Goal: Task Accomplishment & Management: Manage account settings

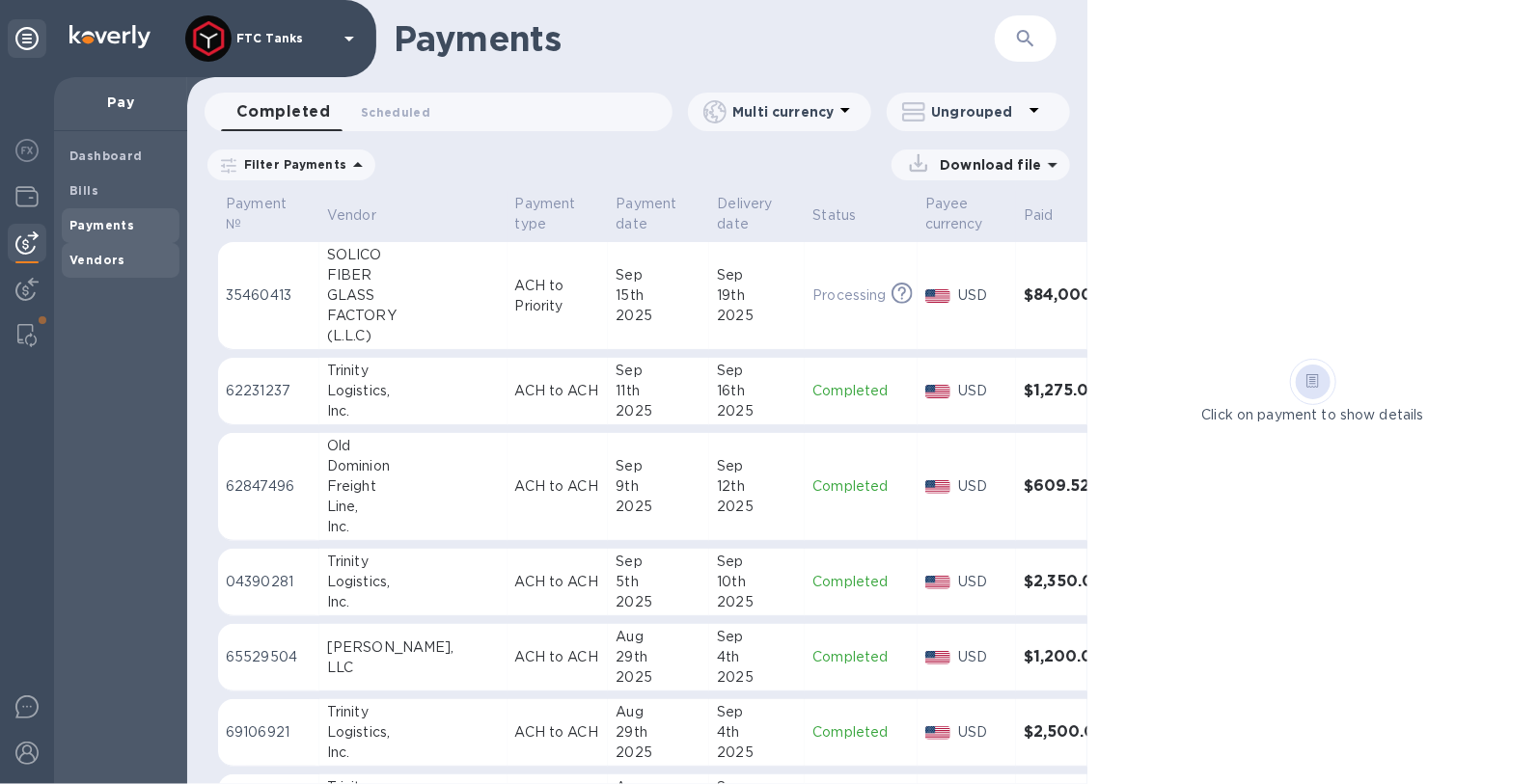
click at [85, 263] on b "Vendors" at bounding box center [97, 260] width 56 height 15
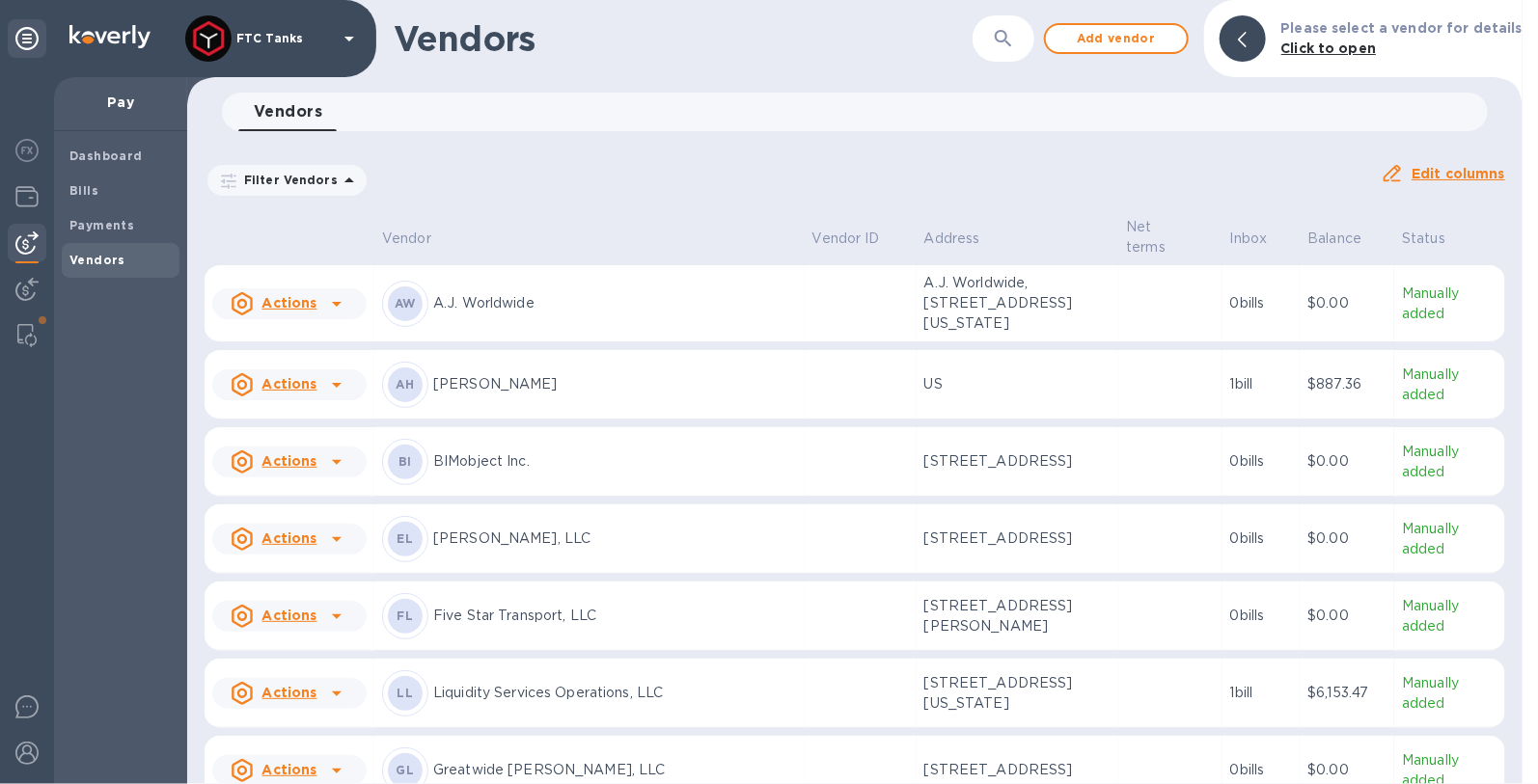
click at [313, 170] on div "Filter Vendors" at bounding box center [288, 179] width 160 height 31
click at [318, 178] on p "Filter Vendors" at bounding box center [287, 179] width 101 height 17
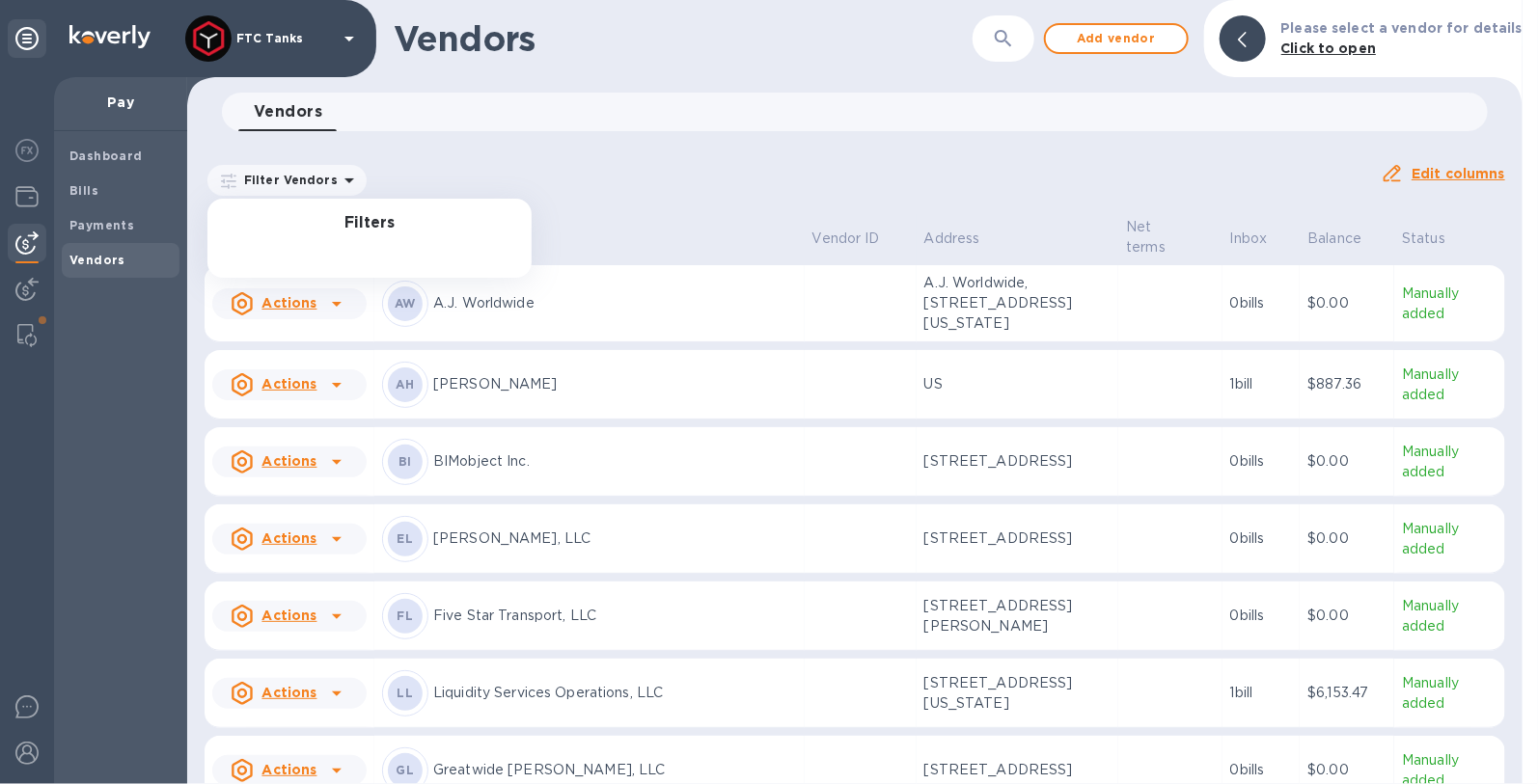
click at [393, 235] on div "Filters" at bounding box center [369, 238] width 324 height 79
click at [342, 220] on h3 "Filters" at bounding box center [369, 223] width 324 height 19
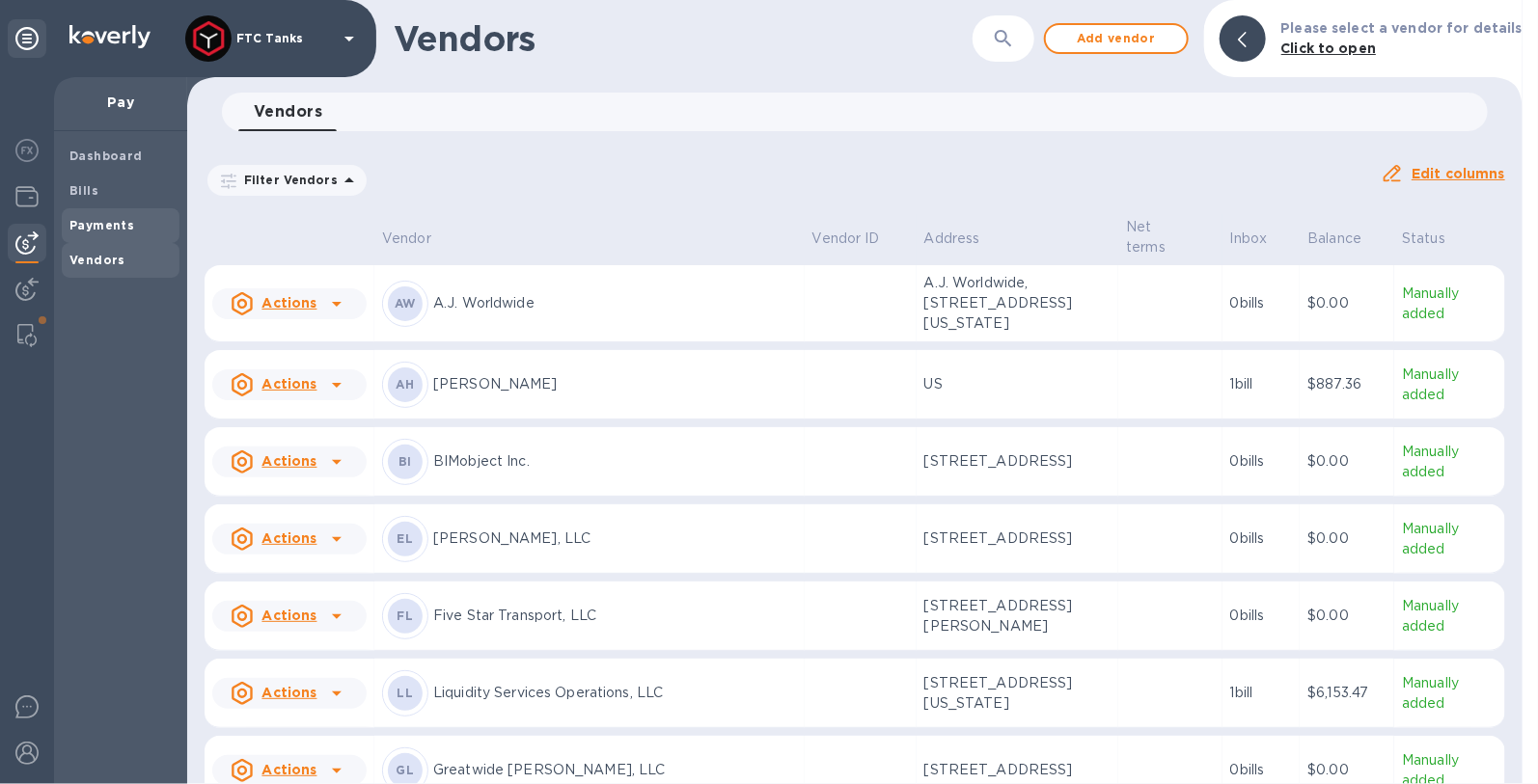
click at [142, 222] on span "Payments" at bounding box center [120, 226] width 102 height 20
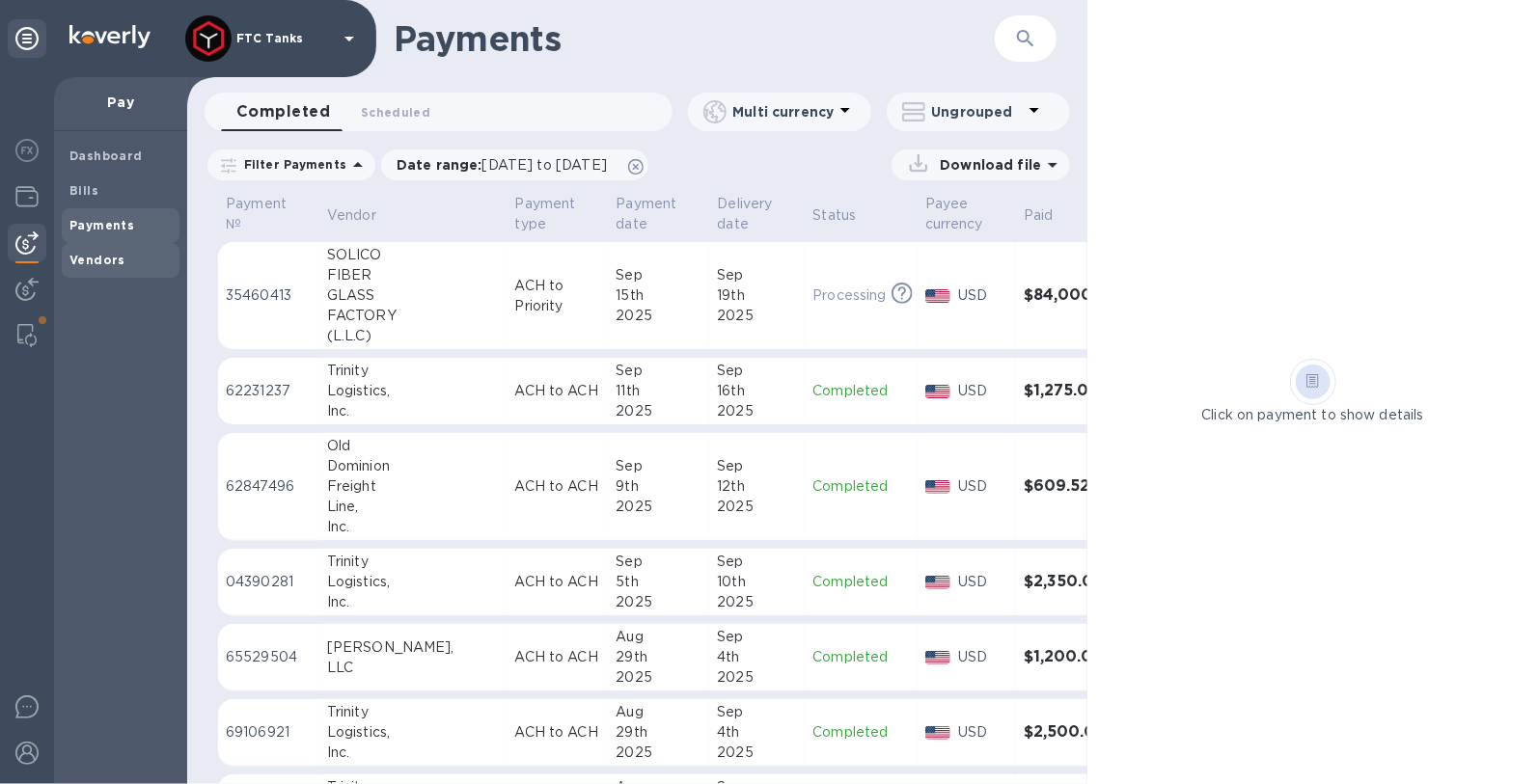
click at [125, 253] on span "Vendors" at bounding box center [120, 261] width 102 height 20
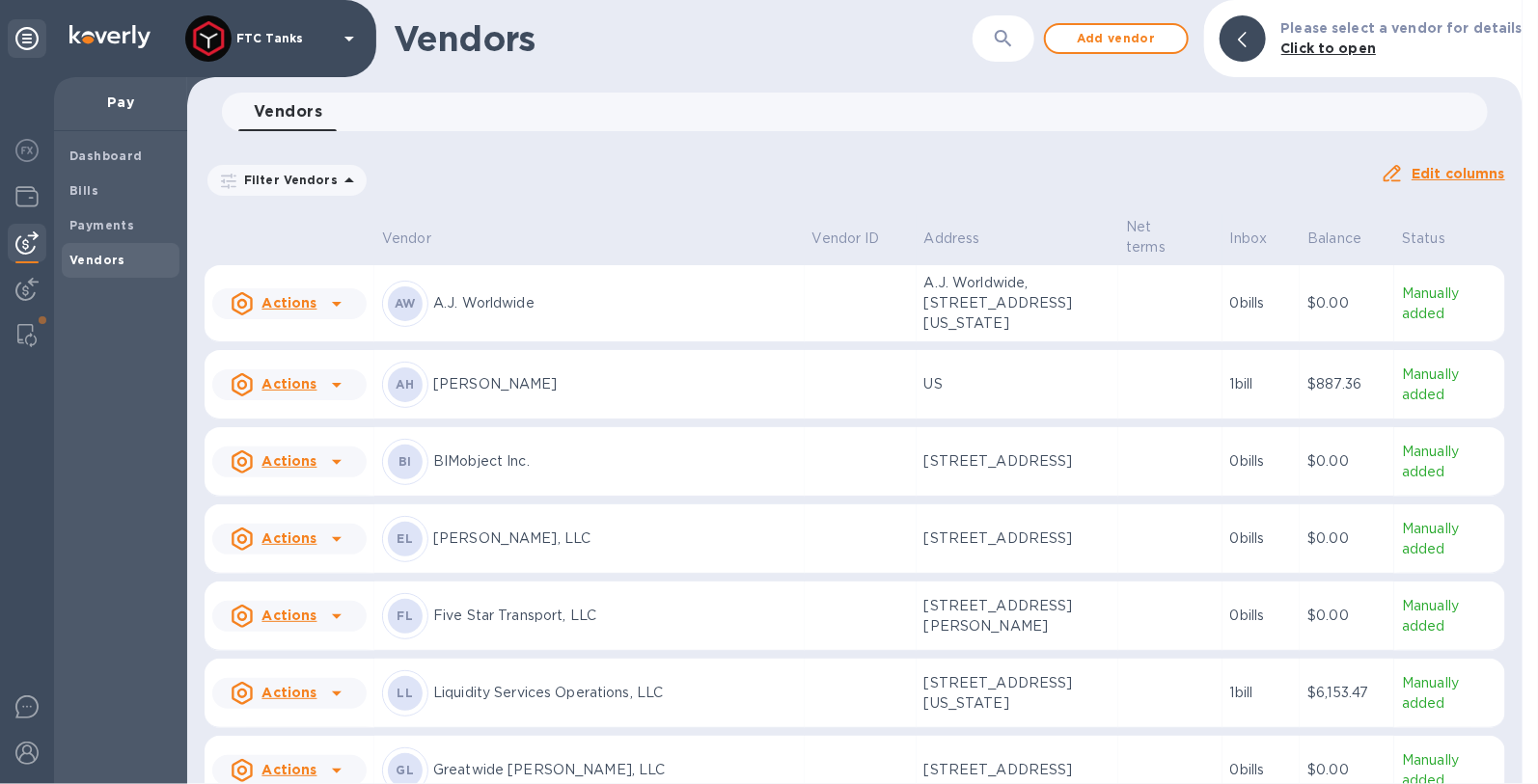
scroll to position [138, 0]
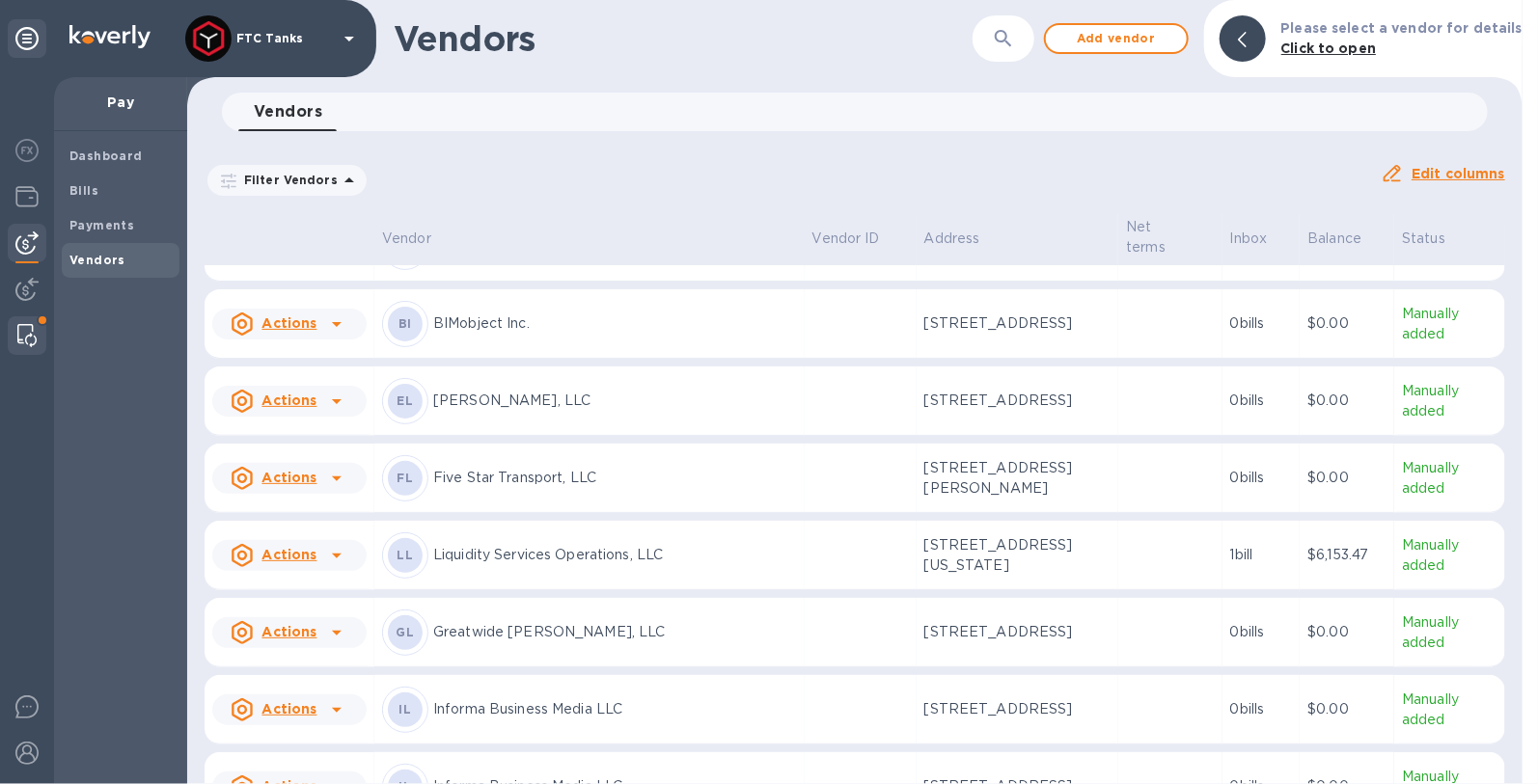
click at [32, 331] on img at bounding box center [28, 335] width 20 height 23
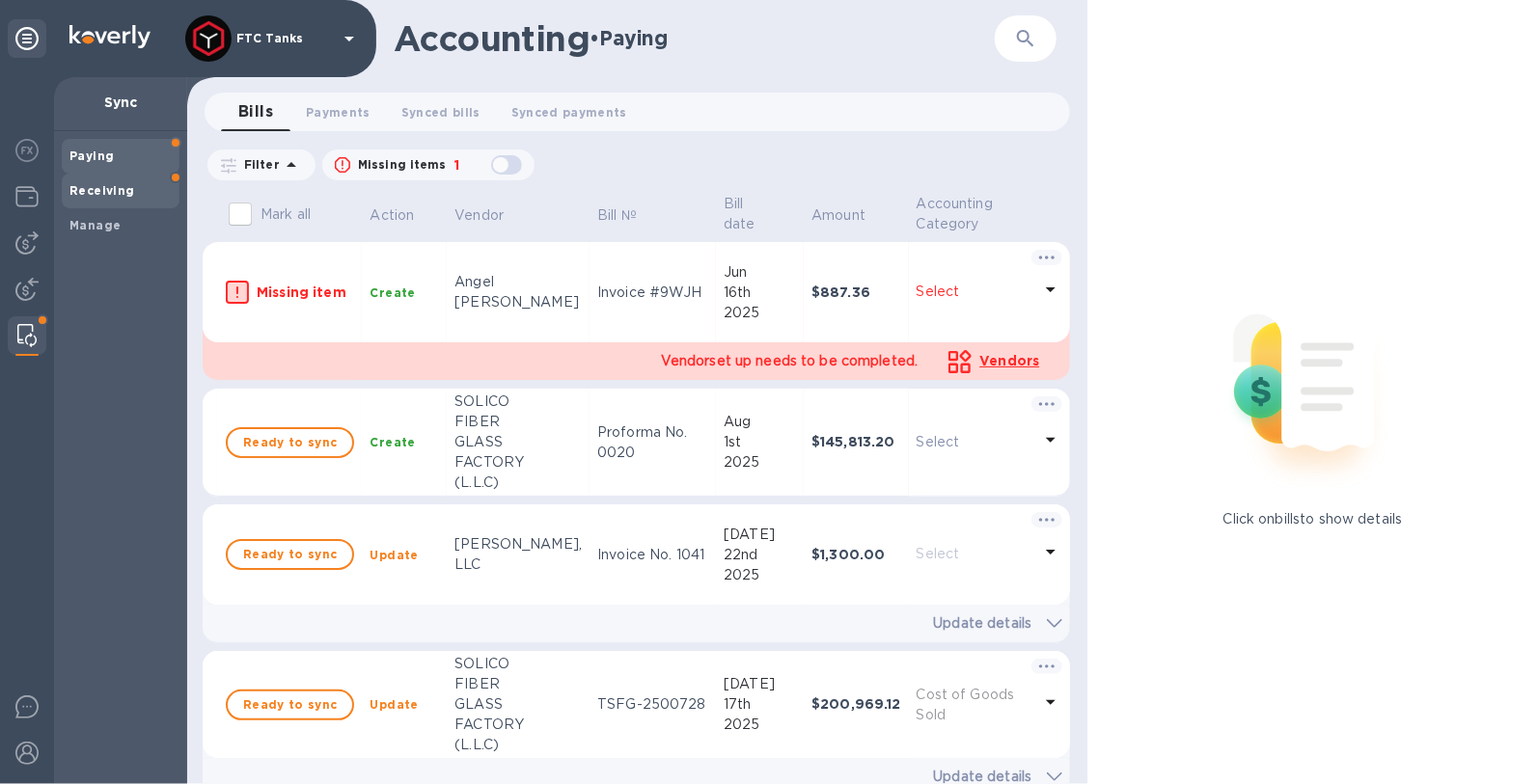
click at [154, 196] on span "Receiving" at bounding box center [120, 191] width 102 height 20
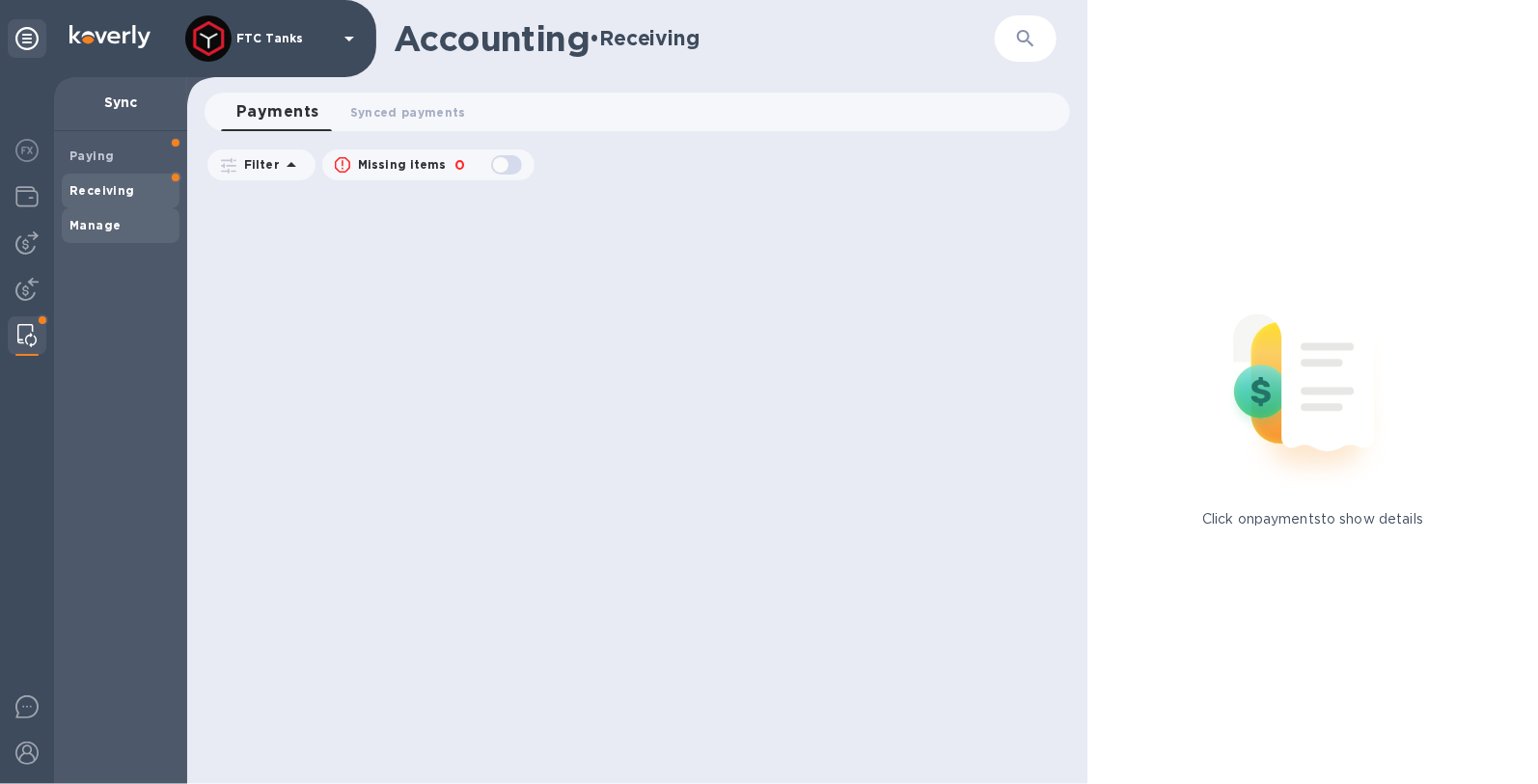
click at [129, 217] on span "Manage" at bounding box center [120, 226] width 102 height 20
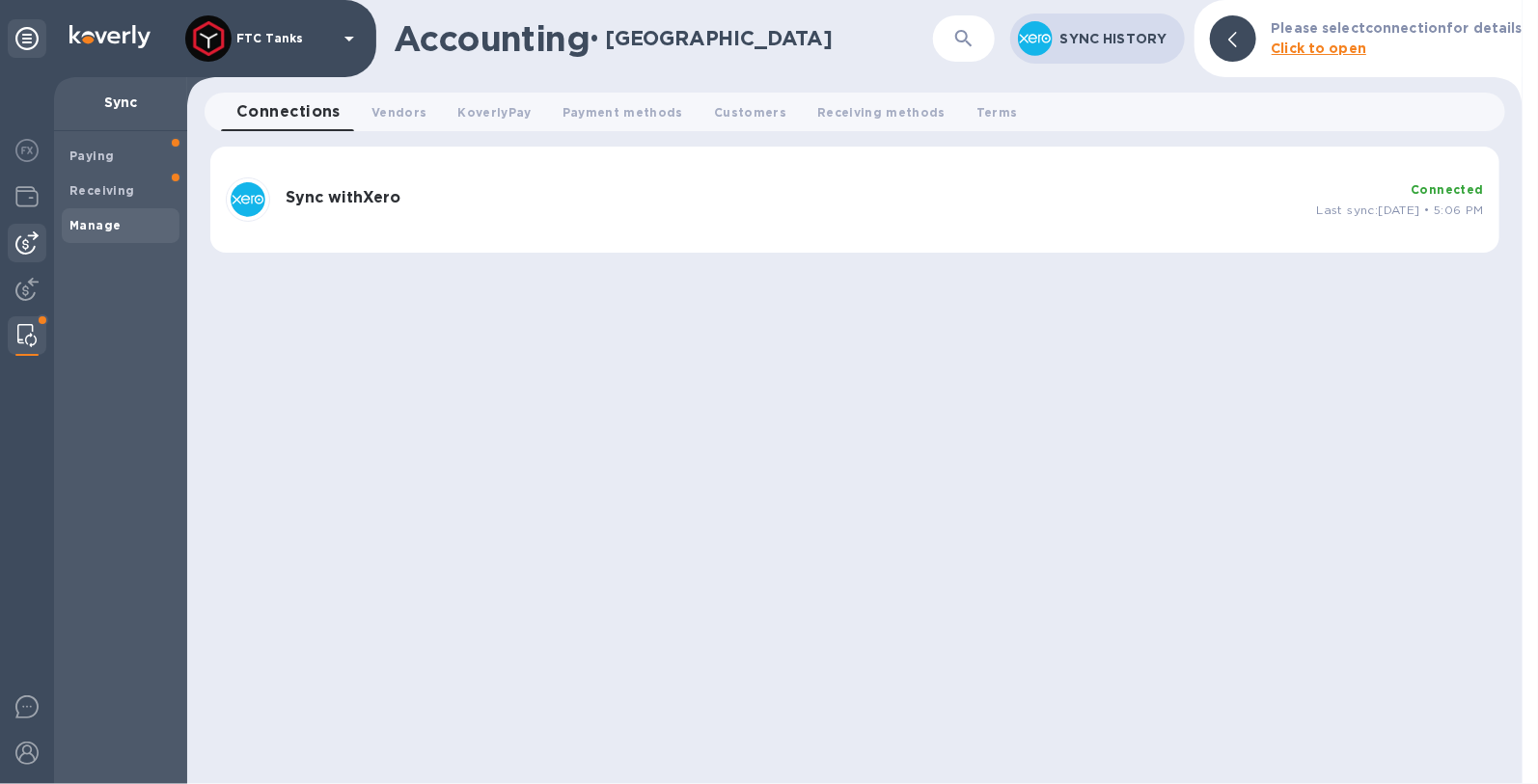
click at [34, 242] on img at bounding box center [27, 242] width 23 height 23
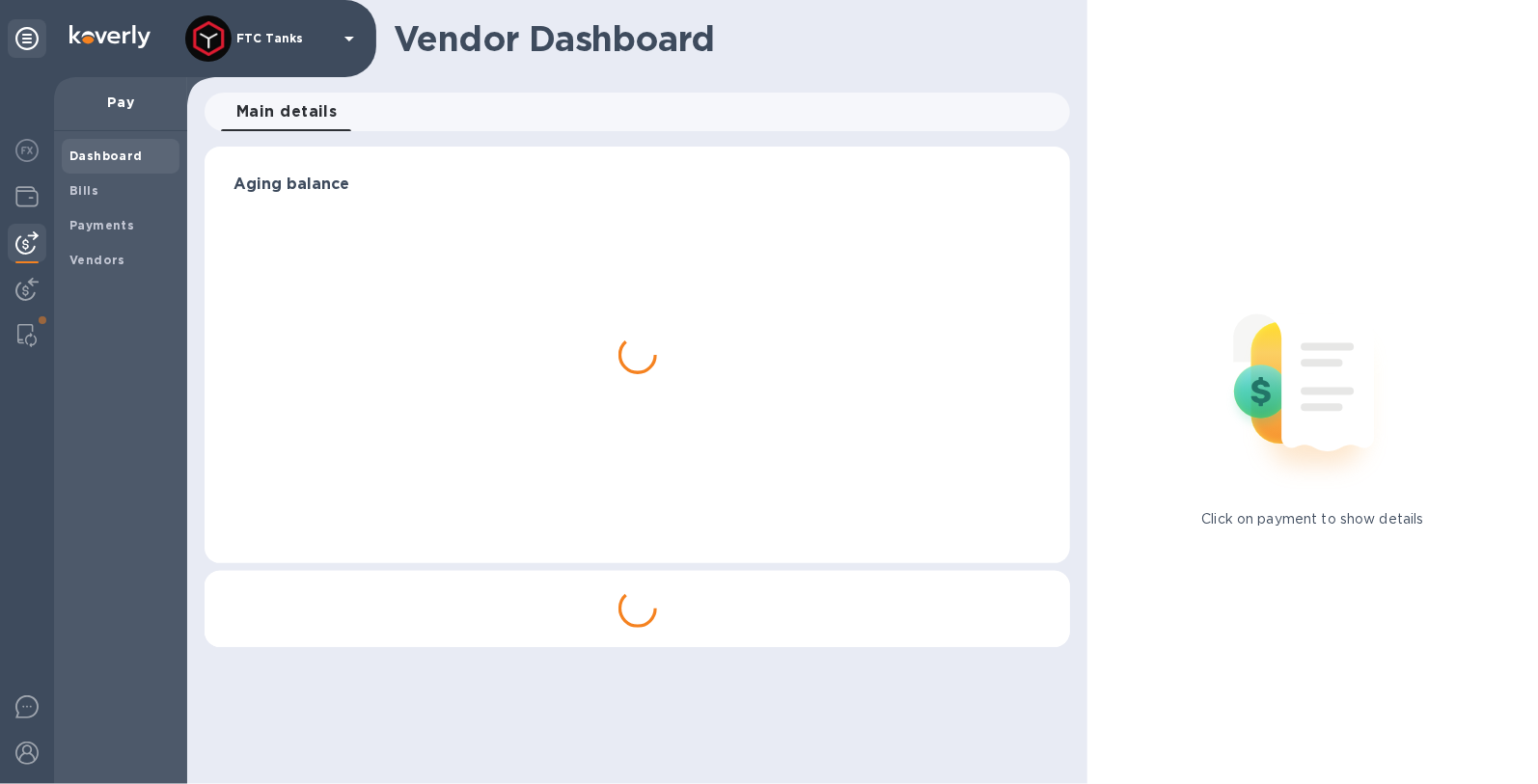
click at [34, 268] on div at bounding box center [27, 430] width 54 height 707
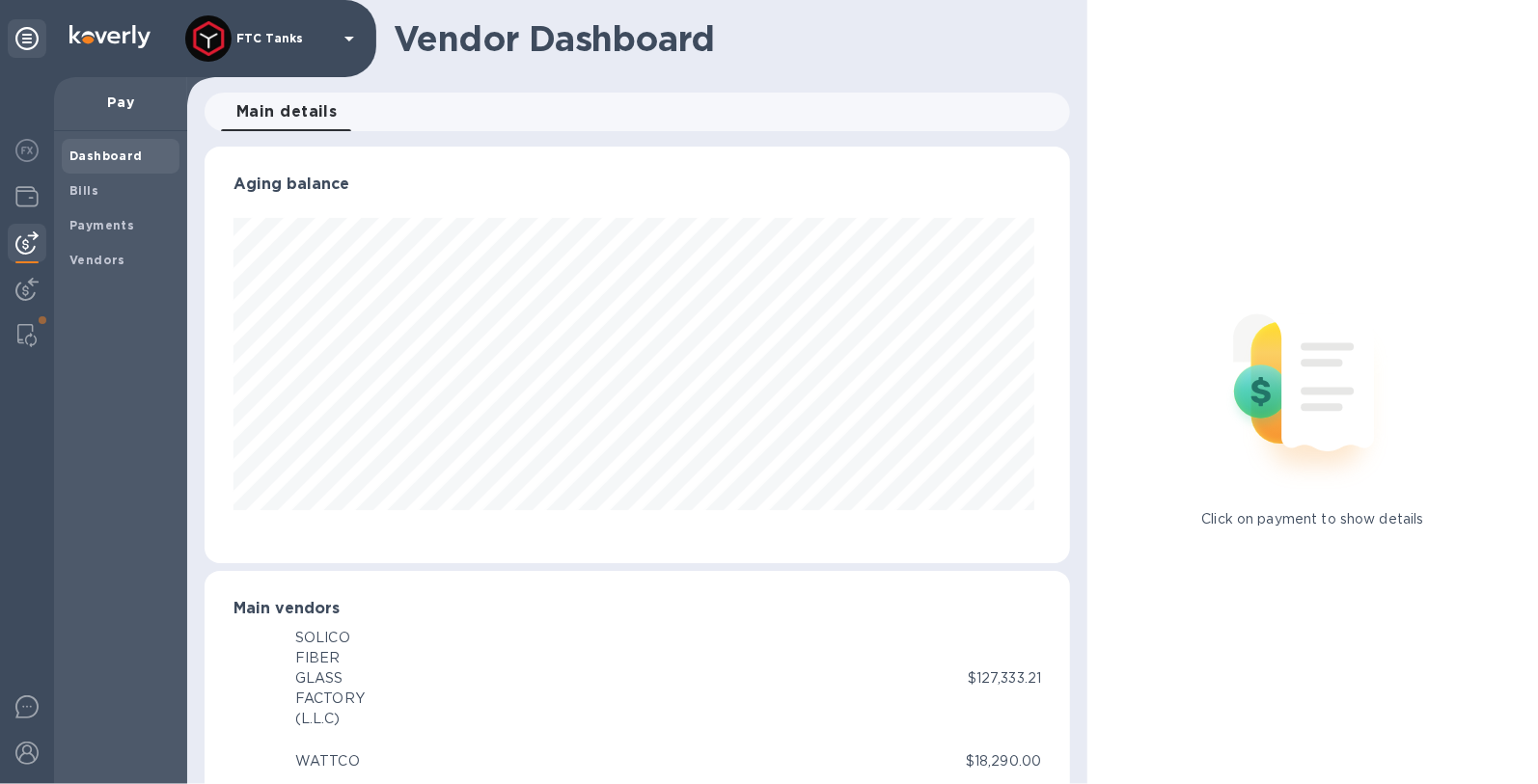
scroll to position [416, 858]
click at [24, 277] on div at bounding box center [27, 291] width 38 height 42
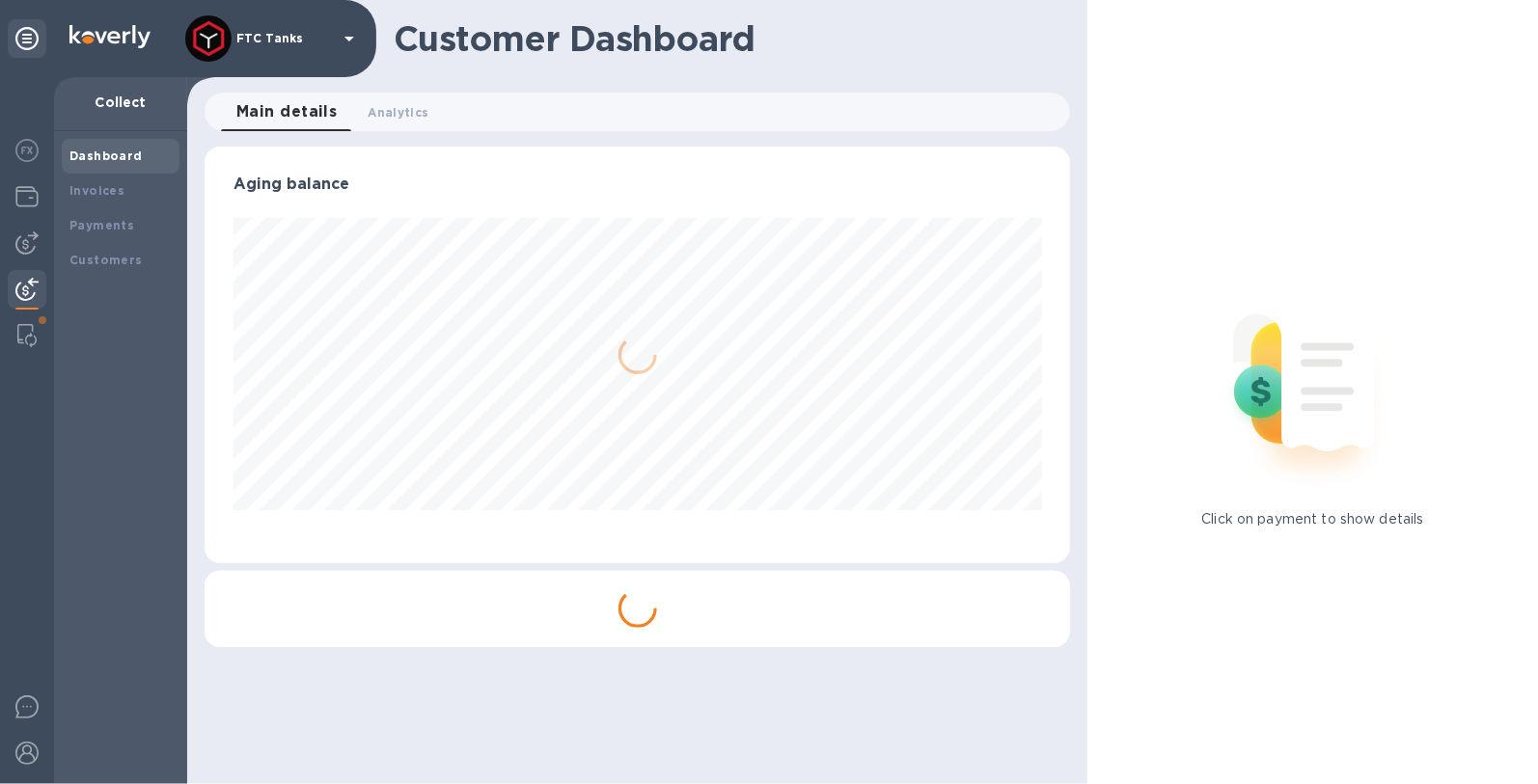
scroll to position [416, 858]
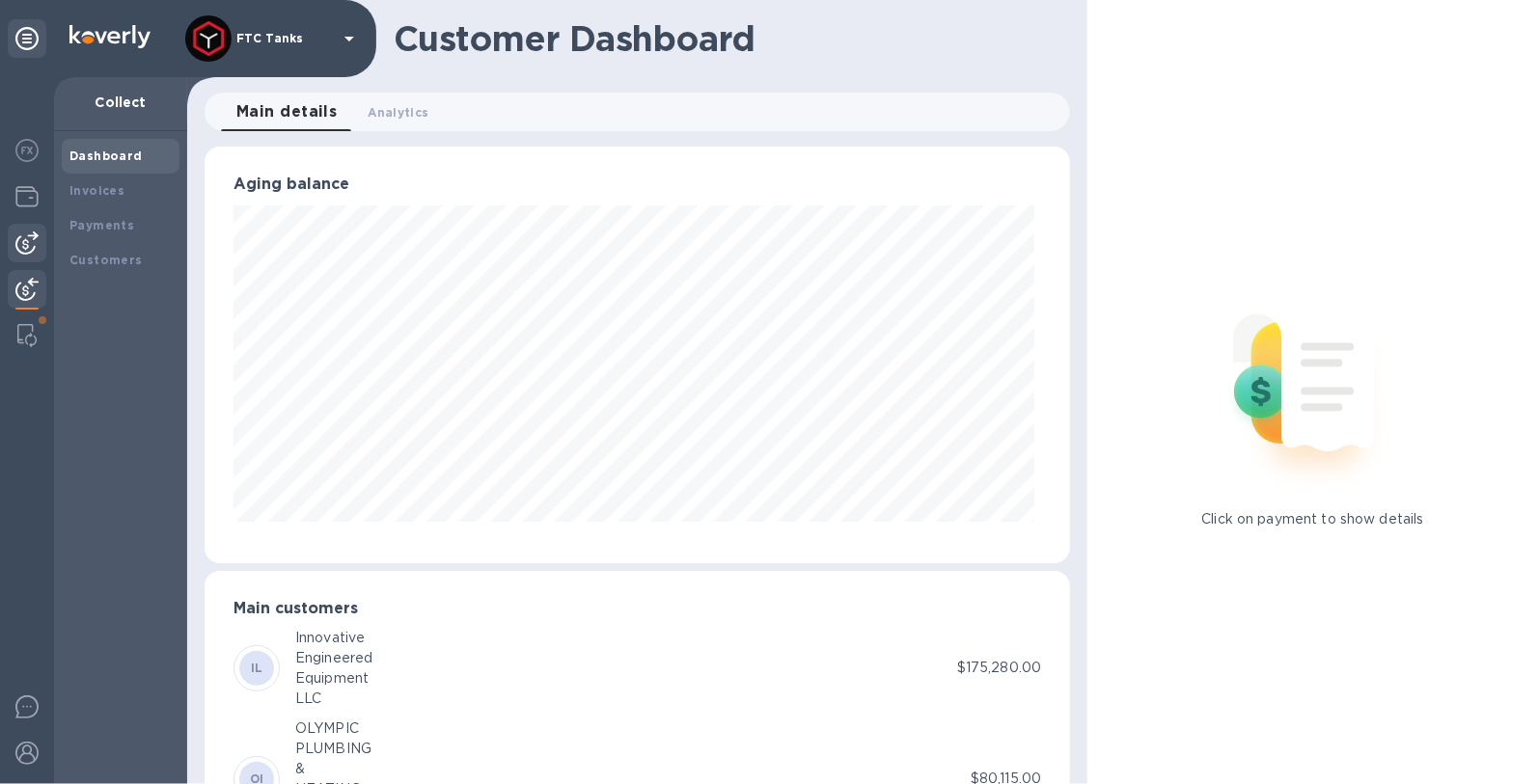
click at [28, 246] on img at bounding box center [27, 242] width 23 height 23
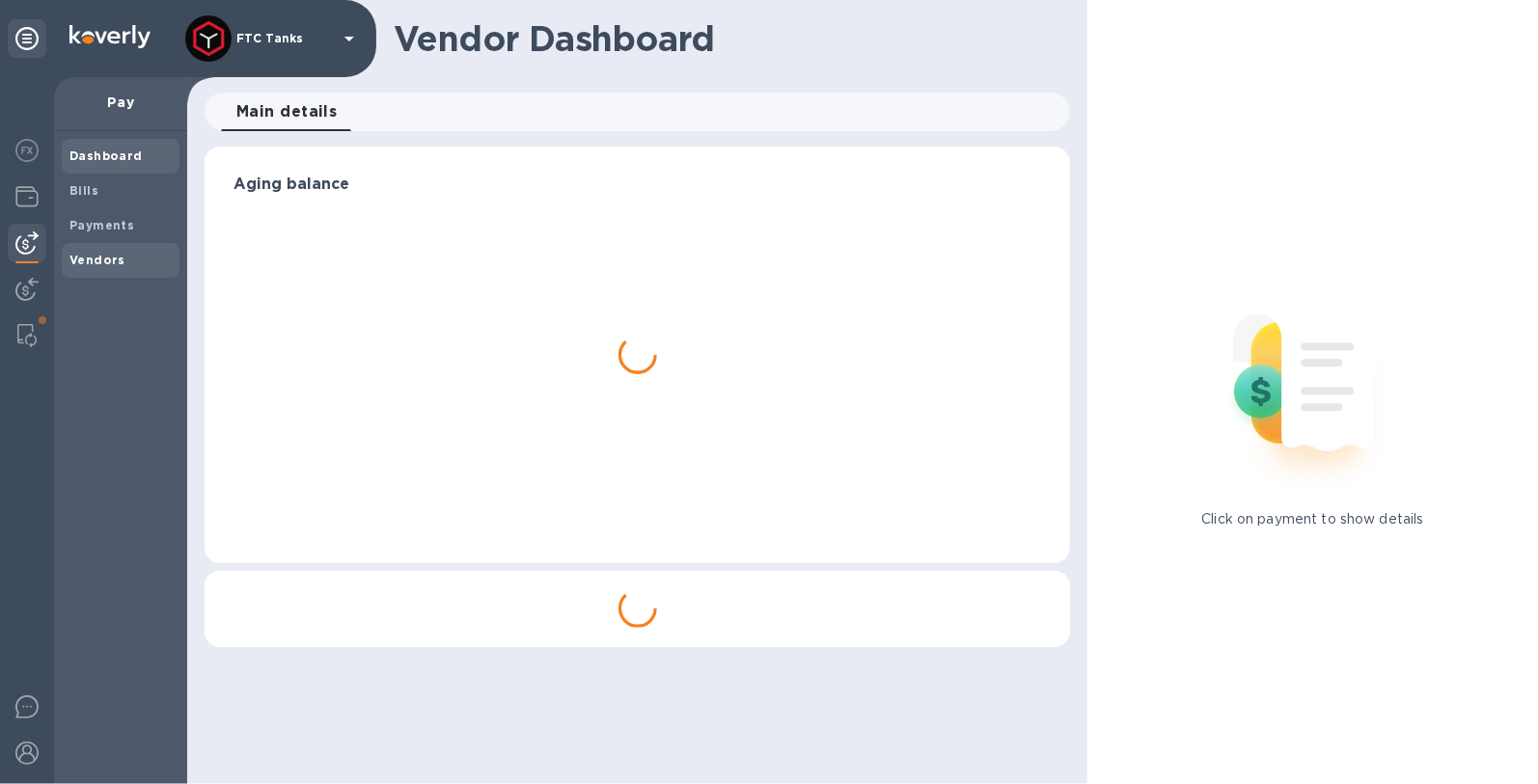
click at [98, 262] on b "Vendors" at bounding box center [97, 260] width 56 height 15
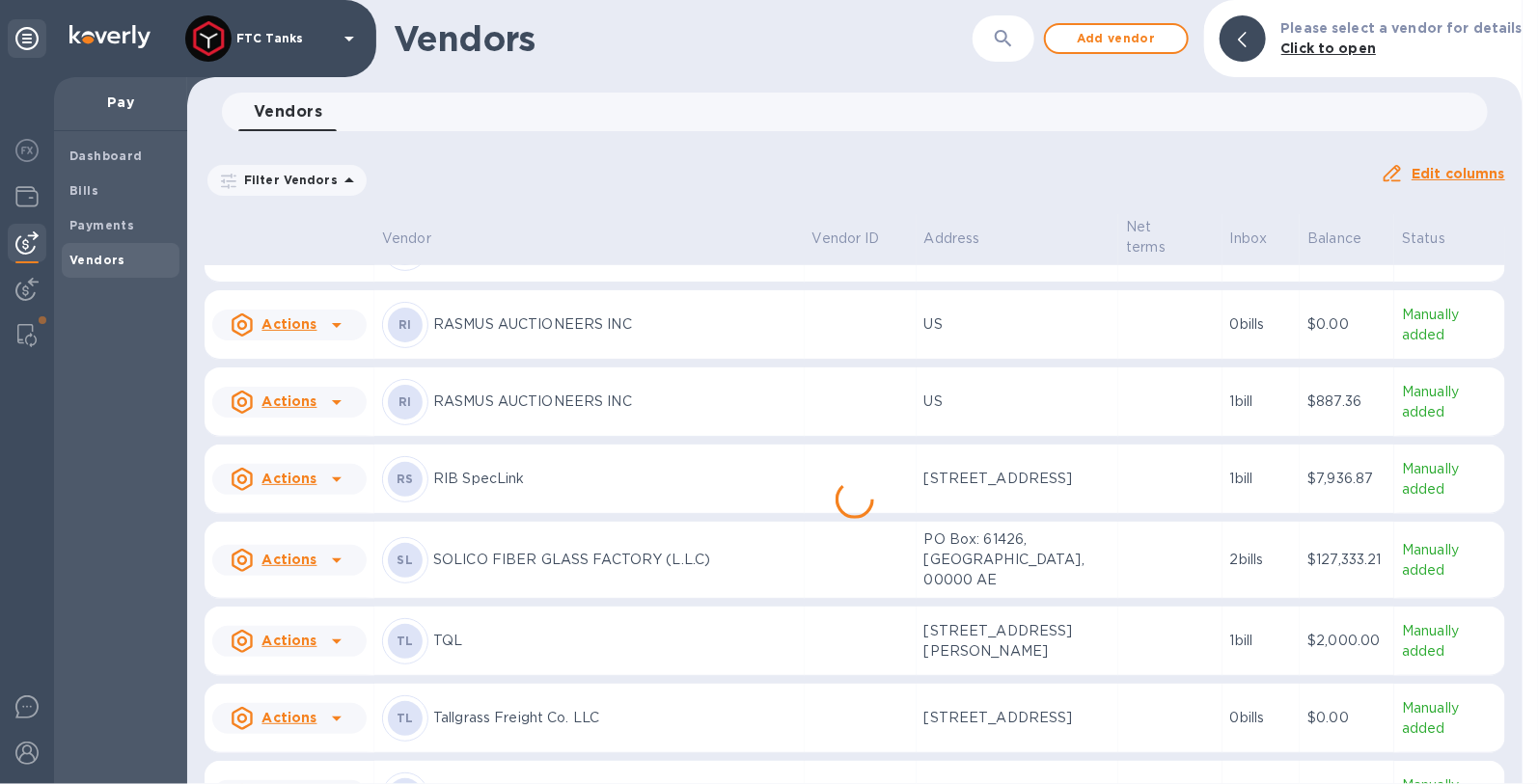
scroll to position [1048, 0]
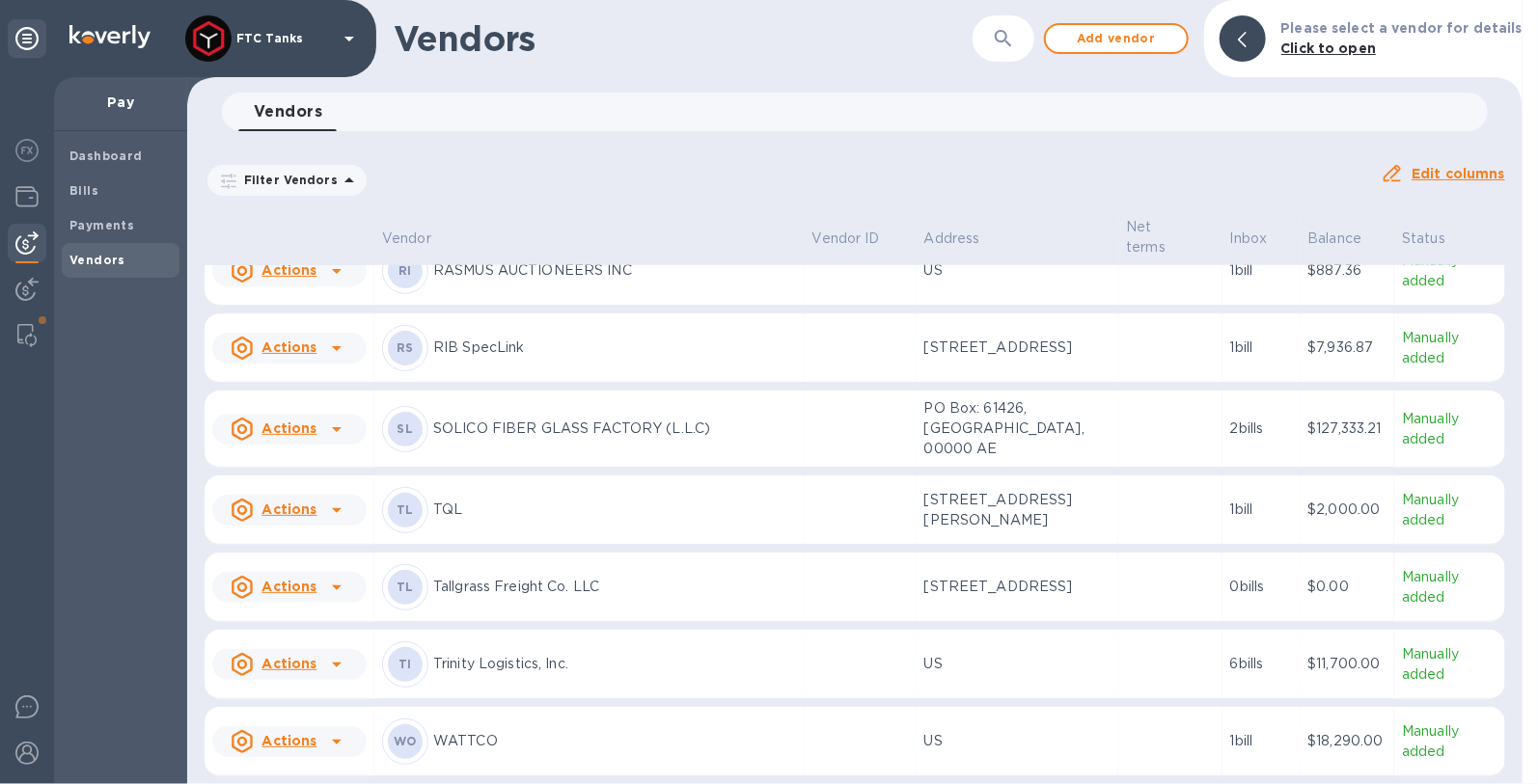
click at [605, 740] on p "WATTCO" at bounding box center [615, 741] width 364 height 21
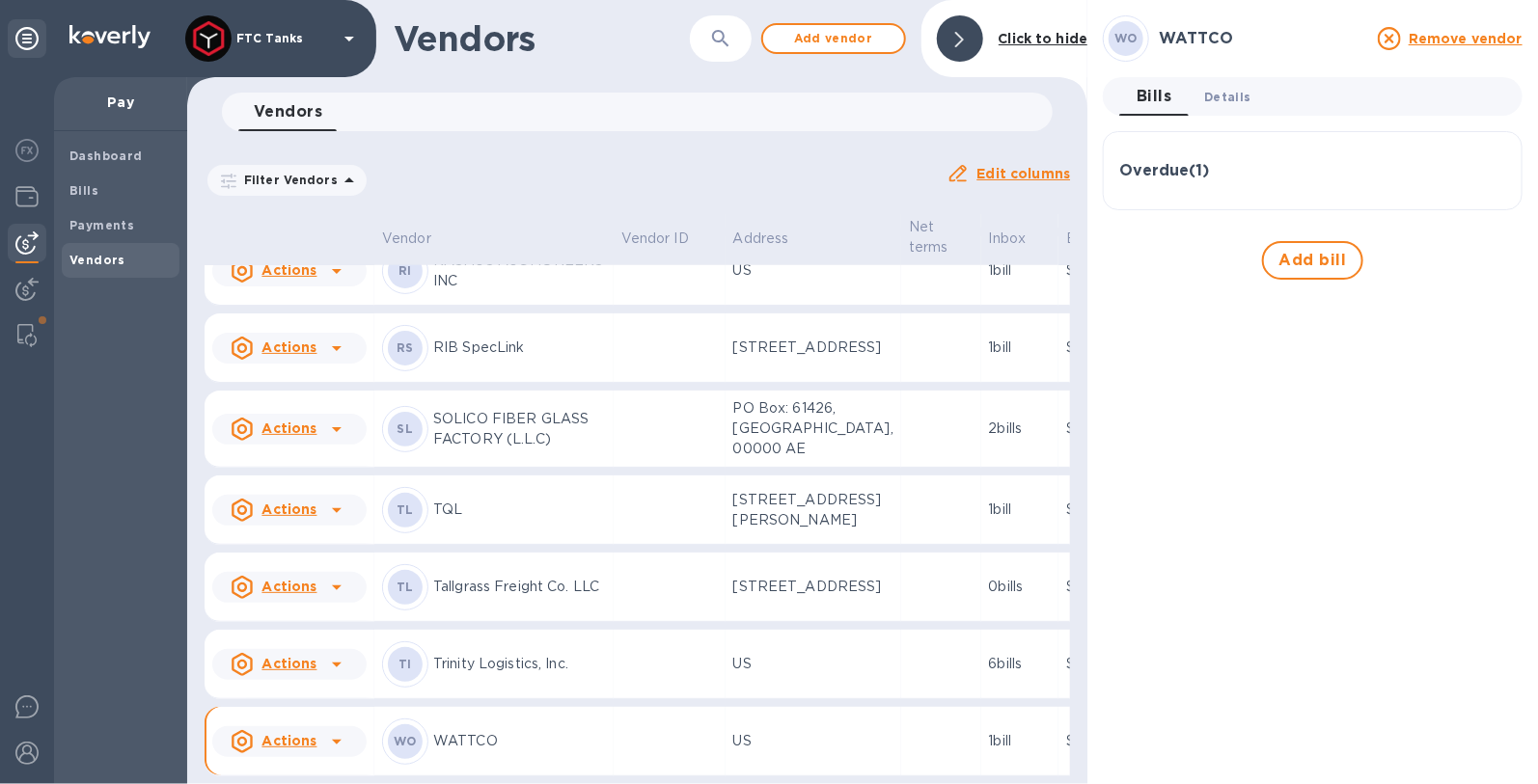
click at [1230, 90] on span "Details 0" at bounding box center [1227, 97] width 46 height 21
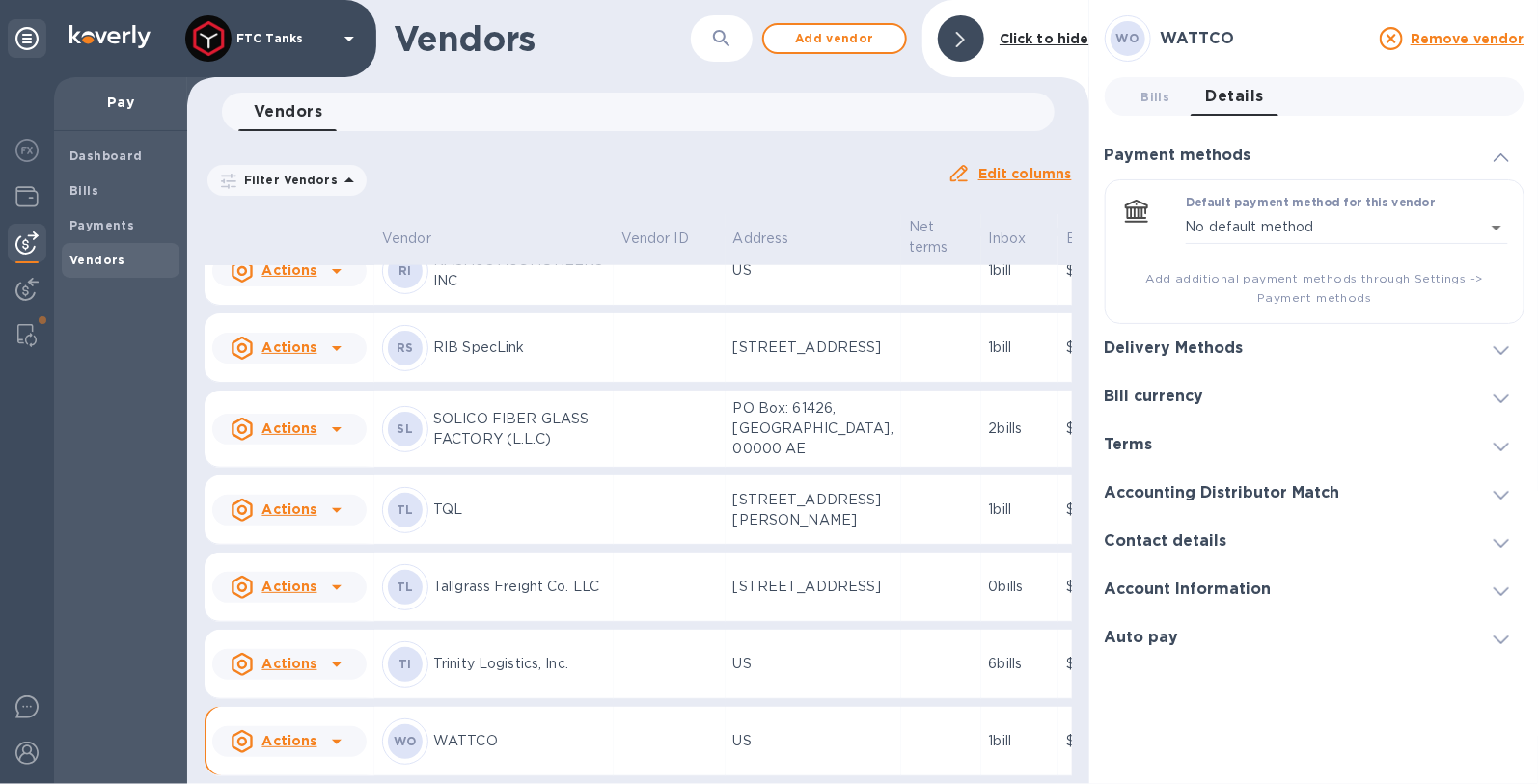
click at [1313, 208] on label "Default payment method for this vendor" at bounding box center [1310, 204] width 250 height 12
click at [1476, 222] on body "FTC Tanks Pay Dashboard Bills Payments Vendors Vendors ​ Add vendor Click to hi…" at bounding box center [769, 392] width 1538 height 784
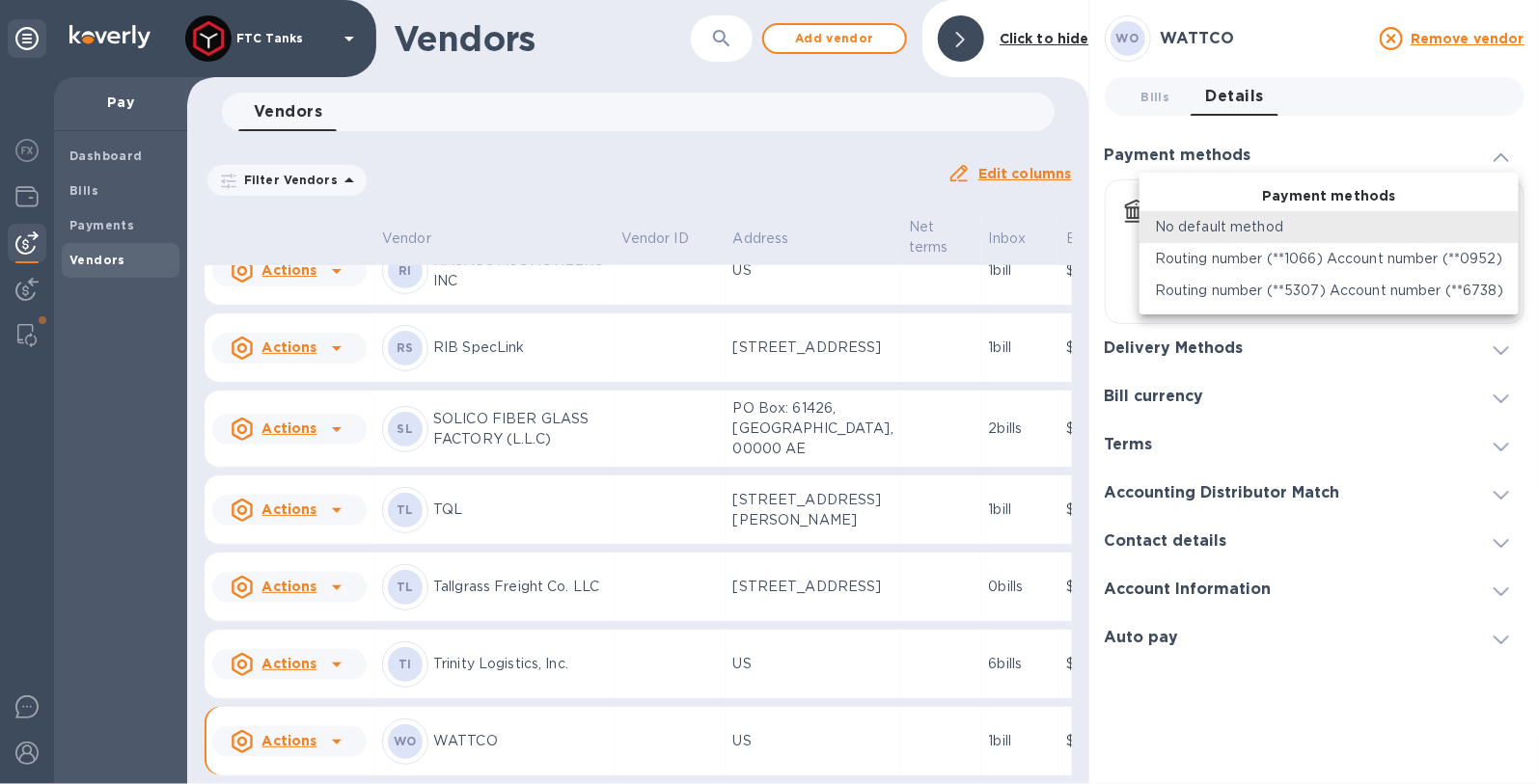
click at [1381, 134] on div at bounding box center [769, 392] width 1538 height 784
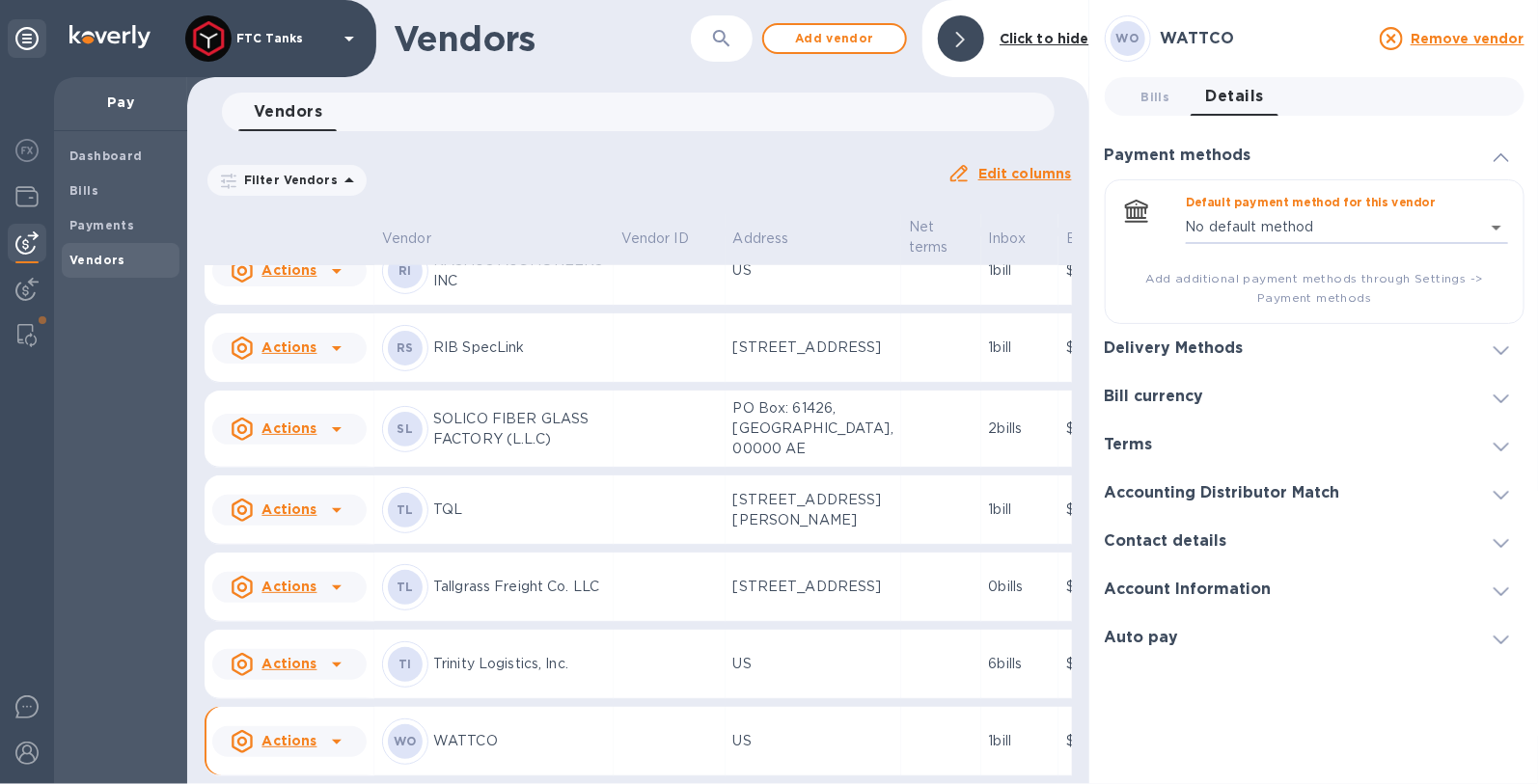
click at [1210, 586] on h3 "Account Information" at bounding box center [1187, 589] width 167 height 19
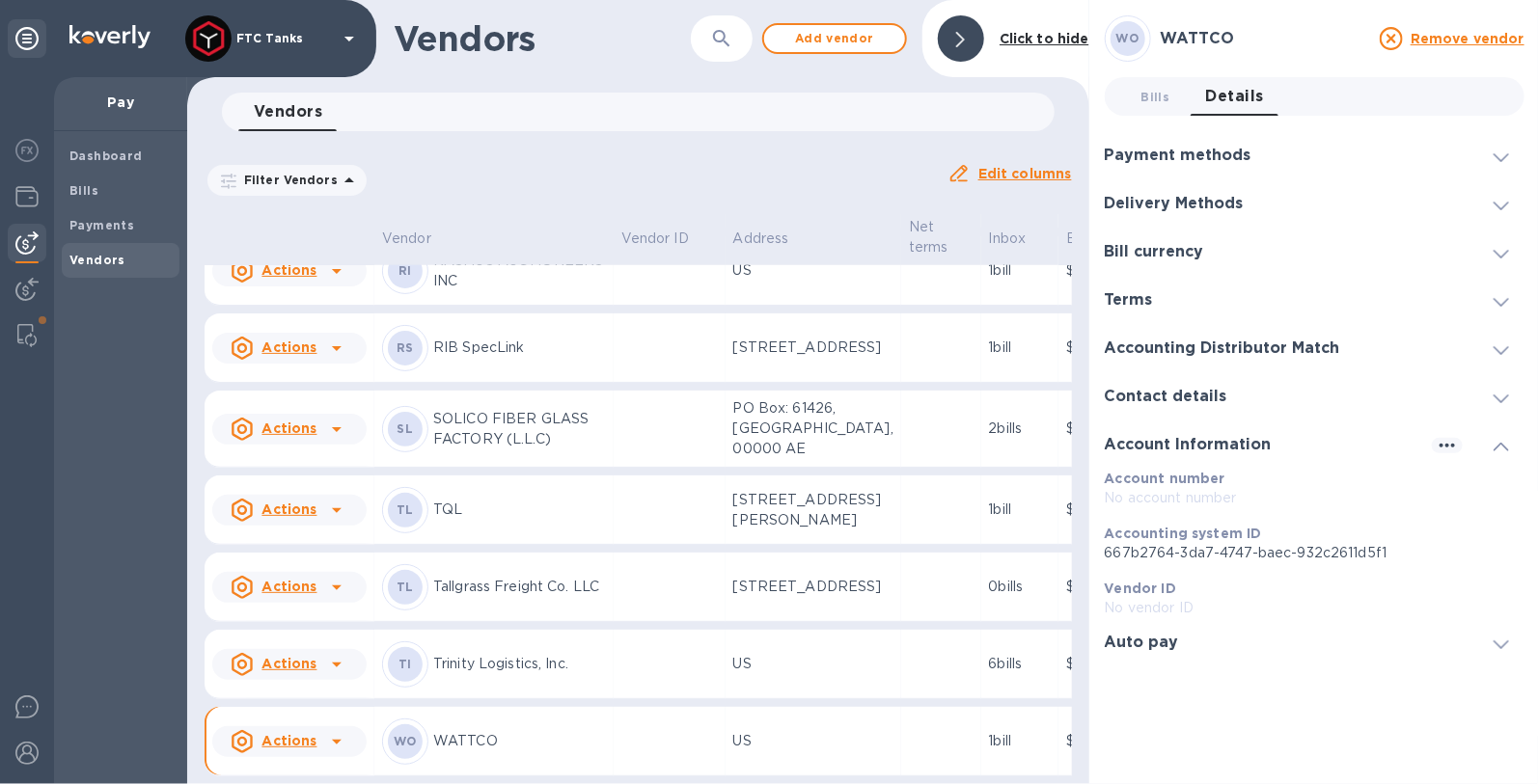
click at [1182, 488] on p "No account number" at bounding box center [1314, 497] width 420 height 21
click at [1185, 494] on p "No account number" at bounding box center [1314, 497] width 420 height 21
click at [1144, 638] on h3 "Auto pay" at bounding box center [1141, 642] width 74 height 19
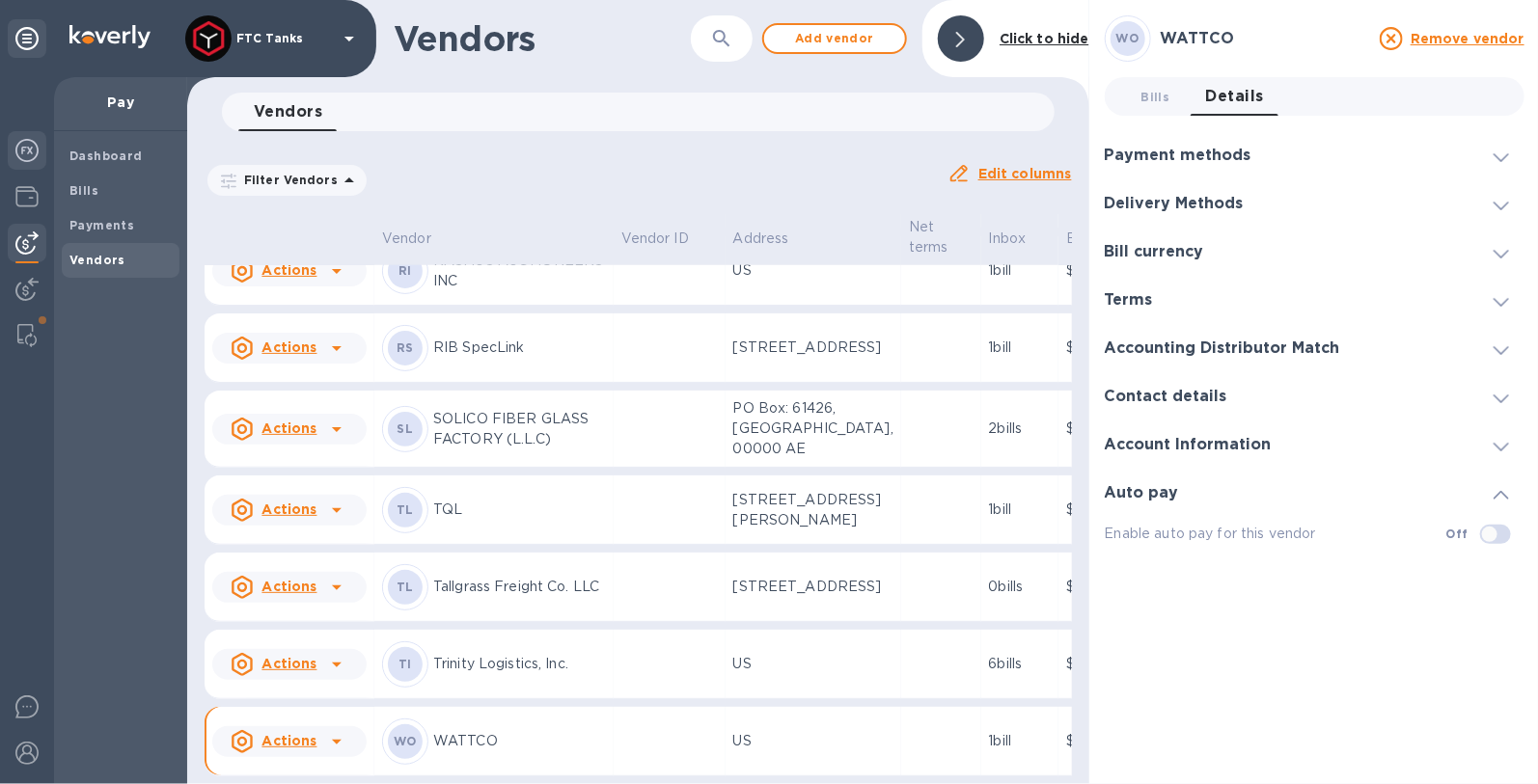
click at [24, 154] on img at bounding box center [27, 150] width 23 height 23
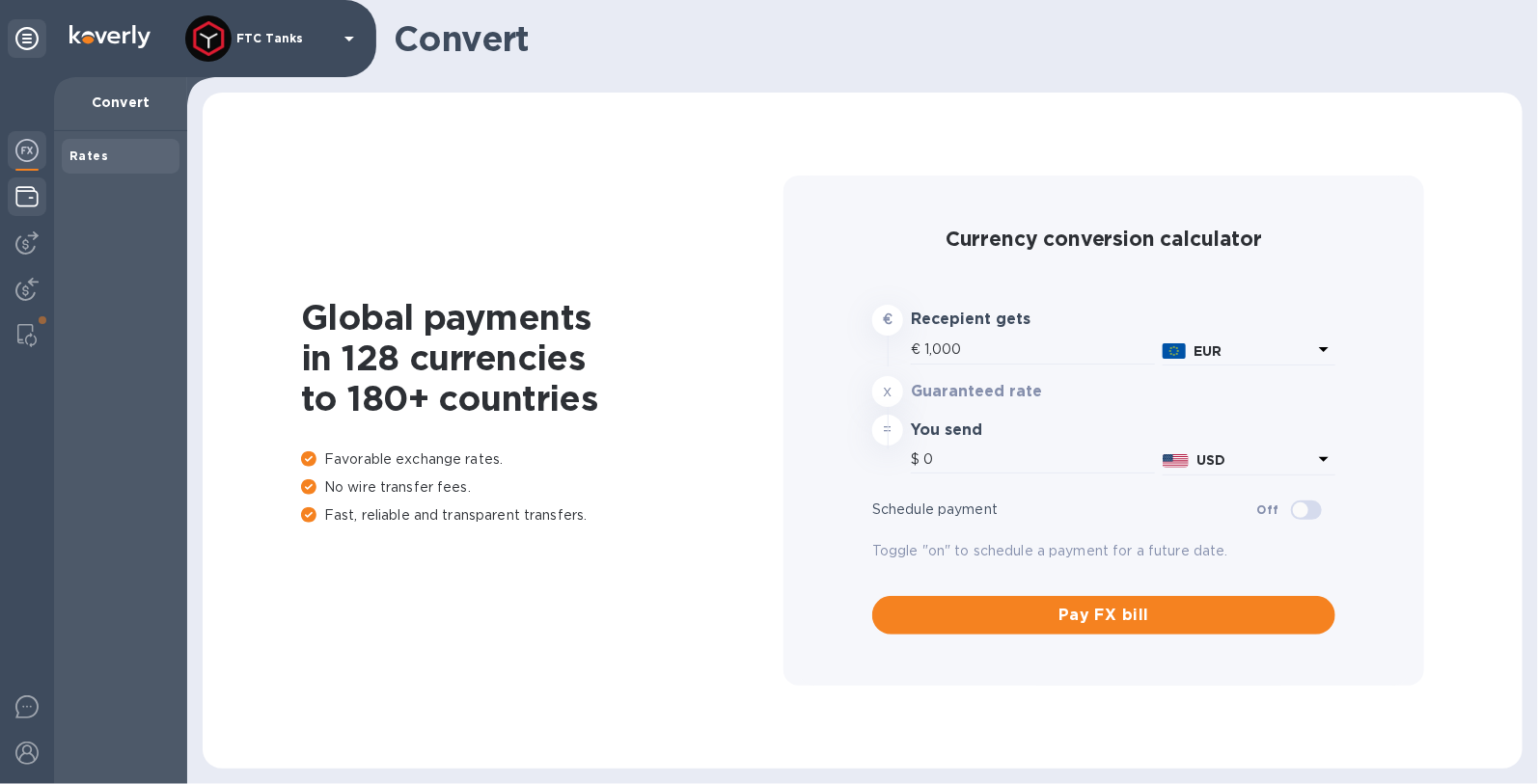
type input "1,188.84"
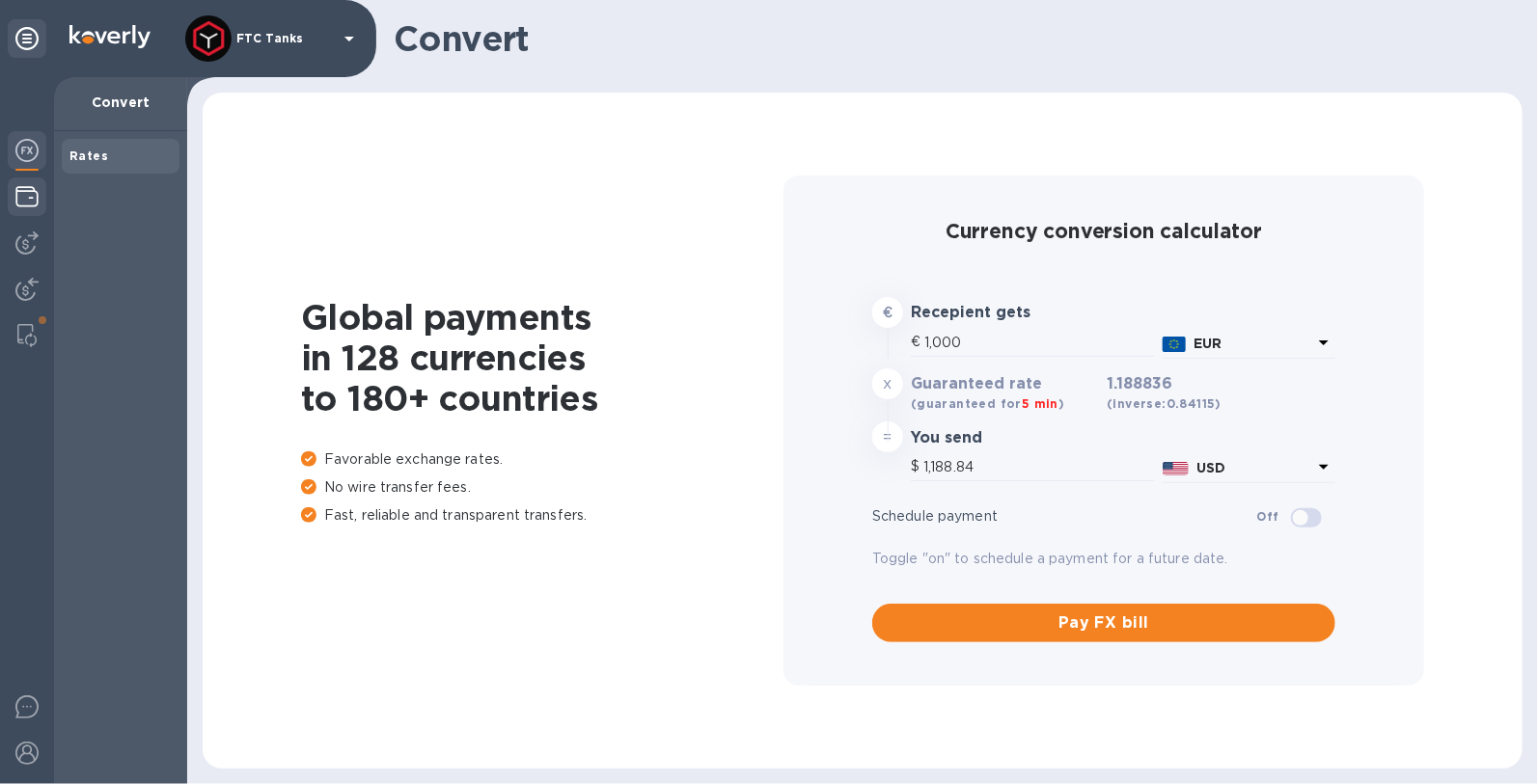
click at [23, 198] on img at bounding box center [27, 196] width 23 height 23
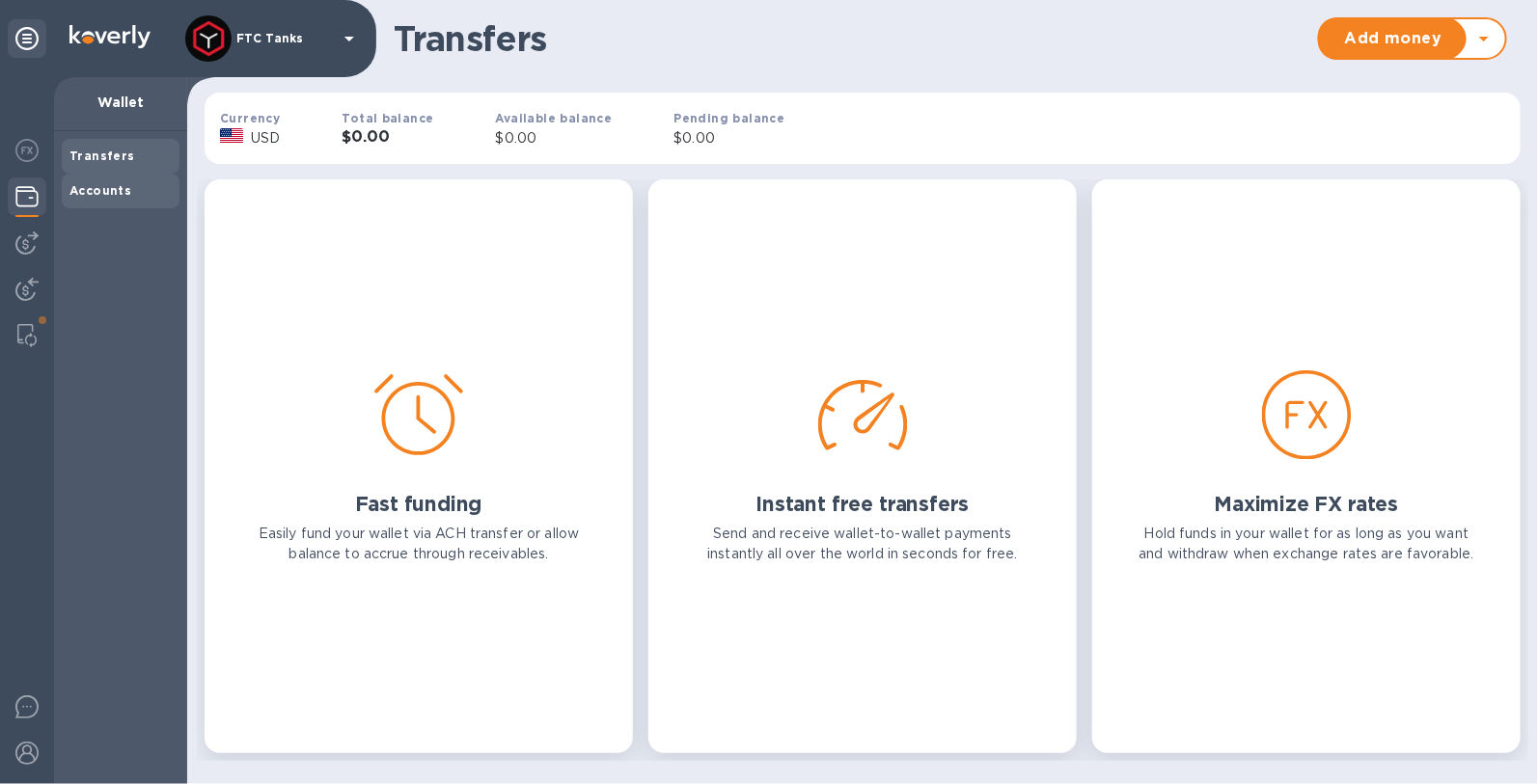
click at [137, 187] on div "Accounts" at bounding box center [120, 191] width 102 height 20
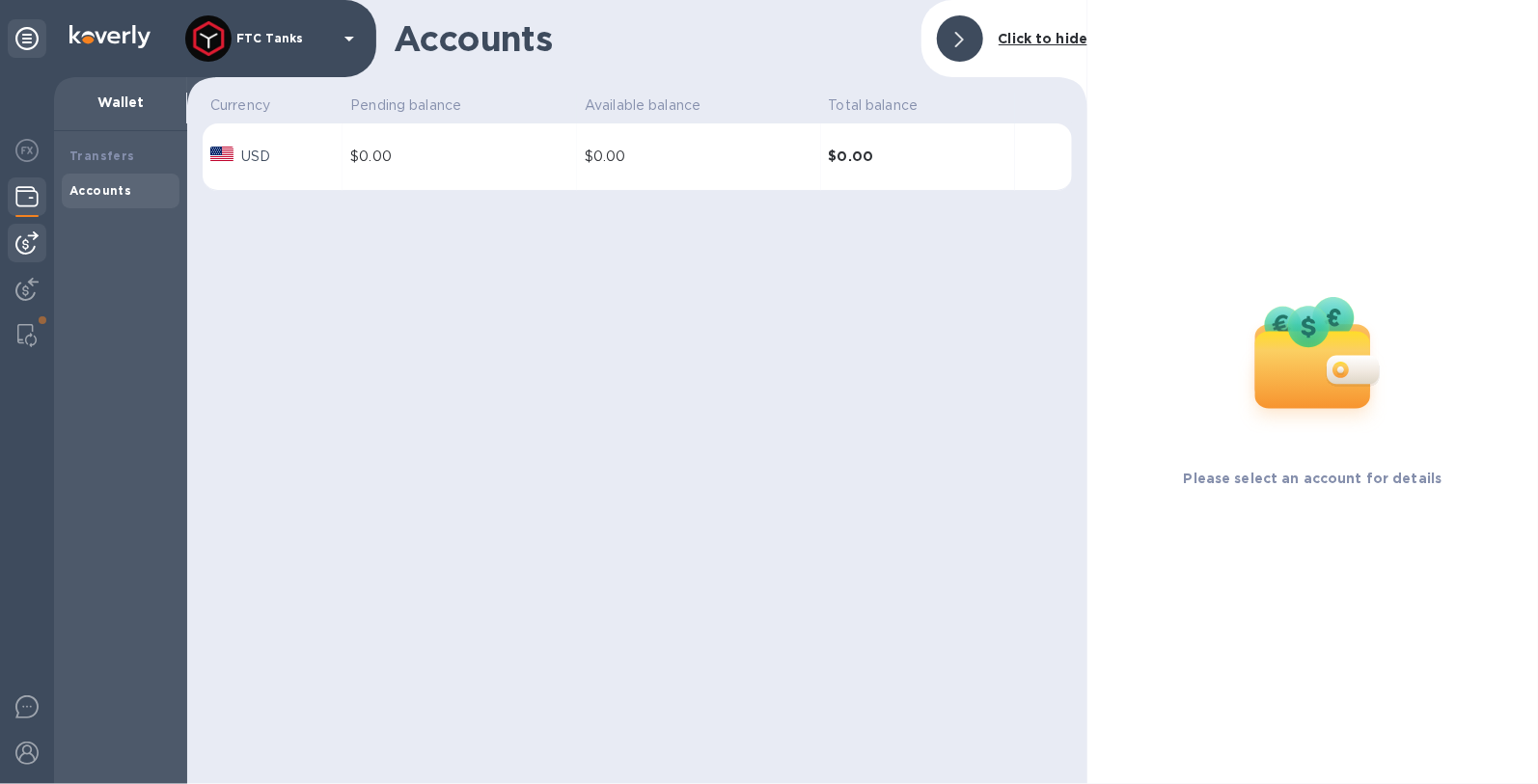
click at [15, 254] on div at bounding box center [27, 242] width 38 height 38
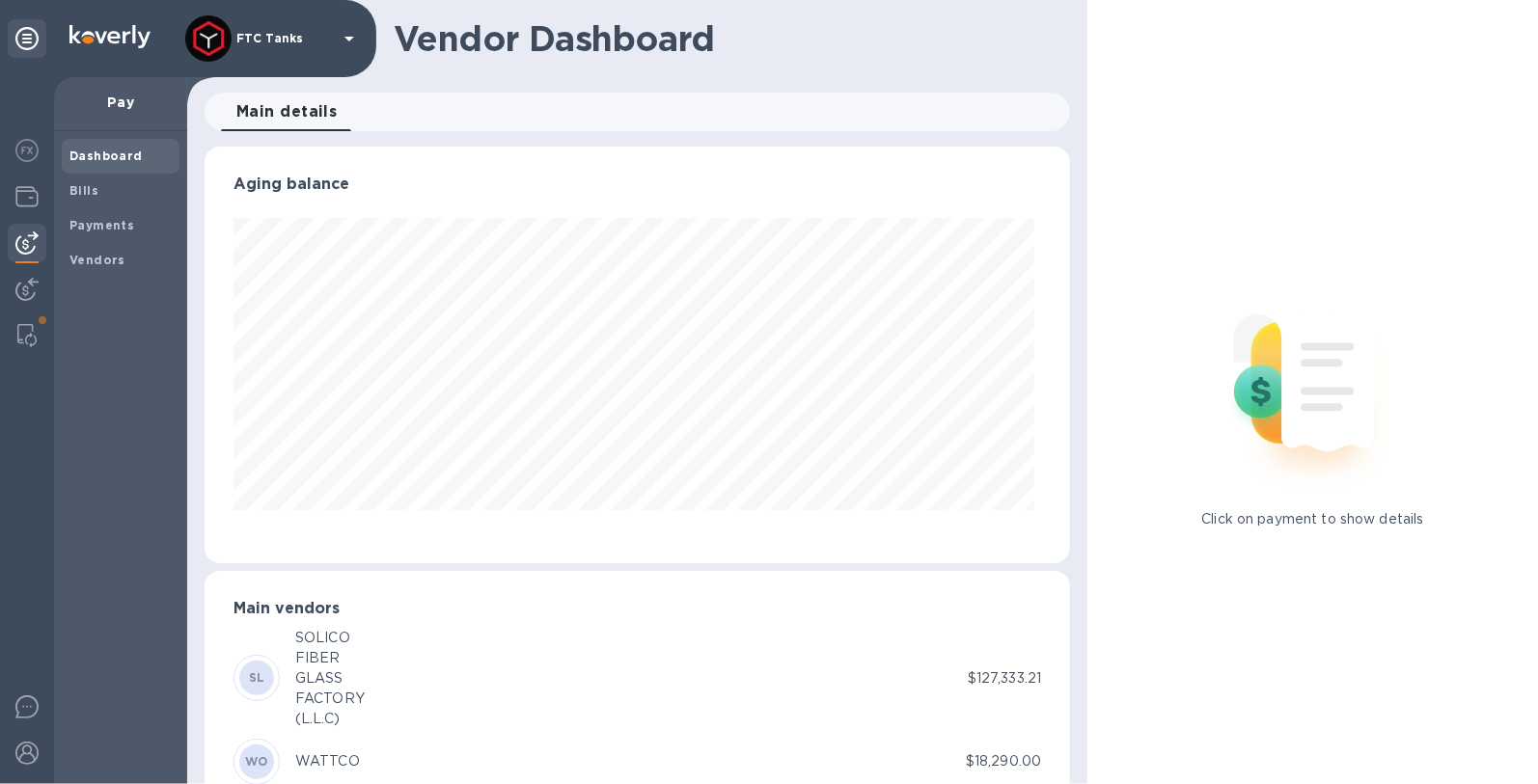
scroll to position [416, 858]
click at [76, 225] on b "Payments" at bounding box center [101, 225] width 65 height 15
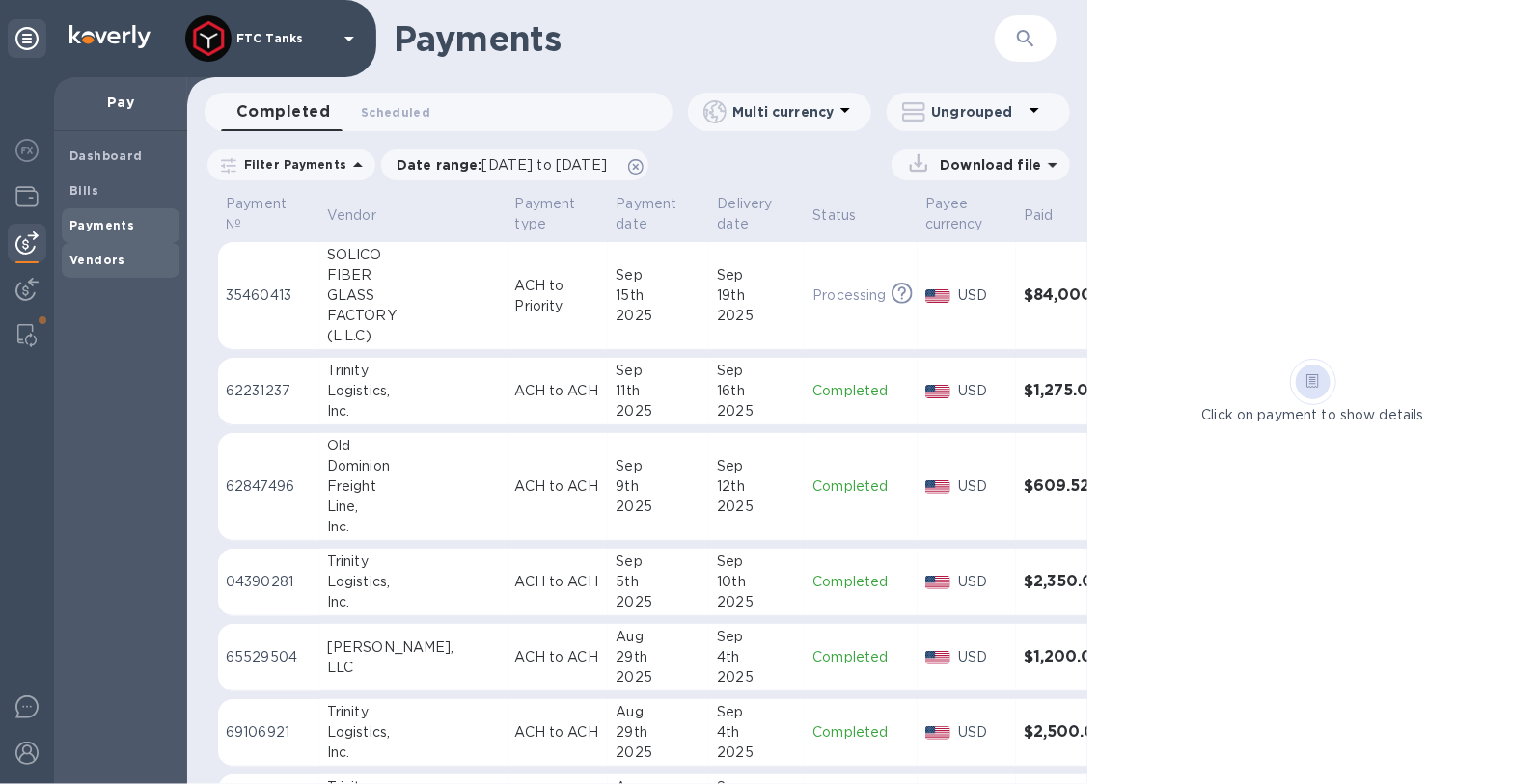
click at [98, 267] on span "Vendors" at bounding box center [97, 261] width 56 height 20
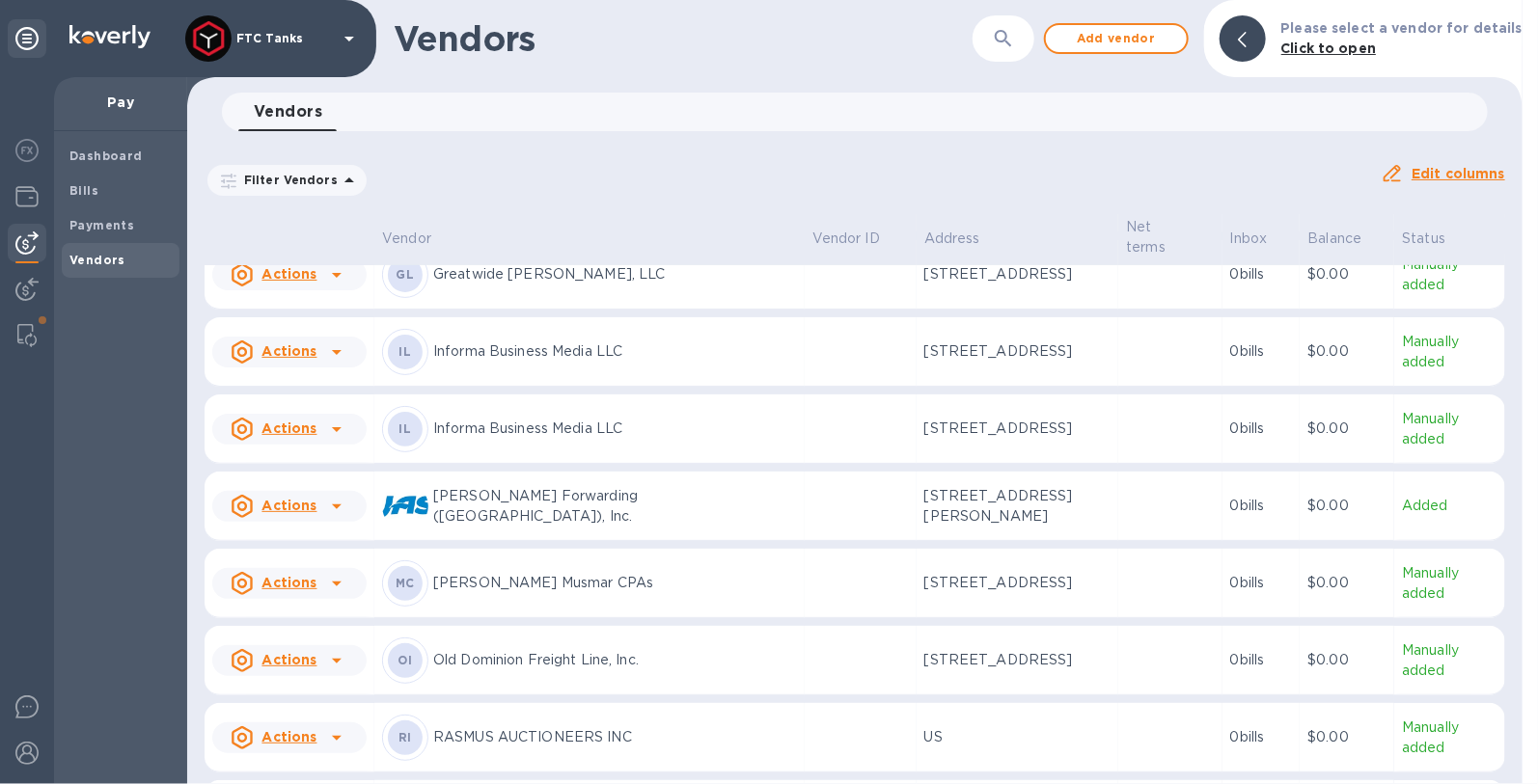
scroll to position [1048, 0]
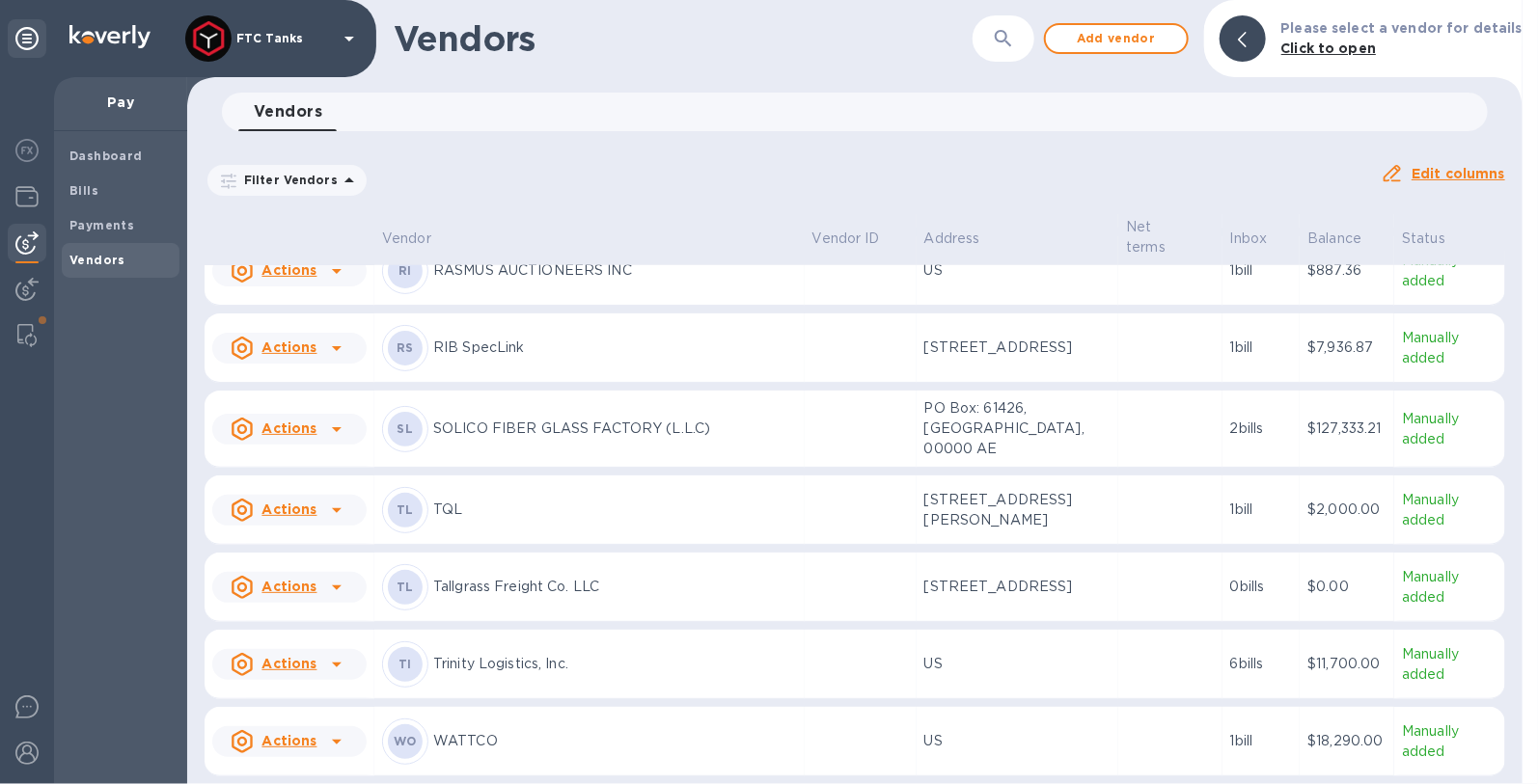
click at [924, 747] on p "US" at bounding box center [1018, 741] width 187 height 21
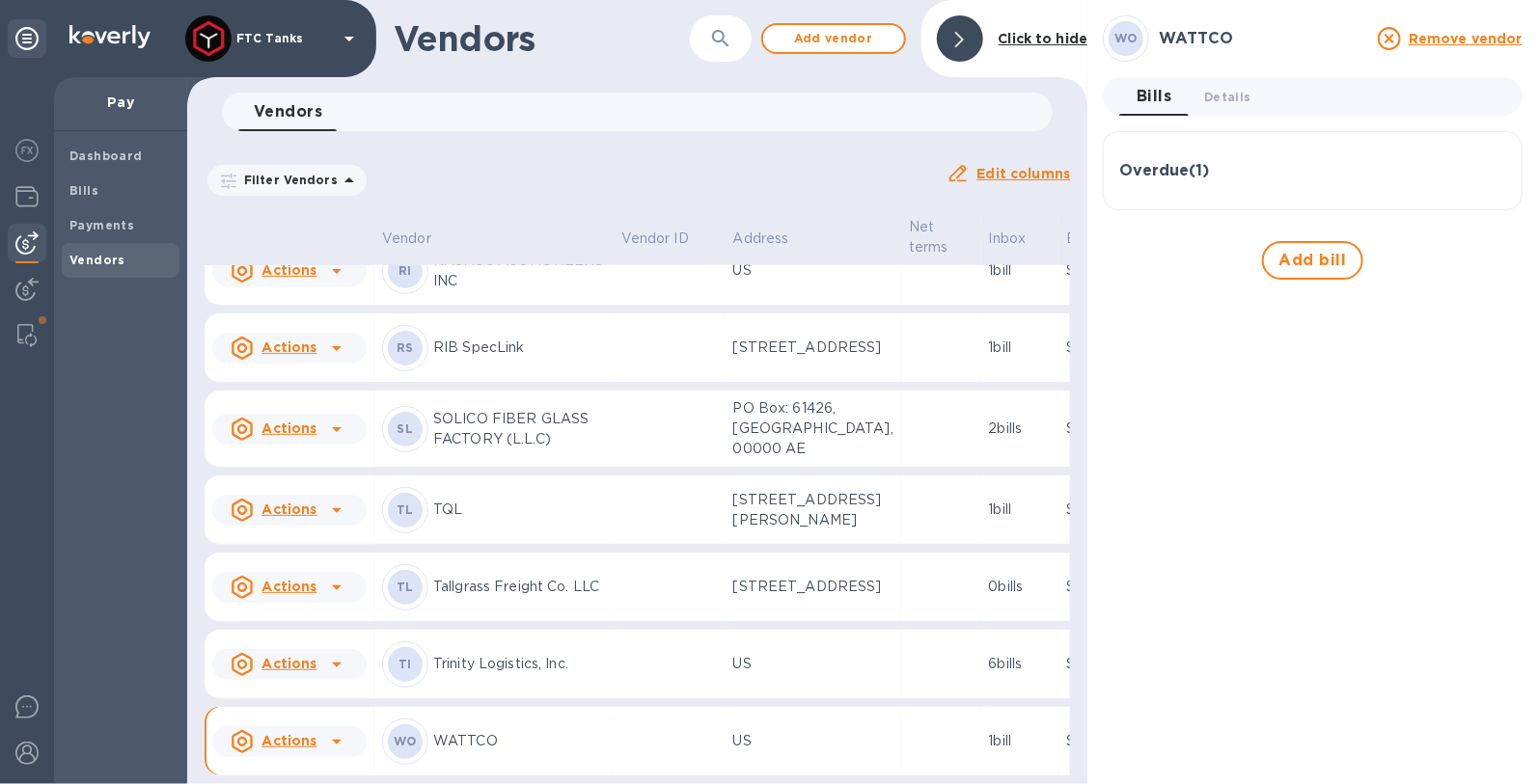
click at [960, 30] on span at bounding box center [959, 38] width 9 height 19
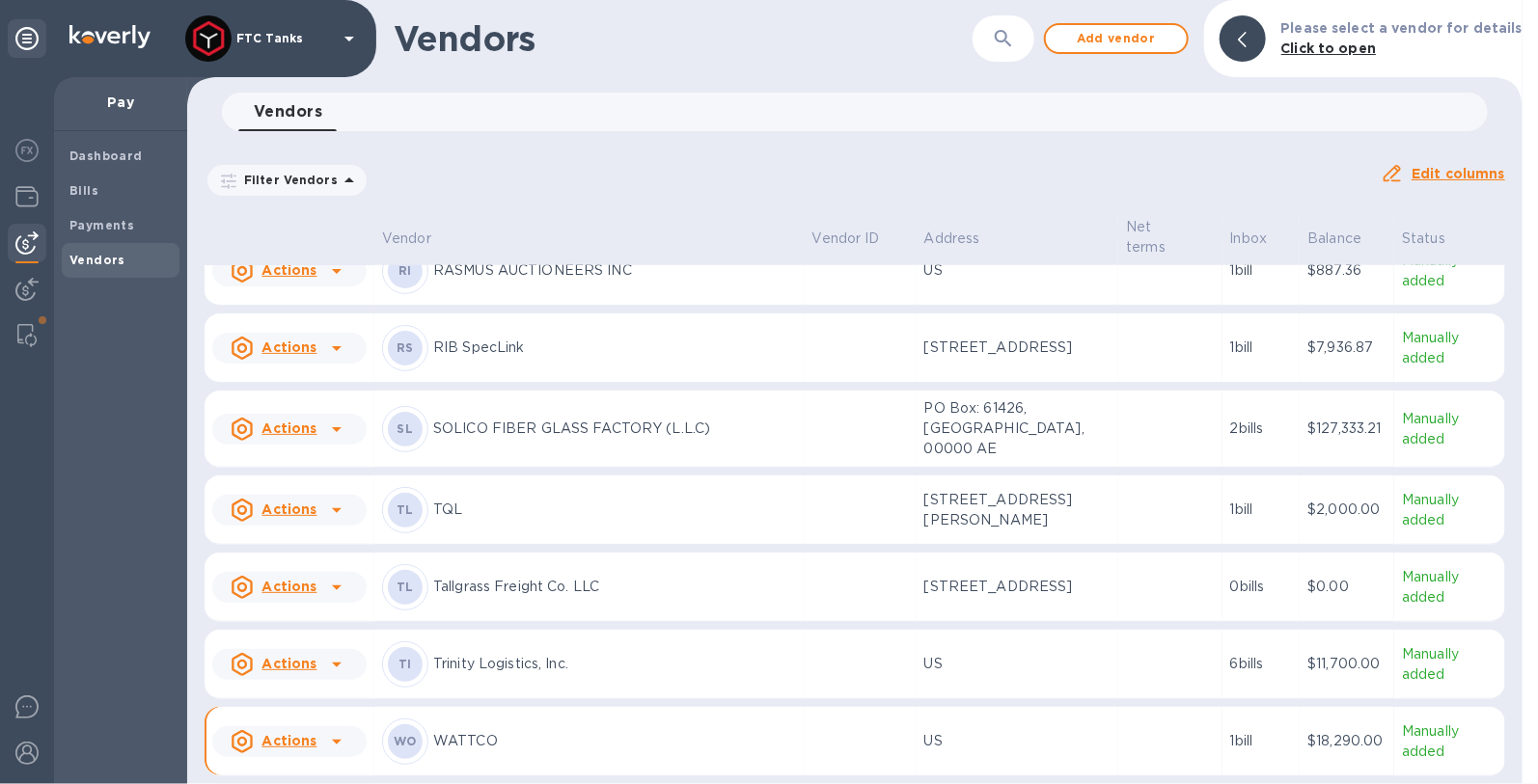
scroll to position [1048, 0]
click at [472, 740] on p "WATTCO" at bounding box center [615, 741] width 364 height 21
click at [390, 741] on div "WO" at bounding box center [405, 741] width 46 height 46
click at [399, 744] on div "WO" at bounding box center [405, 741] width 34 height 34
click at [312, 746] on u "Actions" at bounding box center [289, 741] width 55 height 16
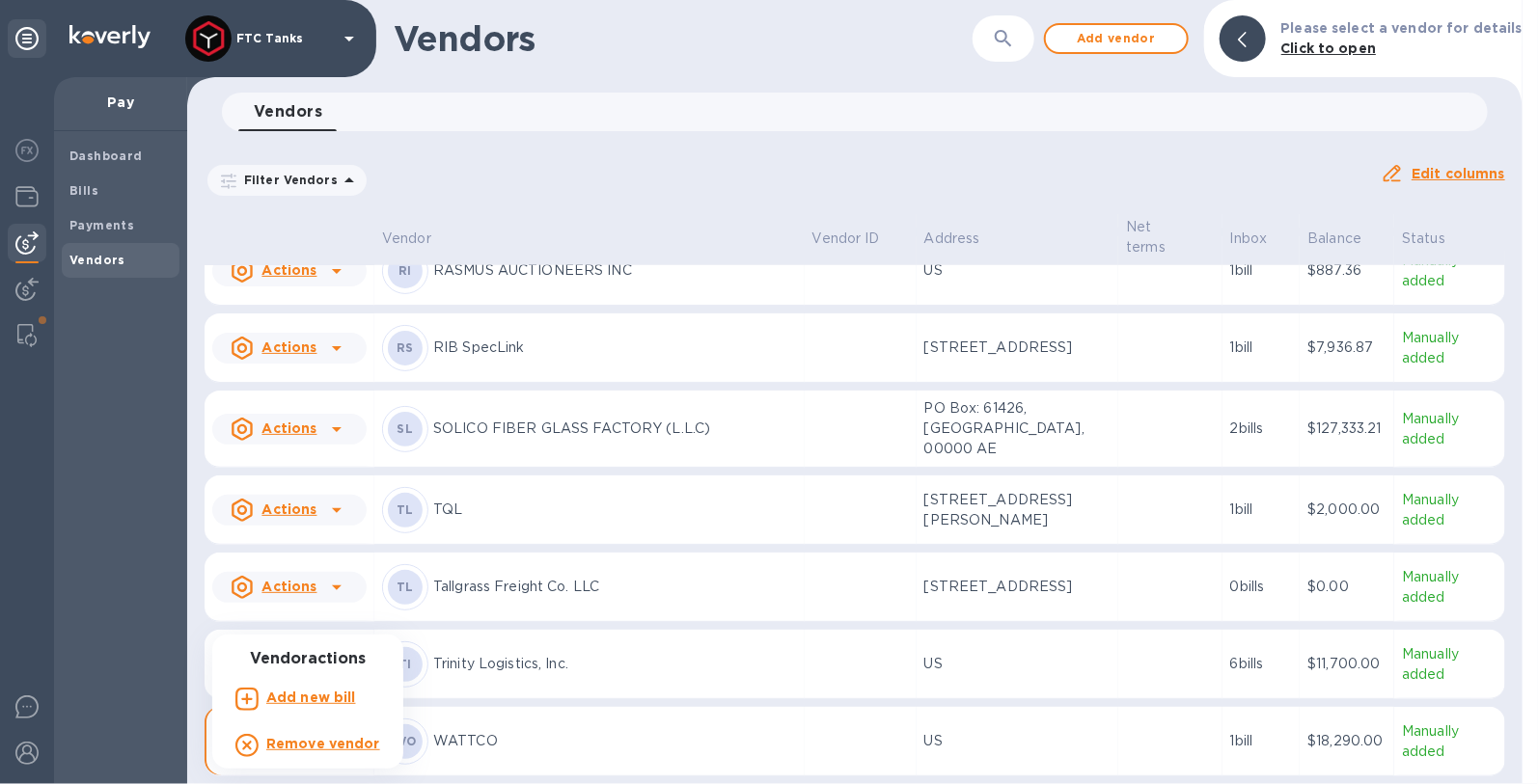
click at [434, 739] on div at bounding box center [769, 392] width 1538 height 784
click at [503, 738] on p "WATTCO" at bounding box center [615, 741] width 364 height 21
click at [513, 737] on p "WATTCO" at bounding box center [615, 741] width 364 height 21
click at [451, 745] on p "WATTCO" at bounding box center [615, 741] width 364 height 21
click at [439, 742] on div "WO WATTCO" at bounding box center [589, 741] width 415 height 46
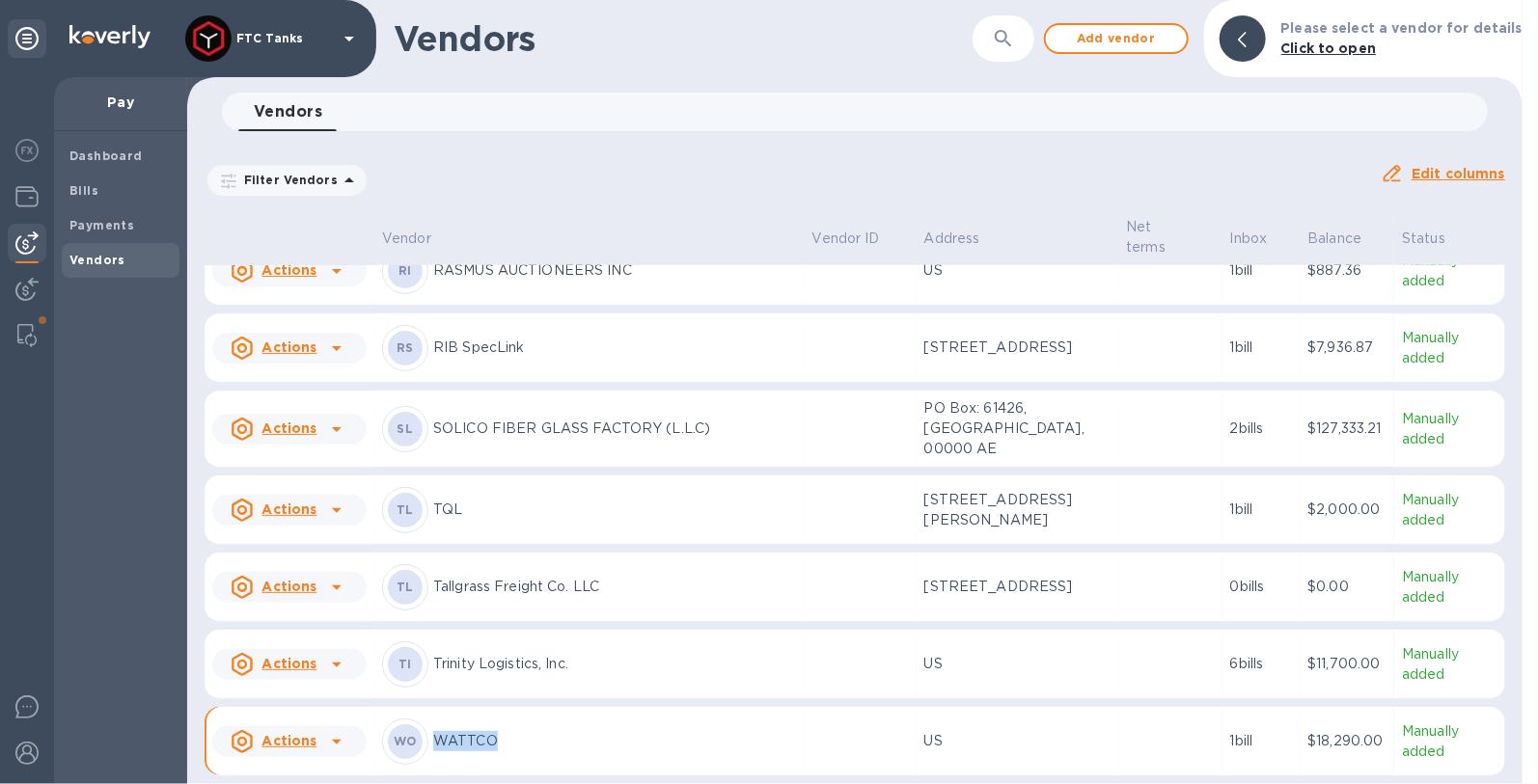
click at [439, 742] on div "WO WATTCO" at bounding box center [589, 741] width 415 height 46
click at [417, 742] on b "WO" at bounding box center [404, 741] width 23 height 15
click at [924, 738] on p "US" at bounding box center [1018, 741] width 187 height 21
click at [30, 320] on div at bounding box center [27, 335] width 34 height 38
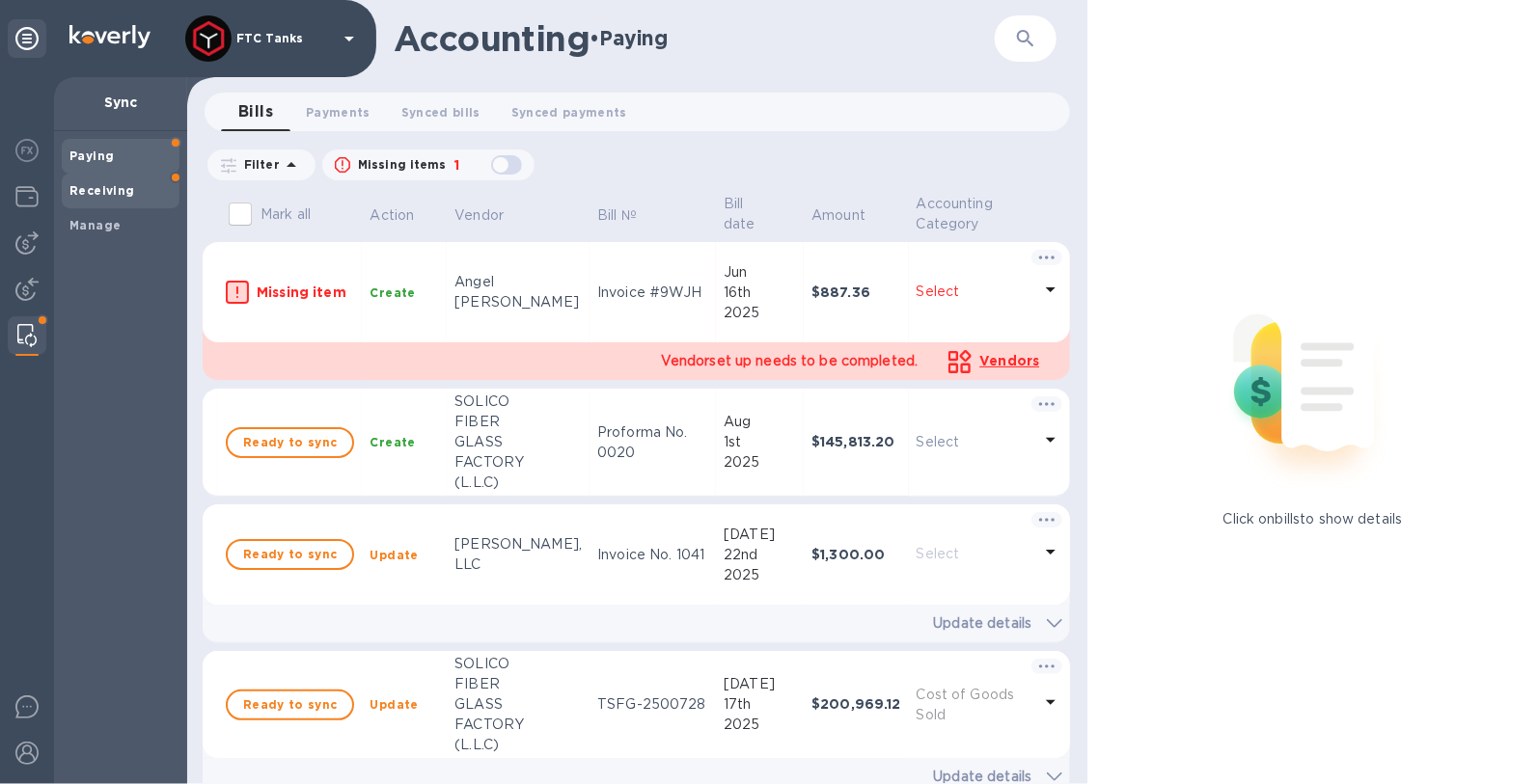
click at [96, 184] on b "Receiving" at bounding box center [101, 190] width 66 height 15
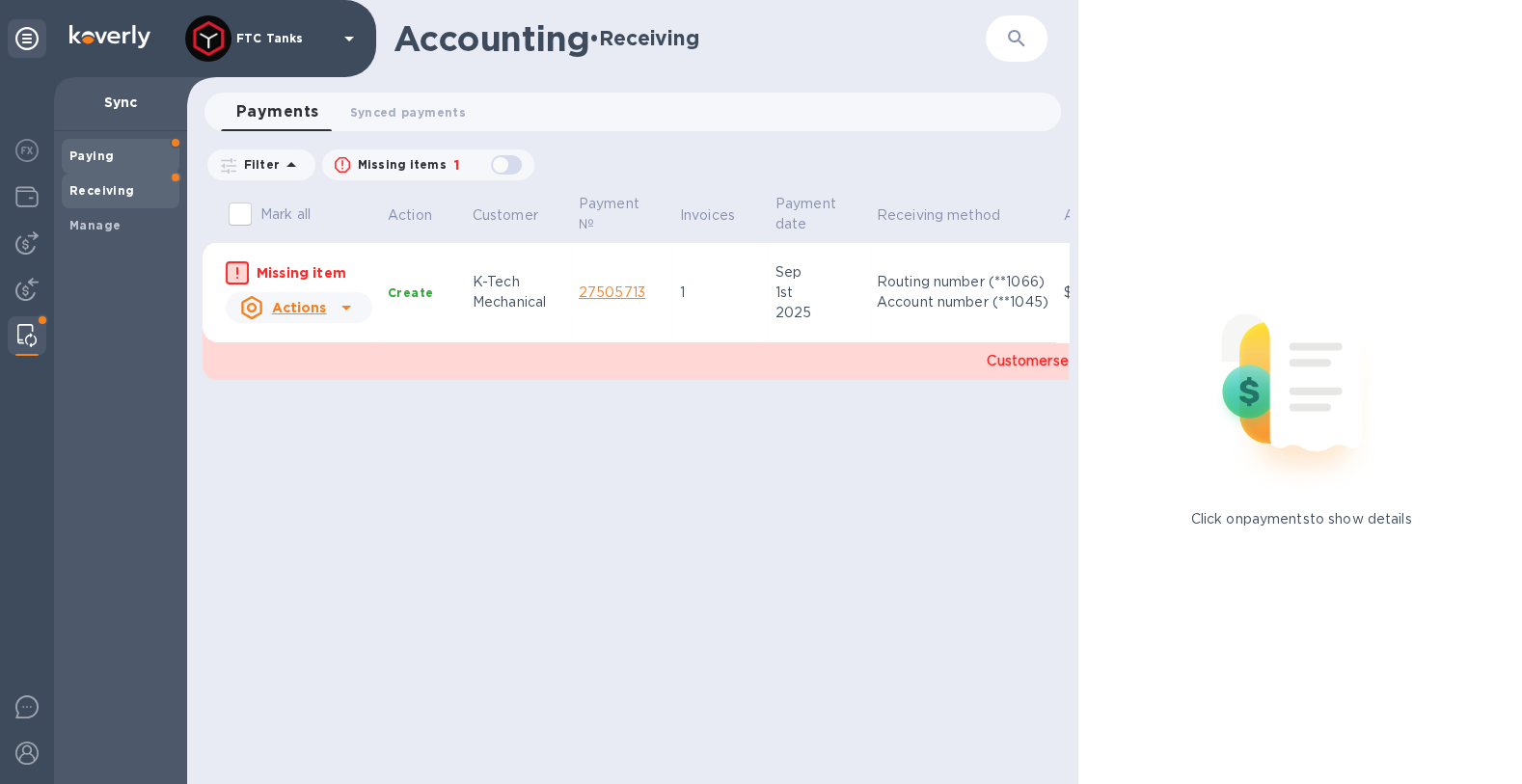
click at [103, 159] on b "Paying" at bounding box center [91, 156] width 44 height 15
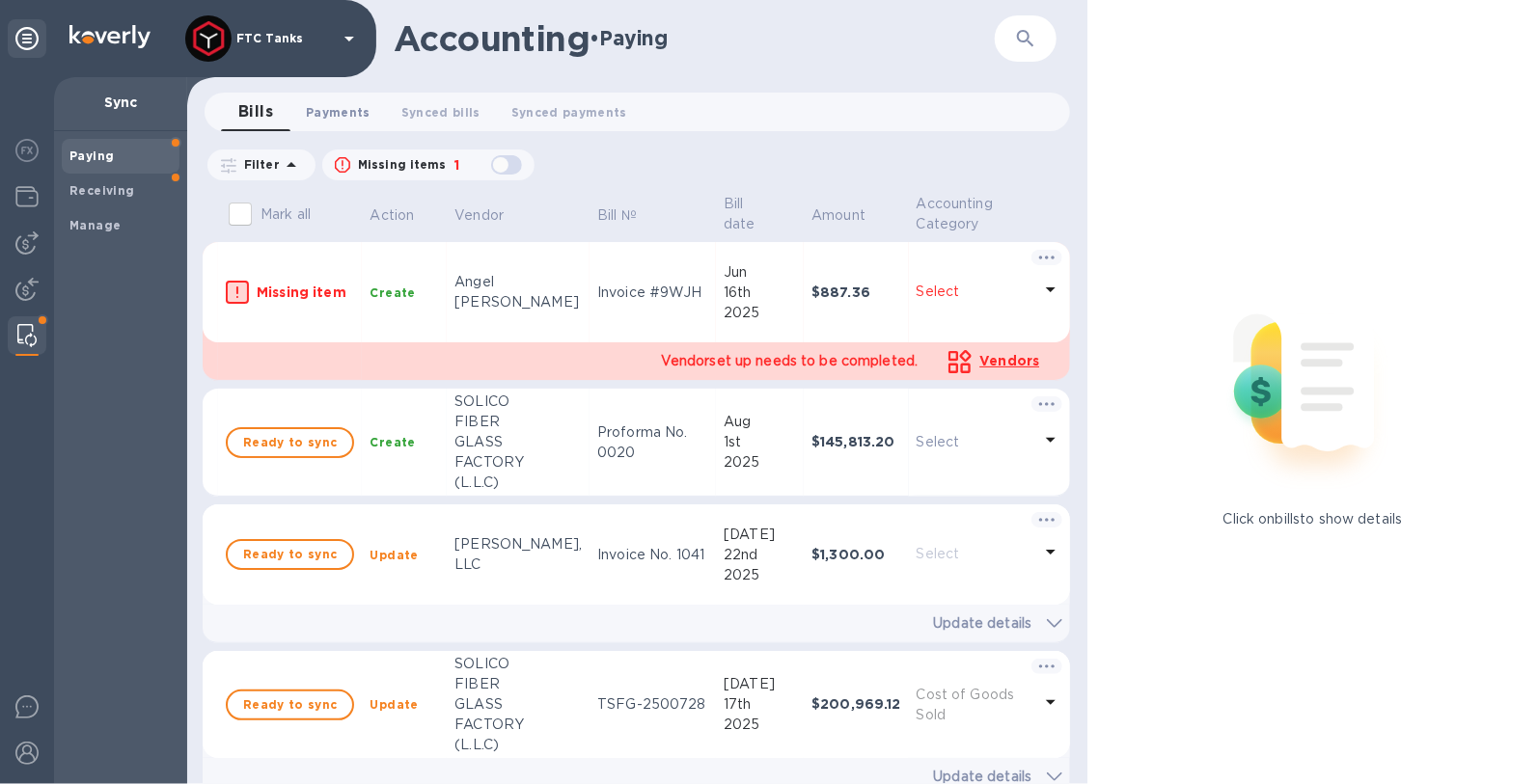
click at [315, 124] on button "Payments 0" at bounding box center [338, 111] width 96 height 38
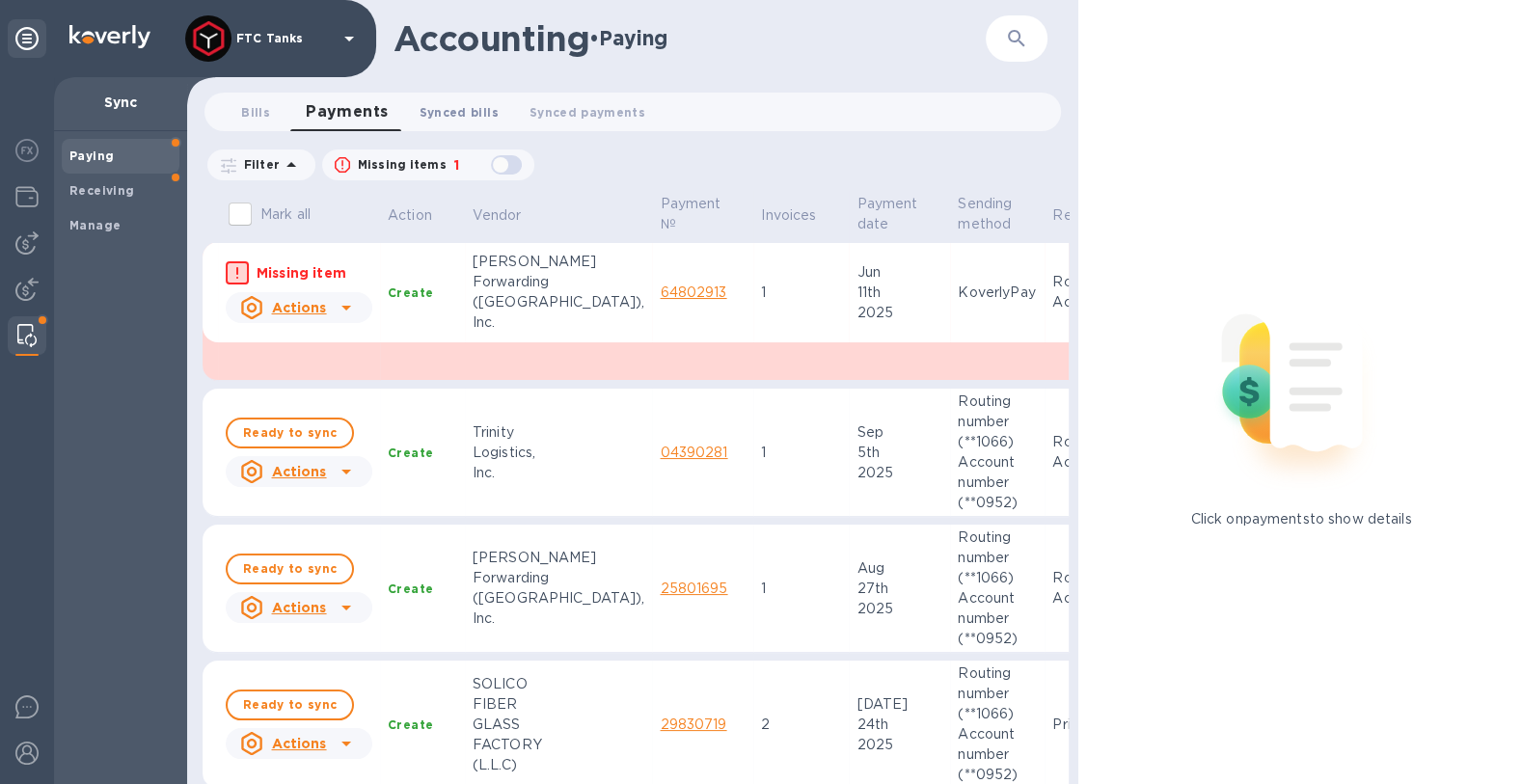
click at [452, 112] on span "Synced bills 0" at bounding box center [459, 112] width 79 height 21
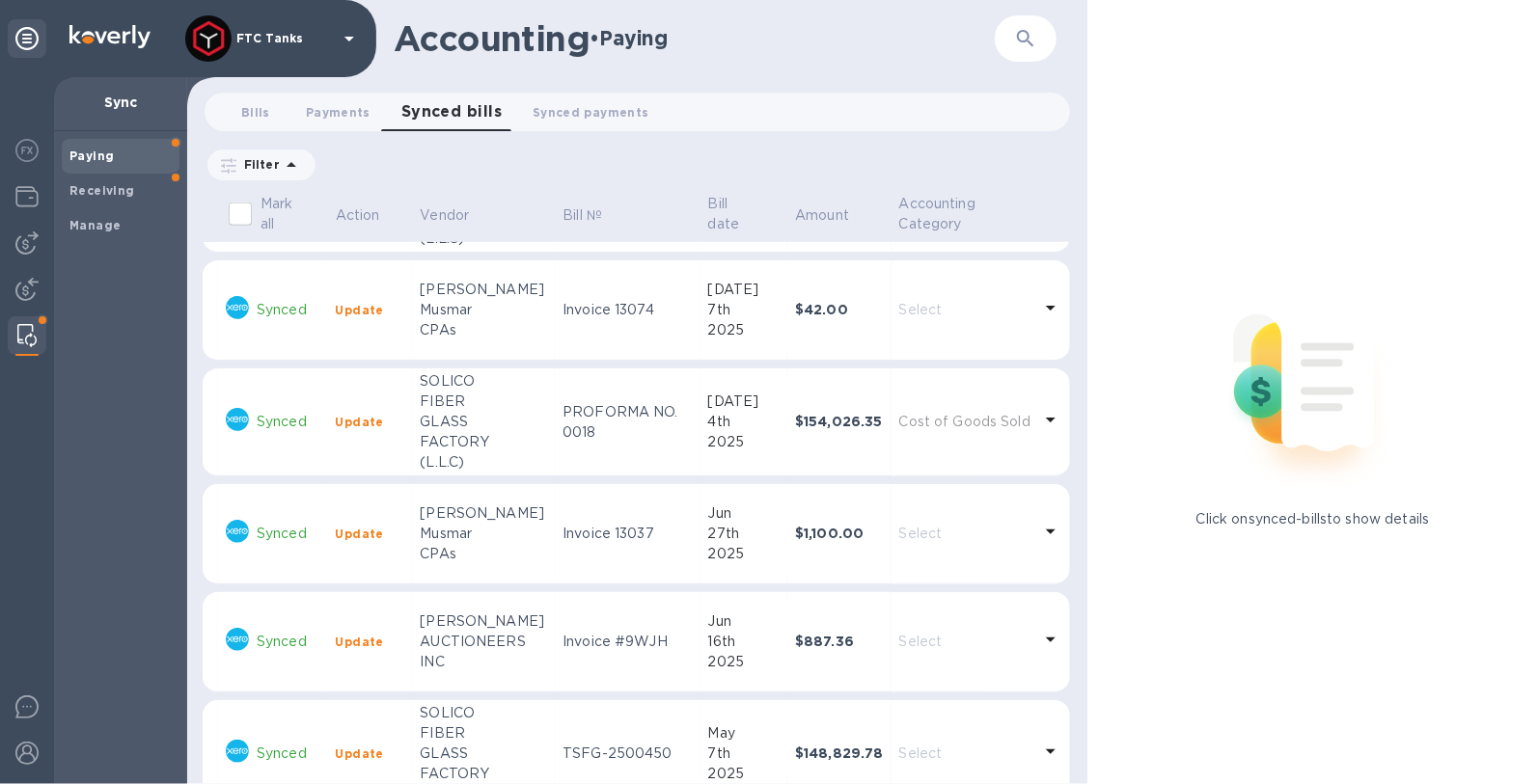
scroll to position [1456, 0]
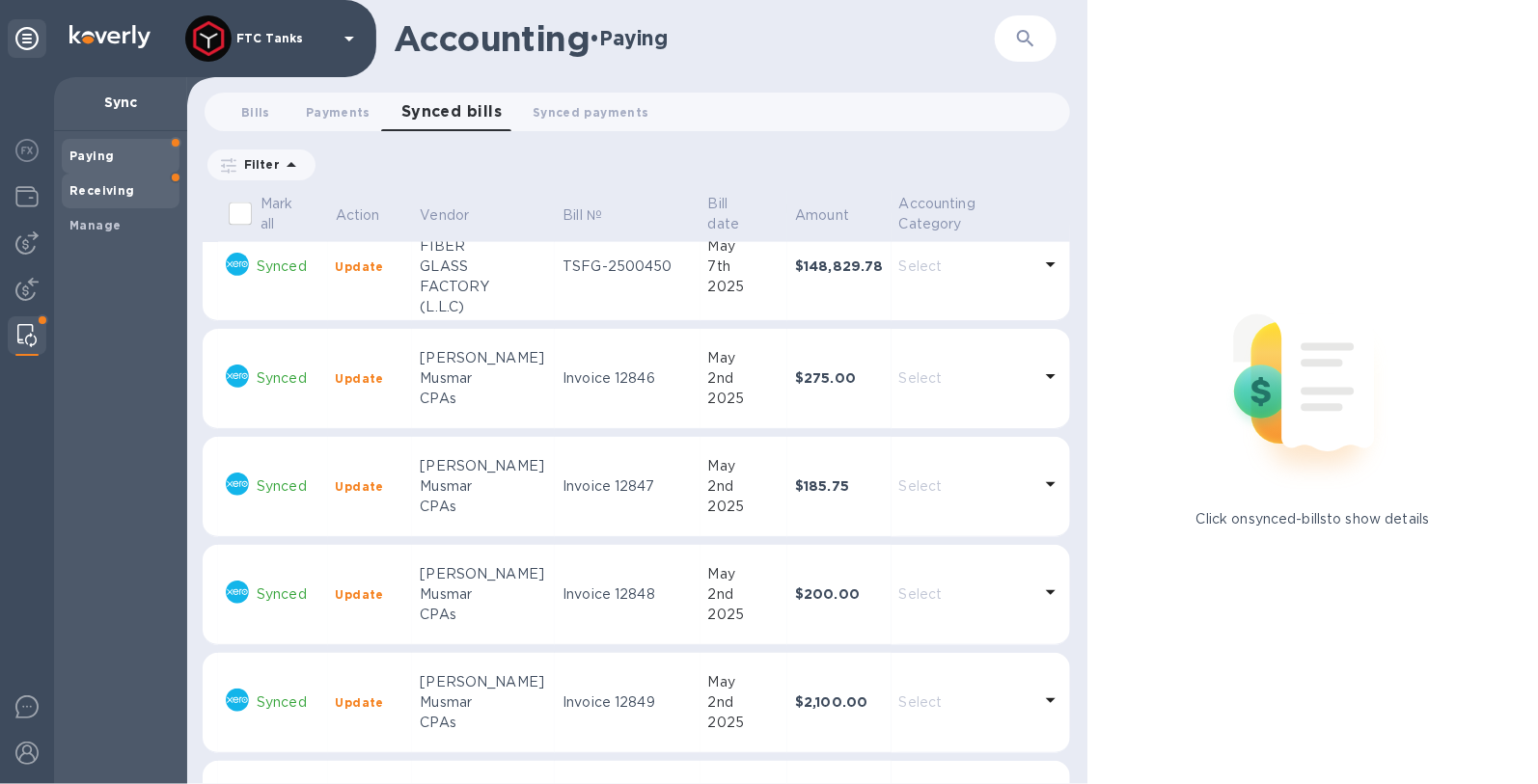
click at [127, 193] on b "Receiving" at bounding box center [101, 190] width 66 height 15
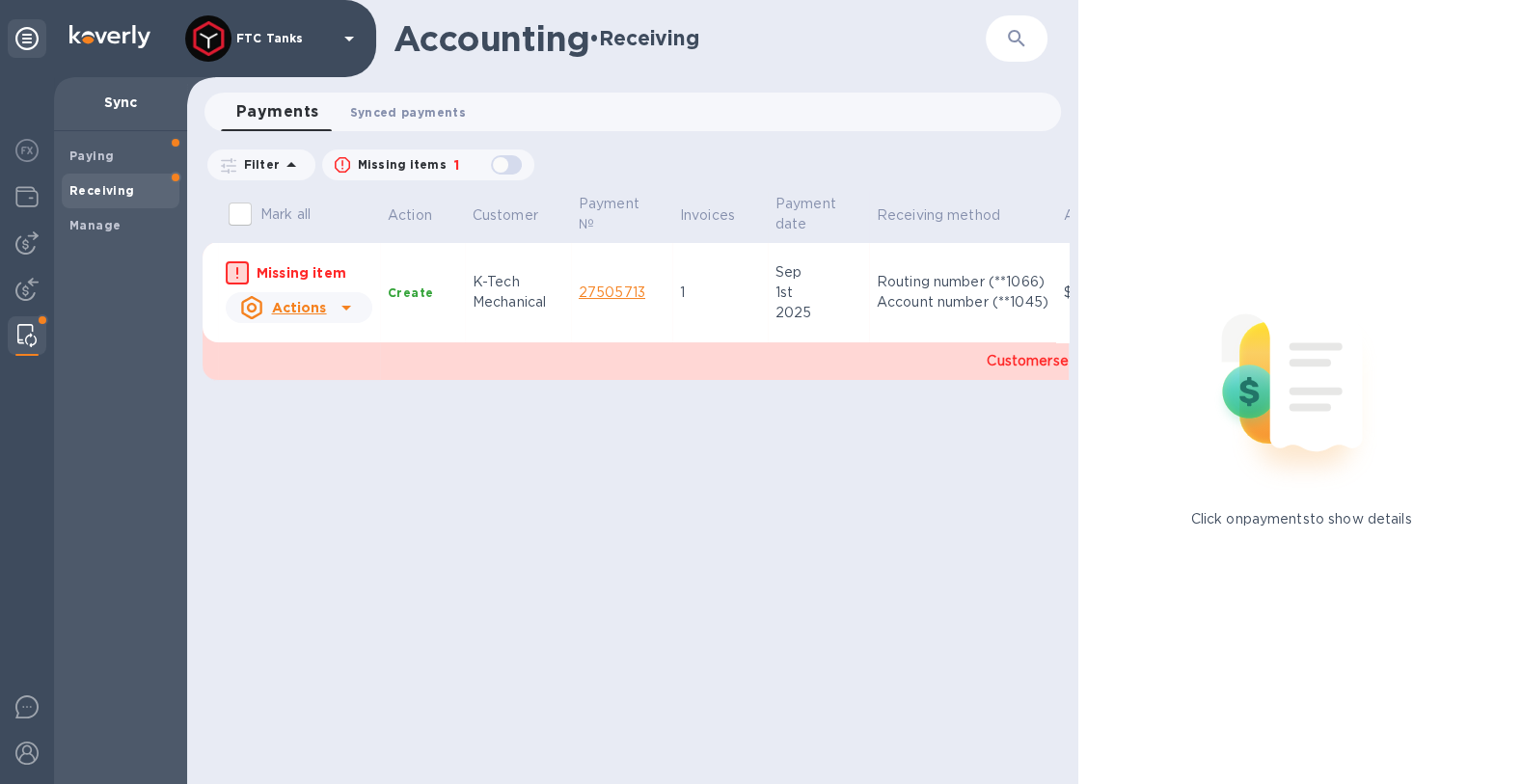
click at [379, 115] on span "Synced payments 0" at bounding box center [407, 112] width 115 height 21
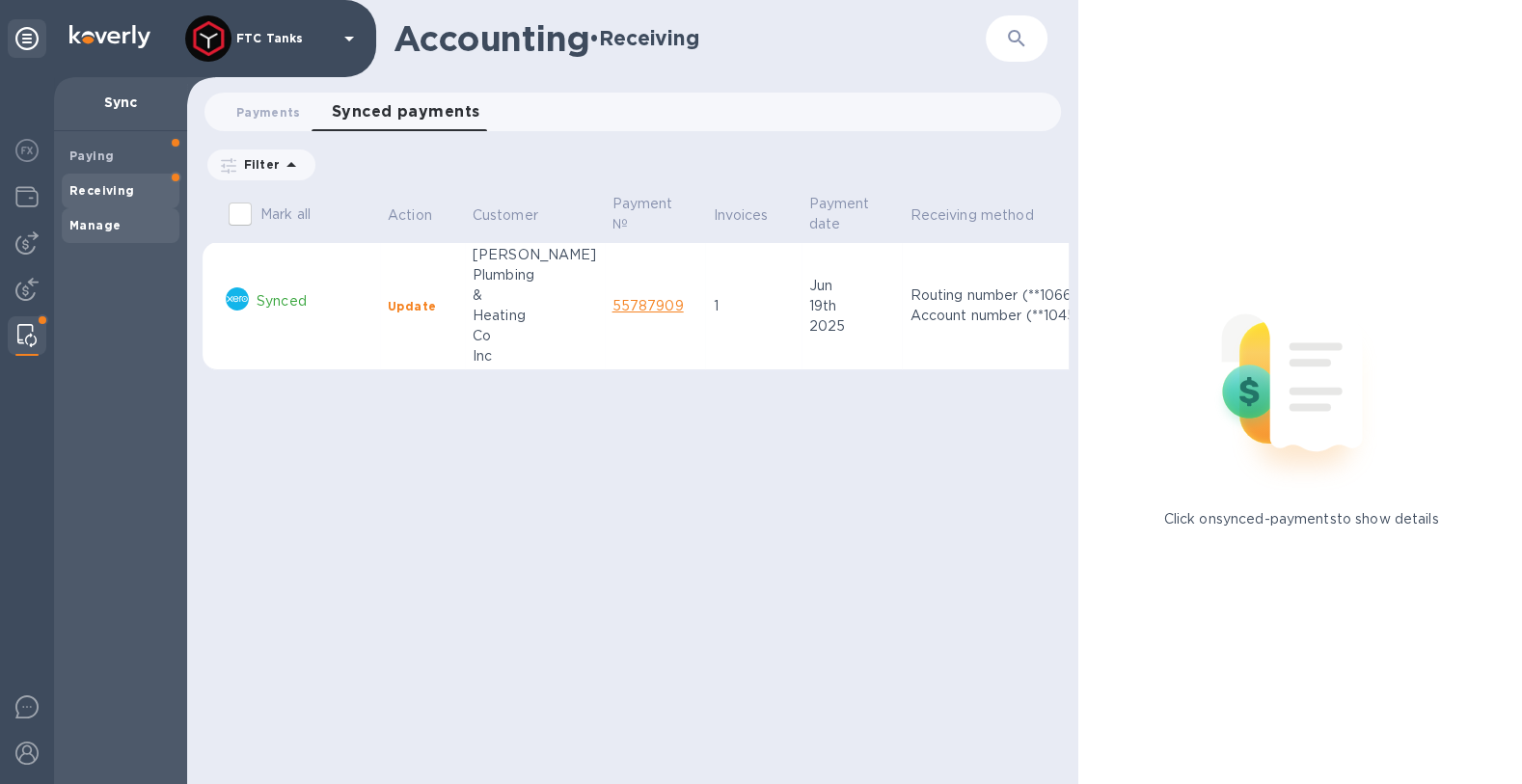
click at [106, 230] on b "Manage" at bounding box center [95, 225] width 51 height 15
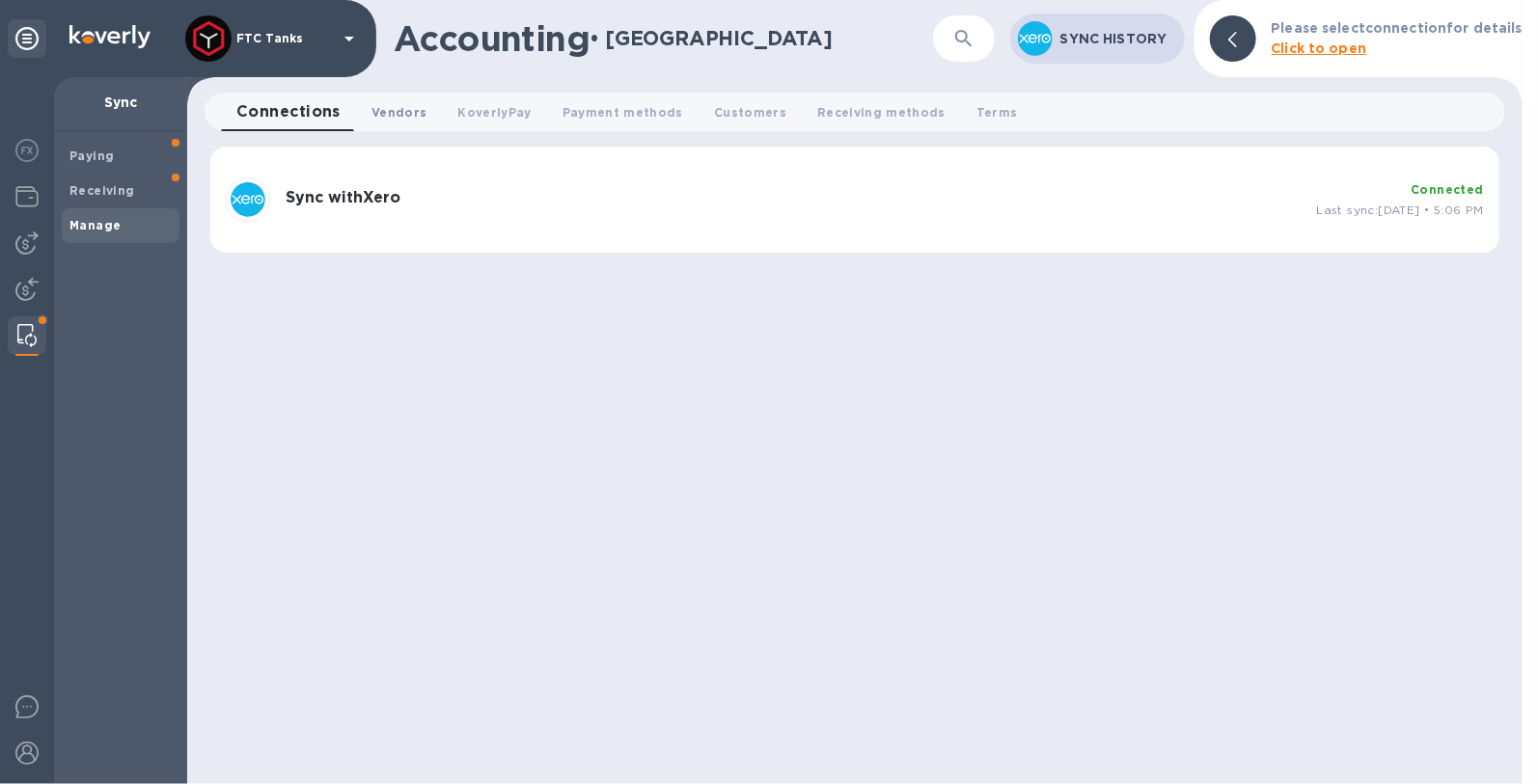
click at [401, 115] on span "Vendors 0" at bounding box center [399, 112] width 55 height 21
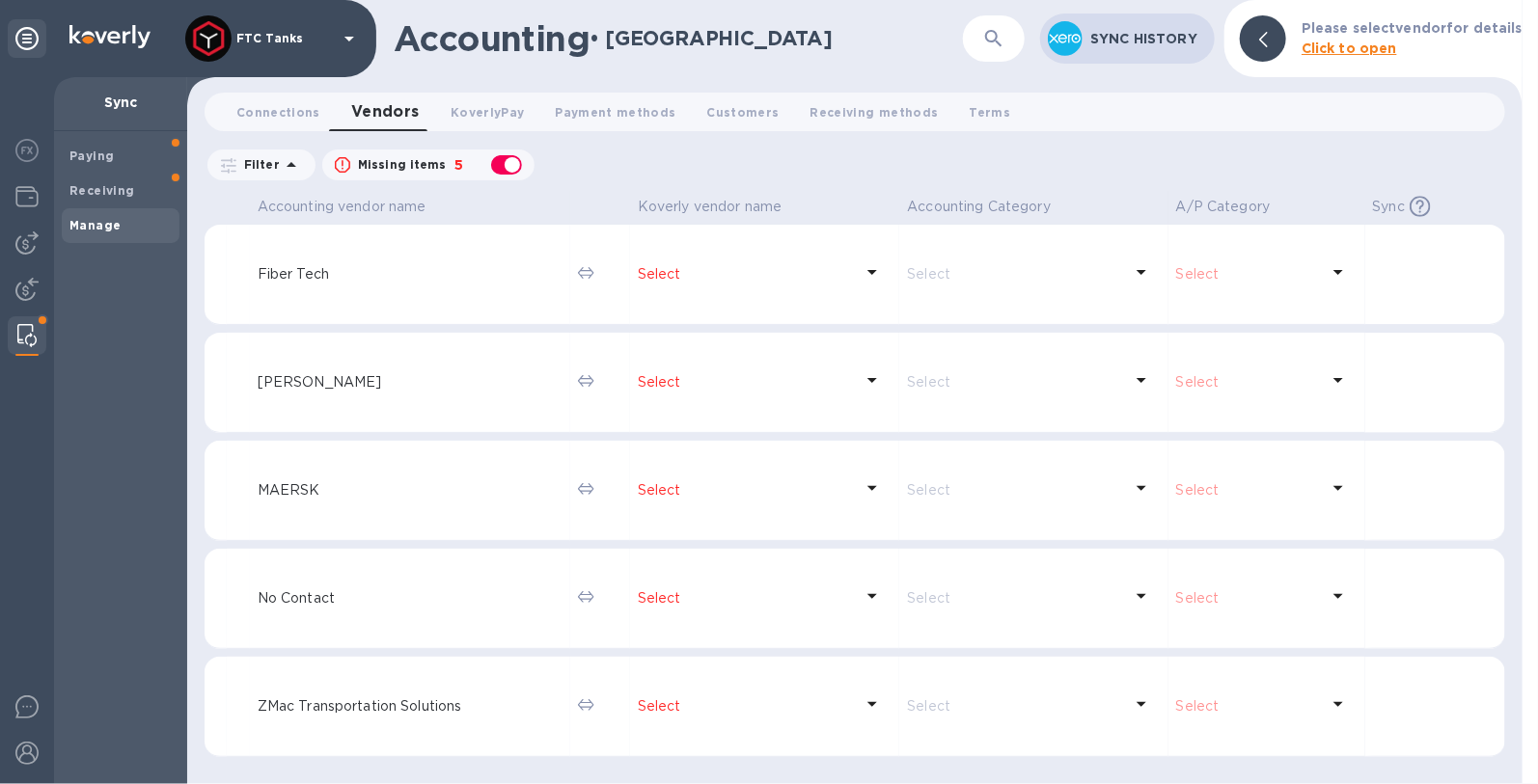
click at [268, 169] on p "Filter" at bounding box center [258, 164] width 43 height 17
click at [661, 163] on div "Filter Missing items 5 Accounting Category: A/P Category: Sync: All" at bounding box center [855, 164] width 1301 height 36
click at [506, 166] on div "button" at bounding box center [505, 164] width 38 height 27
checkbox input "false"
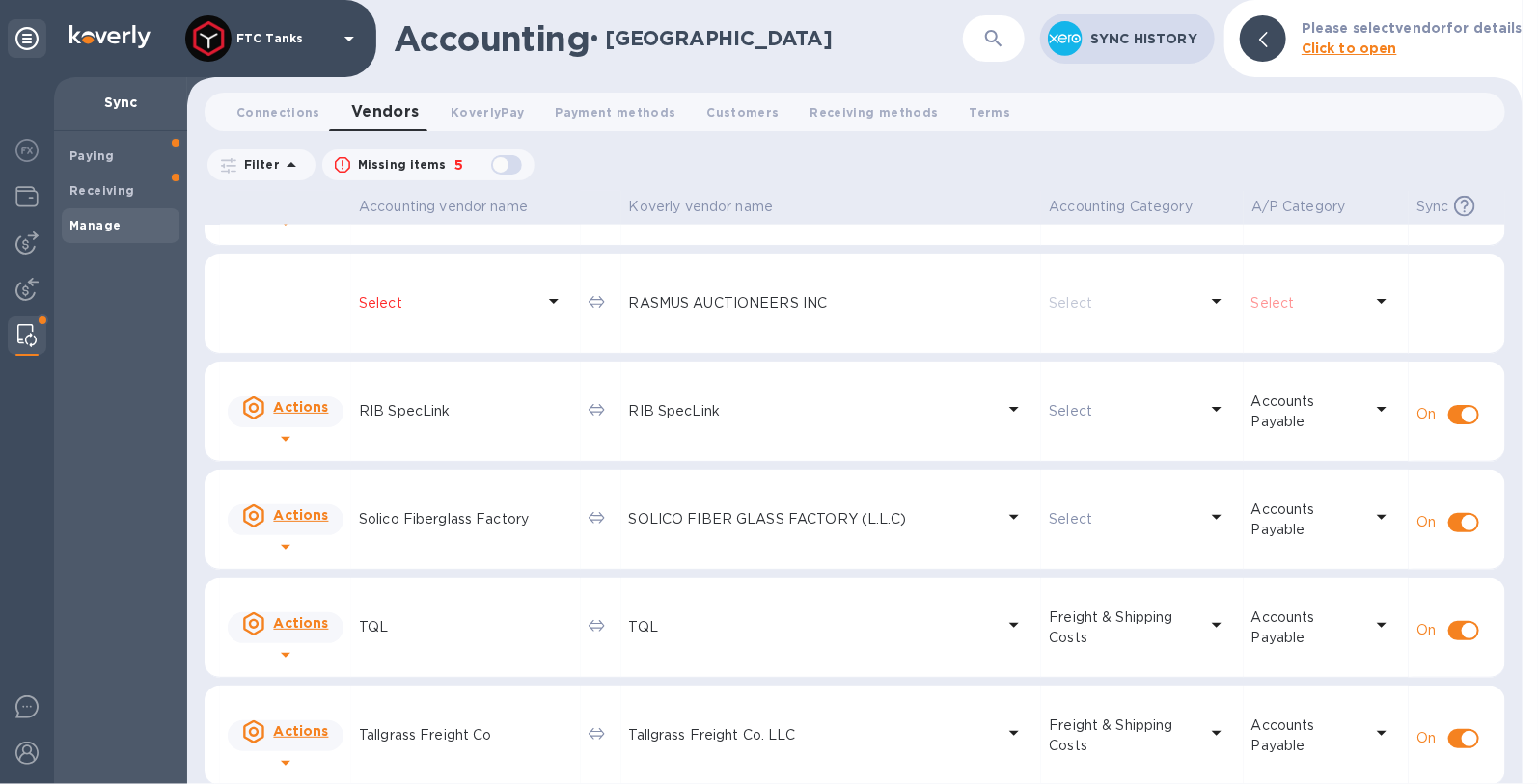
scroll to position [1600, 0]
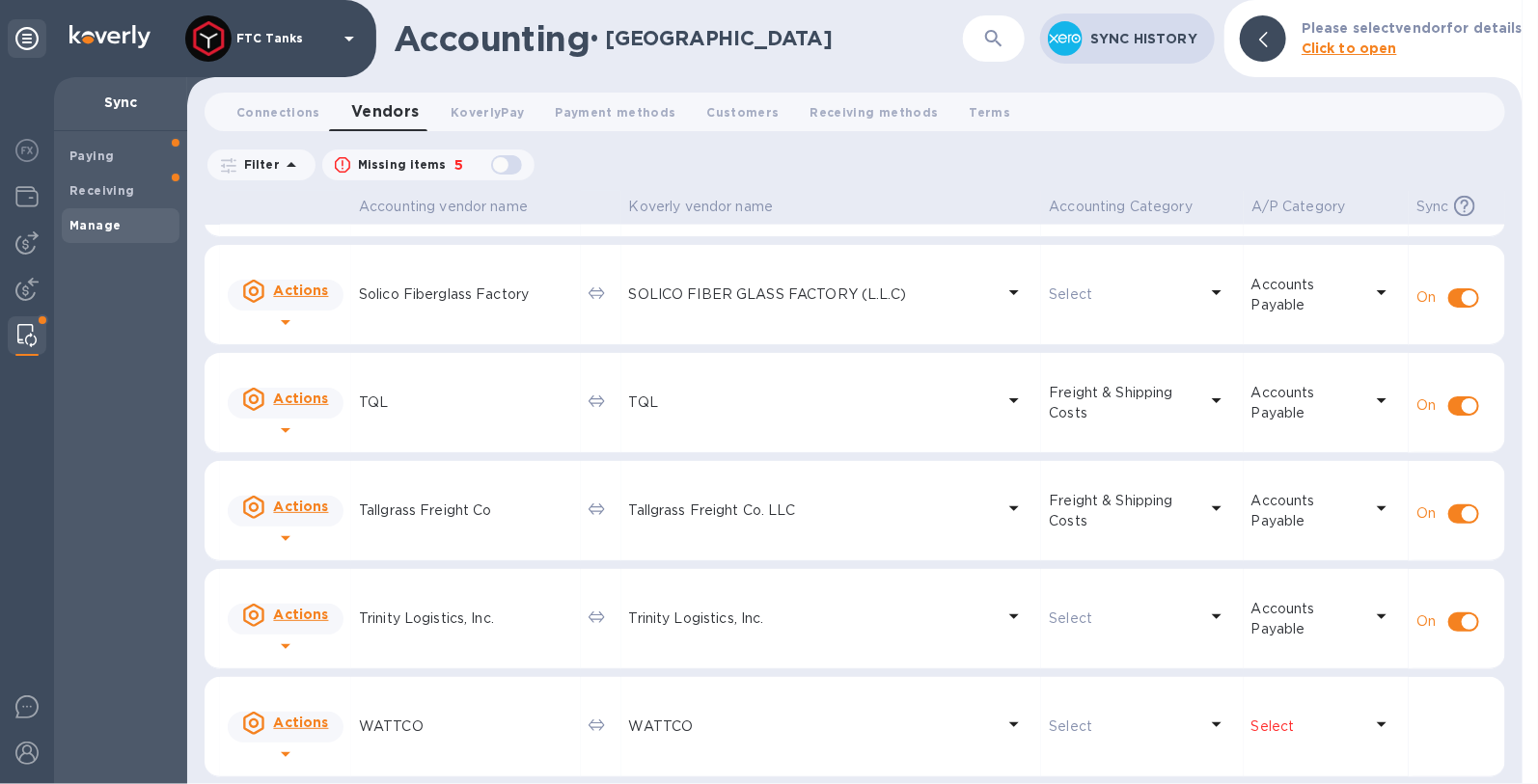
click at [1048, 726] on p "Select" at bounding box center [1122, 726] width 148 height 21
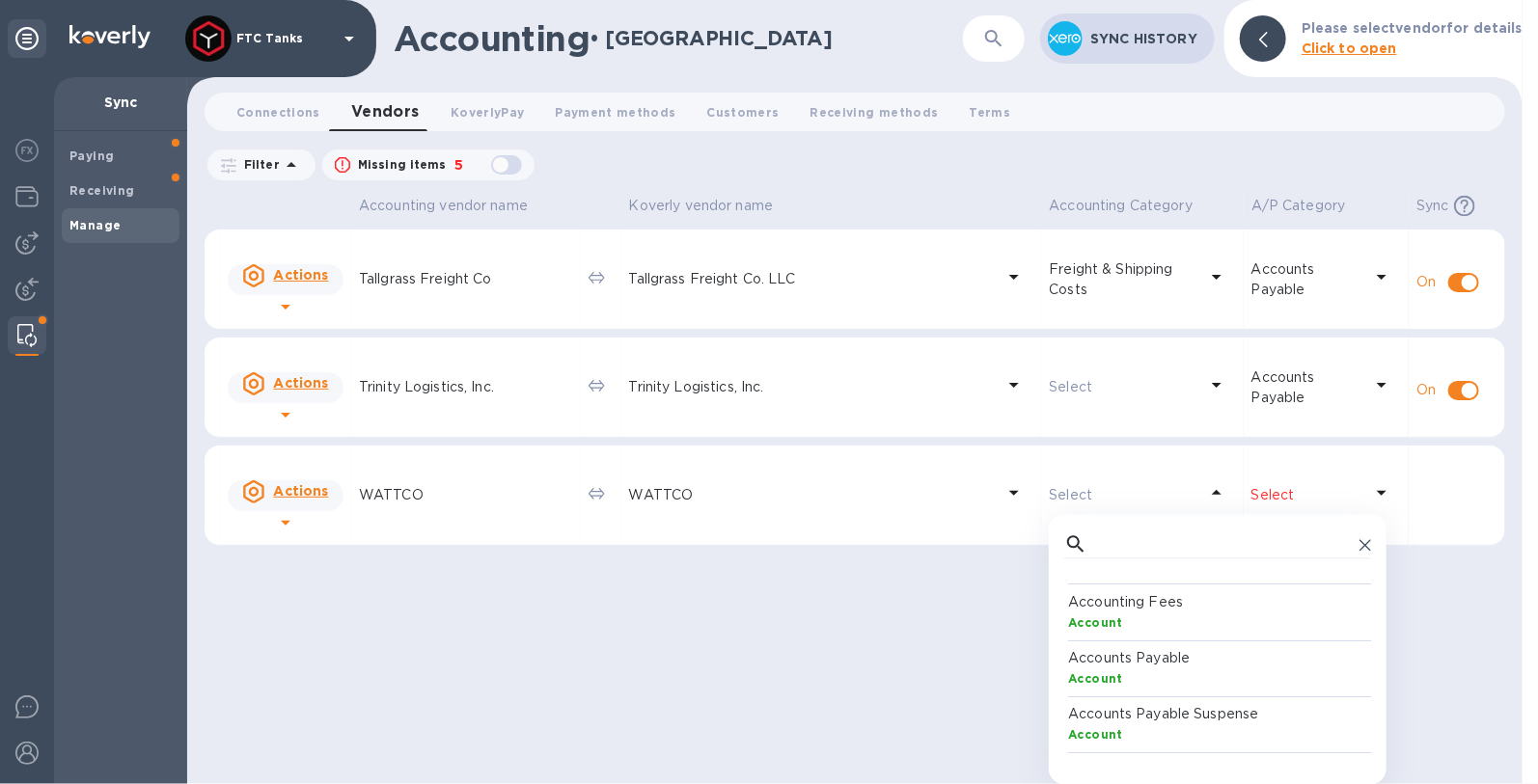
scroll to position [14, 0]
click at [1089, 656] on div "Account" at bounding box center [1221, 666] width 306 height 21
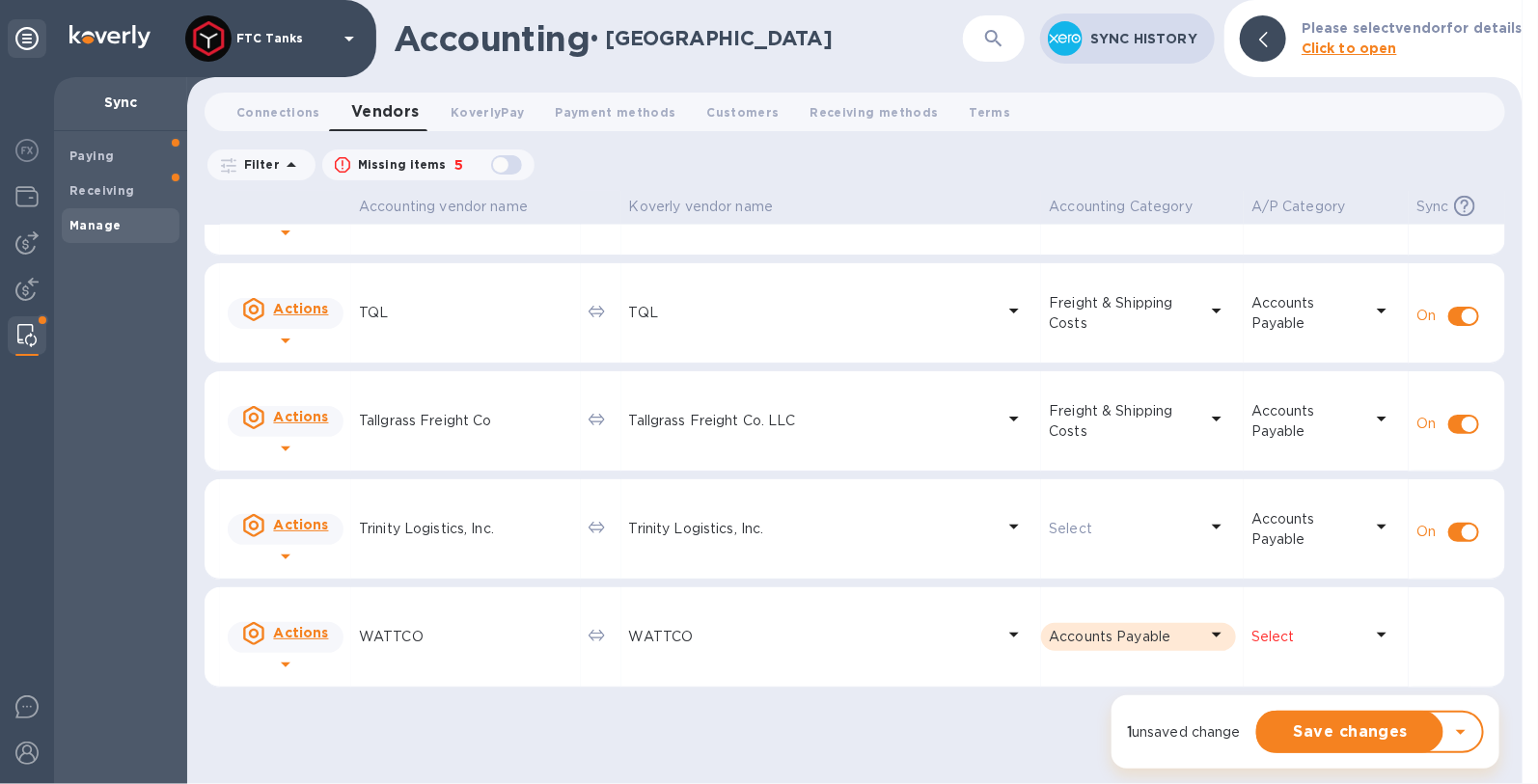
scroll to position [1688, 0]
click at [1264, 643] on p "Select" at bounding box center [1307, 637] width 112 height 21
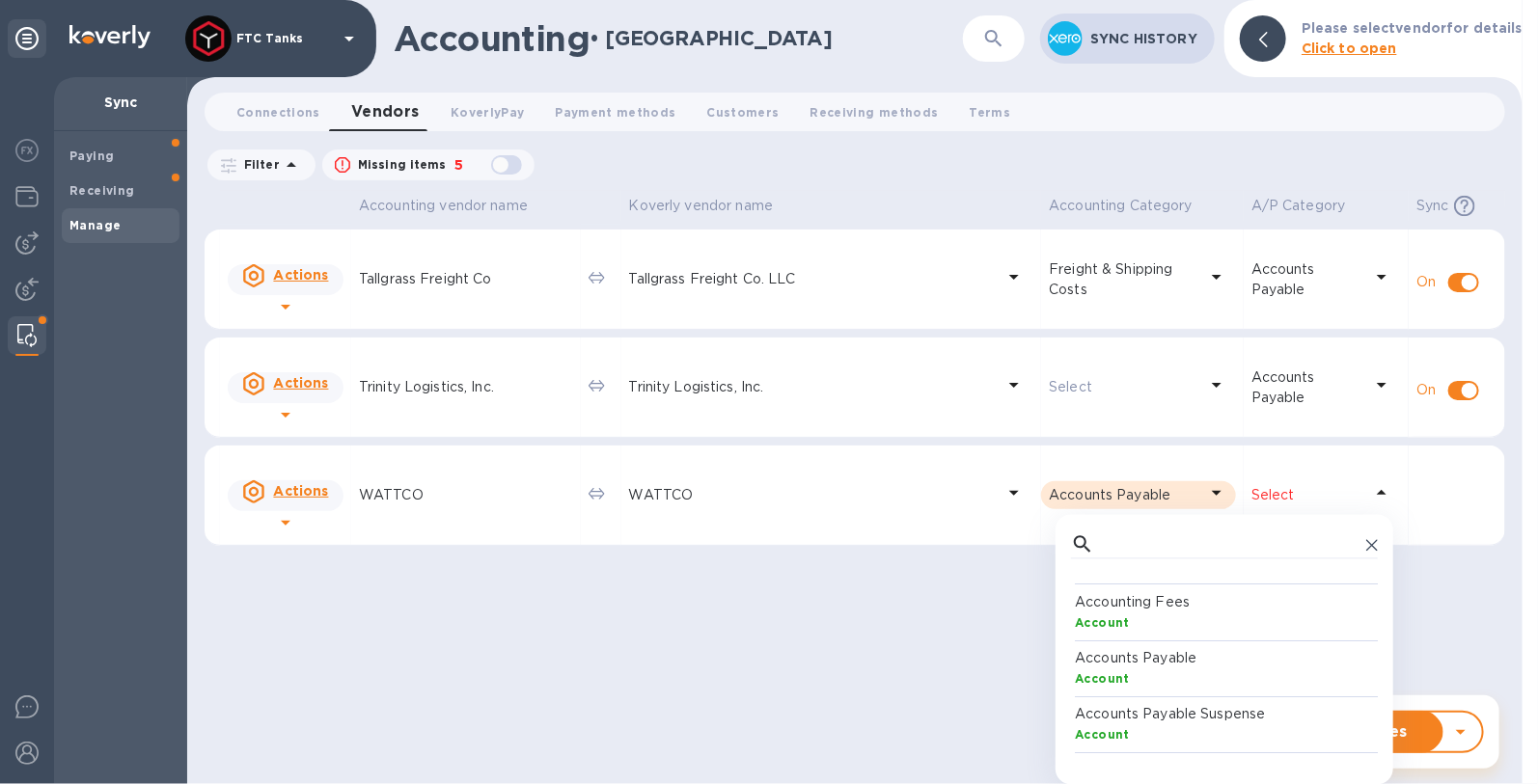
scroll to position [176, 300]
click at [1184, 659] on p "Accounts Payable" at bounding box center [1228, 659] width 306 height 21
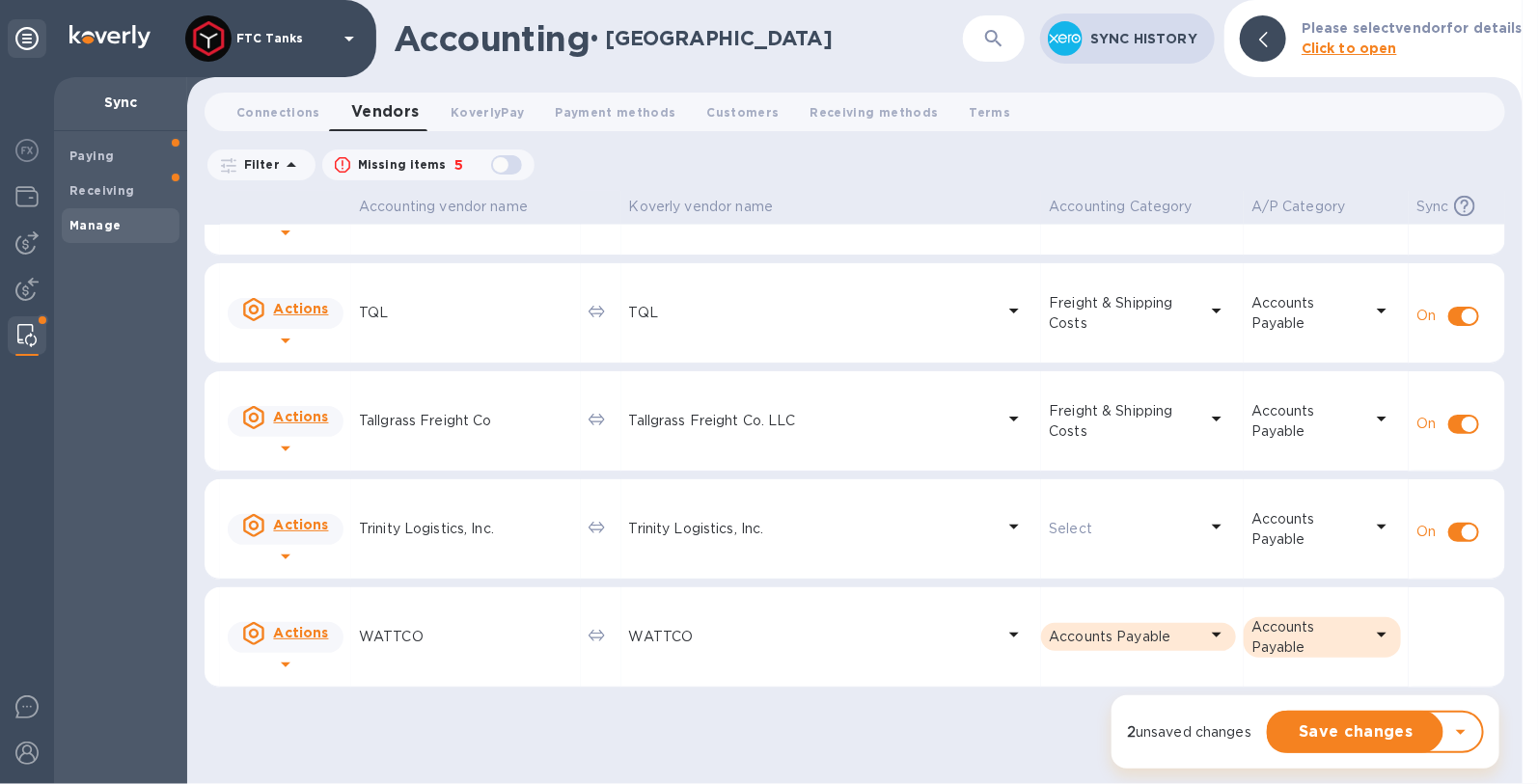
scroll to position [1688, 0]
click at [298, 654] on icon at bounding box center [285, 665] width 23 height 23
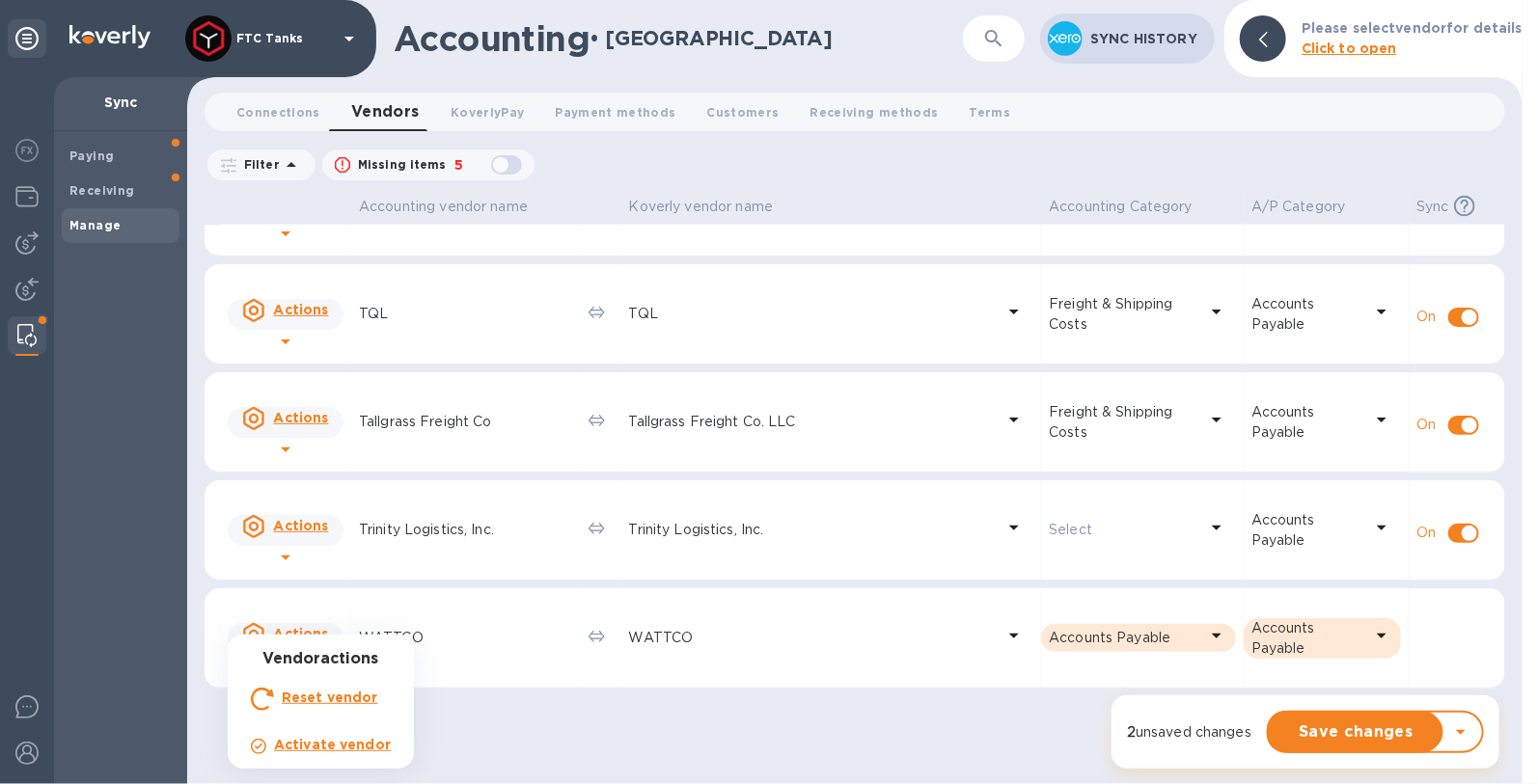
click at [326, 659] on h3 "Vendor actions" at bounding box center [321, 659] width 156 height 19
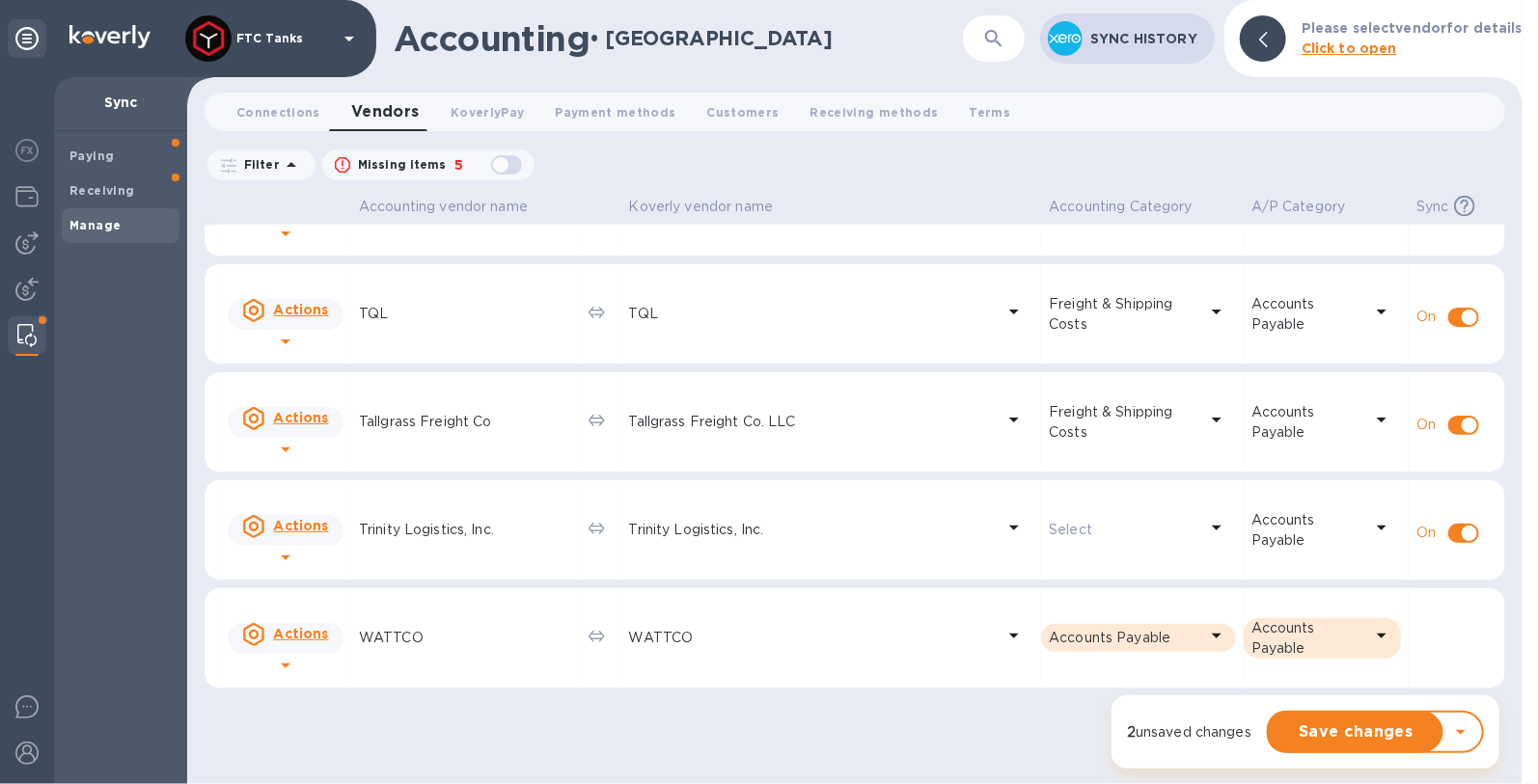
click at [400, 631] on p "WATTCO" at bounding box center [465, 637] width 214 height 21
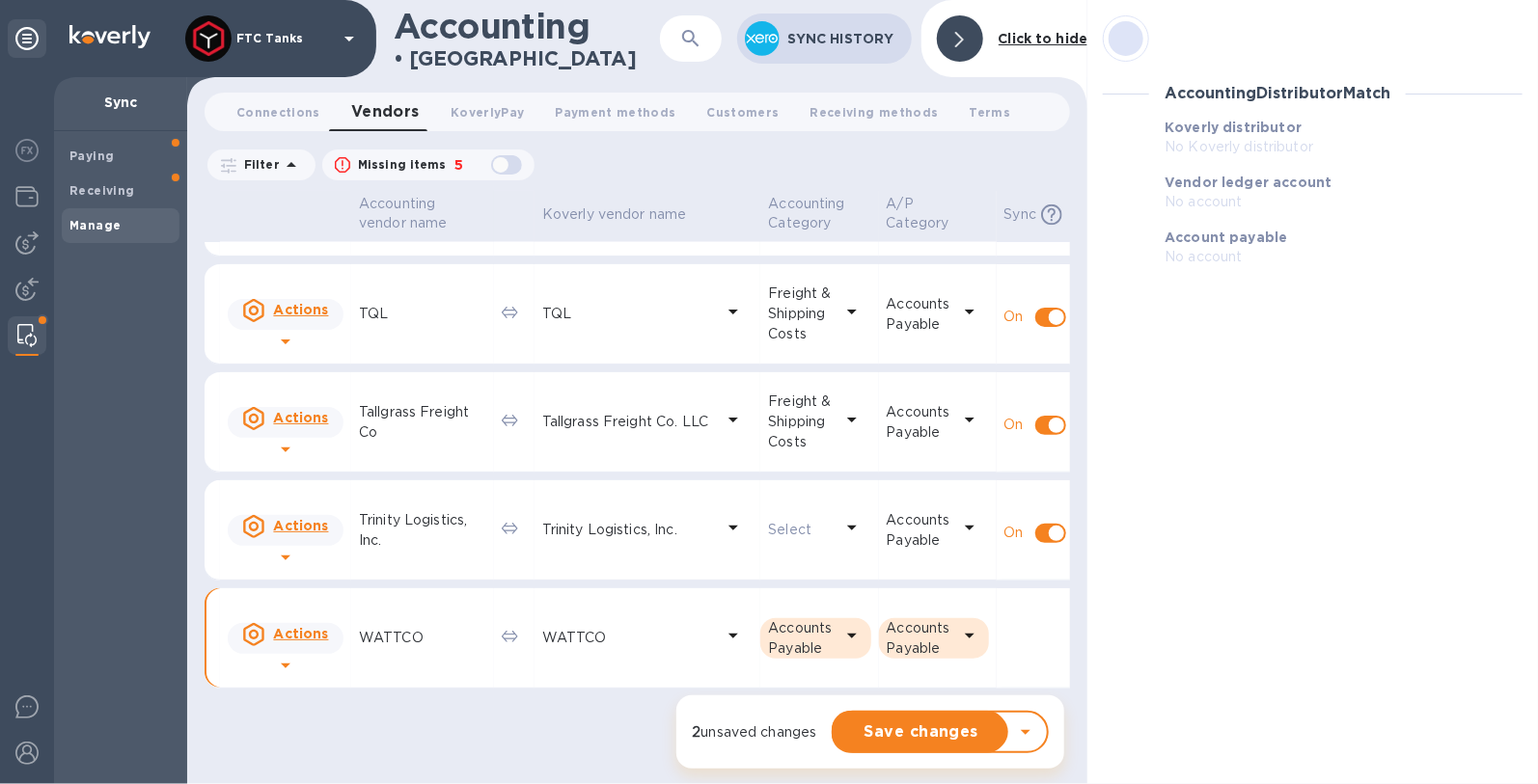
click at [1281, 182] on b "Vendor ledger account" at bounding box center [1247, 182] width 167 height 16
click at [1265, 103] on div "Accounting Distributor Match" at bounding box center [1312, 93] width 435 height 48
click at [945, 43] on div at bounding box center [960, 38] width 46 height 46
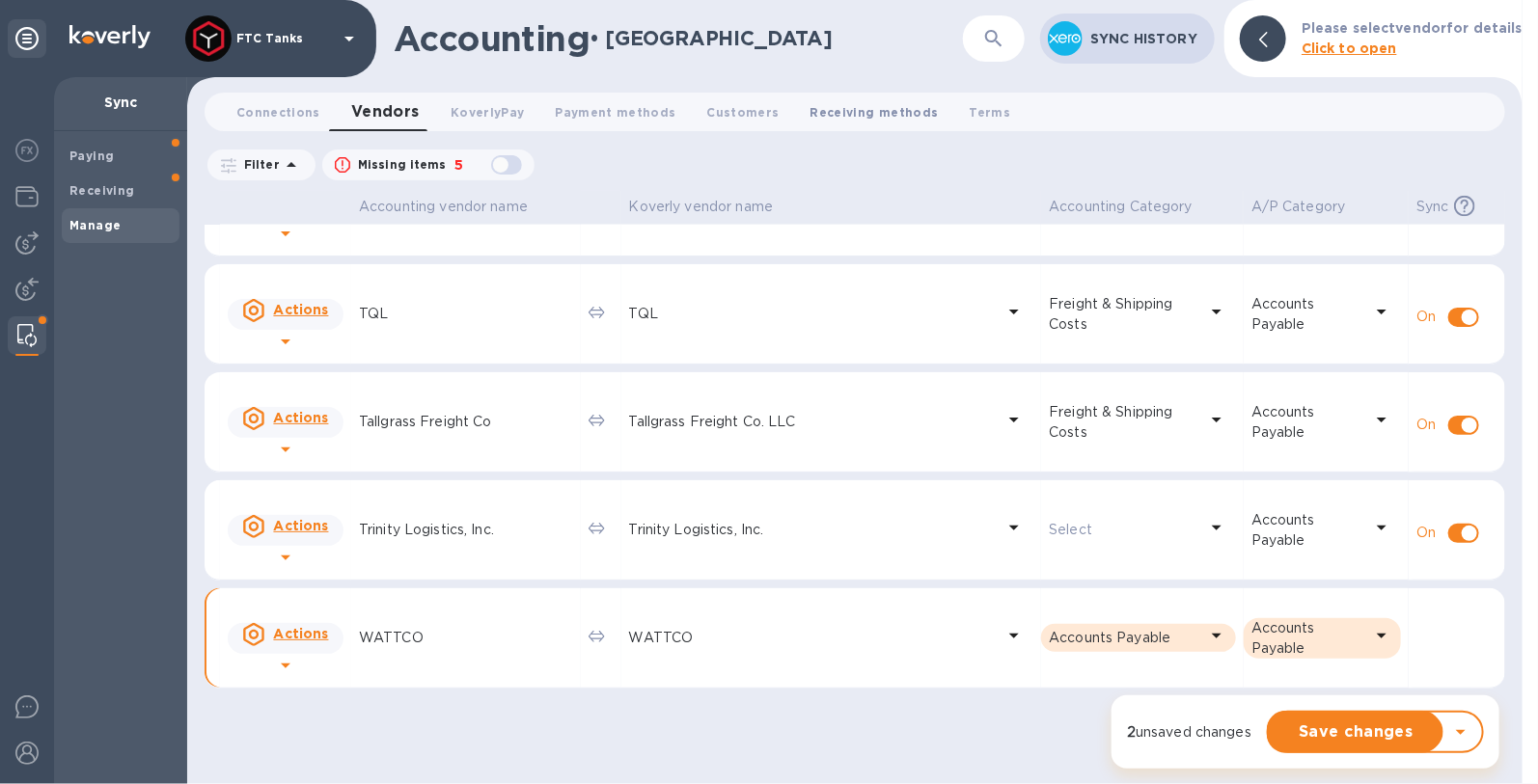
click at [856, 120] on span "Receiving methods 0" at bounding box center [874, 112] width 128 height 21
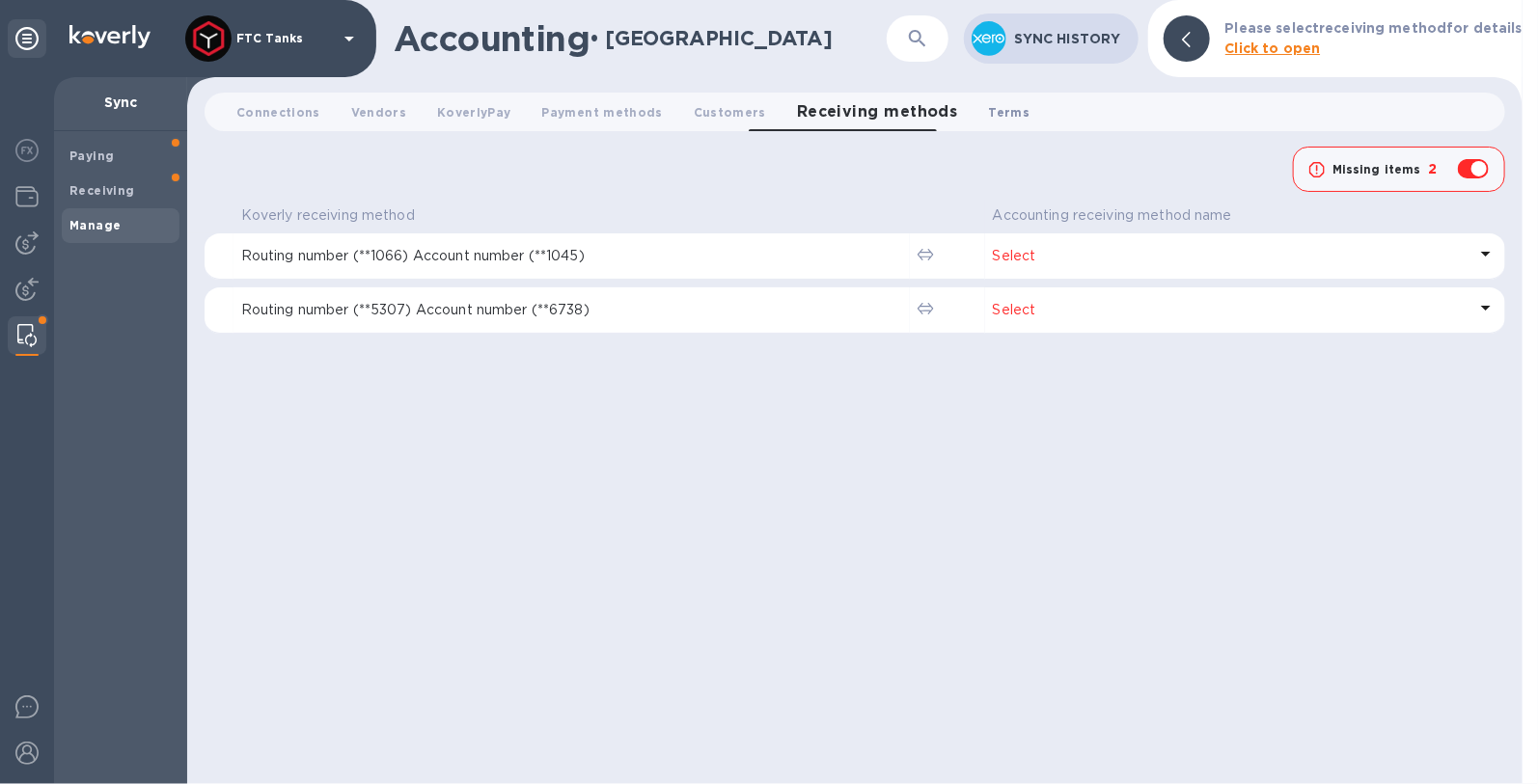
click at [973, 115] on button "Terms 0" at bounding box center [1009, 111] width 72 height 38
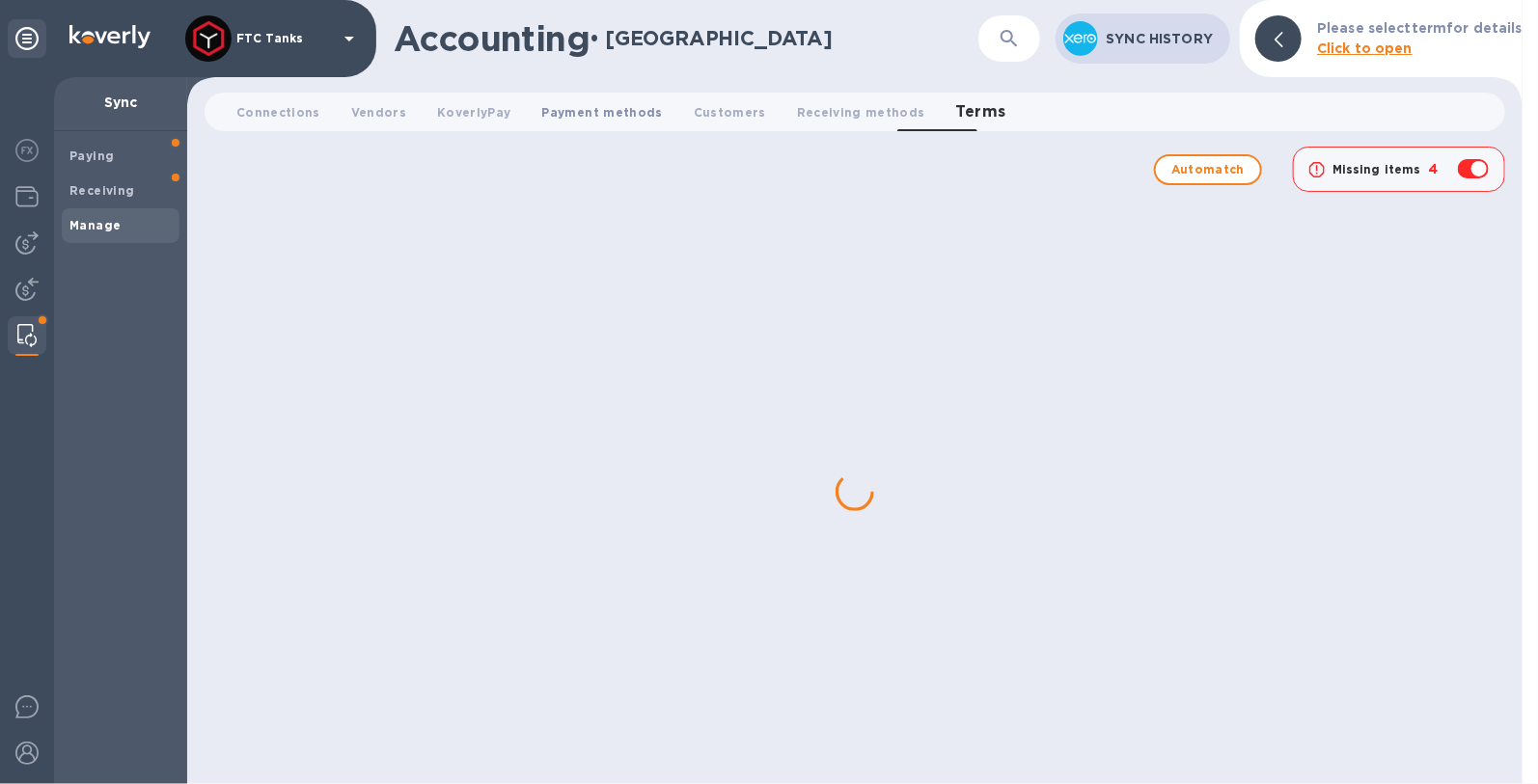
click at [601, 117] on span "Payment methods 0" at bounding box center [602, 112] width 120 height 21
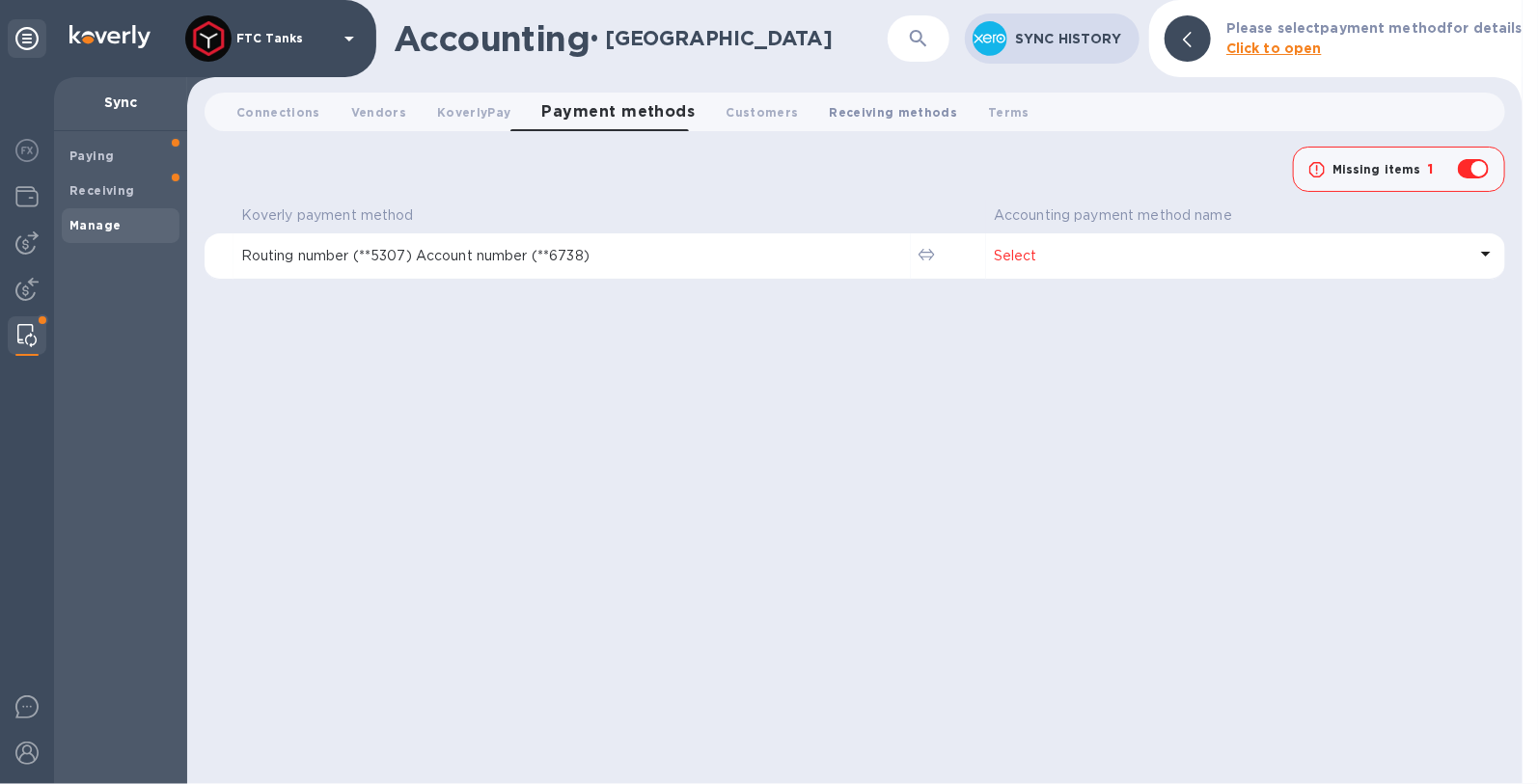
click at [845, 120] on span "Receiving methods 0" at bounding box center [894, 112] width 128 height 21
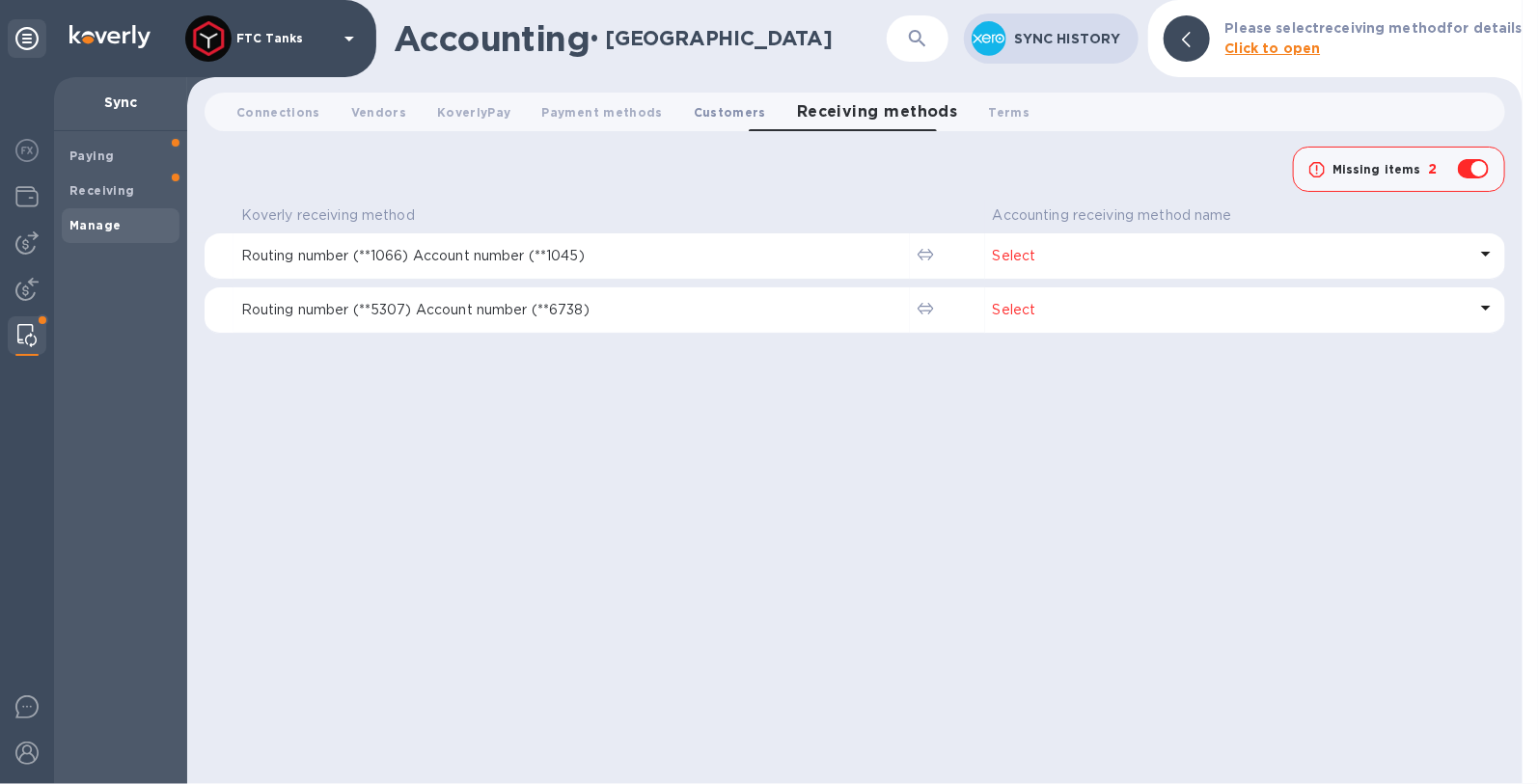
click at [716, 121] on span "Customers 0" at bounding box center [729, 112] width 72 height 21
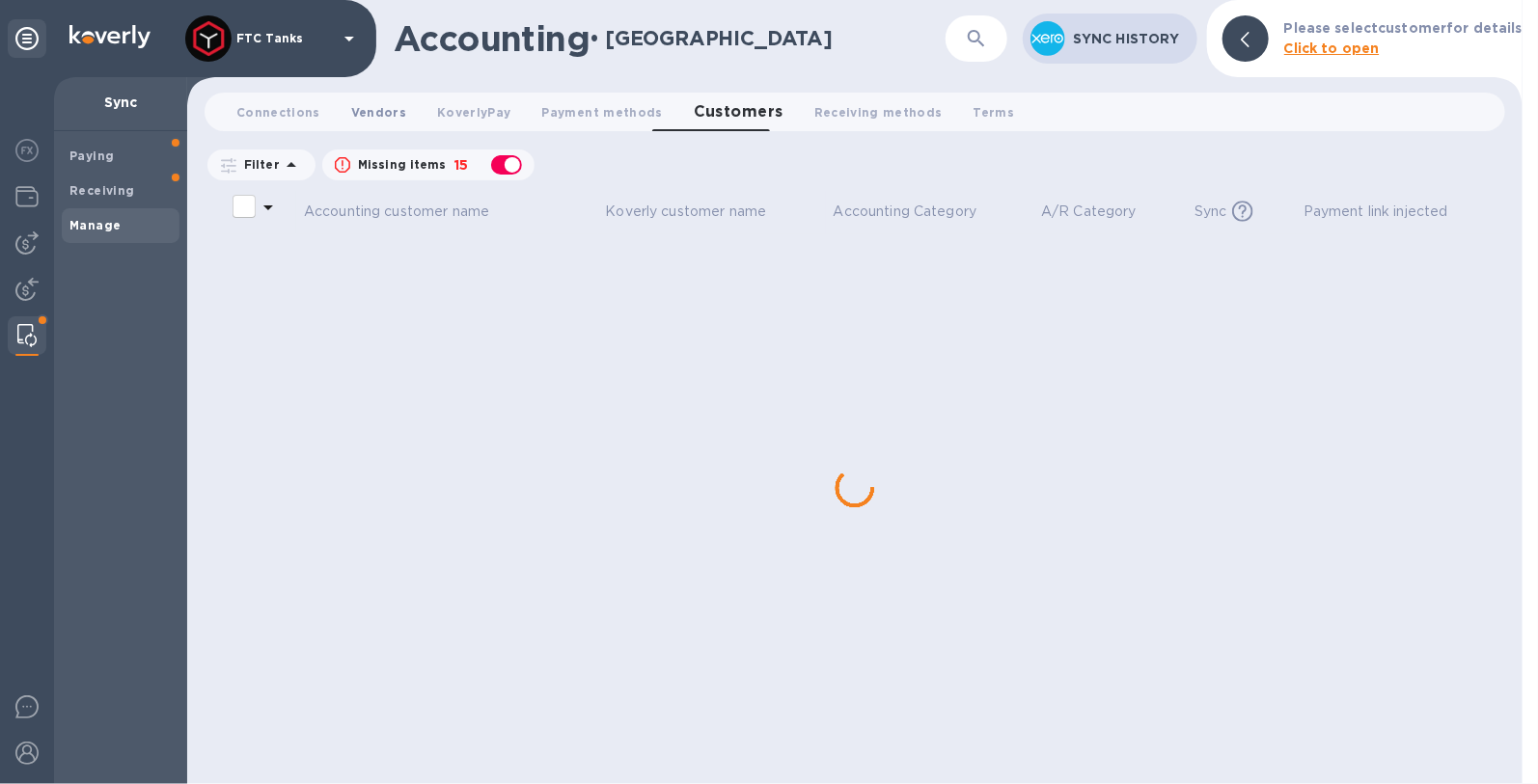
click at [394, 108] on button "Vendors 0" at bounding box center [378, 111] width 86 height 38
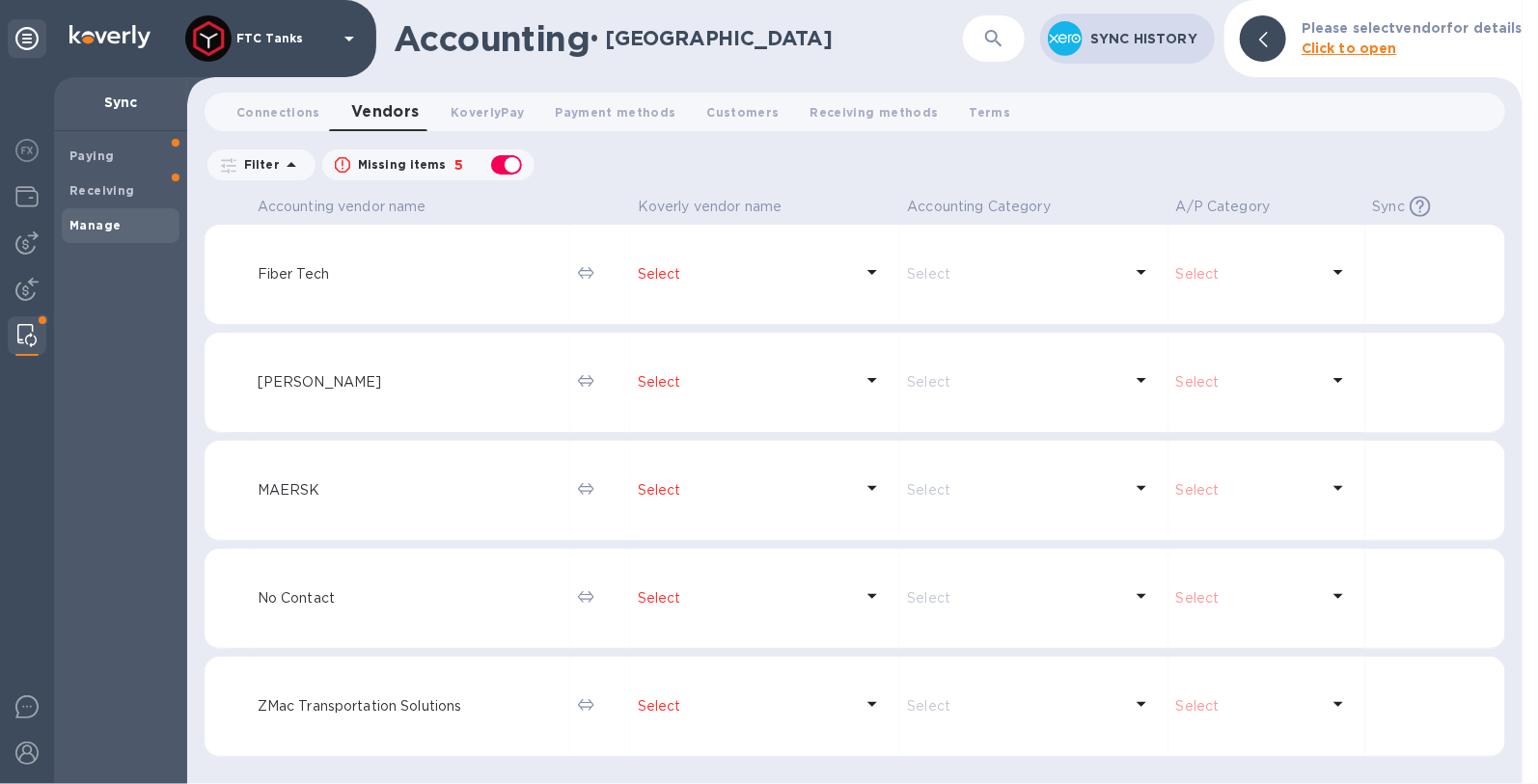
click at [511, 167] on div "button" at bounding box center [505, 164] width 38 height 27
checkbox input "false"
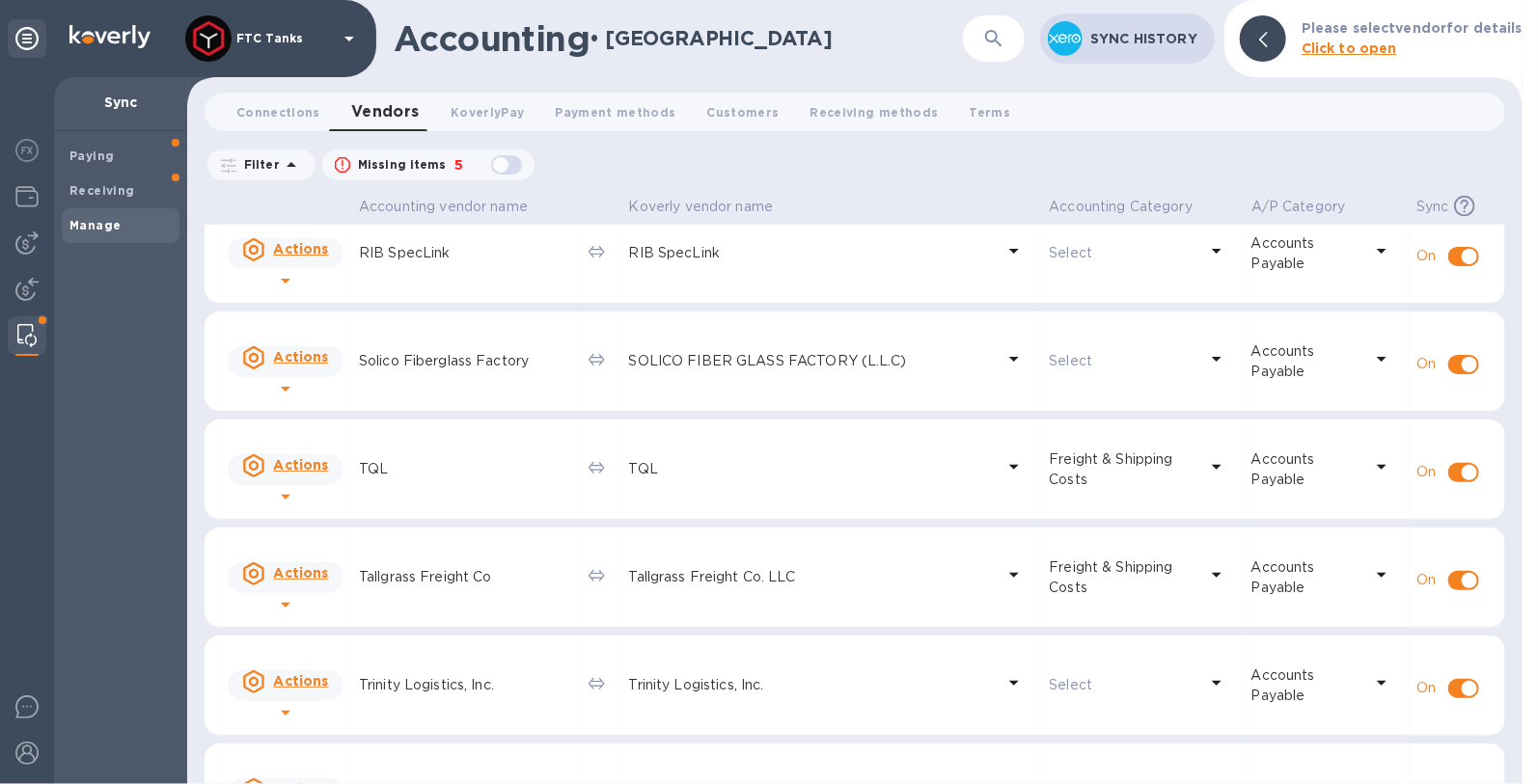
scroll to position [1600, 0]
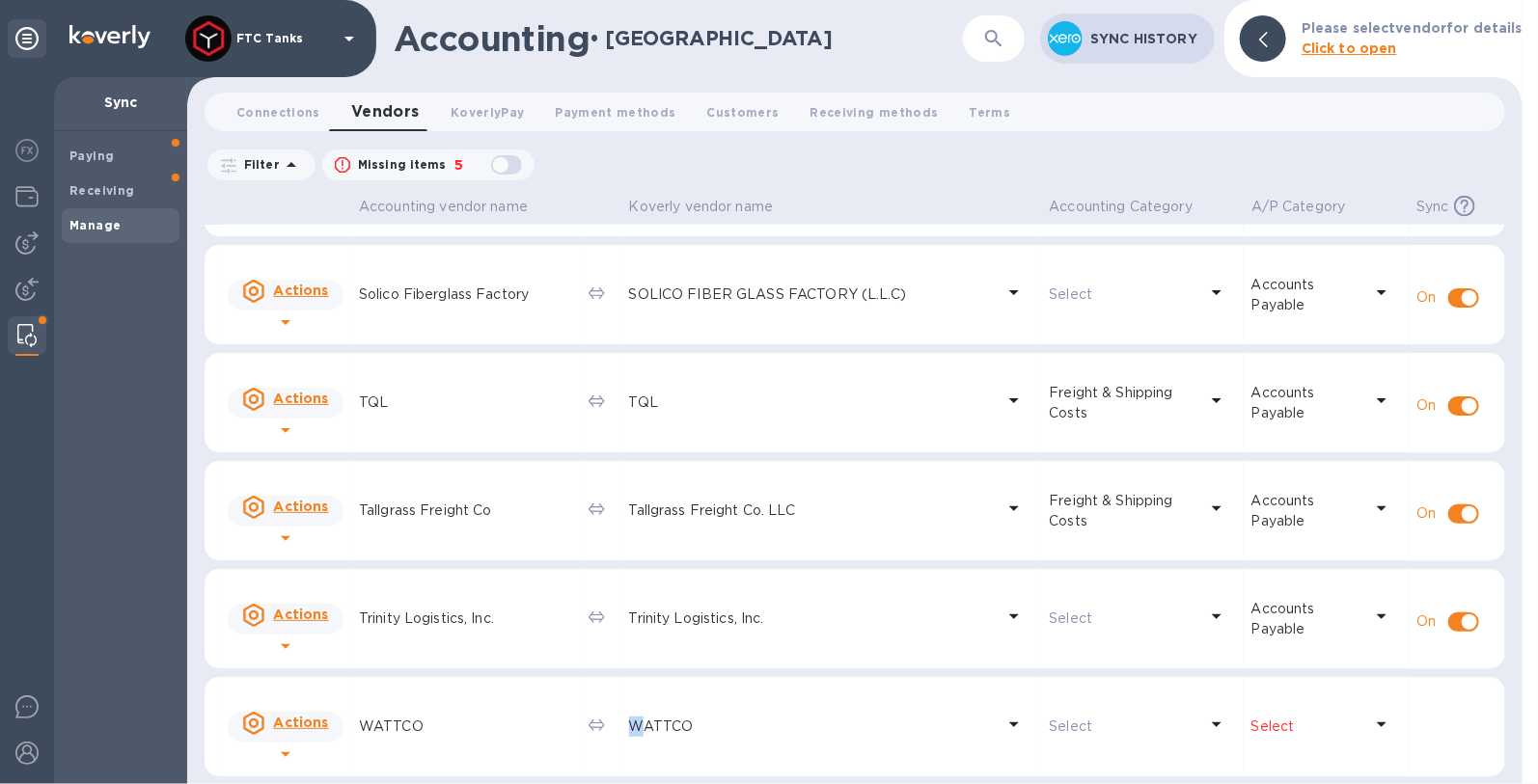
click at [668, 732] on p "WATTCO" at bounding box center [812, 726] width 367 height 21
click at [1048, 731] on p "Select" at bounding box center [1122, 726] width 148 height 21
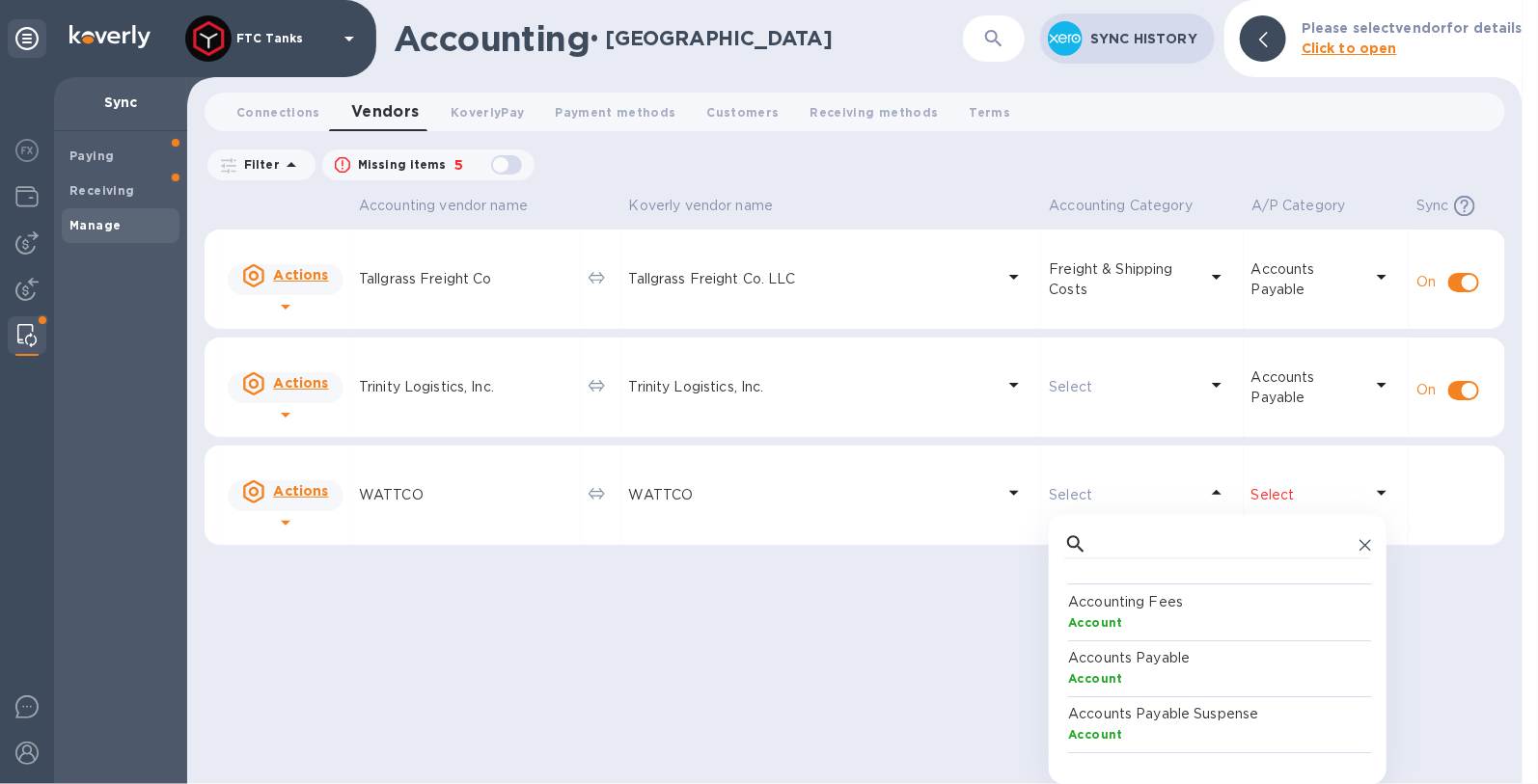
scroll to position [176, 300]
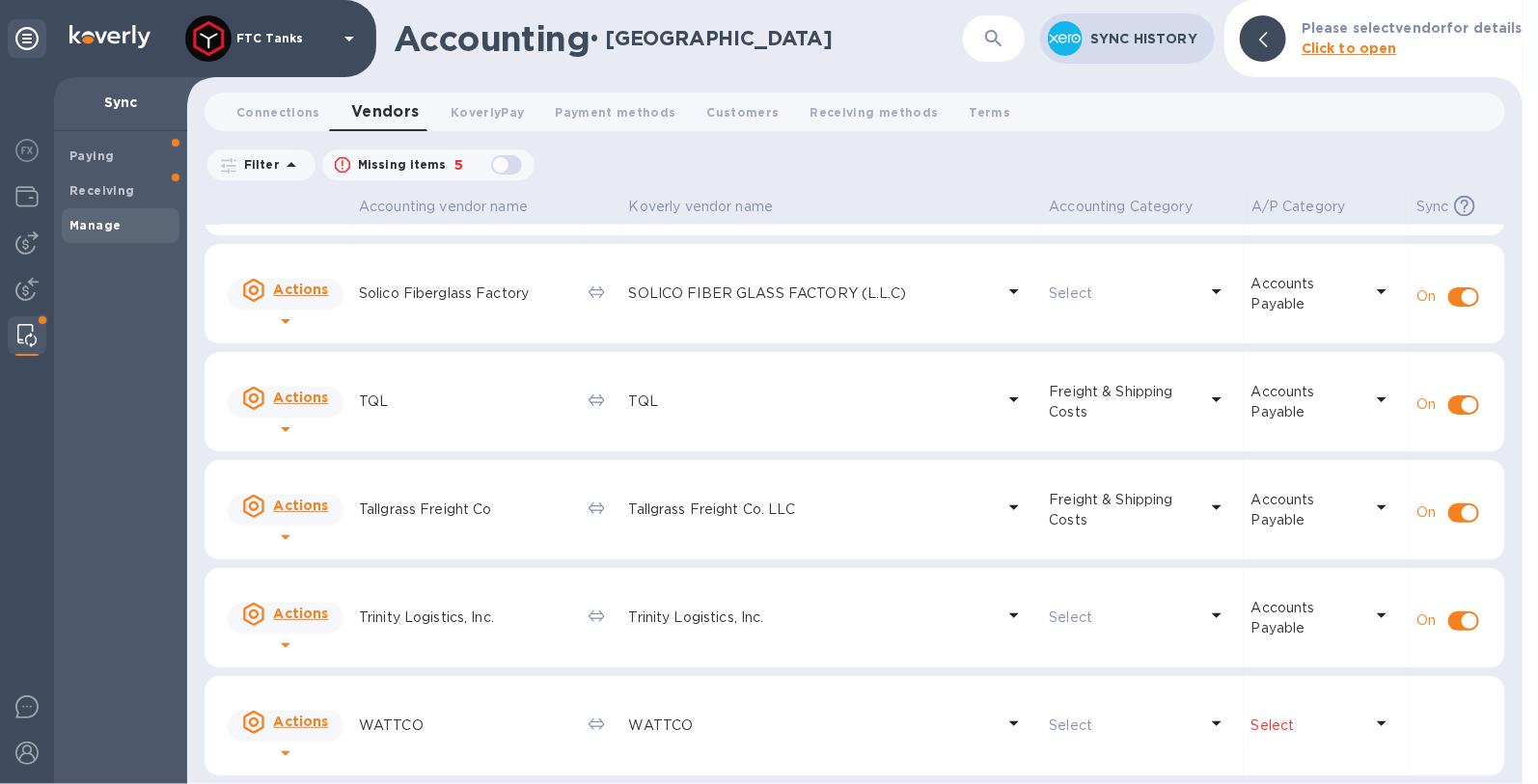
click at [906, 673] on div "Accounting vendor name Koverly vendor name Accounting Category A/P Category Syn…" at bounding box center [855, 488] width 1301 height 593
click at [704, 729] on p "WATTCO" at bounding box center [812, 726] width 367 height 21
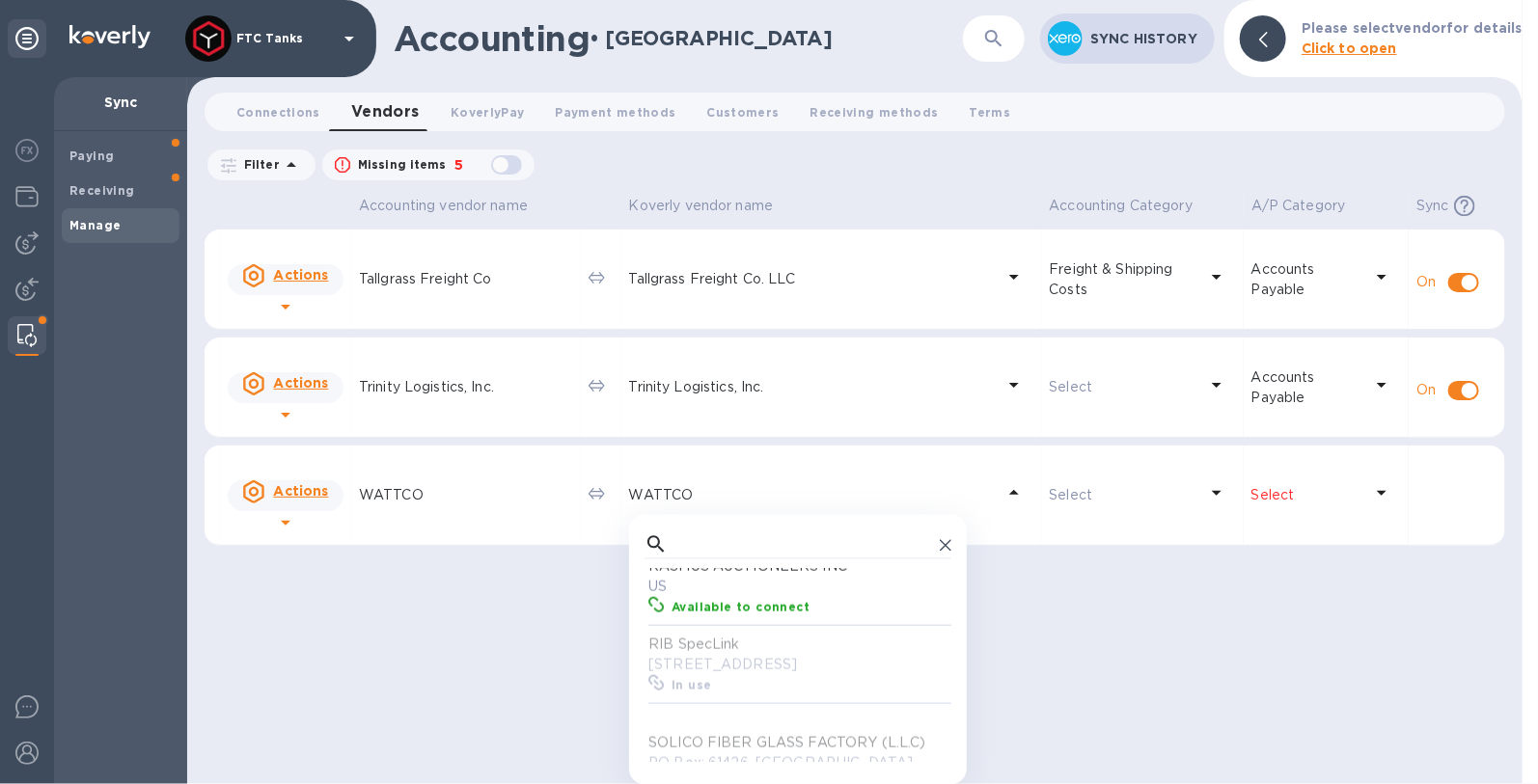
scroll to position [1612, 0]
click at [739, 712] on p "US" at bounding box center [801, 722] width 306 height 21
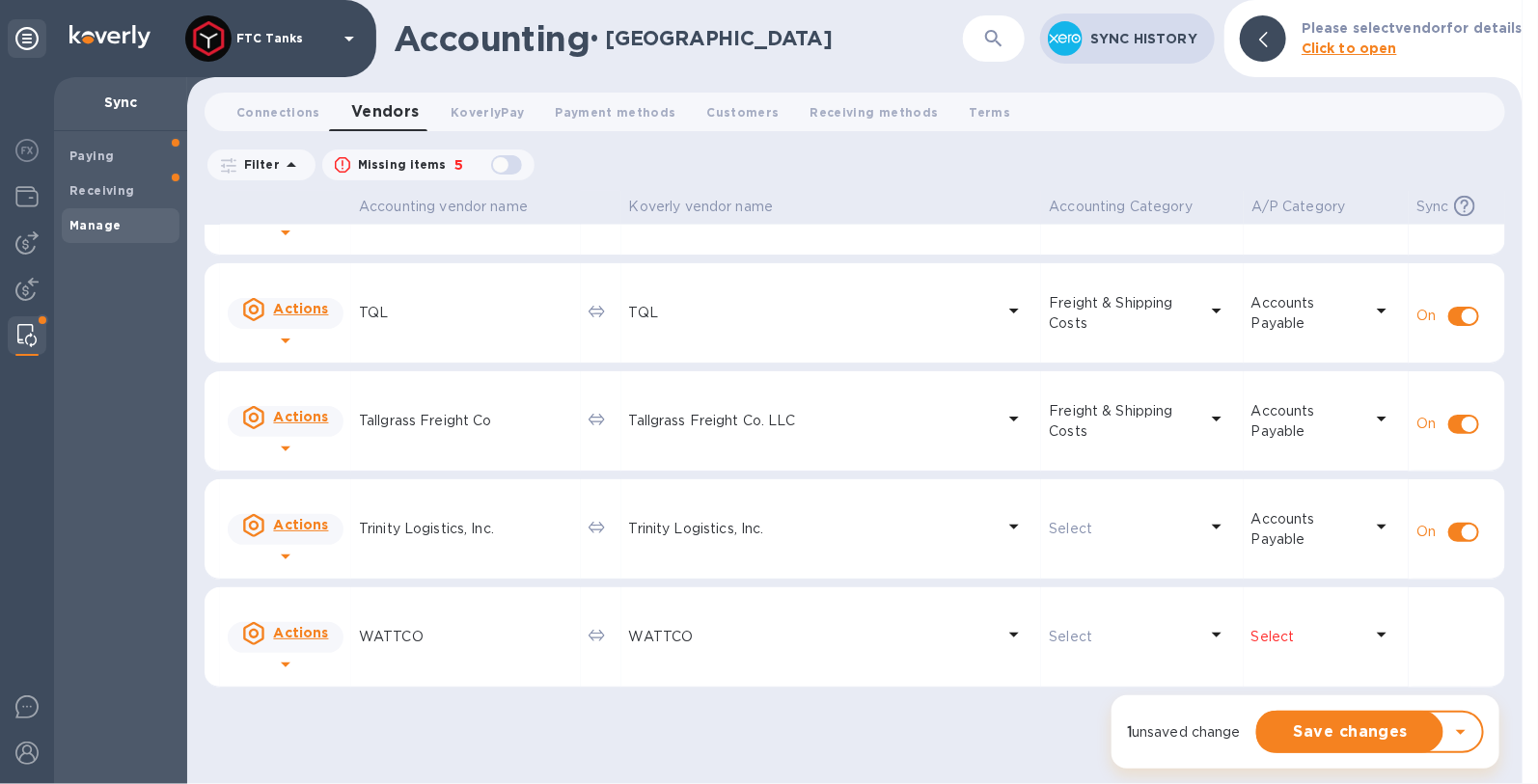
scroll to position [1688, 0]
click at [388, 635] on p "WATTCO" at bounding box center [465, 637] width 214 height 21
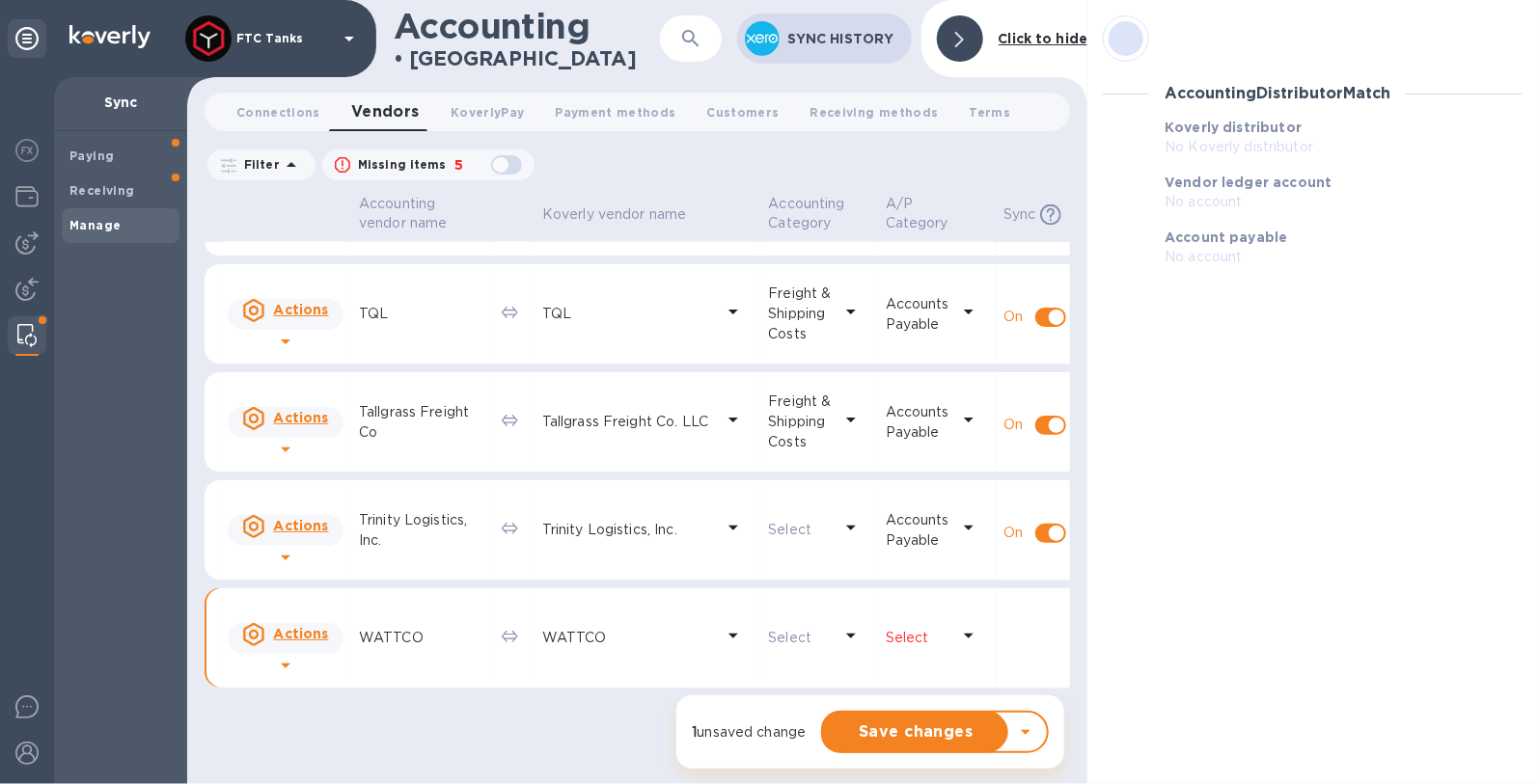
click at [298, 654] on icon at bounding box center [285, 665] width 23 height 23
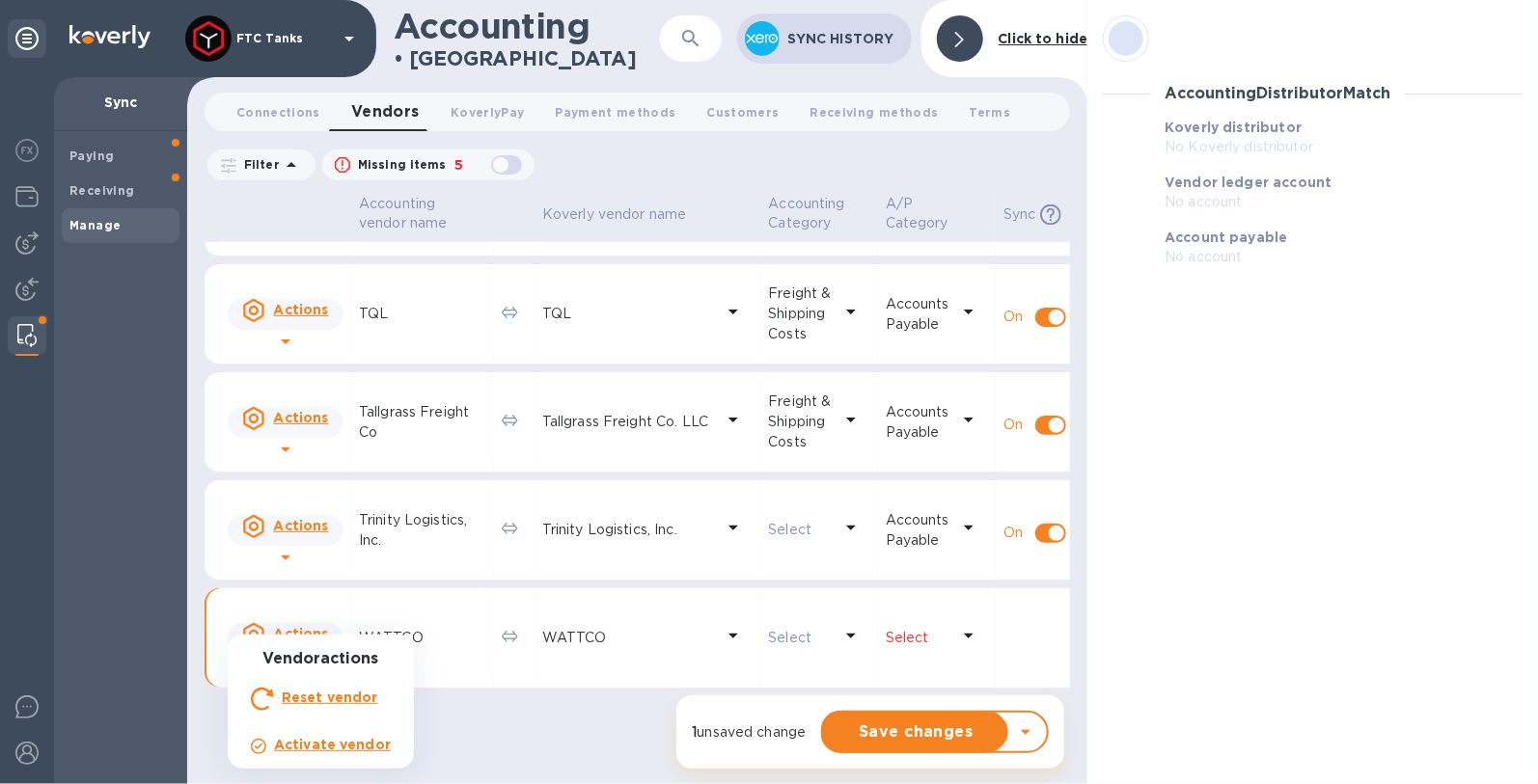
click at [327, 635] on div "Vendor actions Reset vendor Activate vendor" at bounding box center [320, 701] width 186 height 134
click at [321, 626] on div at bounding box center [769, 392] width 1538 height 784
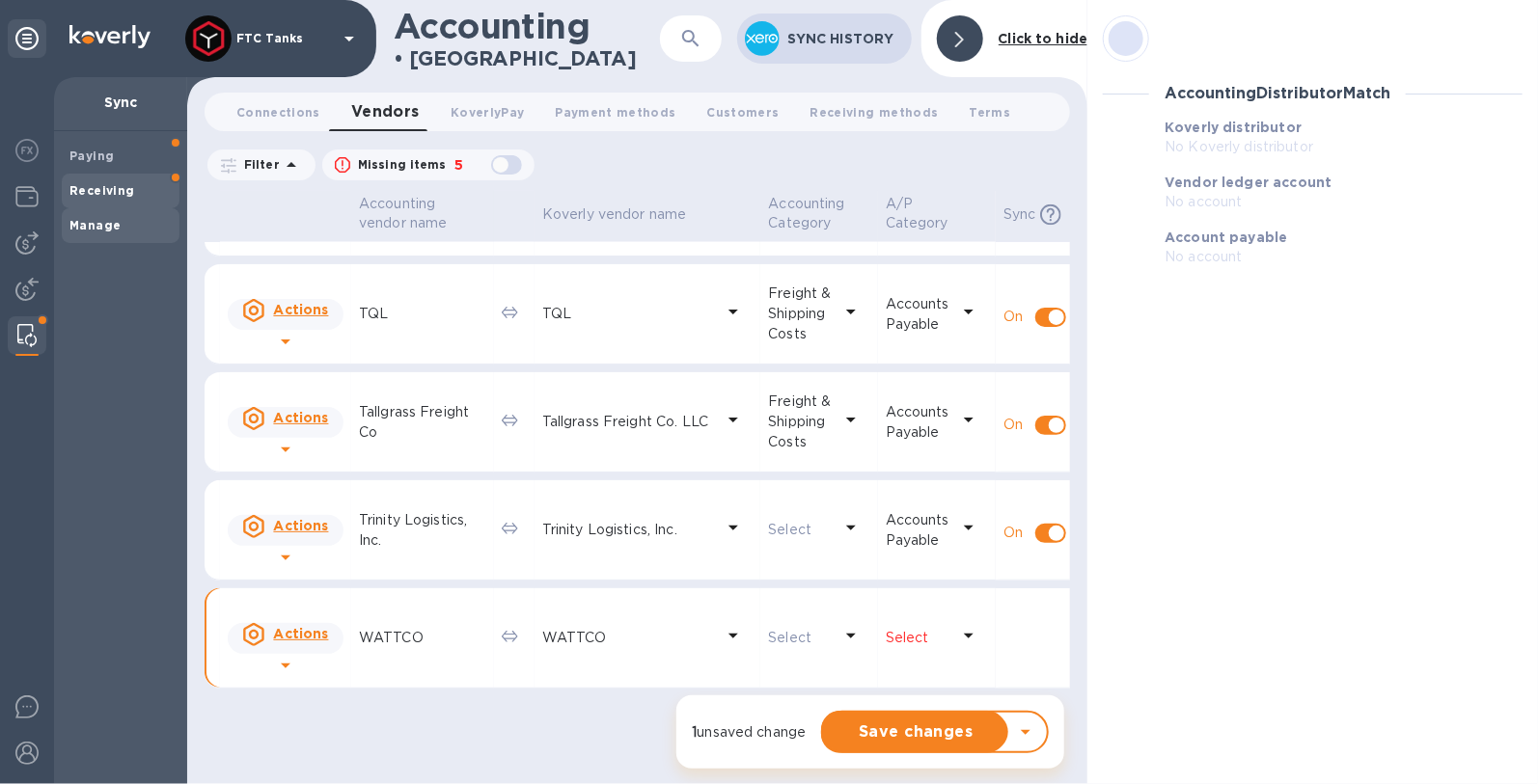
click at [111, 187] on b "Receiving" at bounding box center [101, 190] width 66 height 15
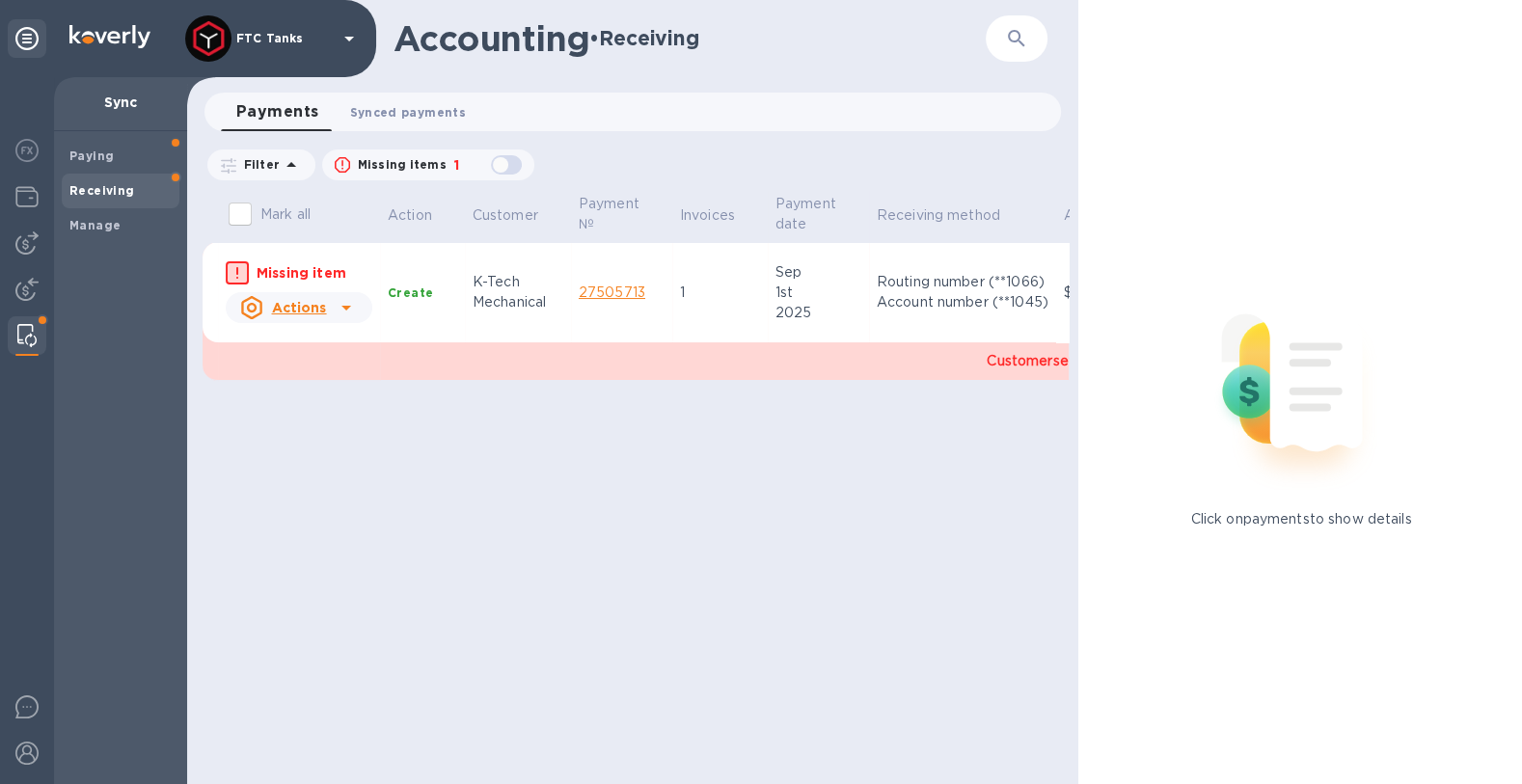
click at [379, 117] on span "Synced payments 0" at bounding box center [407, 112] width 115 height 21
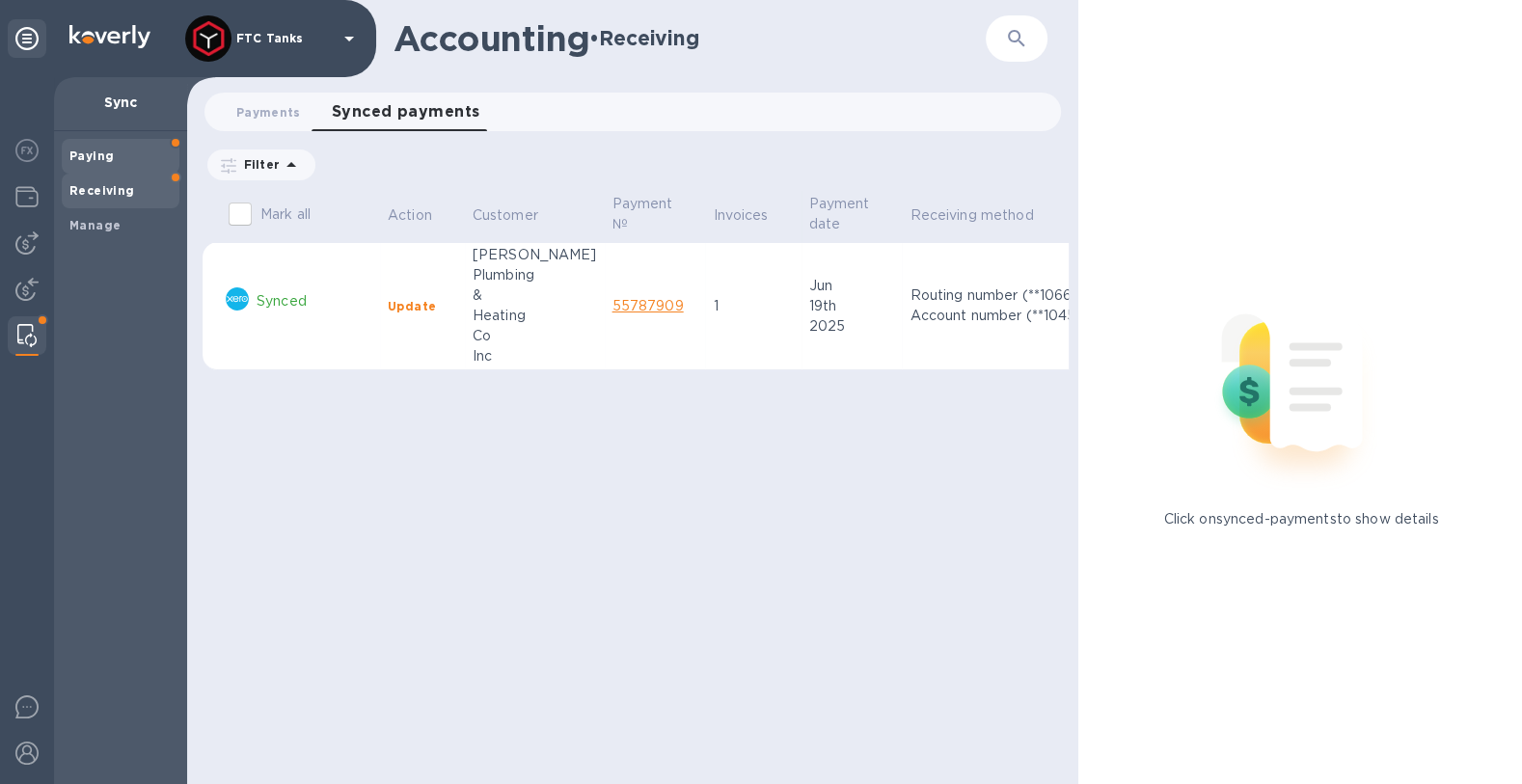
click at [120, 161] on span "Paying" at bounding box center [120, 157] width 102 height 20
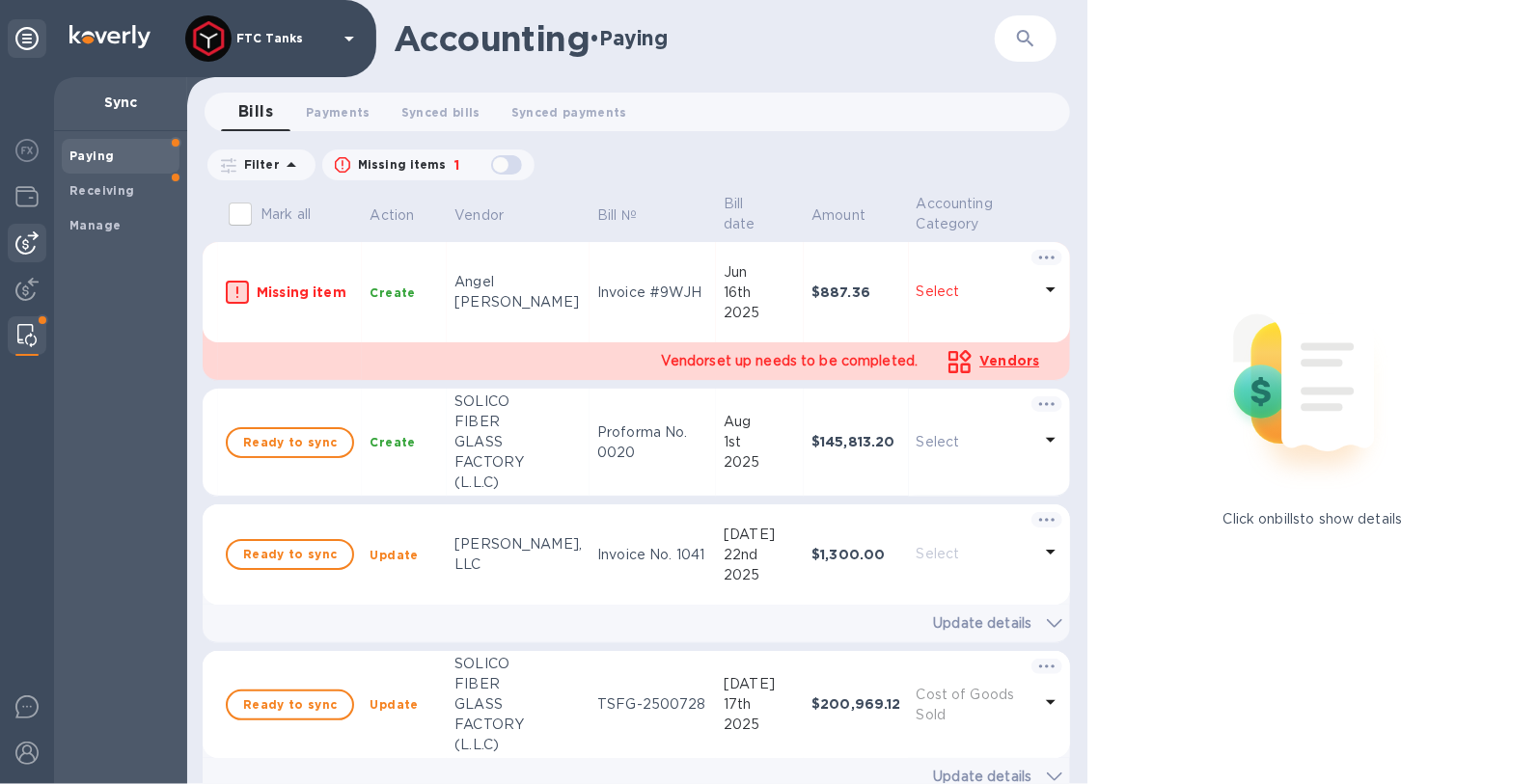
click at [33, 235] on img at bounding box center [27, 242] width 23 height 23
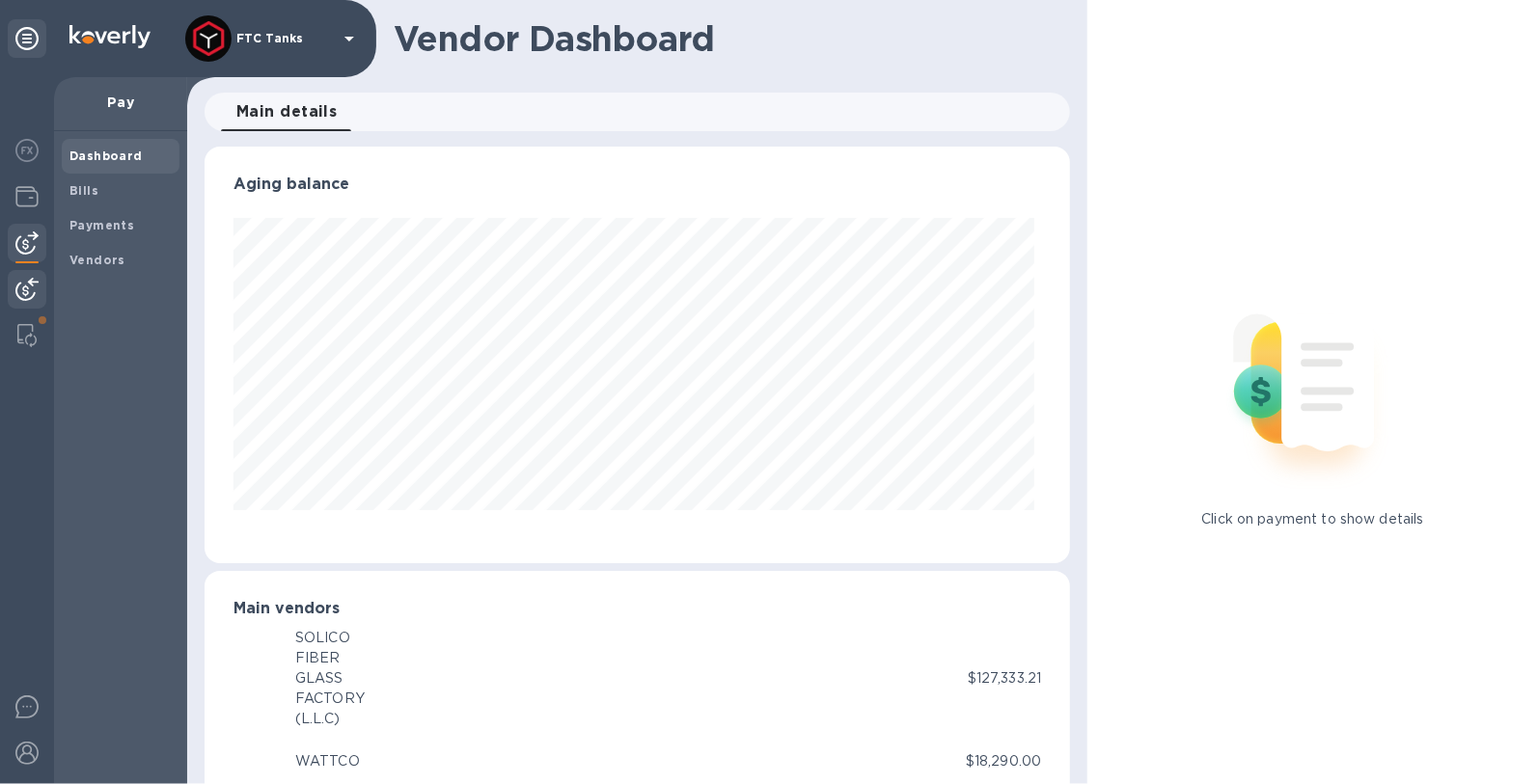
scroll to position [416, 858]
click at [28, 290] on img at bounding box center [27, 289] width 23 height 23
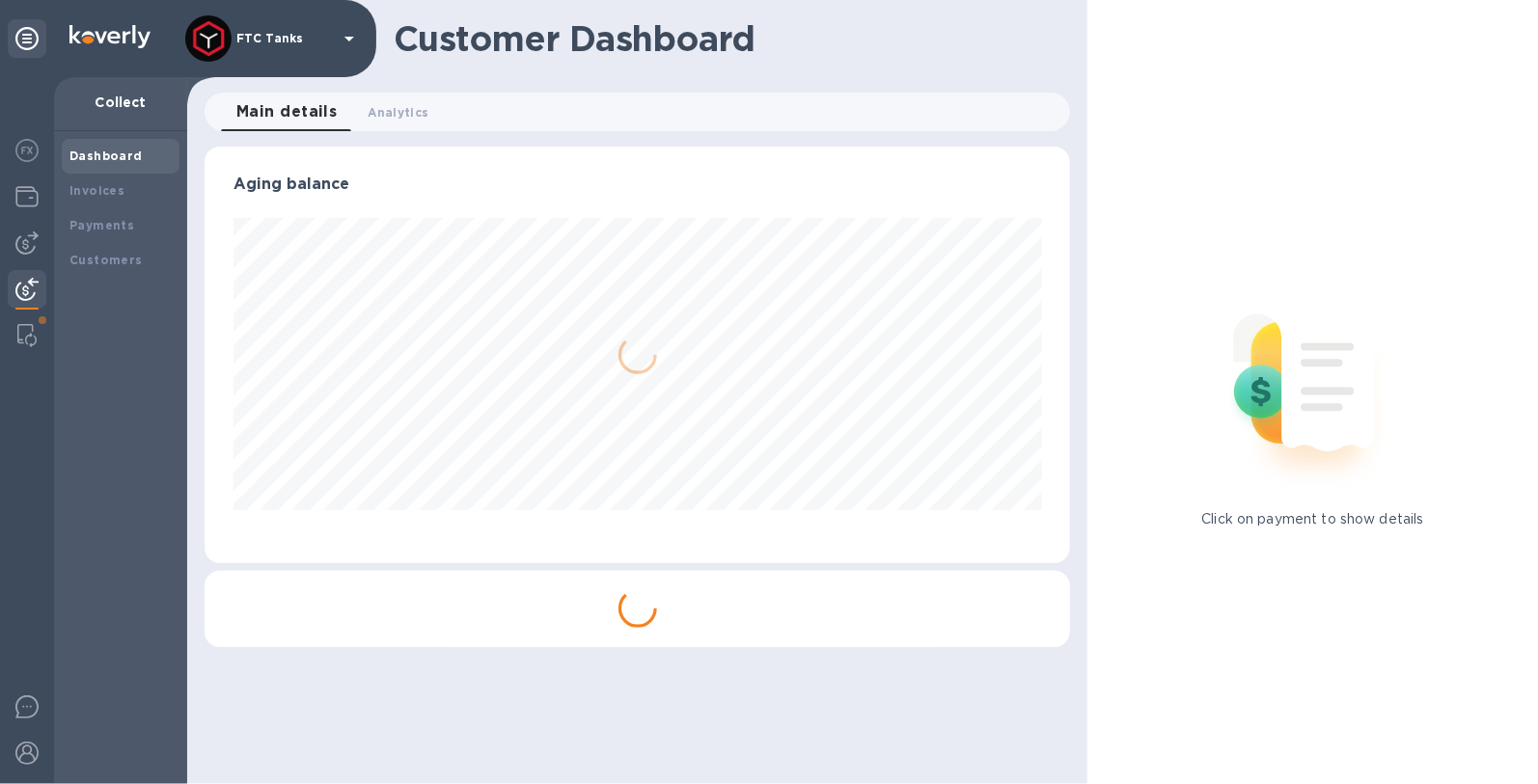
scroll to position [416, 858]
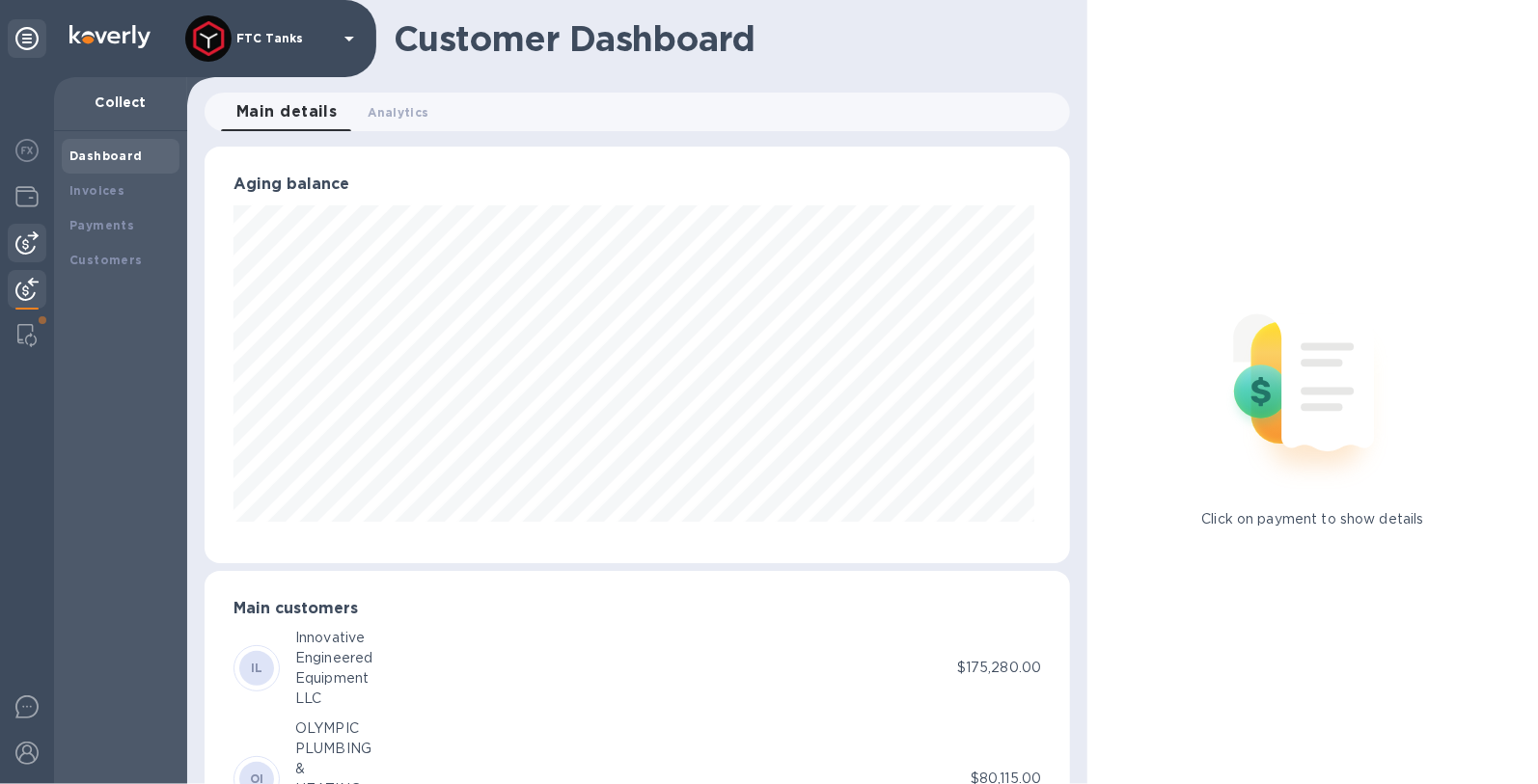
click at [24, 249] on img at bounding box center [27, 242] width 23 height 23
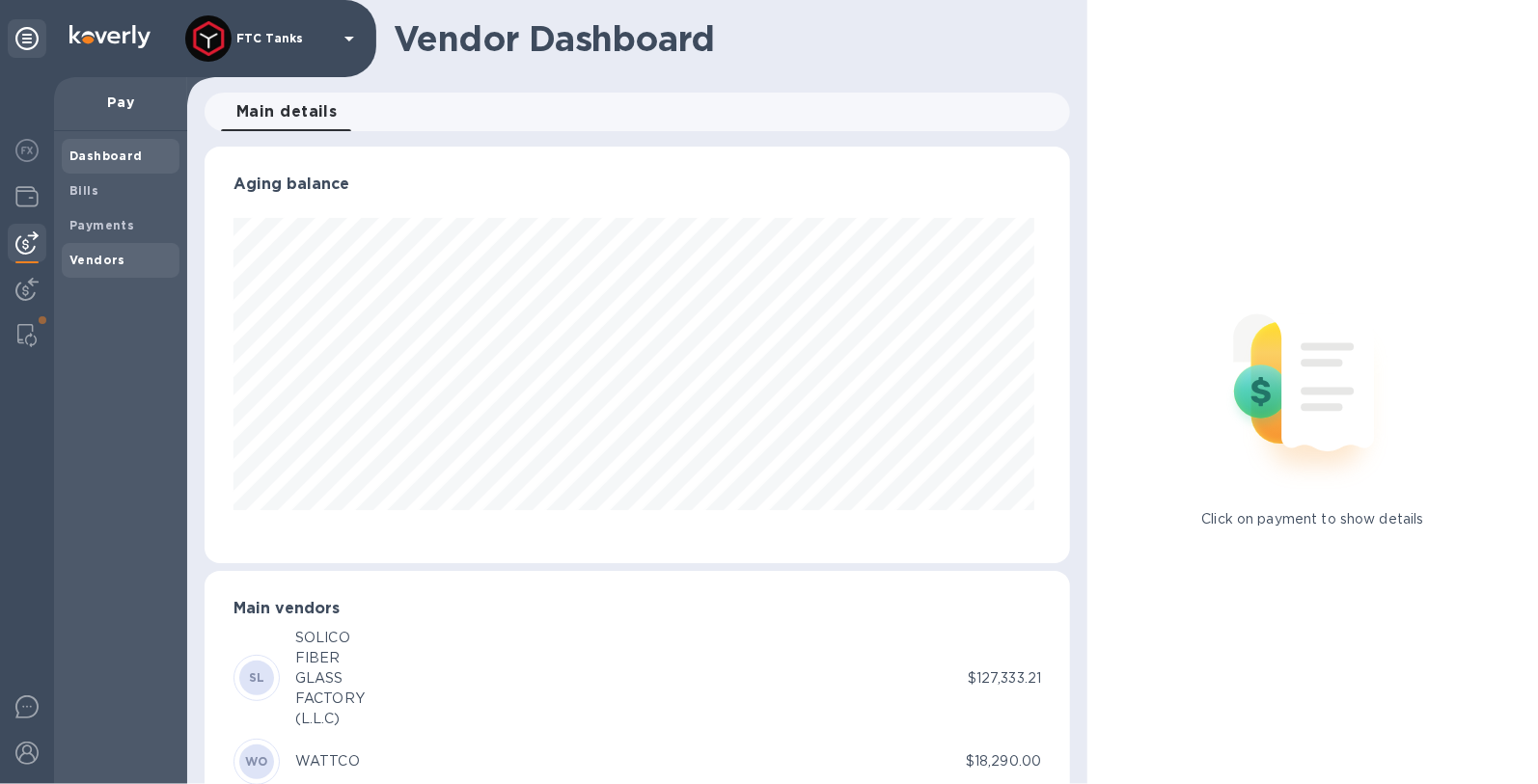
click at [92, 272] on div "Vendors" at bounding box center [120, 260] width 117 height 34
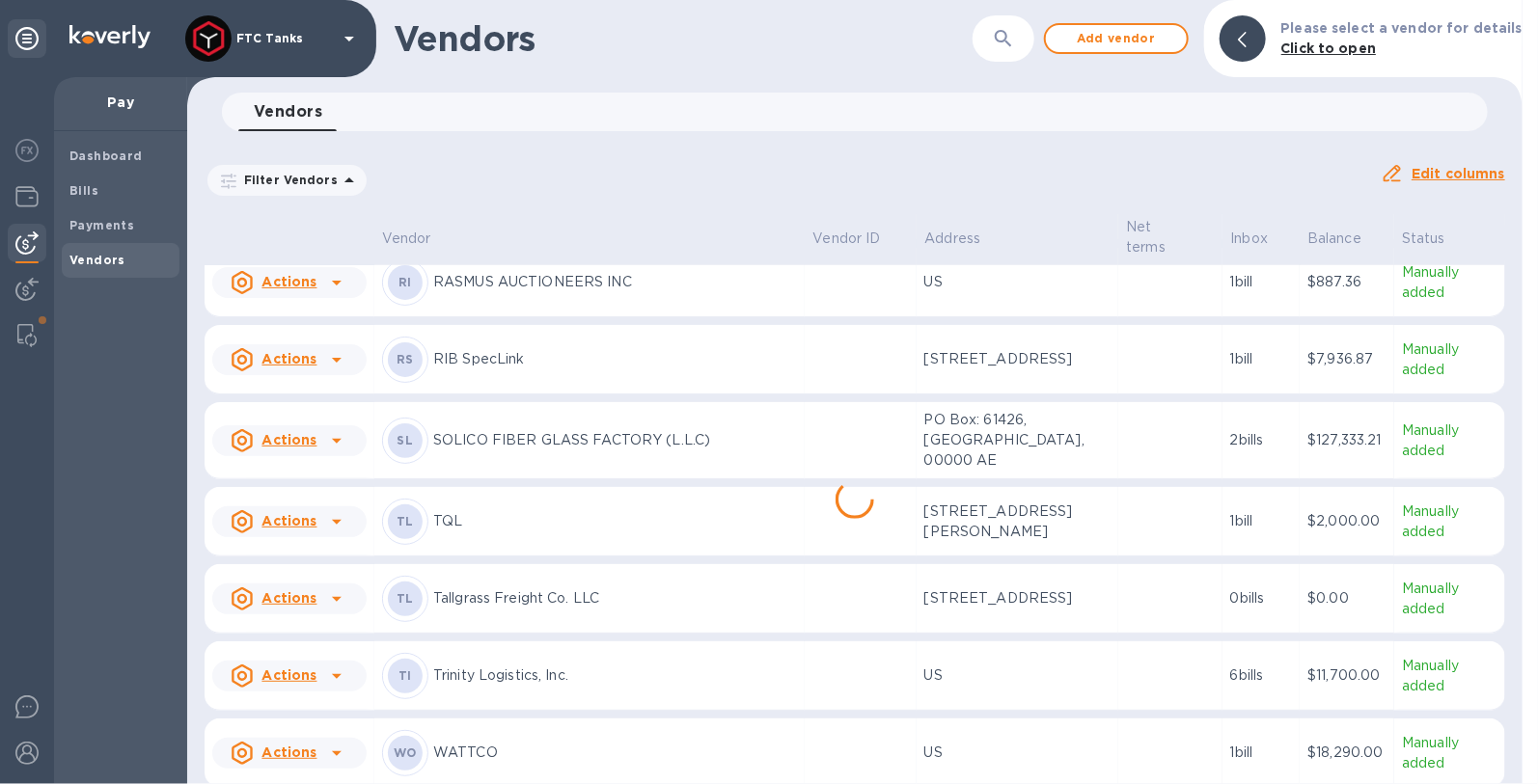
scroll to position [1048, 0]
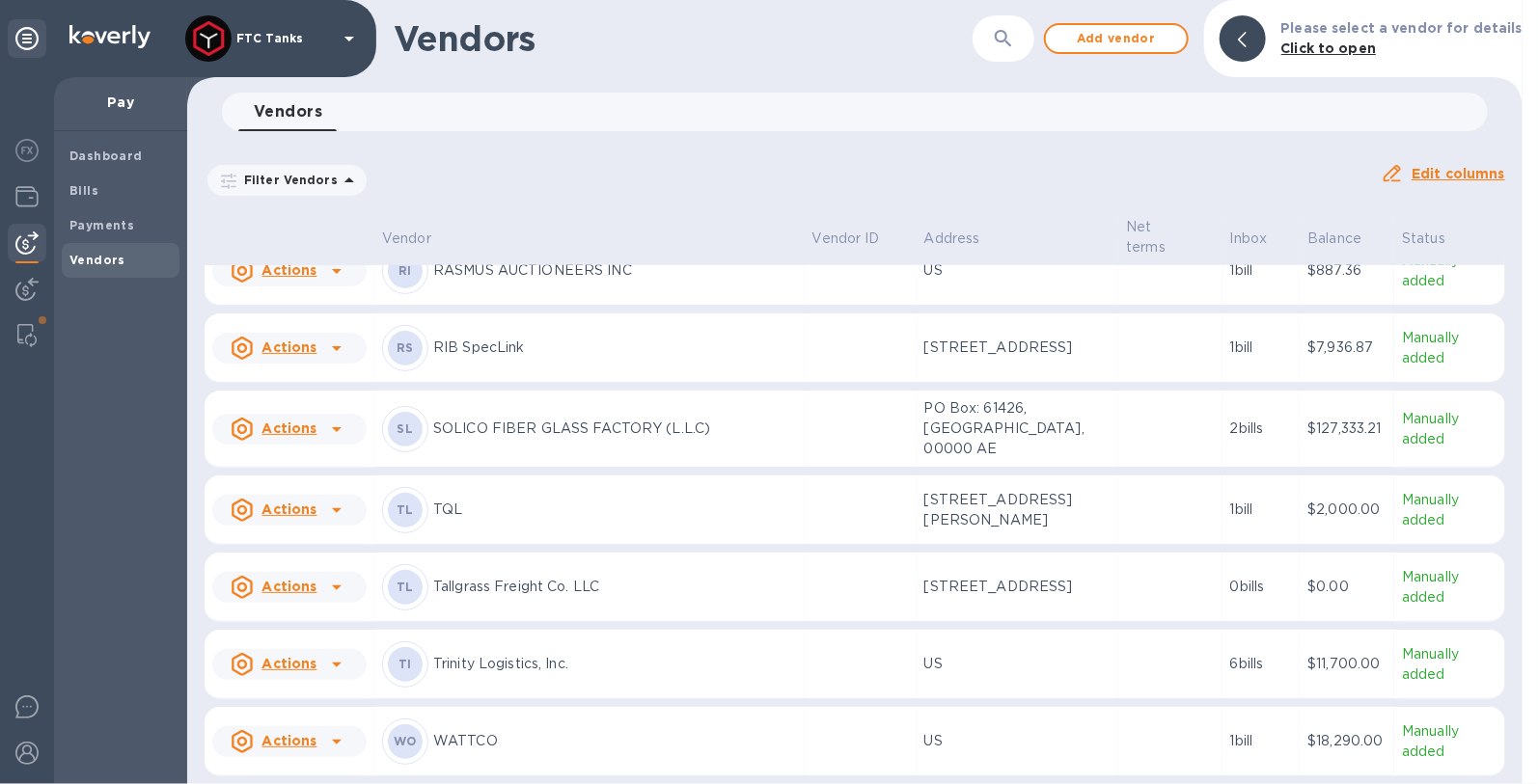
click at [330, 745] on icon at bounding box center [336, 741] width 23 height 23
click at [444, 737] on div at bounding box center [769, 392] width 1538 height 784
click at [472, 737] on p "WATTCO" at bounding box center [615, 741] width 364 height 21
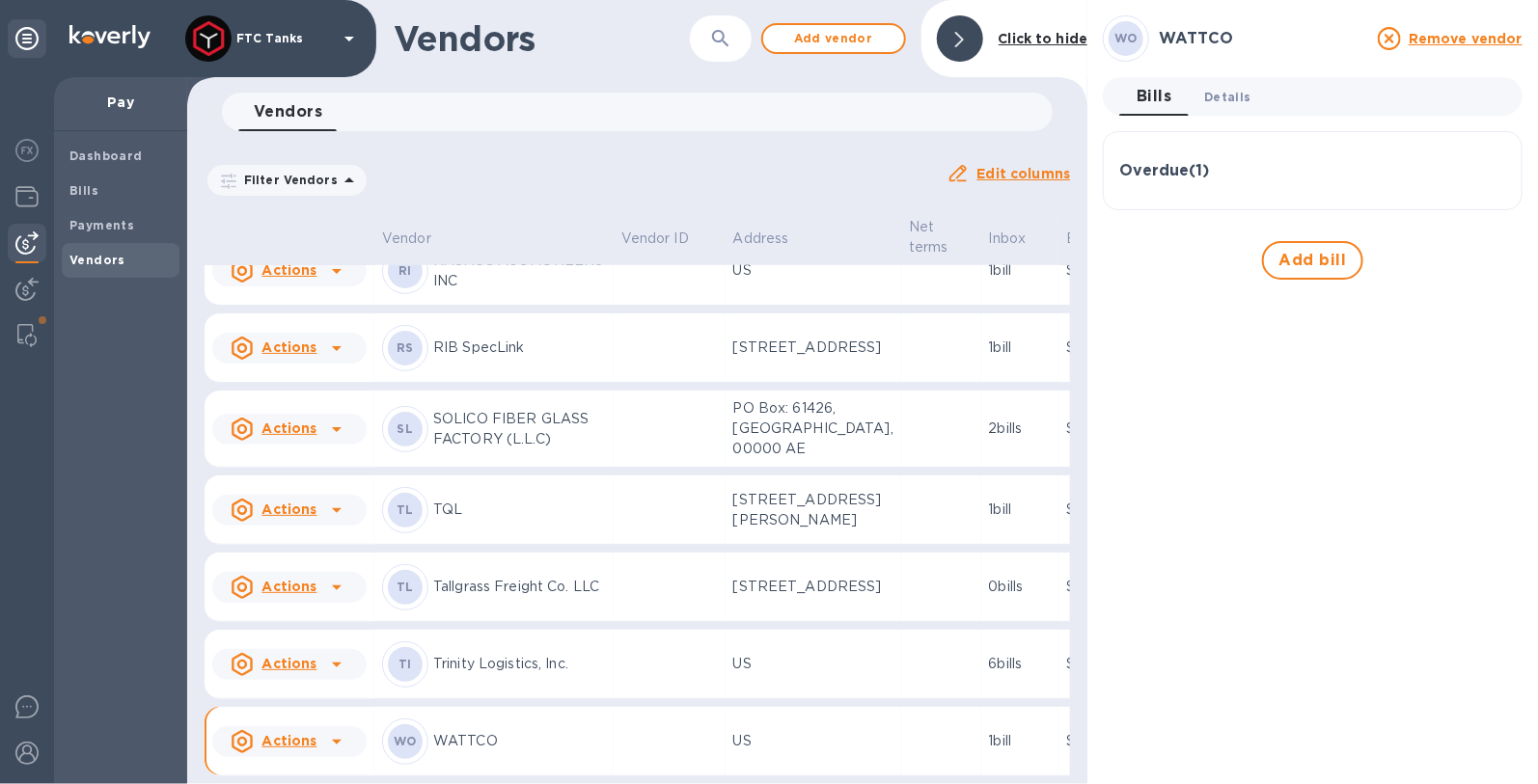
click at [1232, 94] on span "Details 0" at bounding box center [1227, 97] width 46 height 21
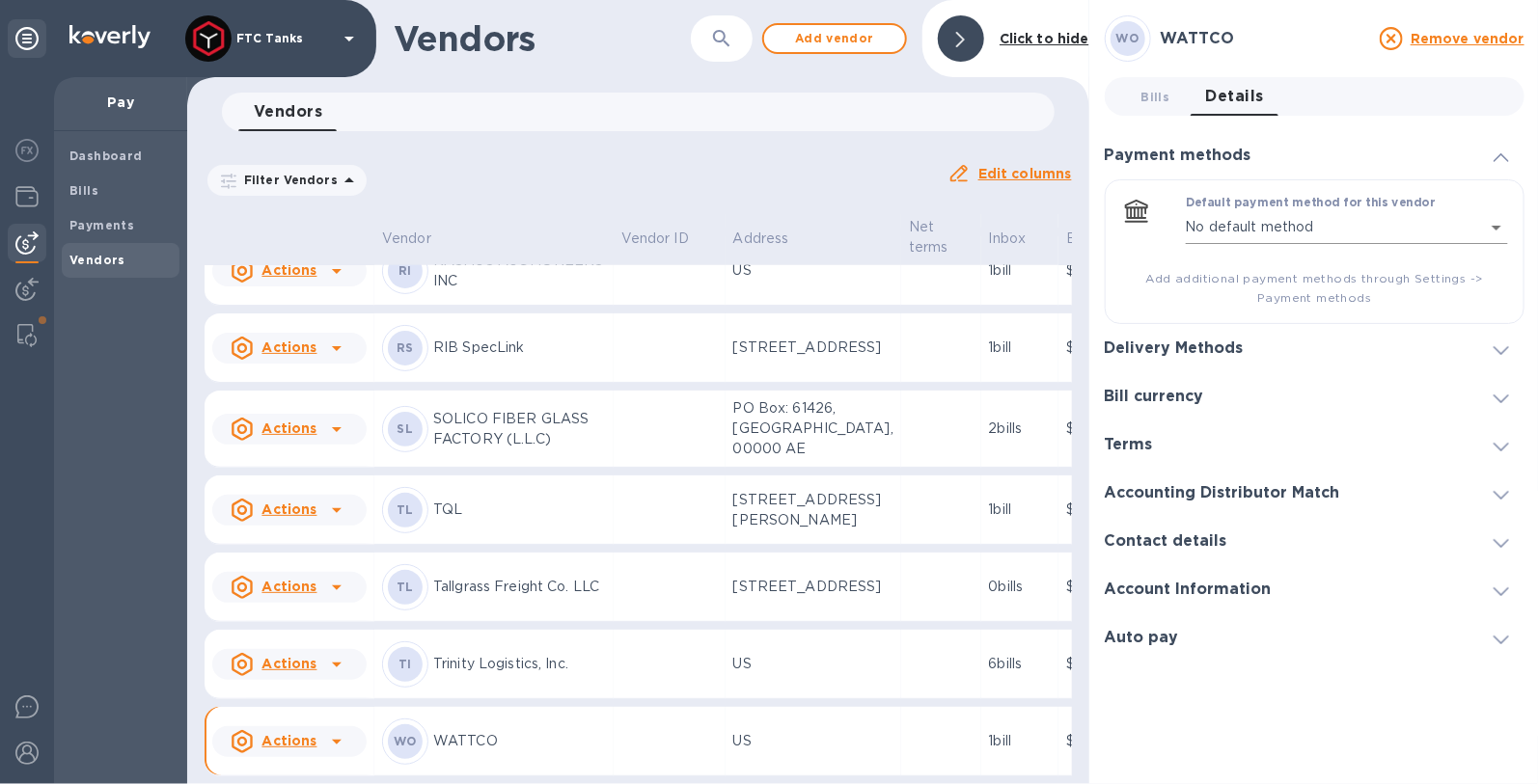
click at [1492, 218] on body "FTC Tanks Pay Dashboard Bills Payments Vendors Vendors ​ Add vendor Click to hi…" at bounding box center [769, 392] width 1538 height 784
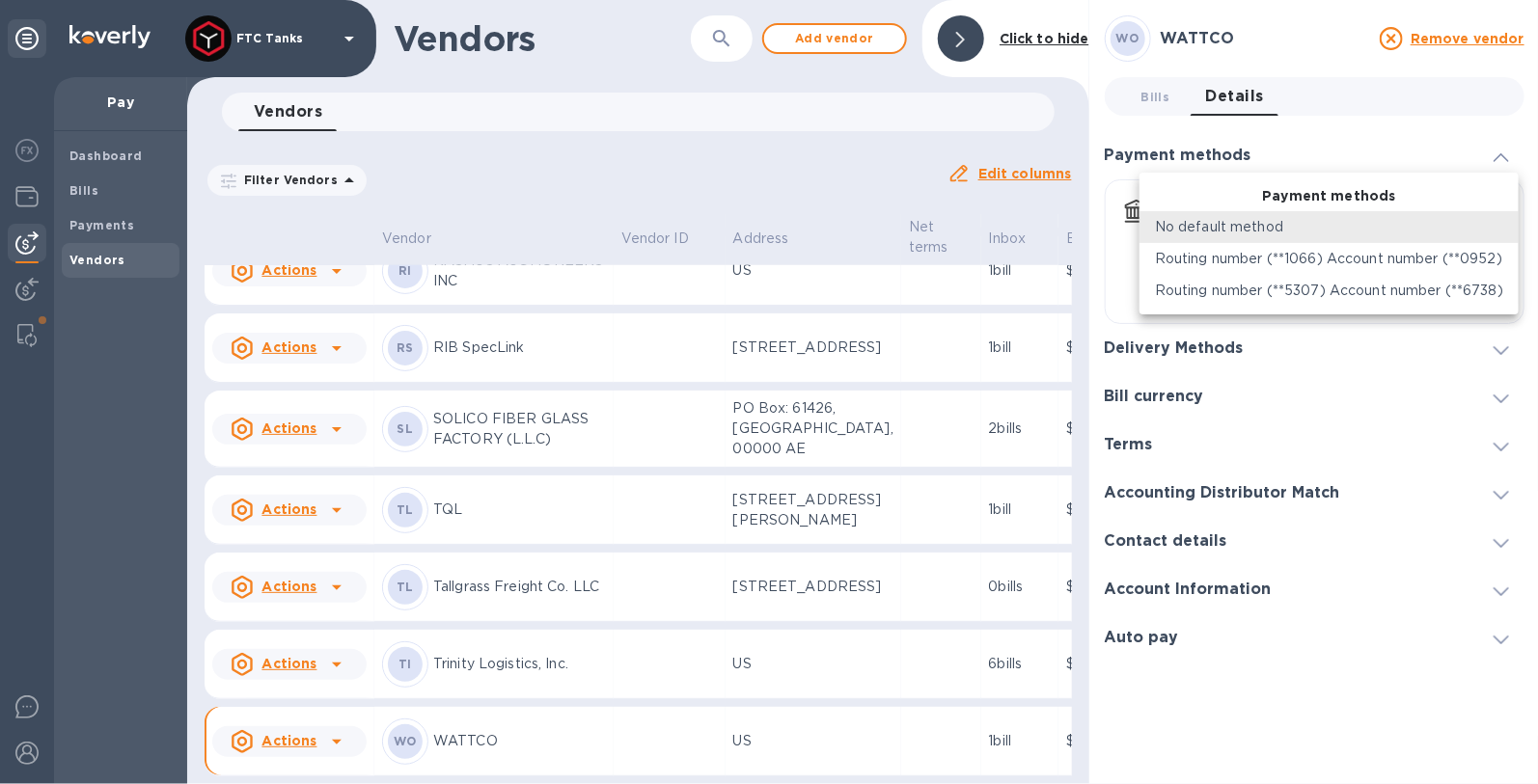
click at [1394, 132] on div at bounding box center [769, 392] width 1538 height 784
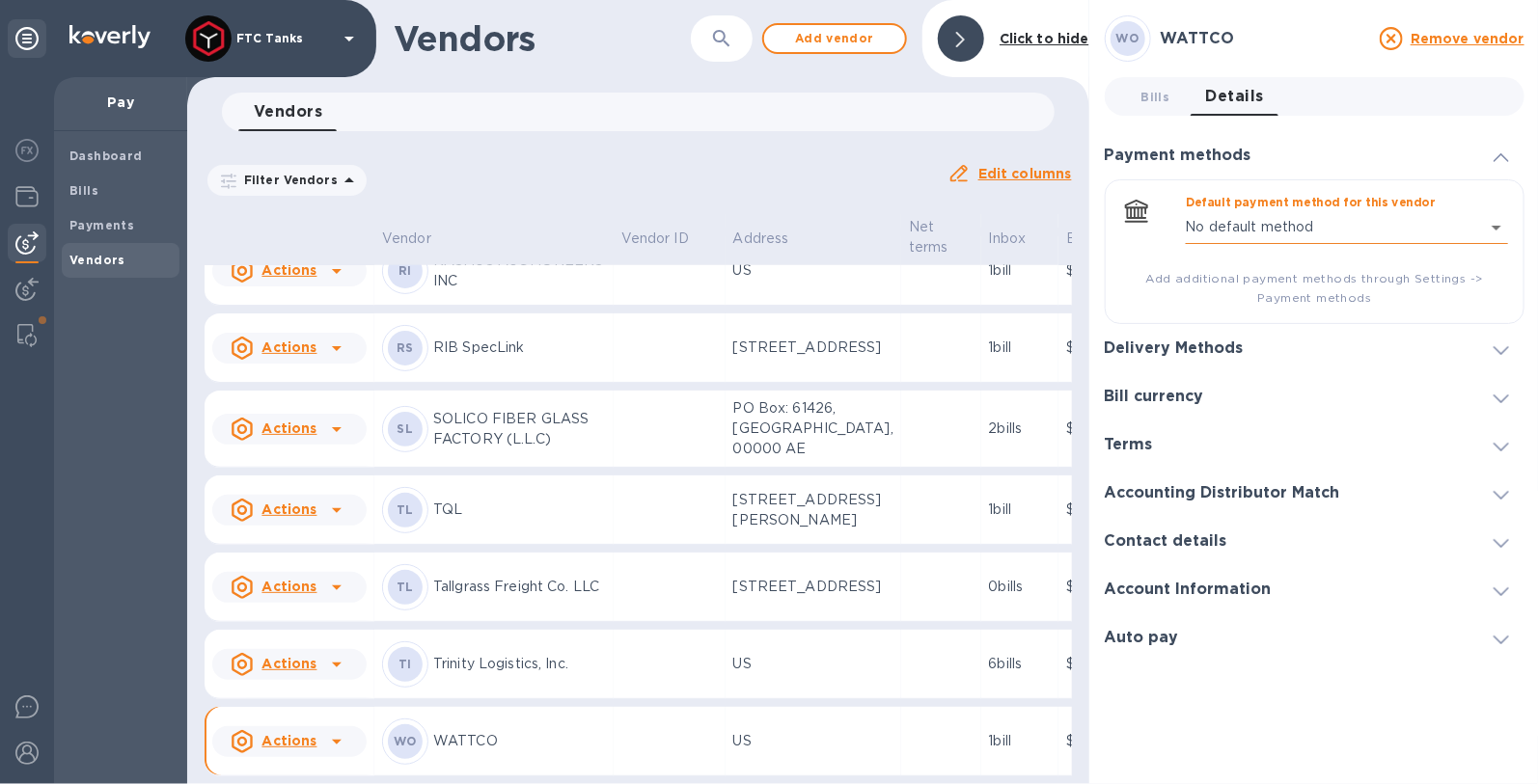
click at [1371, 216] on body "FTC Tanks Pay Dashboard Bills Payments Vendors Vendors ​ Add vendor Click to hi…" at bounding box center [769, 392] width 1538 height 784
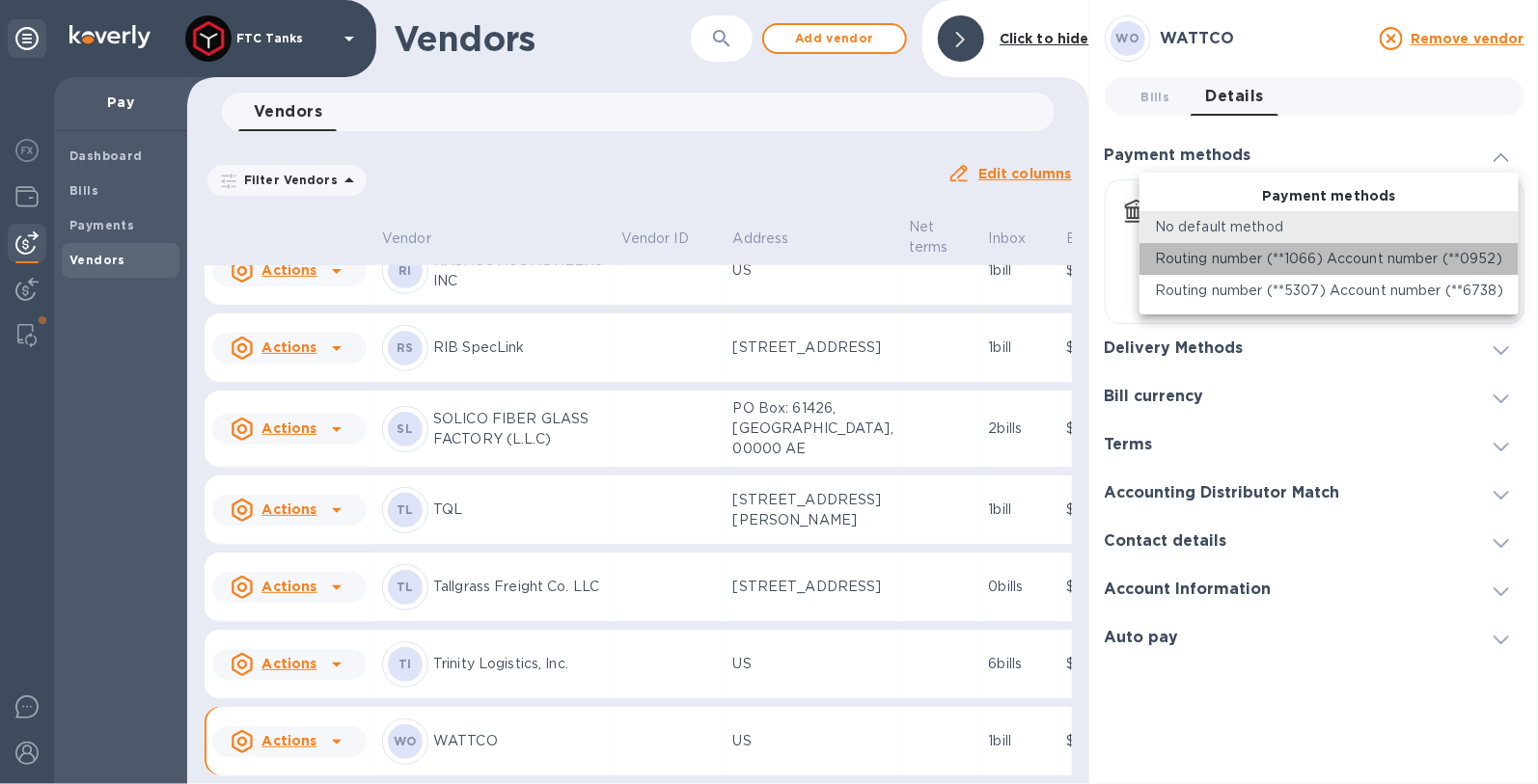
click at [1377, 267] on p "Routing number (**1066) Account number (**0952)" at bounding box center [1328, 259] width 347 height 21
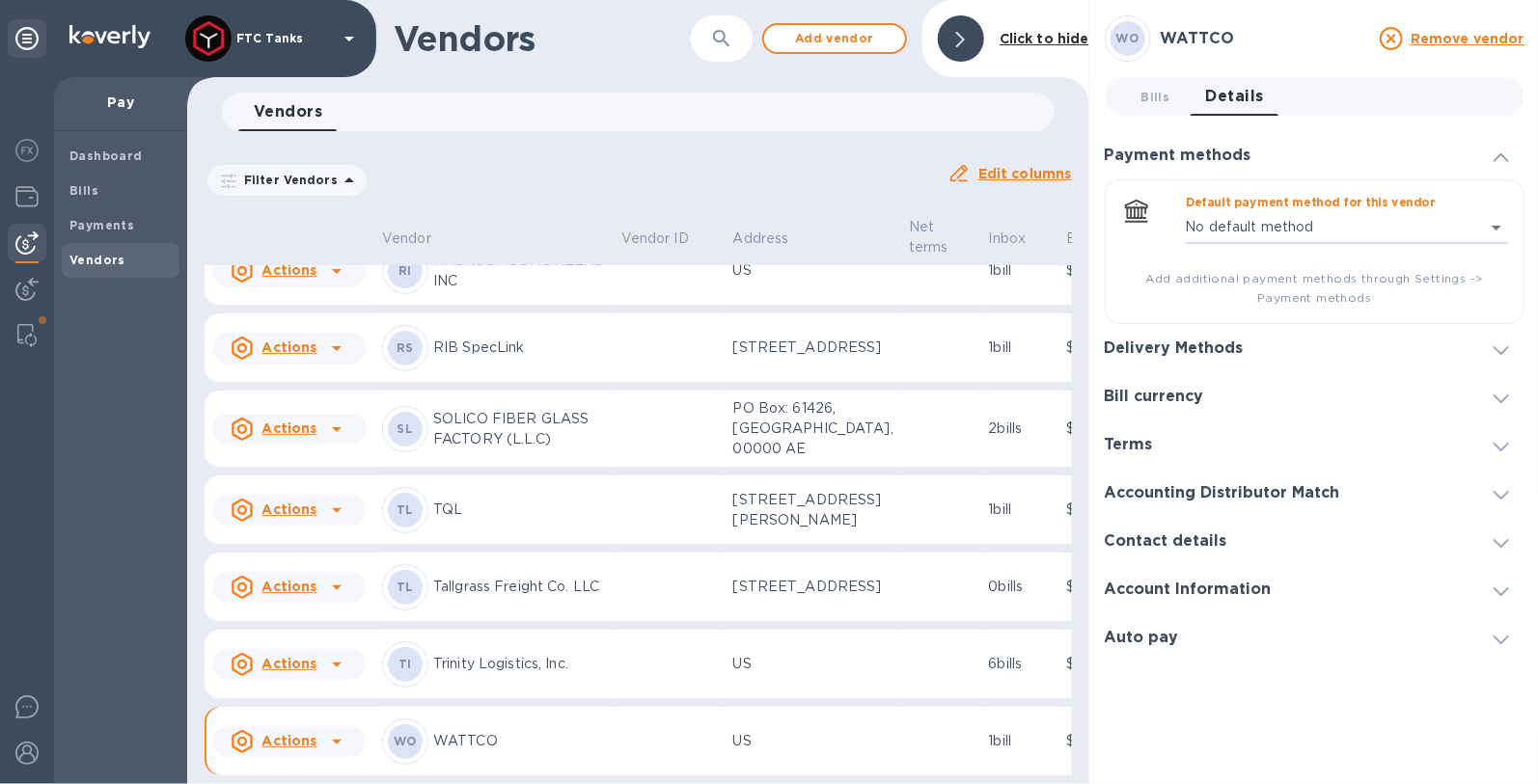
type input "8799925977688675065211530130700016"
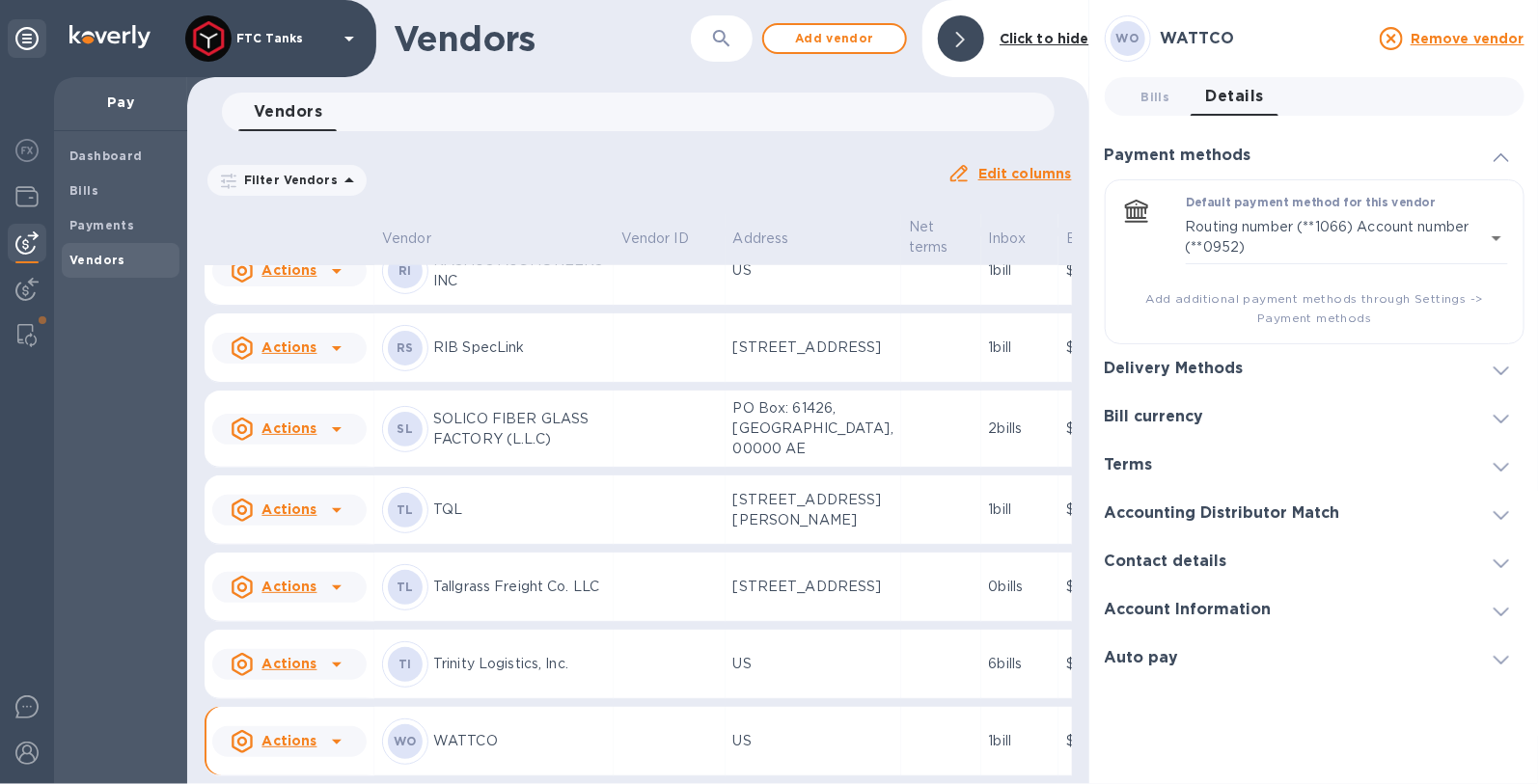
click at [1507, 369] on div at bounding box center [1501, 368] width 46 height 20
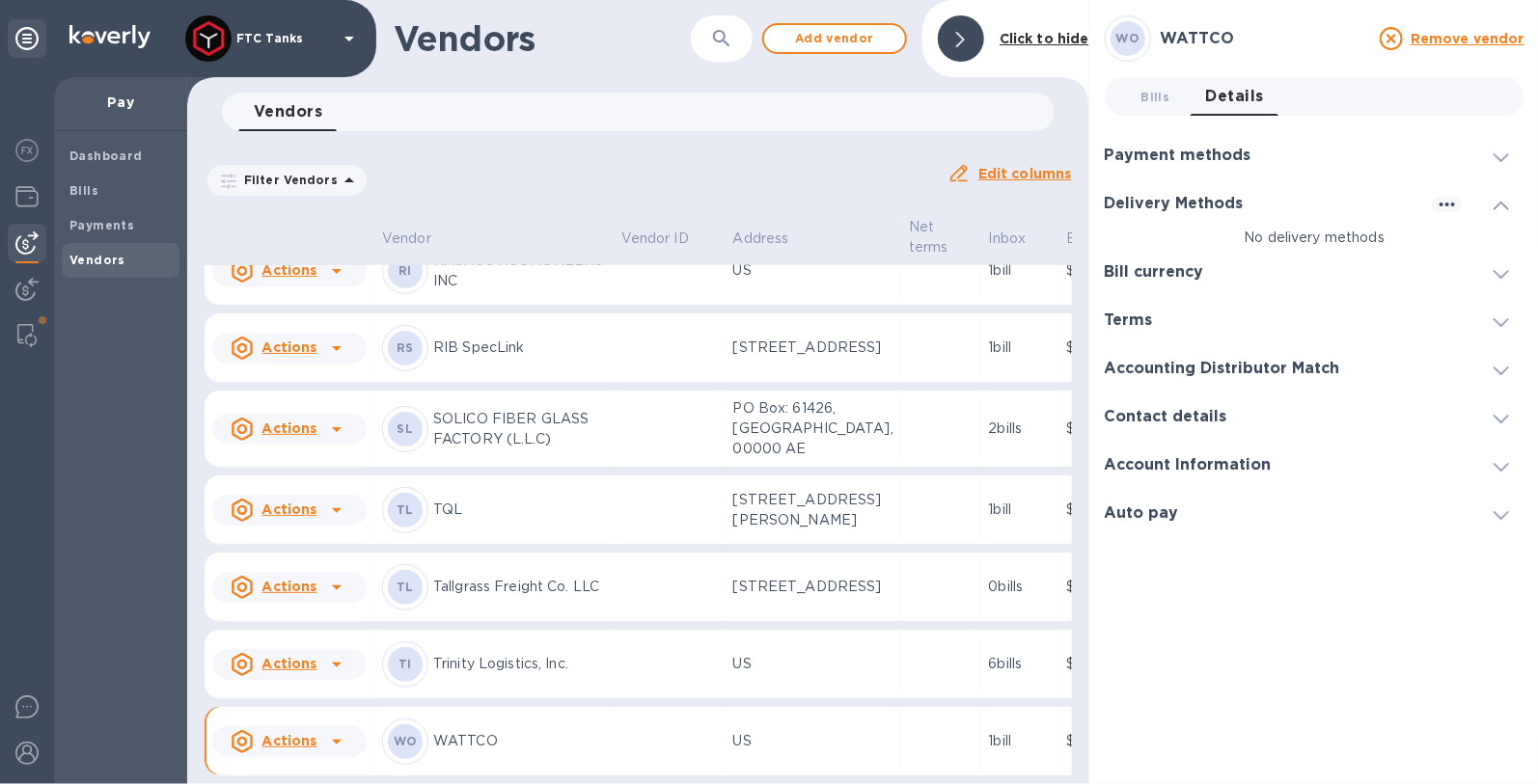
click at [1489, 272] on div at bounding box center [1501, 272] width 46 height 20
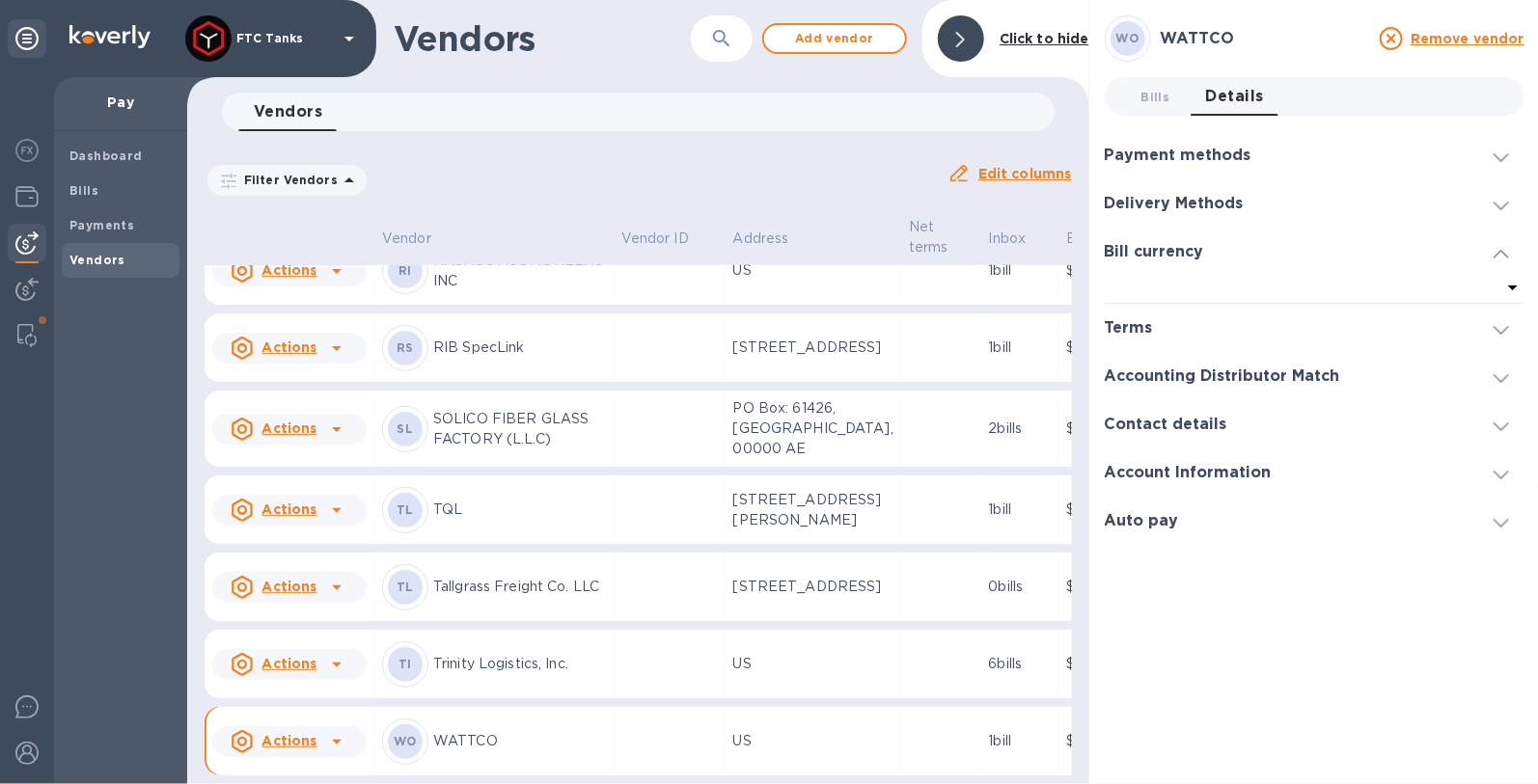
click at [1497, 333] on icon at bounding box center [1502, 330] width 16 height 9
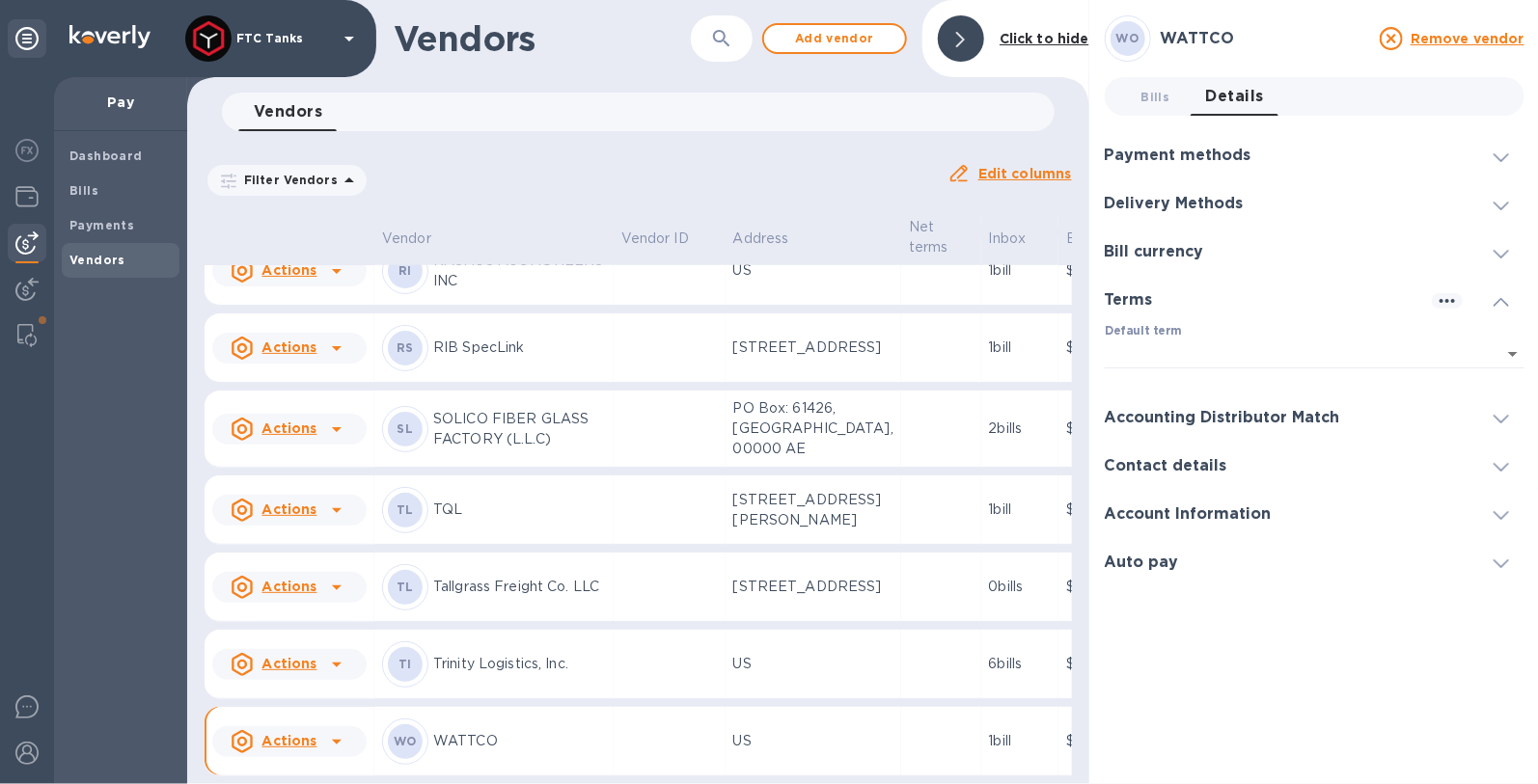
click at [1505, 412] on span at bounding box center [1502, 418] width 16 height 19
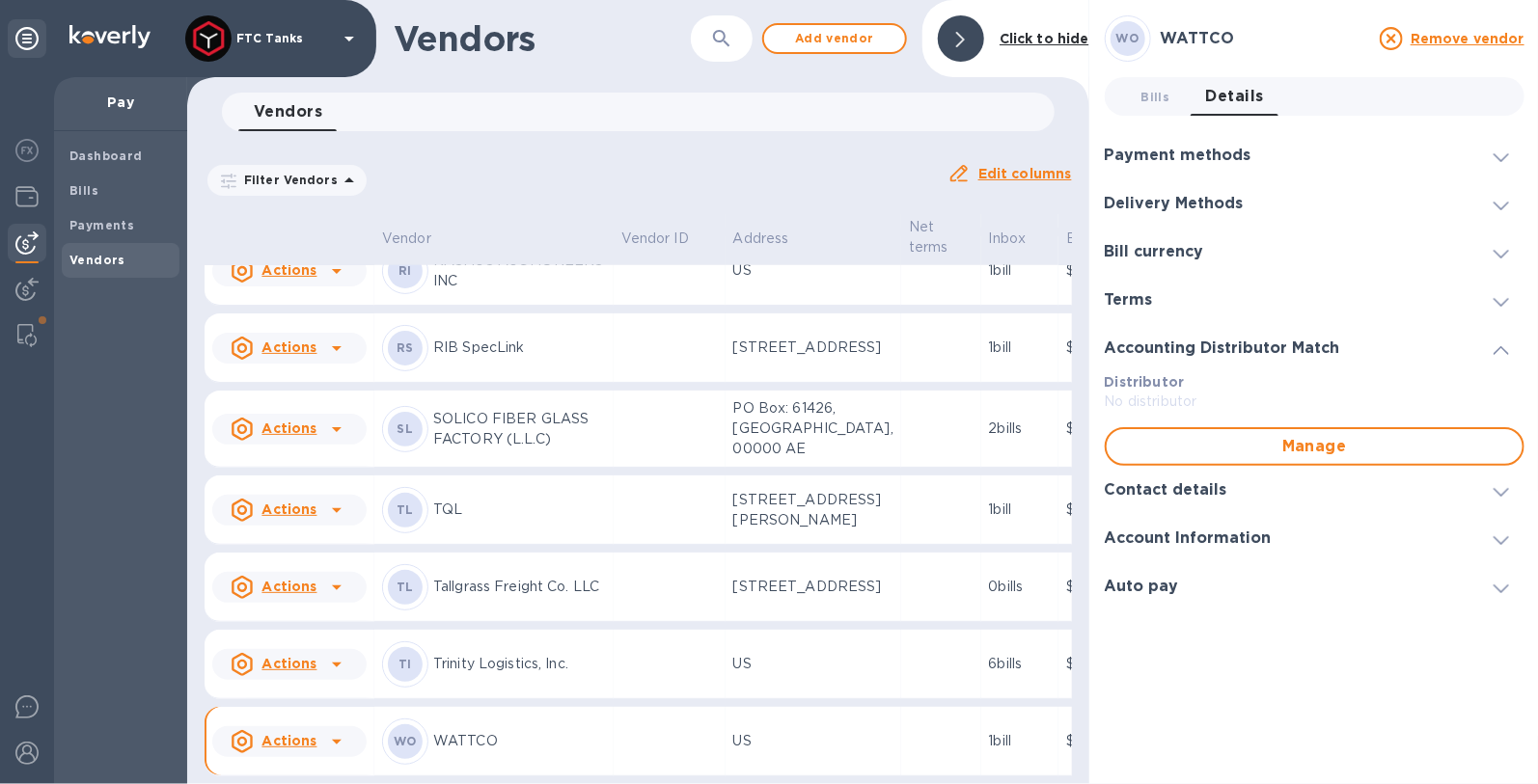
click at [1502, 494] on icon at bounding box center [1502, 491] width 16 height 9
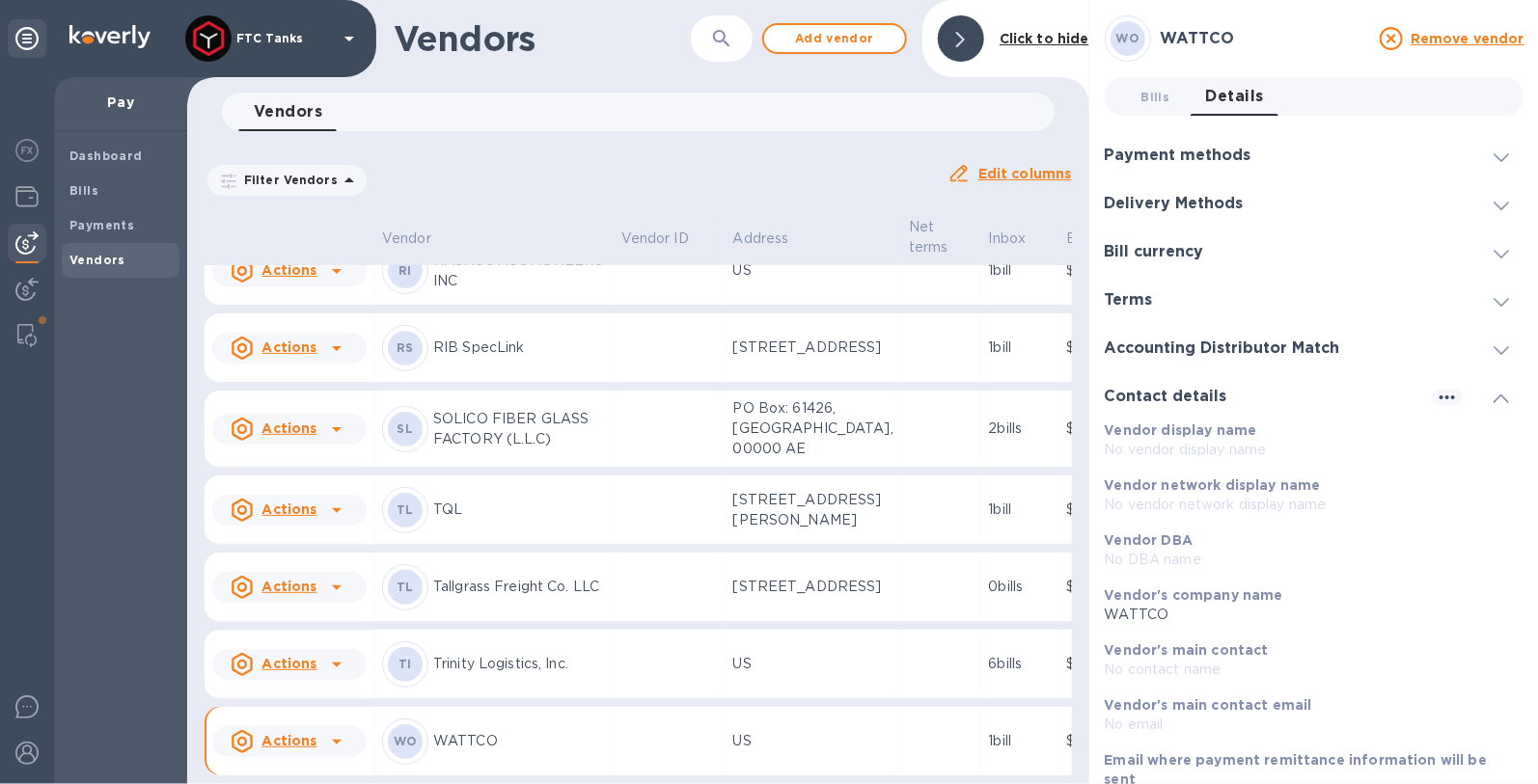
scroll to position [54, 0]
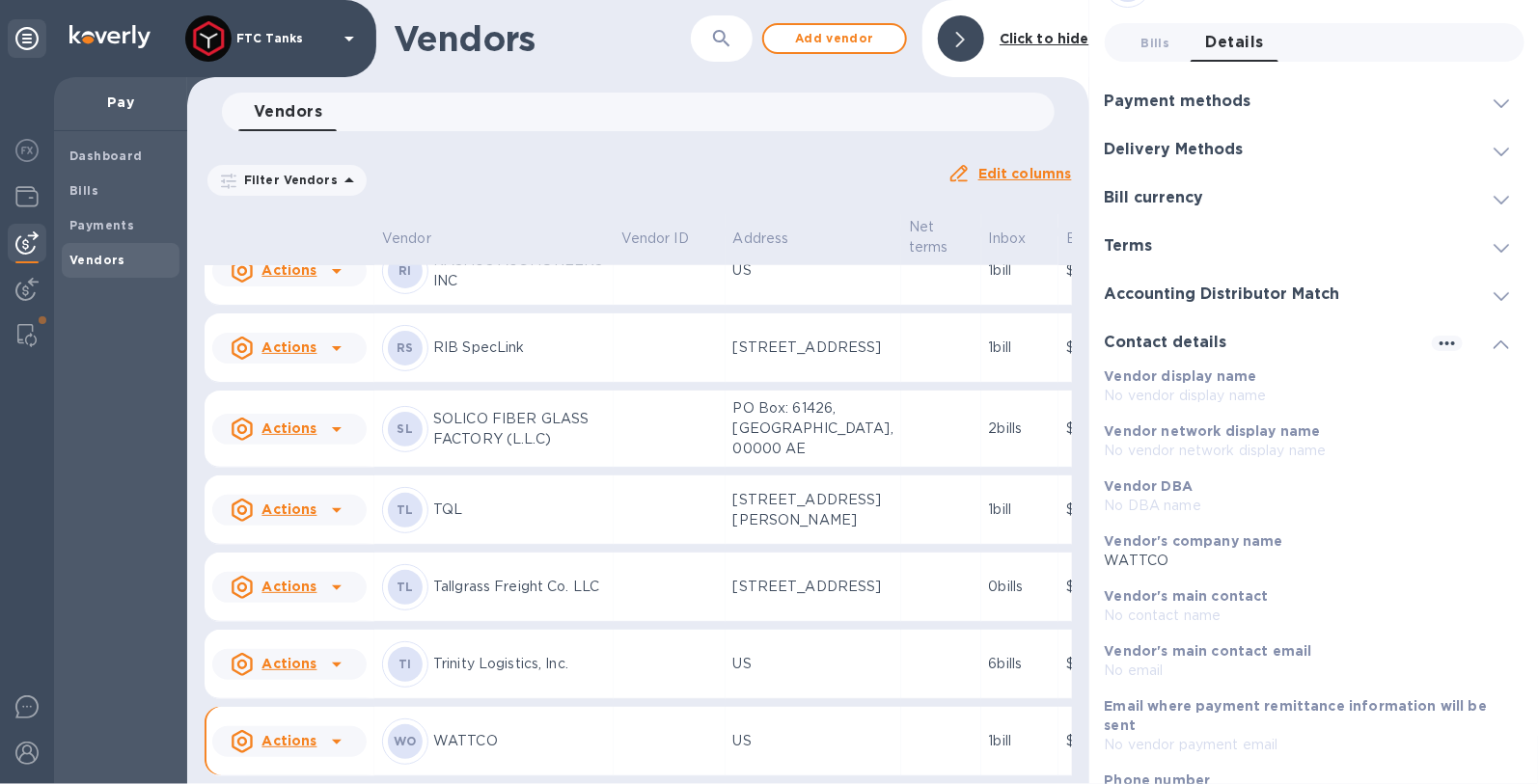
click at [1171, 563] on p "WATTCO" at bounding box center [1306, 560] width 404 height 21
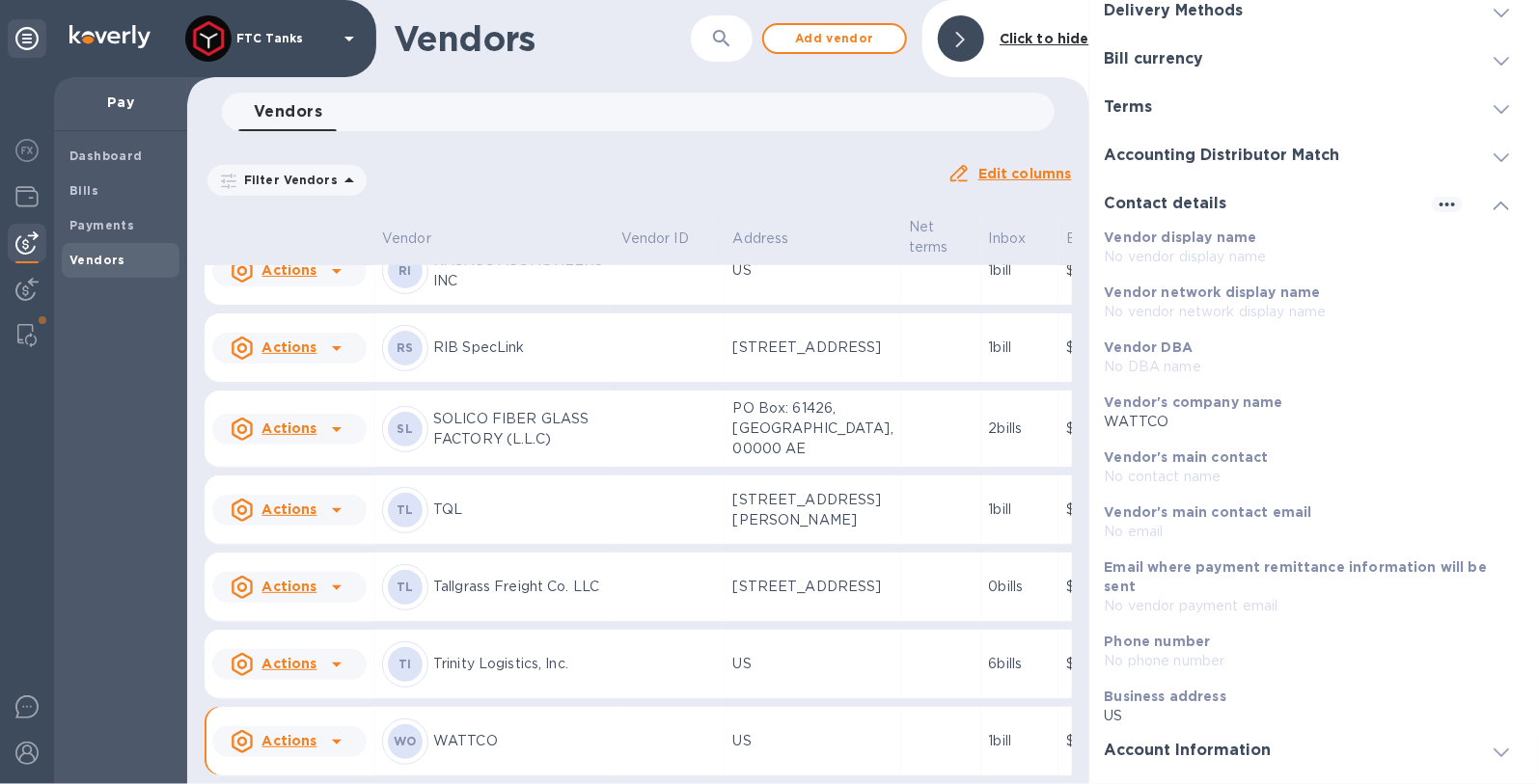
scroll to position [207, 0]
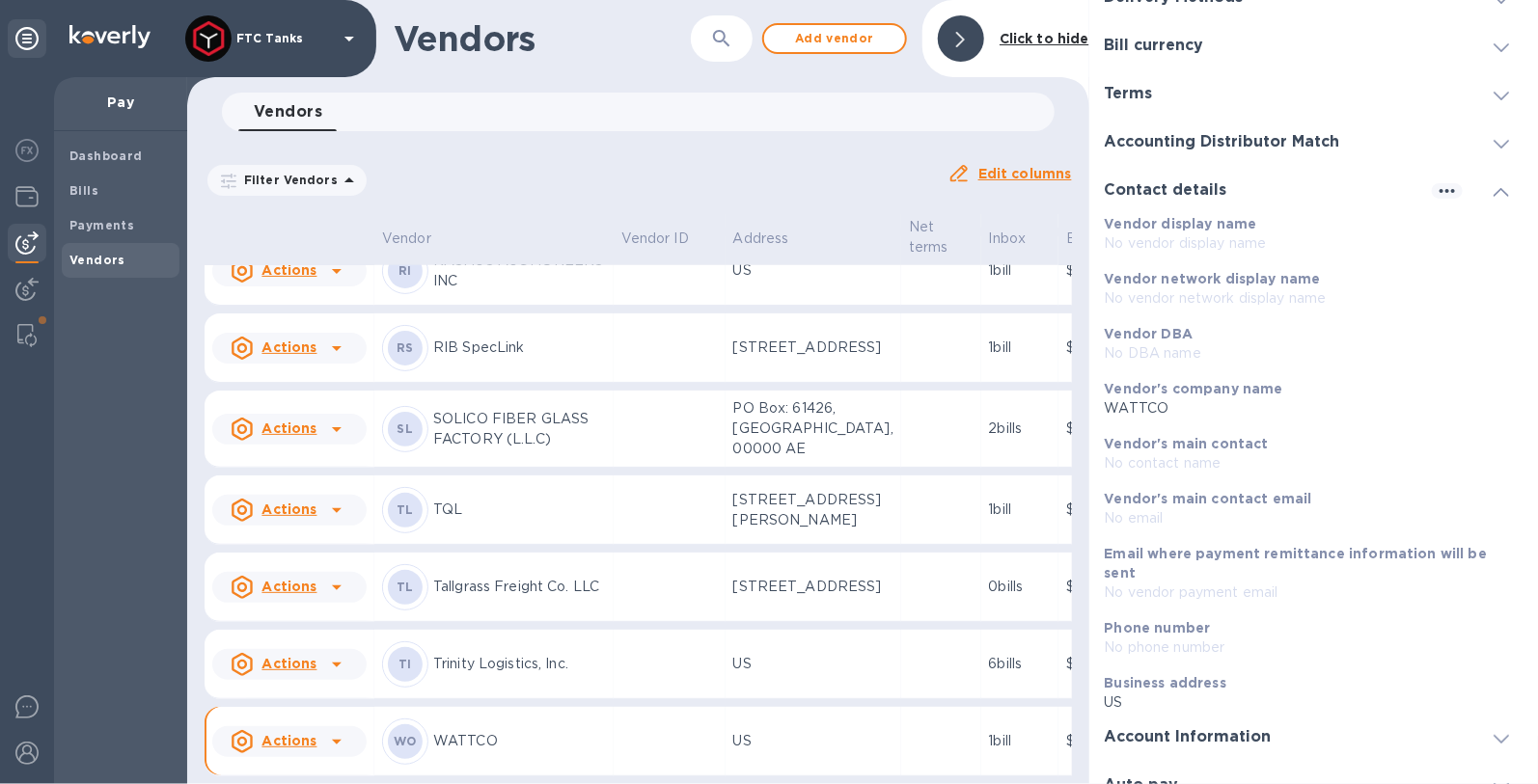
click at [1223, 503] on b "Vendor's main contact email" at bounding box center [1208, 498] width 208 height 16
click at [1210, 515] on p "No email" at bounding box center [1306, 518] width 404 height 21
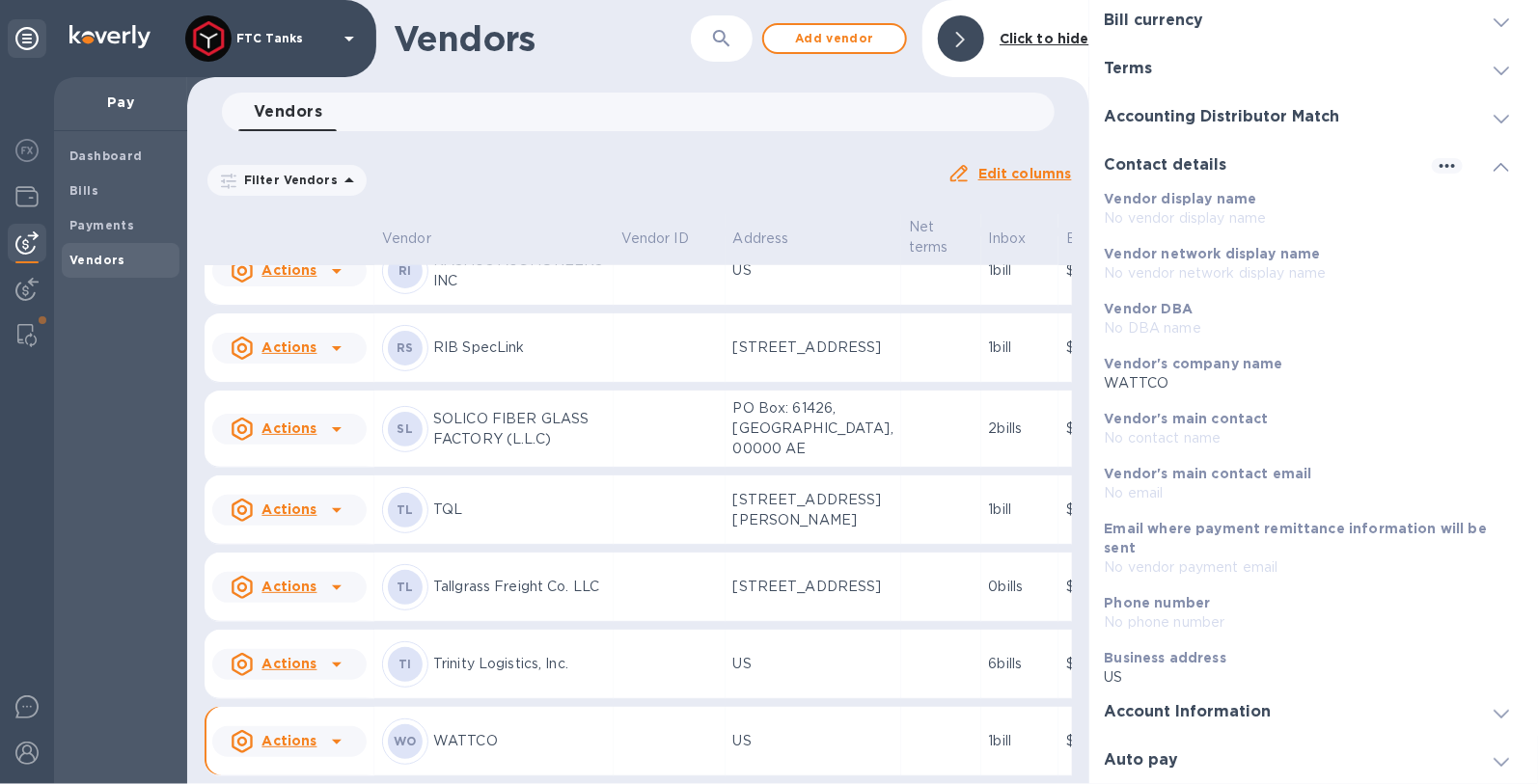
click at [1191, 634] on div "Phone number No phone number" at bounding box center [1306, 613] width 420 height 55
click at [1176, 672] on p "US" at bounding box center [1306, 678] width 404 height 21
click at [1494, 717] on span at bounding box center [1502, 712] width 16 height 19
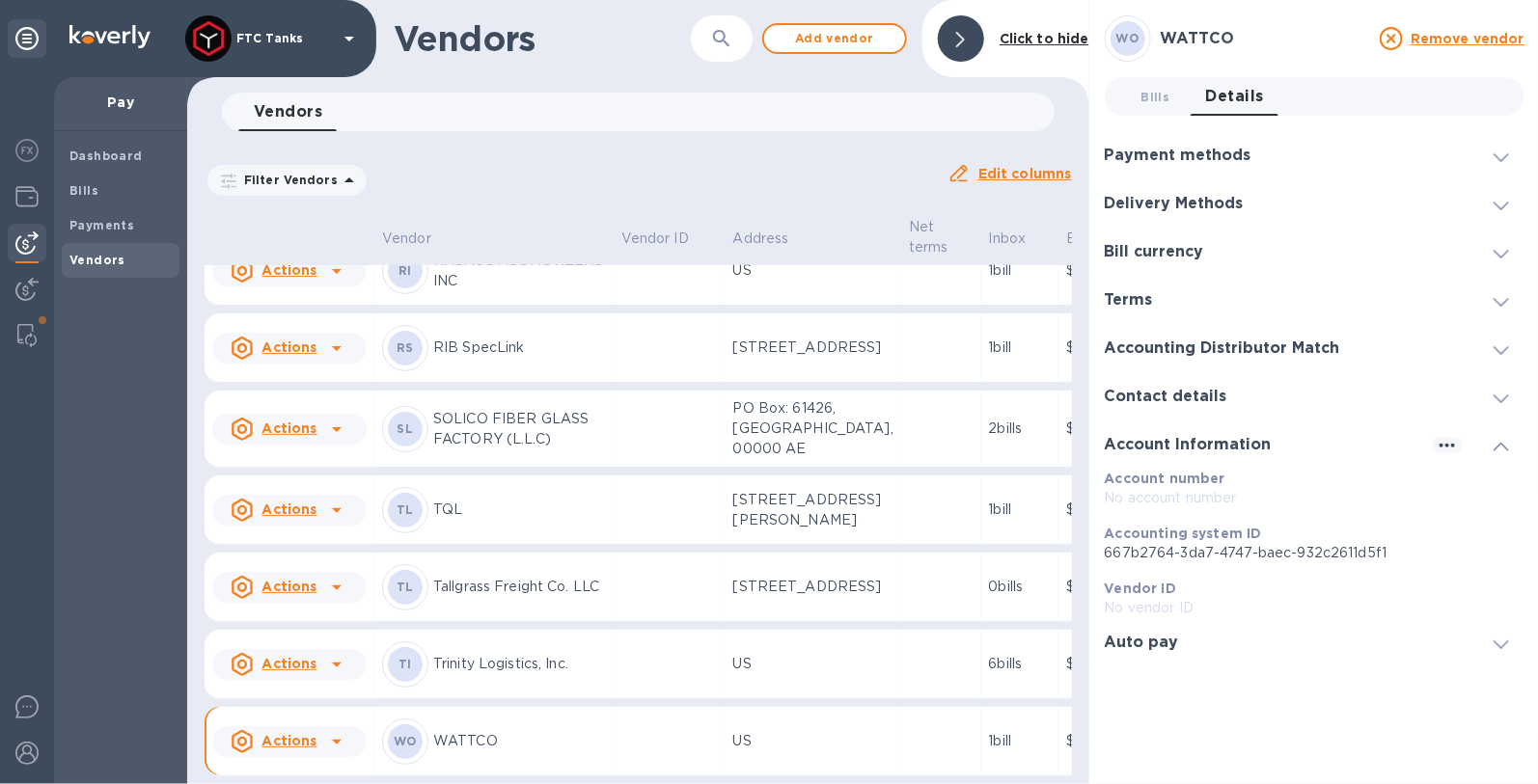
click at [1229, 487] on div "Account number No account number" at bounding box center [1314, 489] width 420 height 39
click at [1226, 493] on p "No account number" at bounding box center [1314, 497] width 420 height 21
click at [1437, 448] on icon "button" at bounding box center [1446, 445] width 23 height 23
click at [1471, 485] on p "Edit" at bounding box center [1468, 486] width 30 height 20
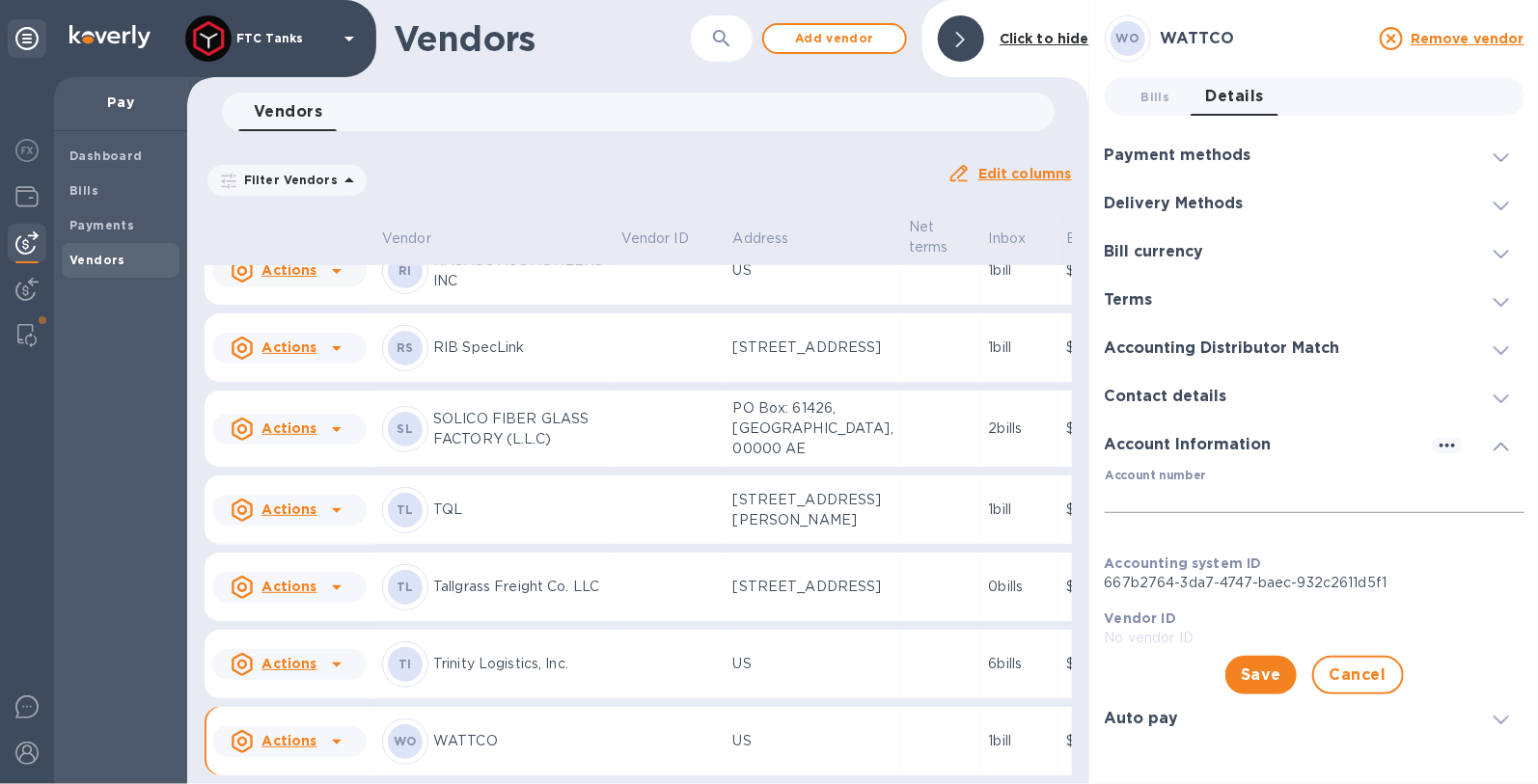
click at [1172, 496] on input "Account number" at bounding box center [1314, 498] width 420 height 29
click at [1175, 494] on input "Account number" at bounding box center [1314, 498] width 420 height 29
click at [1488, 596] on div "Accounting system ID 667b2764-3da7-4747-baec-932c2611d5f1" at bounding box center [1314, 573] width 435 height 55
click at [1256, 678] on span "Save" at bounding box center [1260, 675] width 40 height 23
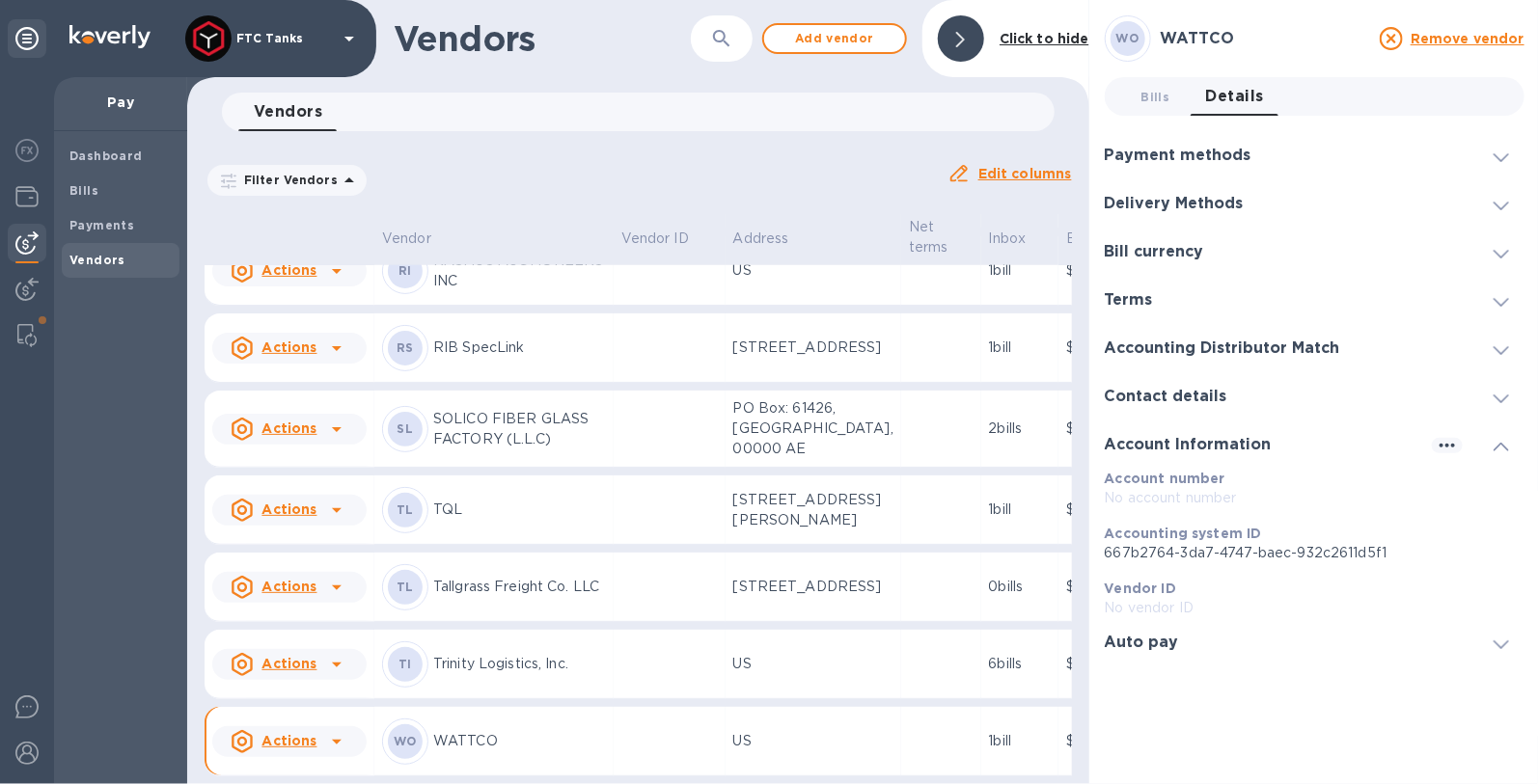
click at [1496, 347] on icon at bounding box center [1502, 351] width 16 height 9
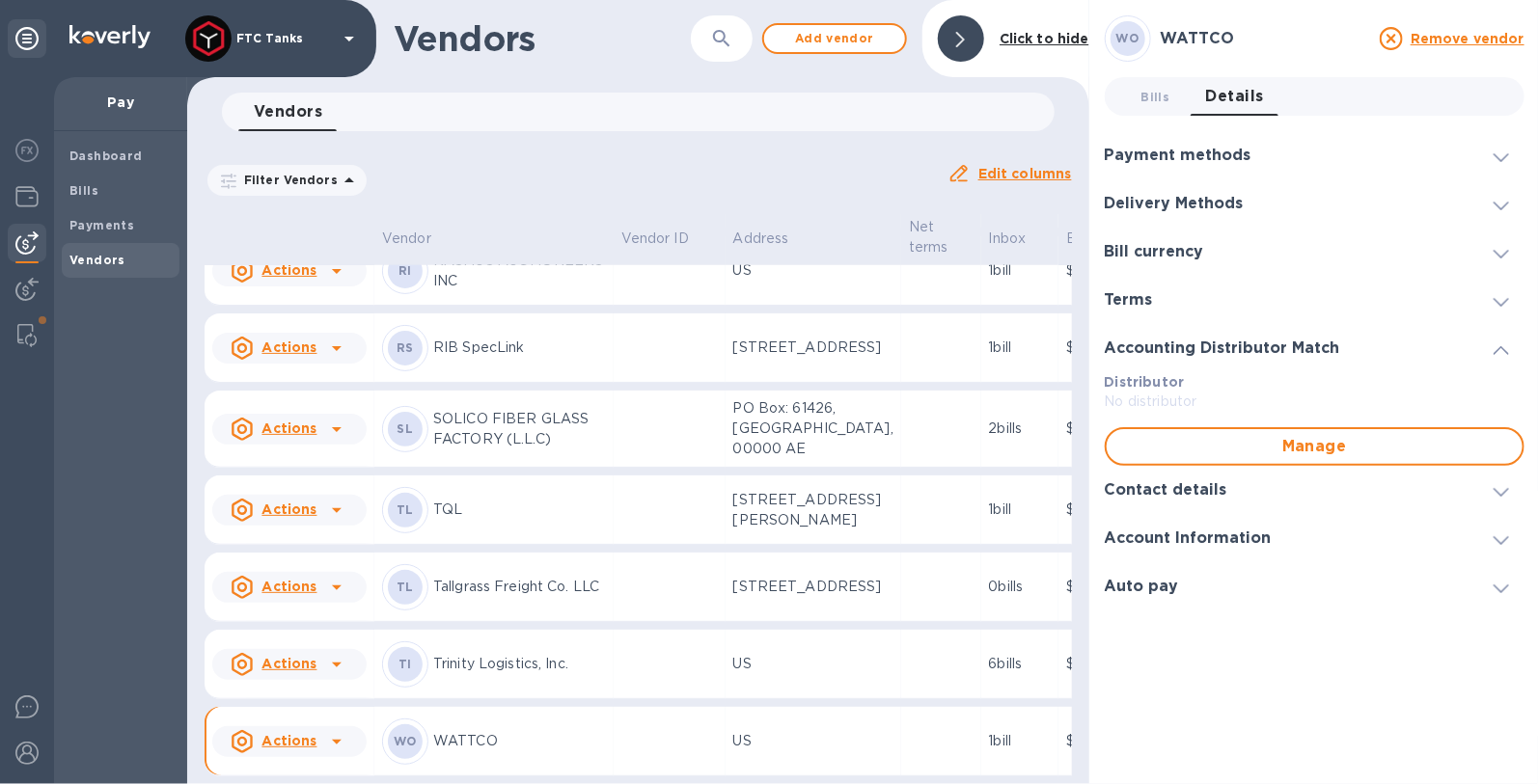
click at [1171, 398] on p "No distributor" at bounding box center [1314, 402] width 420 height 21
click at [1256, 447] on span "Manage" at bounding box center [1314, 446] width 385 height 23
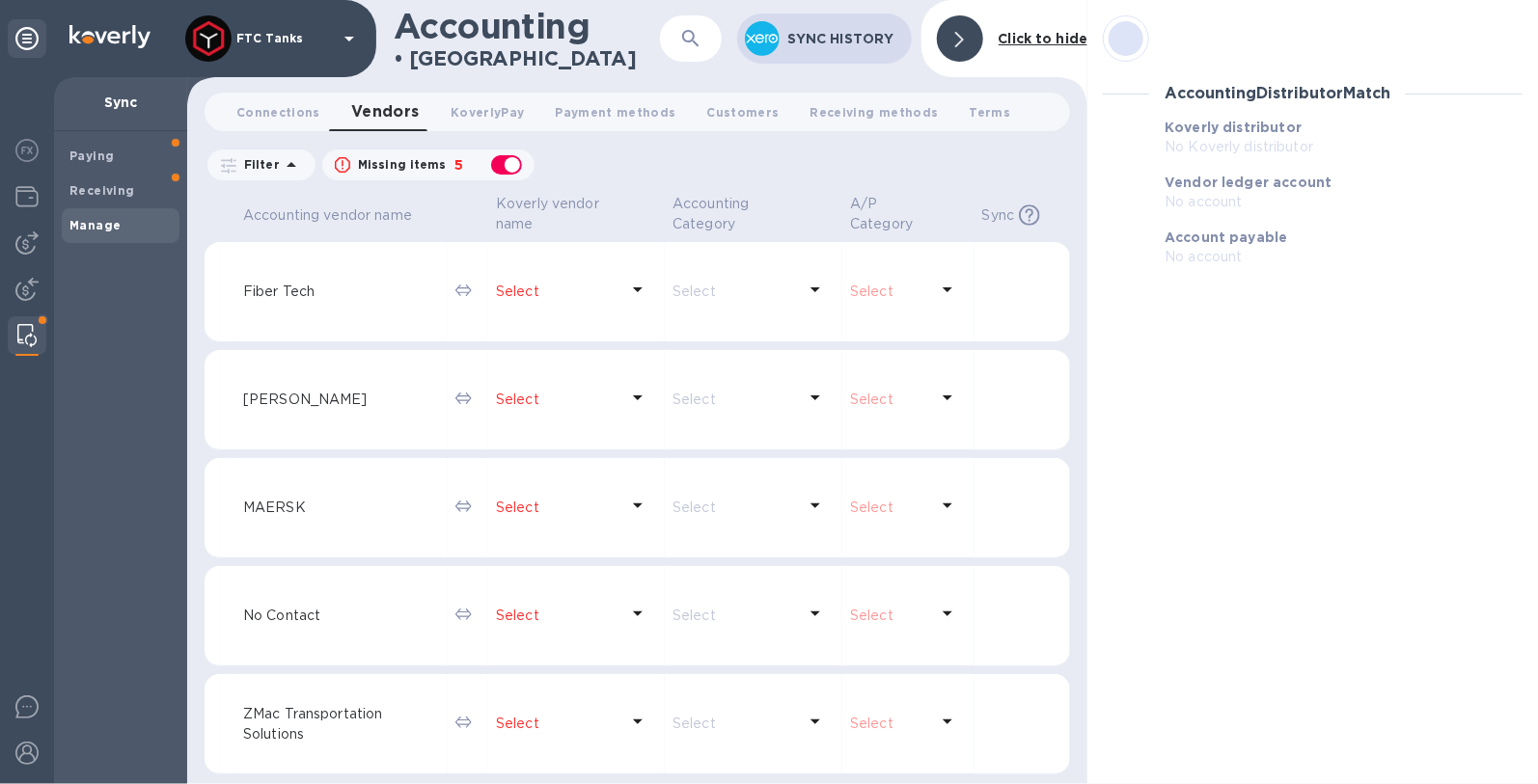
click at [962, 44] on icon at bounding box center [959, 39] width 9 height 16
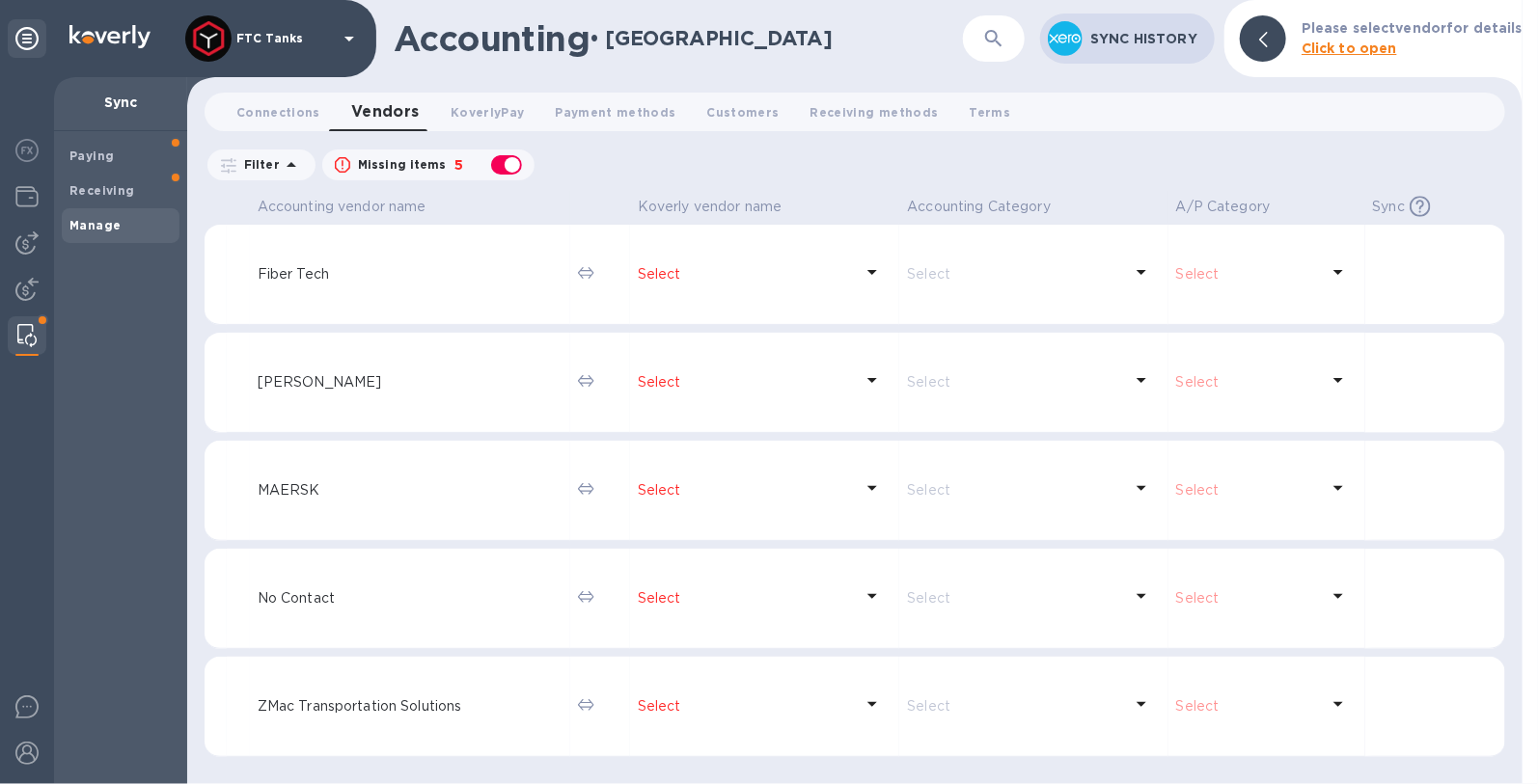
click at [513, 165] on div "button" at bounding box center [505, 164] width 38 height 27
checkbox input "false"
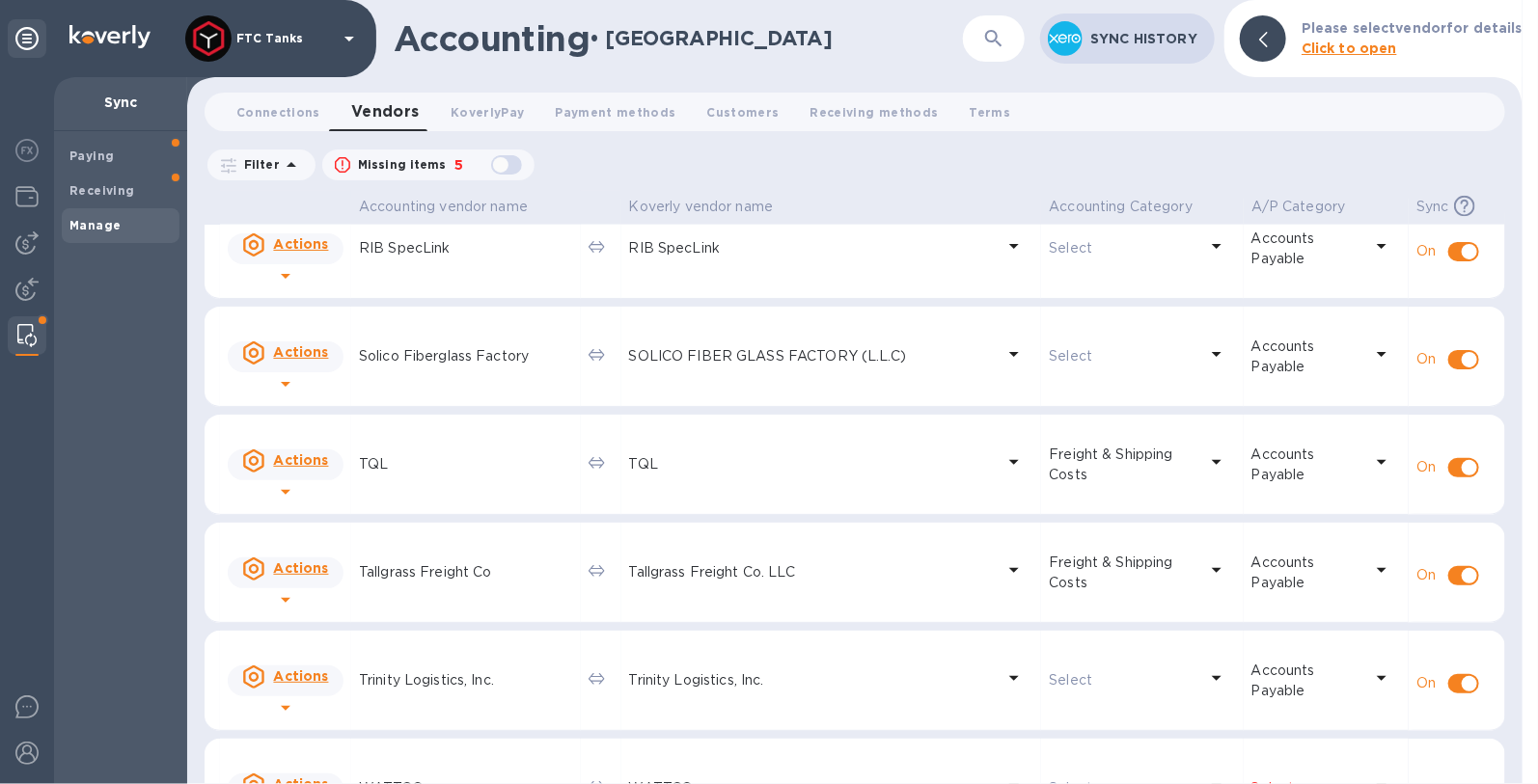
scroll to position [1600, 0]
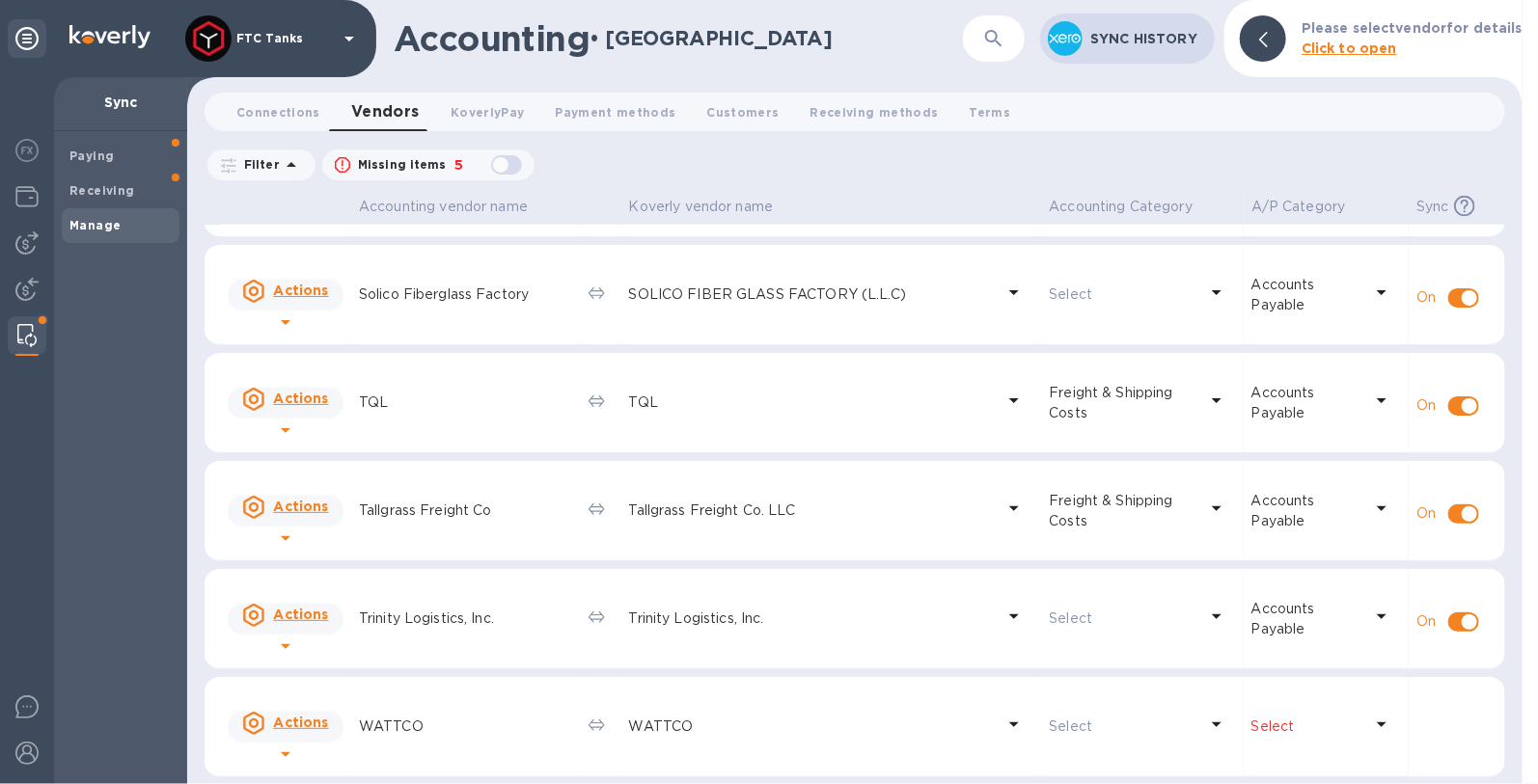
click at [386, 718] on p "WATTCO" at bounding box center [465, 726] width 214 height 21
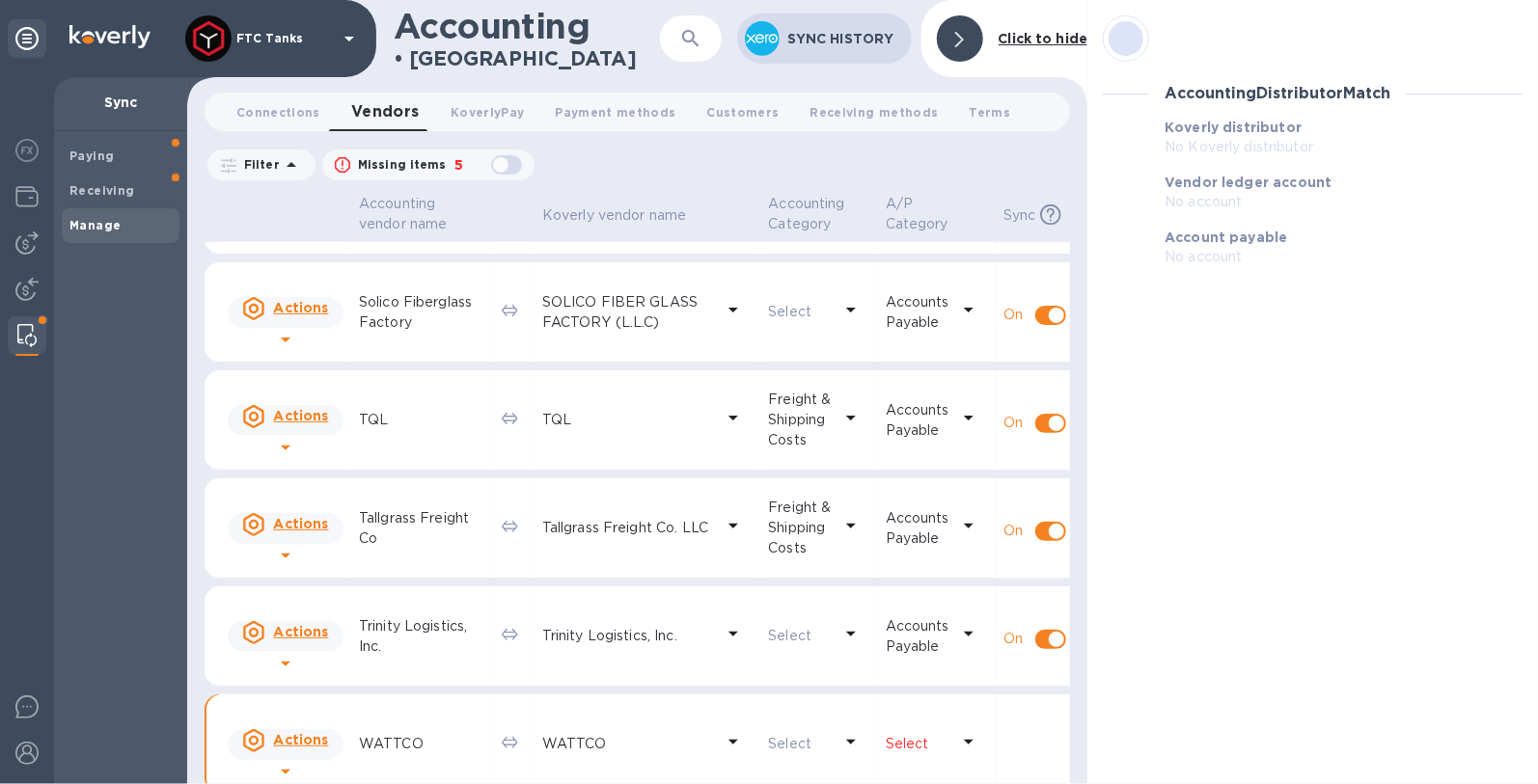
scroll to position [1617, 0]
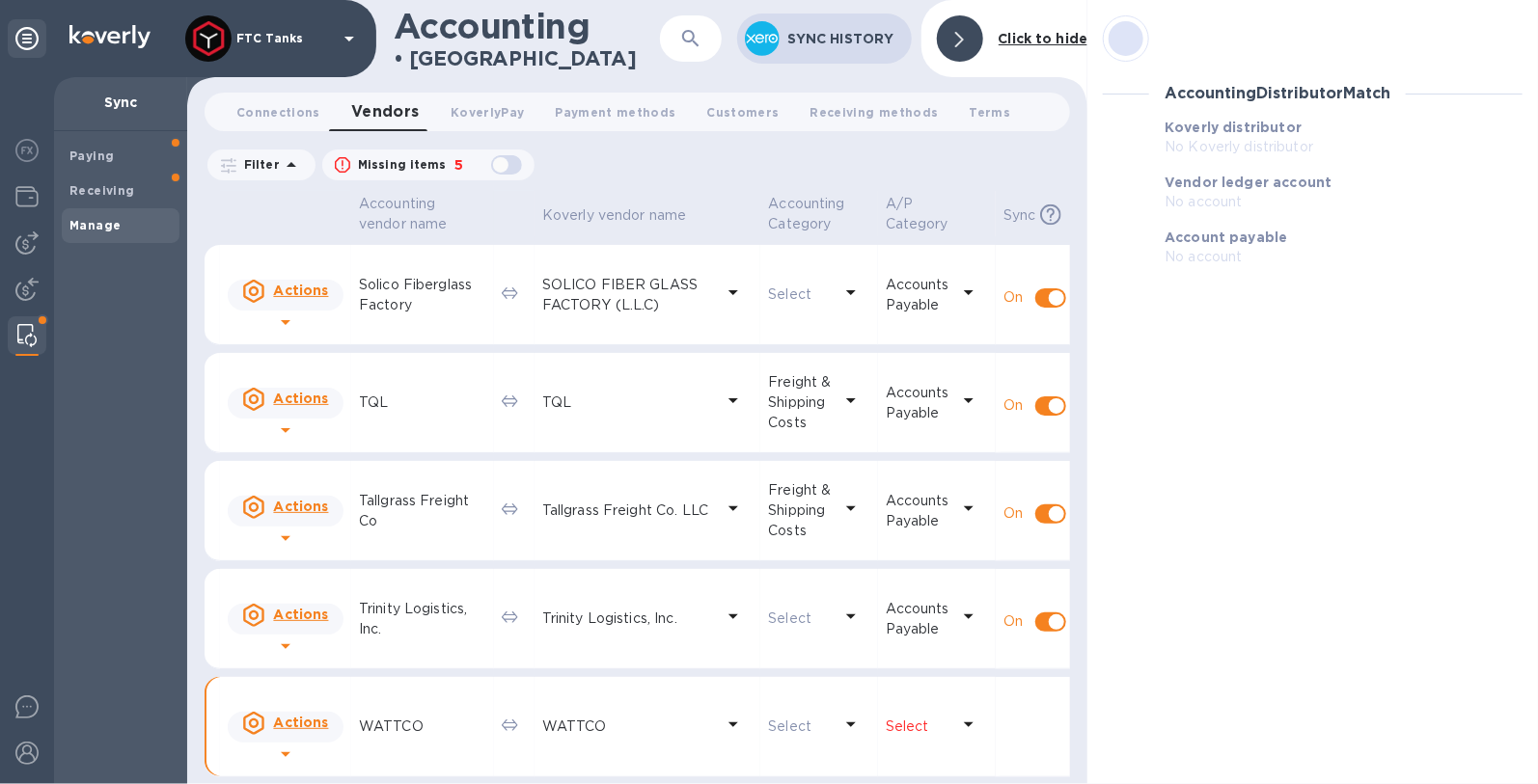
click at [1226, 257] on p "No account" at bounding box center [1343, 257] width 358 height 21
click at [1124, 40] on div at bounding box center [1125, 38] width 34 height 34
click at [1130, 43] on div at bounding box center [1125, 38] width 34 height 34
click at [1219, 90] on h3 "Accounting Distributor Match" at bounding box center [1277, 94] width 226 height 19
click at [1205, 122] on b "Koverly distributor" at bounding box center [1233, 127] width 137 height 16
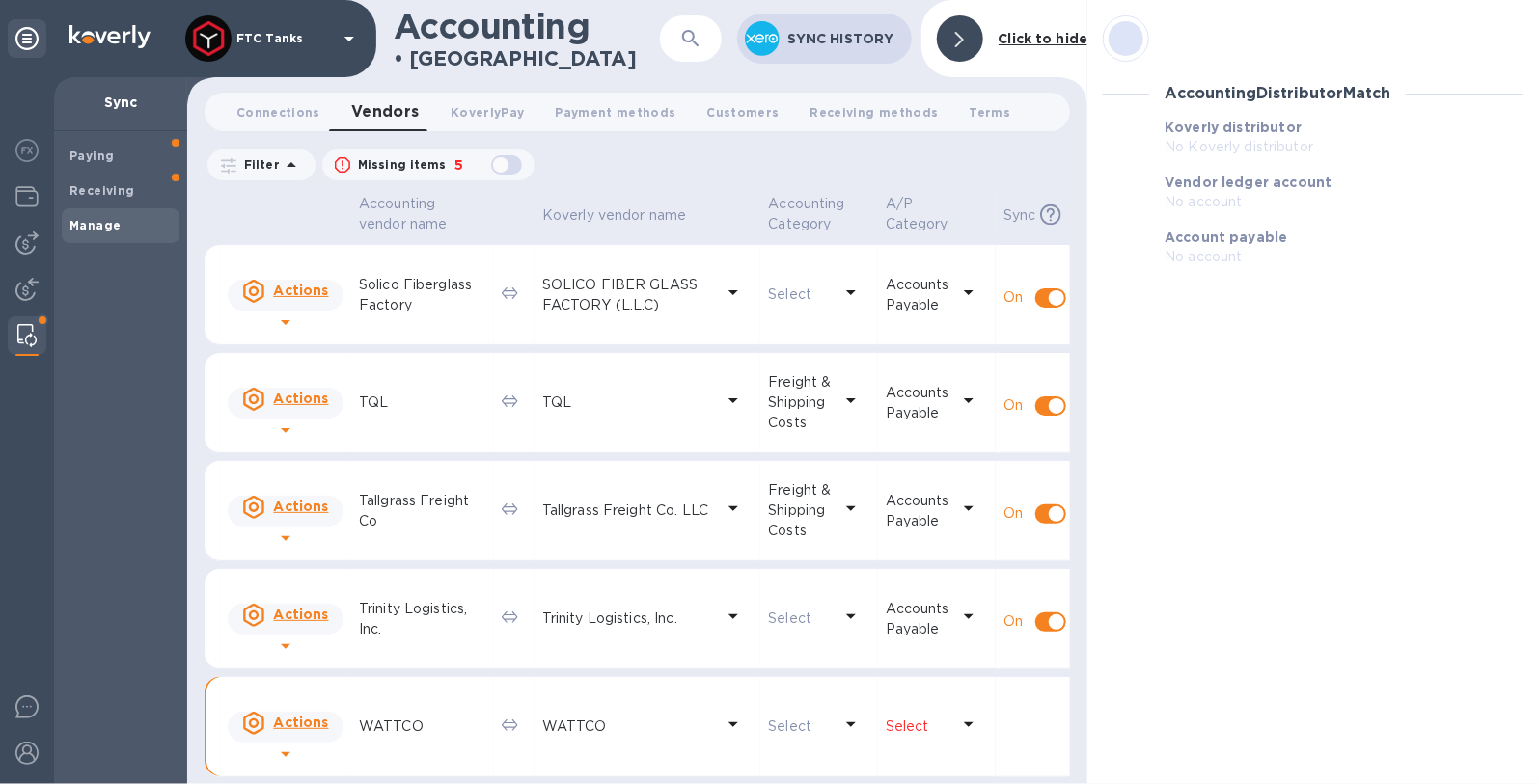
click at [1212, 432] on div "Accounting Distributor Match Koverly distributor No Koverly distributor Vendor …" at bounding box center [1311, 392] width 450 height 784
click at [963, 40] on icon at bounding box center [959, 39] width 9 height 16
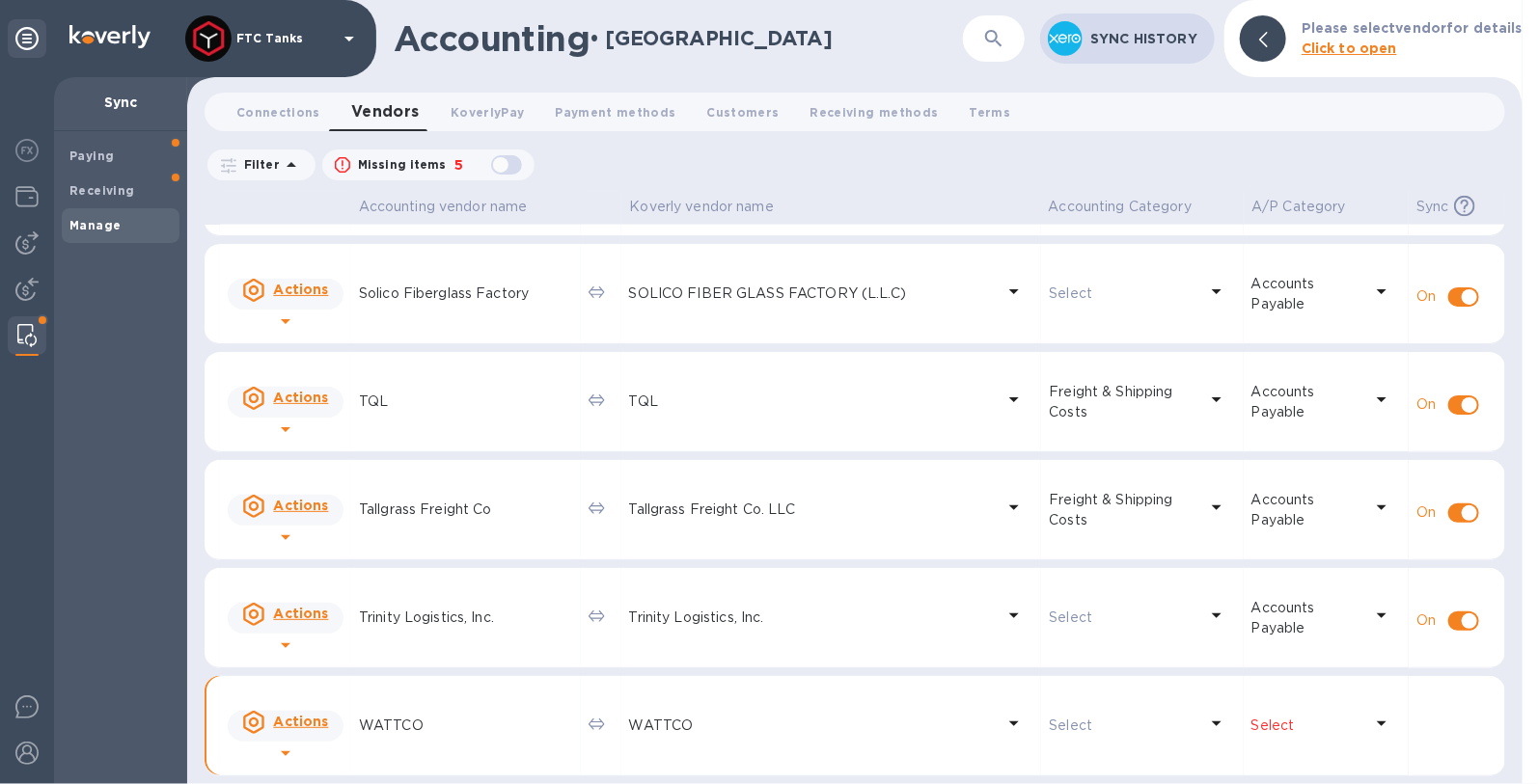
scroll to position [1600, 0]
click at [402, 723] on p "WATTCO" at bounding box center [465, 726] width 214 height 21
click at [1048, 724] on p "Select" at bounding box center [1122, 726] width 148 height 21
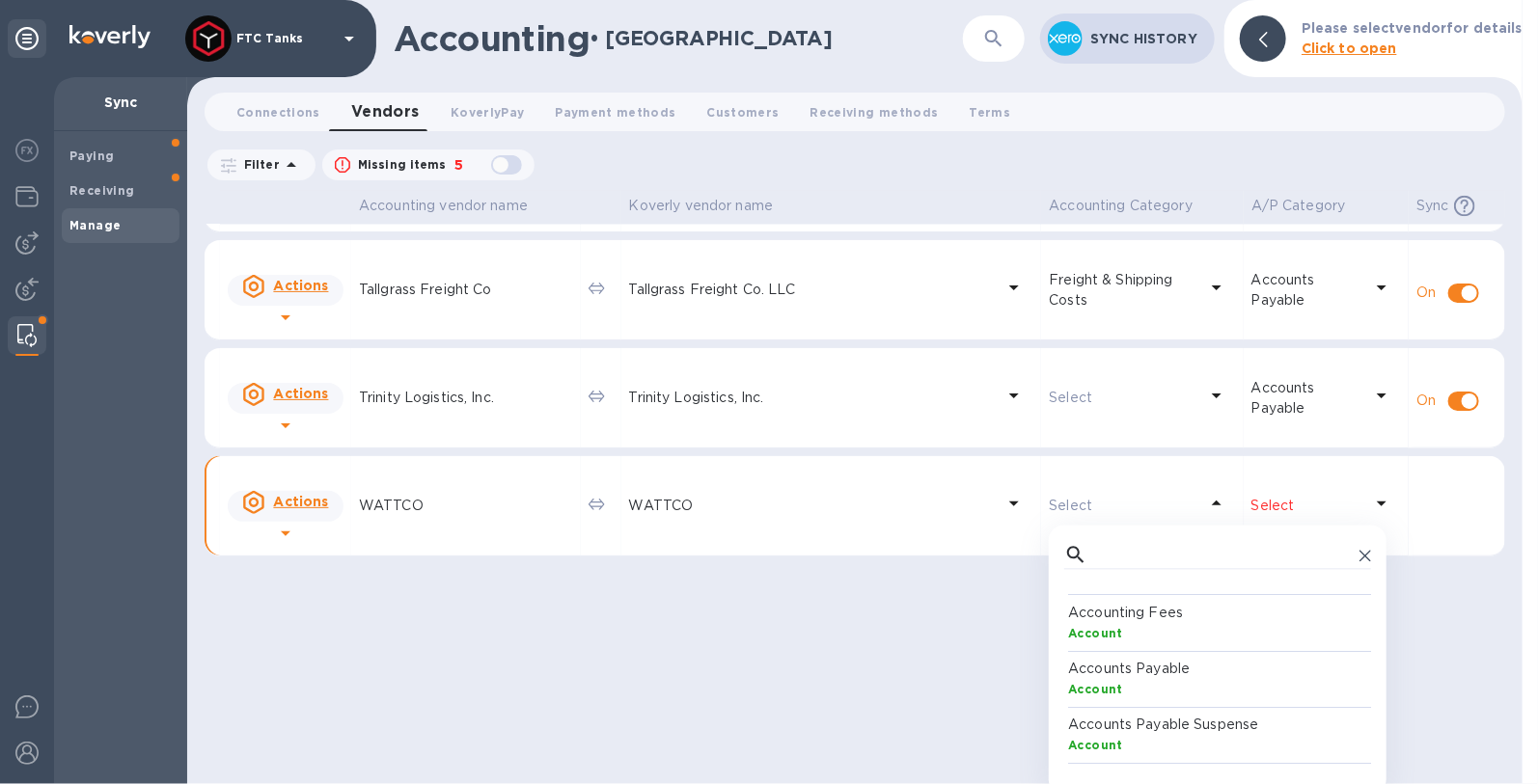
scroll to position [1831, 0]
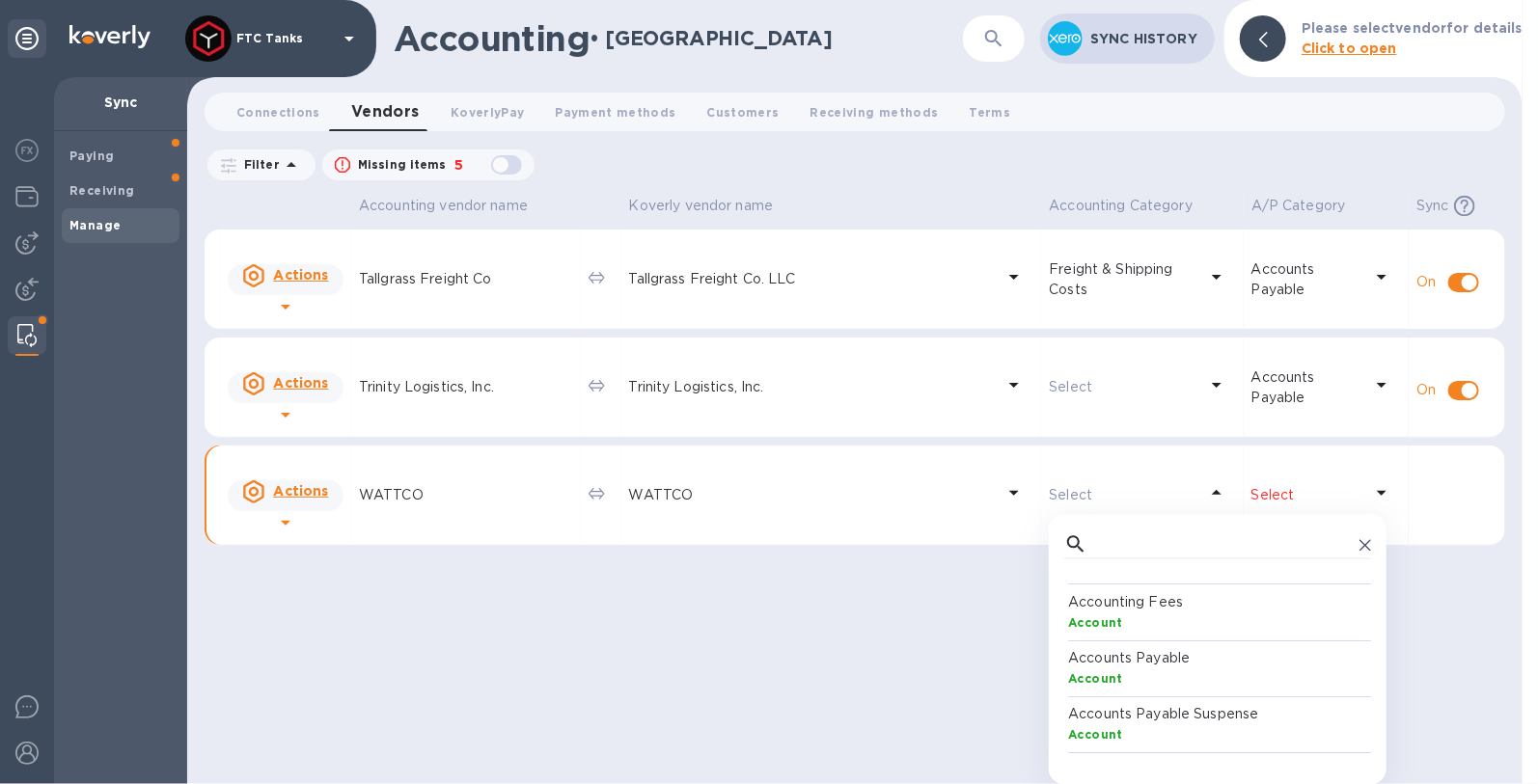
click at [1132, 651] on p "Accounts Payable" at bounding box center [1221, 659] width 306 height 21
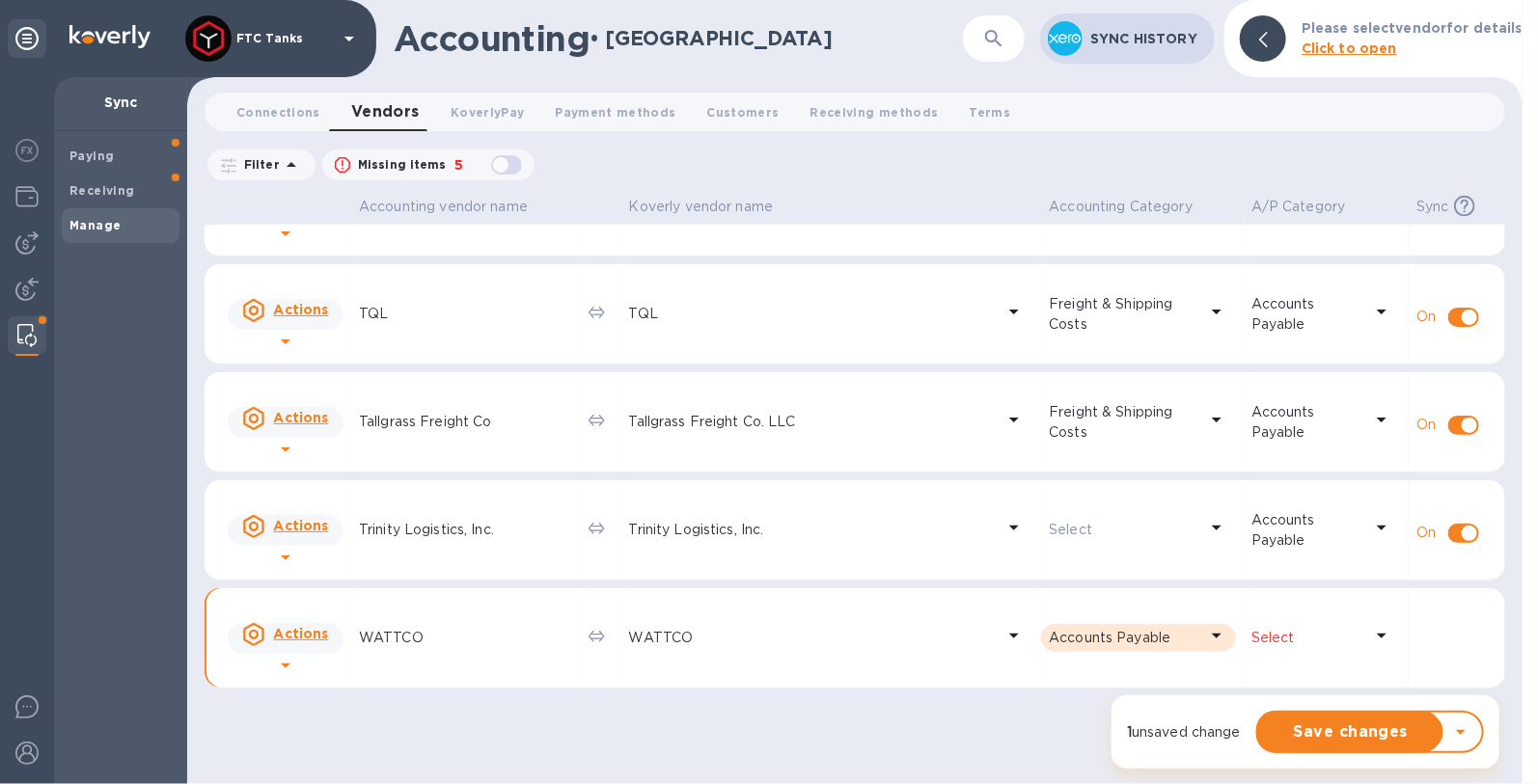
click at [1259, 632] on p "Select" at bounding box center [1307, 637] width 112 height 21
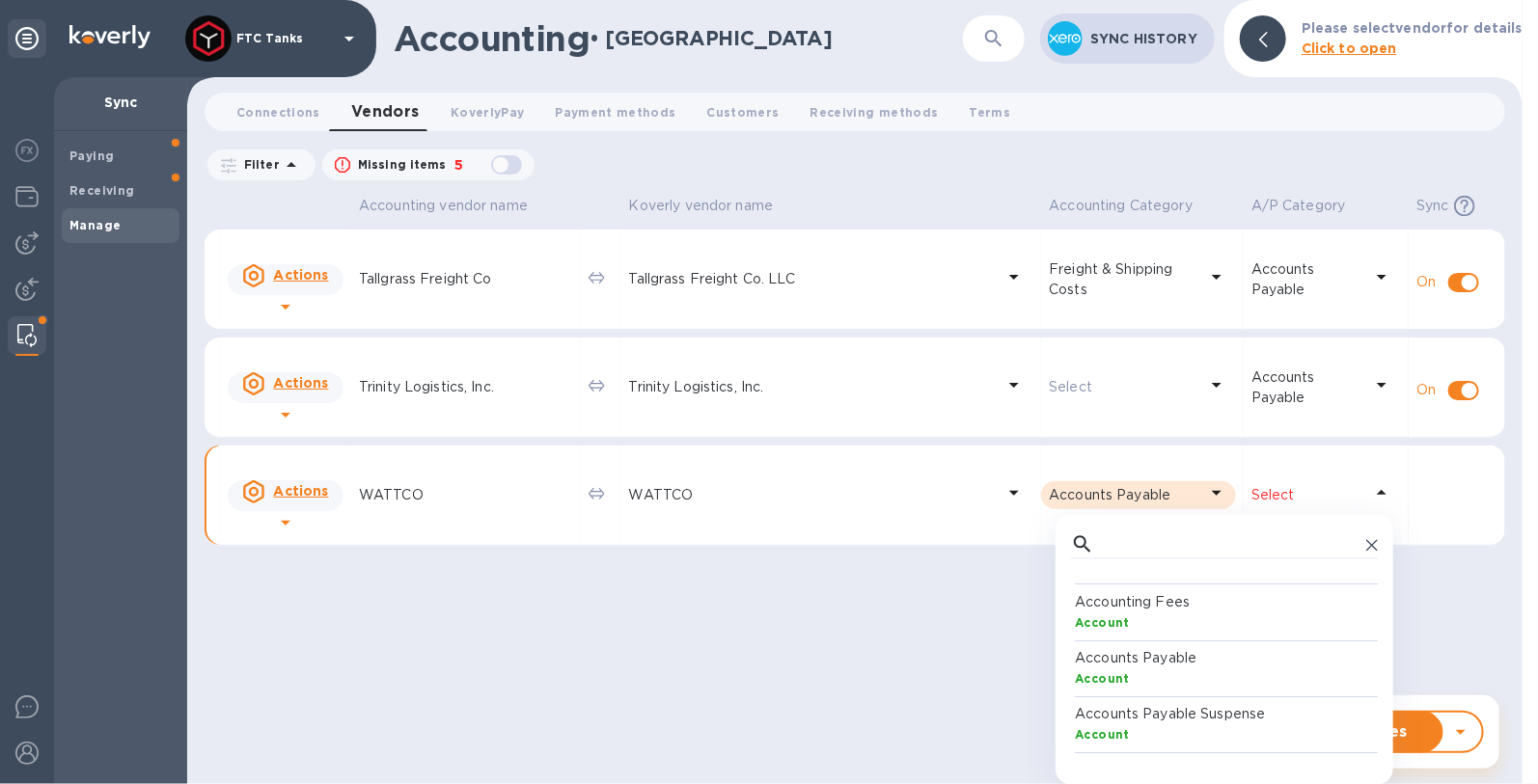
scroll to position [176, 300]
click at [1167, 665] on p "Accounts Payable" at bounding box center [1228, 659] width 306 height 21
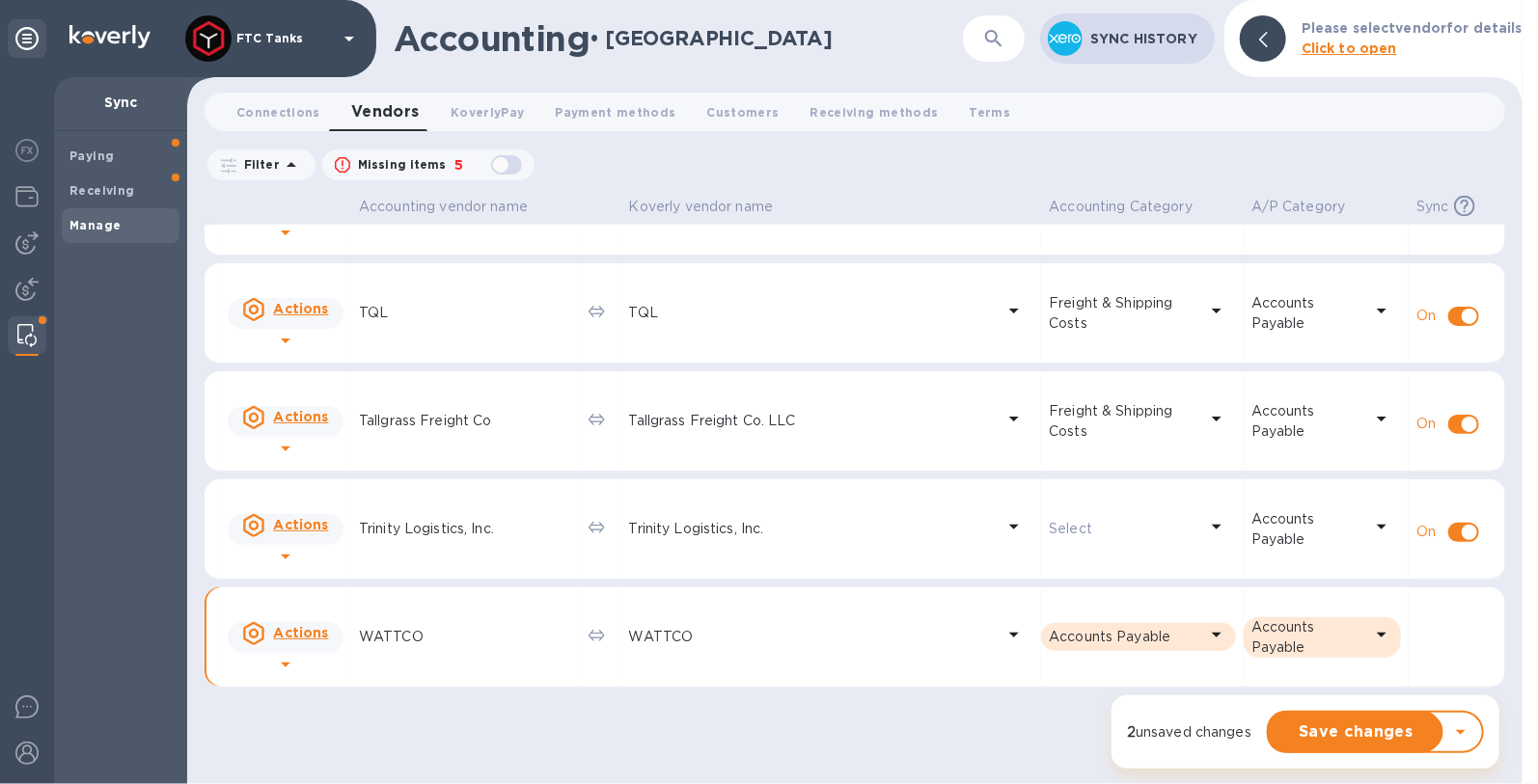
scroll to position [1688, 0]
click at [1351, 742] on span "Save changes" at bounding box center [1356, 731] width 144 height 23
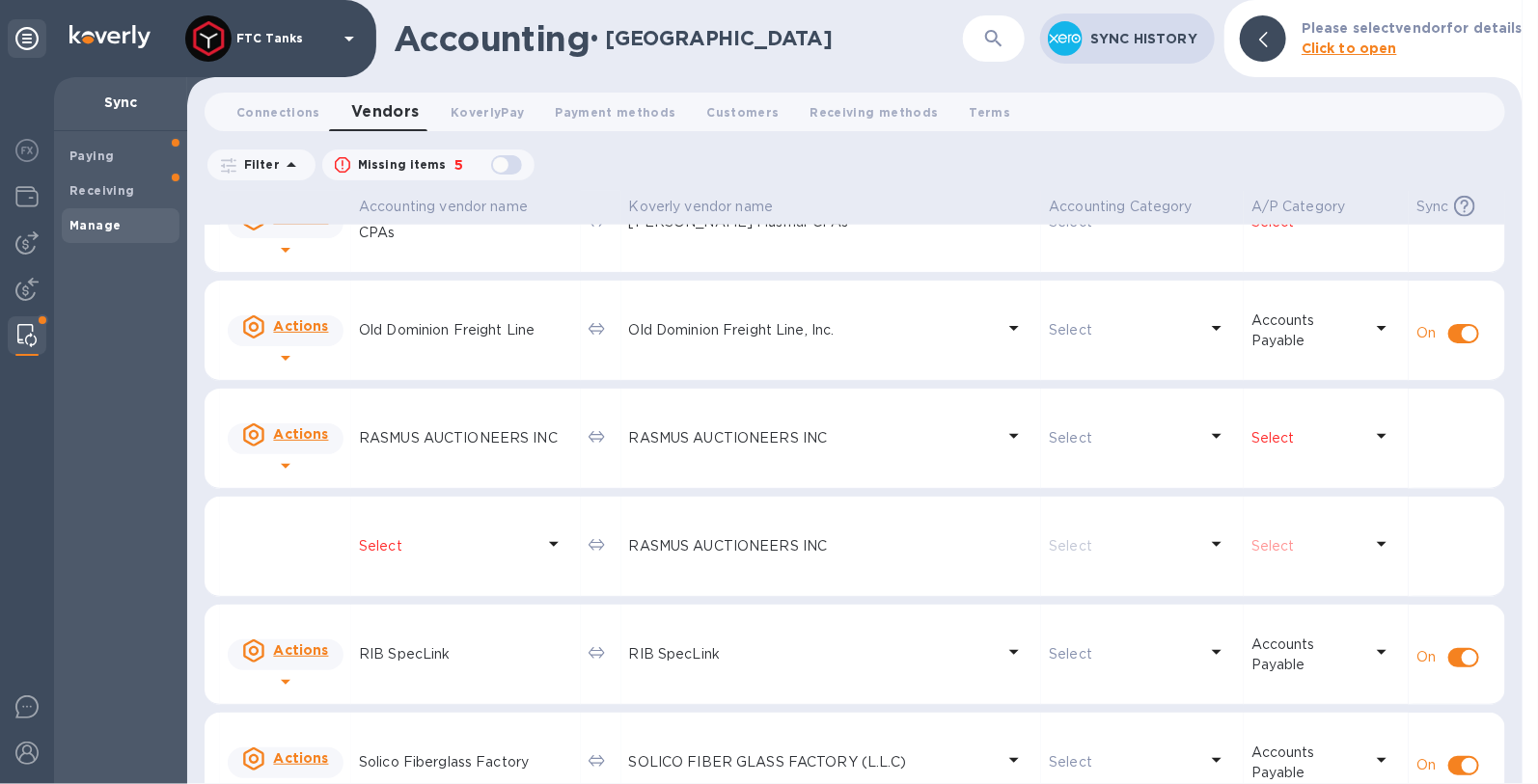
scroll to position [1600, 0]
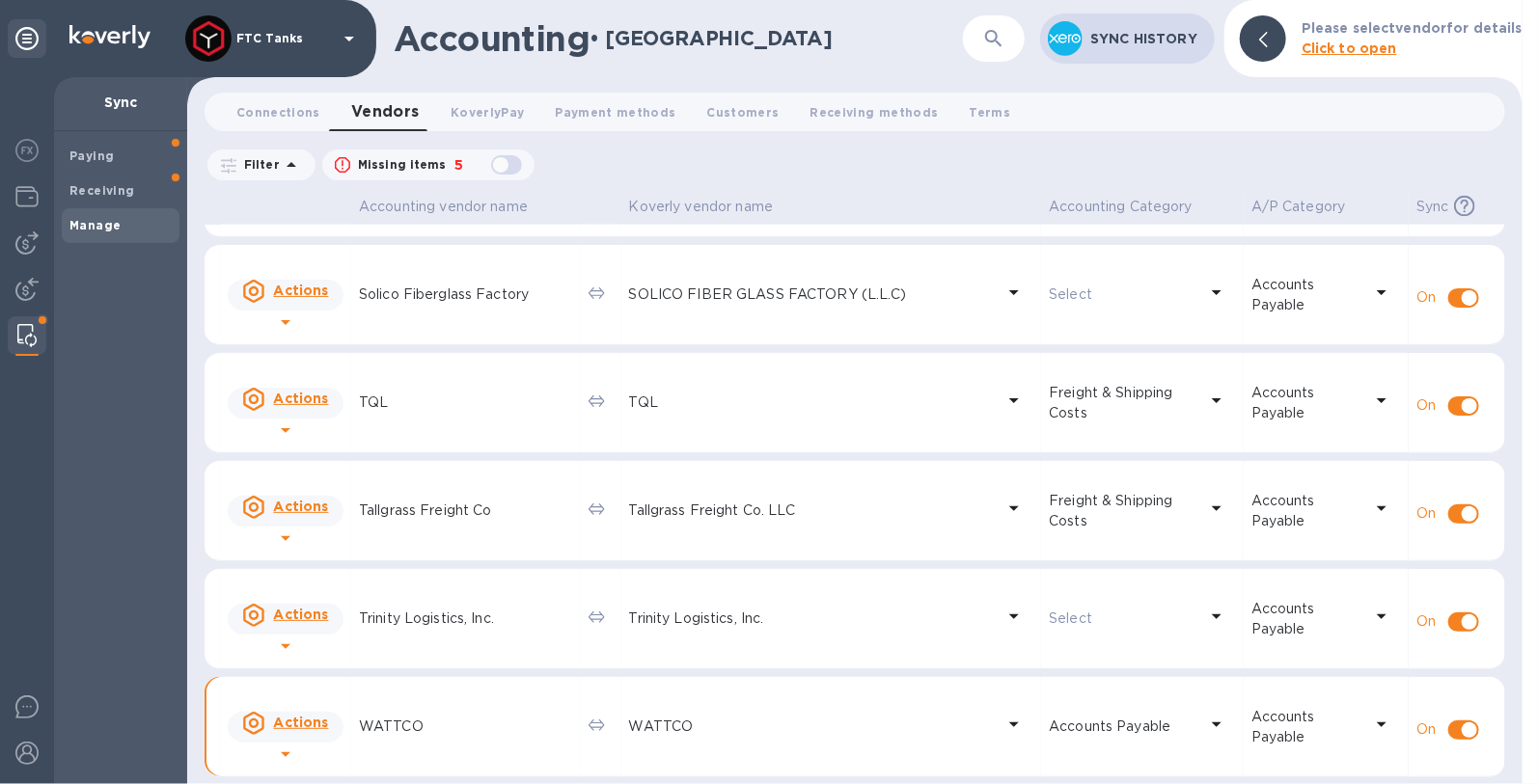
click at [395, 725] on p "WATTCO" at bounding box center [465, 726] width 214 height 21
click at [298, 743] on icon at bounding box center [285, 753] width 23 height 23
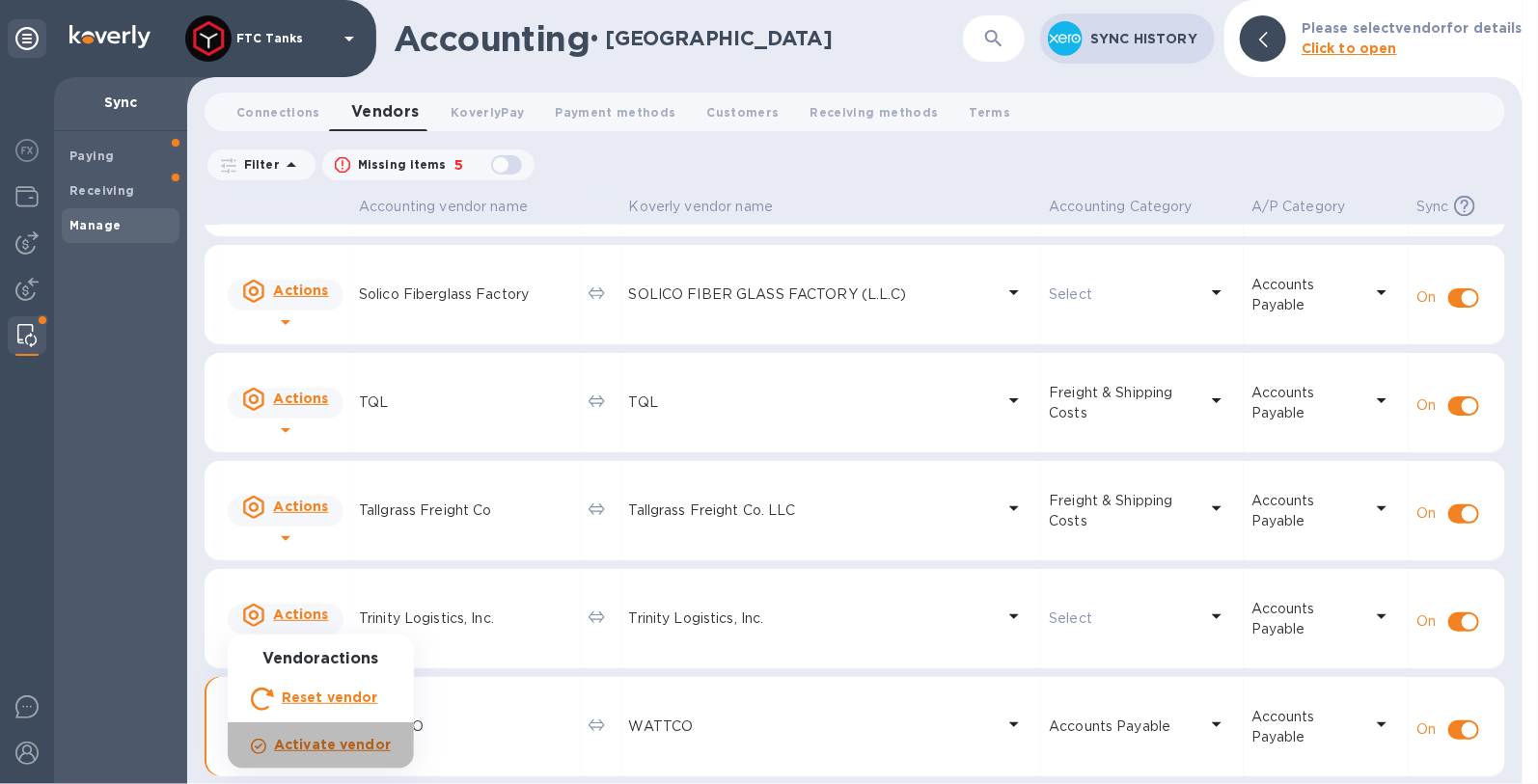
click at [378, 744] on b "Activate vendor" at bounding box center [332, 745] width 116 height 16
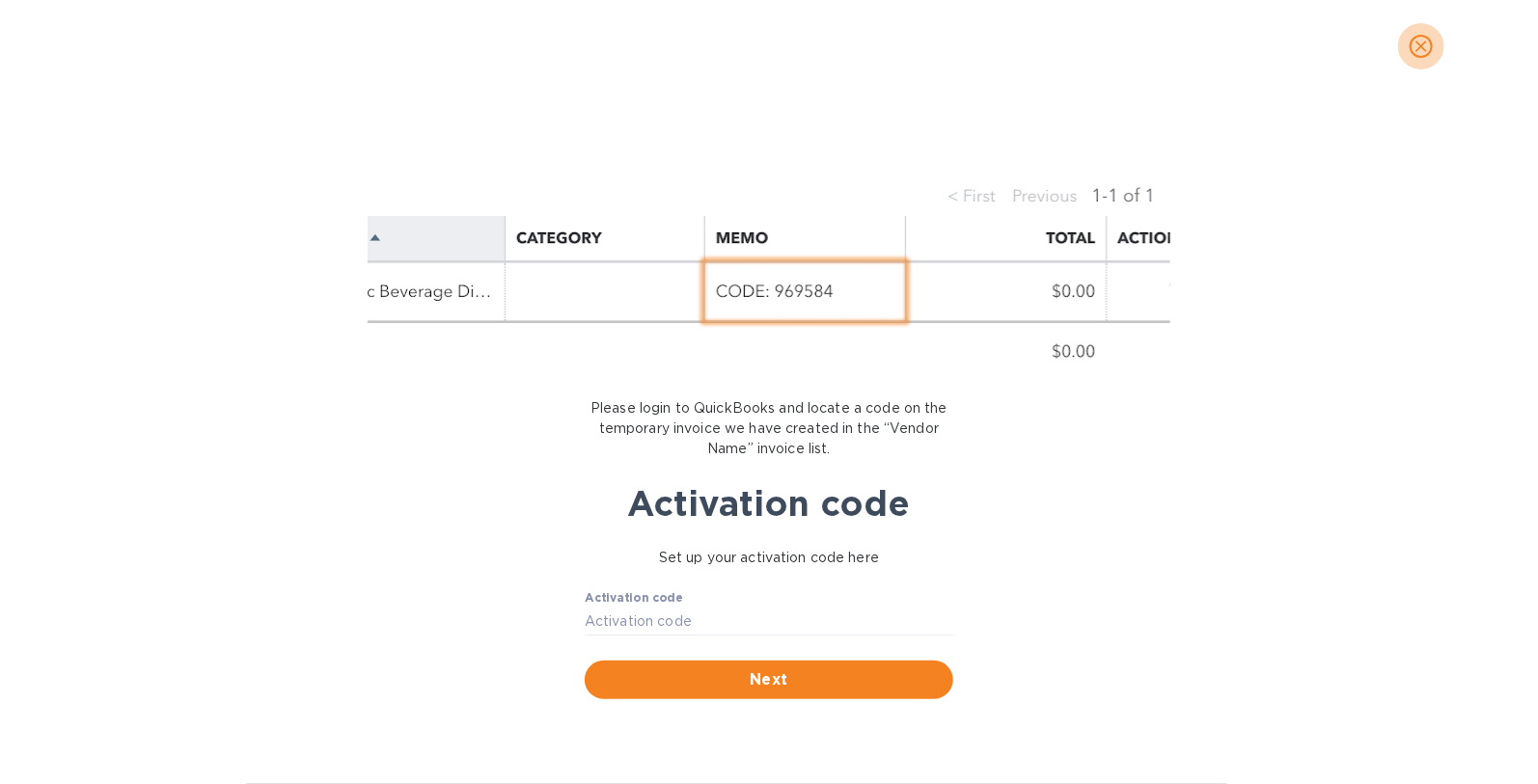
click at [1415, 48] on icon "close" at bounding box center [1421, 46] width 20 height 20
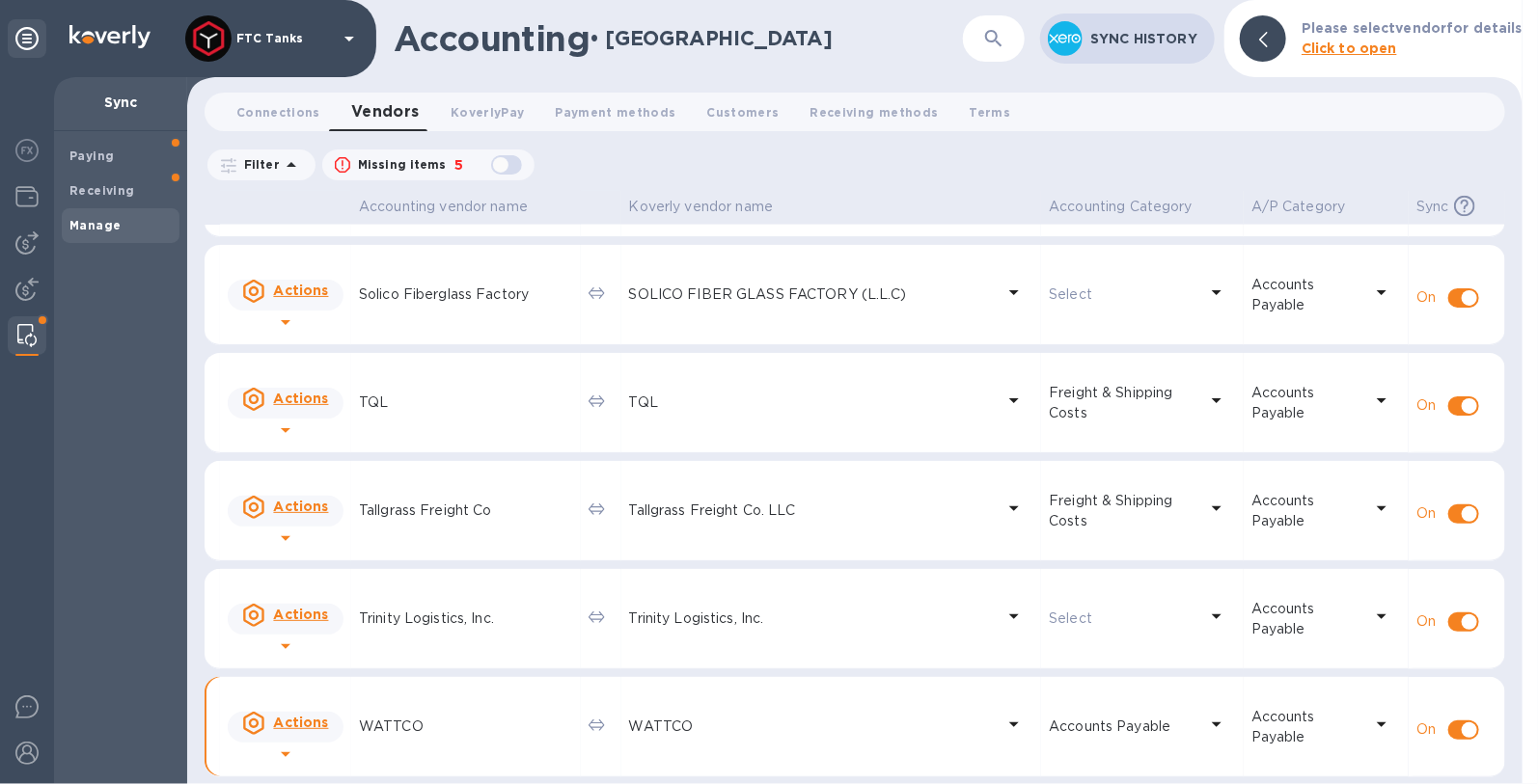
click at [386, 725] on p "WATTCO" at bounding box center [465, 726] width 214 height 21
click at [670, 721] on p "WATTCO" at bounding box center [812, 726] width 367 height 21
click at [273, 725] on u "Actions" at bounding box center [301, 723] width 55 height 16
drag, startPoint x: 648, startPoint y: 737, endPoint x: 749, endPoint y: 699, distance: 107.9
click at [648, 737] on div at bounding box center [769, 392] width 1538 height 784
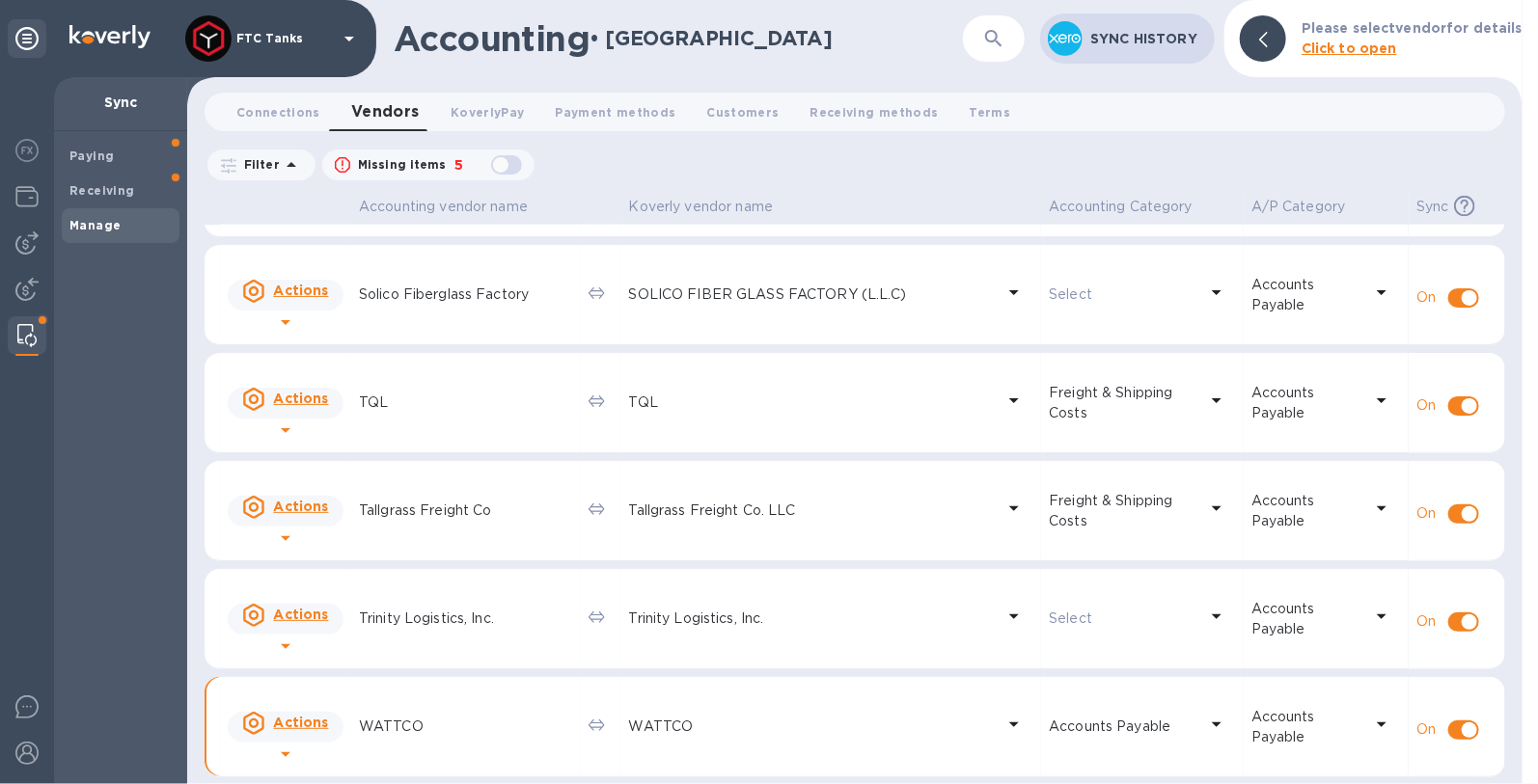
click at [1348, 47] on b "Click to open" at bounding box center [1349, 48] width 96 height 16
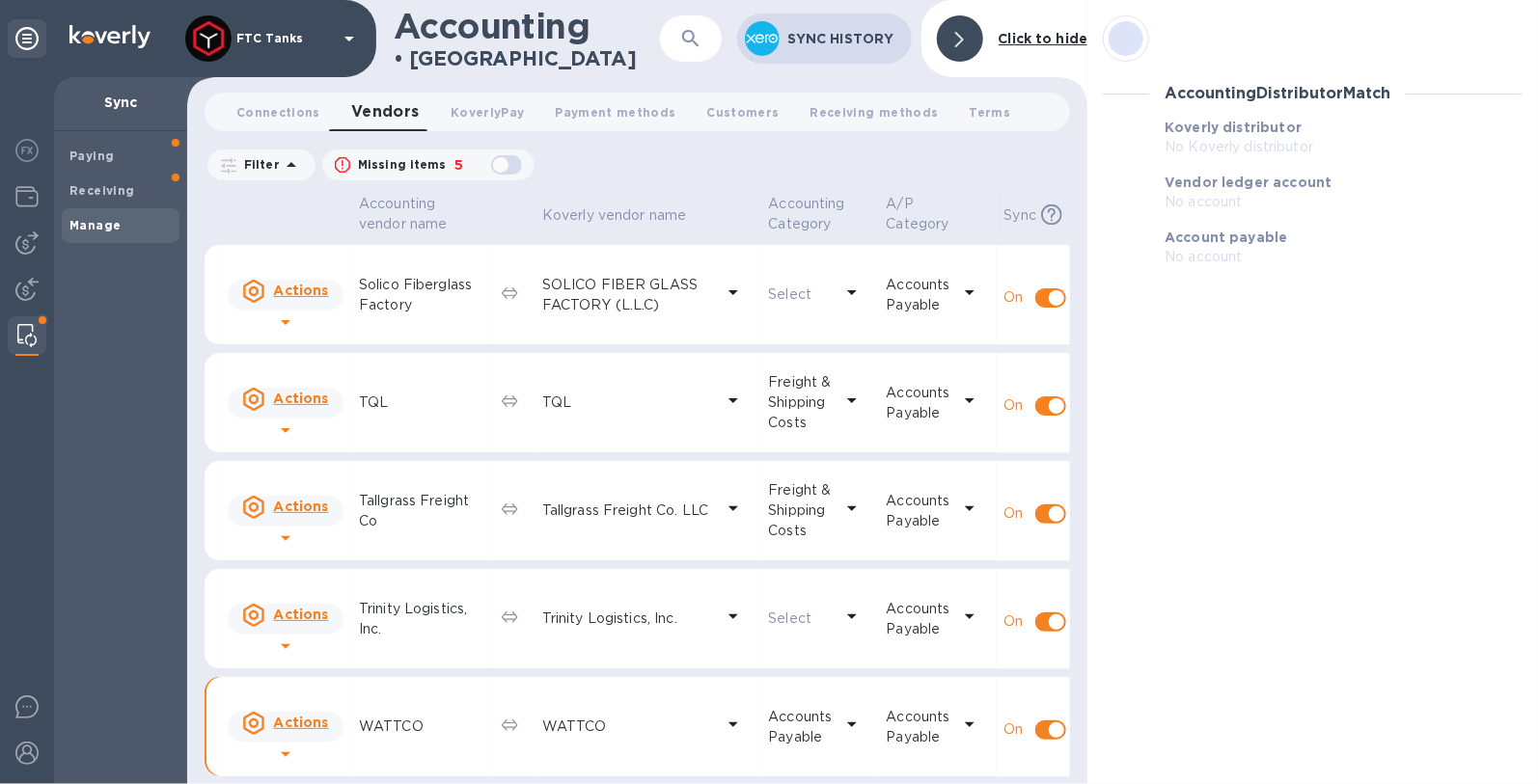
click at [1261, 89] on h3 "Accounting Distributor Match" at bounding box center [1277, 94] width 226 height 19
click at [1130, 42] on div at bounding box center [1125, 38] width 34 height 34
click at [1254, 106] on div "Accounting Distributor Match" at bounding box center [1312, 93] width 435 height 48
click at [1300, 410] on div "Accounting Distributor Match Koverly distributor No Koverly distributor Vendor …" at bounding box center [1311, 392] width 450 height 784
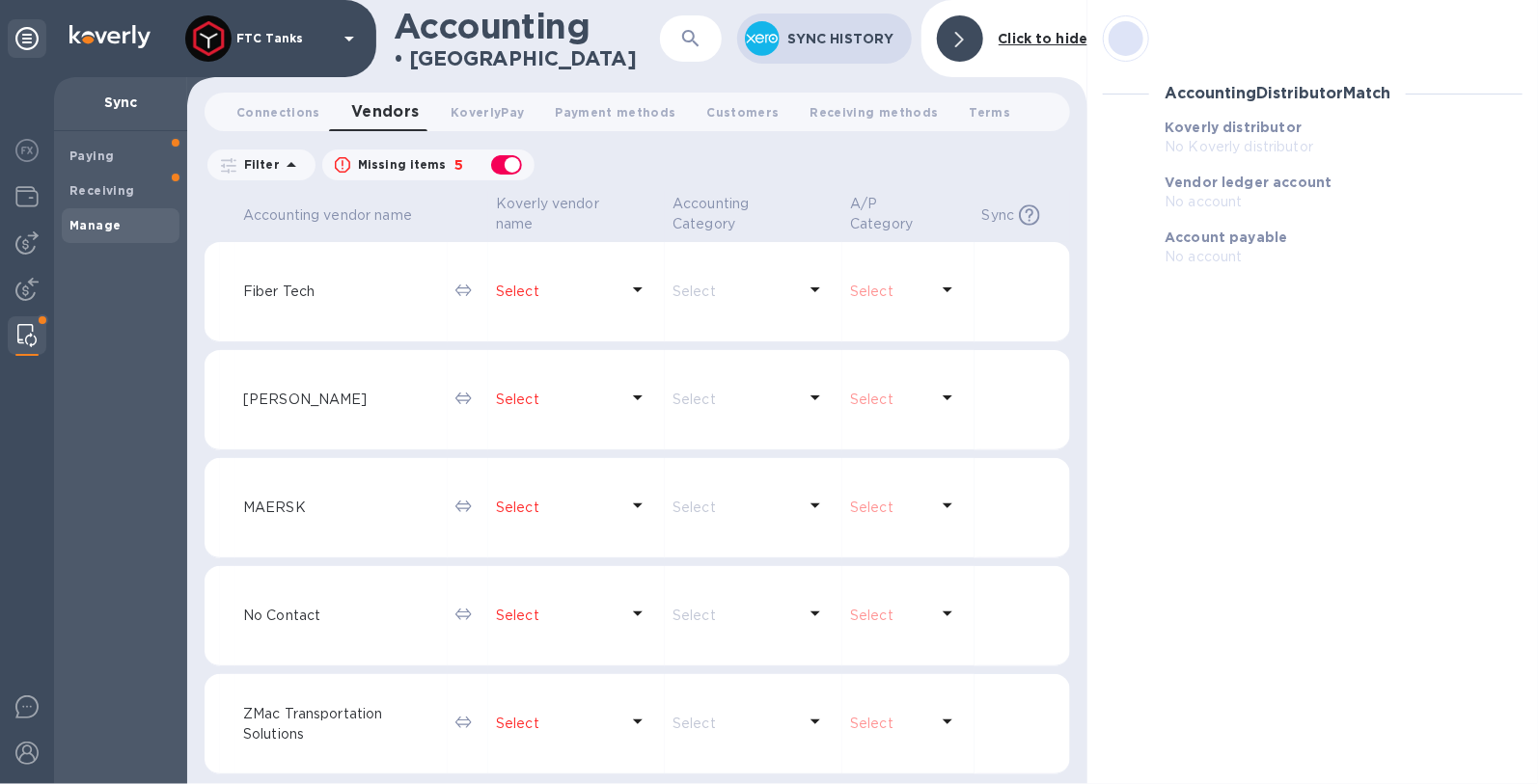
click at [1287, 119] on b "Koverly distributor" at bounding box center [1233, 127] width 137 height 16
click at [489, 104] on span "KoverlyPay 0" at bounding box center [487, 112] width 73 height 21
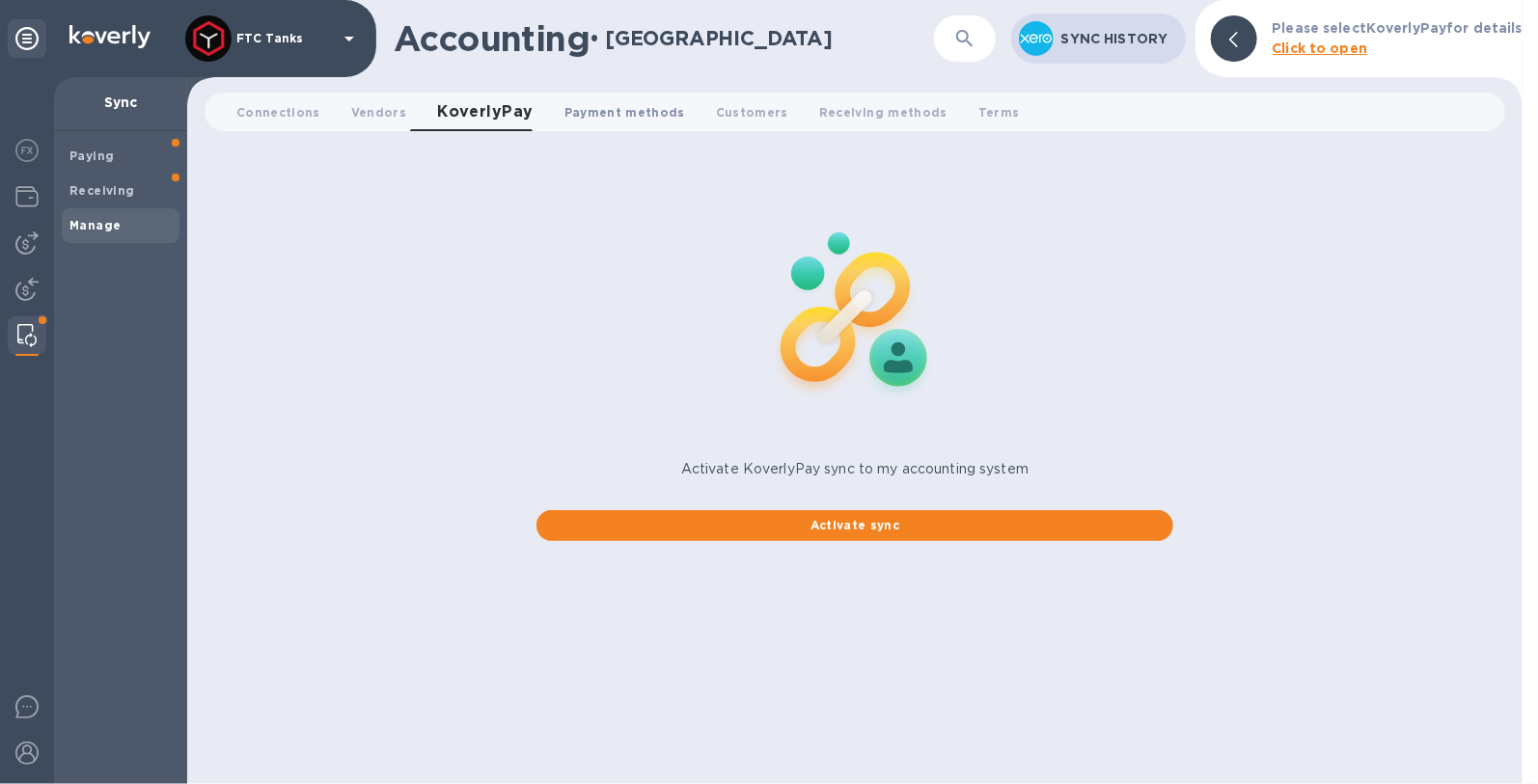
click at [592, 112] on span "Payment methods 0" at bounding box center [625, 112] width 120 height 21
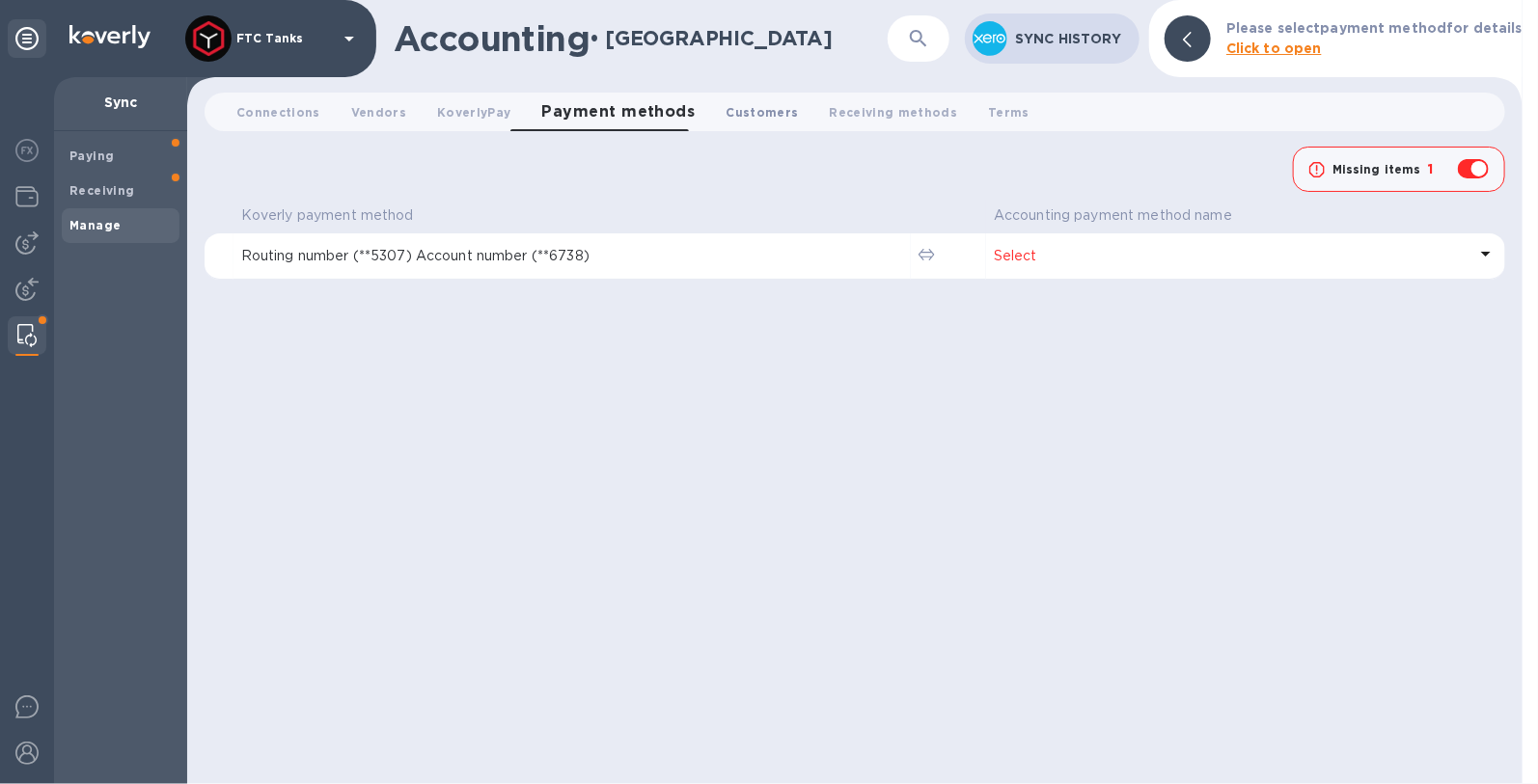
click at [725, 116] on span "Customers 0" at bounding box center [761, 112] width 72 height 21
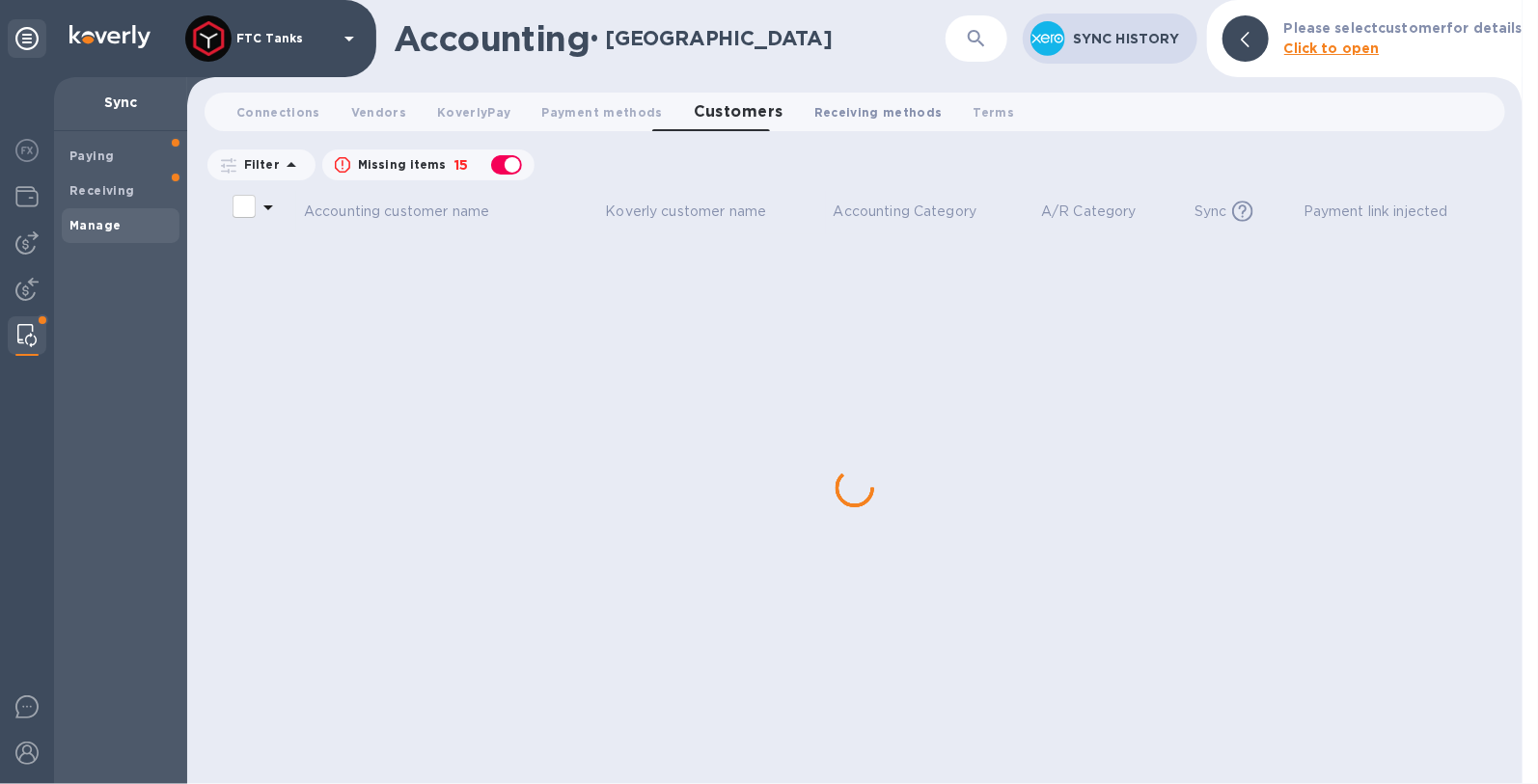
click at [843, 115] on span "Receiving methods 0" at bounding box center [878, 112] width 128 height 21
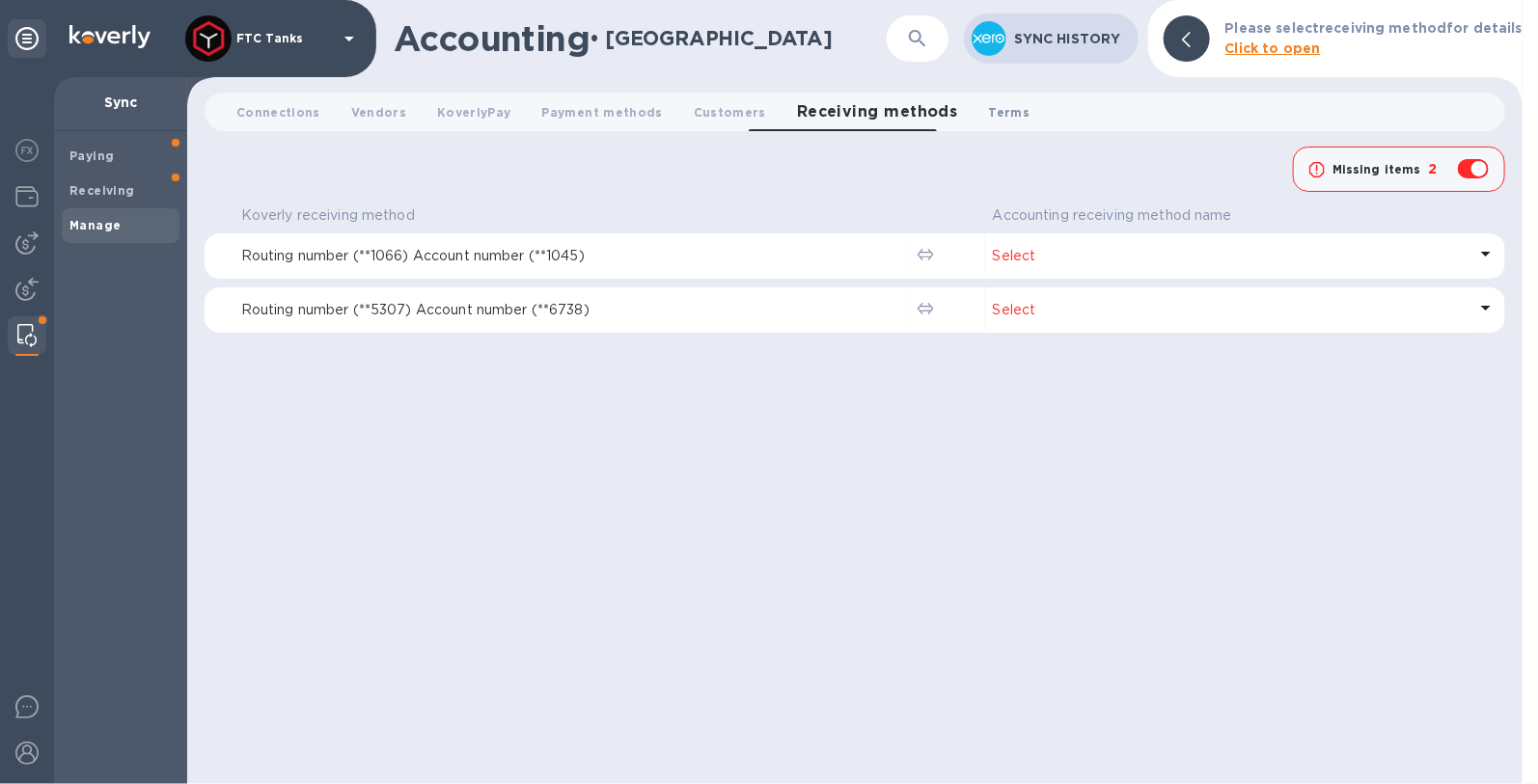
click at [973, 112] on button "Terms 0" at bounding box center [1009, 111] width 72 height 38
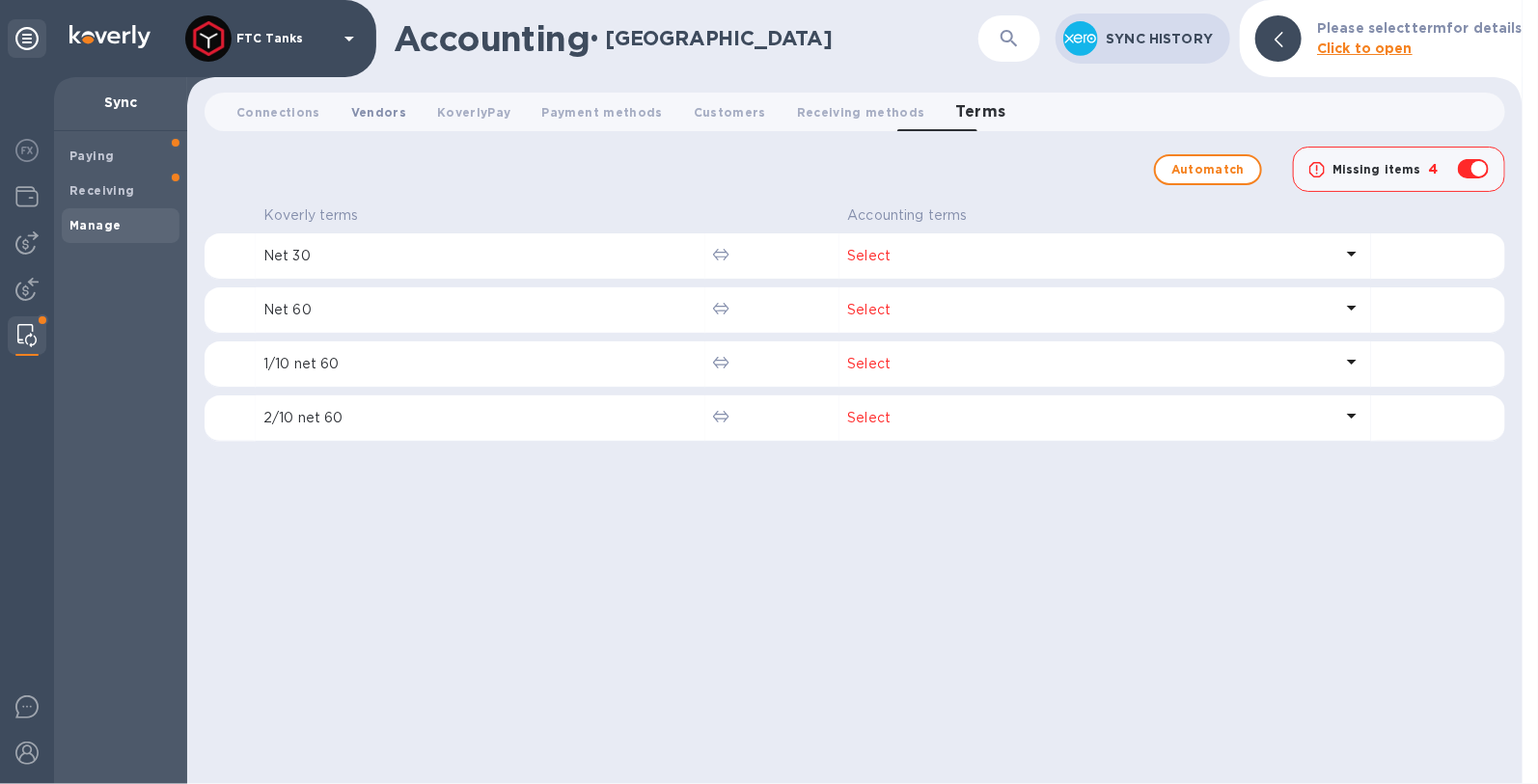
click at [383, 111] on span "Vendors 0" at bounding box center [378, 112] width 55 height 21
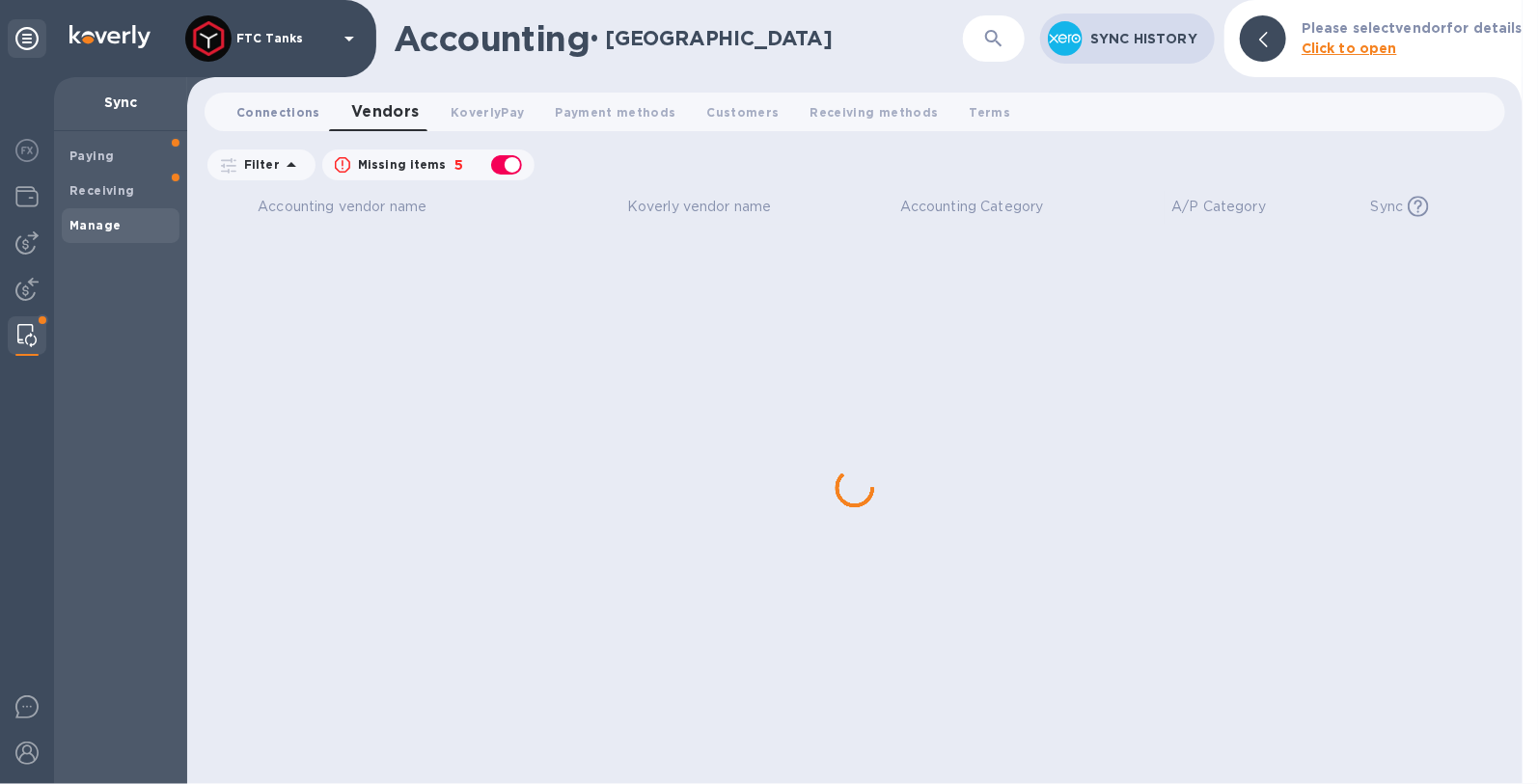
click at [286, 104] on span "Connections 0" at bounding box center [278, 112] width 84 height 21
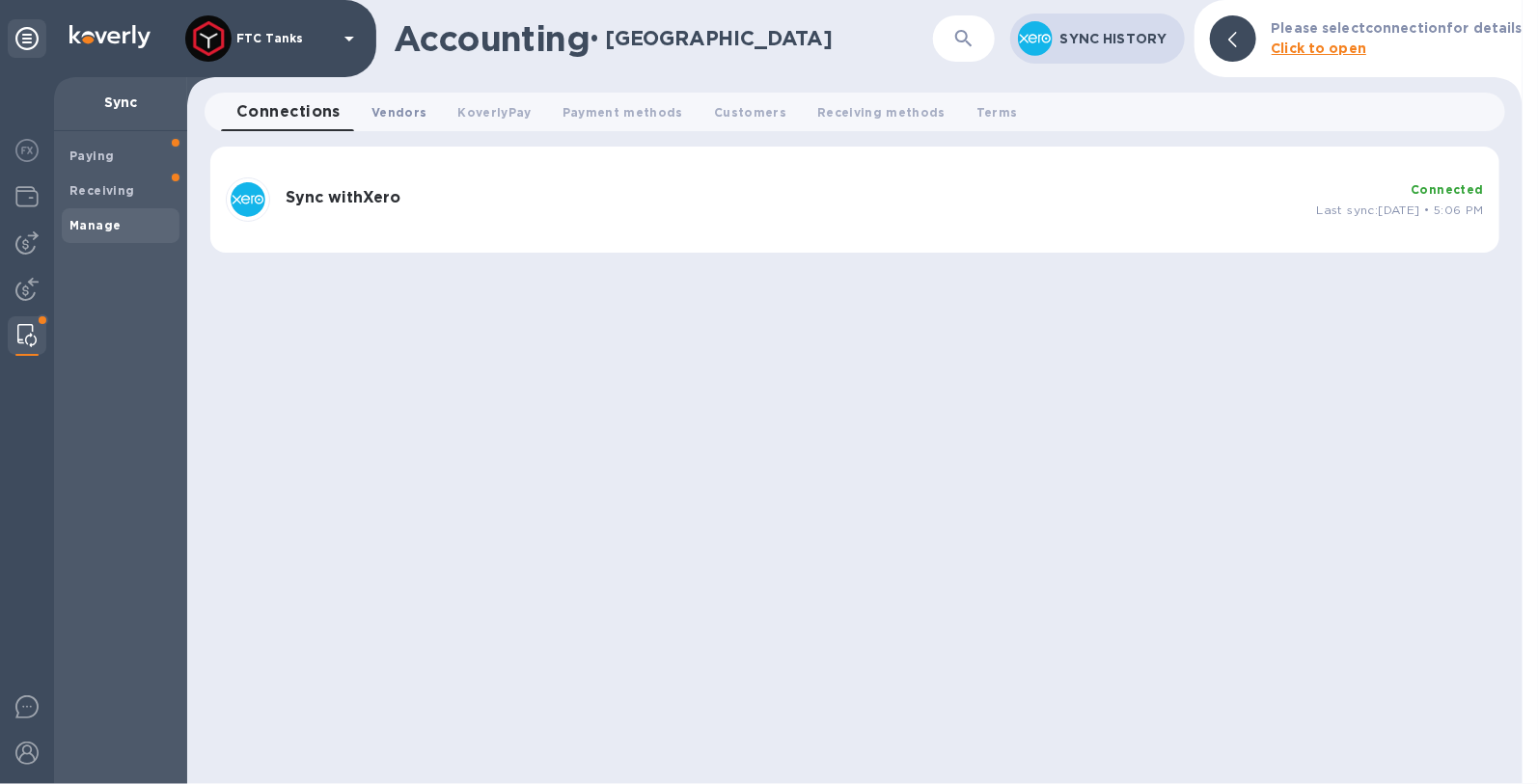
click at [375, 107] on span "Vendors 0" at bounding box center [399, 112] width 55 height 21
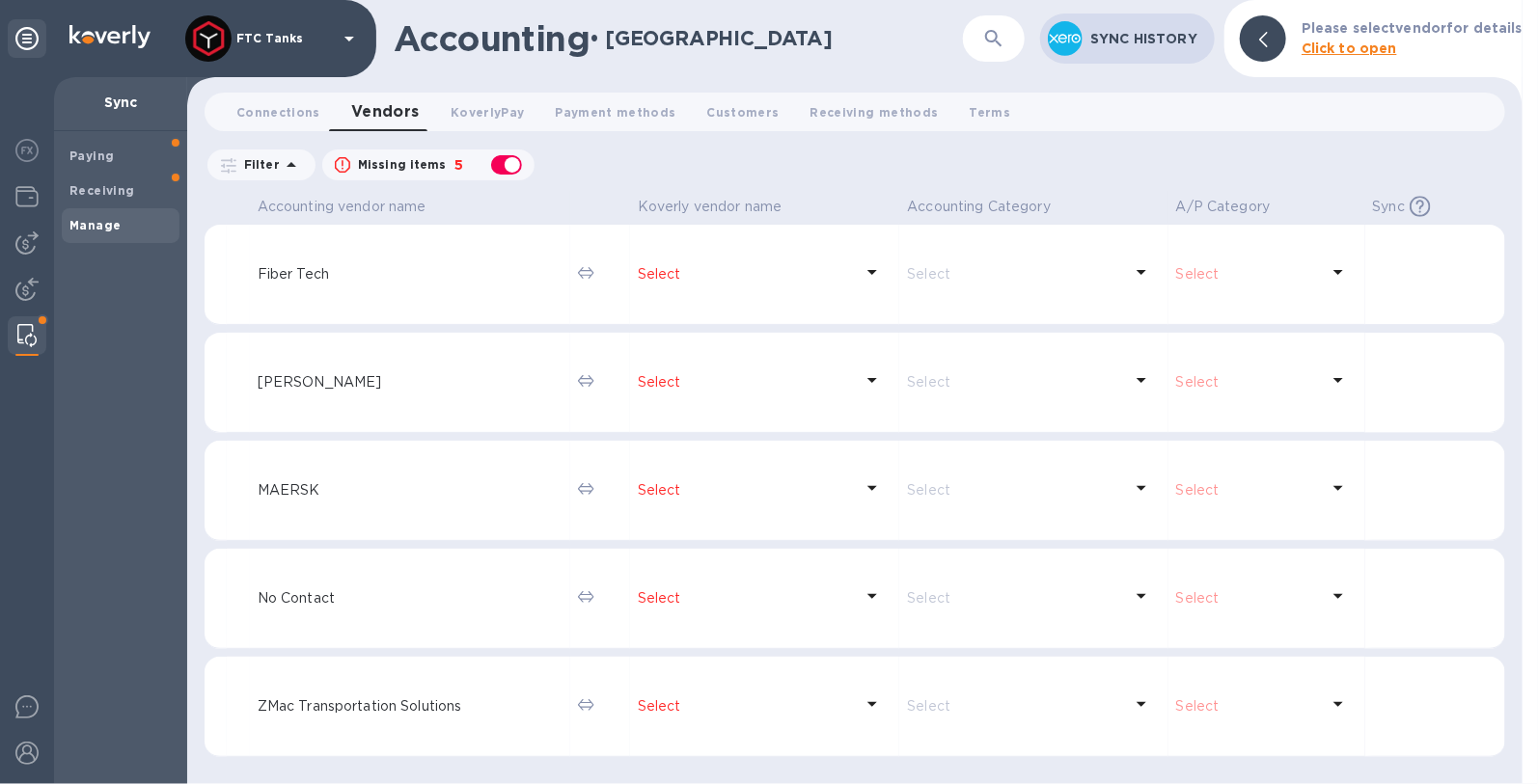
click at [519, 165] on div "button" at bounding box center [505, 164] width 38 height 27
checkbox input "false"
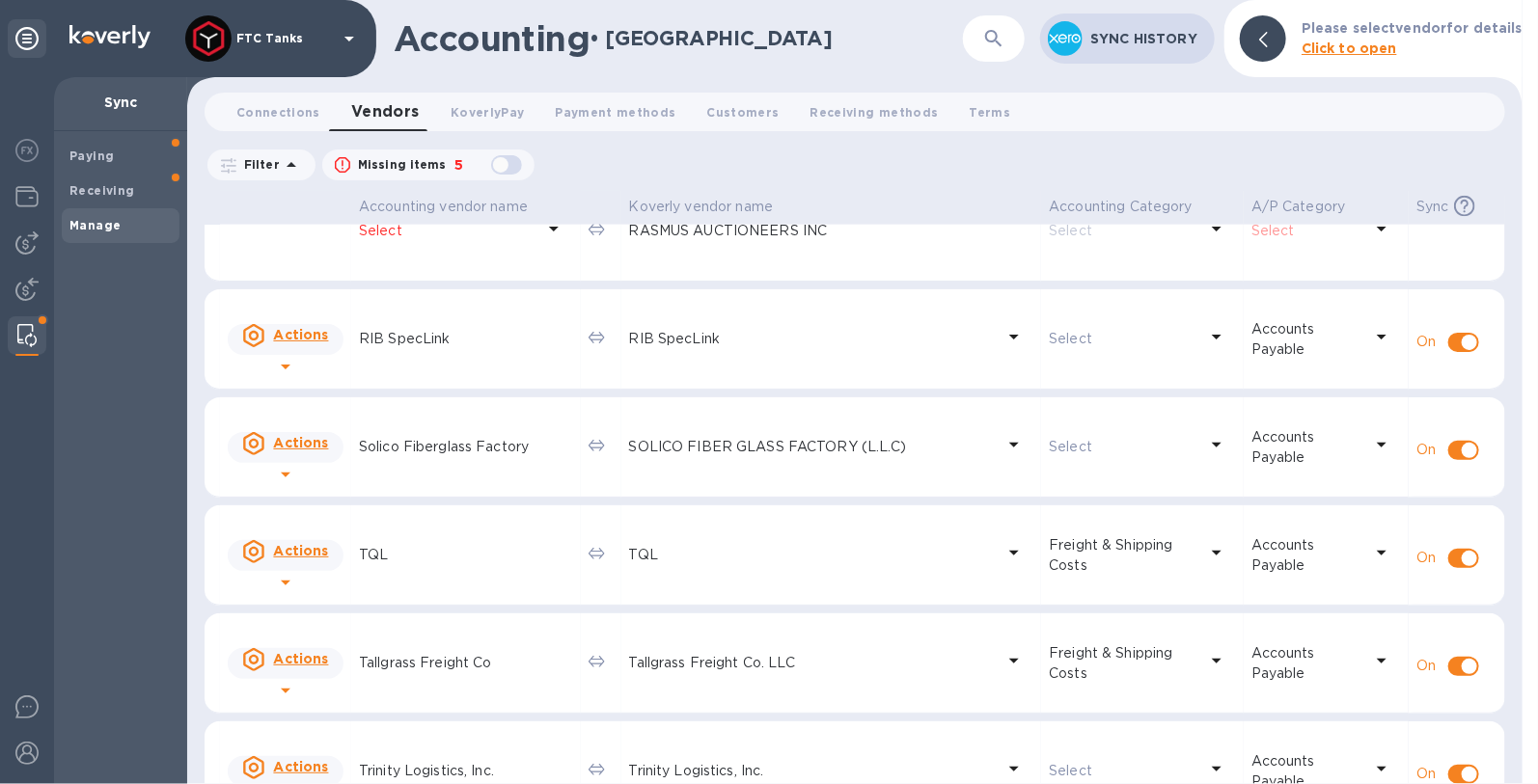
scroll to position [1600, 0]
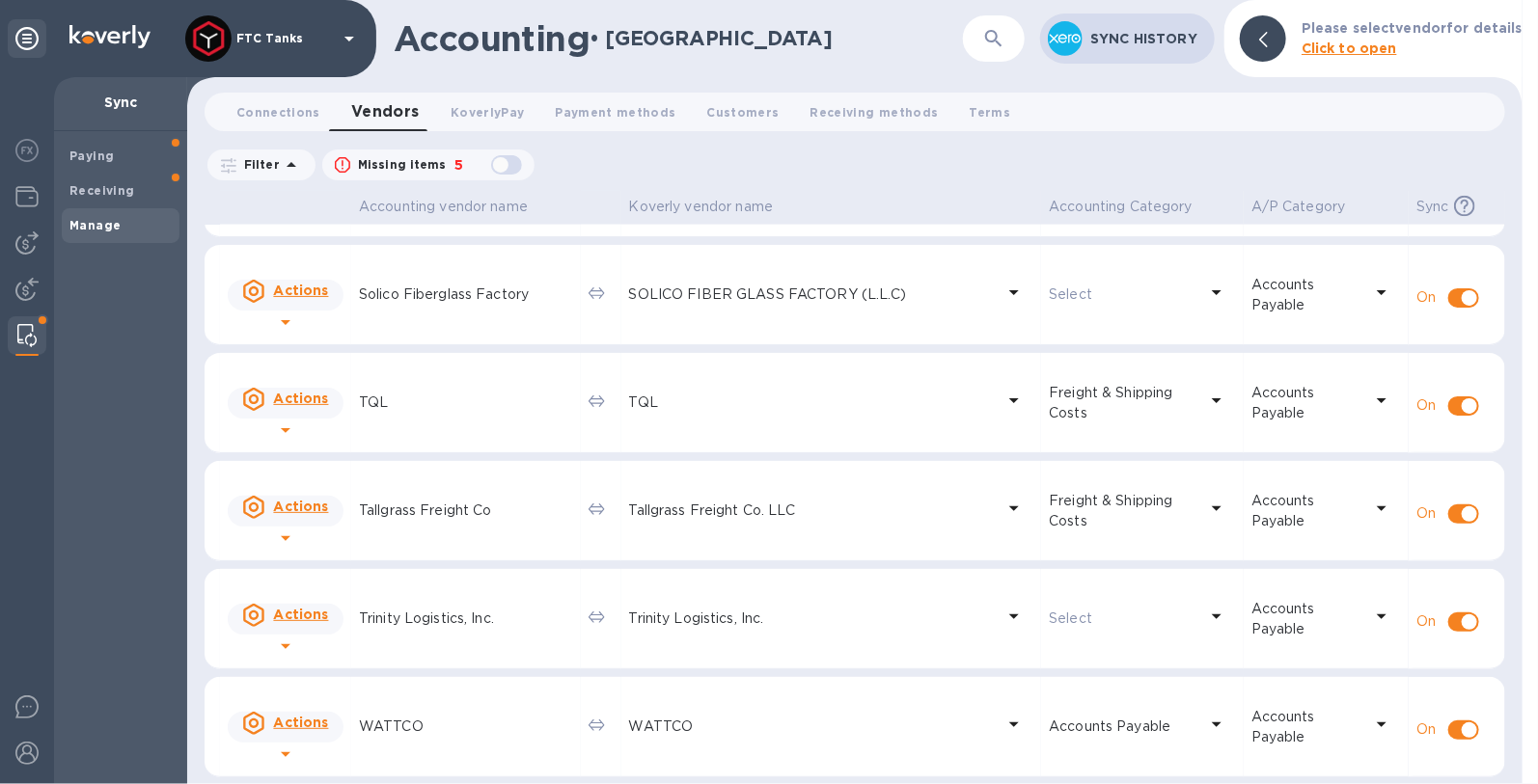
click at [1205, 728] on icon at bounding box center [1216, 724] width 23 height 23
click at [1048, 731] on p "Accounts Payable" at bounding box center [1122, 726] width 149 height 21
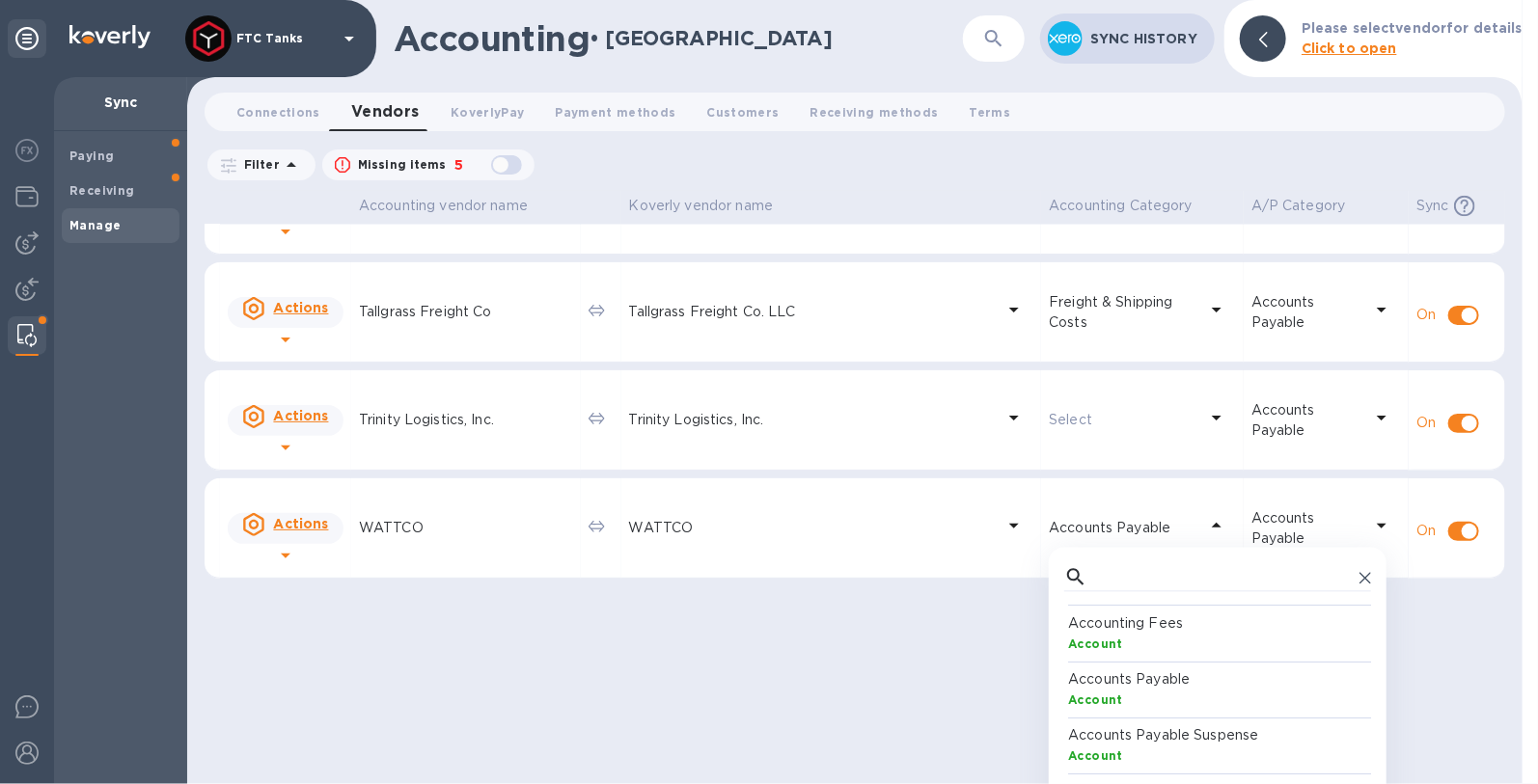
scroll to position [0, 0]
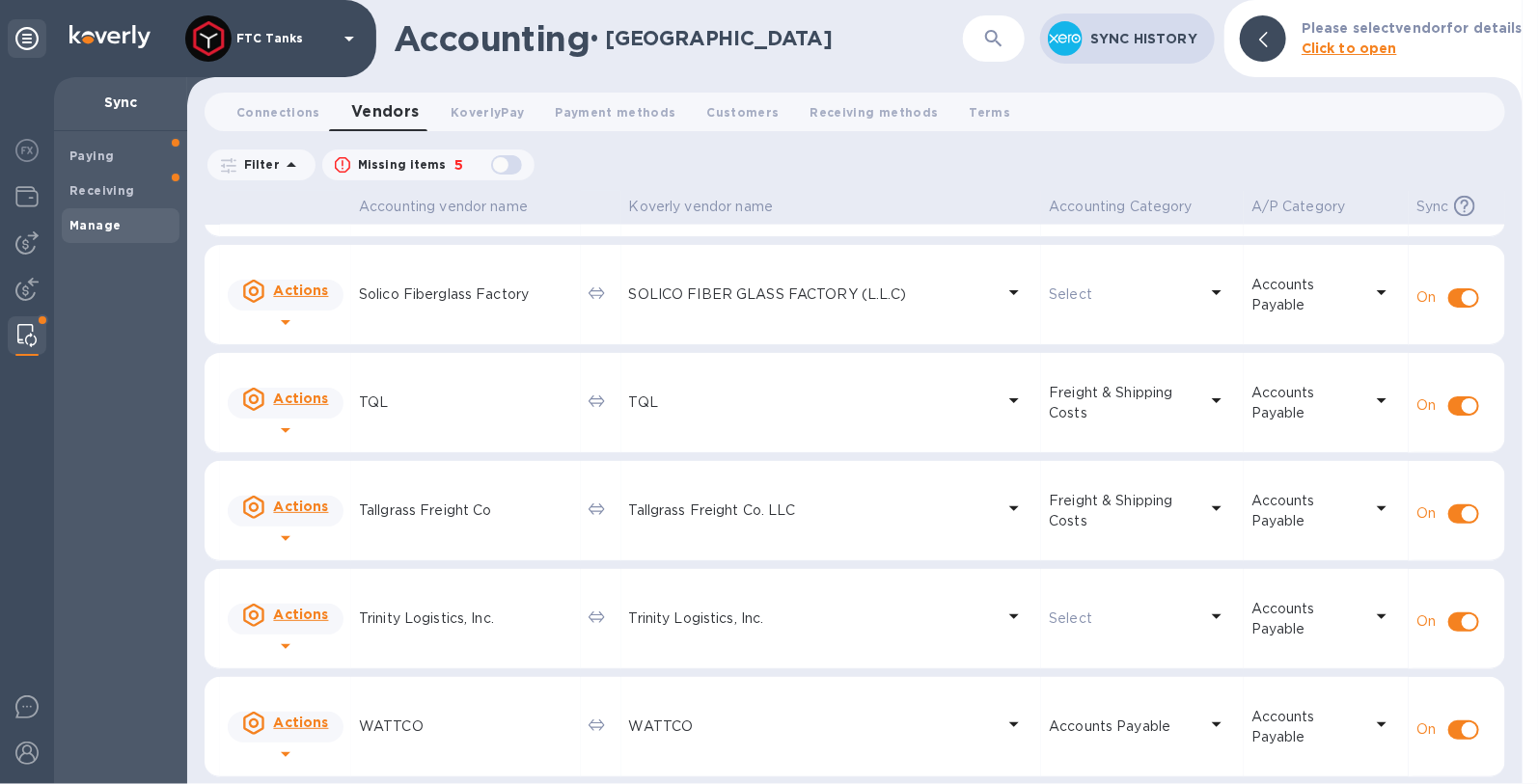
click at [1095, 704] on td "Accounts Payable" at bounding box center [1142, 727] width 203 height 100
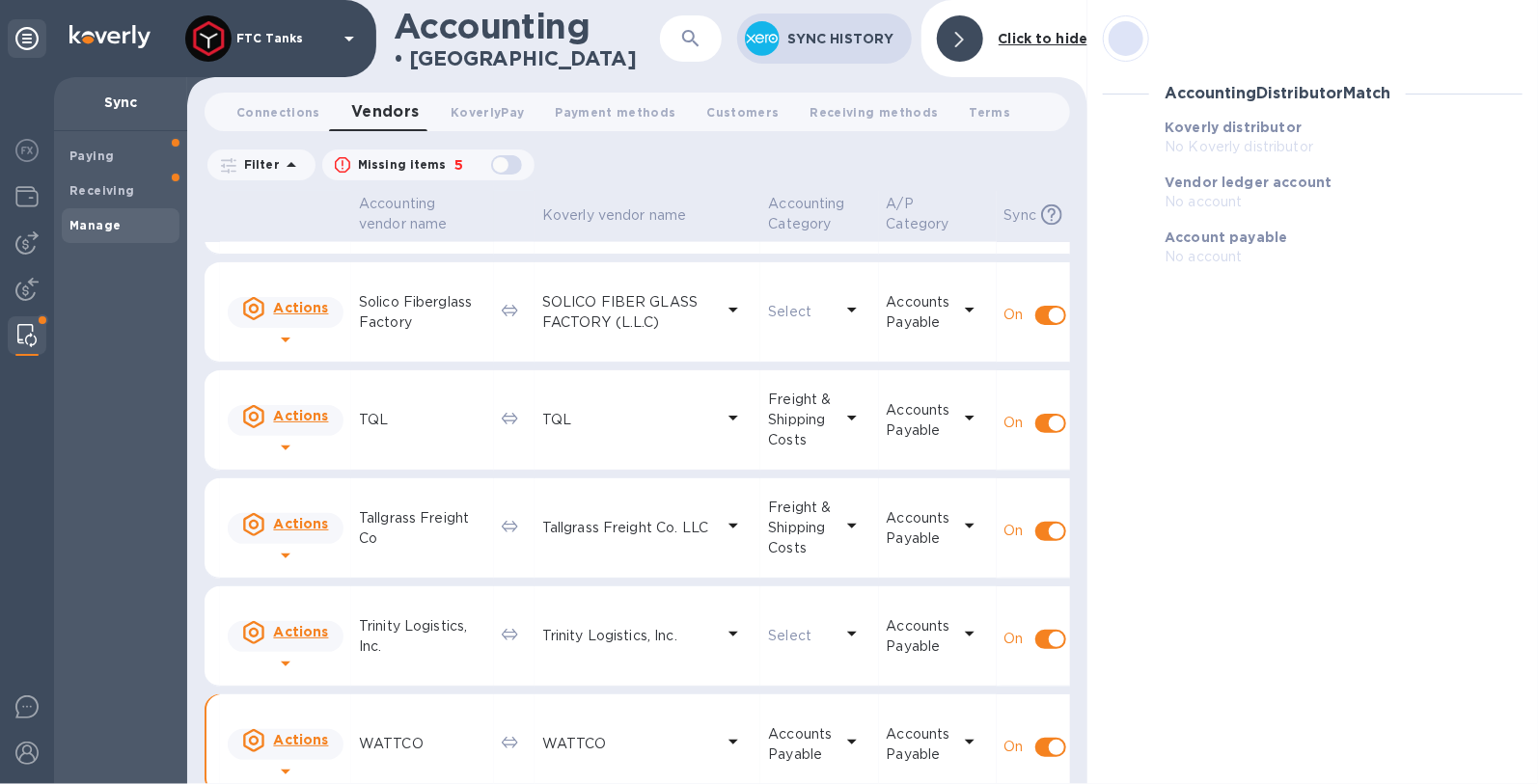
scroll to position [1617, 0]
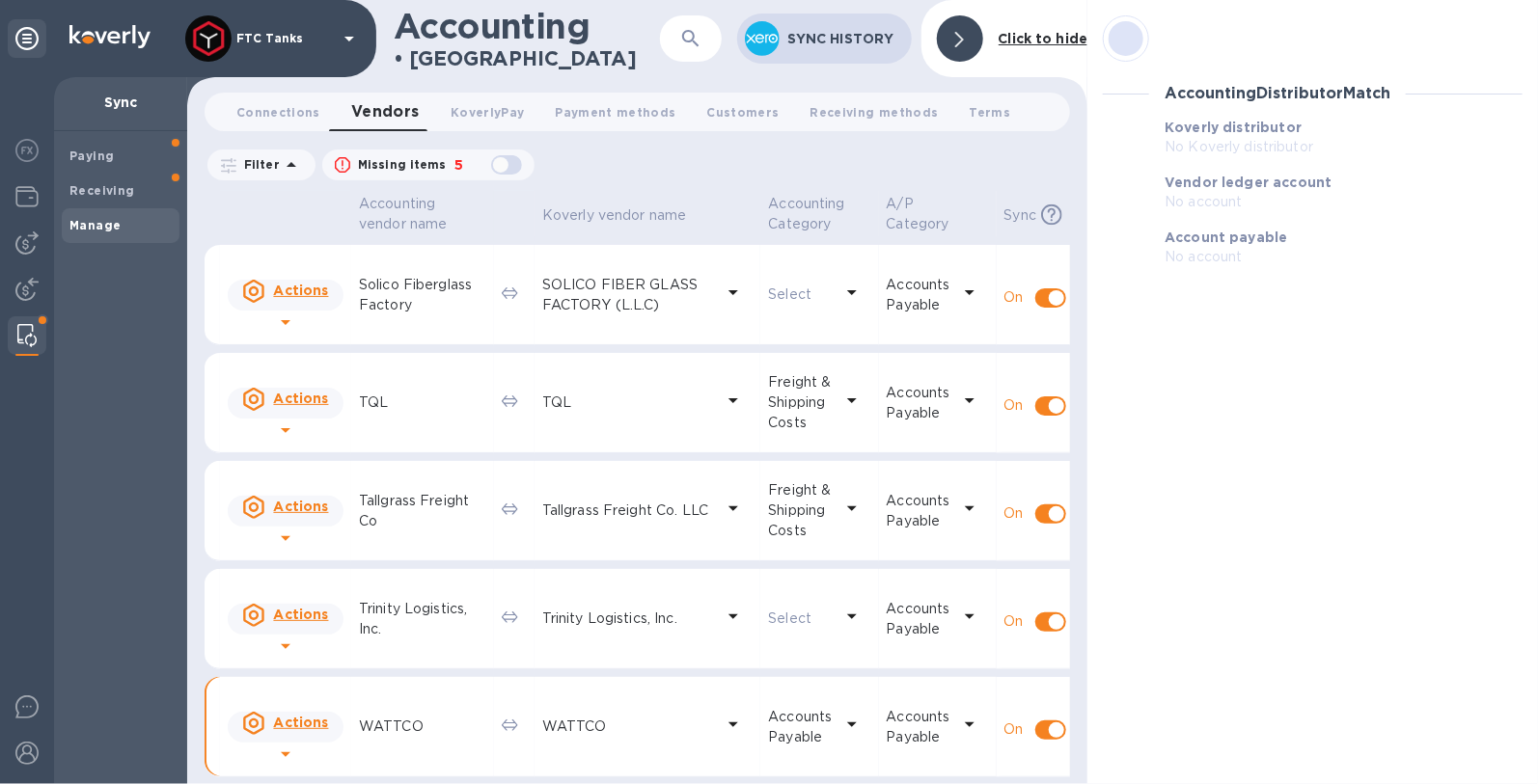
click at [1036, 33] on b "Click to hide" at bounding box center [1042, 38] width 90 height 16
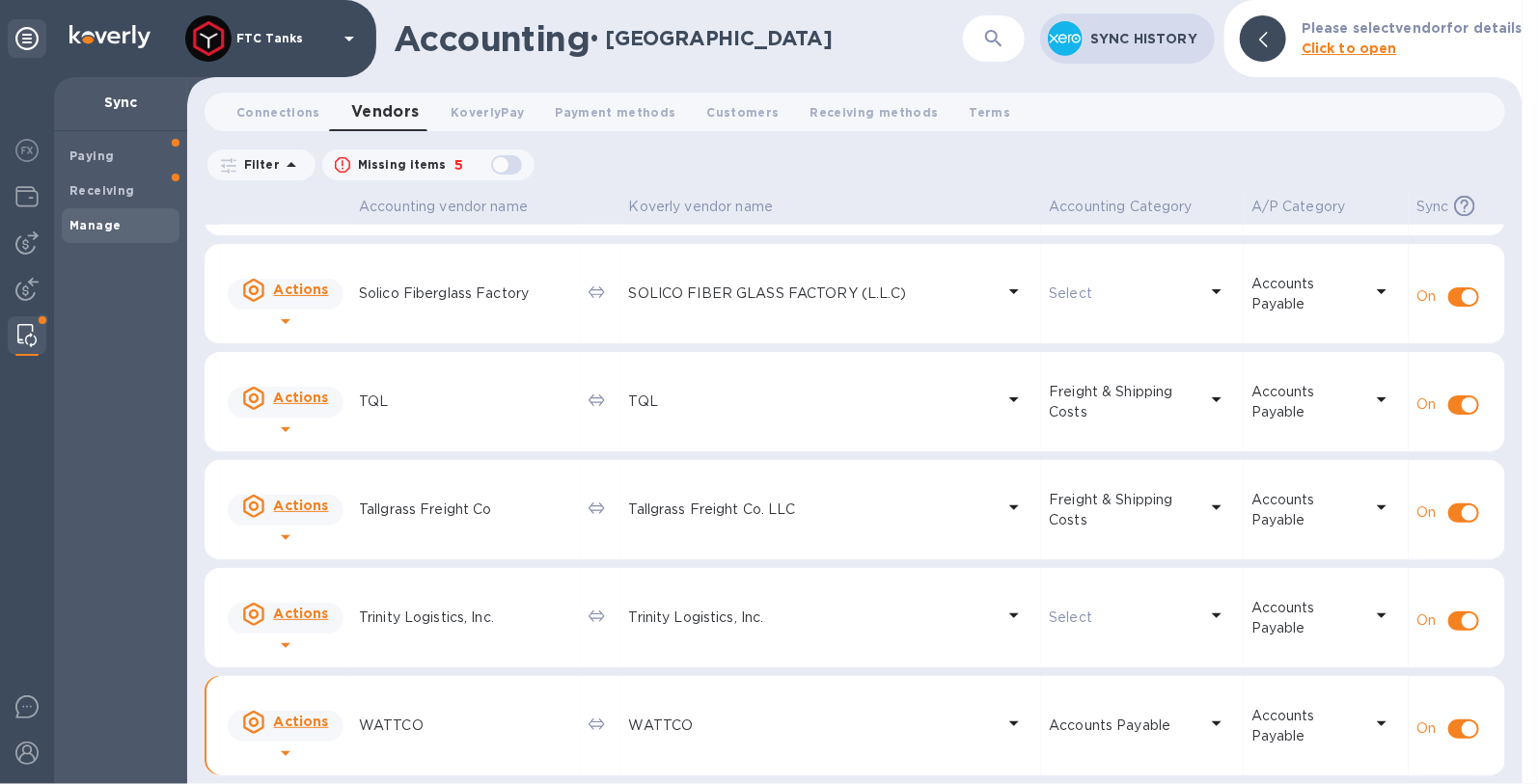
scroll to position [1600, 0]
click at [1002, 728] on icon at bounding box center [1013, 724] width 23 height 23
click at [1109, 724] on p "Accounts Payable" at bounding box center [1122, 726] width 149 height 21
click at [1048, 727] on p "Accounts Payable" at bounding box center [1122, 726] width 149 height 21
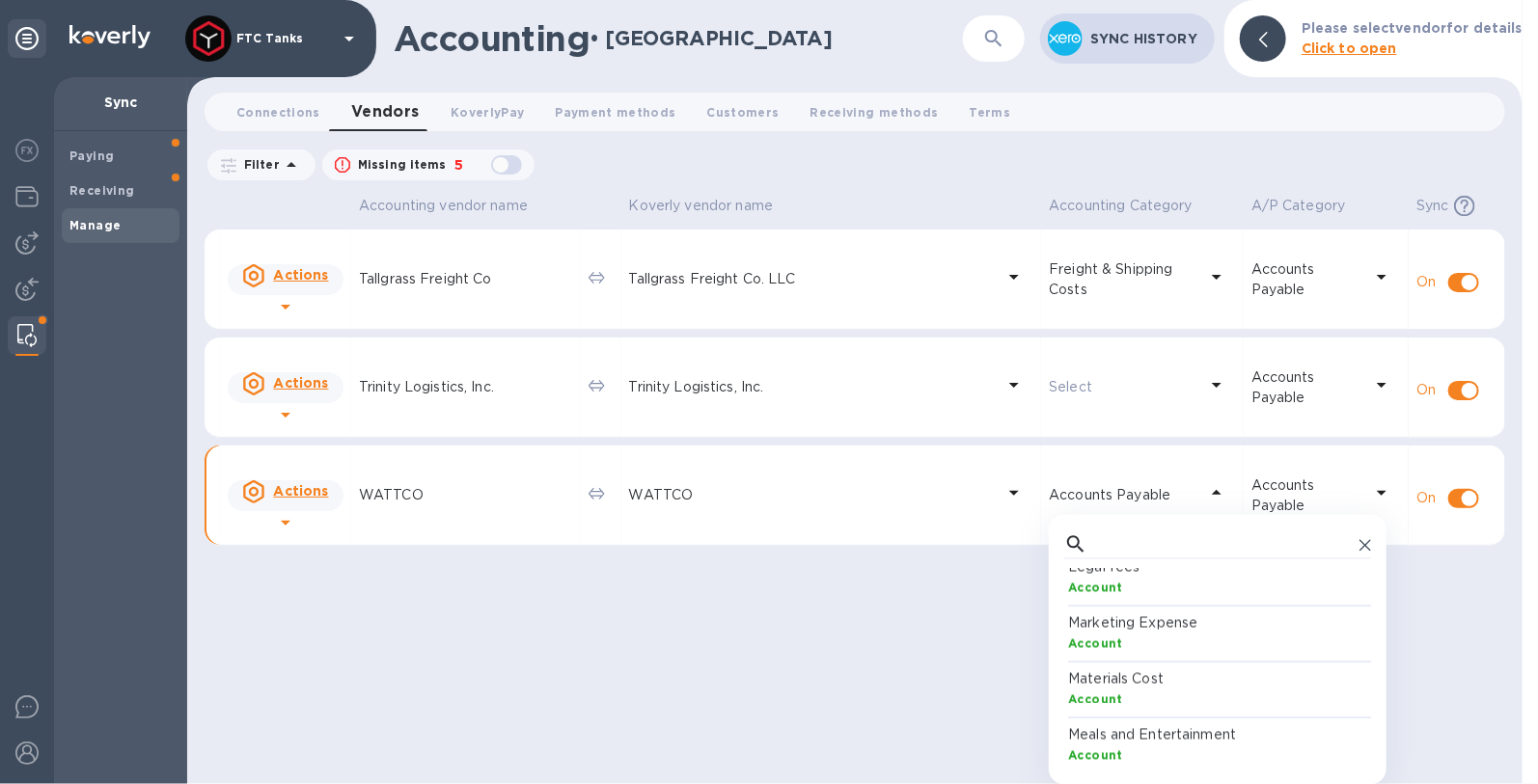
scroll to position [1839, 0]
click at [1124, 670] on p "Materials Cost" at bounding box center [1221, 666] width 306 height 21
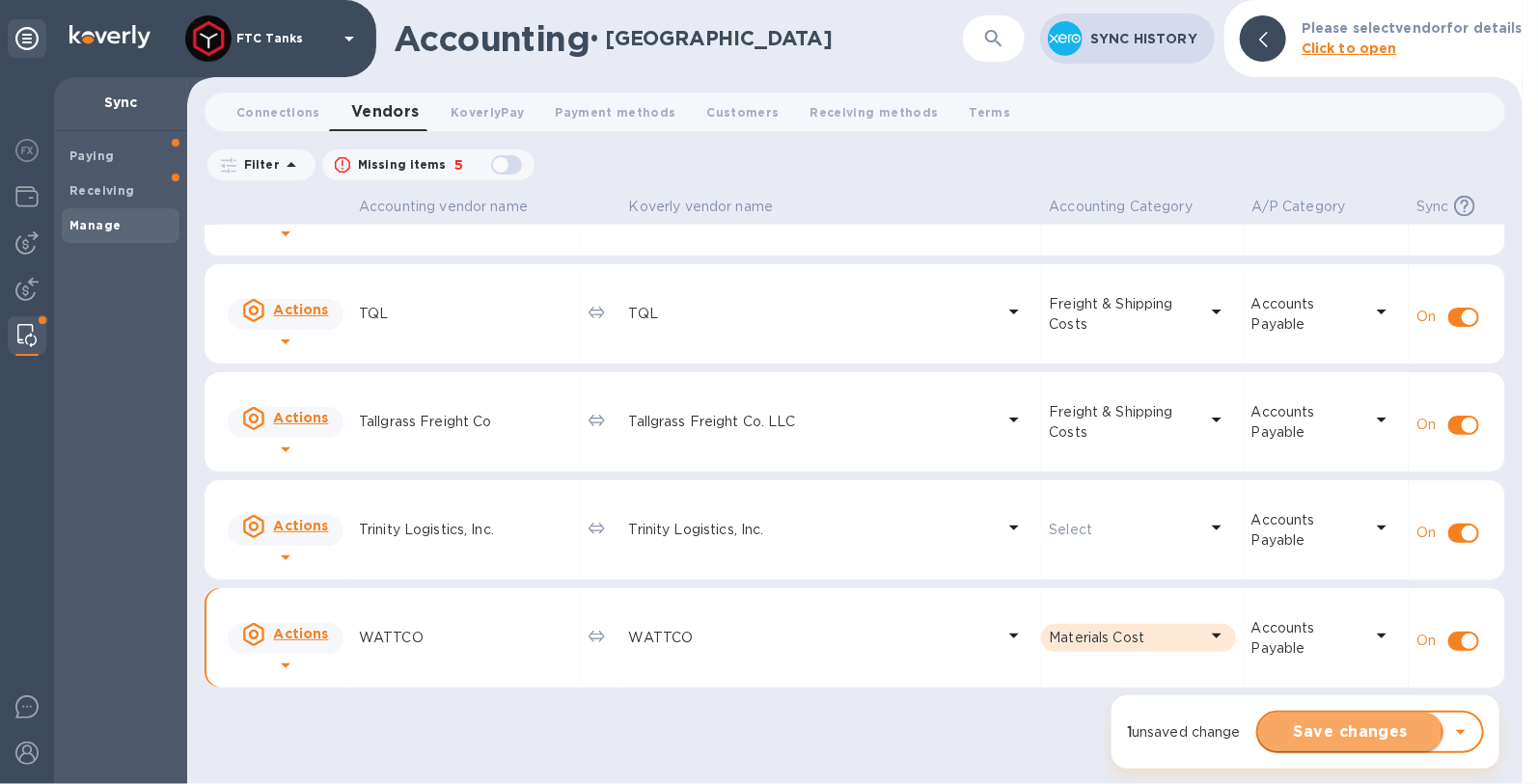
click at [1317, 730] on span "Save changes" at bounding box center [1350, 731] width 155 height 23
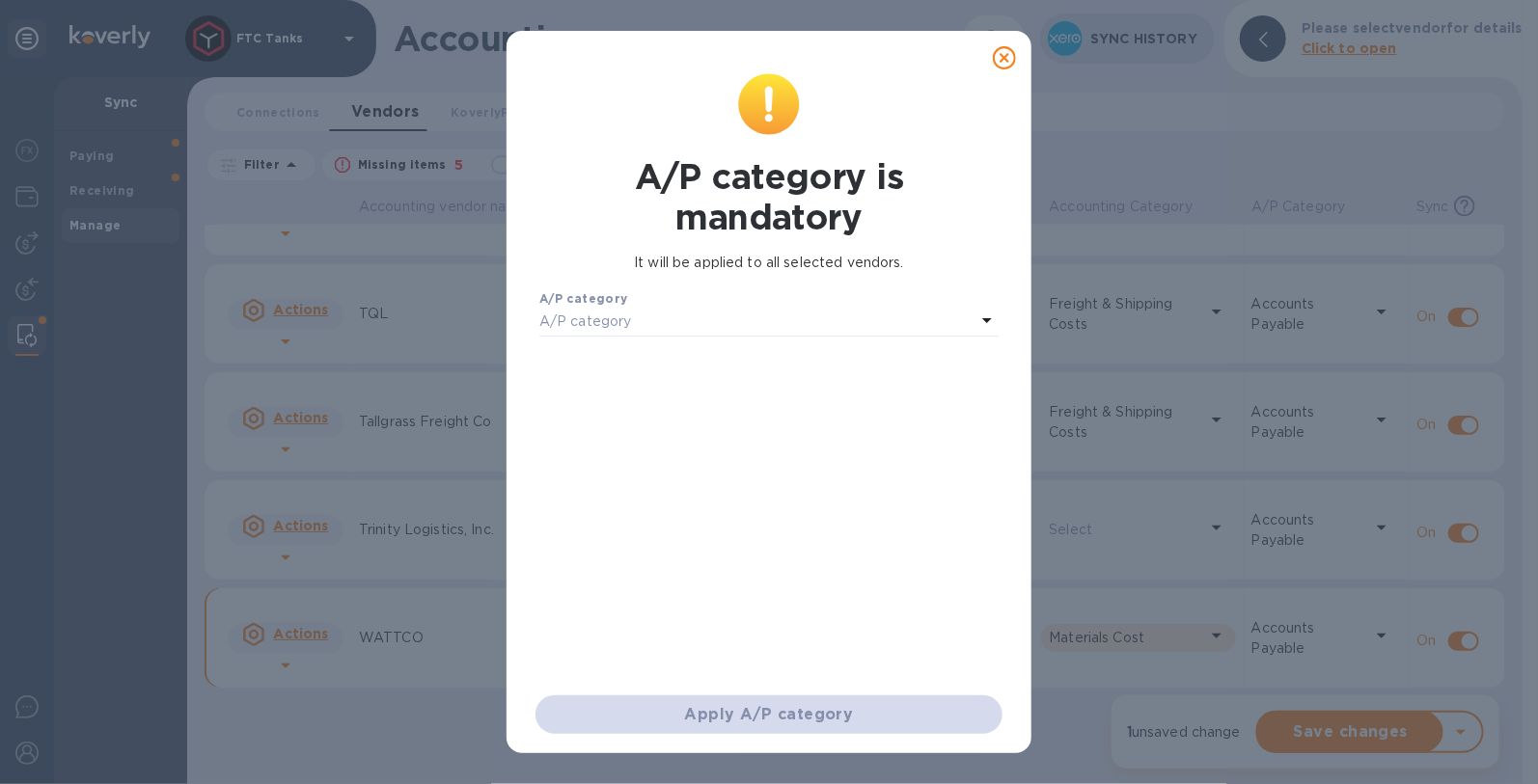
click at [838, 313] on div "A/P category" at bounding box center [757, 321] width 436 height 27
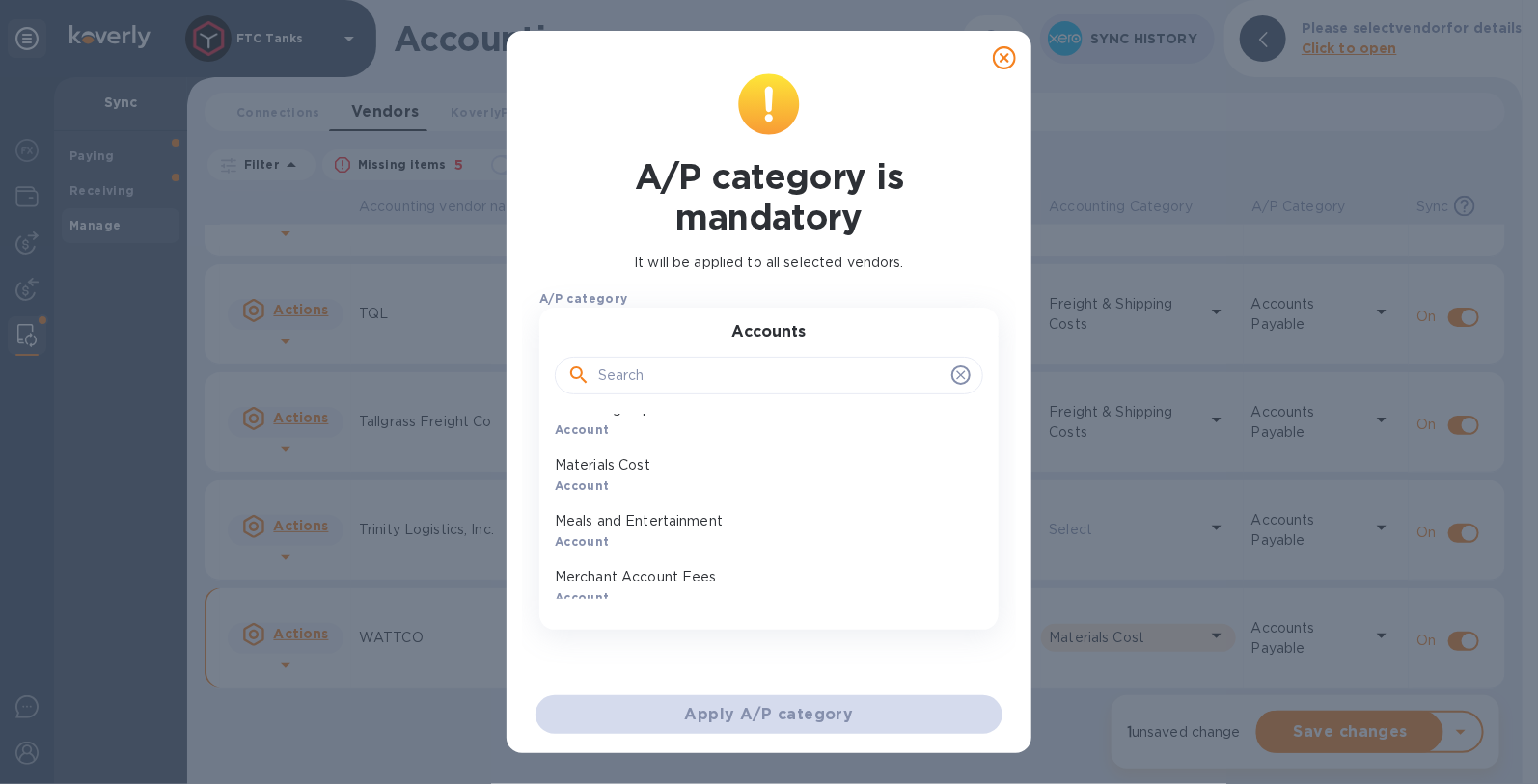
scroll to position [1893, 0]
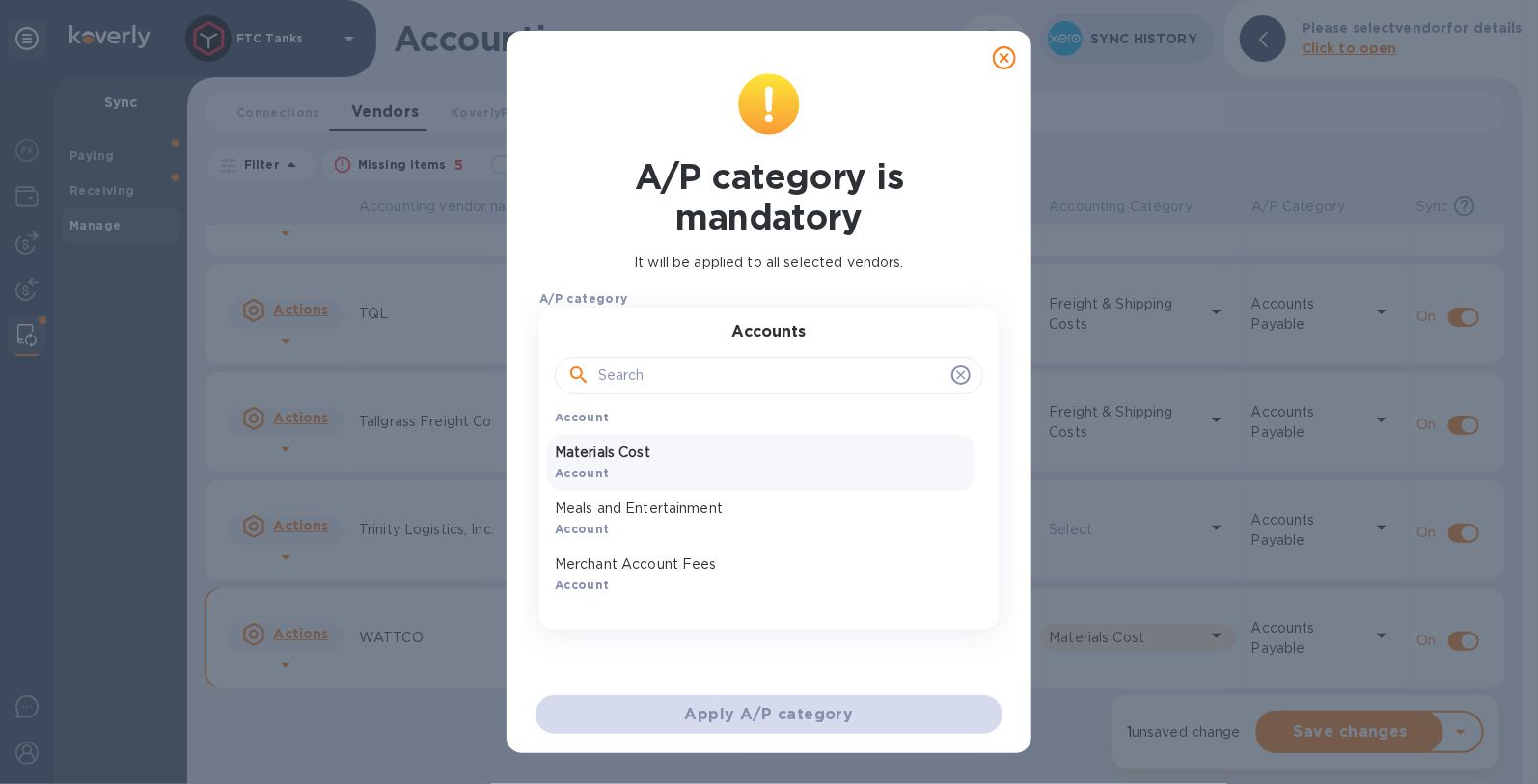
click at [738, 488] on div "Materials Cost Account" at bounding box center [761, 463] width 429 height 56
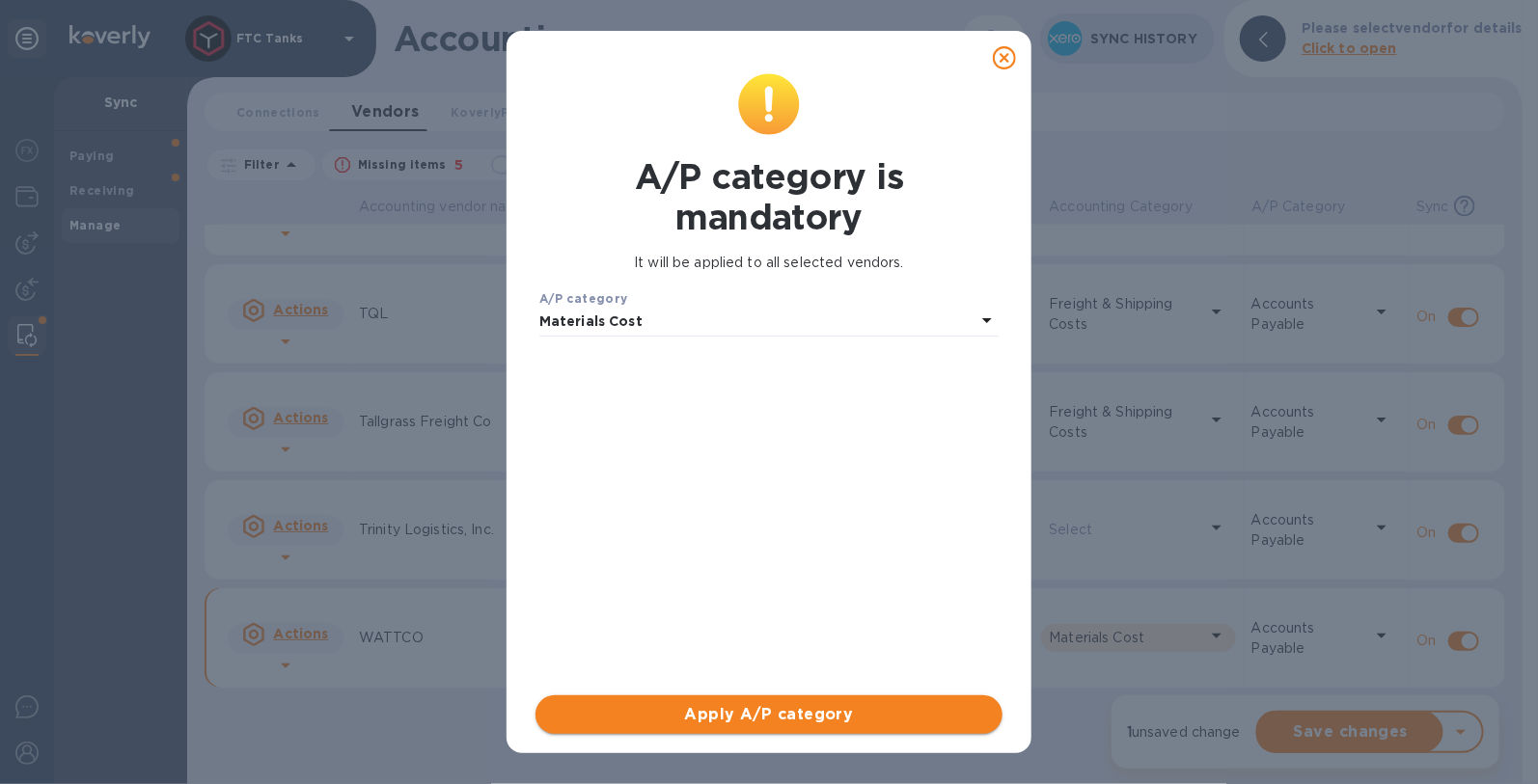
click at [832, 712] on span "Apply A/P category" at bounding box center [769, 714] width 436 height 23
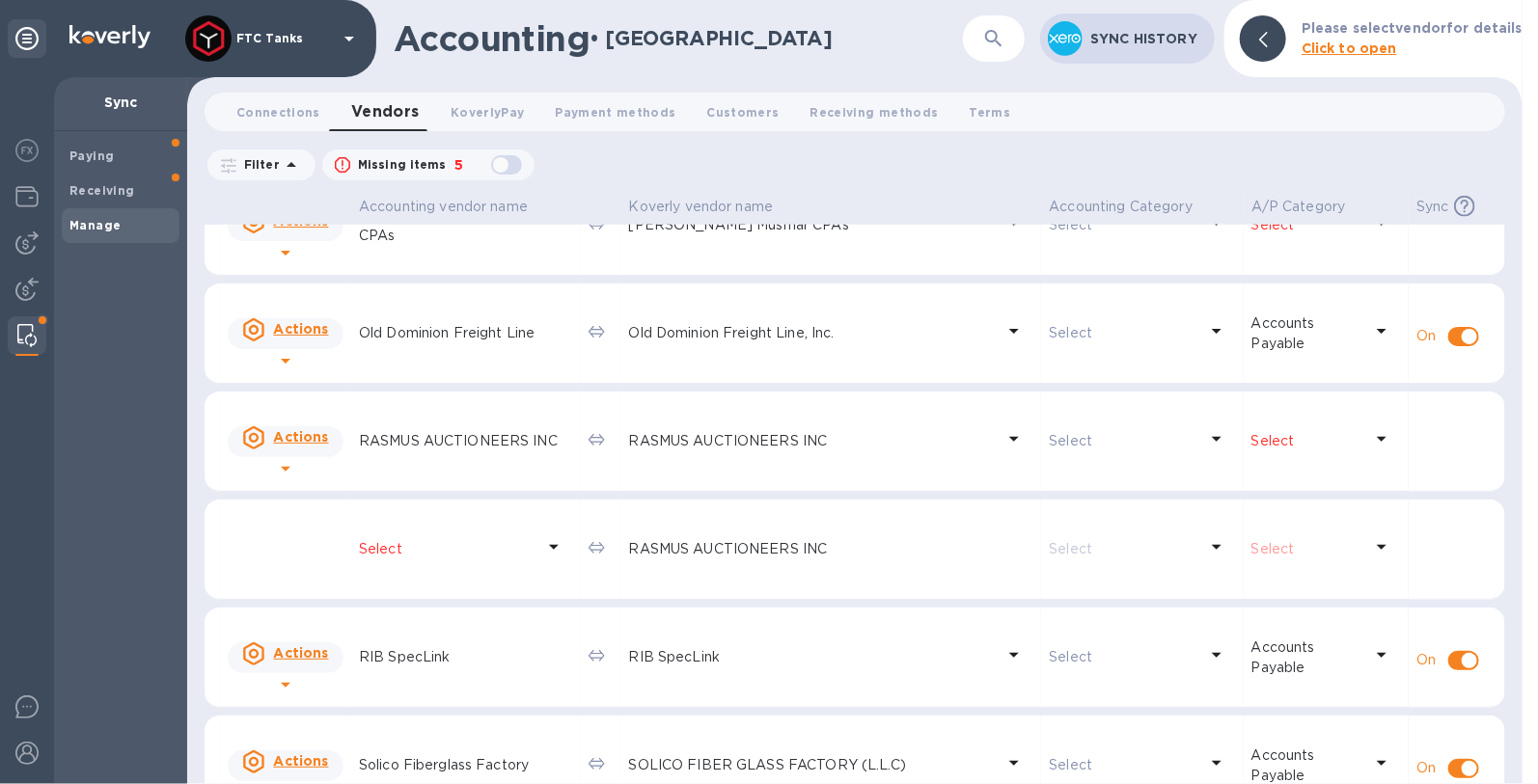
scroll to position [1600, 0]
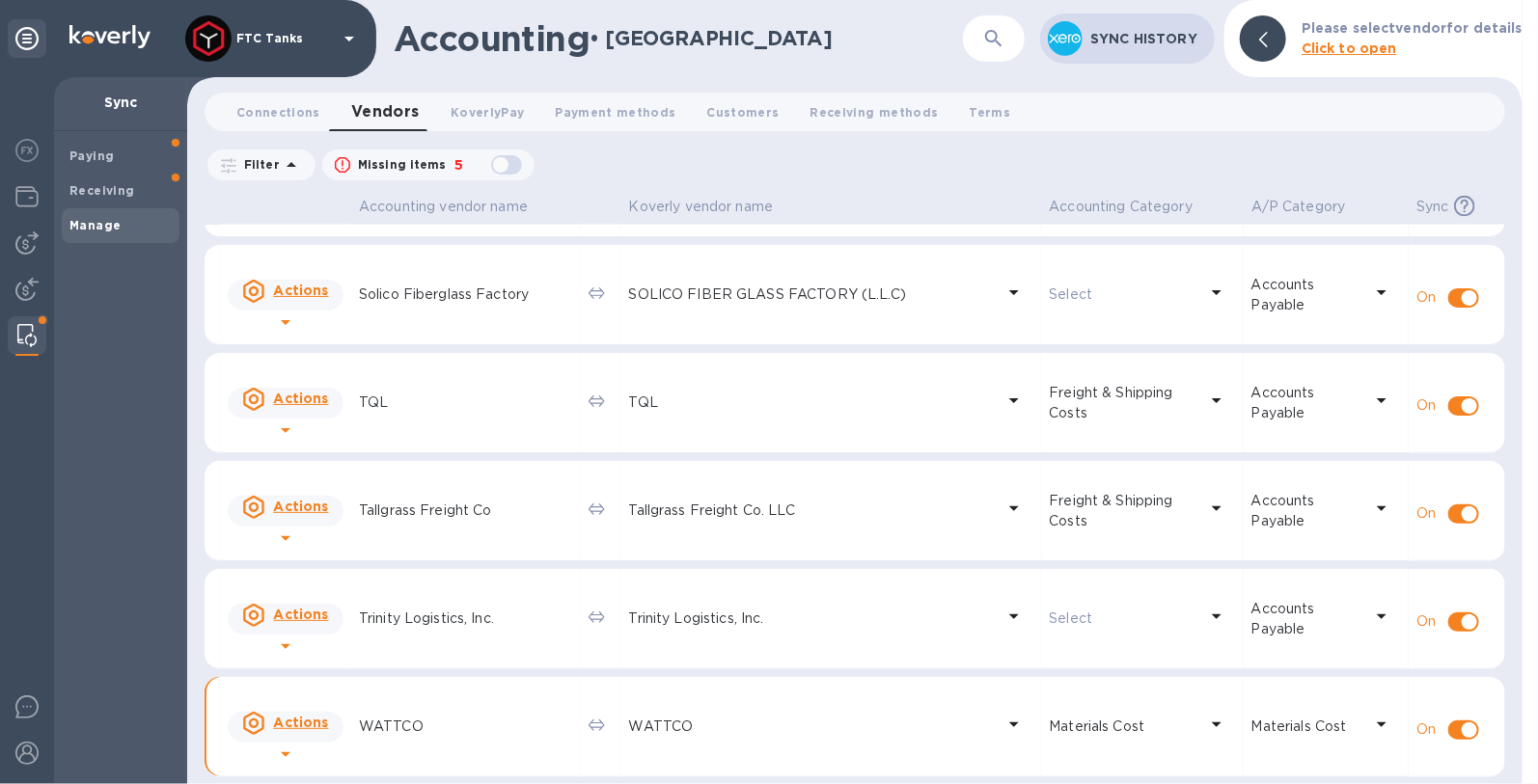
click at [684, 734] on p "WATTCO" at bounding box center [812, 726] width 367 height 21
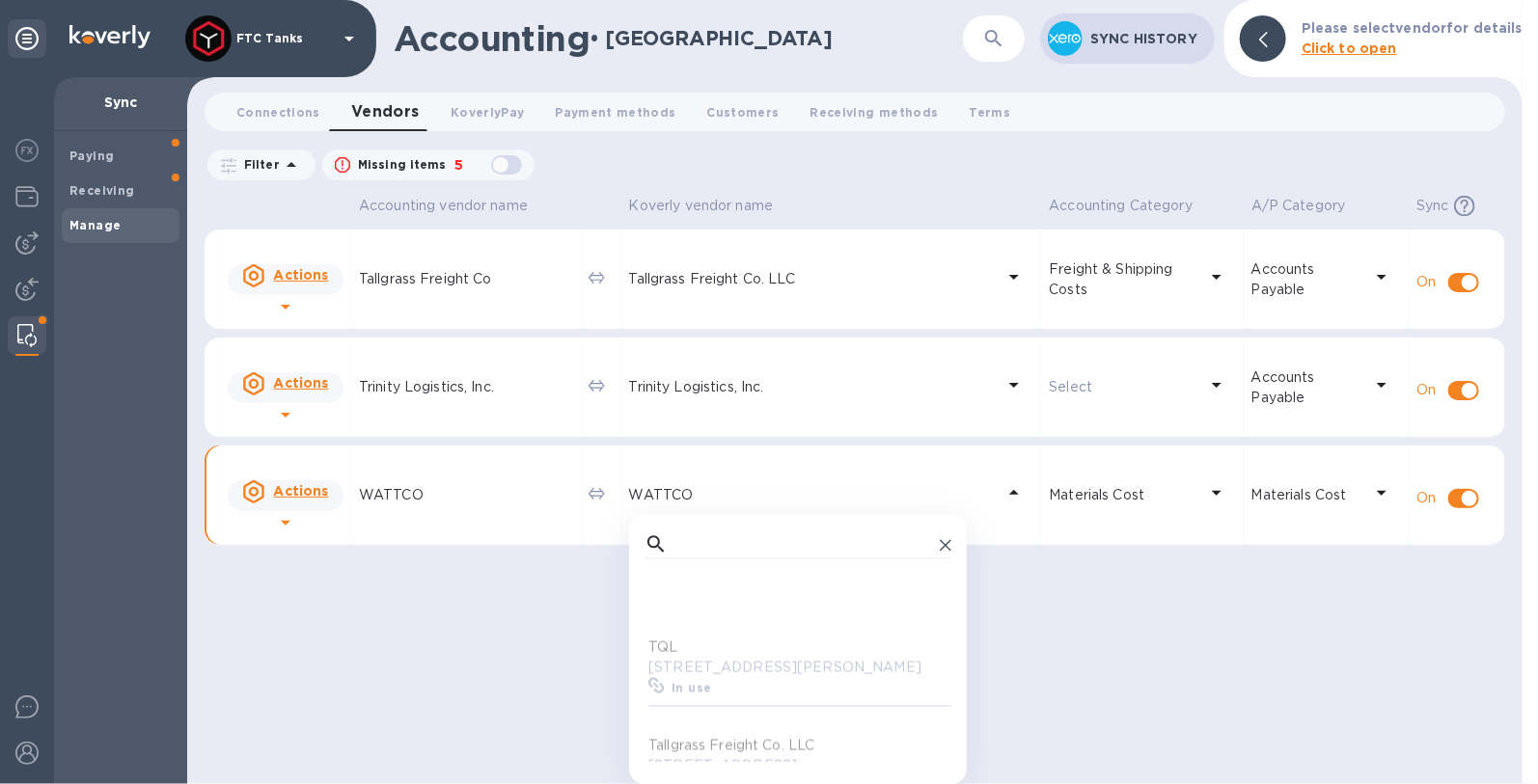
scroll to position [1612, 0]
click at [764, 728] on div "In use" at bounding box center [801, 742] width 314 height 28
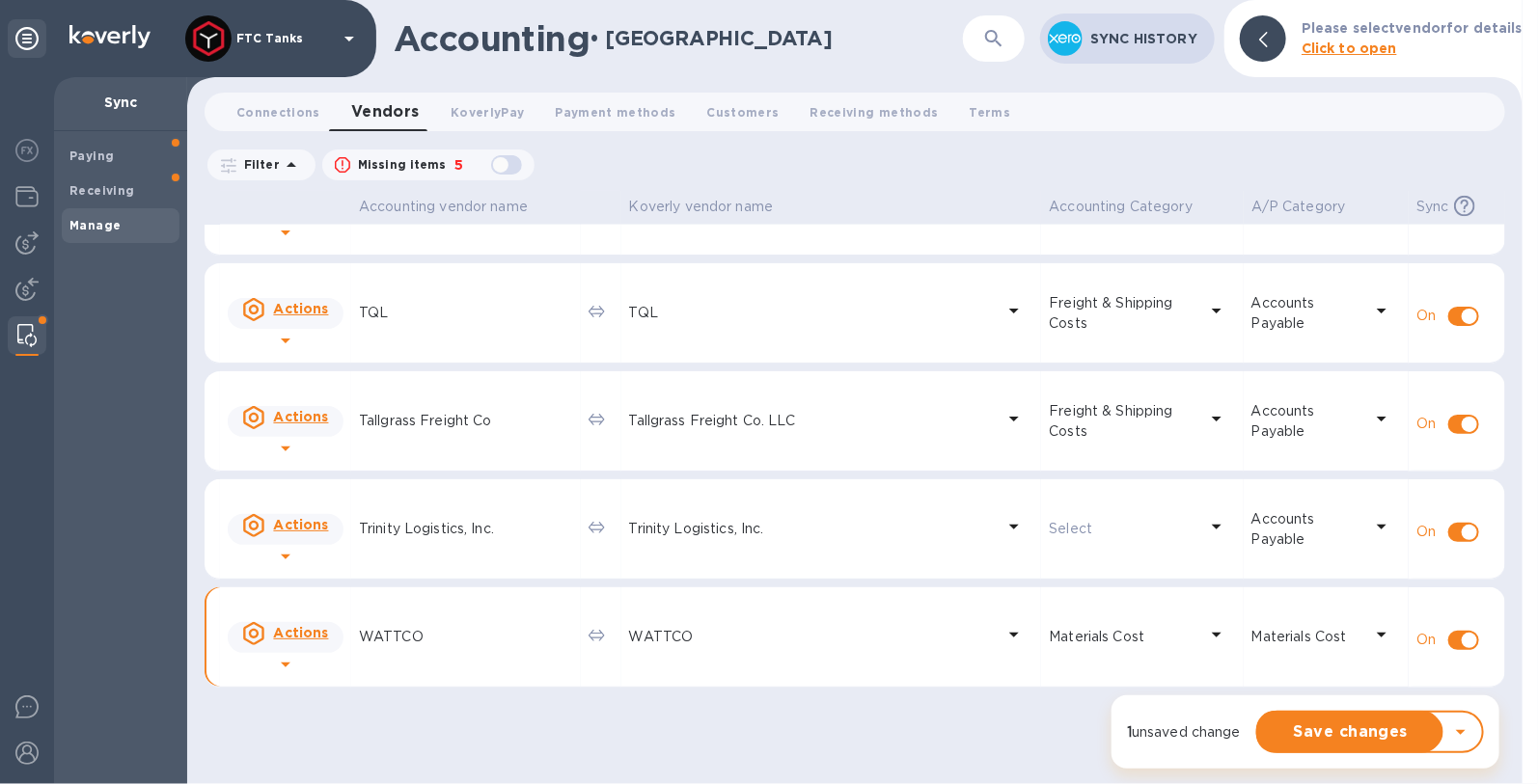
scroll to position [1688, 0]
click at [1363, 736] on span "Save changes" at bounding box center [1350, 731] width 155 height 23
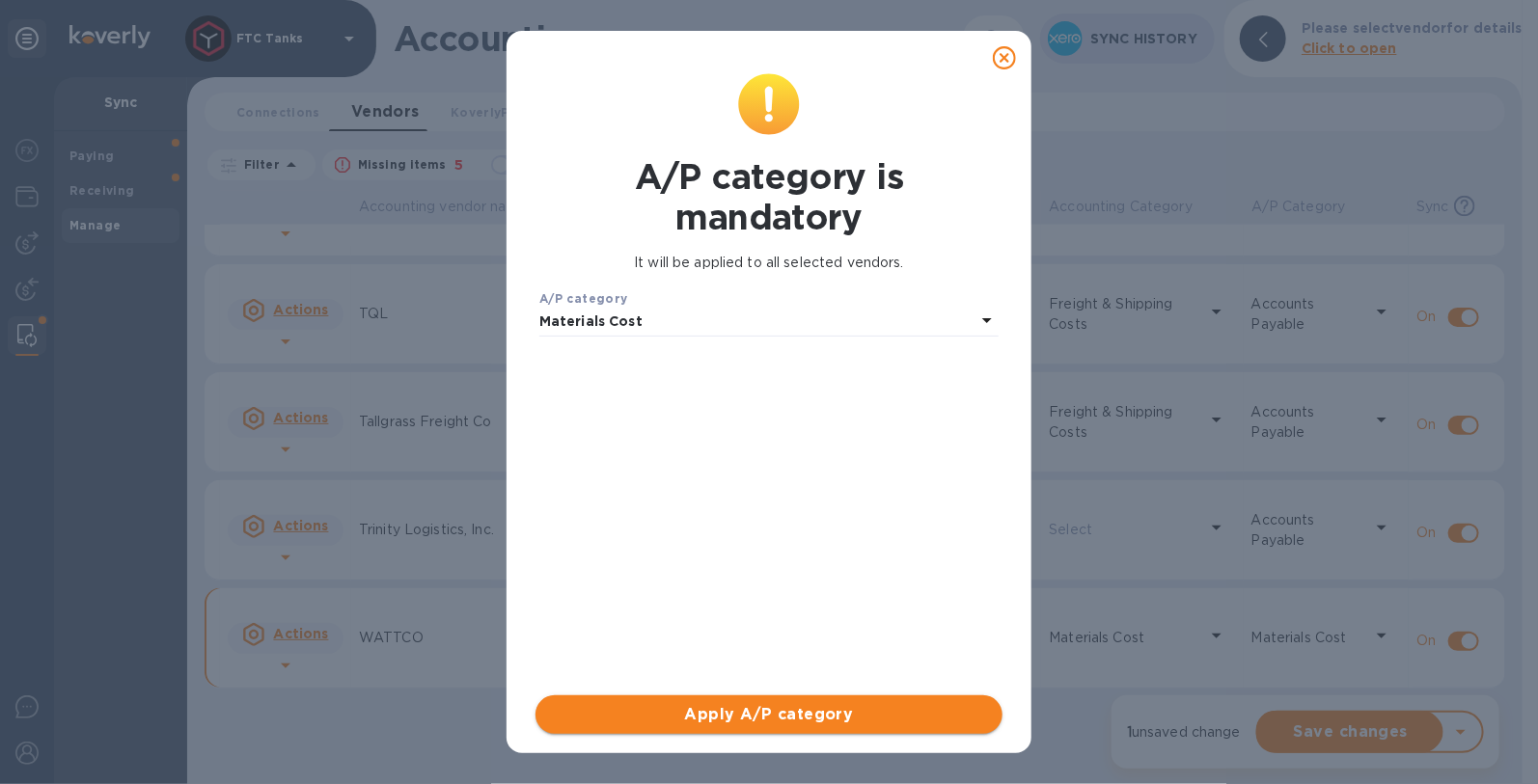
click at [752, 719] on span "Apply A/P category" at bounding box center [769, 714] width 436 height 23
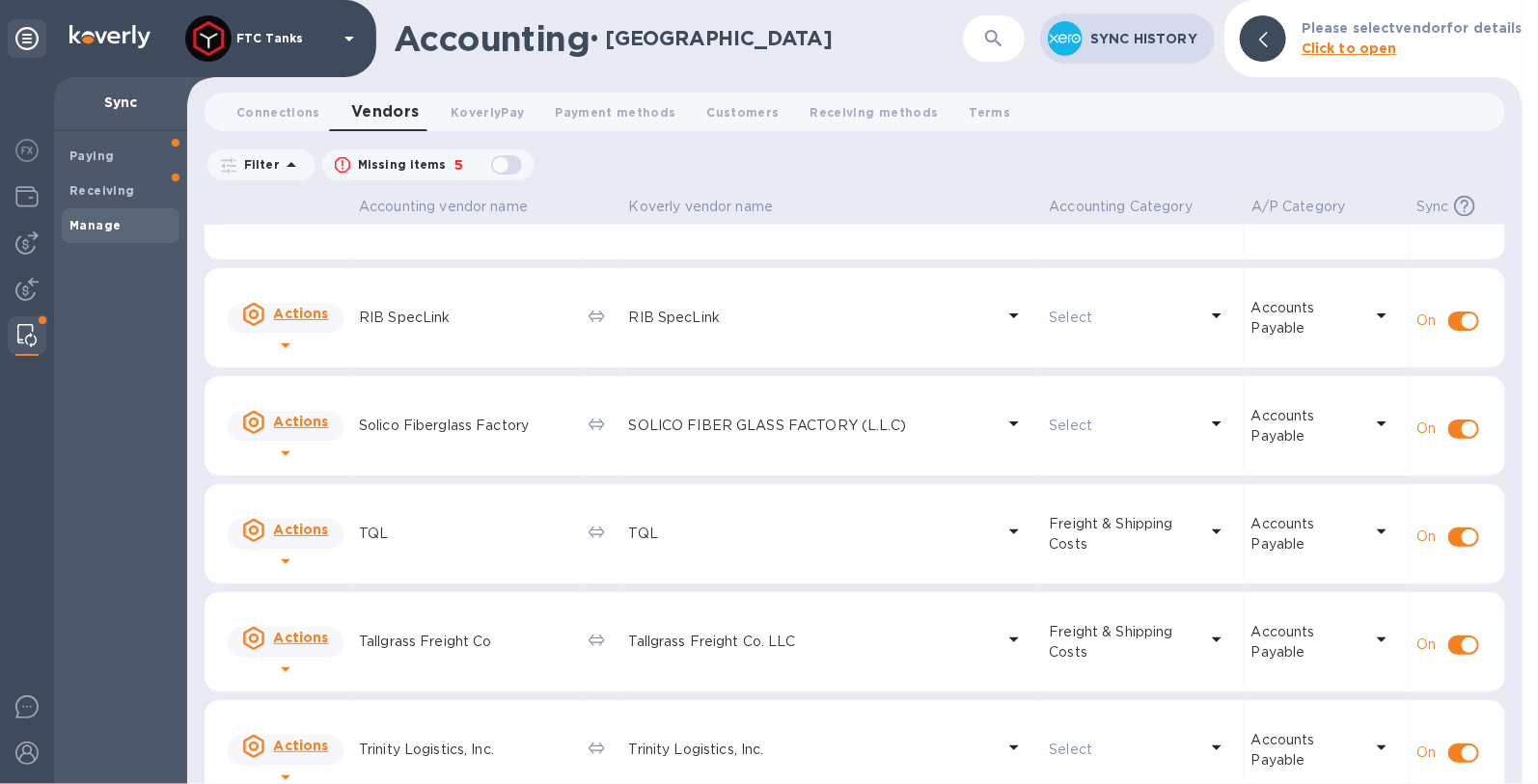
scroll to position [1600, 0]
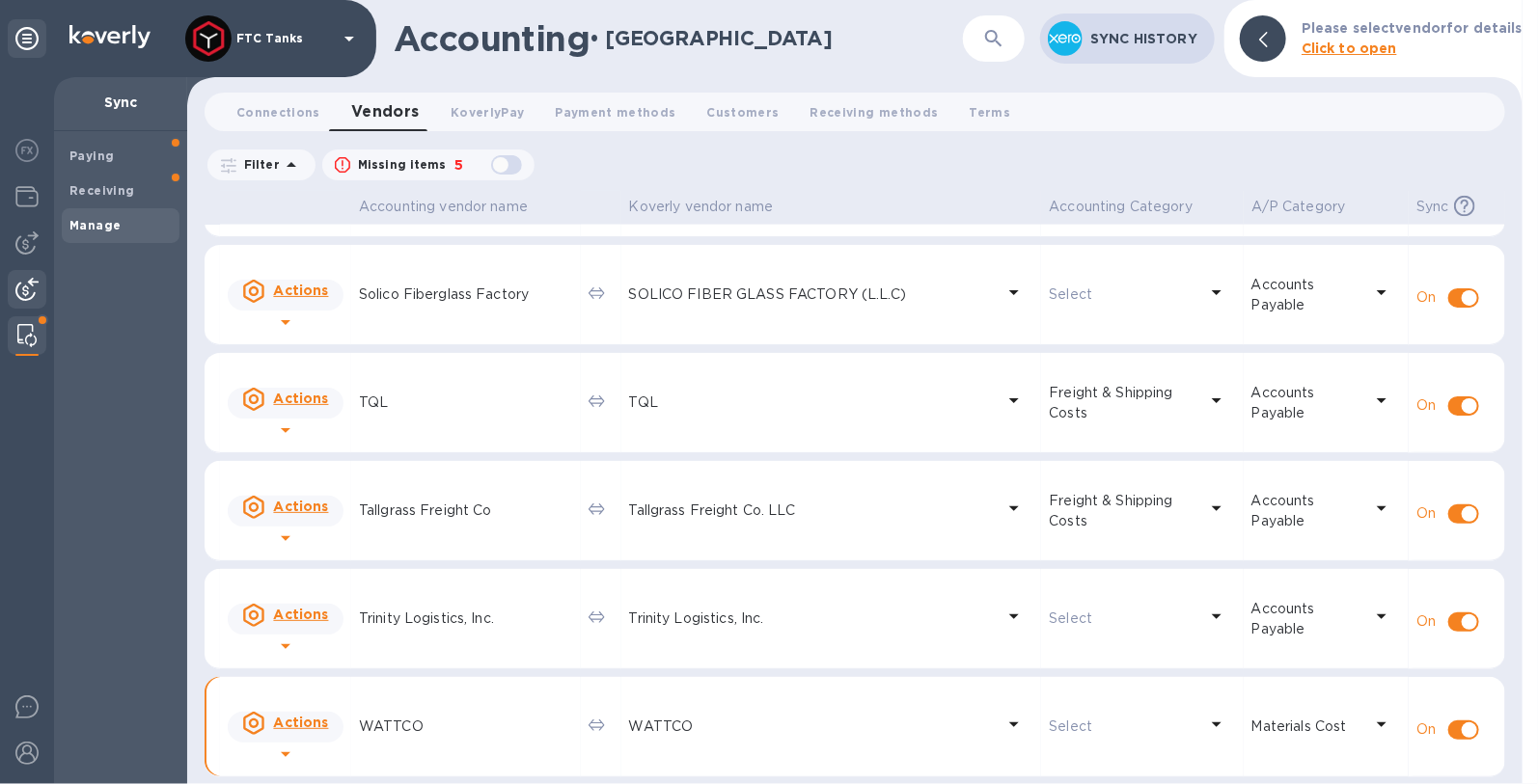
click at [30, 288] on img at bounding box center [27, 289] width 23 height 23
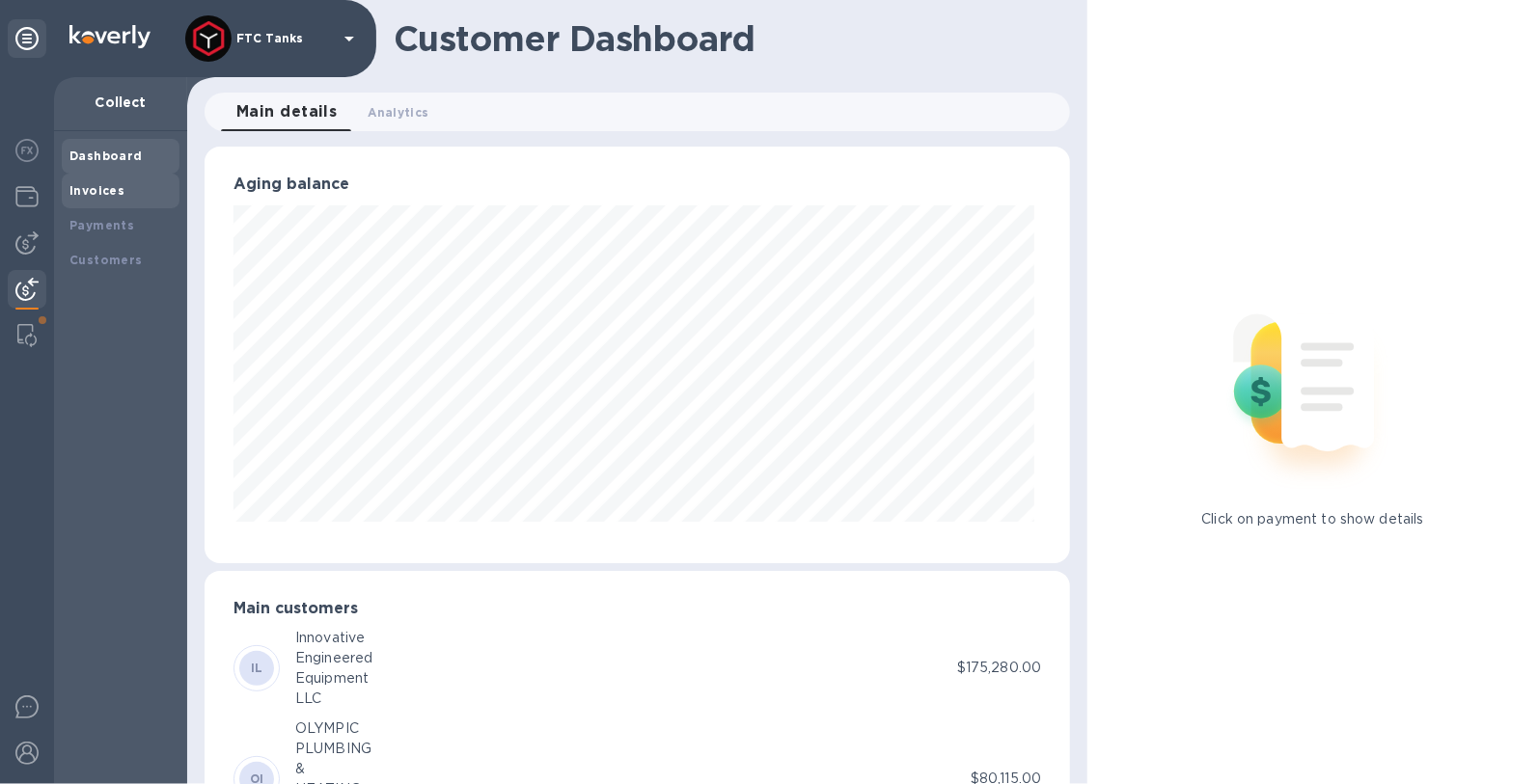
click at [122, 202] on div "Invoices" at bounding box center [120, 190] width 117 height 34
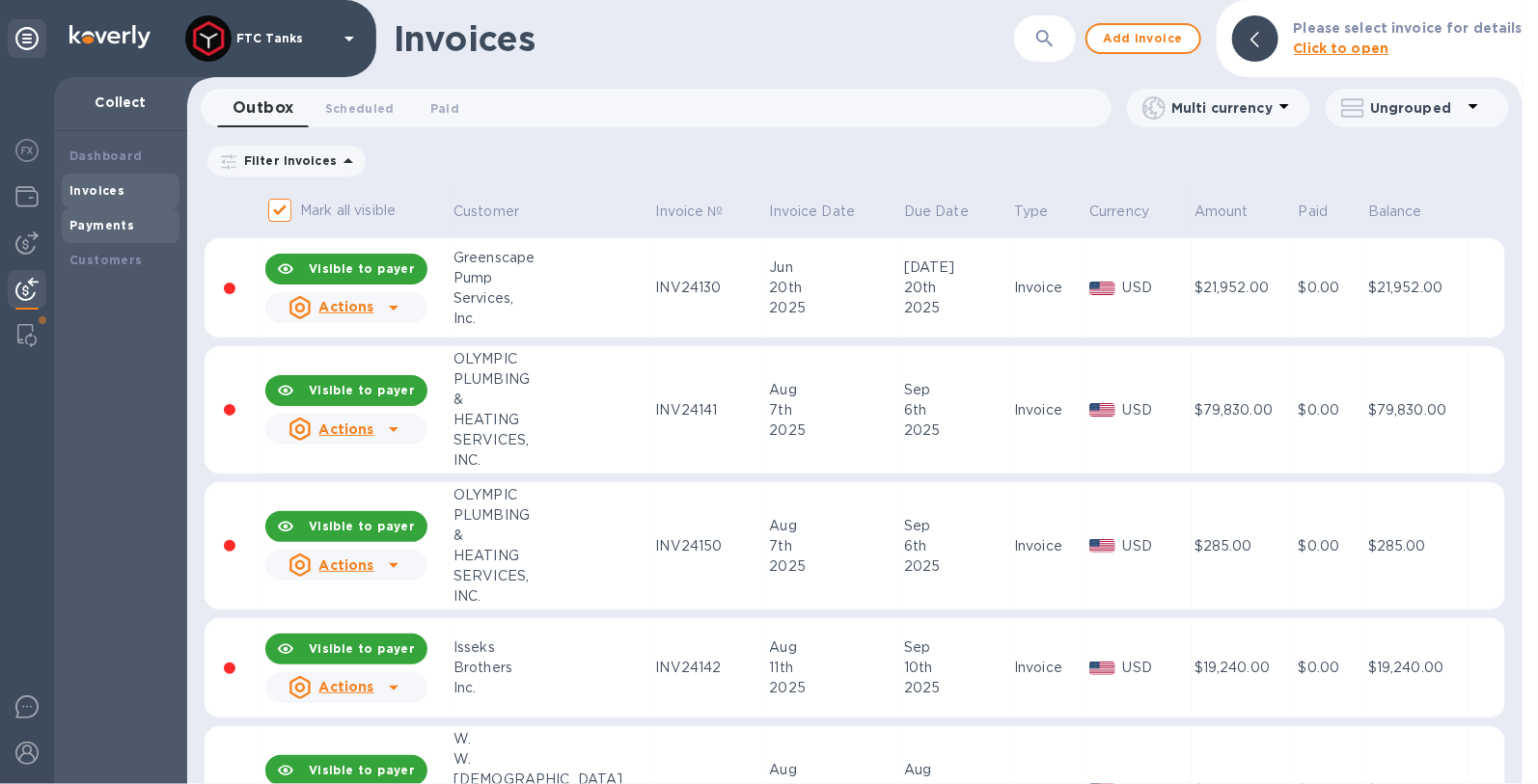
click at [120, 226] on b "Payments" at bounding box center [101, 225] width 65 height 15
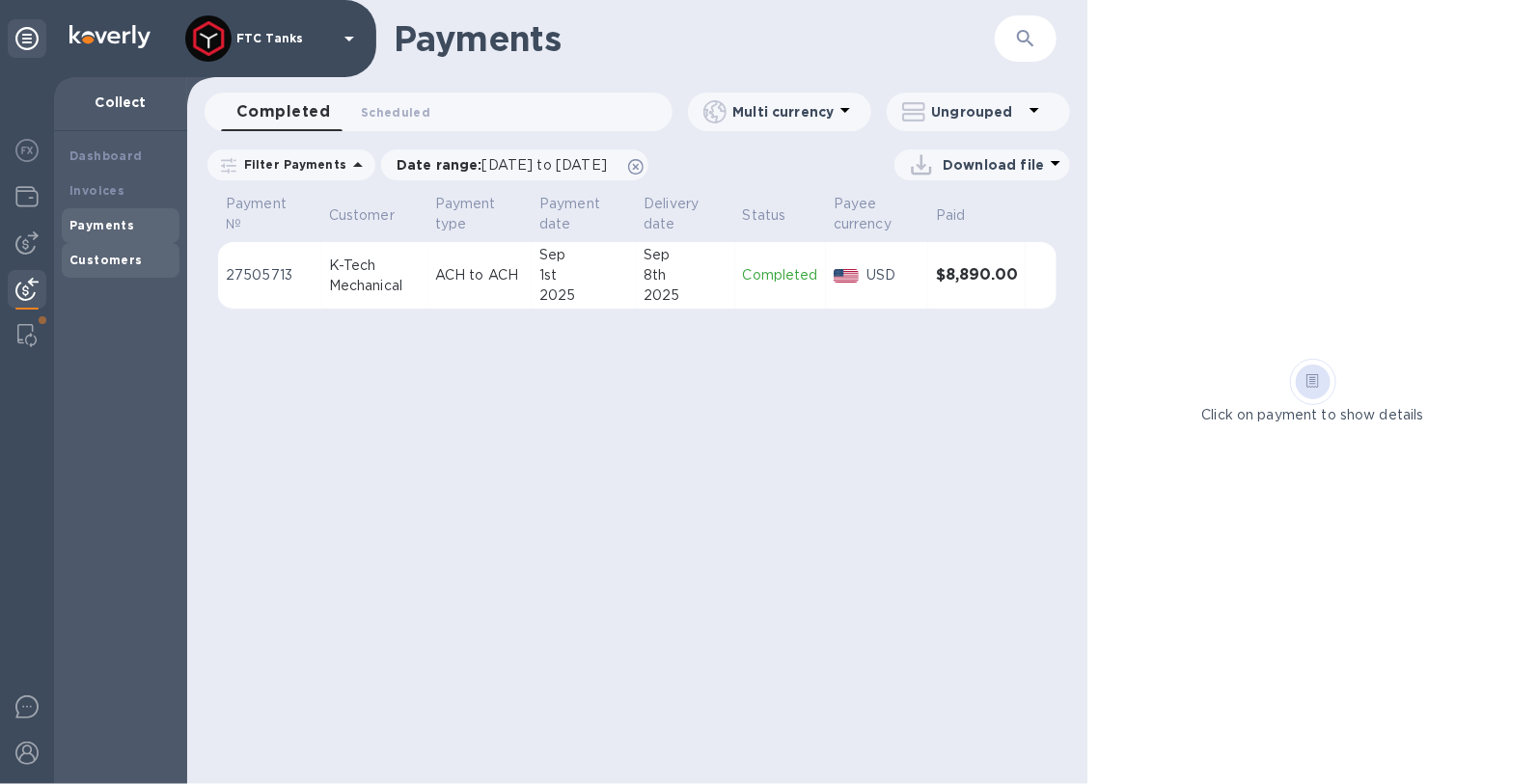
click at [95, 262] on b "Customers" at bounding box center [105, 260] width 73 height 15
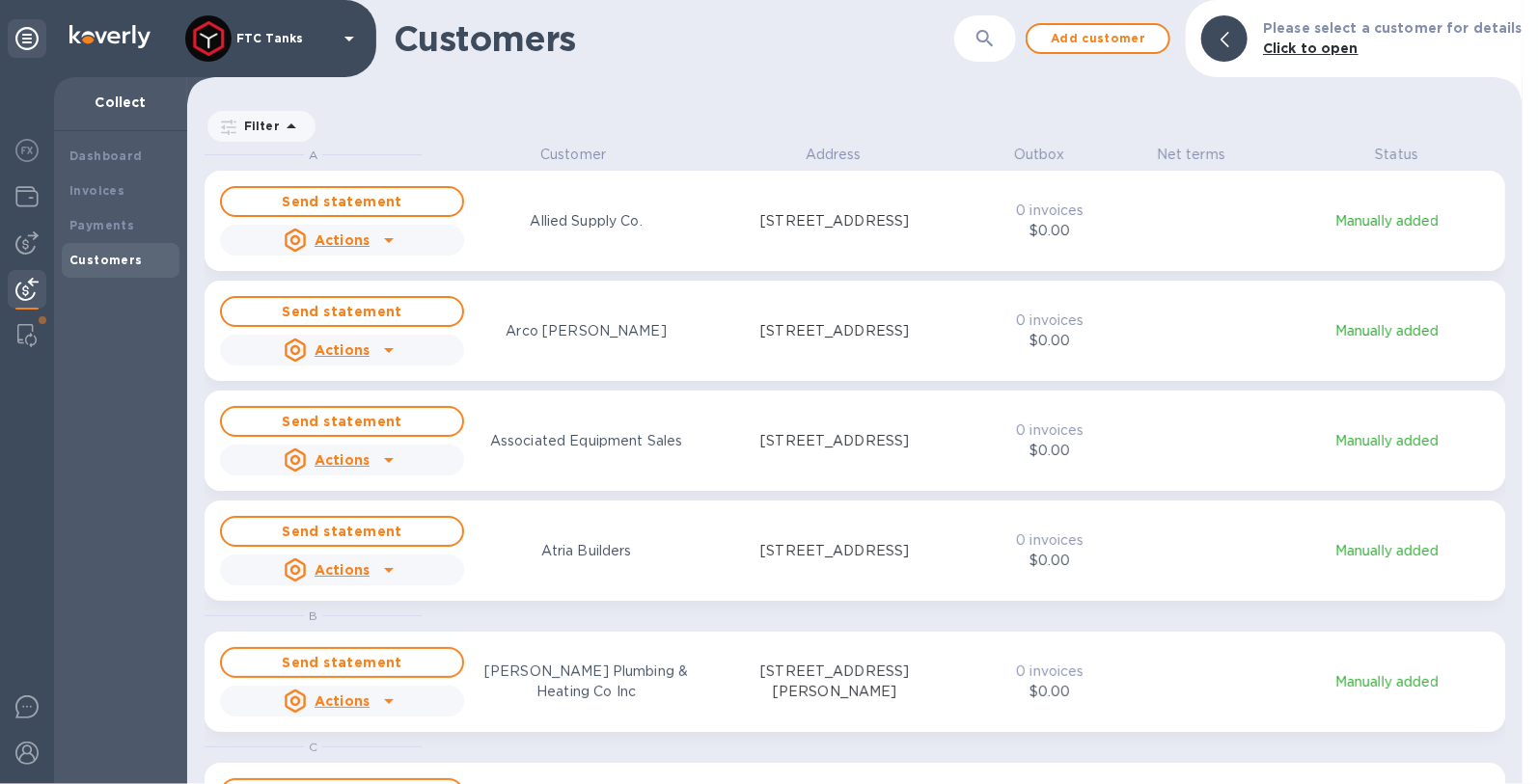
scroll to position [623, 1327]
click at [33, 239] on img at bounding box center [27, 242] width 23 height 23
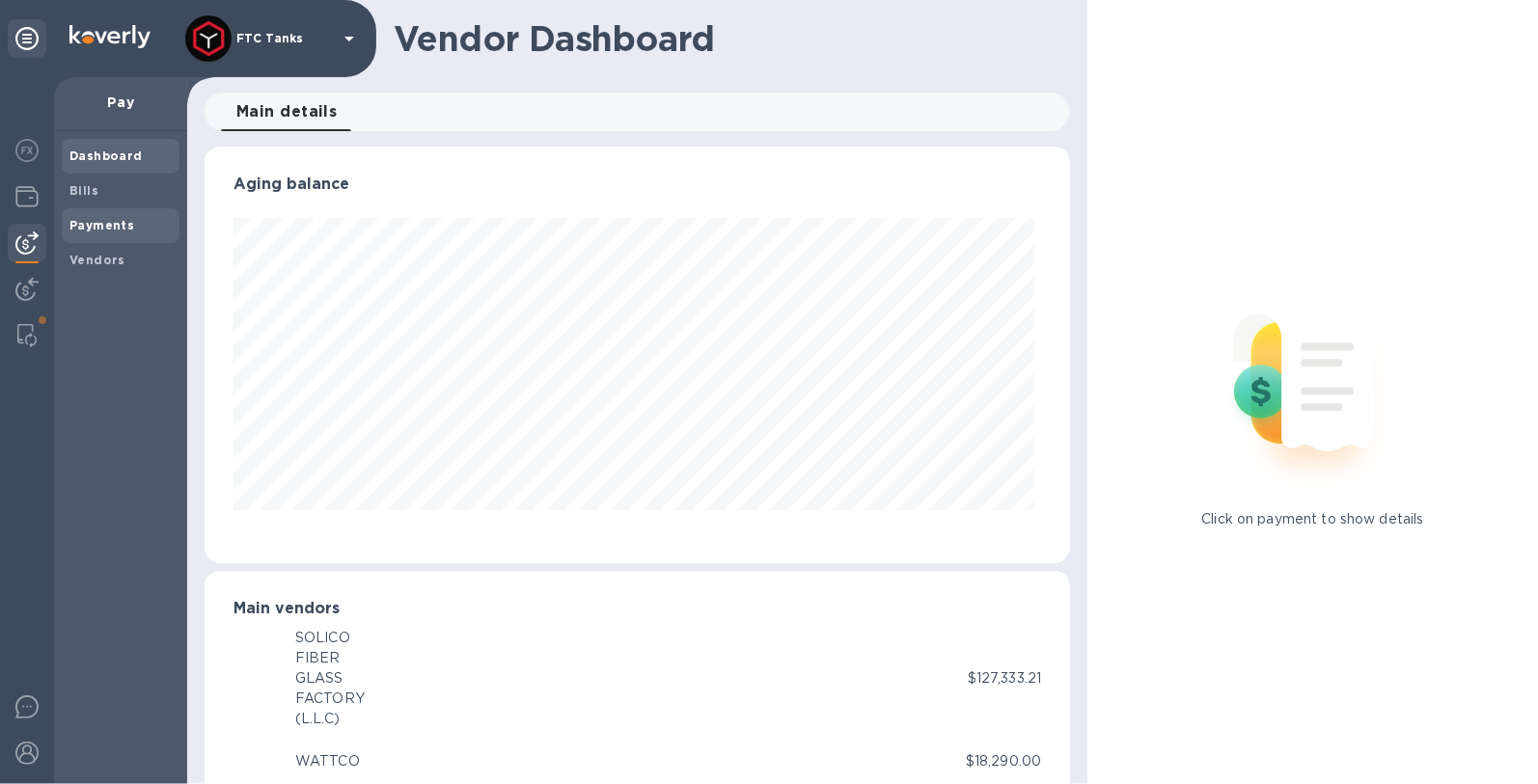
scroll to position [416, 858]
click at [105, 224] on b "Payments" at bounding box center [101, 225] width 65 height 15
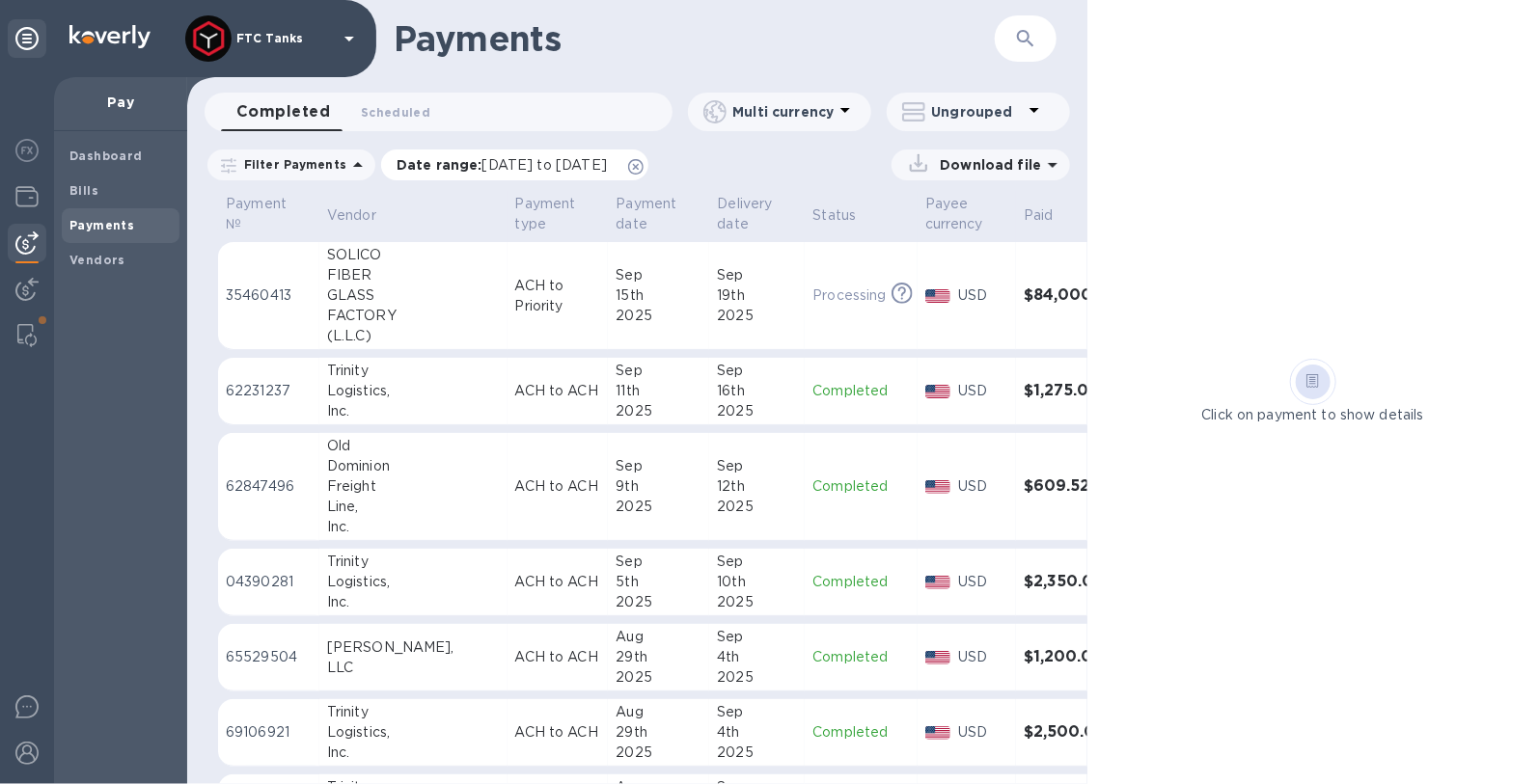
click at [643, 169] on icon at bounding box center [635, 167] width 16 height 16
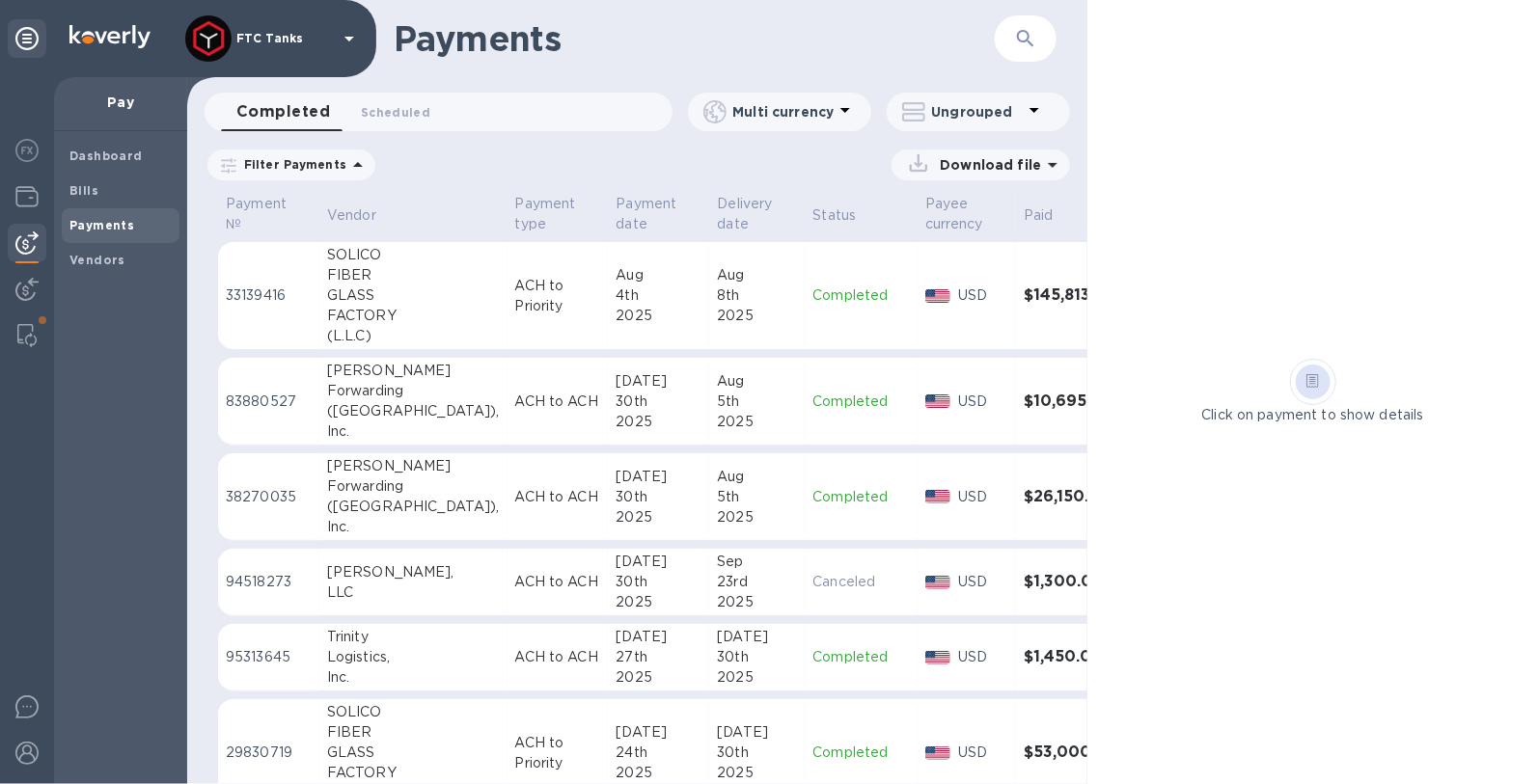
scroll to position [1267, 0]
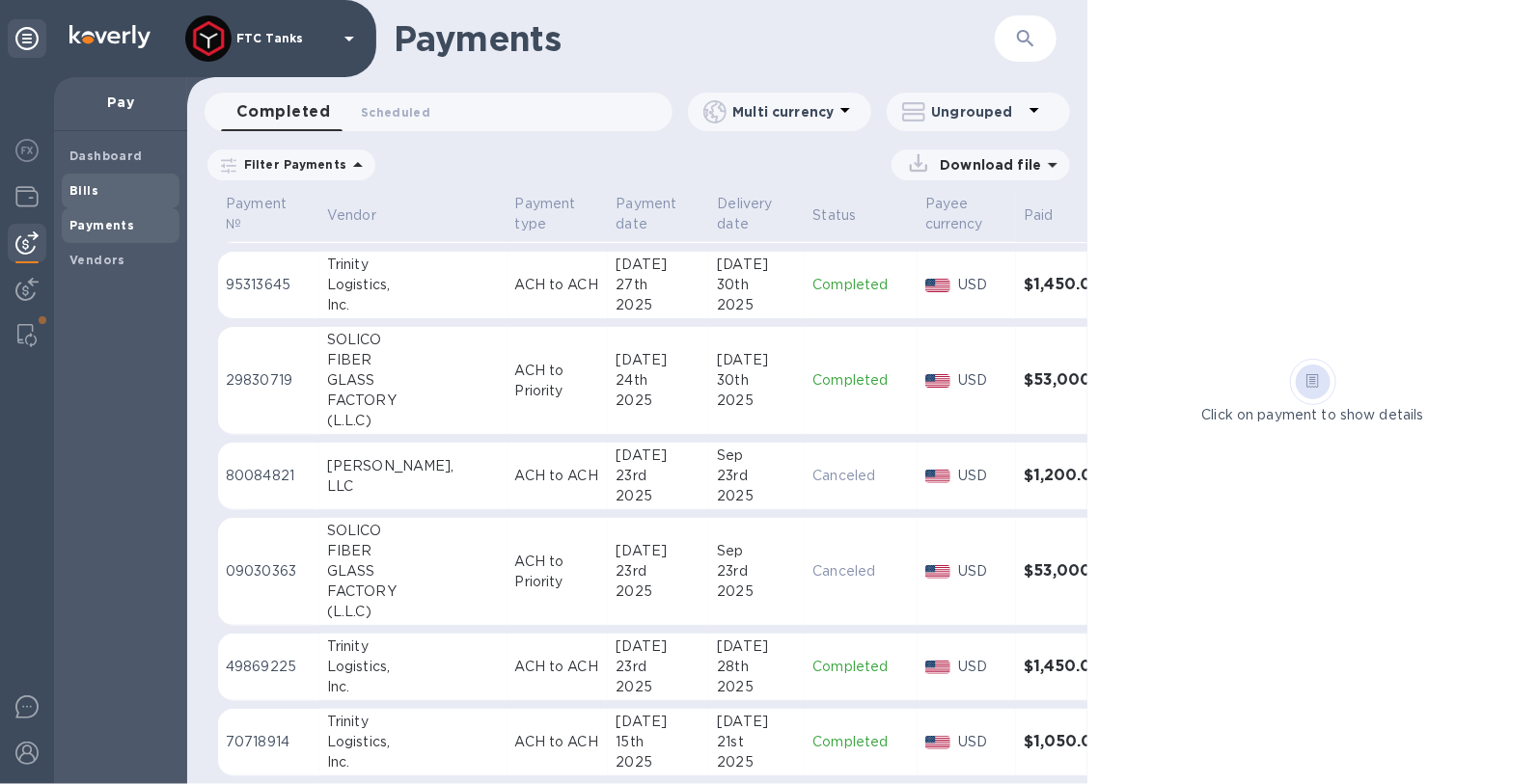
click at [103, 185] on span "Bills" at bounding box center [120, 191] width 102 height 20
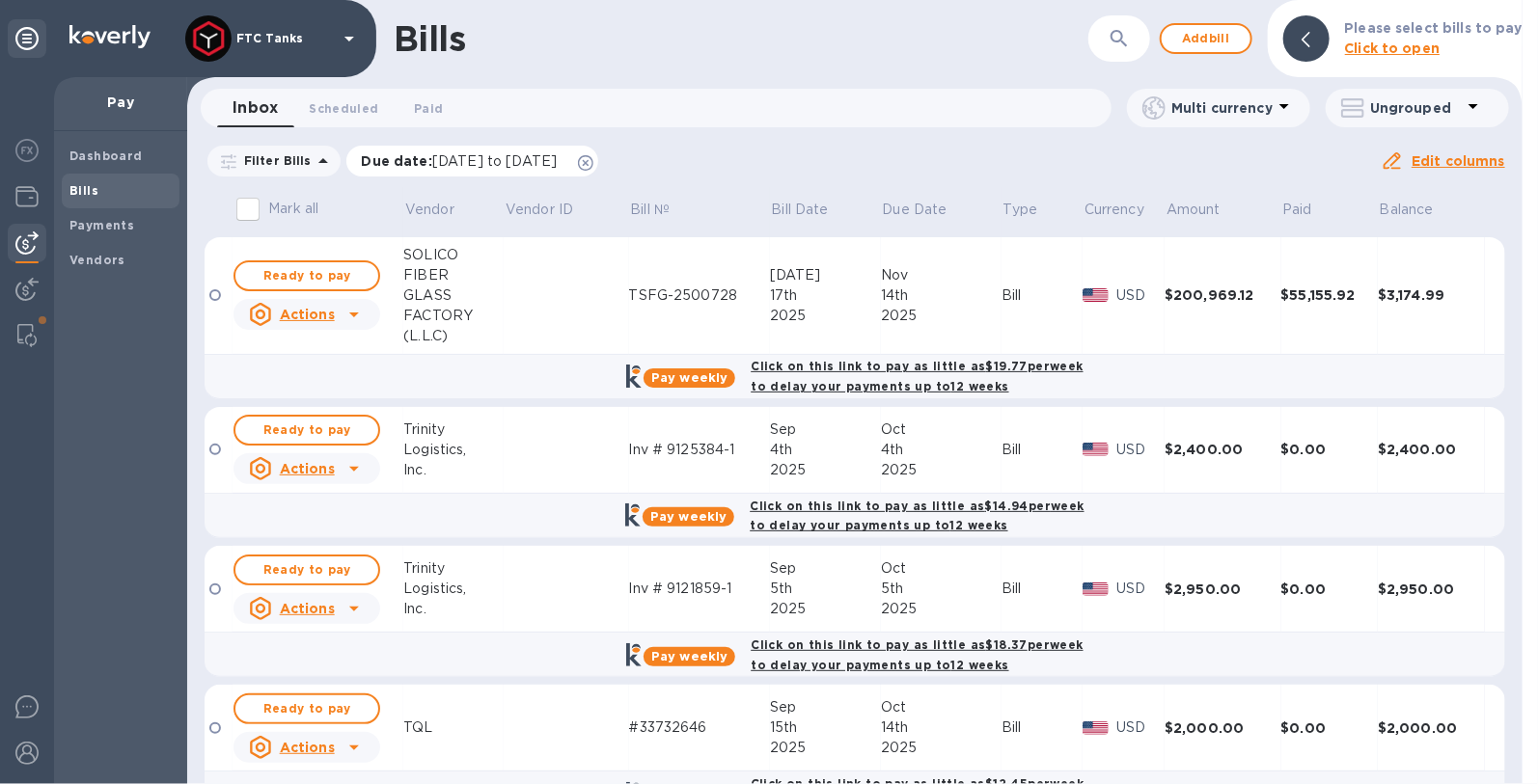
click at [593, 163] on icon at bounding box center [585, 163] width 16 height 16
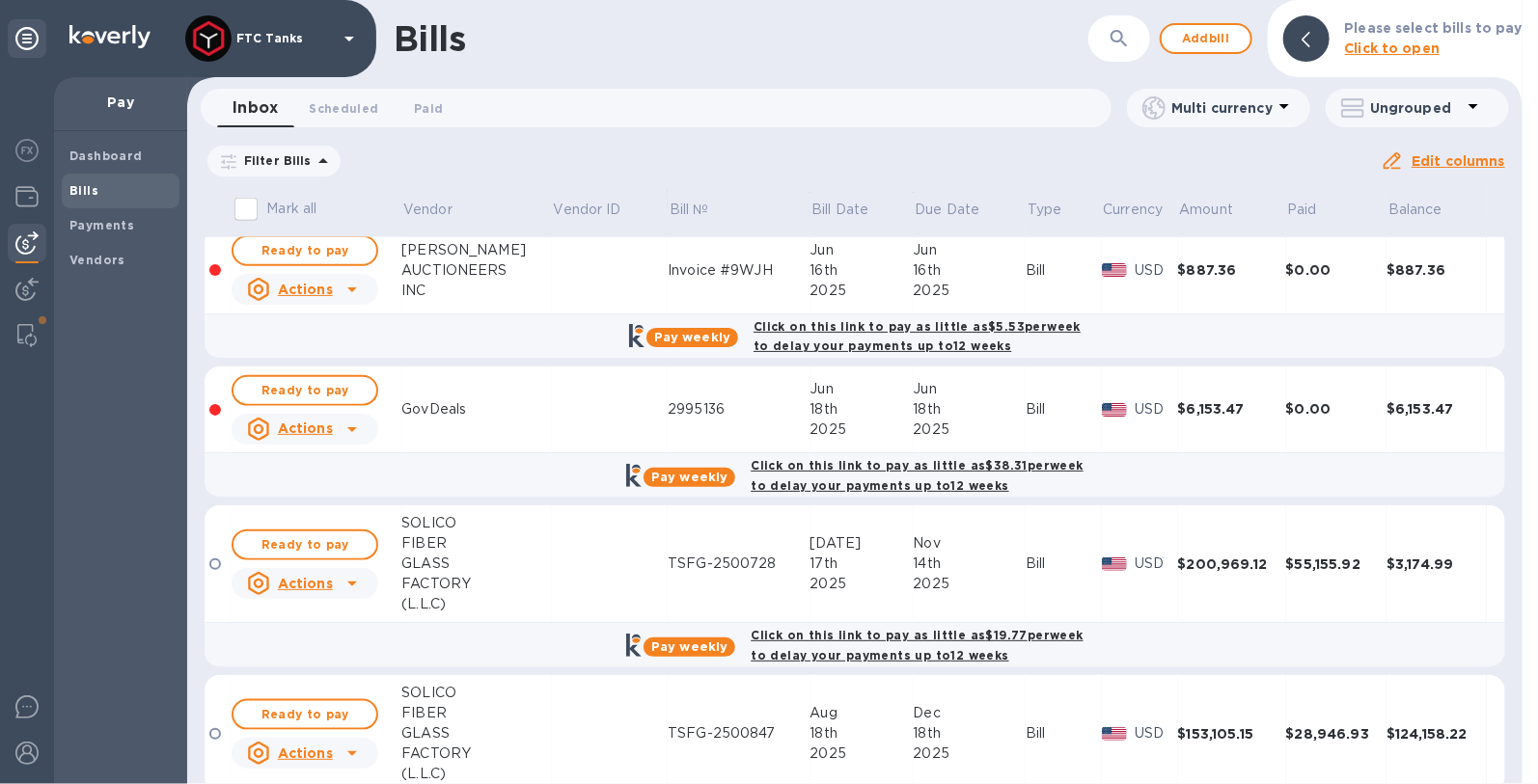
scroll to position [907, 0]
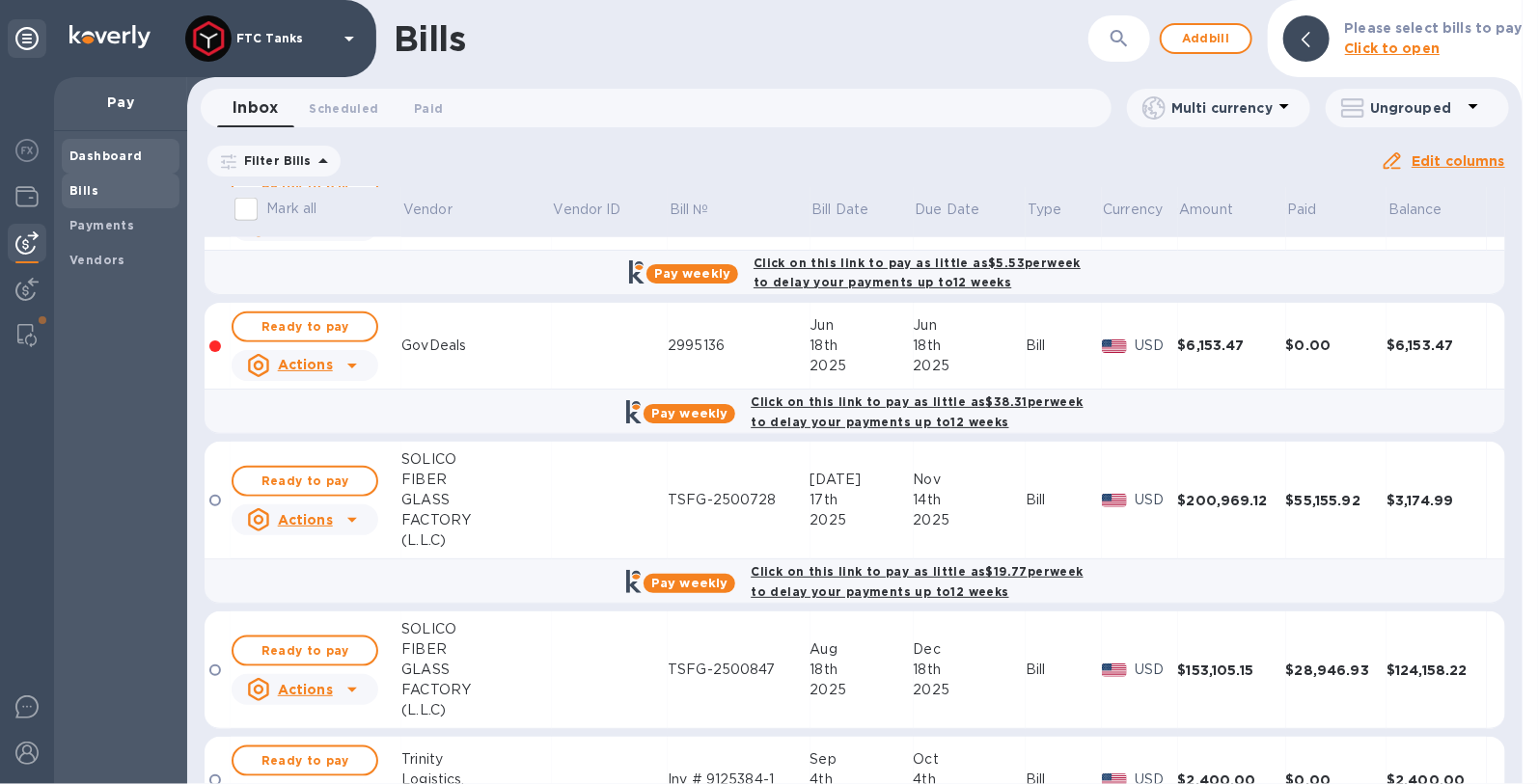
click at [101, 168] on div "Dashboard" at bounding box center [120, 156] width 117 height 34
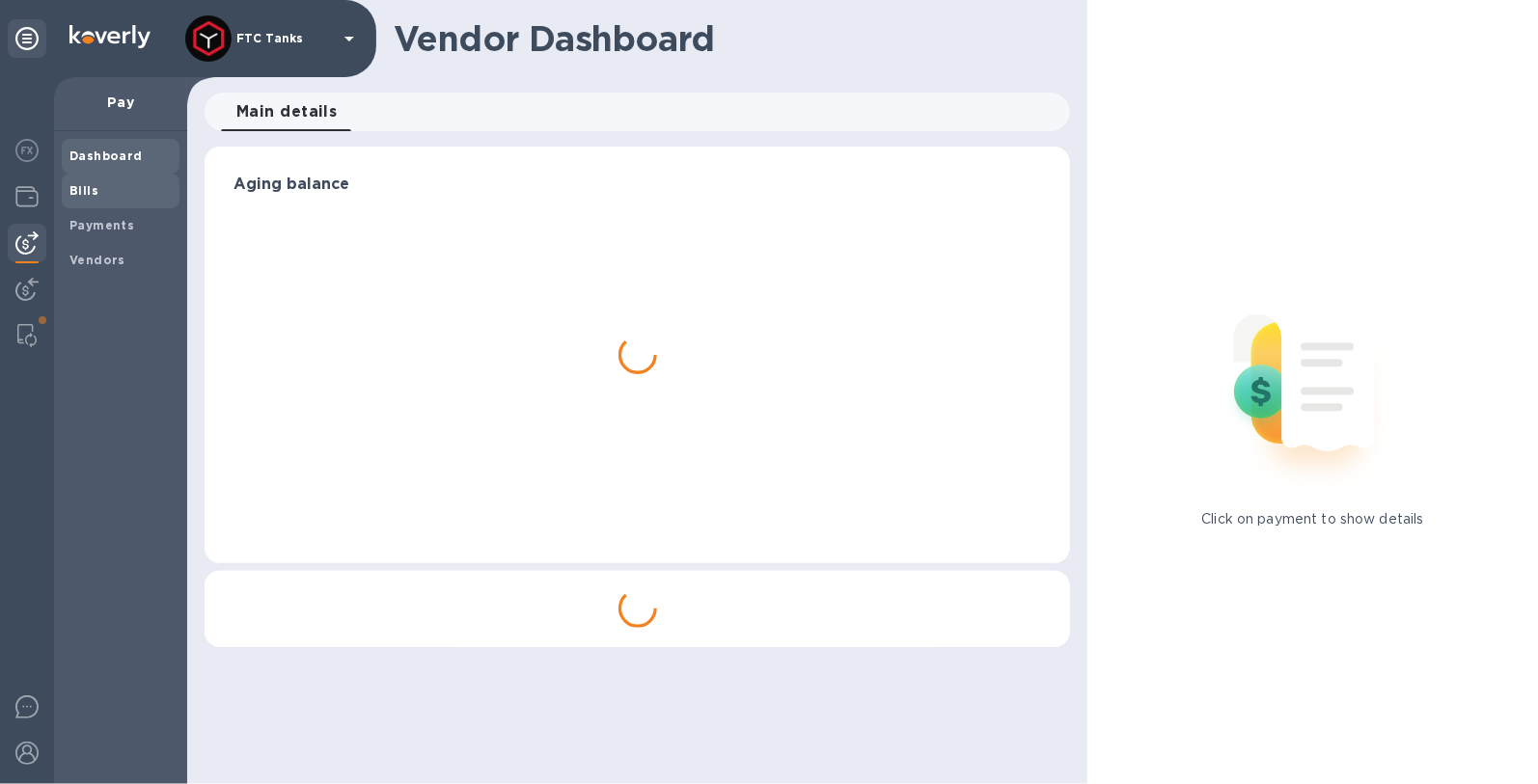
click at [105, 207] on div "Bills" at bounding box center [120, 190] width 117 height 34
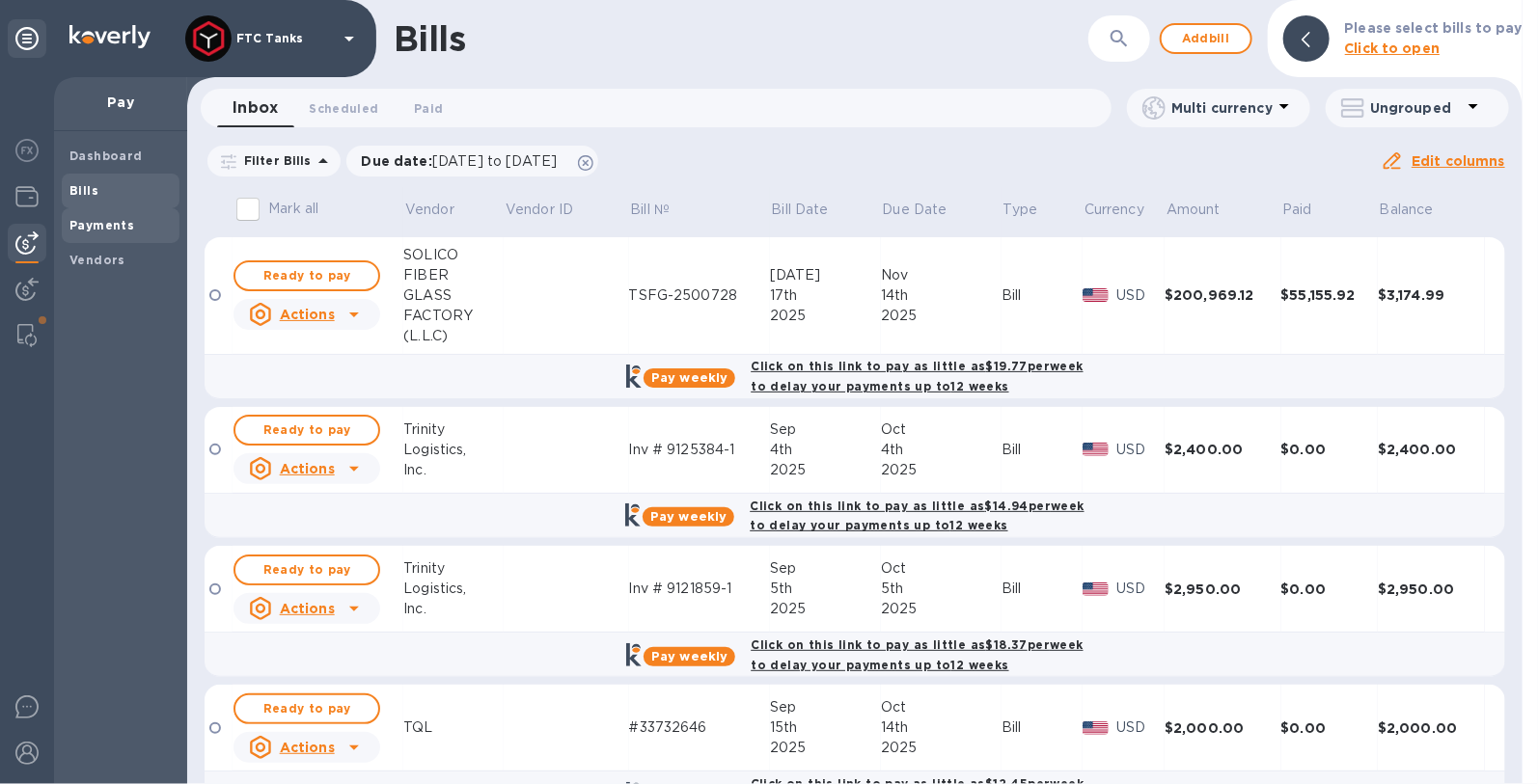
click at [127, 230] on b "Payments" at bounding box center [101, 225] width 65 height 15
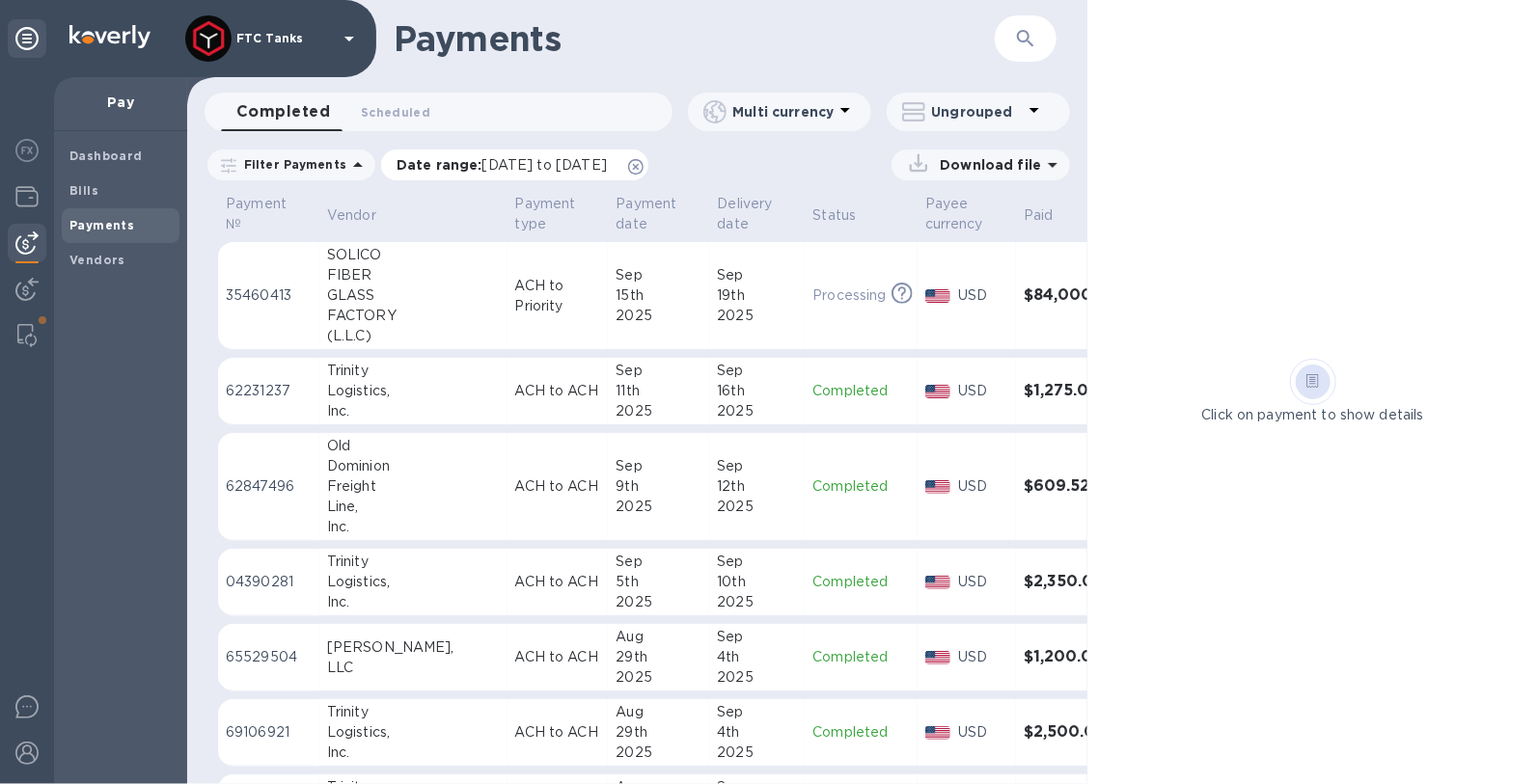
click at [643, 164] on icon at bounding box center [635, 167] width 16 height 16
click at [109, 251] on span "Vendors" at bounding box center [97, 261] width 56 height 20
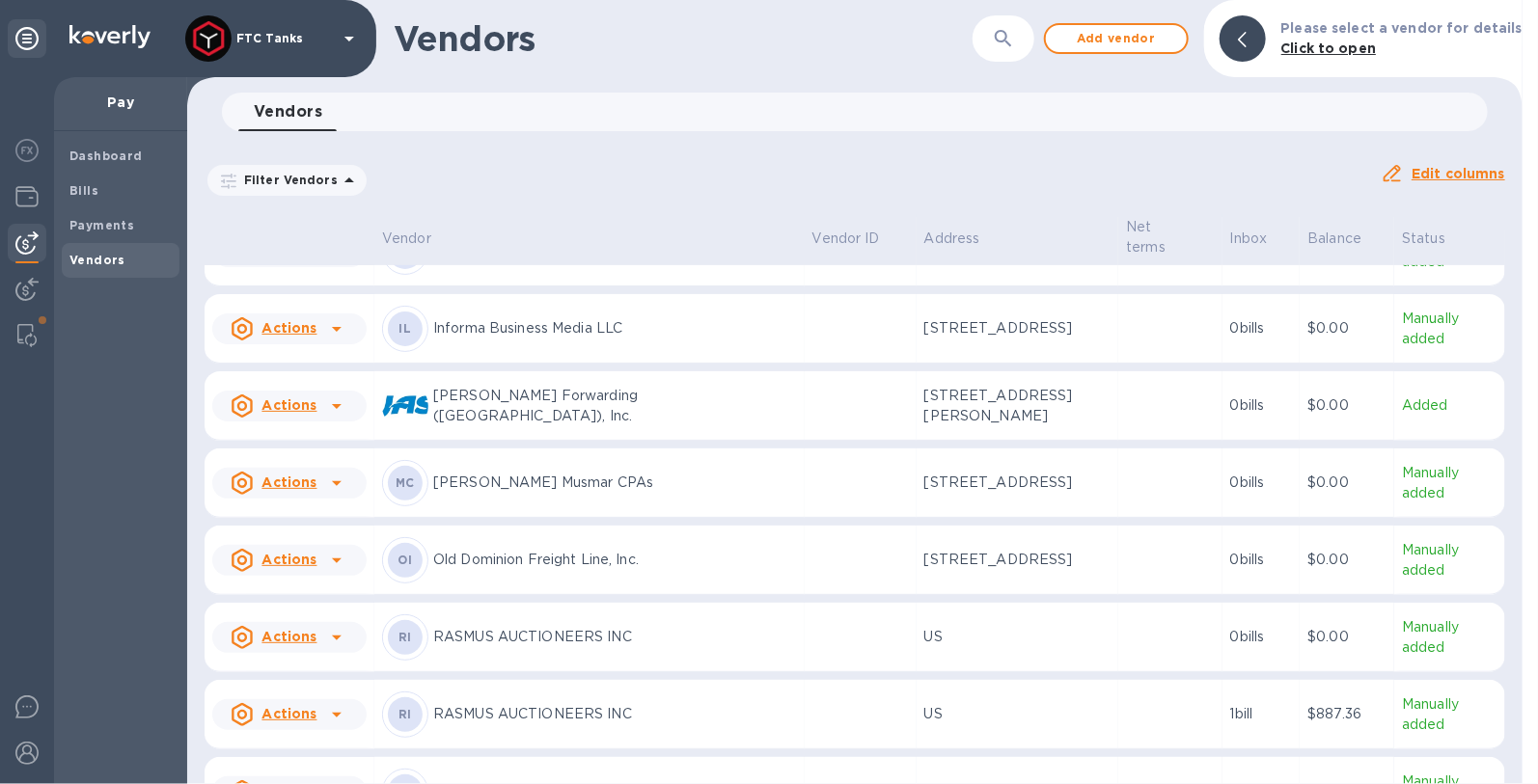
scroll to position [1048, 0]
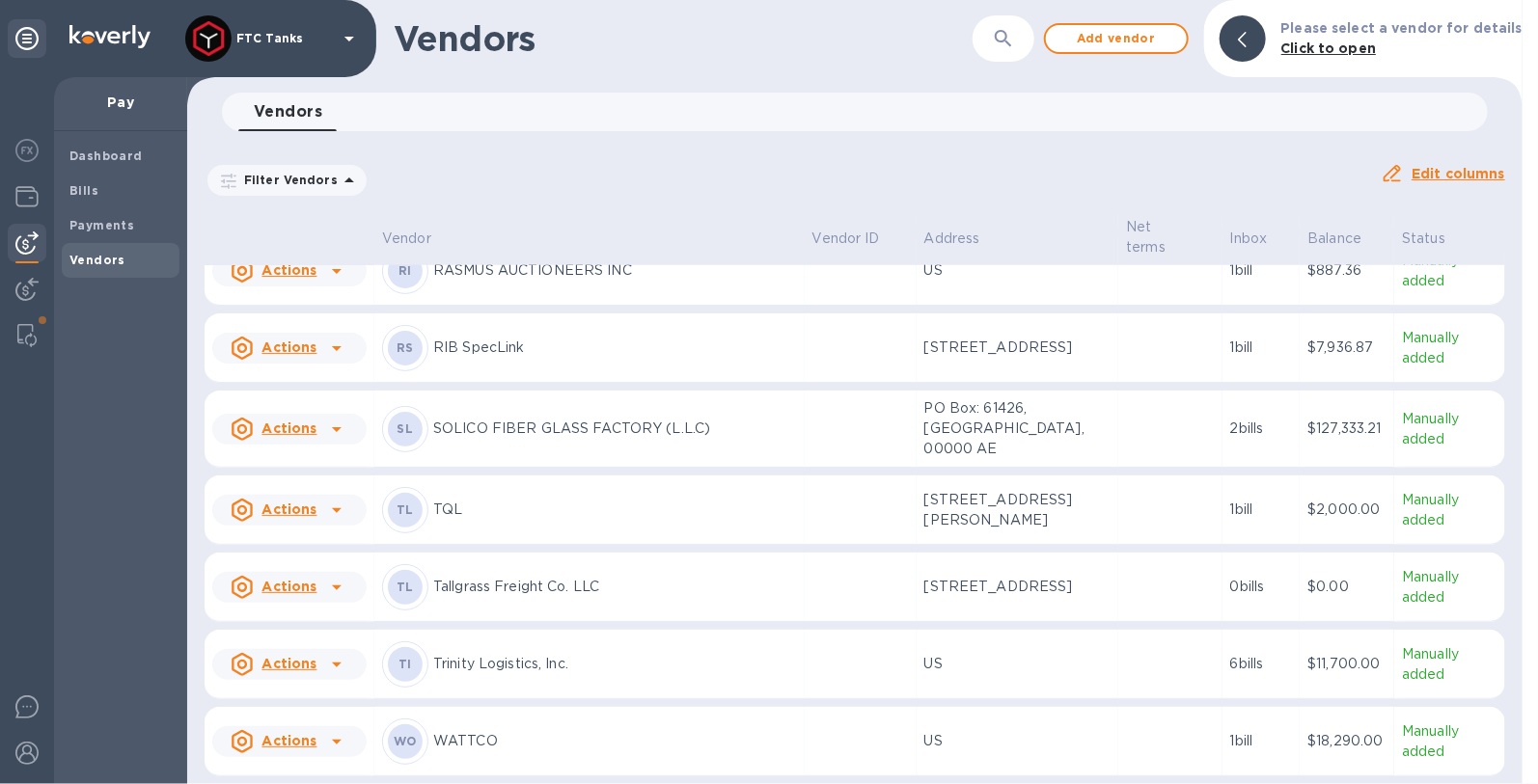
click at [806, 757] on td at bounding box center [861, 742] width 112 height 69
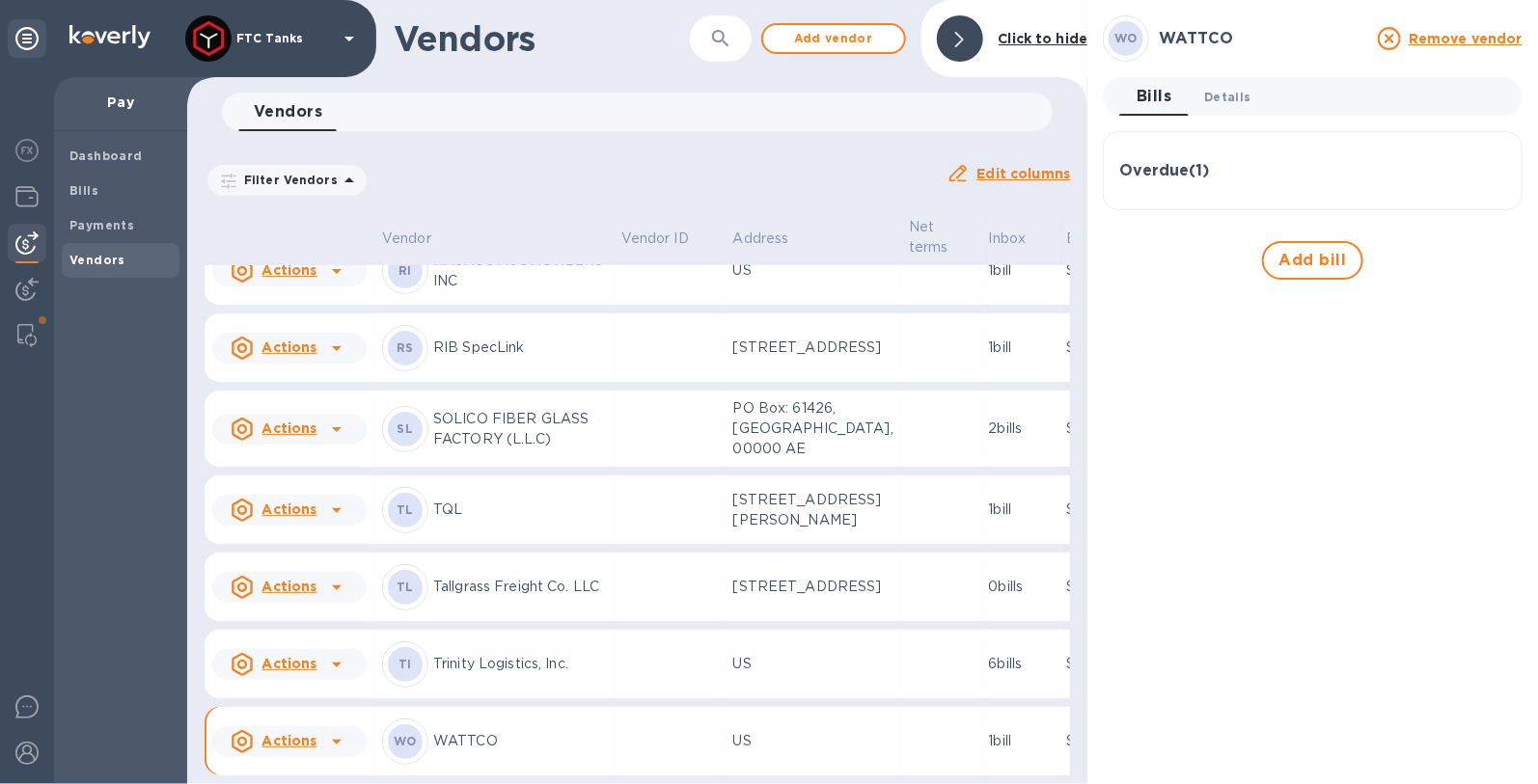
click at [1238, 93] on span "Details 0" at bounding box center [1227, 97] width 46 height 21
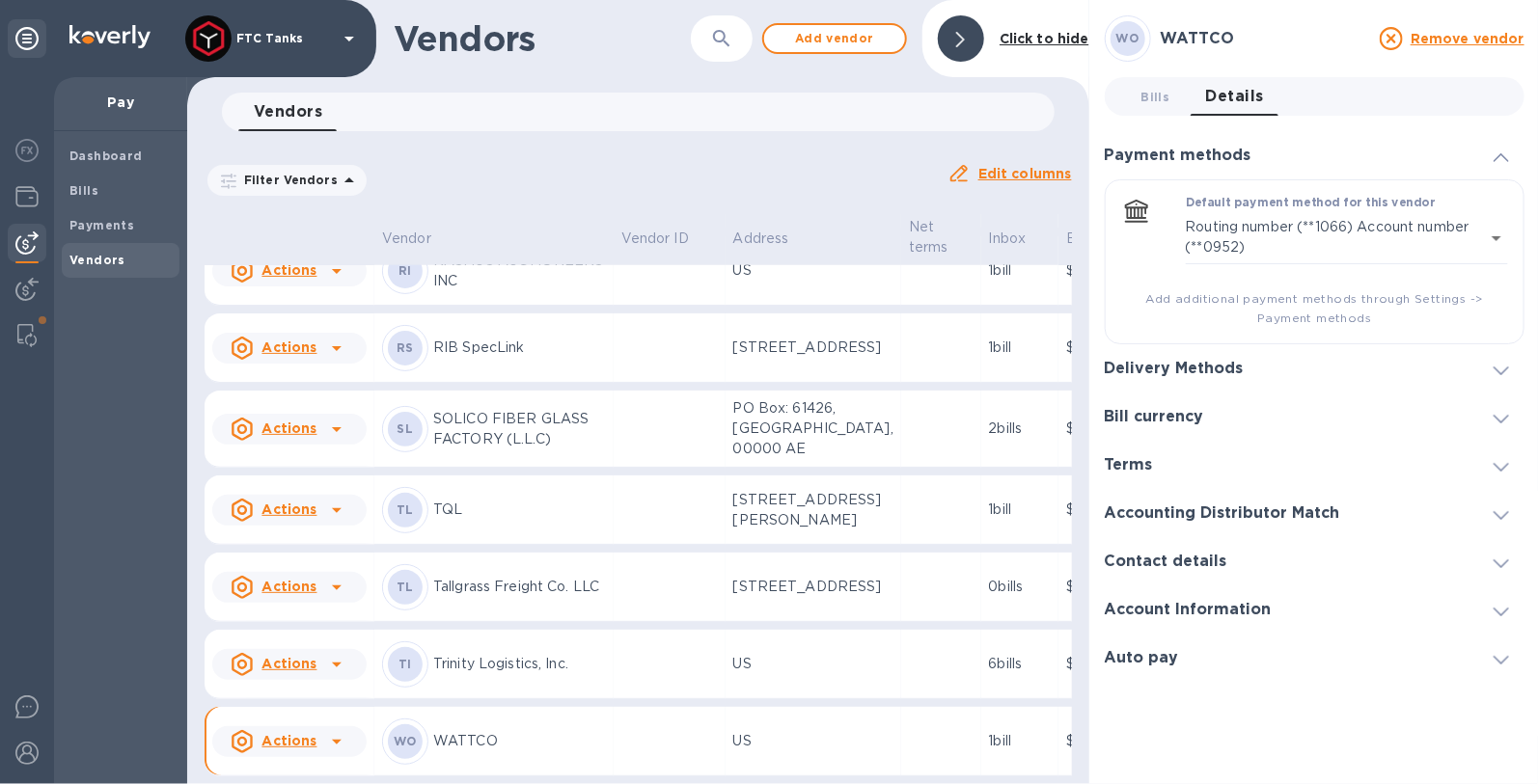
click at [1503, 370] on icon at bounding box center [1502, 370] width 16 height 9
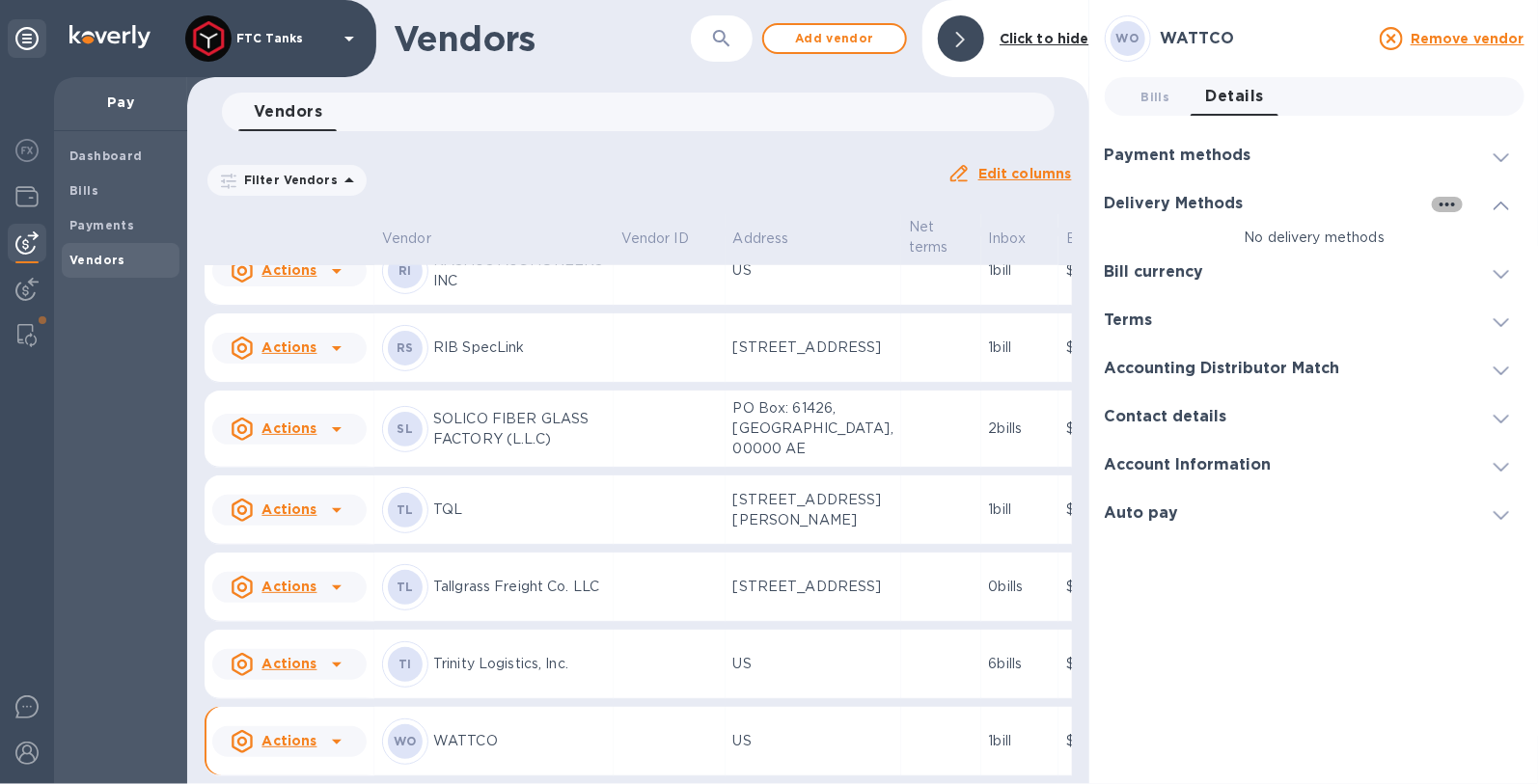
click at [1446, 208] on icon "button" at bounding box center [1446, 204] width 23 height 23
click at [1465, 240] on p "Add new" at bounding box center [1469, 244] width 64 height 20
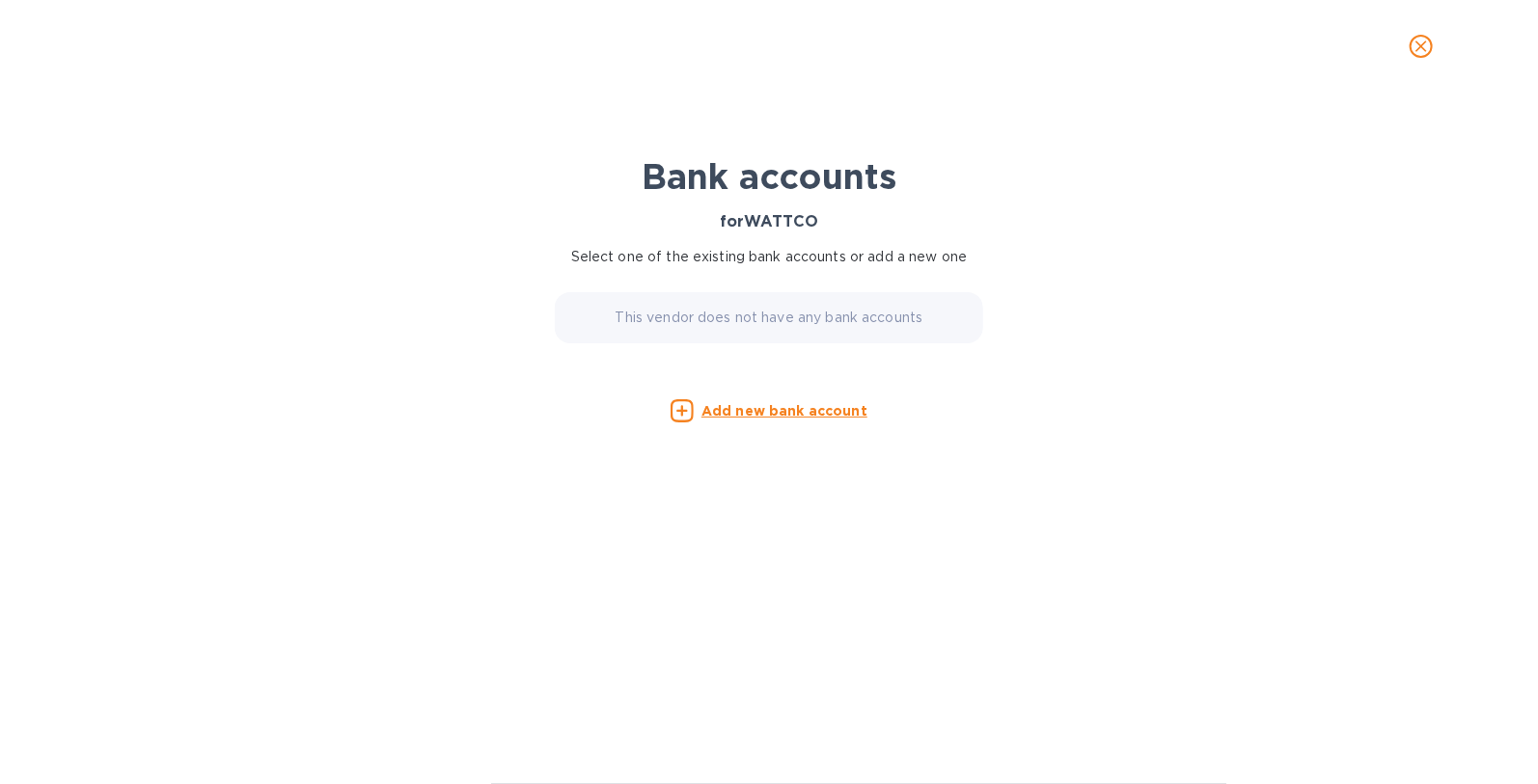
click at [775, 415] on u "Add new bank account" at bounding box center [784, 411] width 166 height 16
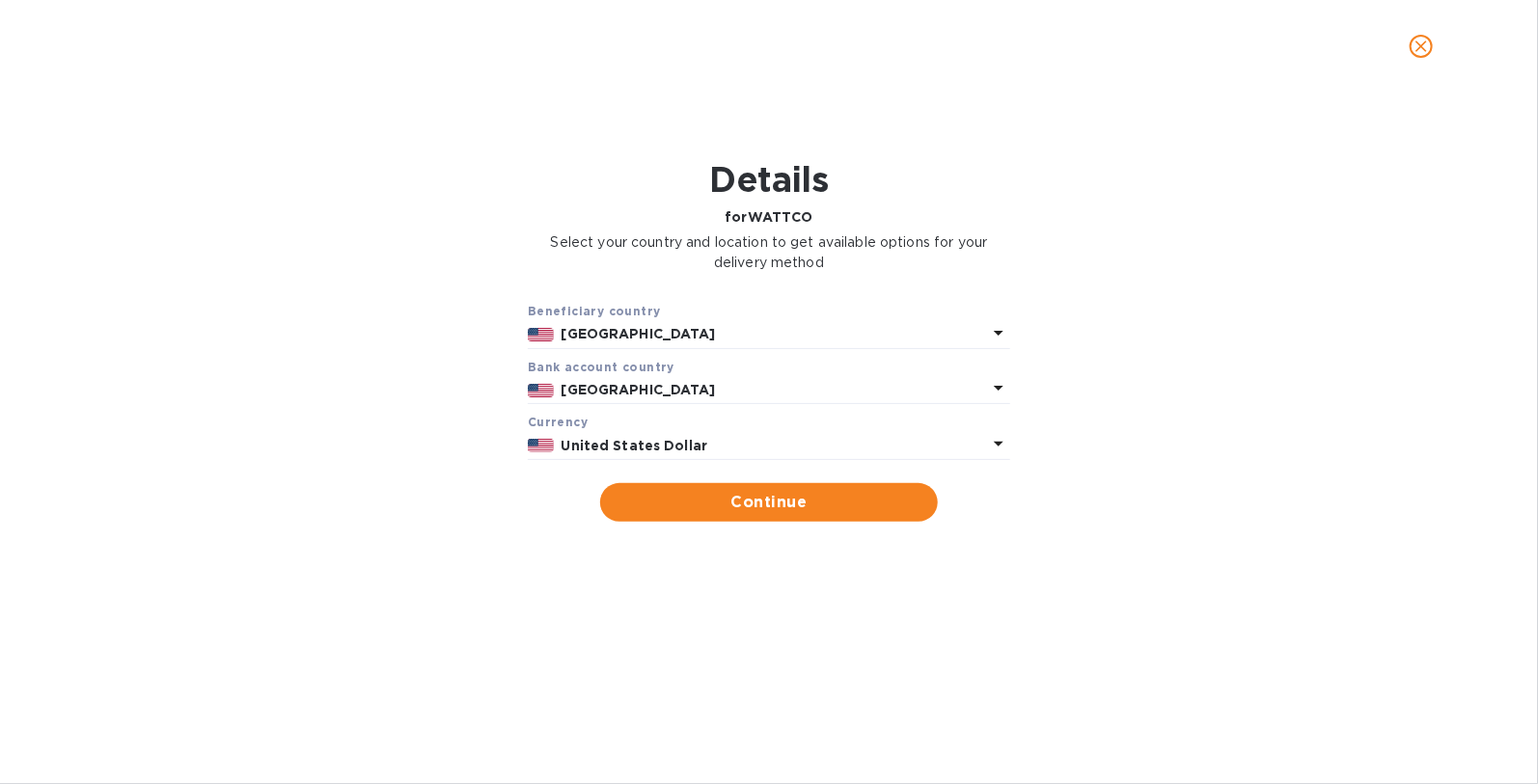
click at [1001, 336] on icon at bounding box center [998, 332] width 23 height 23
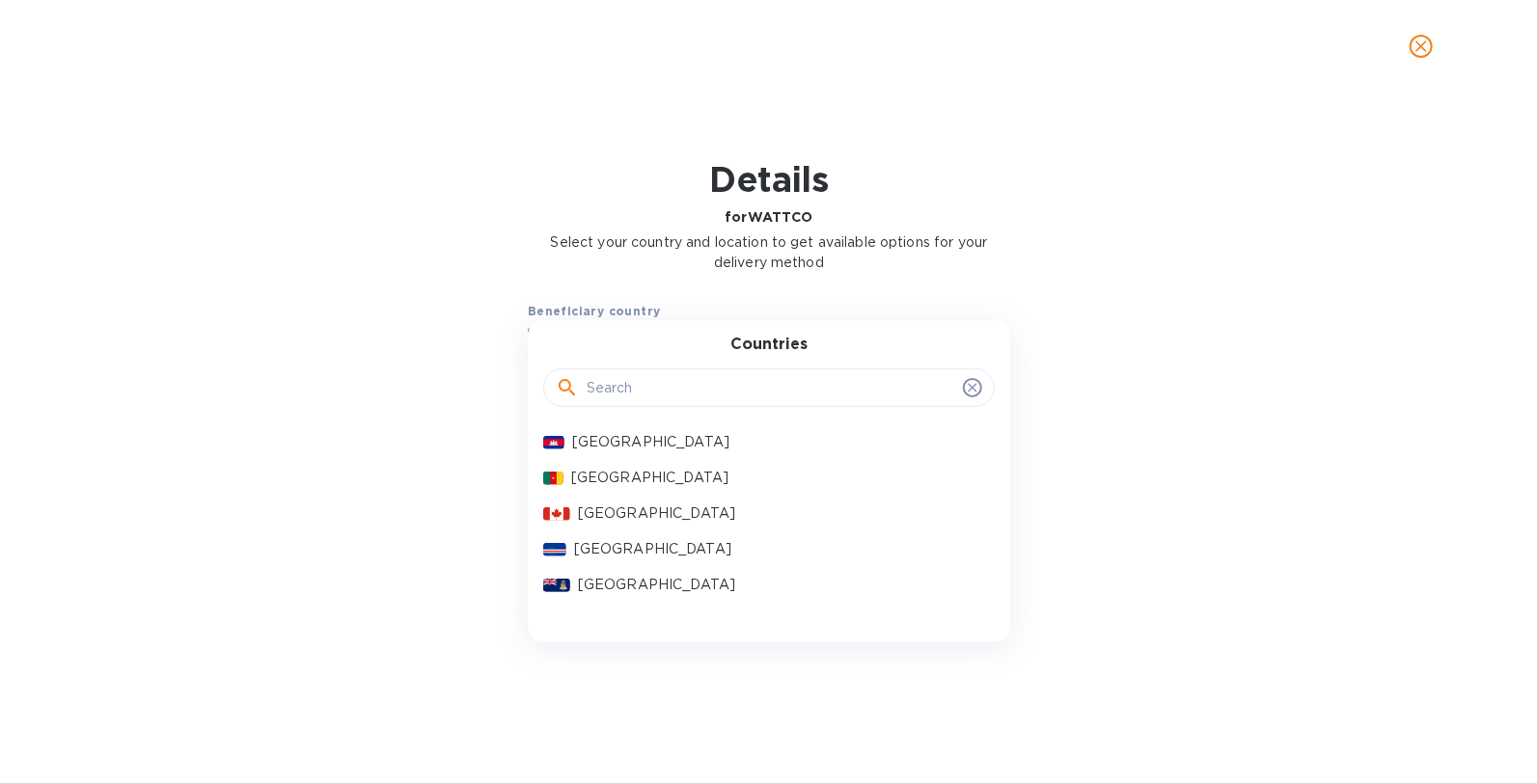
scroll to position [1172, 0]
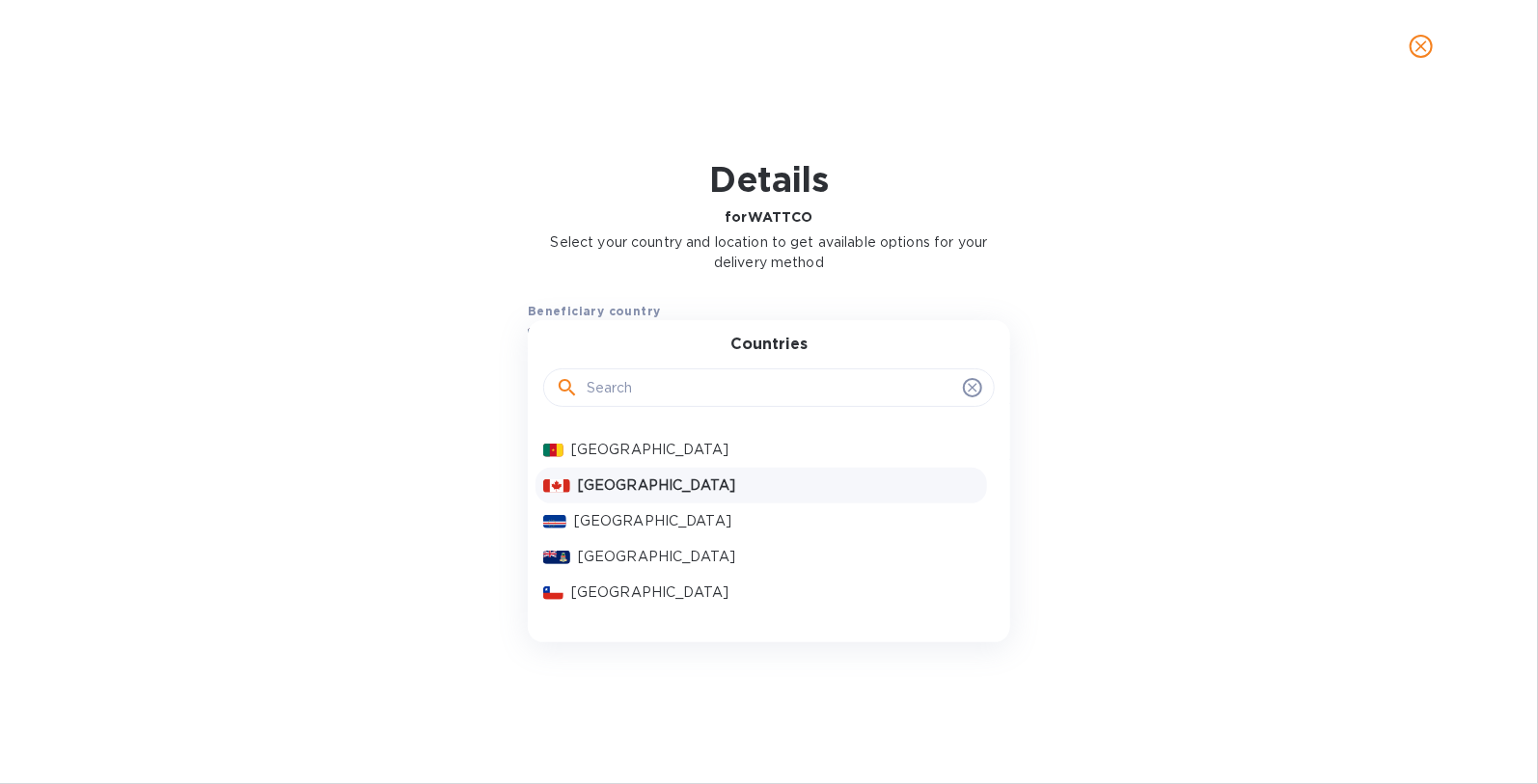
click at [628, 490] on p "[GEOGRAPHIC_DATA]" at bounding box center [777, 486] width 401 height 21
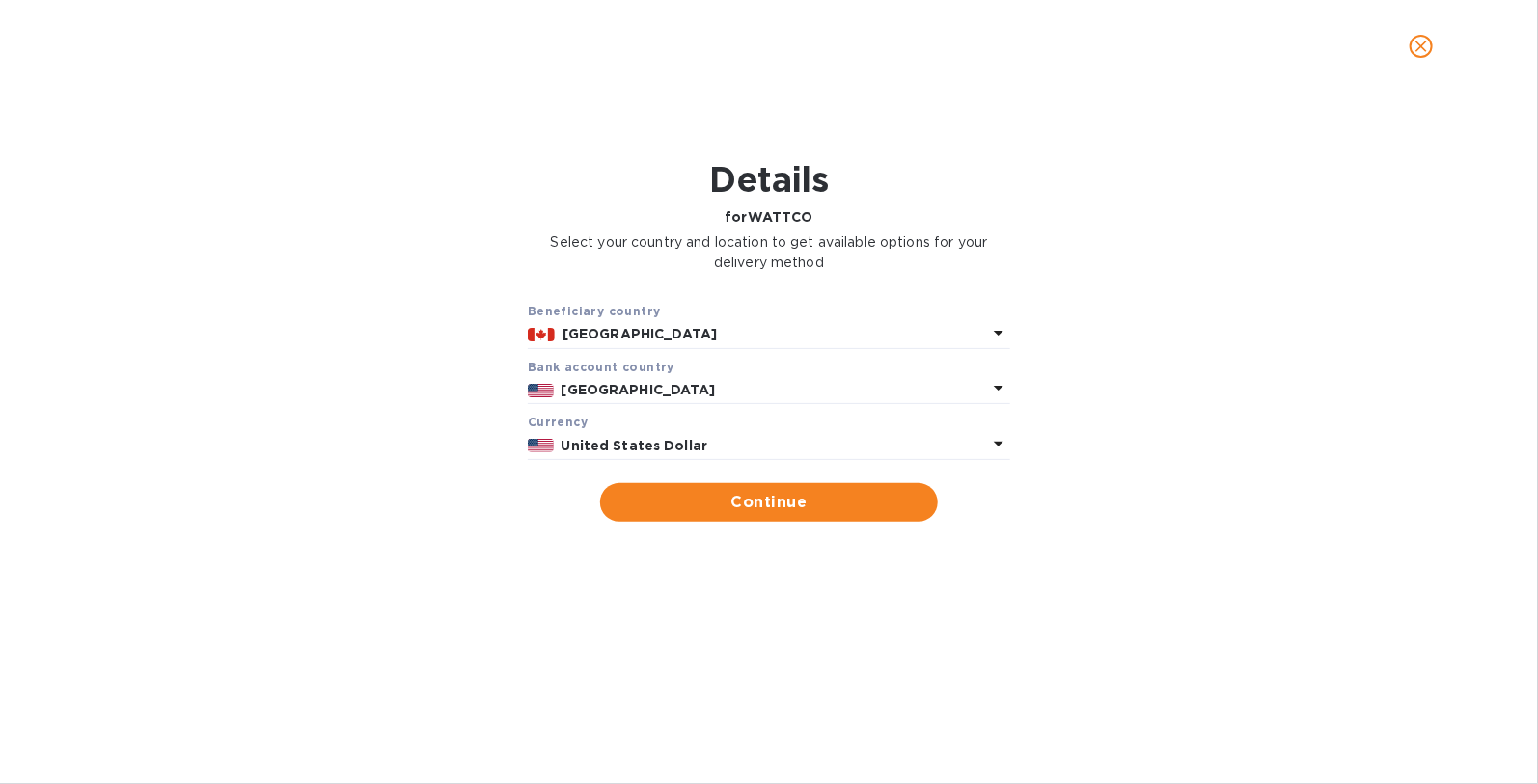
click at [644, 394] on b "[GEOGRAPHIC_DATA]" at bounding box center [638, 390] width 155 height 16
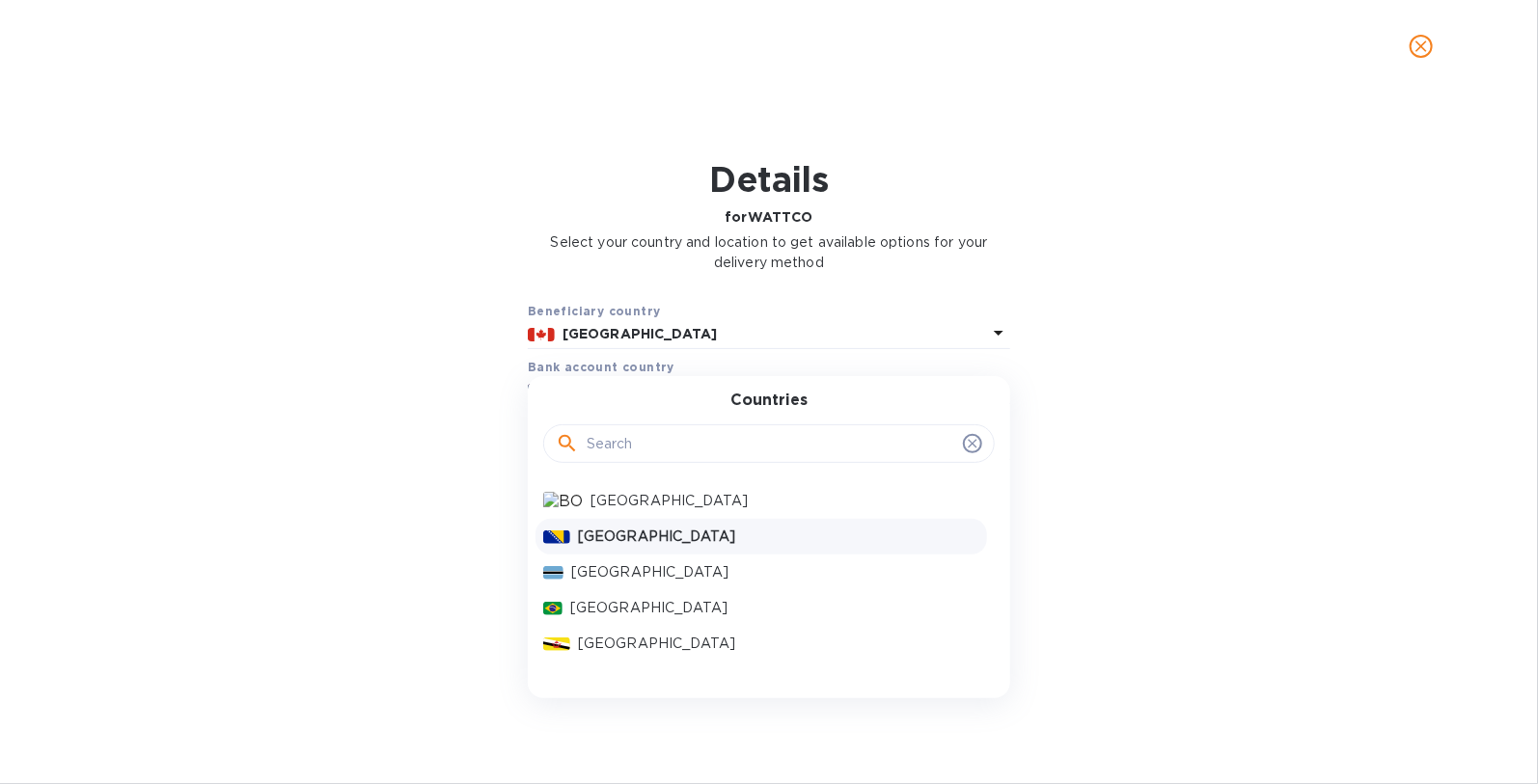
scroll to position [1165, 0]
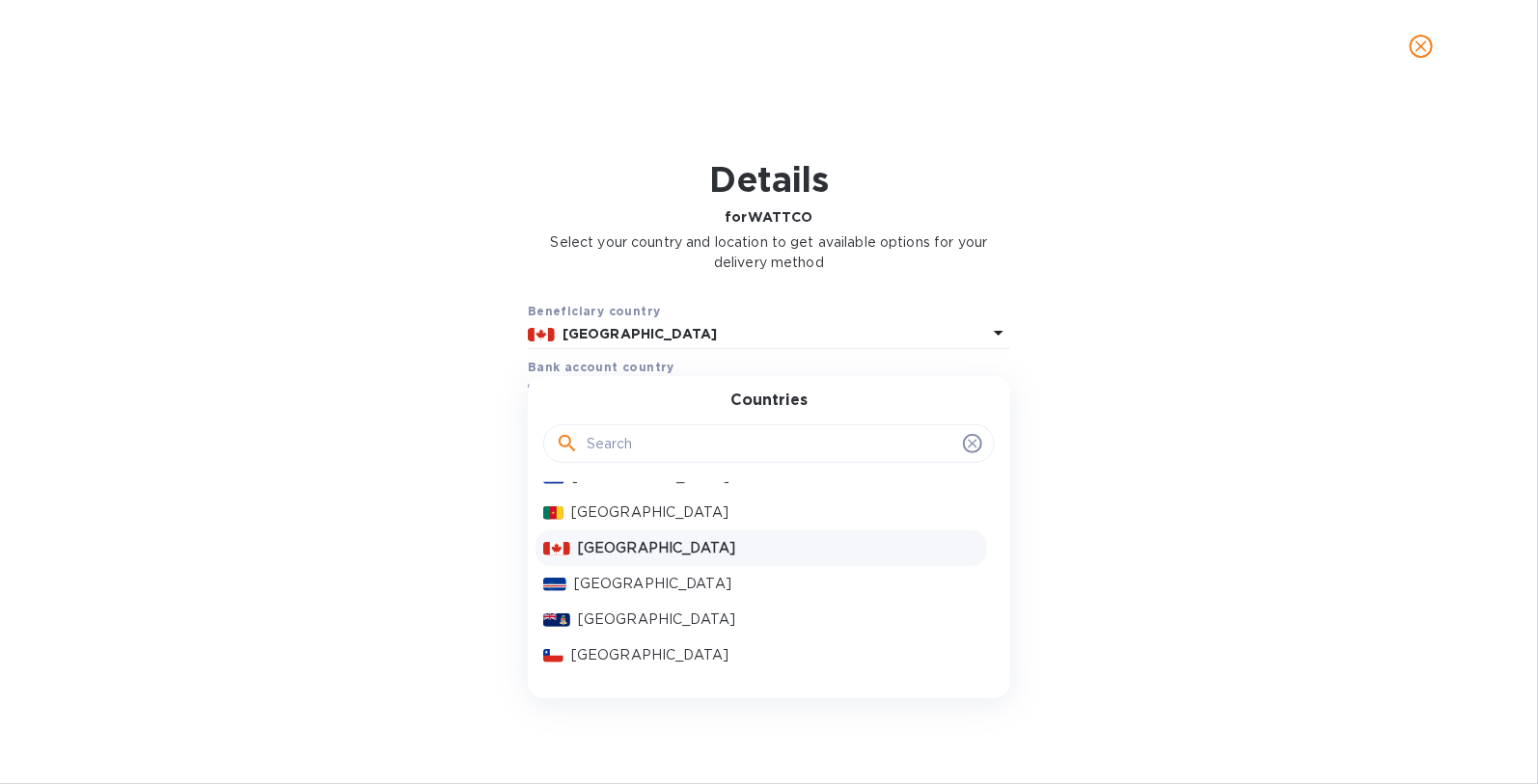
click at [622, 552] on p "[GEOGRAPHIC_DATA]" at bounding box center [777, 548] width 401 height 21
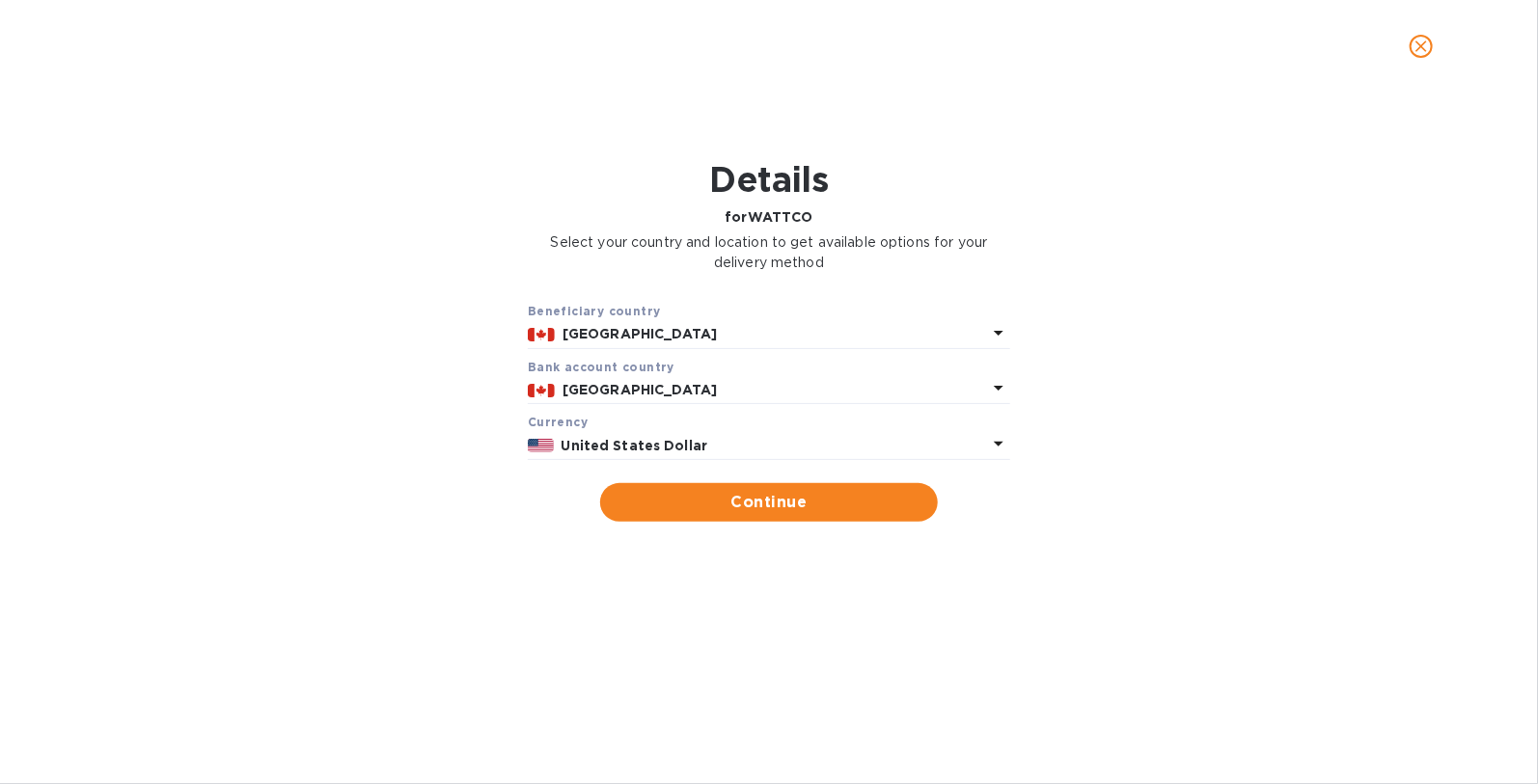
click at [827, 448] on p "United States Dollar" at bounding box center [774, 446] width 426 height 21
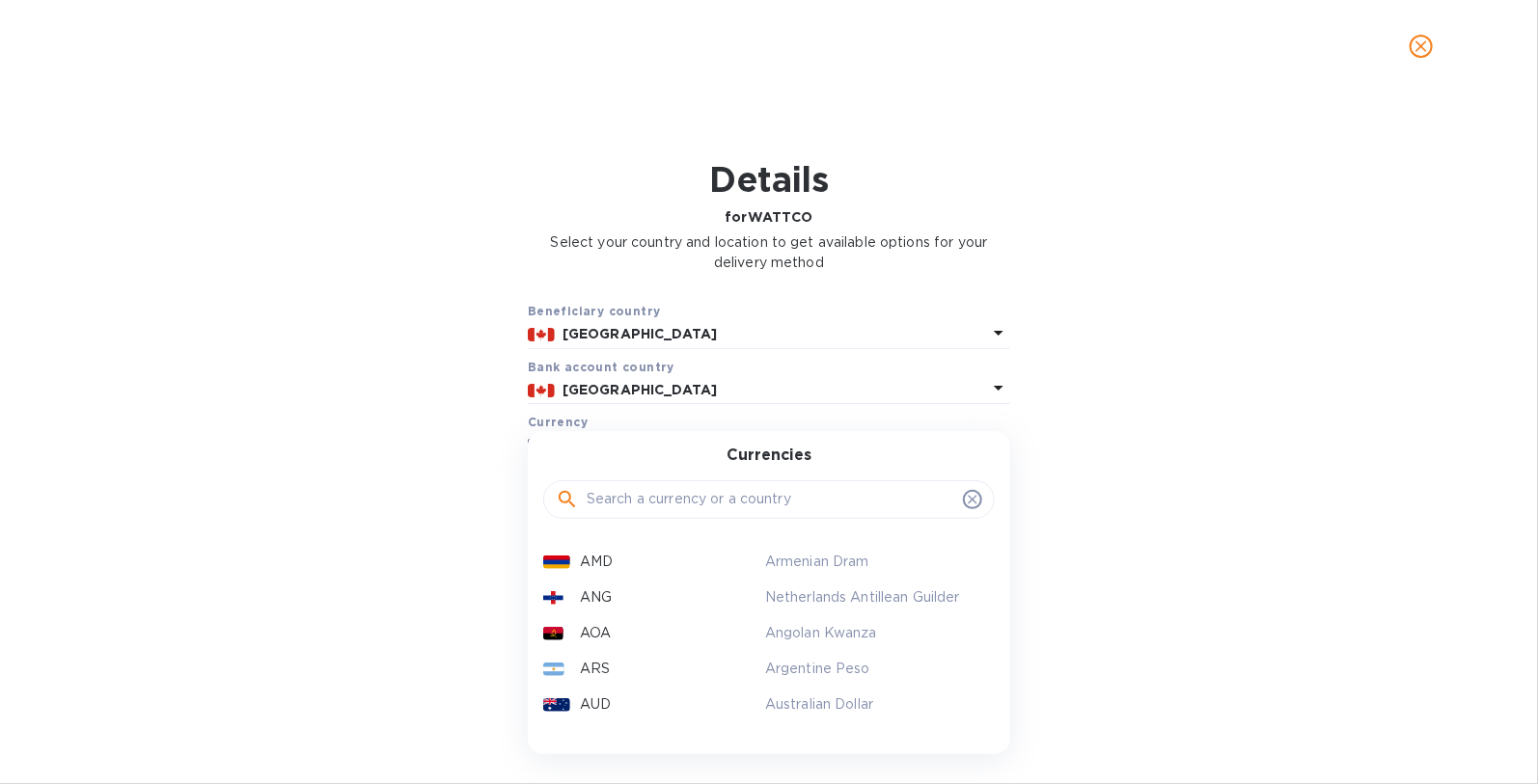
scroll to position [0, 0]
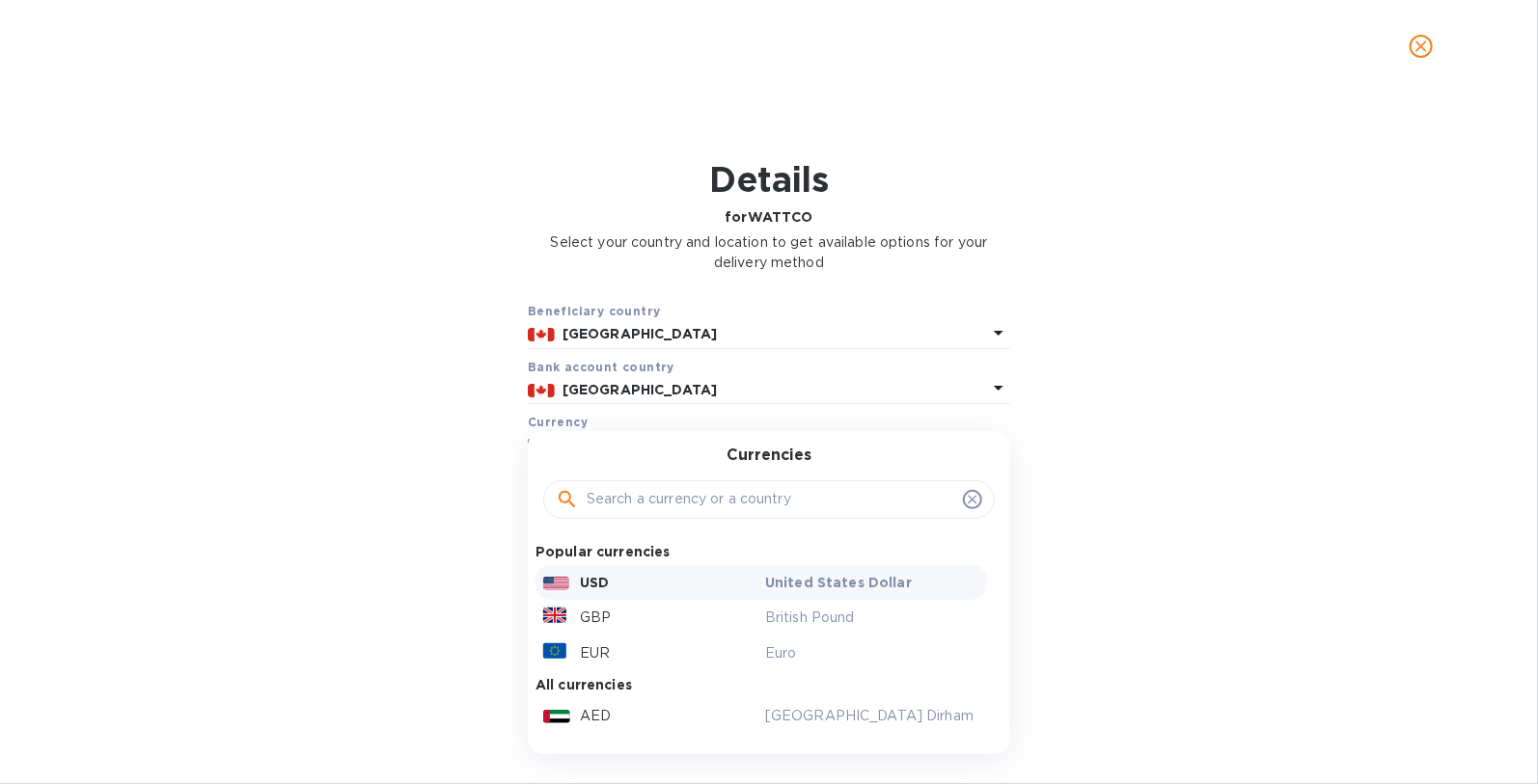
click at [817, 579] on p "United States Dollar" at bounding box center [871, 583] width 214 height 20
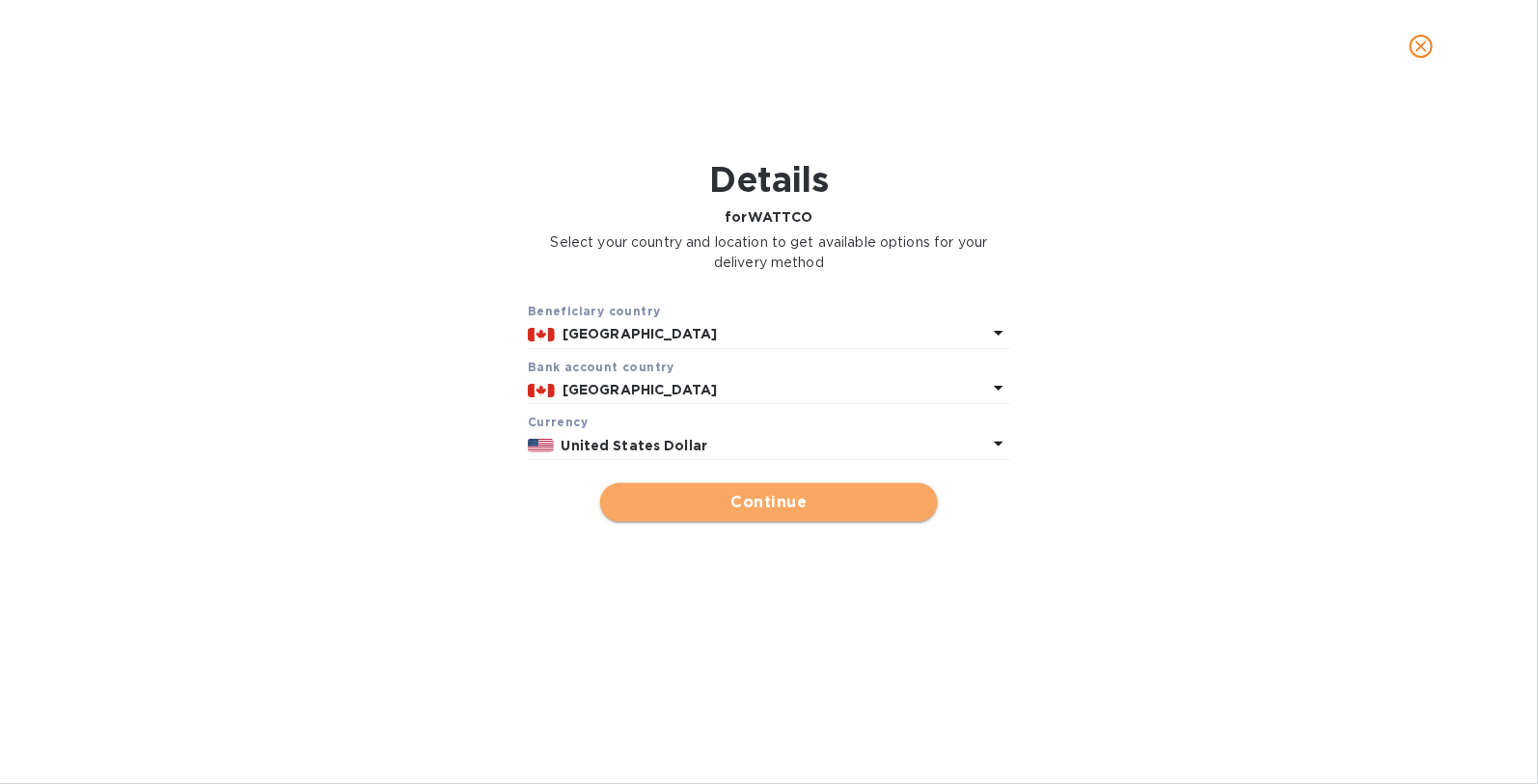
click at [765, 505] on span "Continue" at bounding box center [769, 501] width 306 height 23
type input "WATTCO"
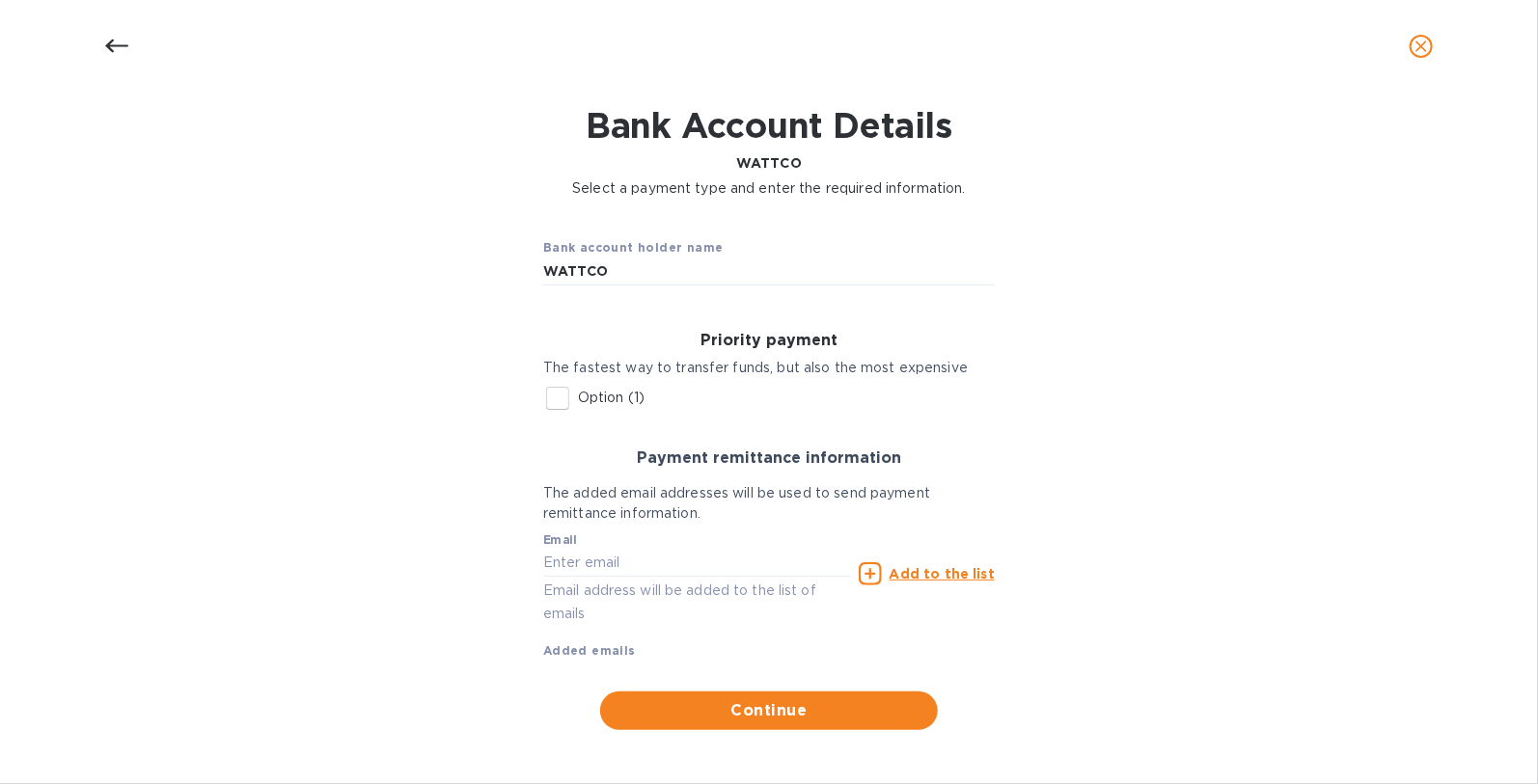
scroll to position [60, 0]
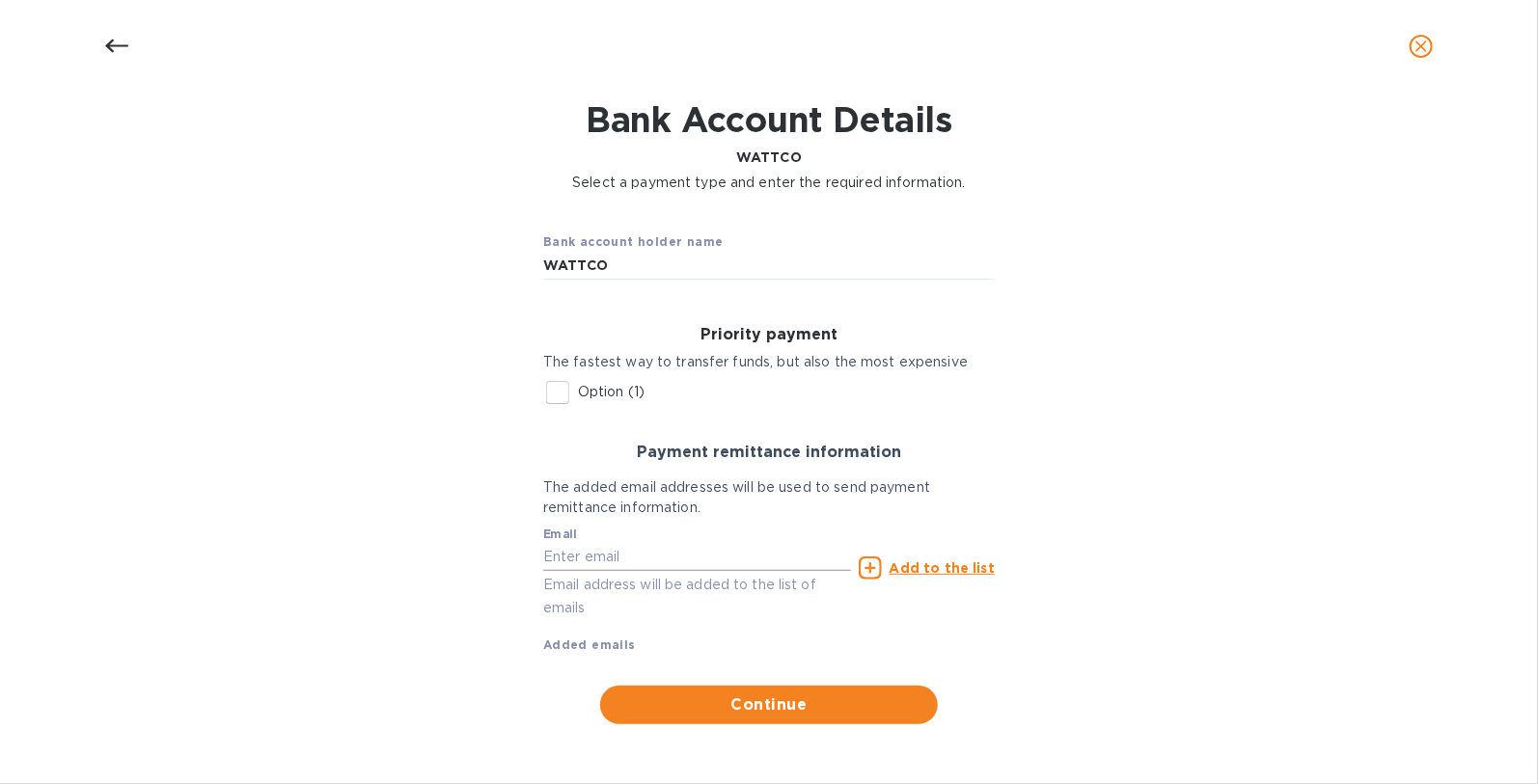
click at [666, 562] on input "text" at bounding box center [697, 556] width 307 height 29
type input "[EMAIL_ADDRESS][DOMAIN_NAME]"
click at [1118, 625] on div "Bank account holder name WATTCO Priority payment The fastest way to transfer fu…" at bounding box center [769, 470] width 1488 height 531
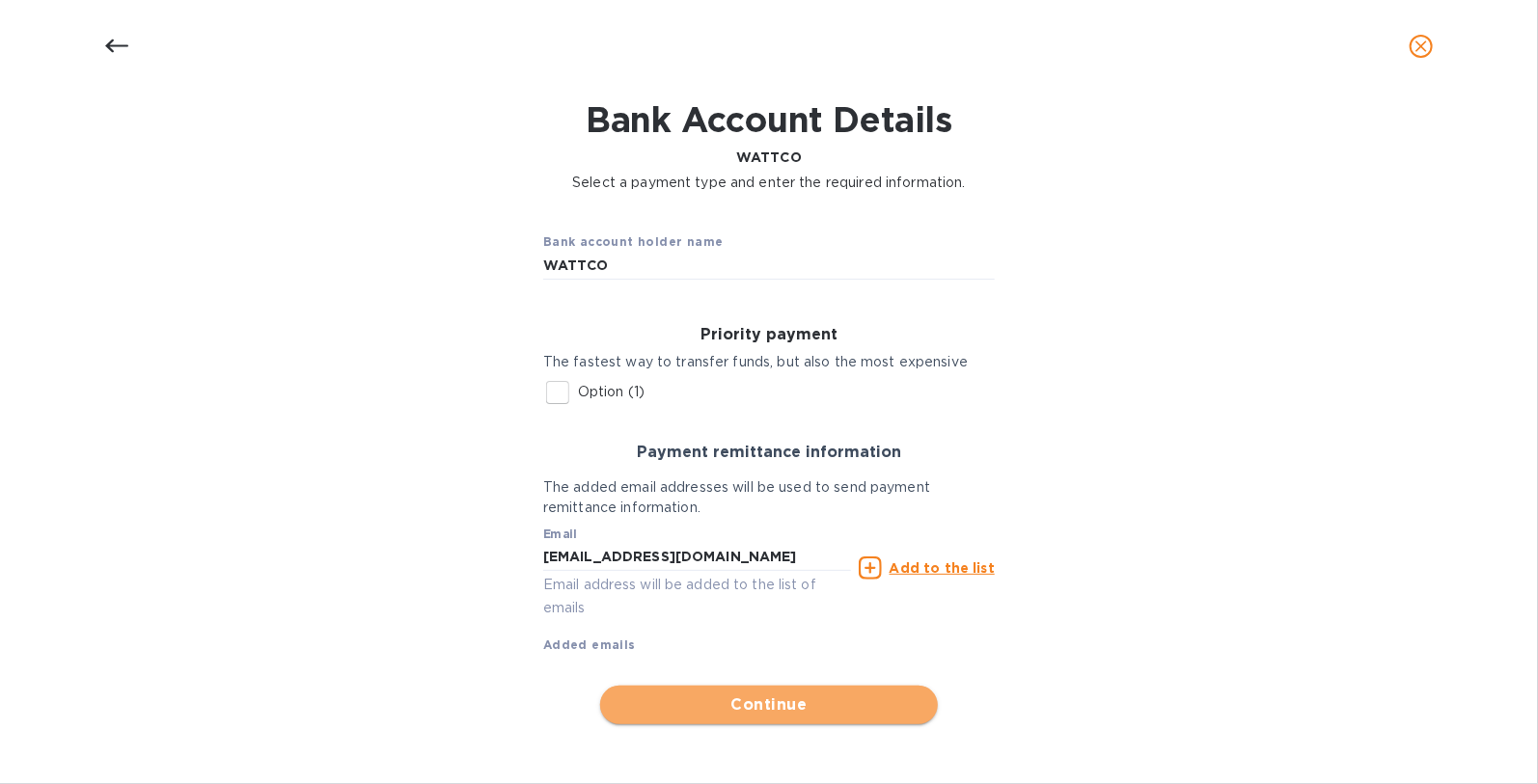
click at [809, 703] on span "Continue" at bounding box center [769, 704] width 306 height 23
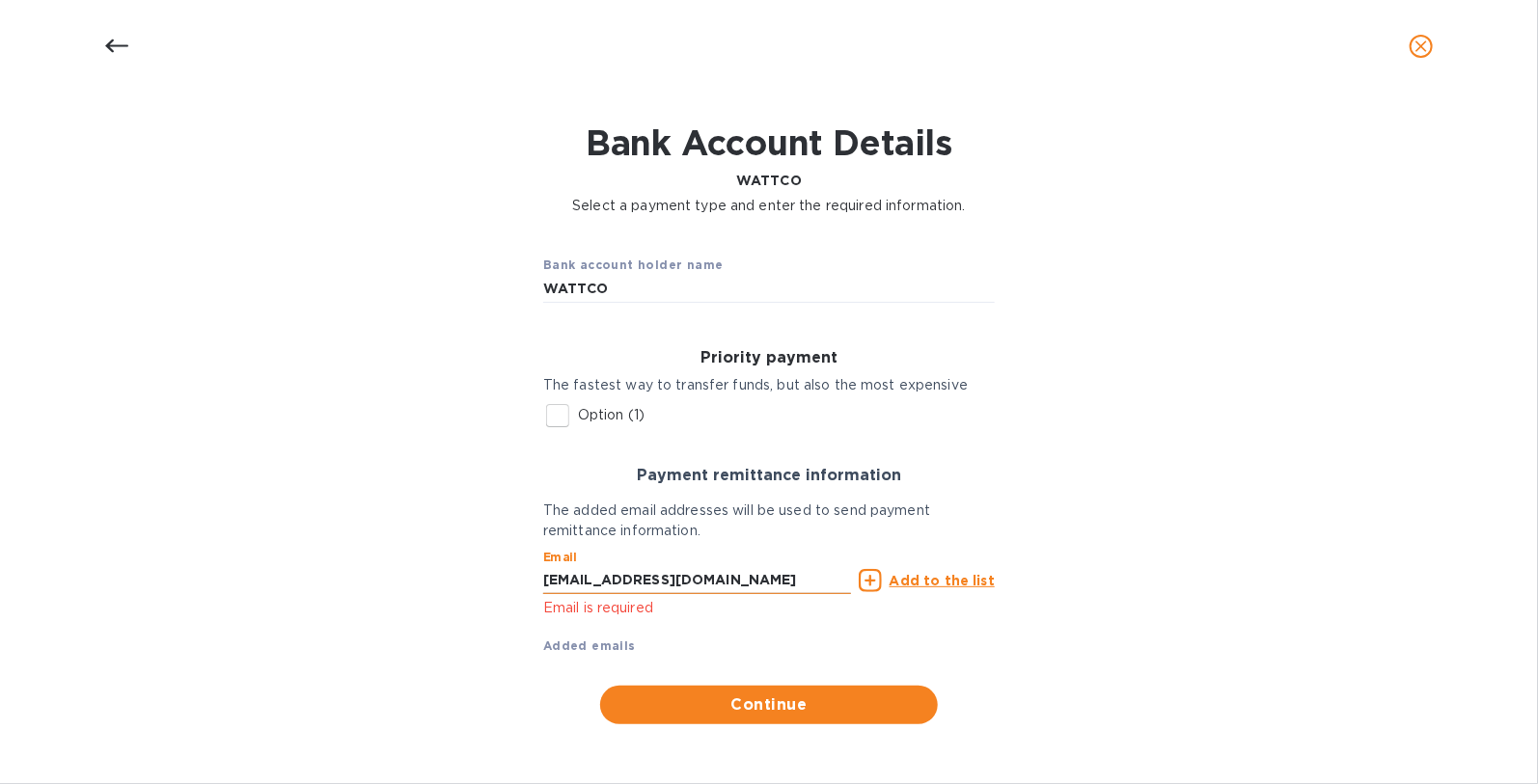
click at [717, 577] on input "[EMAIL_ADDRESS][DOMAIN_NAME]" at bounding box center [697, 580] width 307 height 29
click at [893, 577] on u "Add to the list" at bounding box center [942, 581] width 105 height 16
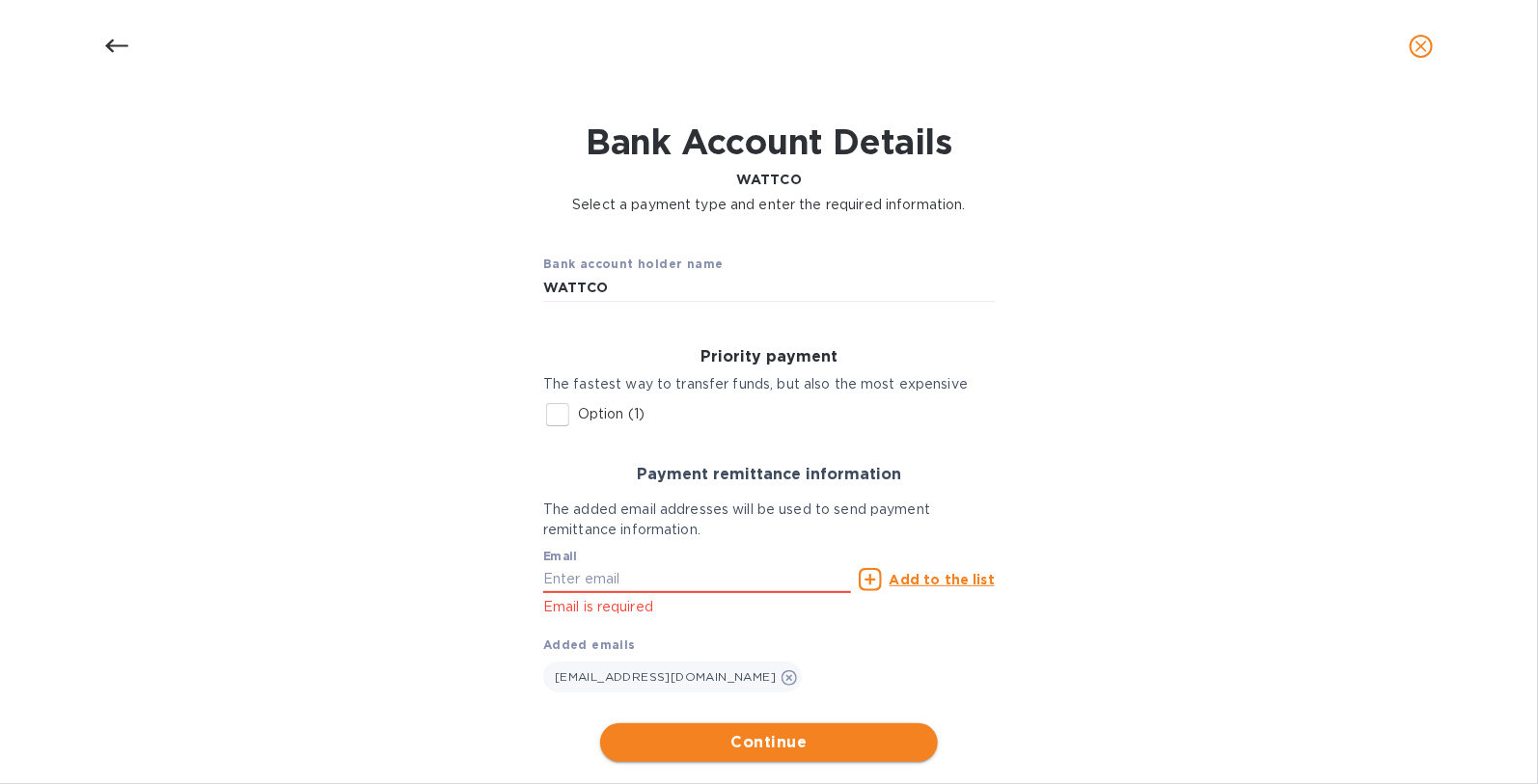
click at [796, 748] on span "Continue" at bounding box center [769, 742] width 306 height 23
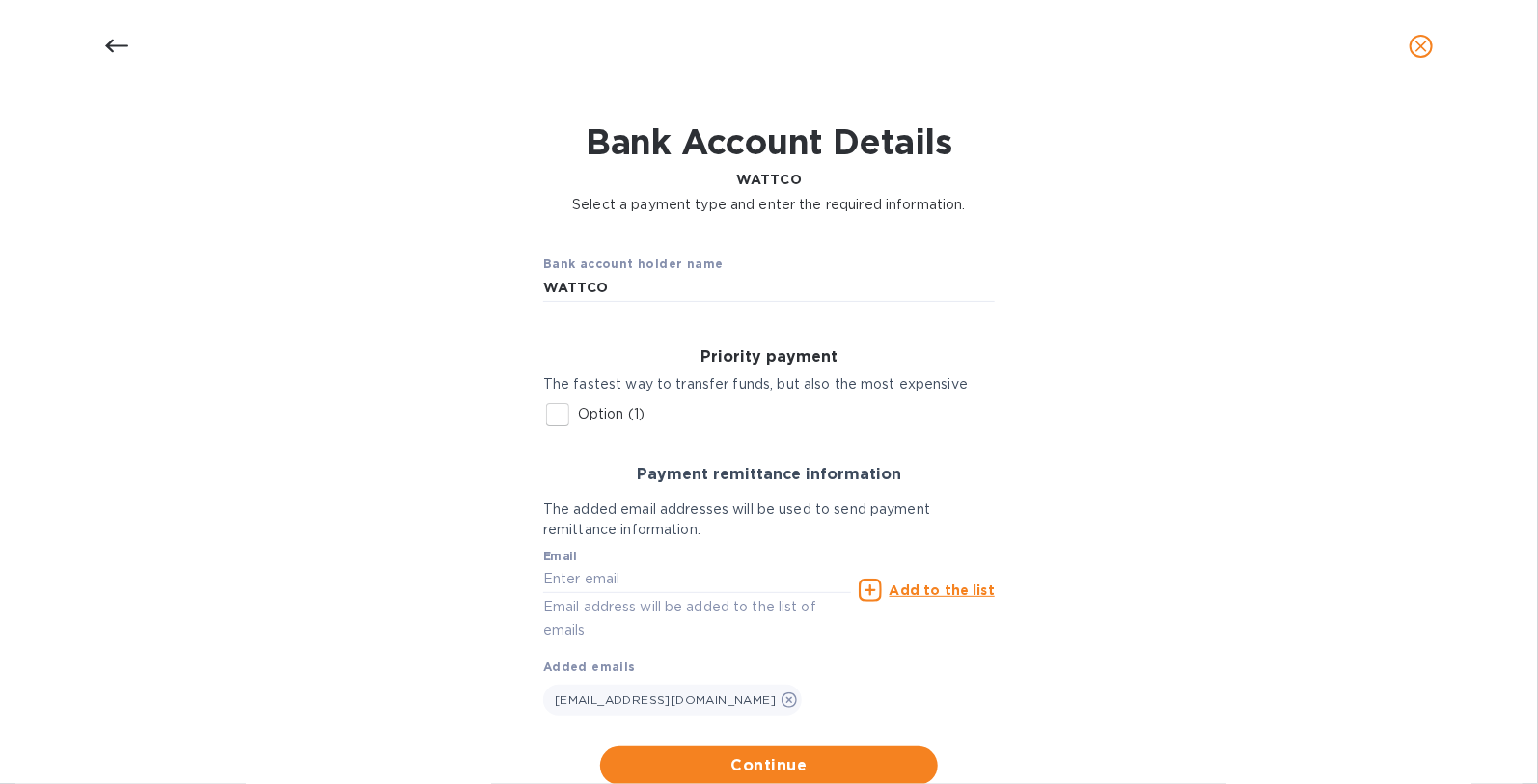
scroll to position [98, 0]
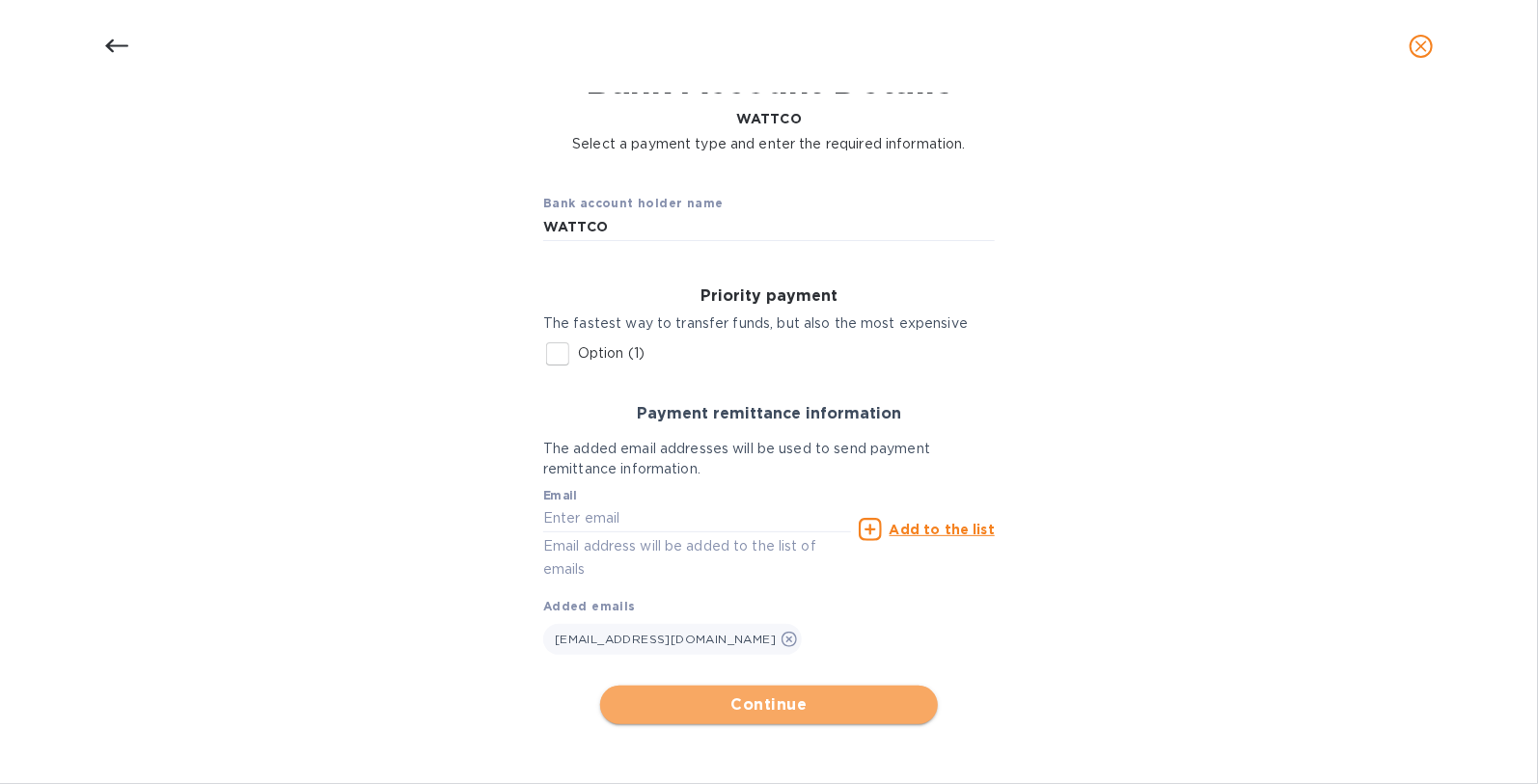
click at [772, 716] on span "Continue" at bounding box center [769, 704] width 306 height 23
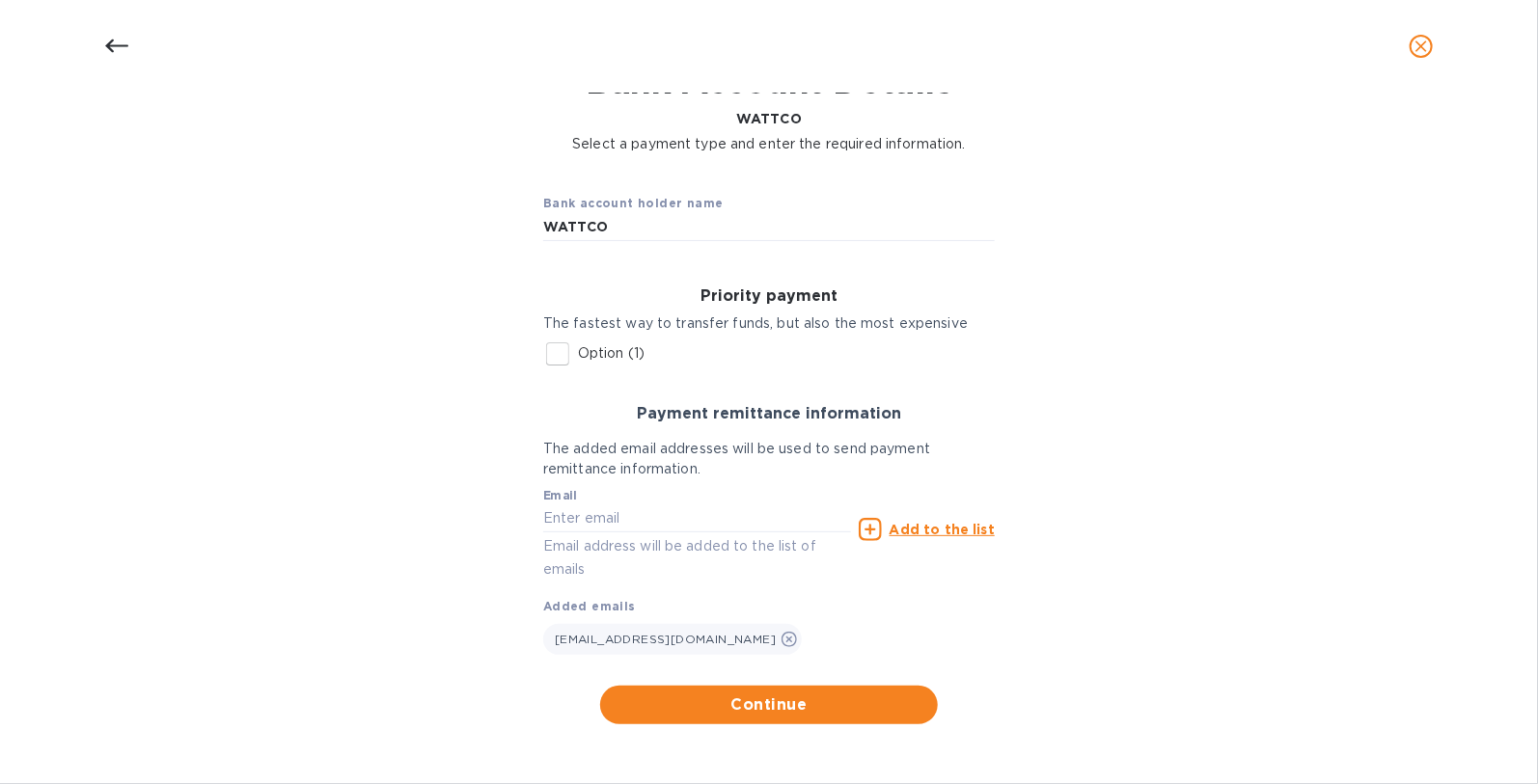
click at [560, 359] on input "Option (1)" at bounding box center [557, 354] width 40 height 40
checkbox input "true"
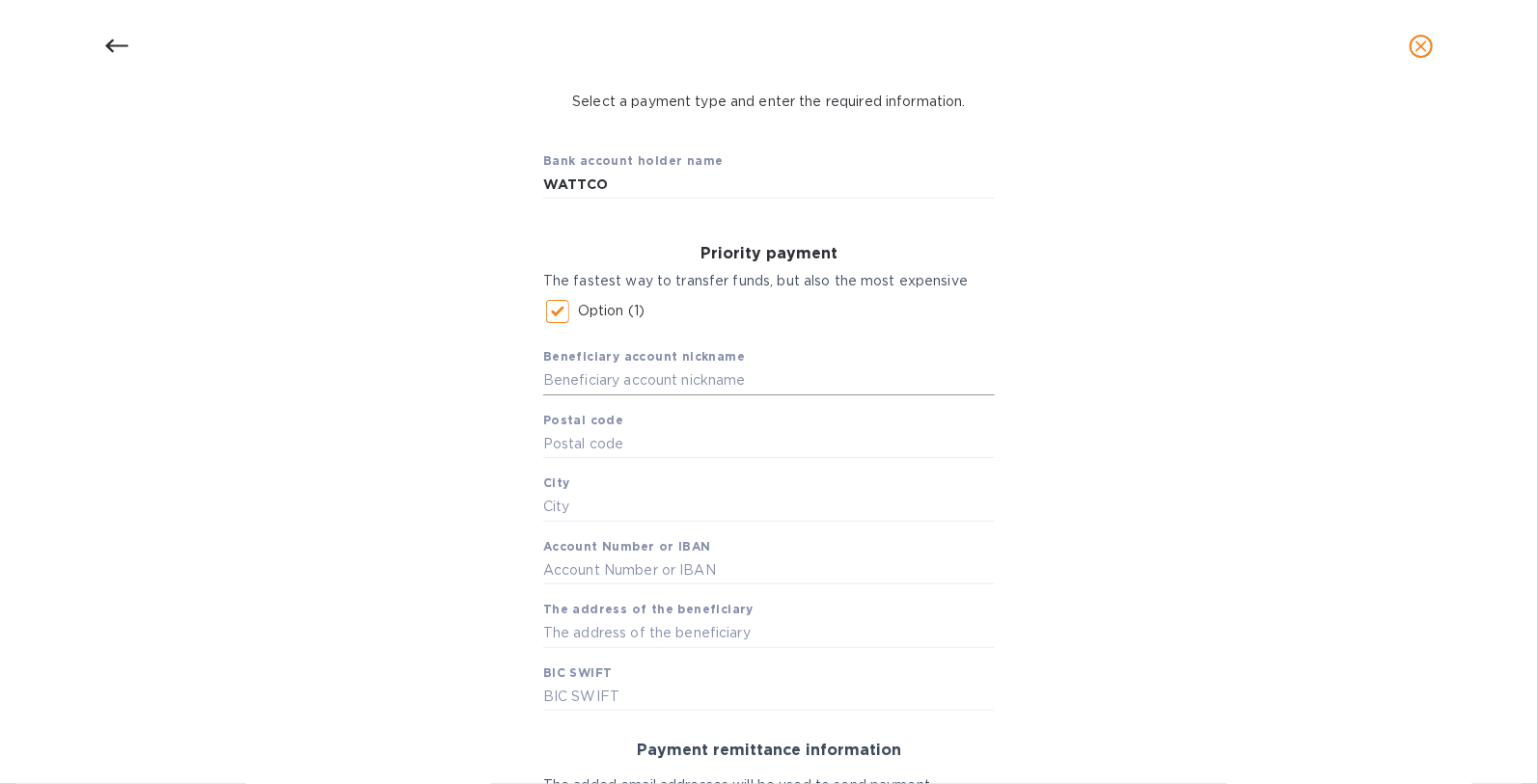
scroll to position [155, 0]
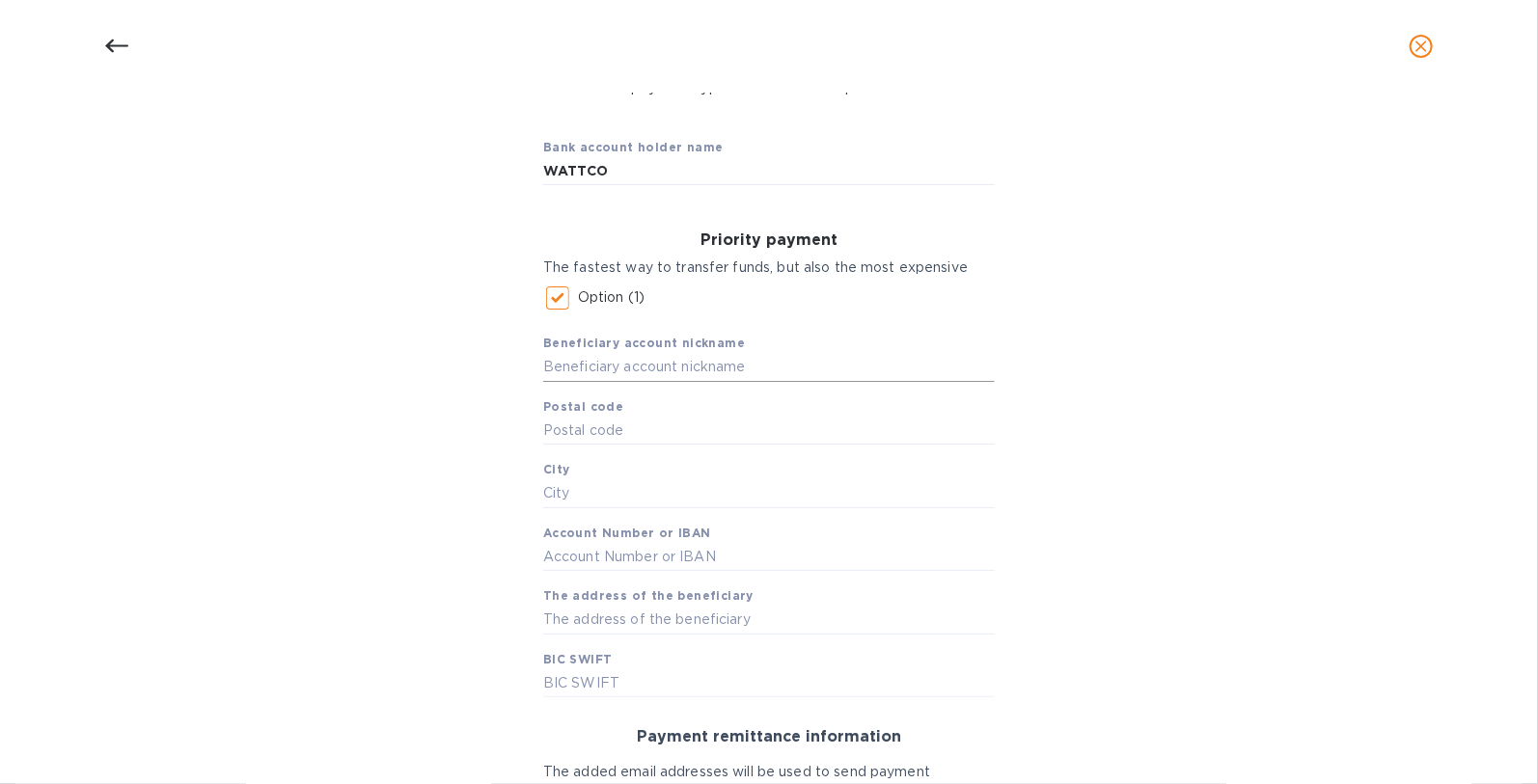
drag, startPoint x: 706, startPoint y: 368, endPoint x: 720, endPoint y: 365, distance: 14.3
click at [708, 367] on input "text" at bounding box center [769, 366] width 451 height 29
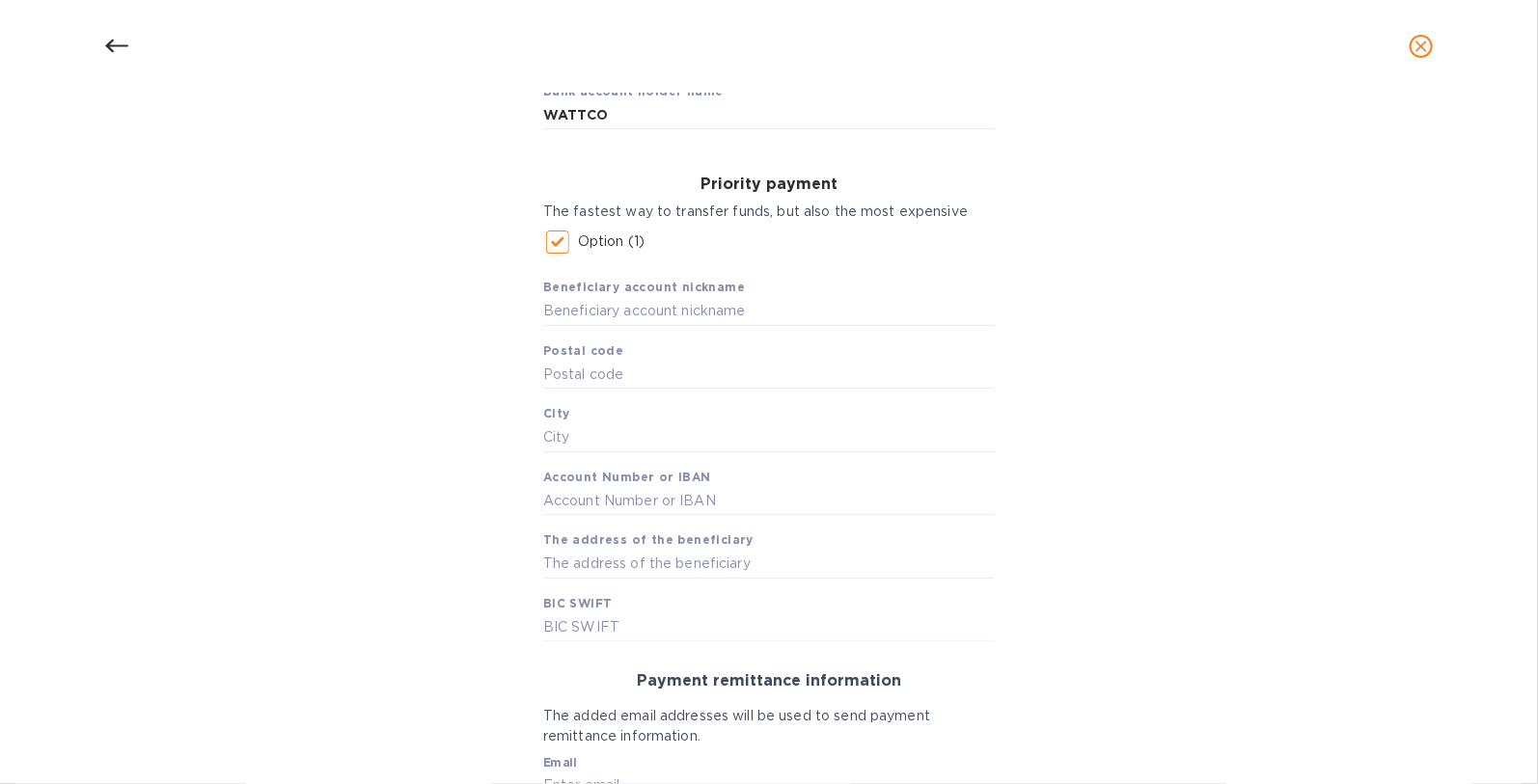
scroll to position [478, 0]
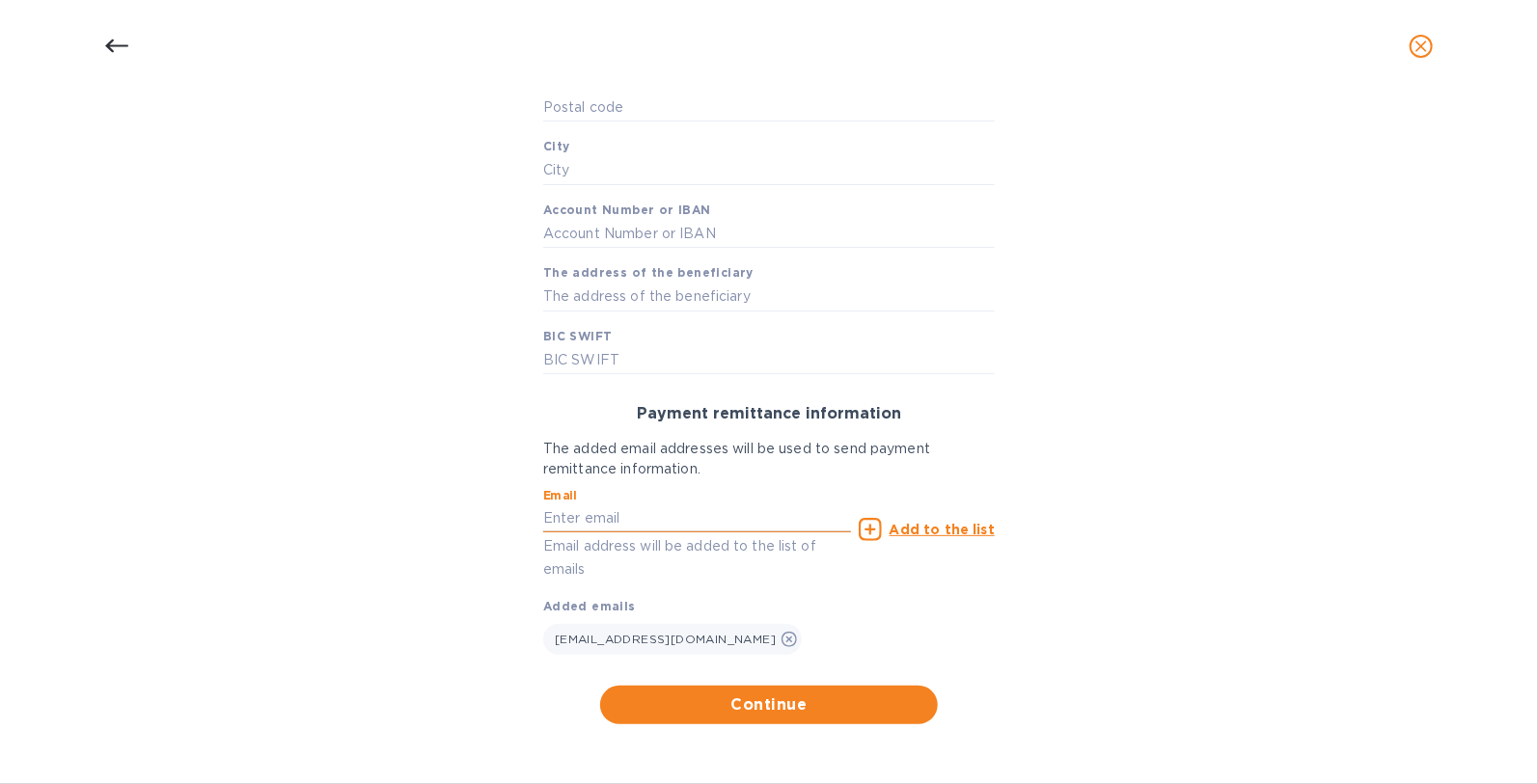
click at [599, 515] on input "text" at bounding box center [697, 518] width 307 height 29
type input "c"
click at [602, 513] on input "text" at bounding box center [697, 518] width 307 height 29
type input "c"
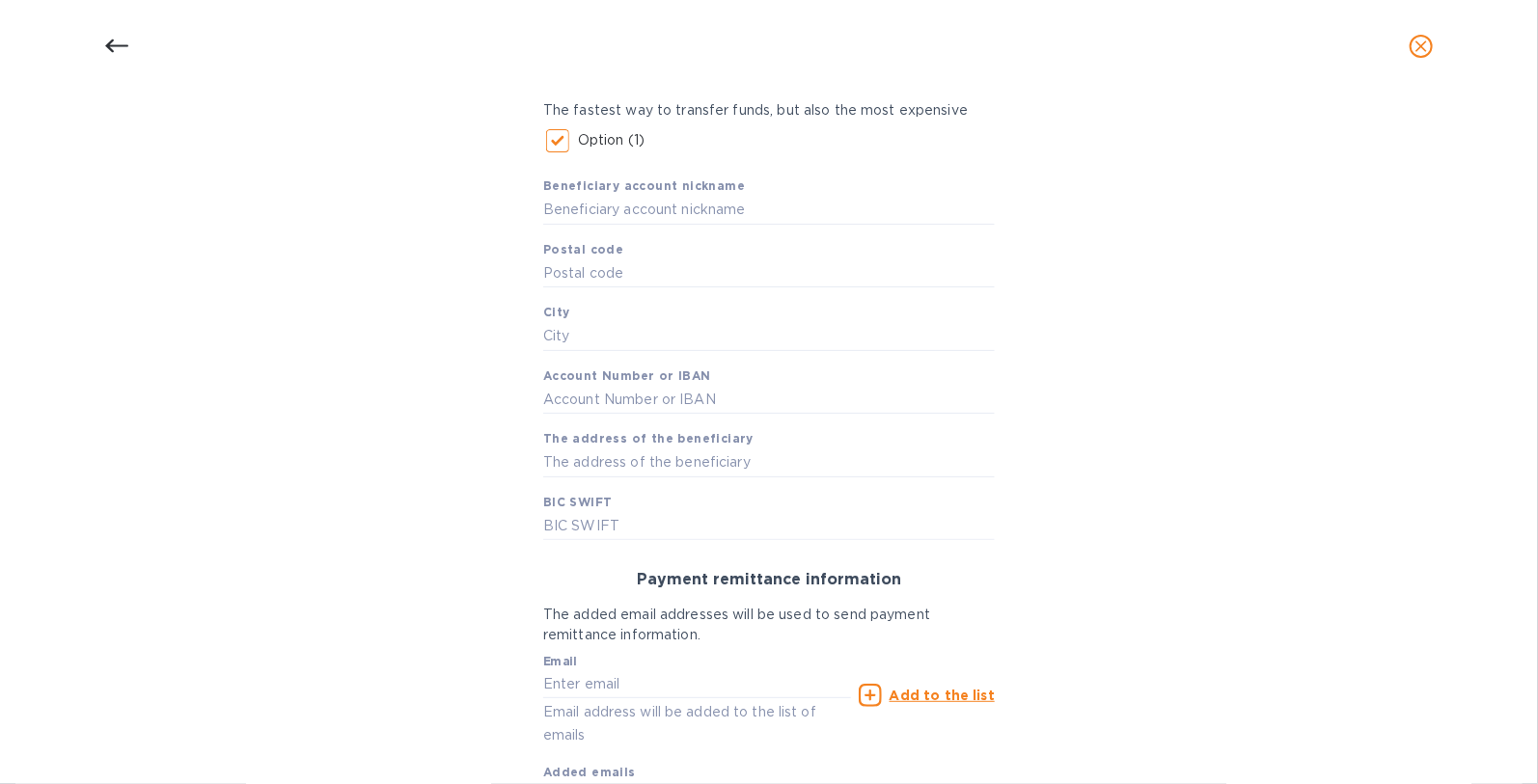
scroll to position [297, 0]
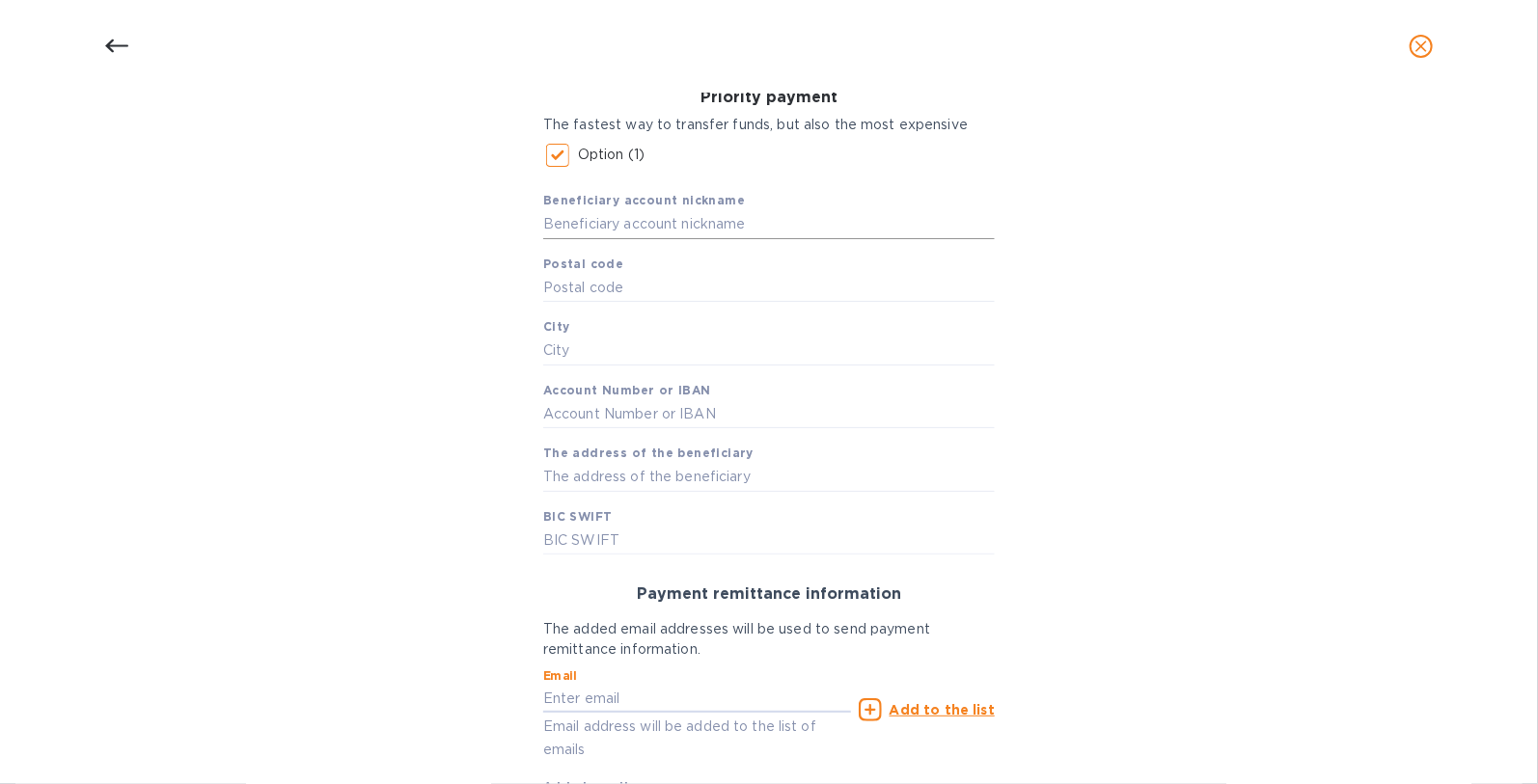
click at [668, 222] on input "text" at bounding box center [769, 224] width 451 height 29
paste input "The Toronto-Dominion Bank [EMAIL_ADDRESS][DOMAIN_NAME]"
type input "The Toronto-Dominion Bank [EMAIL_ADDRESS][DOMAIN_NAME]"
click at [596, 285] on input "text" at bounding box center [769, 287] width 451 height 29
paste input "H4S 126"
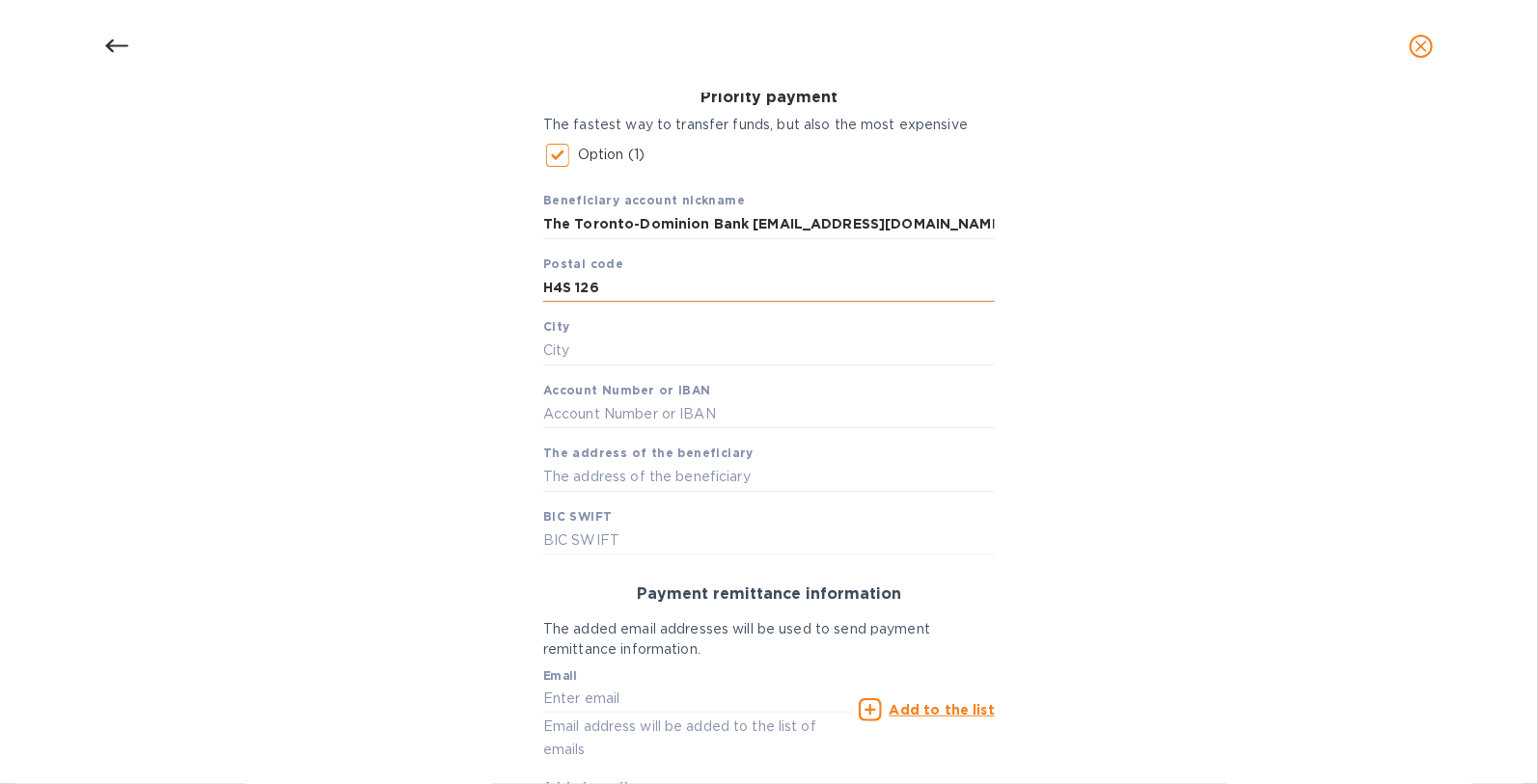
click at [583, 285] on input "H4S 126" at bounding box center [769, 287] width 451 height 29
type input "H4S 1Z6"
click at [586, 356] on input "text" at bounding box center [769, 351] width 451 height 29
type input "[GEOGRAPHIC_DATA]"
click at [594, 417] on input "text" at bounding box center [769, 413] width 451 height 29
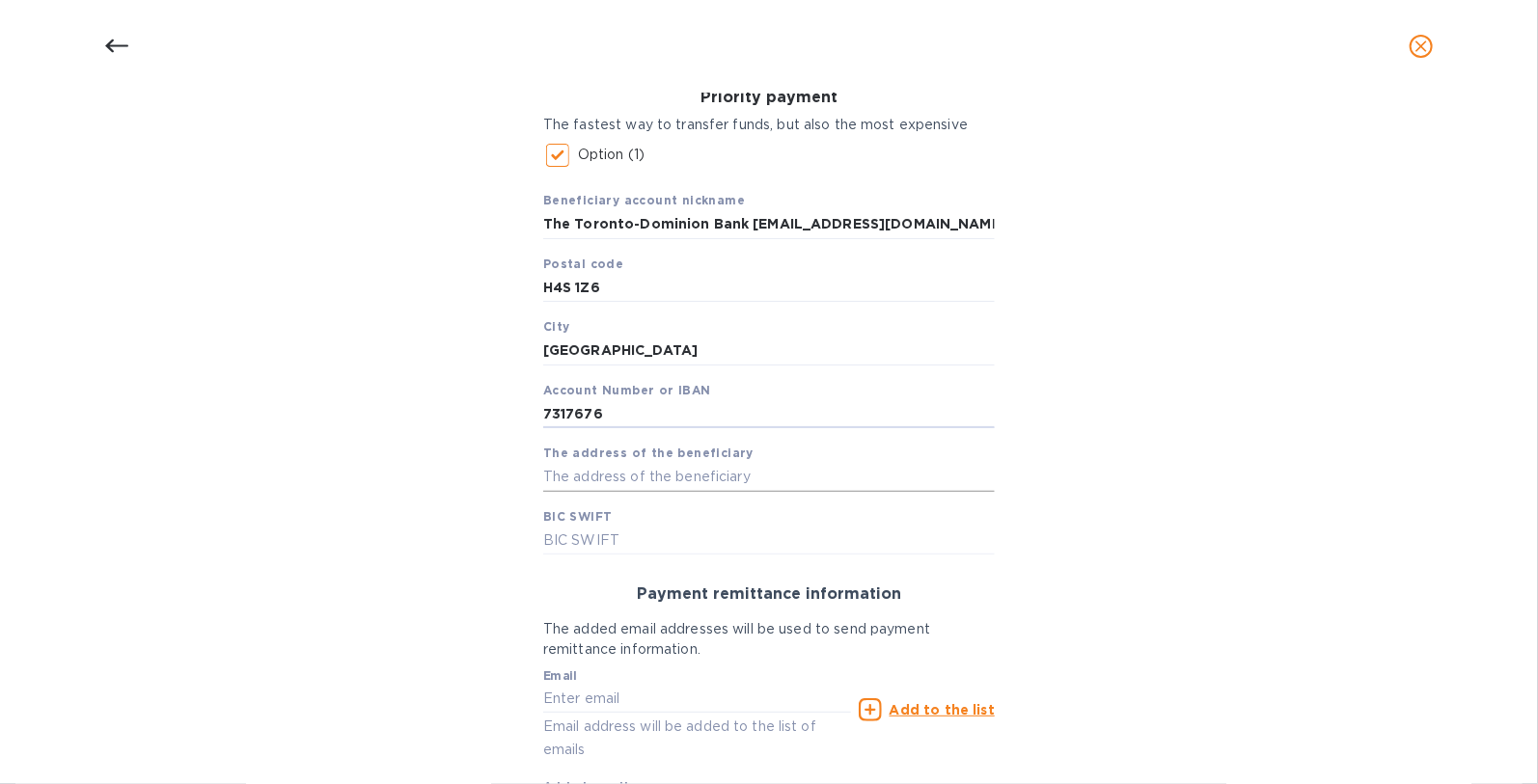
type input "7317676"
click at [747, 480] on input "text" at bounding box center [769, 477] width 451 height 29
click at [610, 421] on input "7317676" at bounding box center [769, 413] width 451 height 29
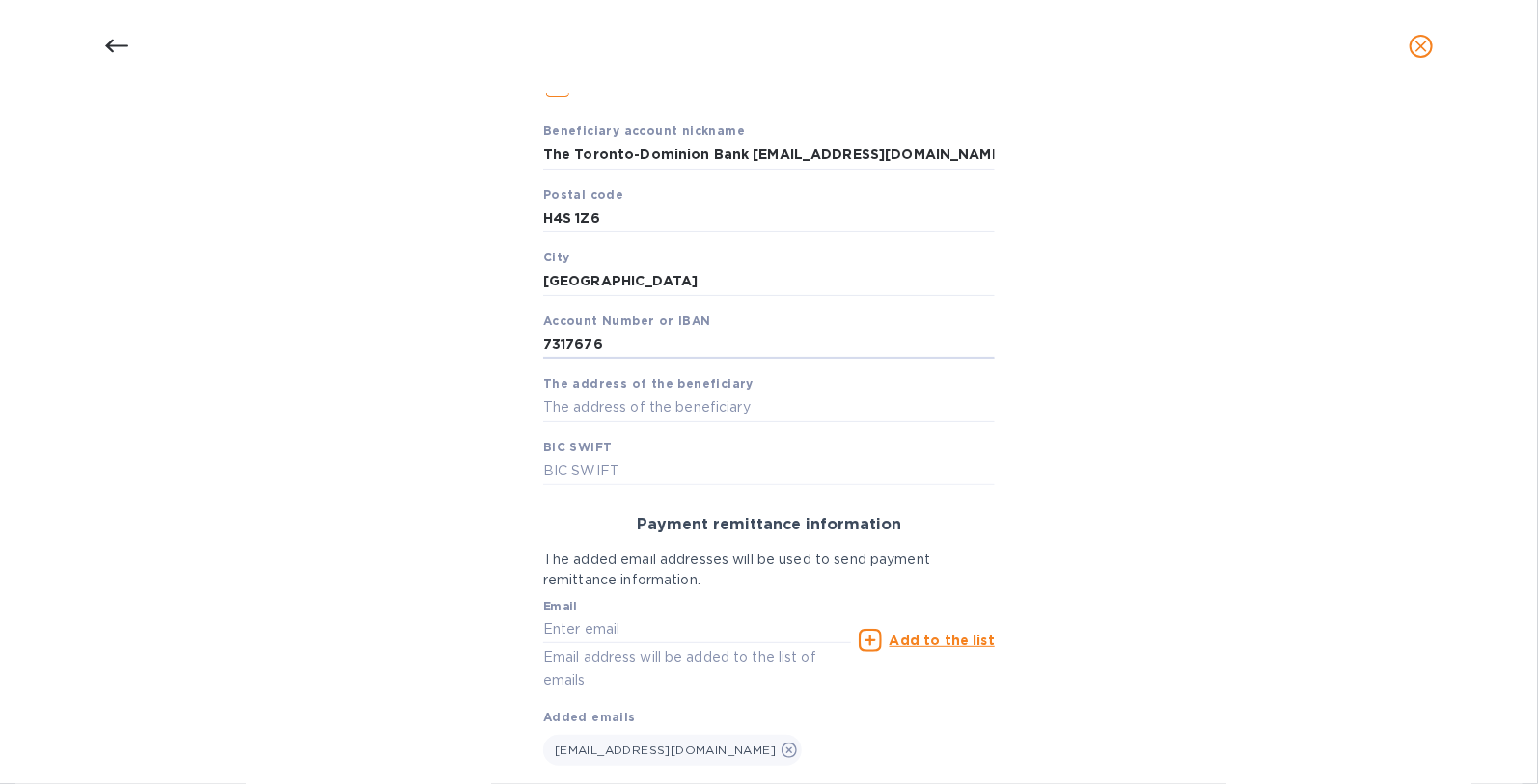
scroll to position [340, 0]
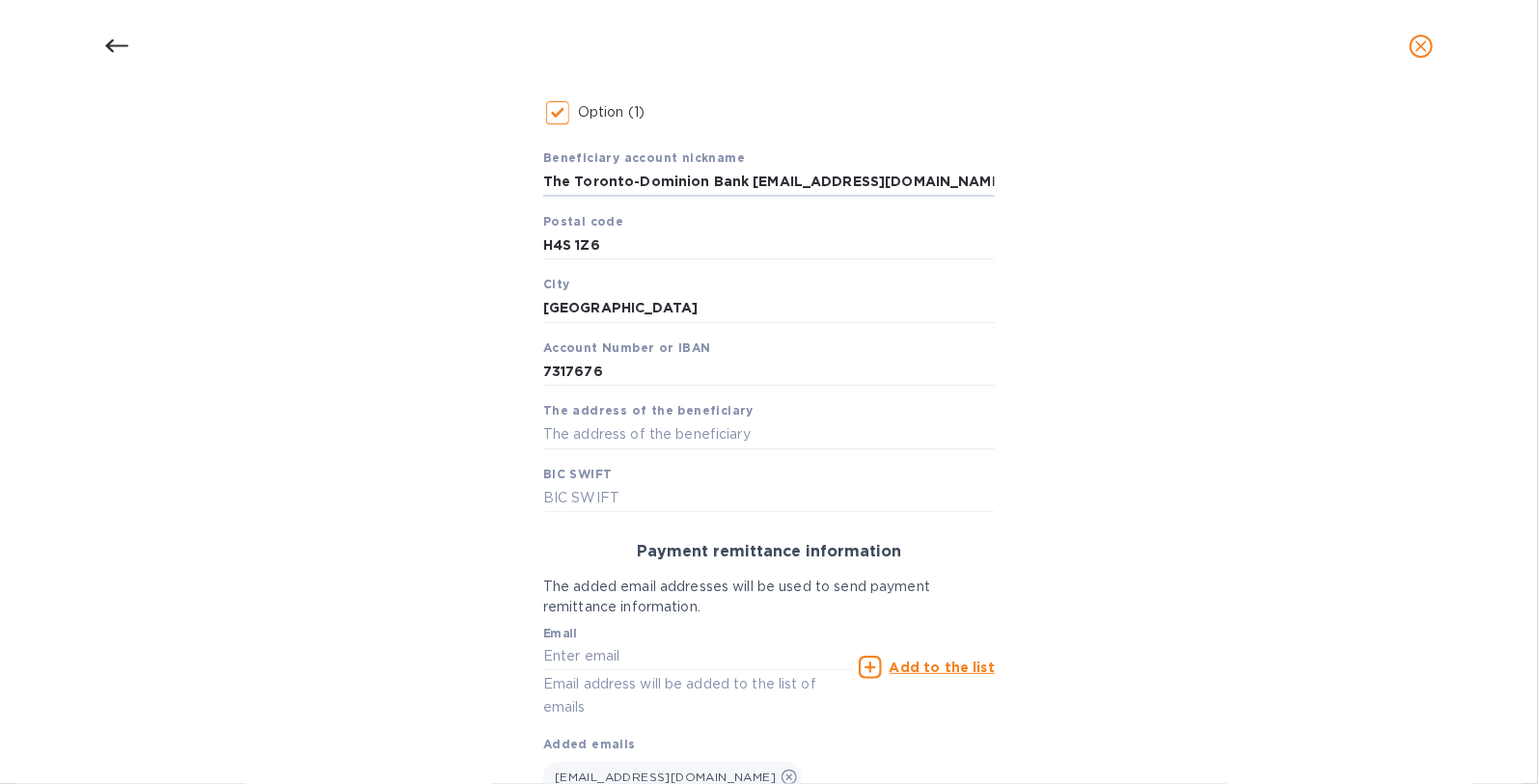
drag, startPoint x: 739, startPoint y: 185, endPoint x: 915, endPoint y: 202, distance: 176.8
click at [915, 202] on div "Beneficiary account nickname The Toronto-Dominion Bank [EMAIL_ADDRESS][DOMAIN_N…" at bounding box center [769, 322] width 451 height 379
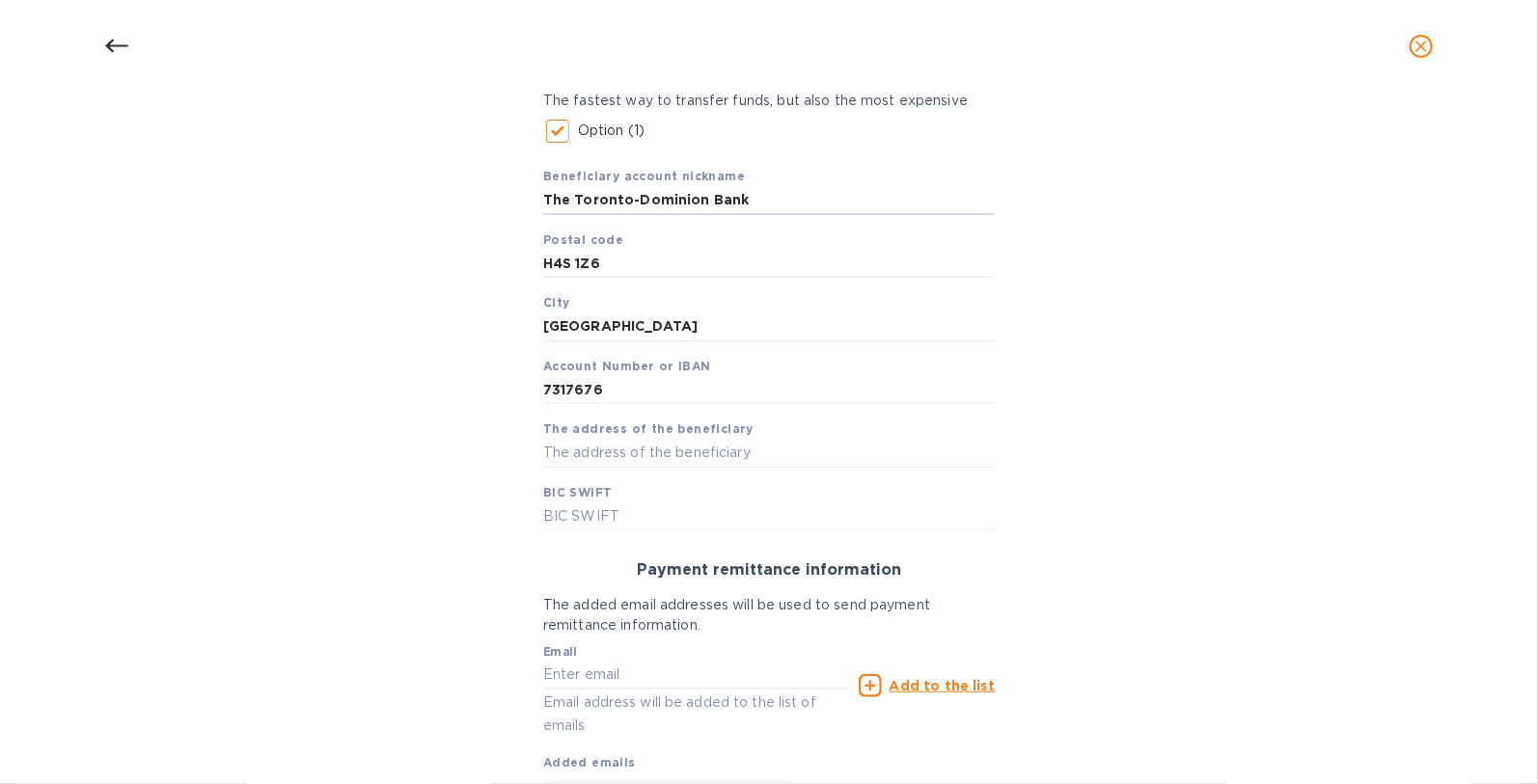
scroll to position [115, 0]
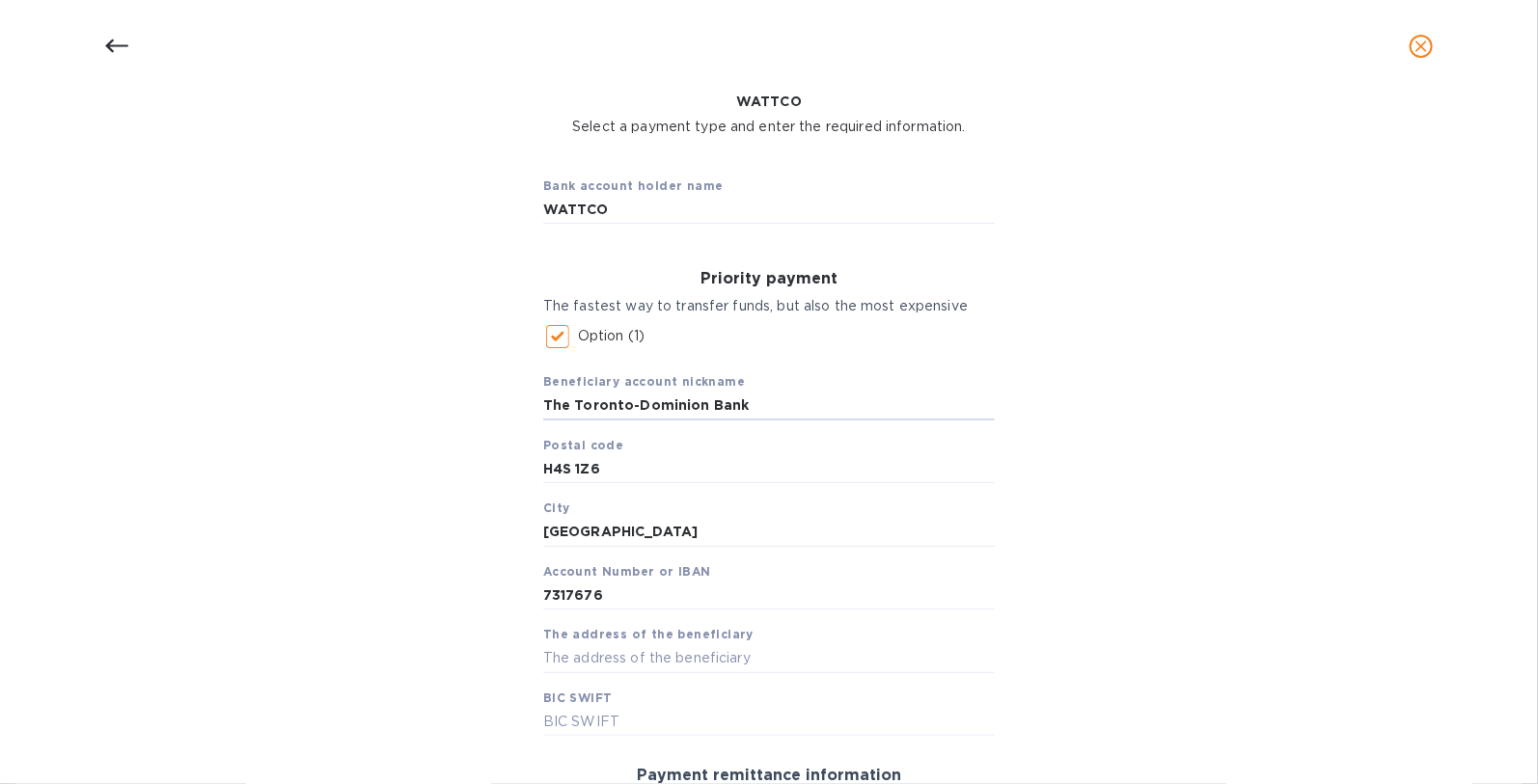
type input "The Toronto-Dominion Bank"
click at [559, 338] on input "Option (1)" at bounding box center [557, 336] width 40 height 40
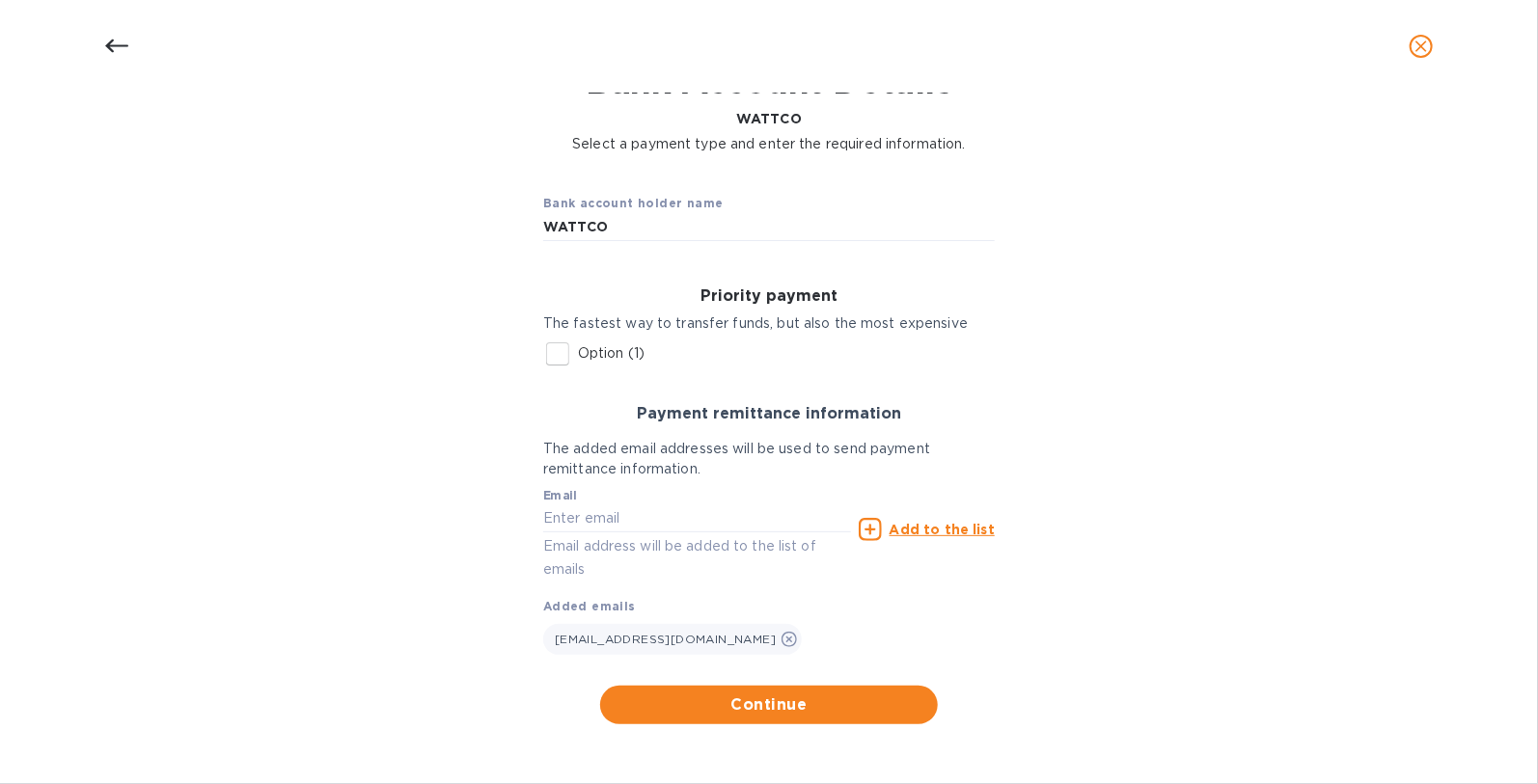
scroll to position [98, 0]
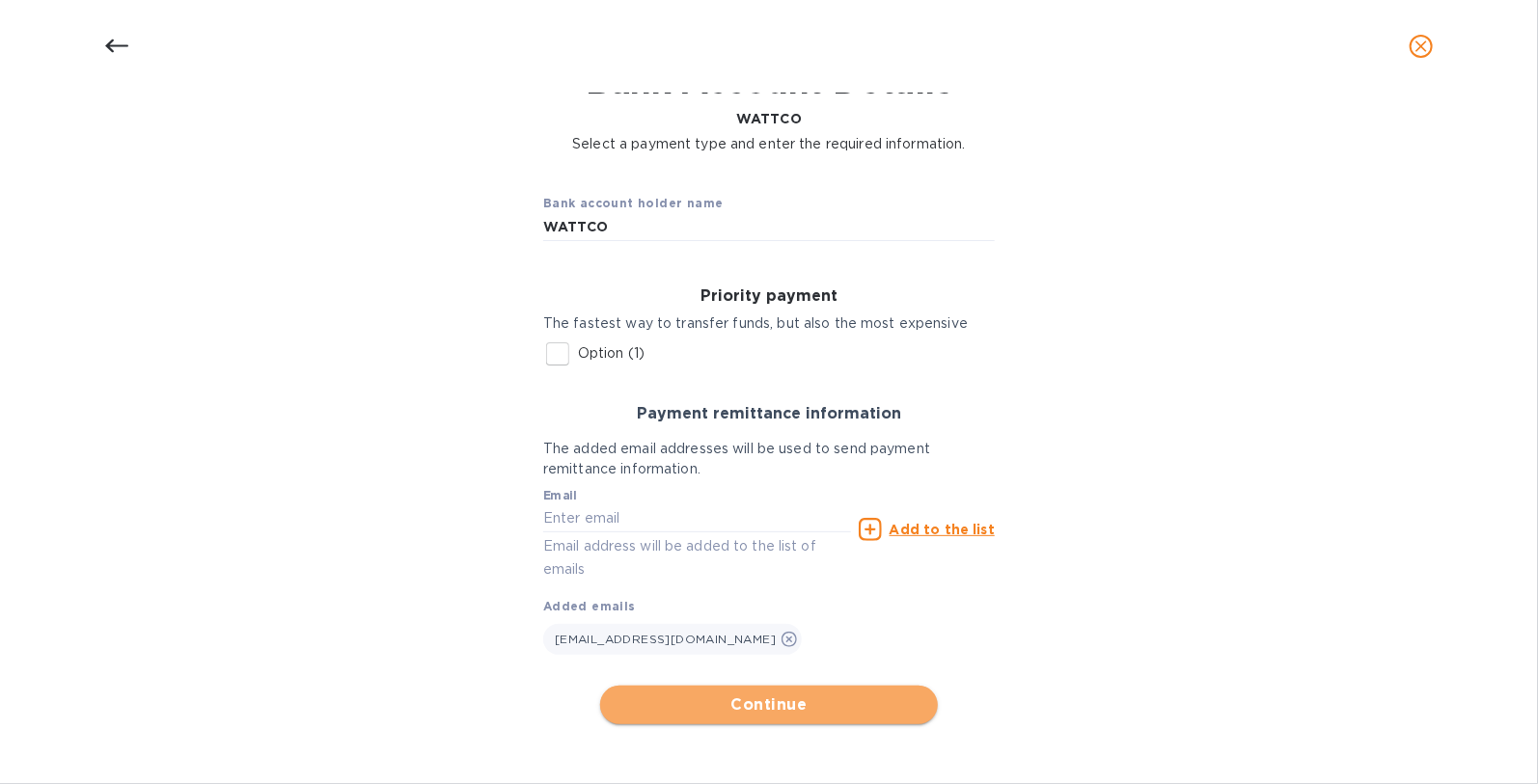
click at [776, 710] on span "Continue" at bounding box center [769, 704] width 306 height 23
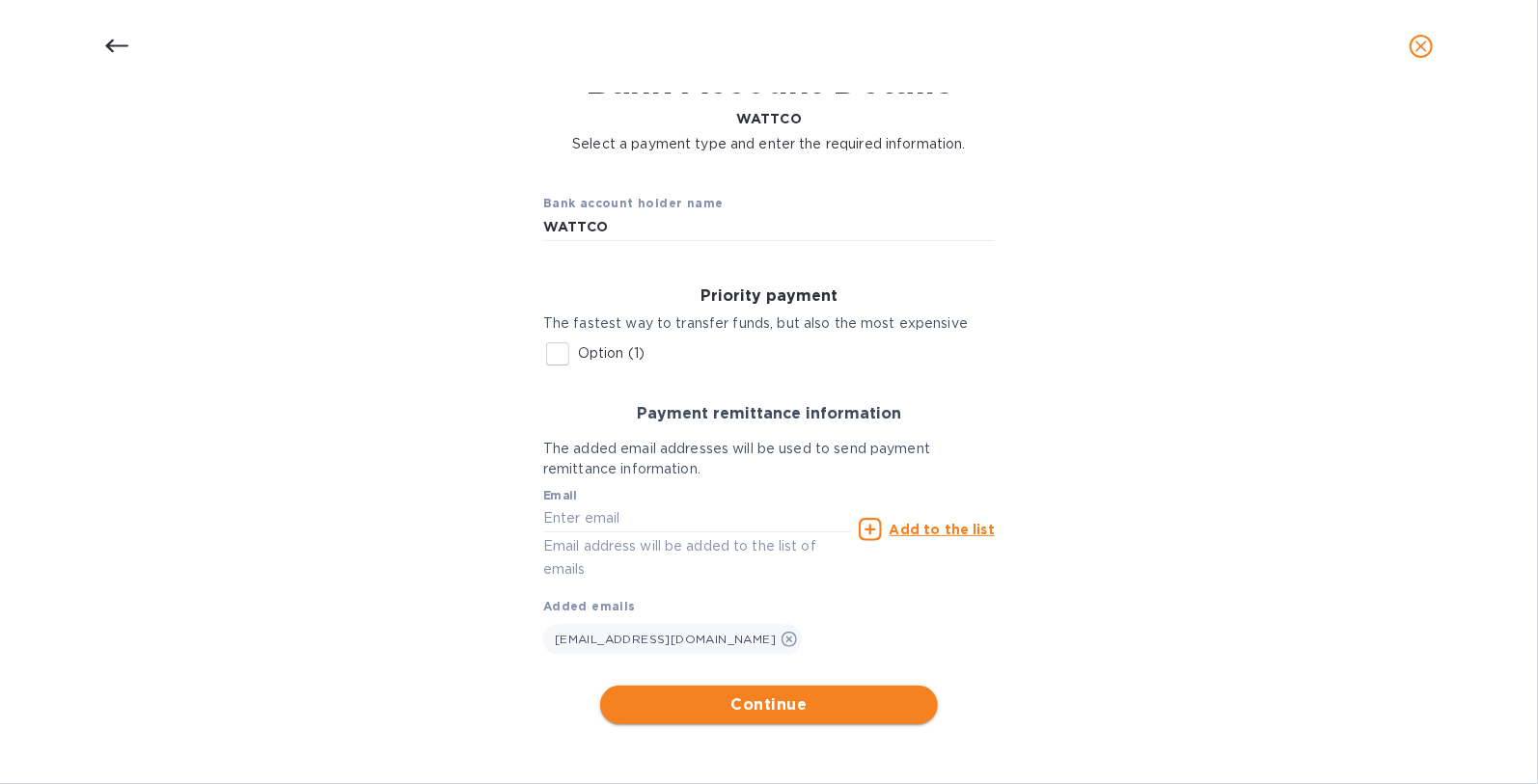
click at [776, 710] on span "Continue" at bounding box center [769, 704] width 306 height 23
click at [1209, 573] on div "Bank account holder name WATTCO Priority payment The fastest way to transfer fu…" at bounding box center [769, 450] width 1488 height 570
click at [1472, 685] on button "Close" at bounding box center [1462, 684] width 25 height 25
drag, startPoint x: 1176, startPoint y: 595, endPoint x: 1017, endPoint y: 586, distance: 159.3
click at [1176, 595] on div "Bank account holder name WATTCO Priority payment The fastest way to transfer fu…" at bounding box center [769, 450] width 1488 height 570
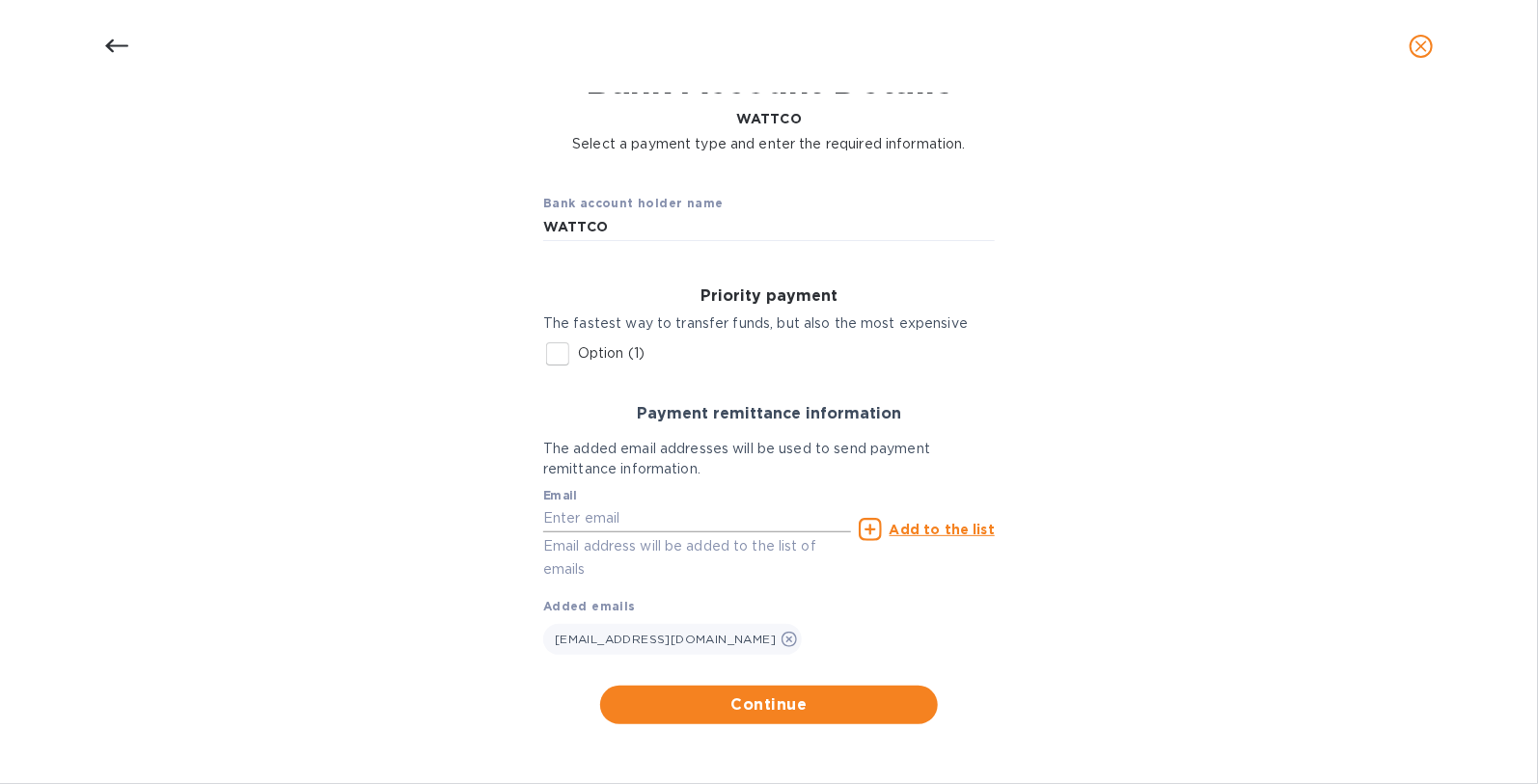
scroll to position [0, 0]
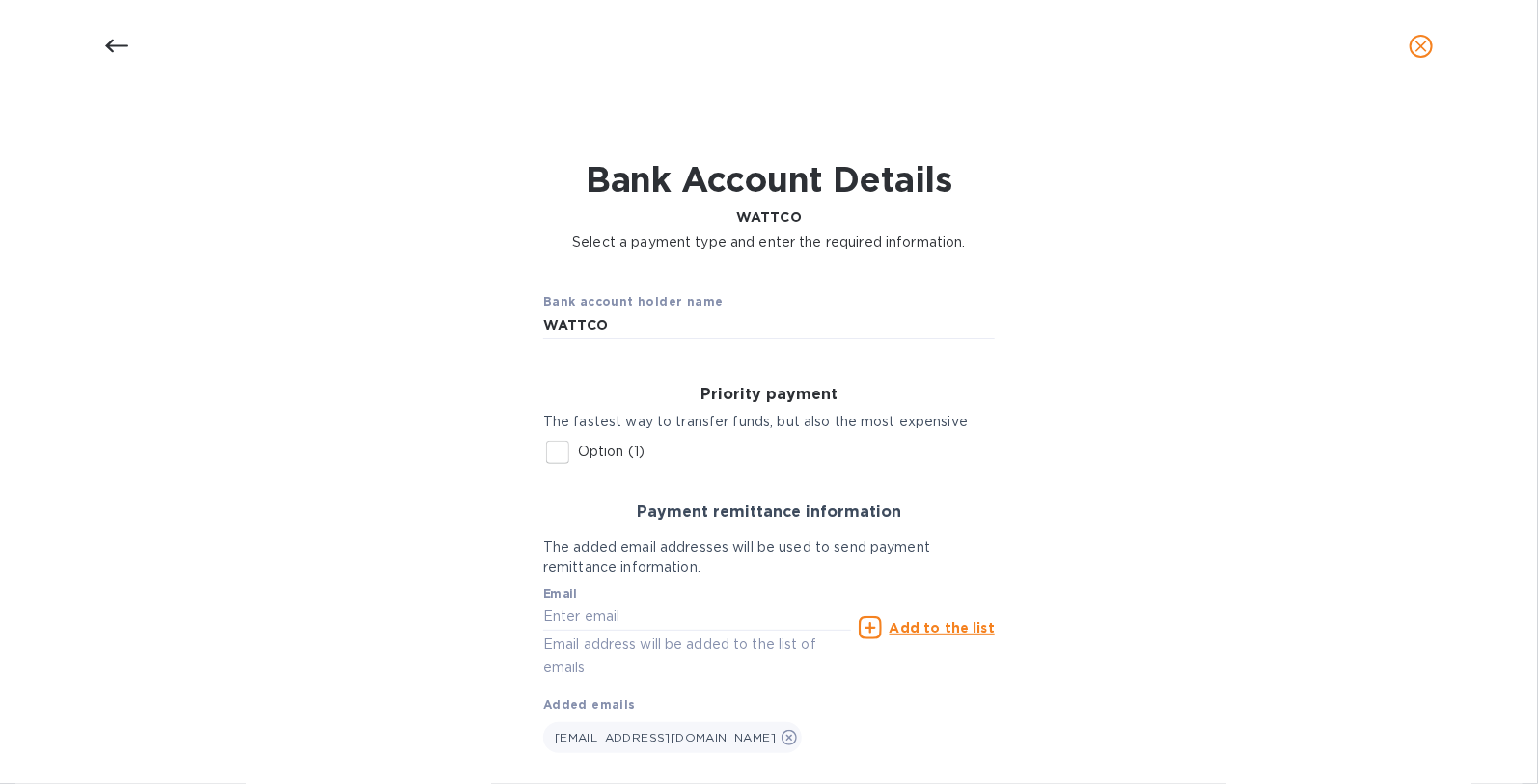
click at [563, 456] on input "Option (1)" at bounding box center [557, 452] width 40 height 40
checkbox input "true"
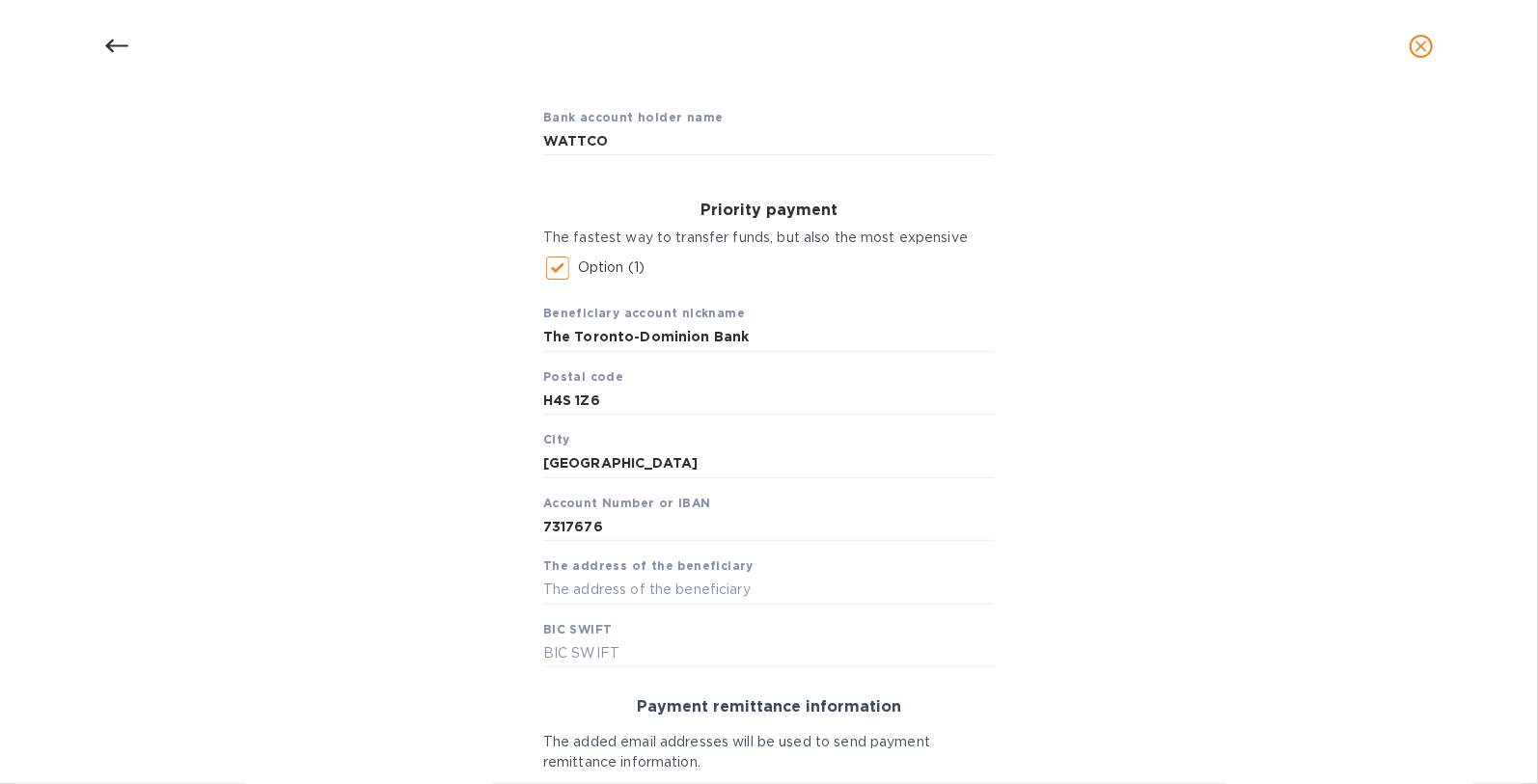
scroll to position [225, 0]
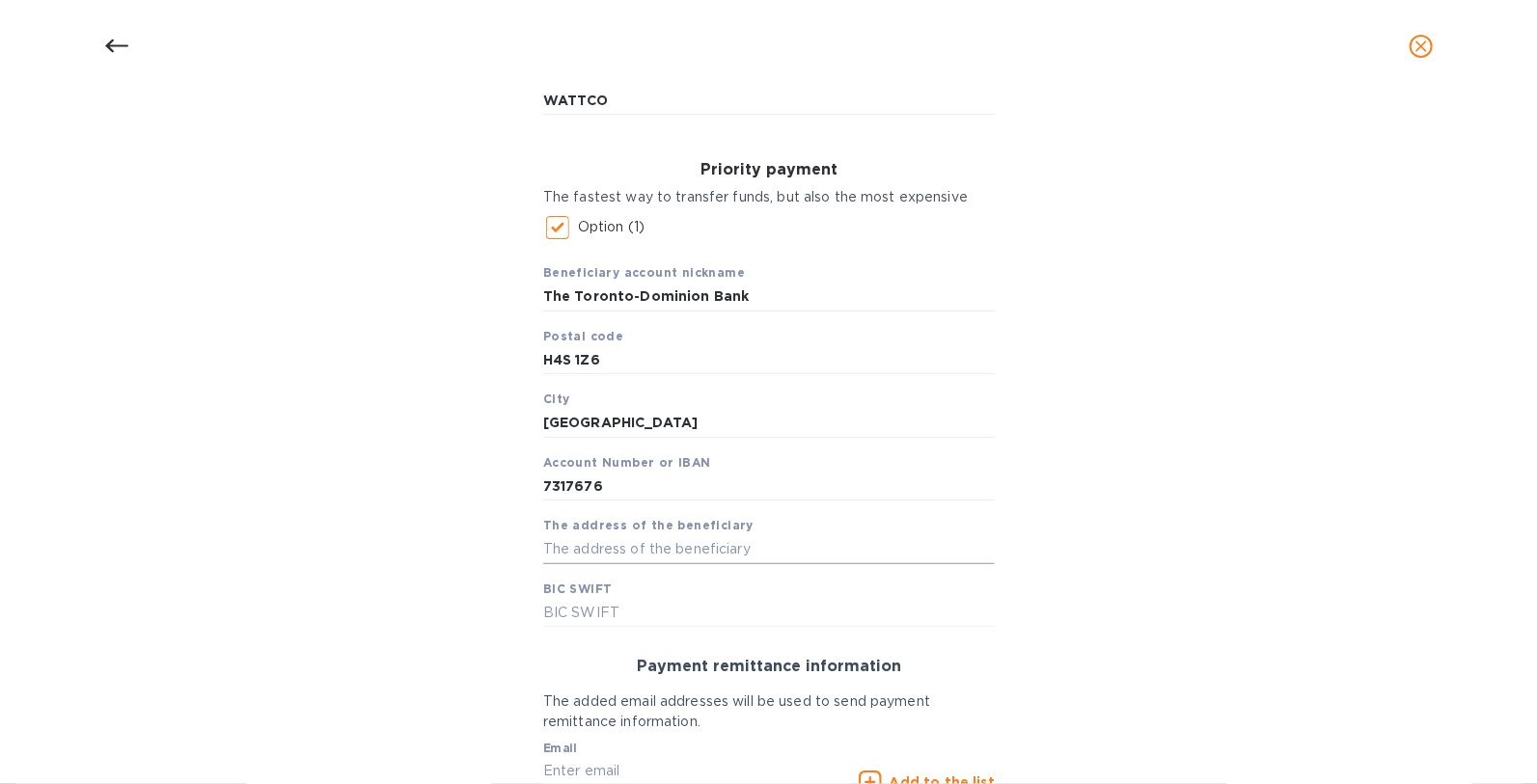
click at [590, 552] on input "text" at bounding box center [769, 549] width 451 height 29
paste input "600-8801 route Transcanadienne [GEOGRAPHIC_DATA] [GEOGRAPHIC_DATA]"
type input "600-8801 route Transcanadienne"
click at [671, 615] on input "text" at bounding box center [769, 613] width 451 height 29
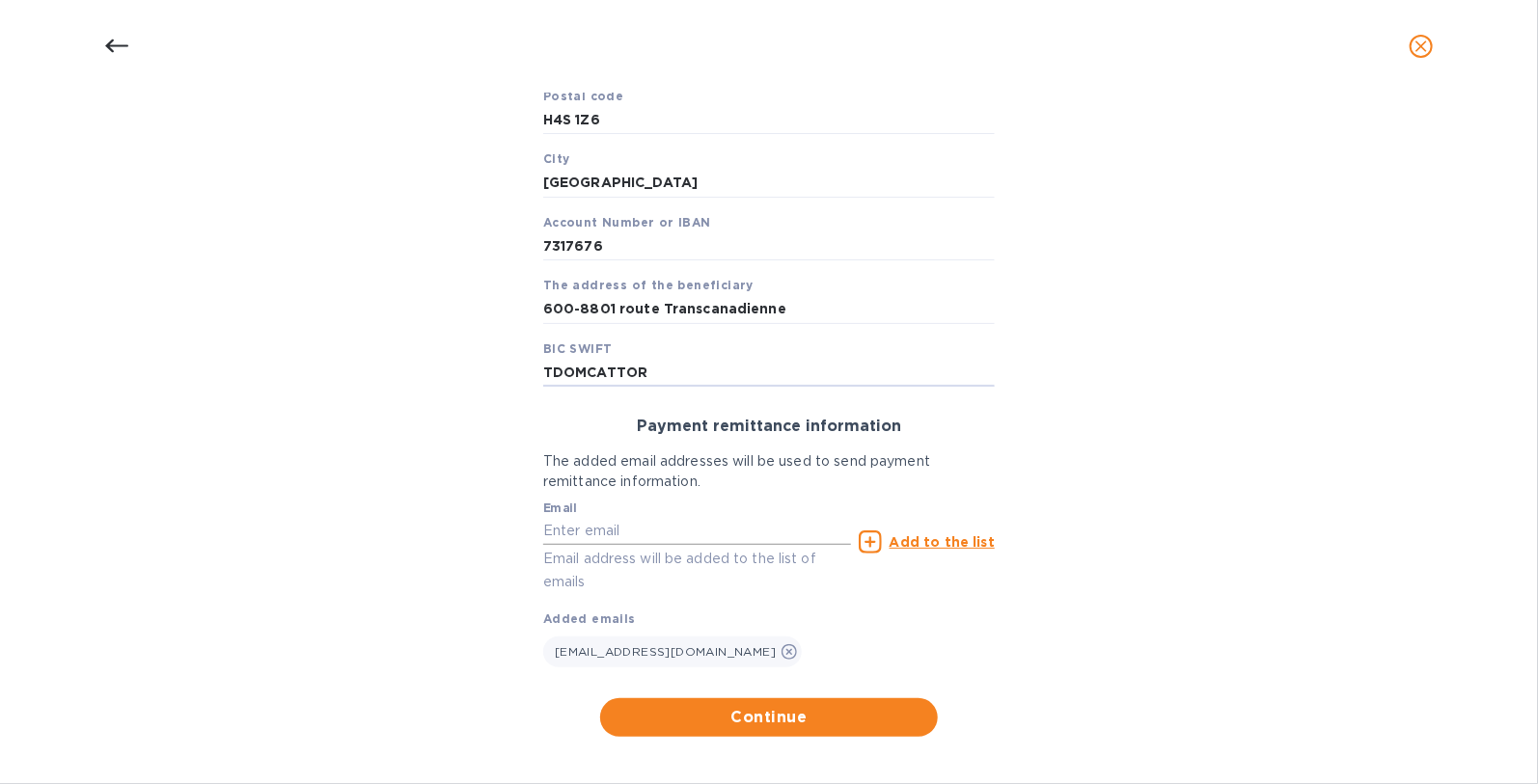
scroll to position [478, 0]
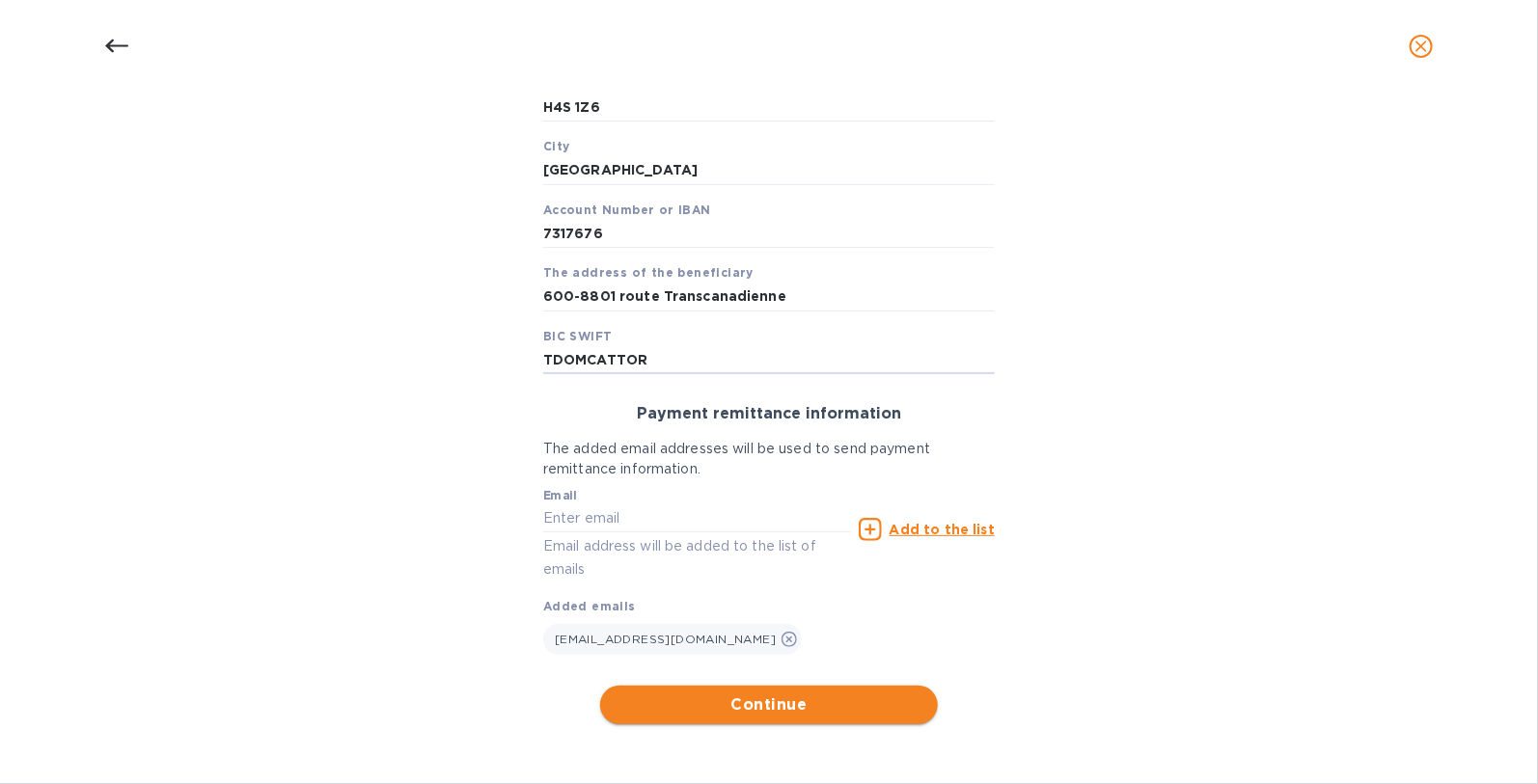
click at [784, 708] on span "Continue" at bounding box center [769, 704] width 306 height 23
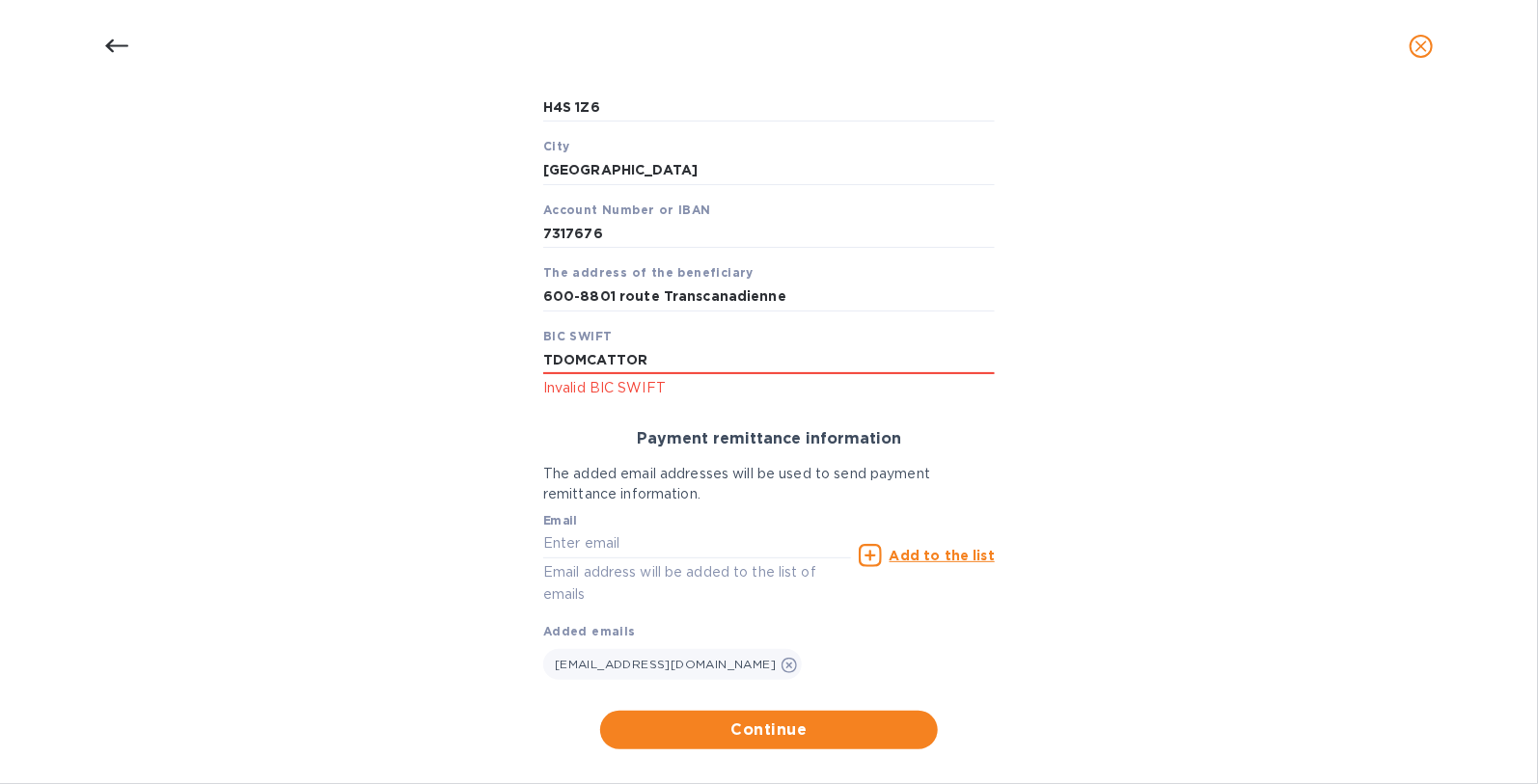
scroll to position [450, 0]
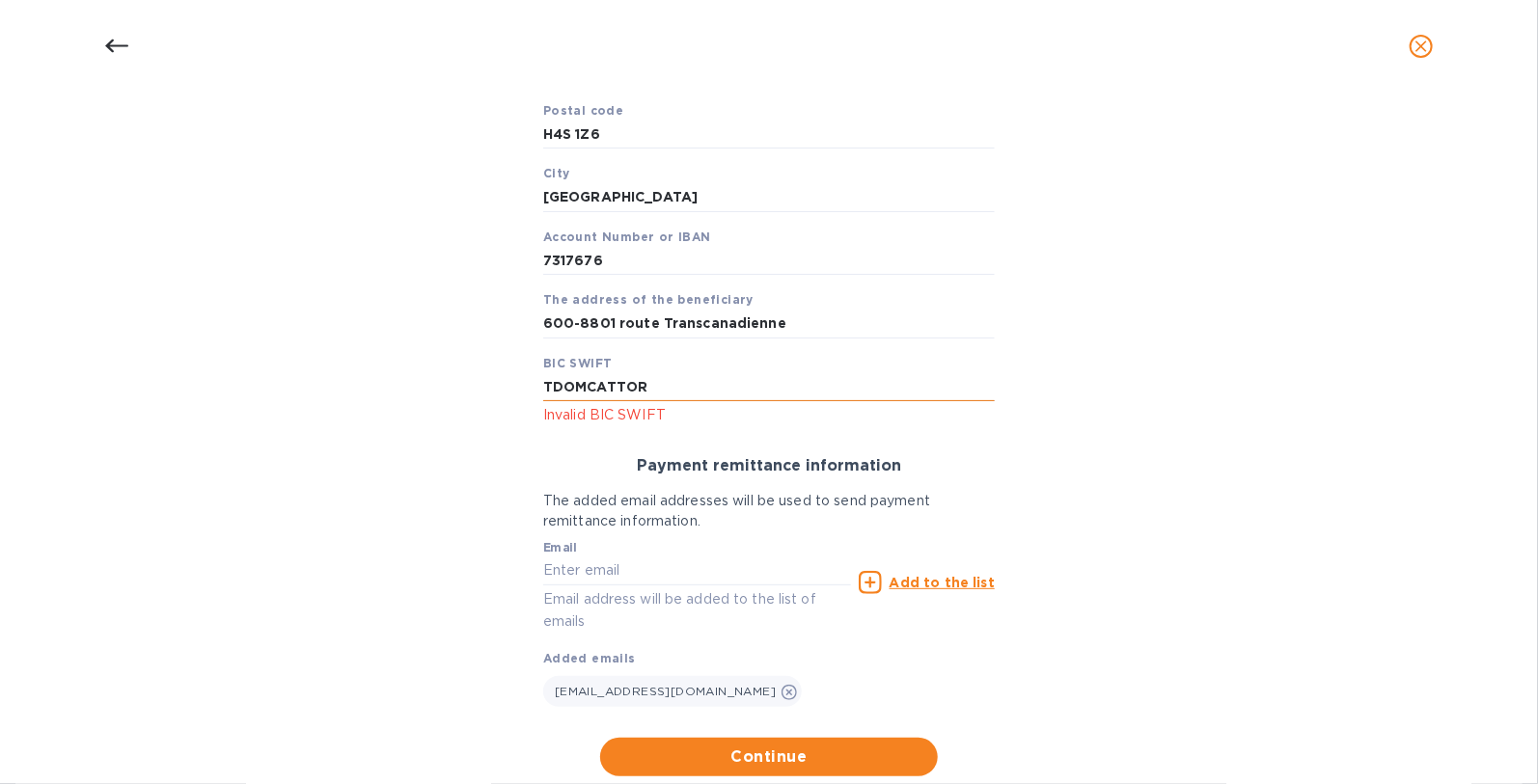
click at [678, 387] on input "TDOMCATTOR" at bounding box center [769, 387] width 451 height 29
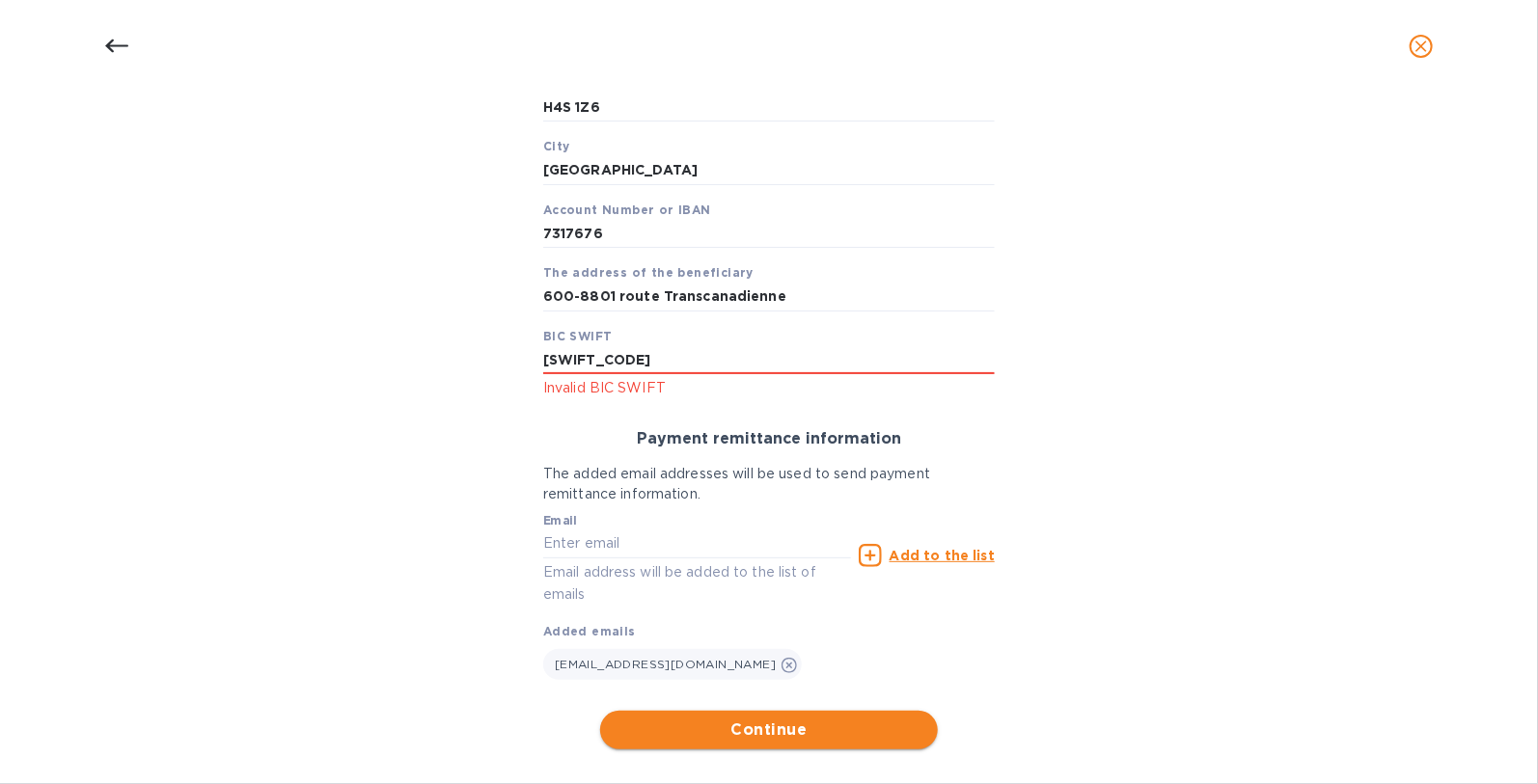
type input "[SWIFT_CODE]"
click at [787, 728] on span "Continue" at bounding box center [769, 729] width 306 height 23
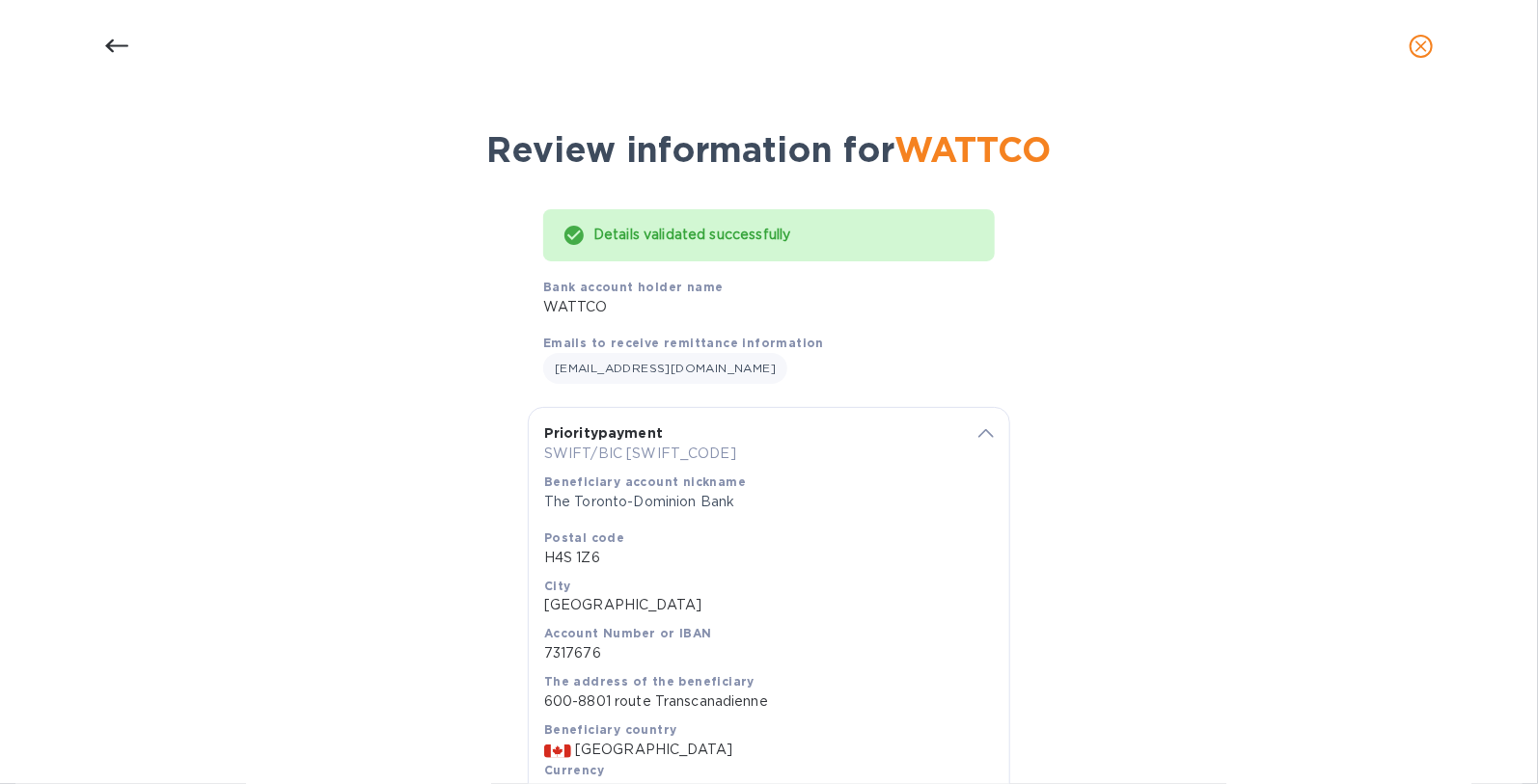
scroll to position [189, 0]
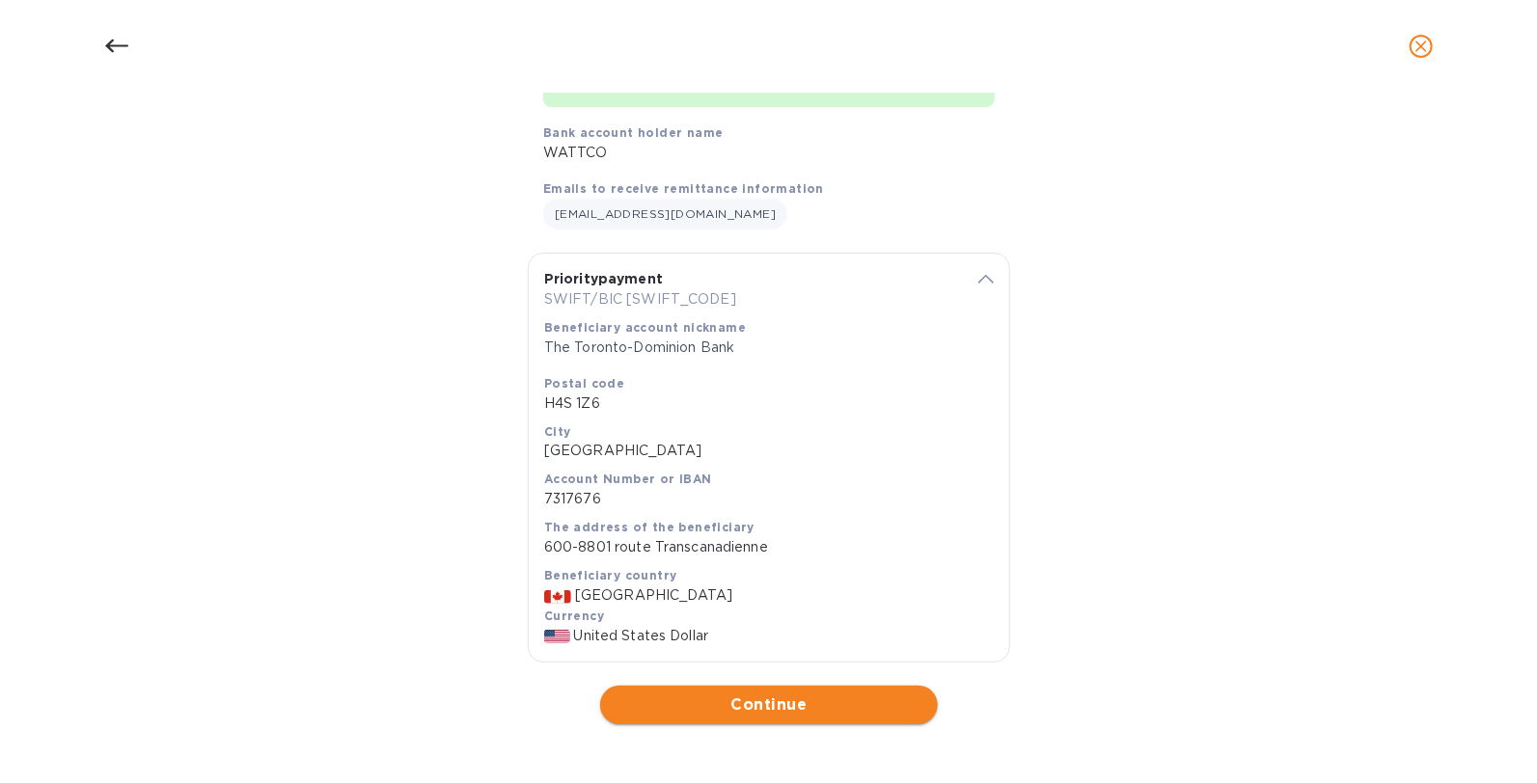
click at [791, 716] on button "Continue" at bounding box center [769, 704] width 338 height 38
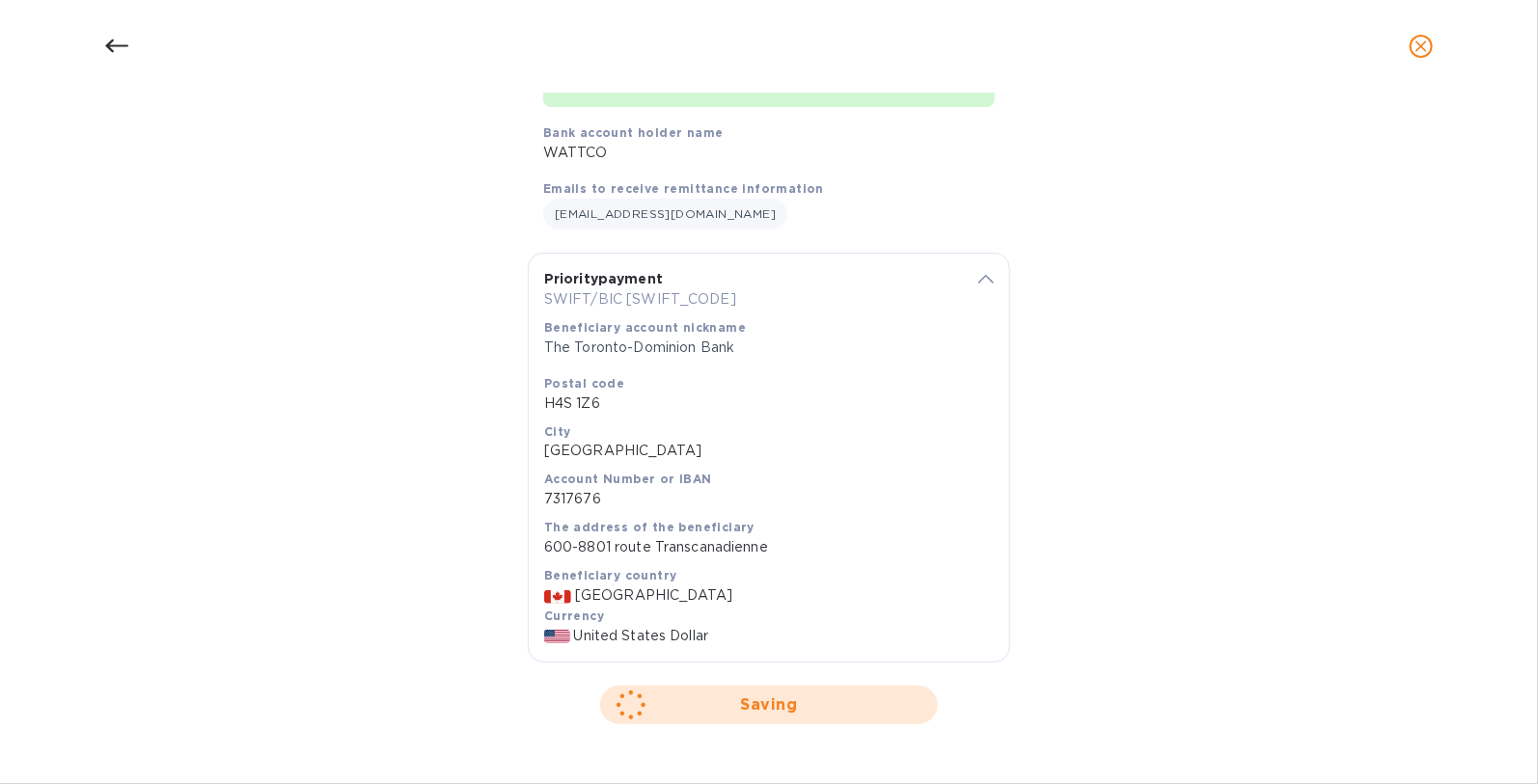
scroll to position [0, 0]
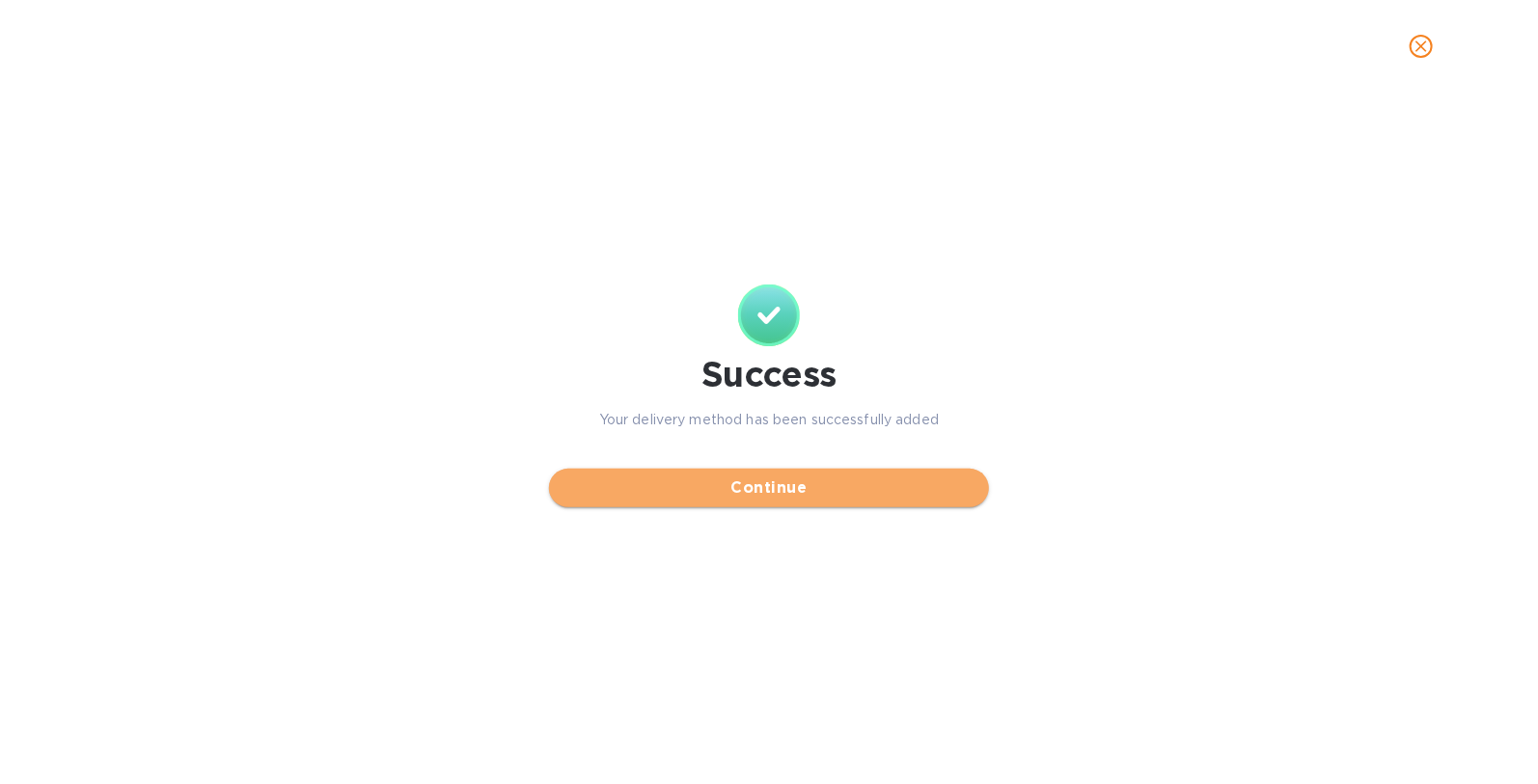
click at [779, 485] on span "Continue" at bounding box center [769, 488] width 409 height 23
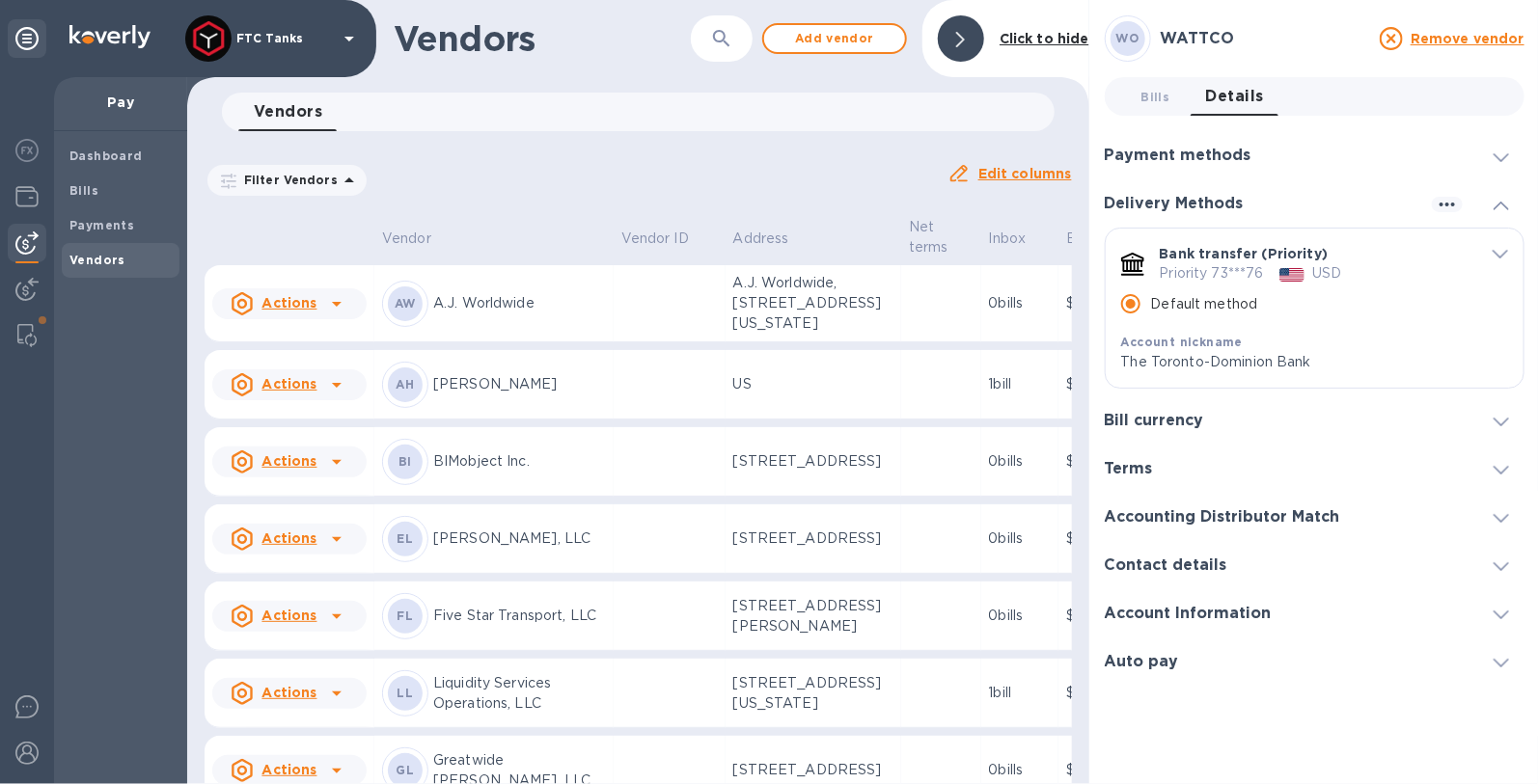
click at [820, 172] on div "Filter Vendors Auto pay: All" at bounding box center [568, 179] width 727 height 36
click at [958, 39] on icon at bounding box center [960, 39] width 9 height 16
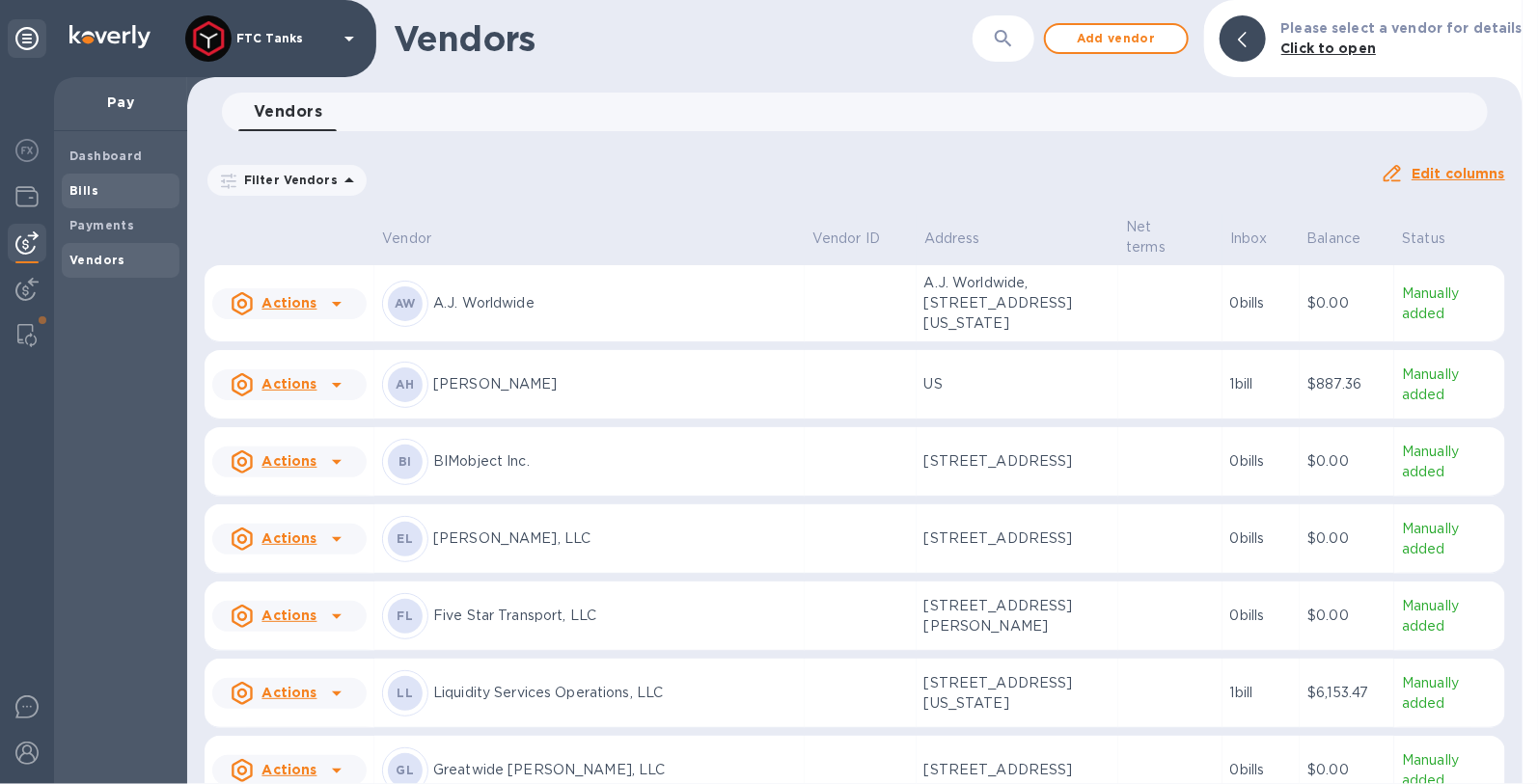
click at [92, 196] on b "Bills" at bounding box center [83, 190] width 29 height 15
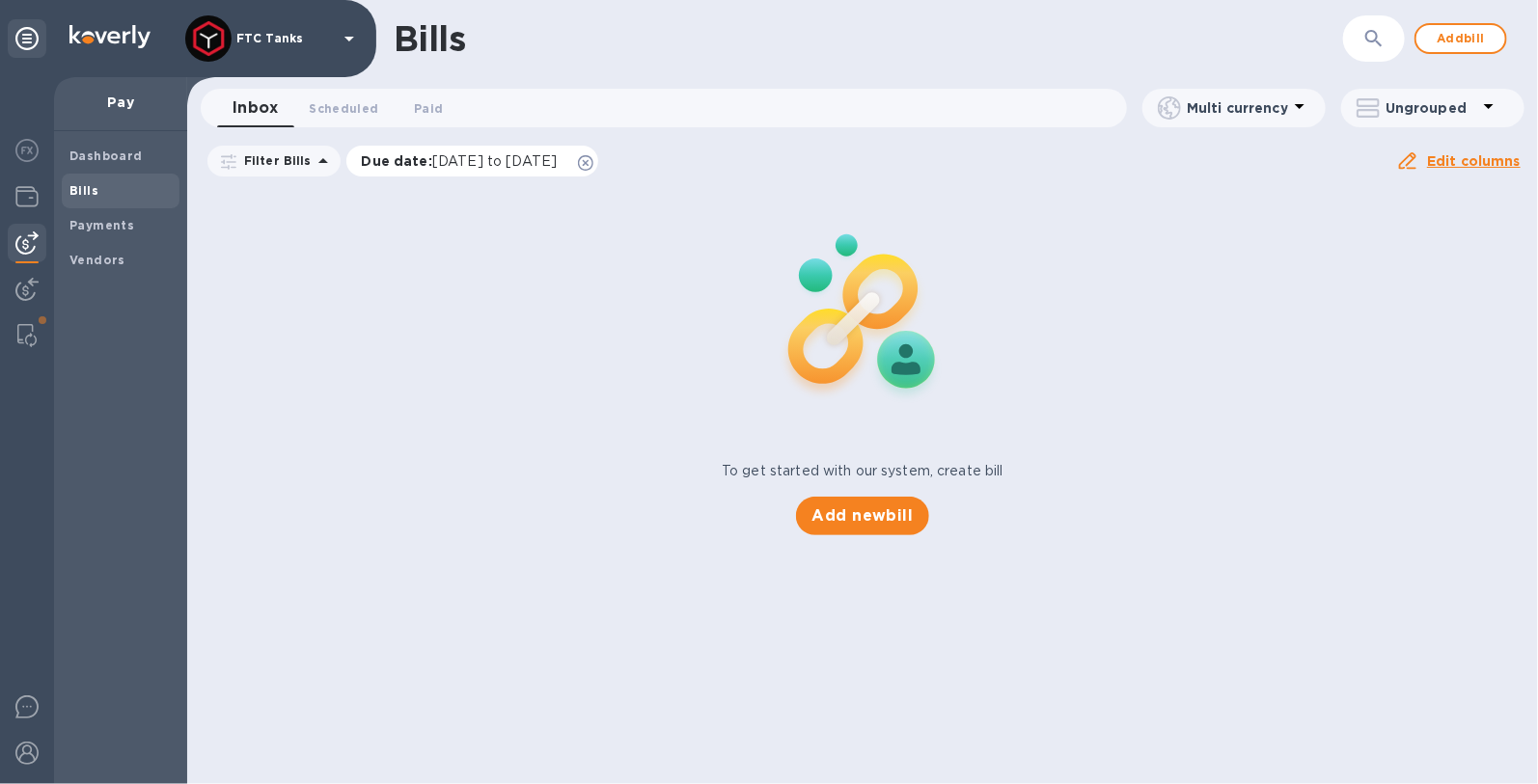
click at [593, 162] on icon at bounding box center [585, 163] width 16 height 16
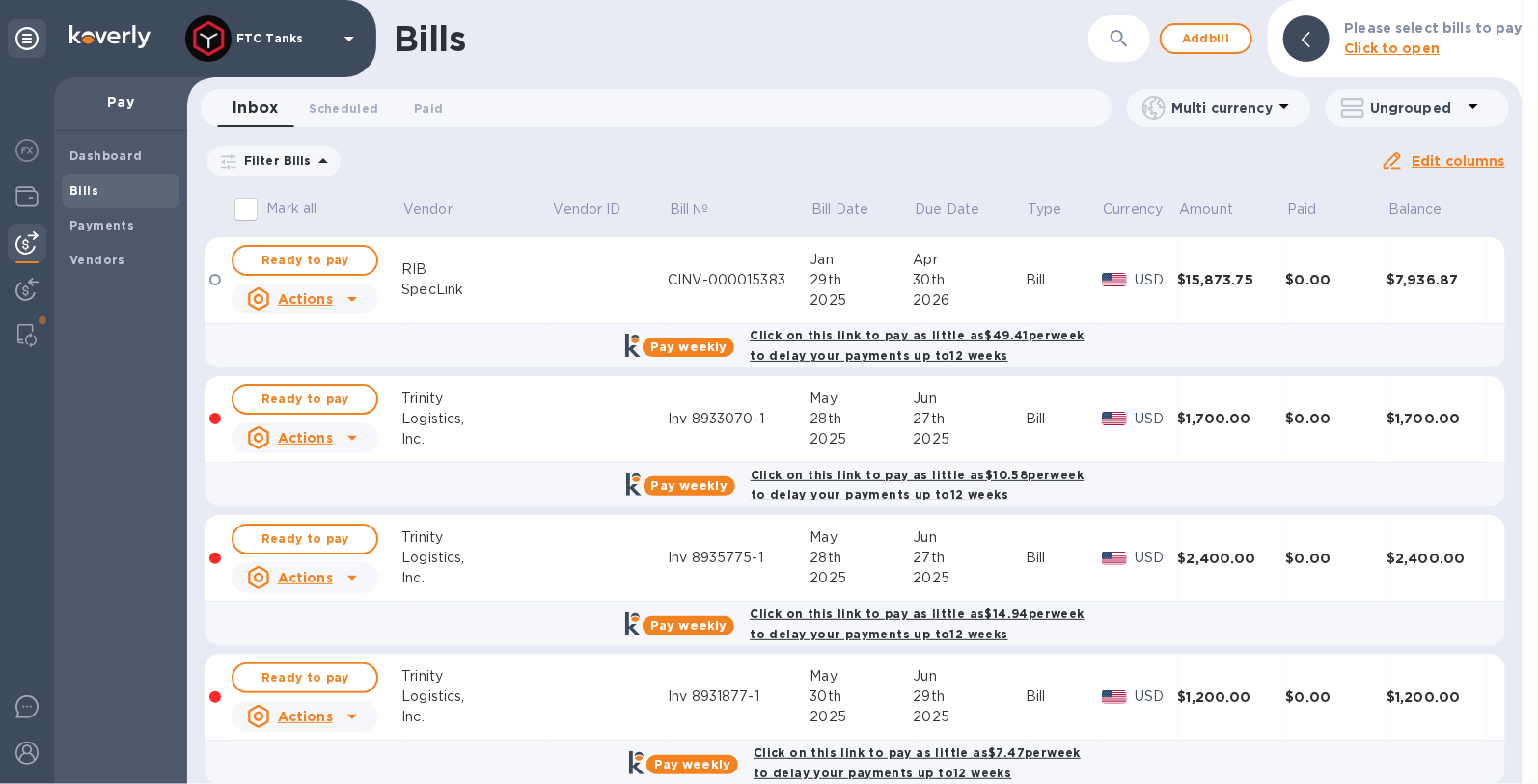
click at [297, 164] on p "Filter Bills" at bounding box center [274, 161] width 75 height 17
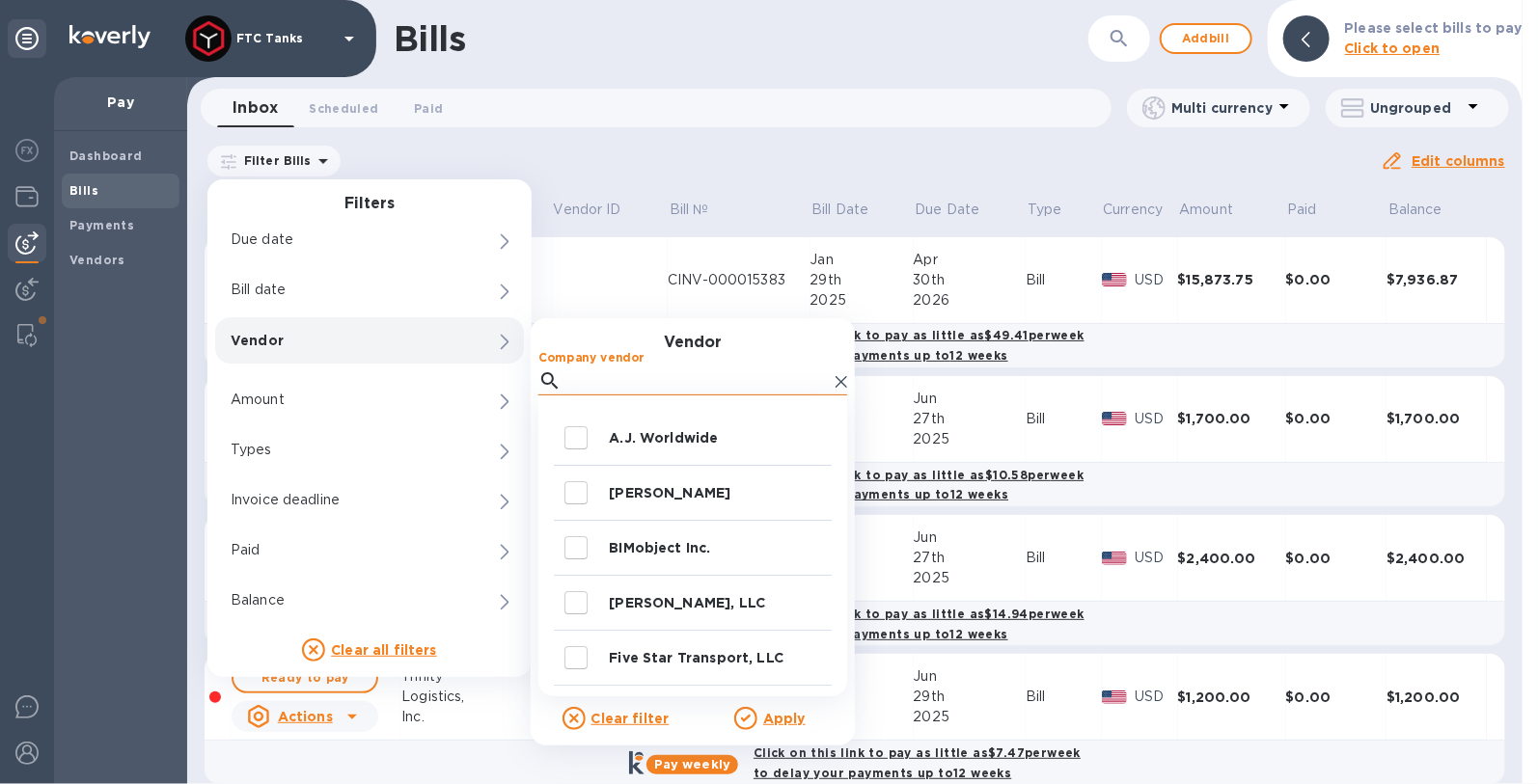
click at [585, 373] on input "Company vendor" at bounding box center [699, 380] width 258 height 29
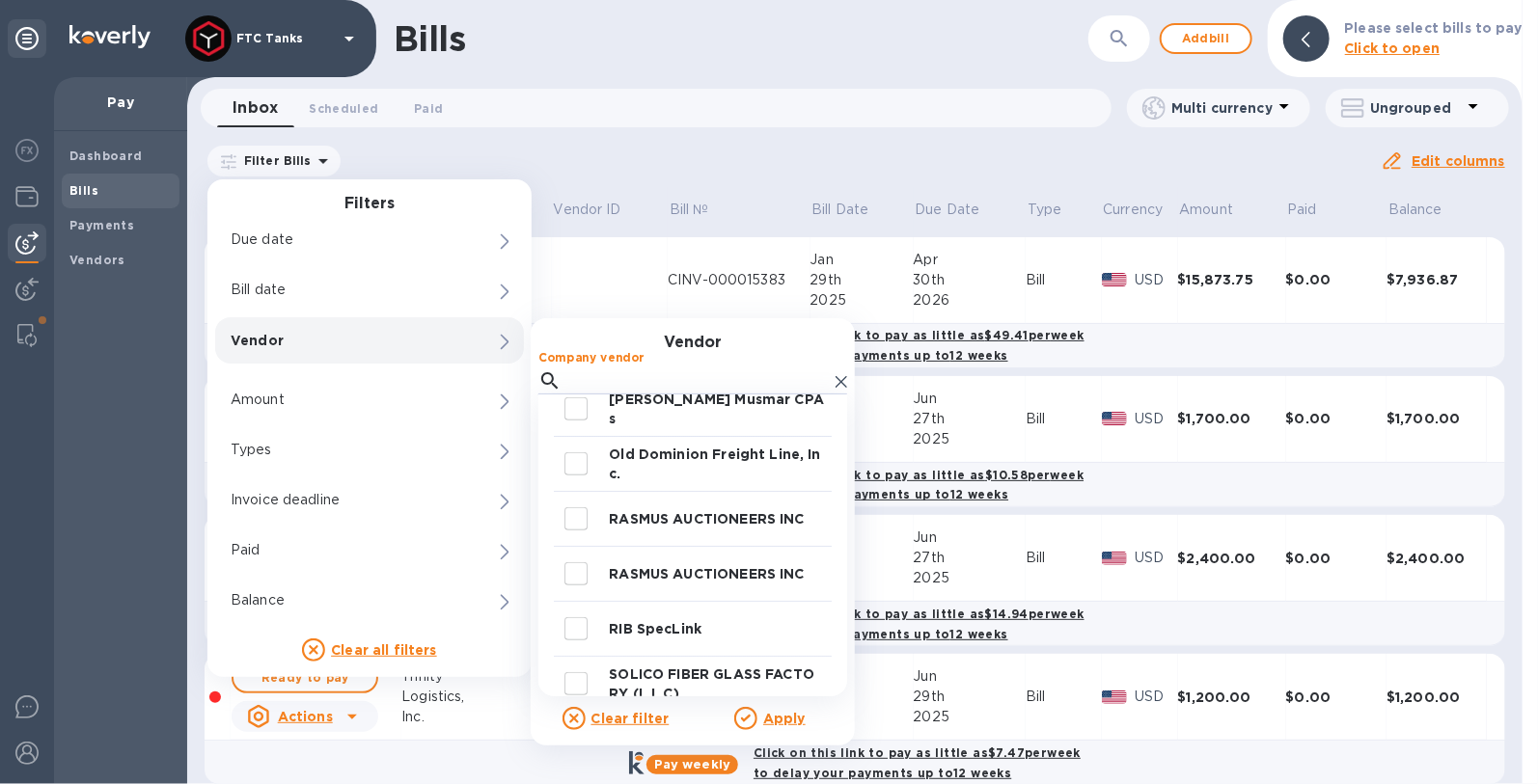
scroll to position [828, 0]
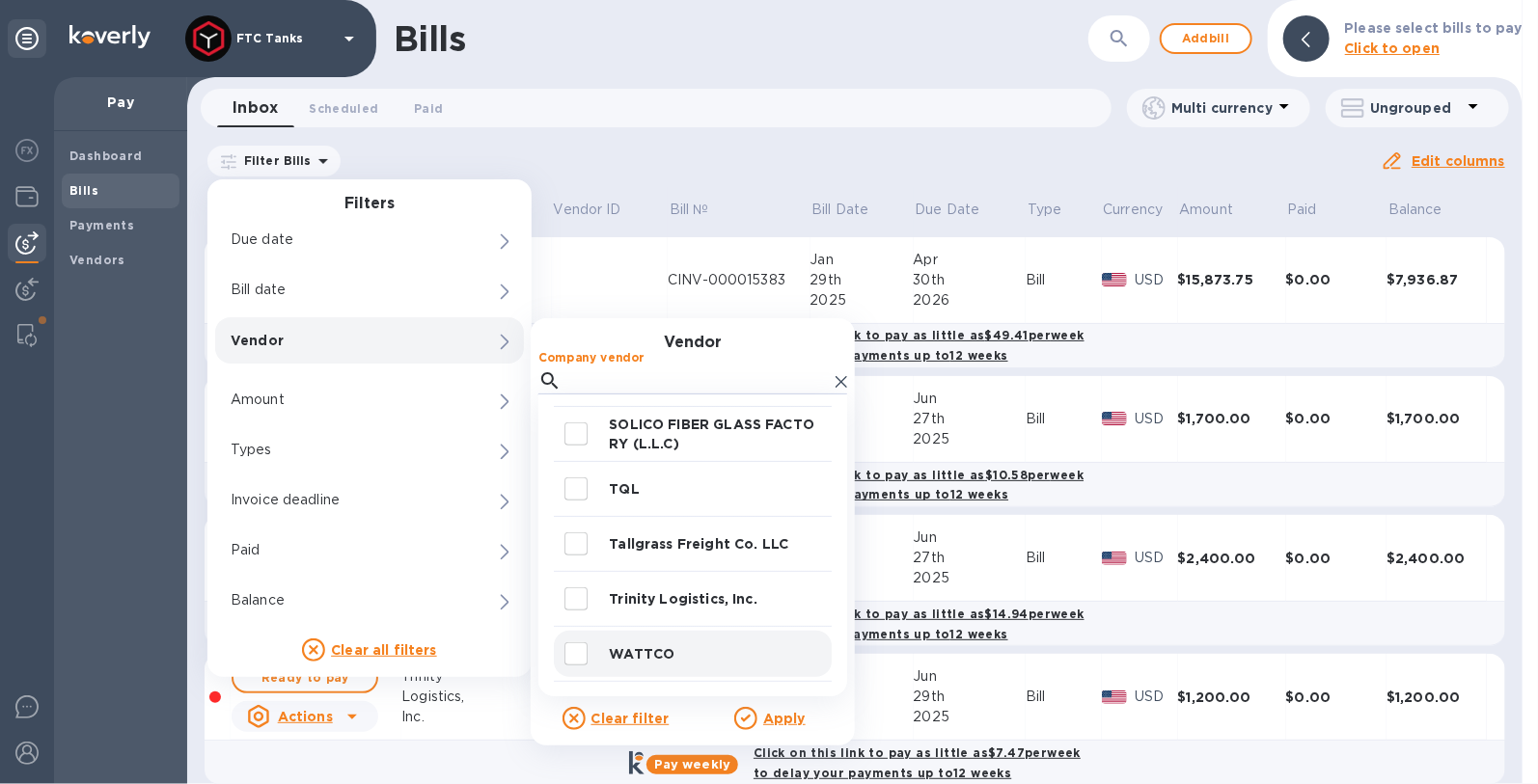
click at [569, 647] on input "decorative checkbox" at bounding box center [575, 653] width 40 height 40
checkbox input "true"
click at [773, 716] on u "Apply" at bounding box center [783, 719] width 42 height 16
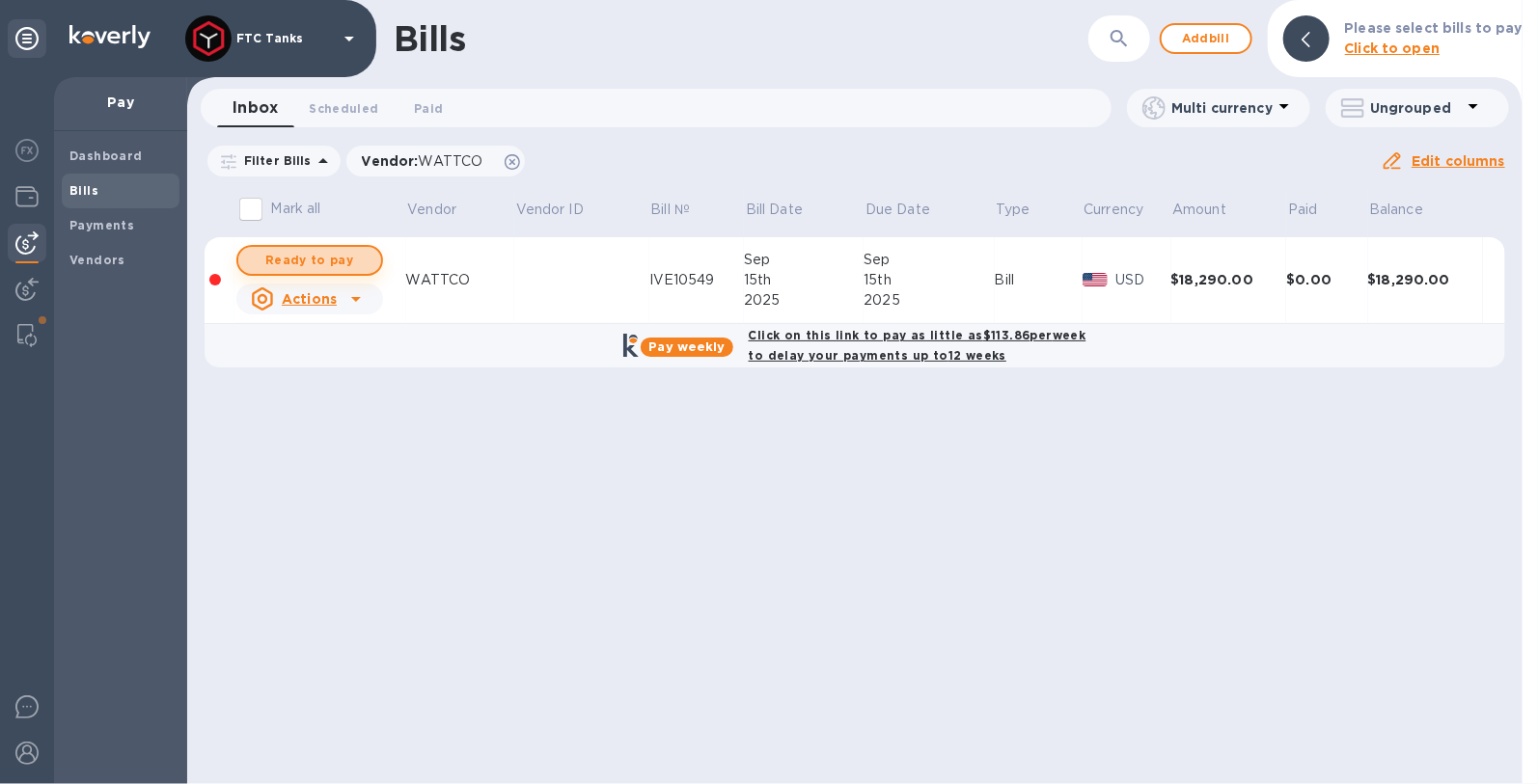
click at [340, 254] on span "Ready to pay" at bounding box center [310, 260] width 112 height 23
click at [359, 264] on span "Ready to pay" at bounding box center [310, 260] width 112 height 23
checkbox input "true"
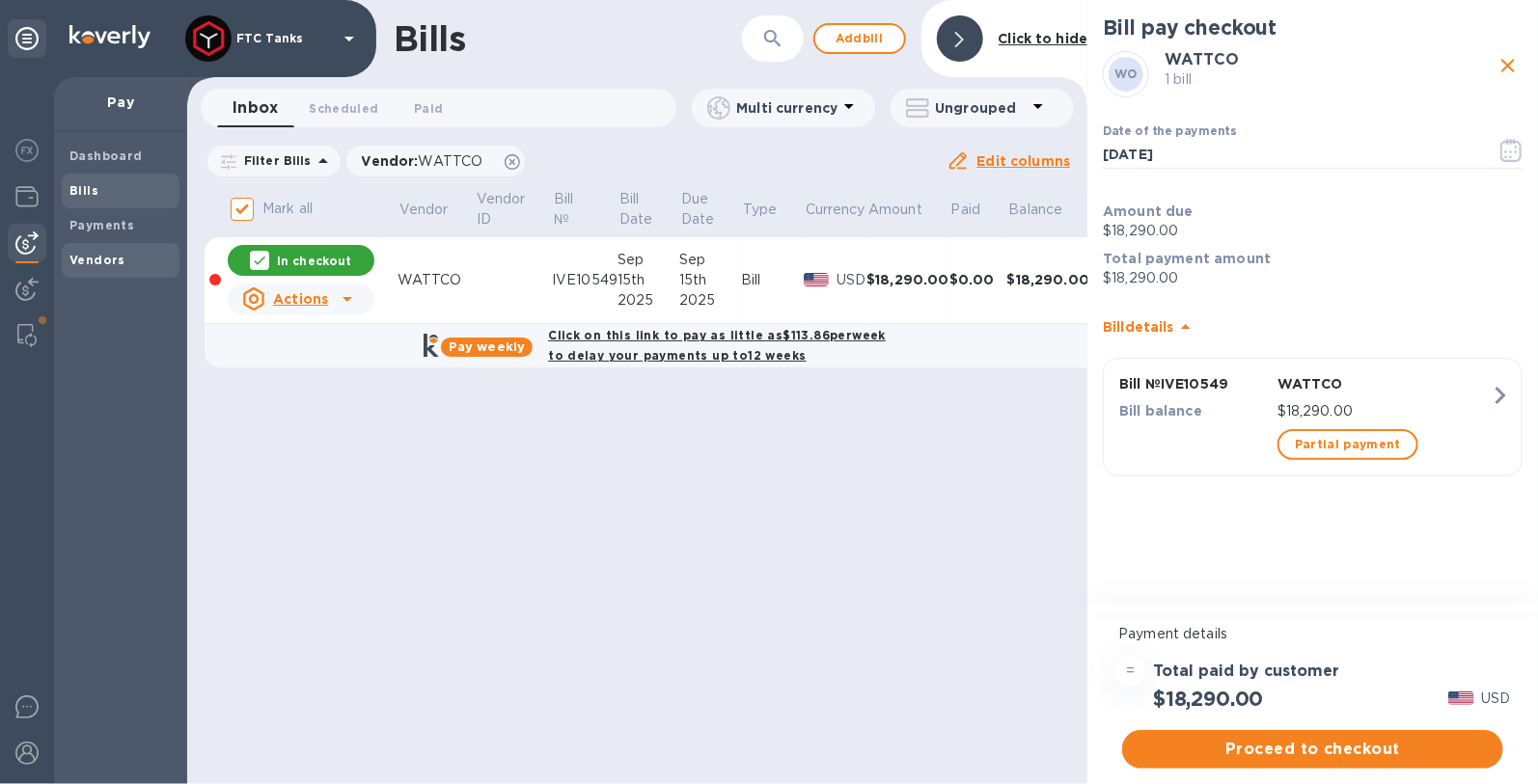
click at [98, 265] on b "Vendors" at bounding box center [97, 260] width 56 height 15
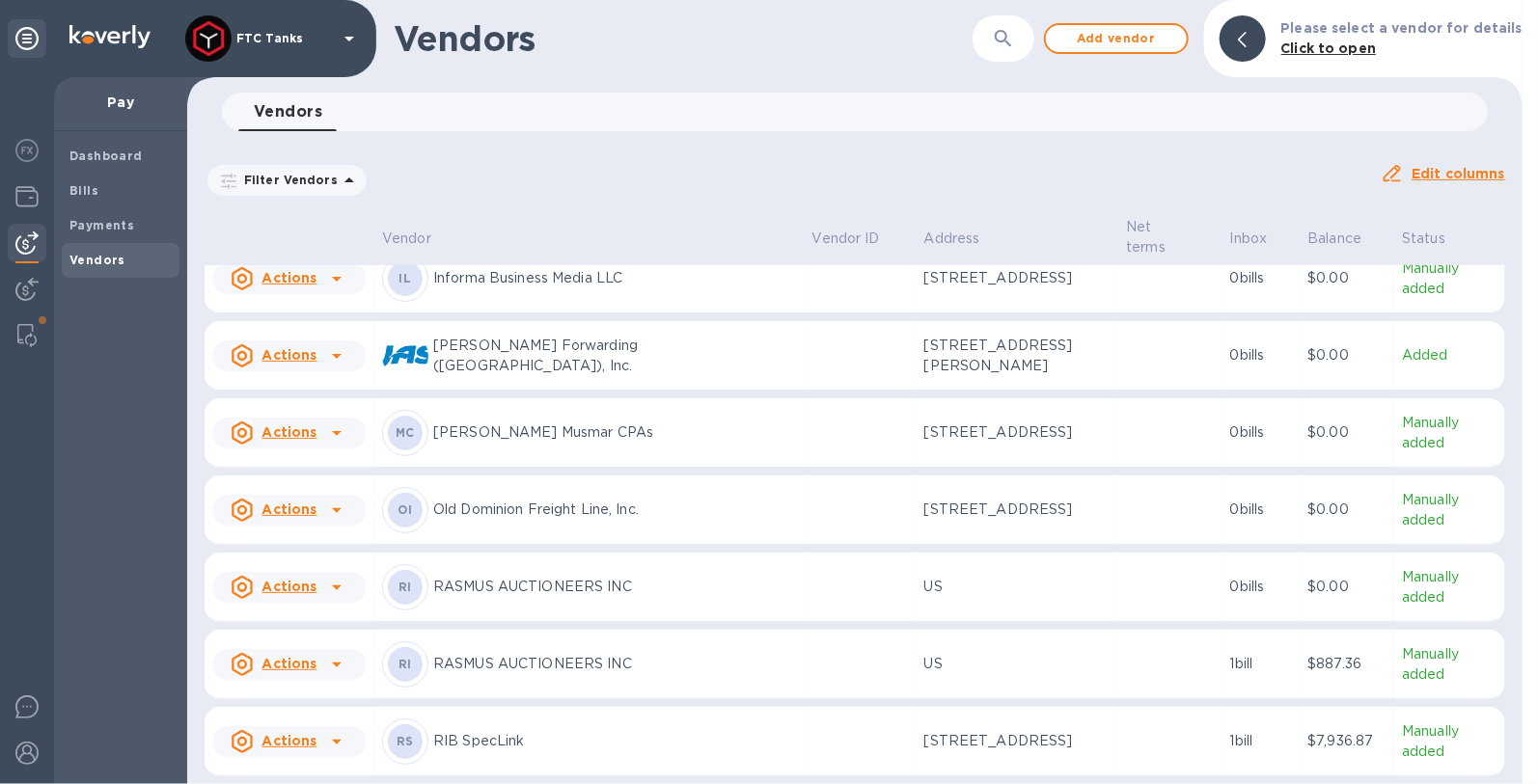
scroll to position [1048, 0]
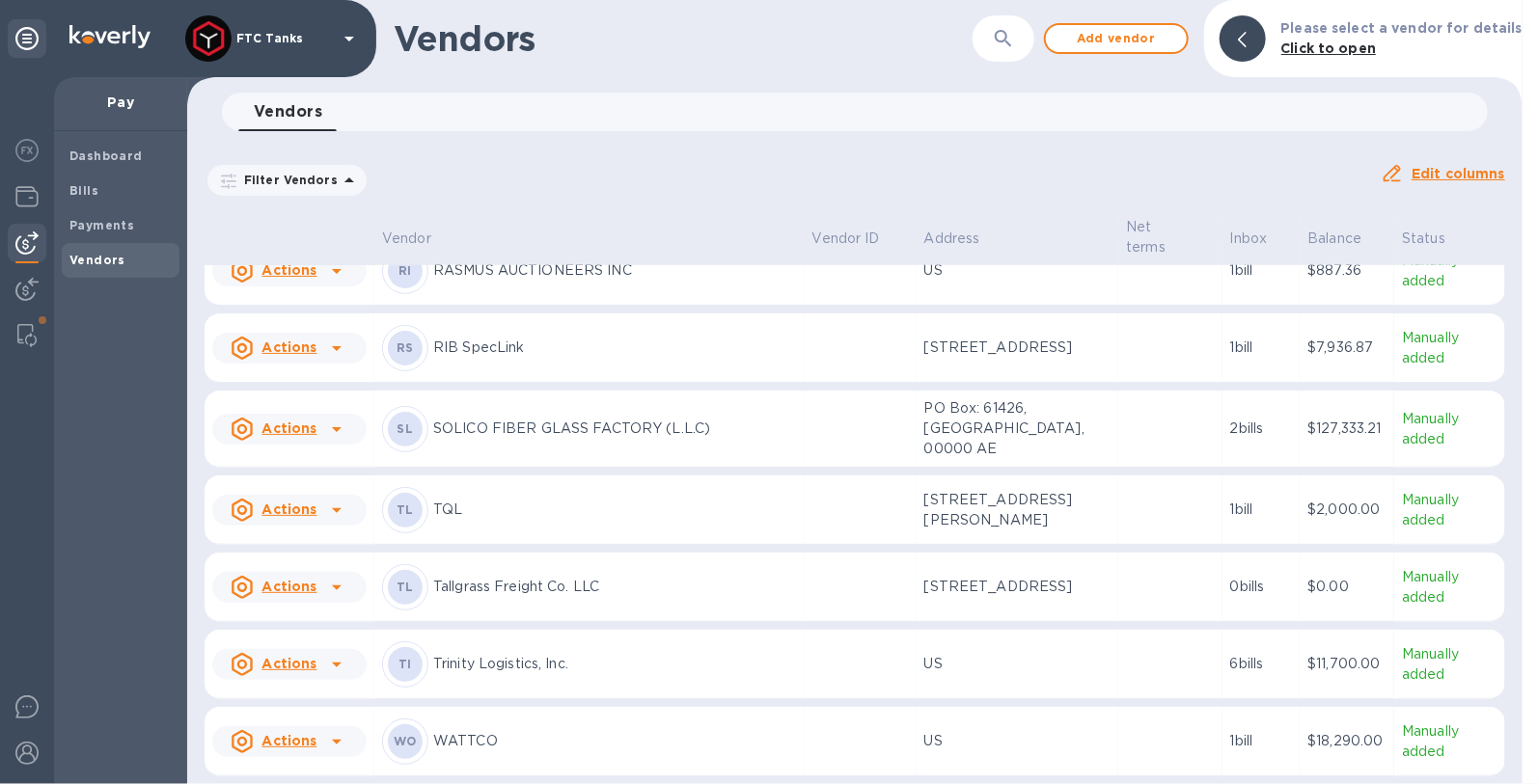
click at [485, 743] on p "WATTCO" at bounding box center [615, 741] width 364 height 21
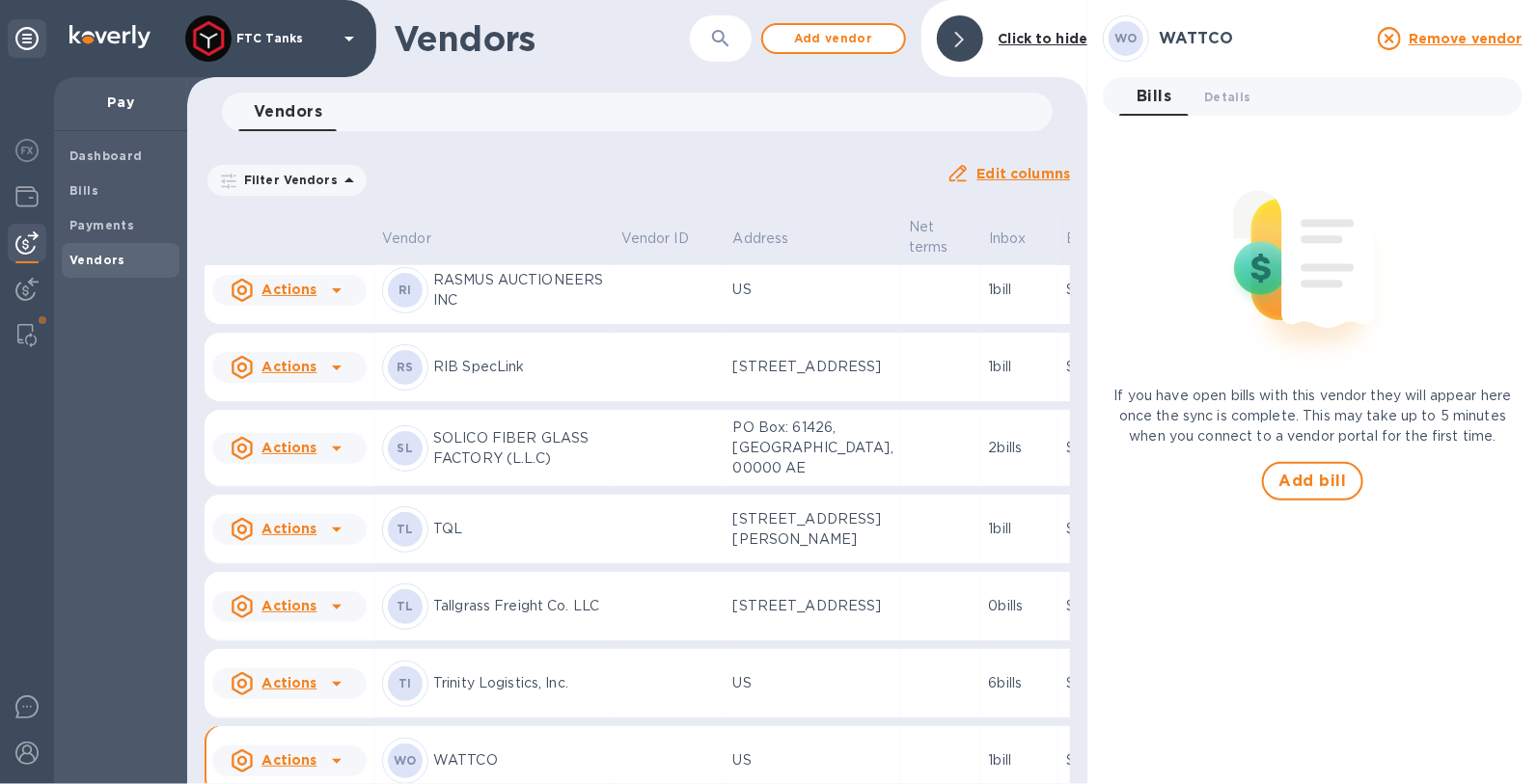
scroll to position [1573, 0]
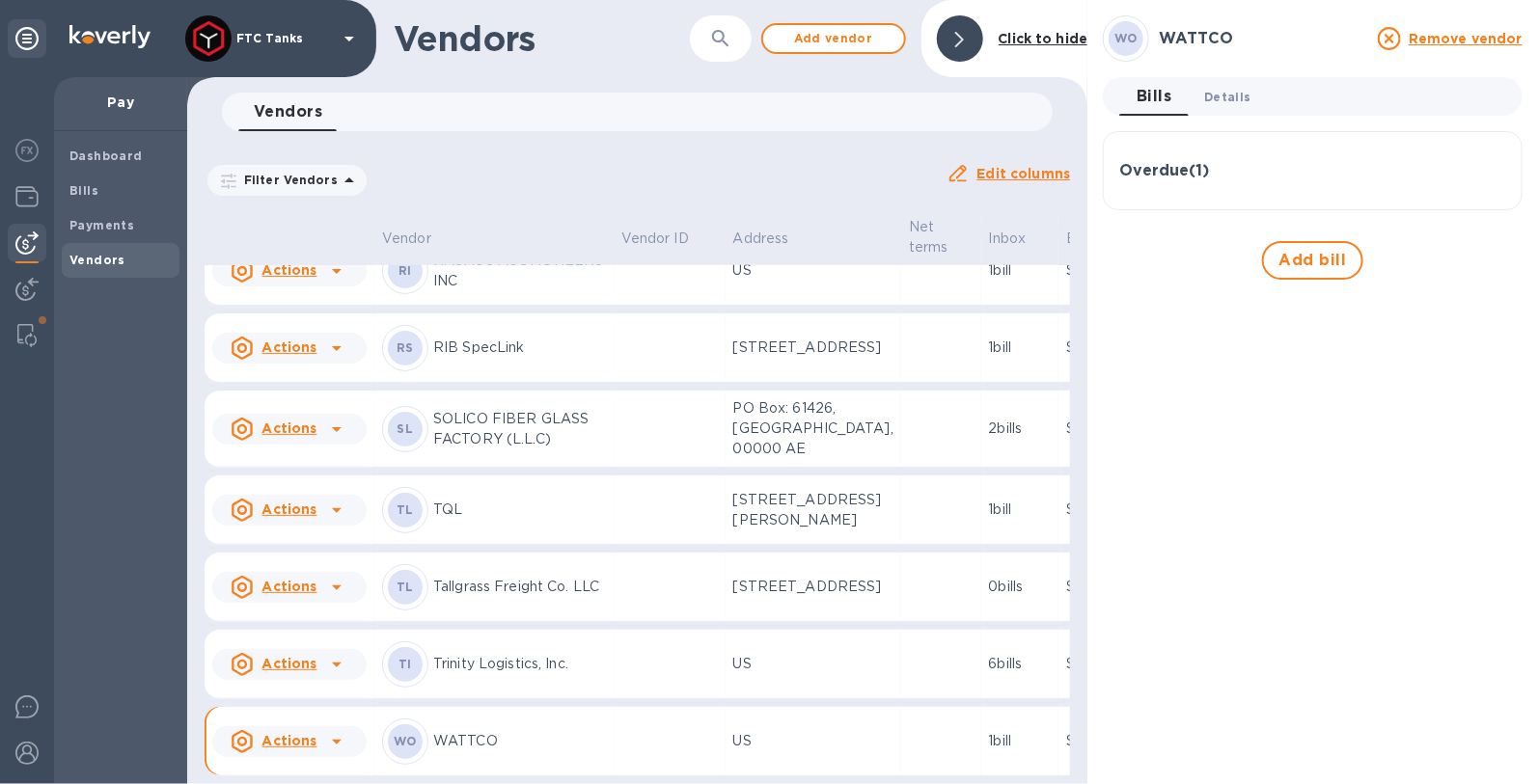
click at [1232, 102] on span "Details 0" at bounding box center [1227, 97] width 46 height 21
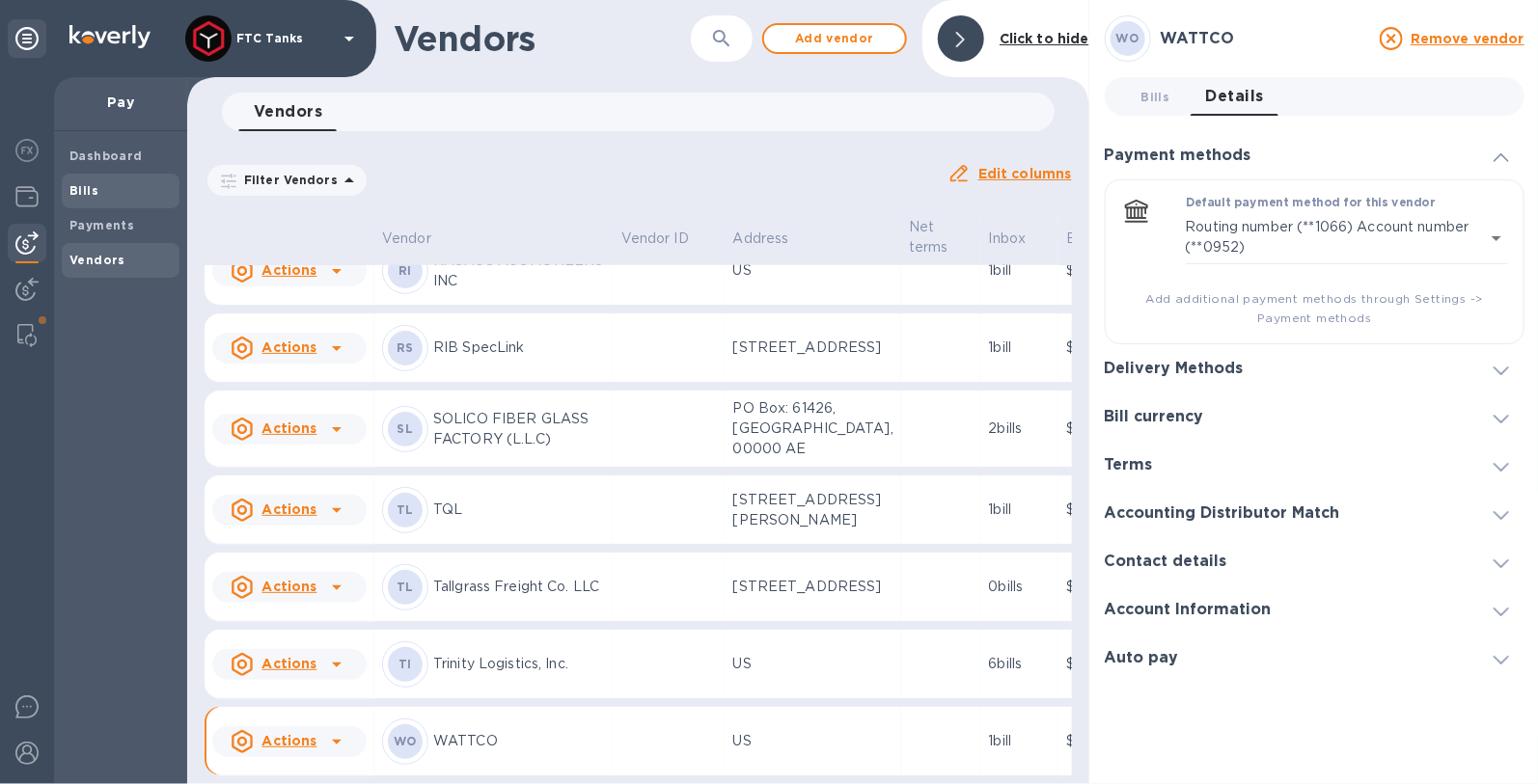
click at [90, 197] on b "Bills" at bounding box center [83, 190] width 29 height 15
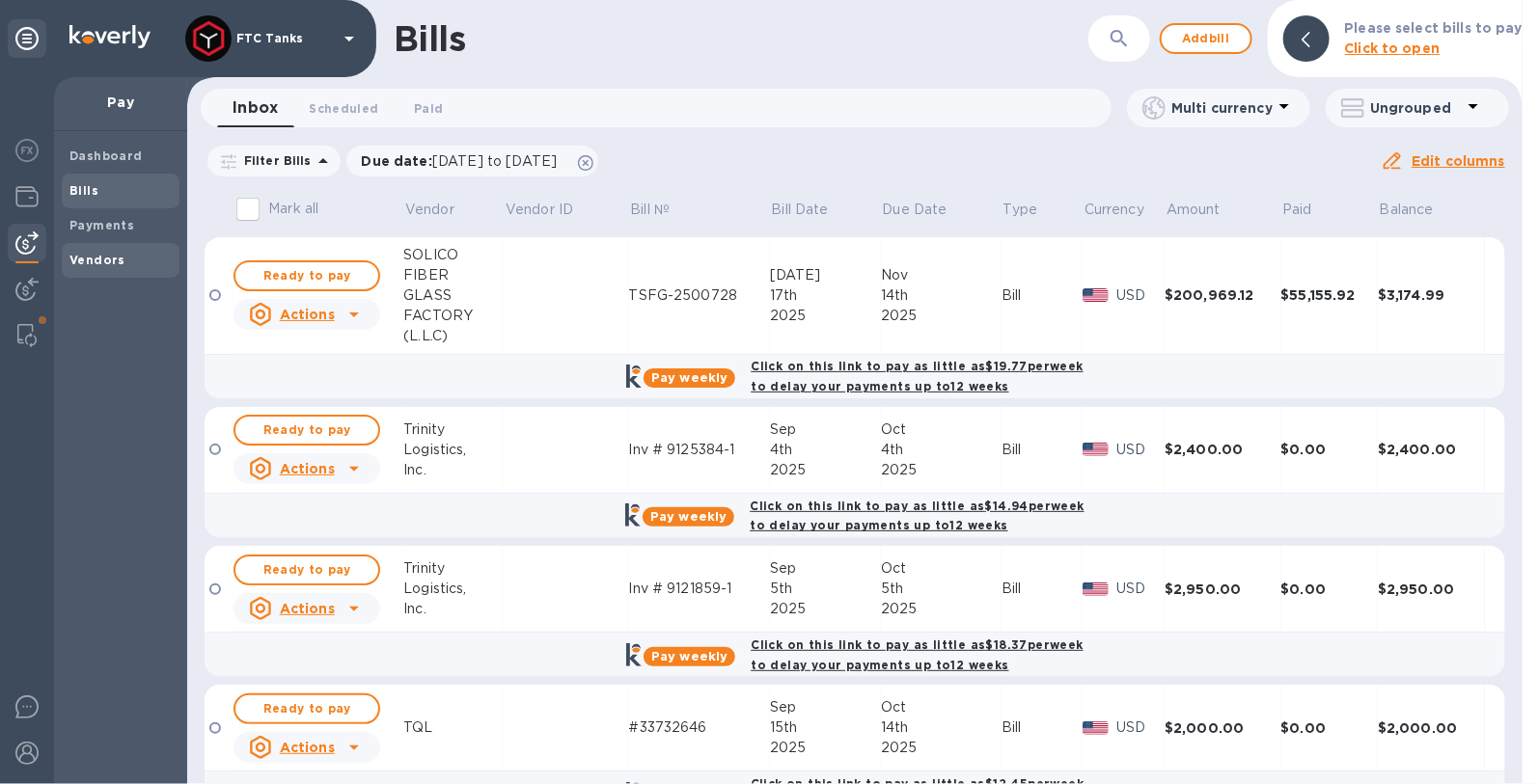
click at [117, 257] on b "Vendors" at bounding box center [97, 260] width 56 height 15
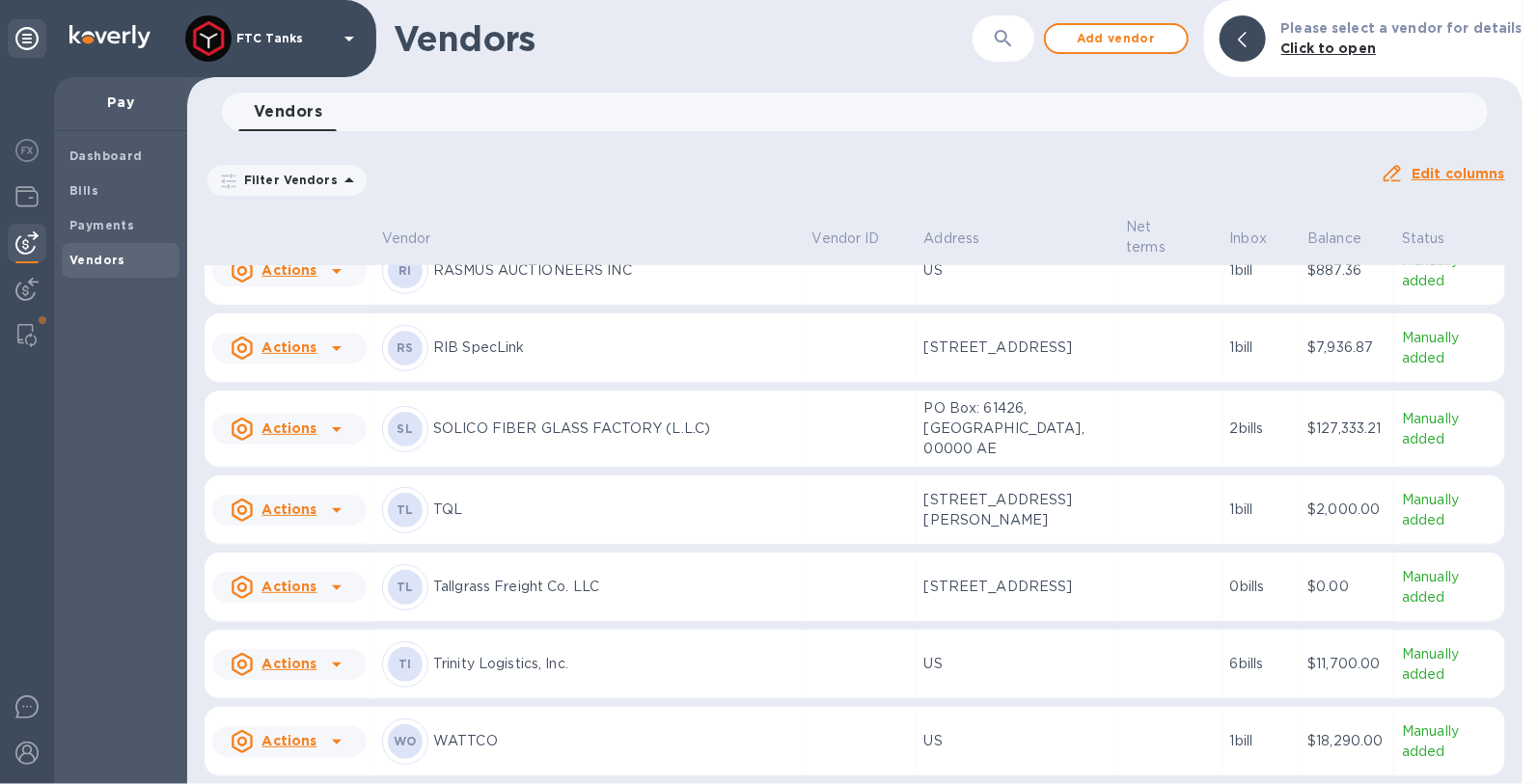
click at [531, 742] on p "WATTCO" at bounding box center [615, 741] width 364 height 21
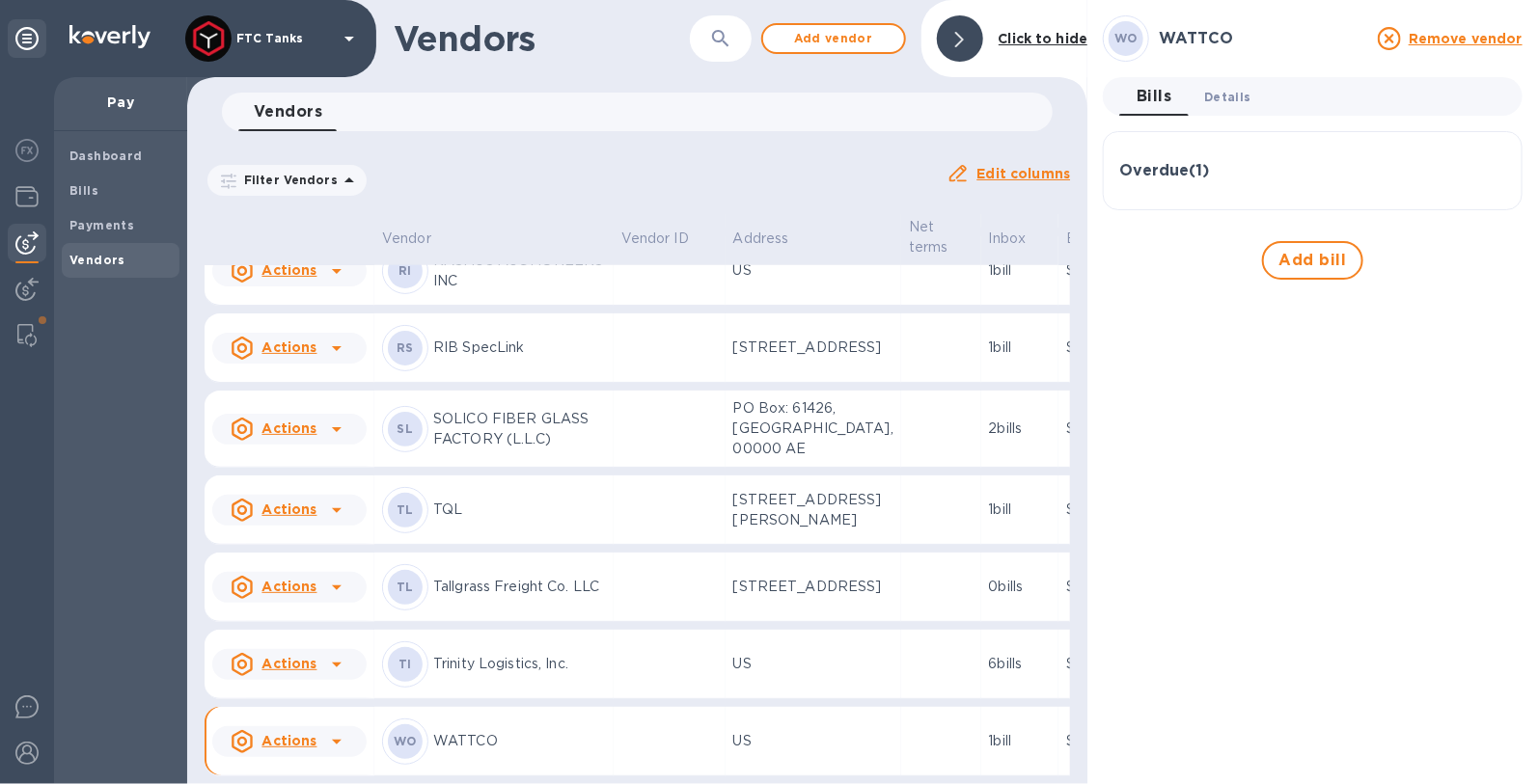
click at [1230, 106] on button "Details 0" at bounding box center [1227, 96] width 77 height 38
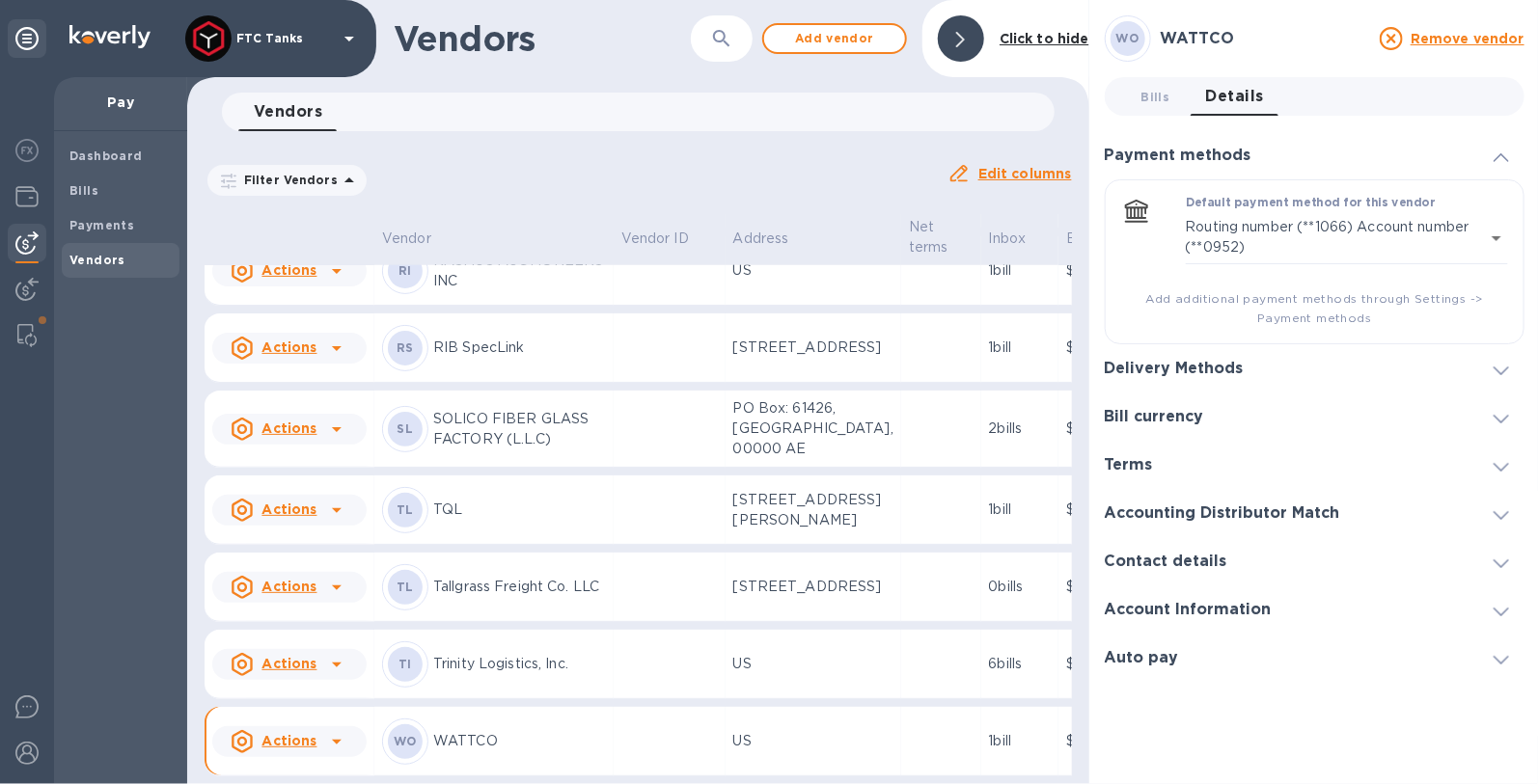
click at [1503, 514] on icon at bounding box center [1502, 515] width 16 height 9
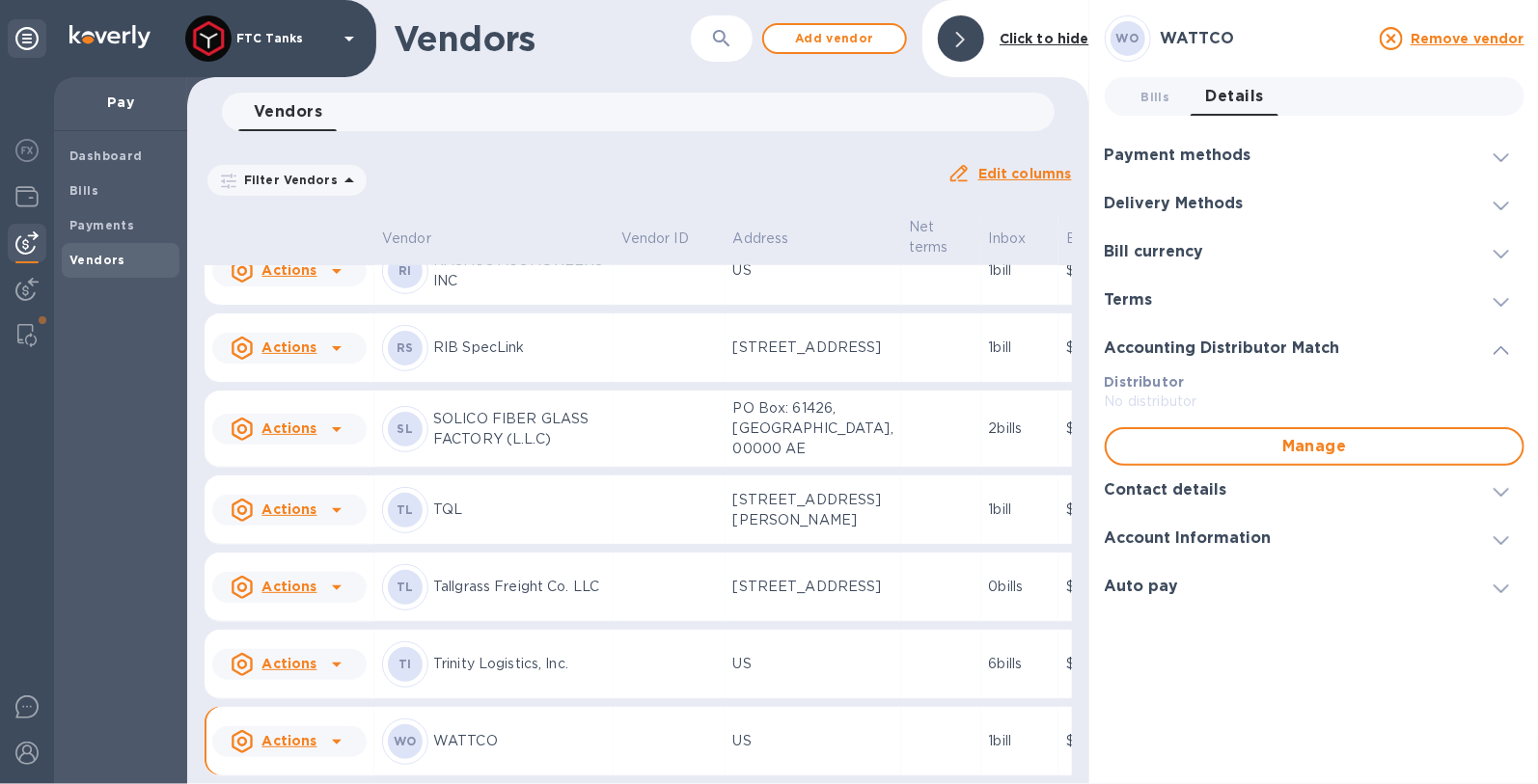
click at [1504, 495] on icon at bounding box center [1502, 491] width 16 height 9
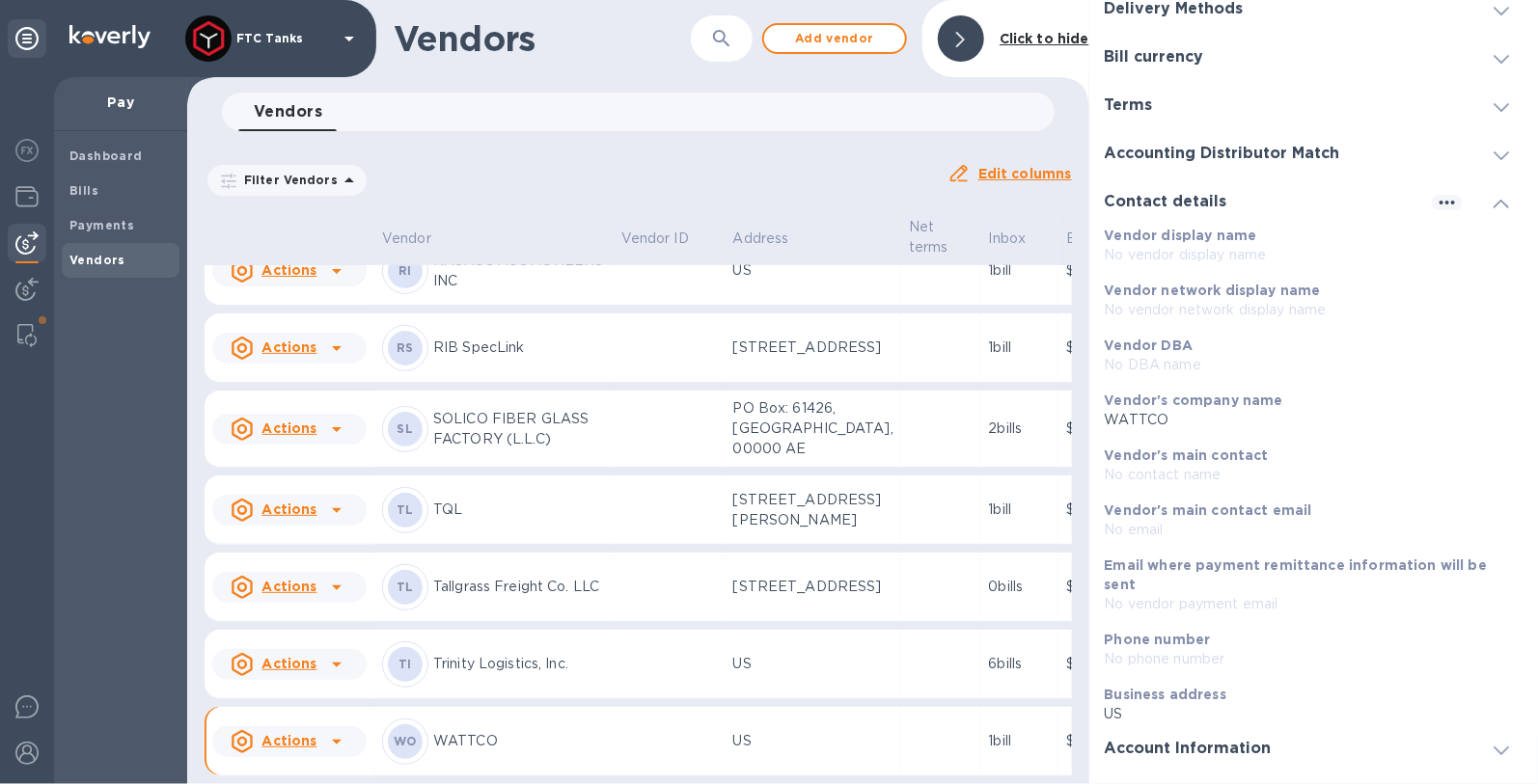
scroll to position [231, 0]
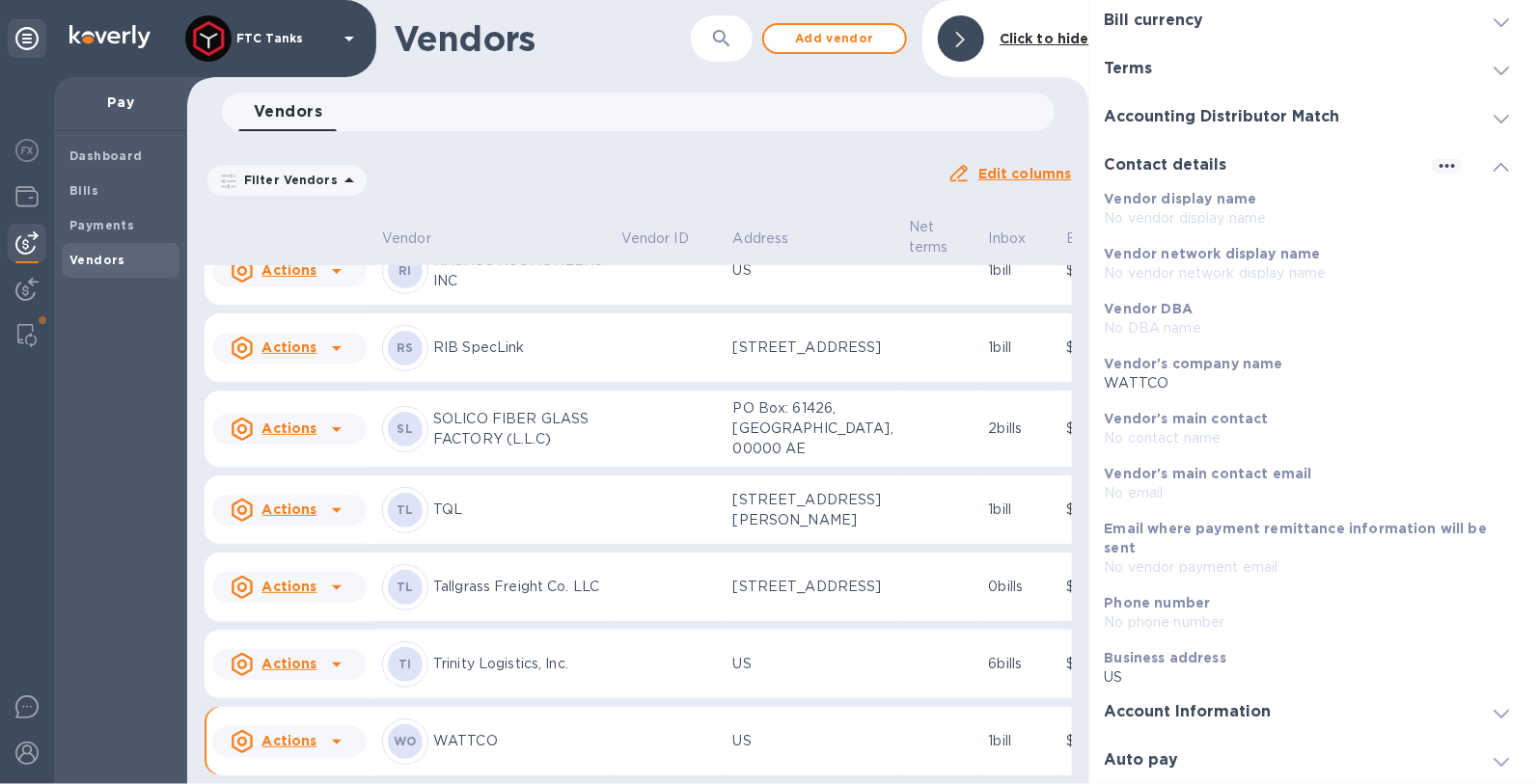
click at [1494, 711] on icon at bounding box center [1502, 714] width 16 height 9
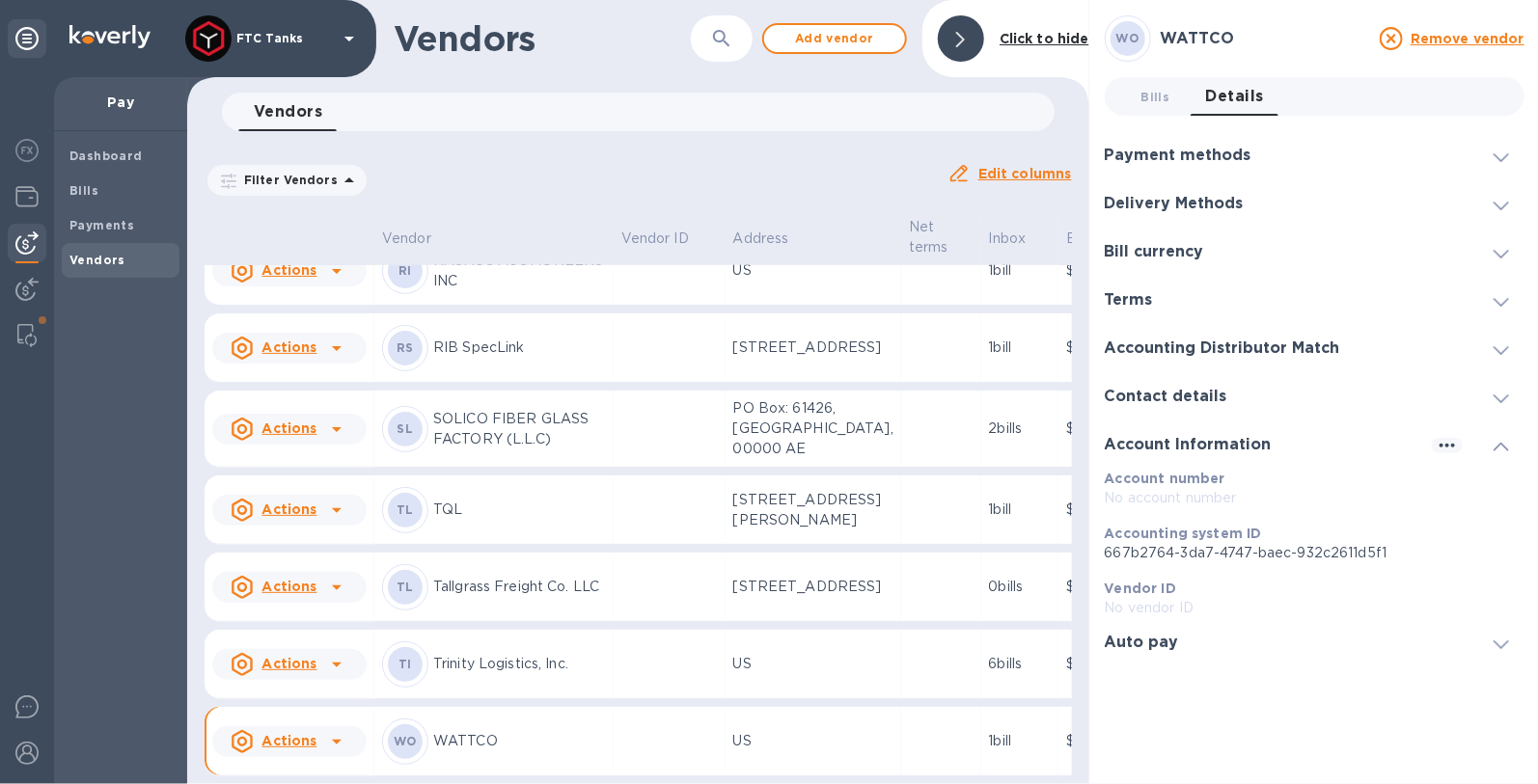
click at [1494, 643] on icon at bounding box center [1502, 644] width 16 height 9
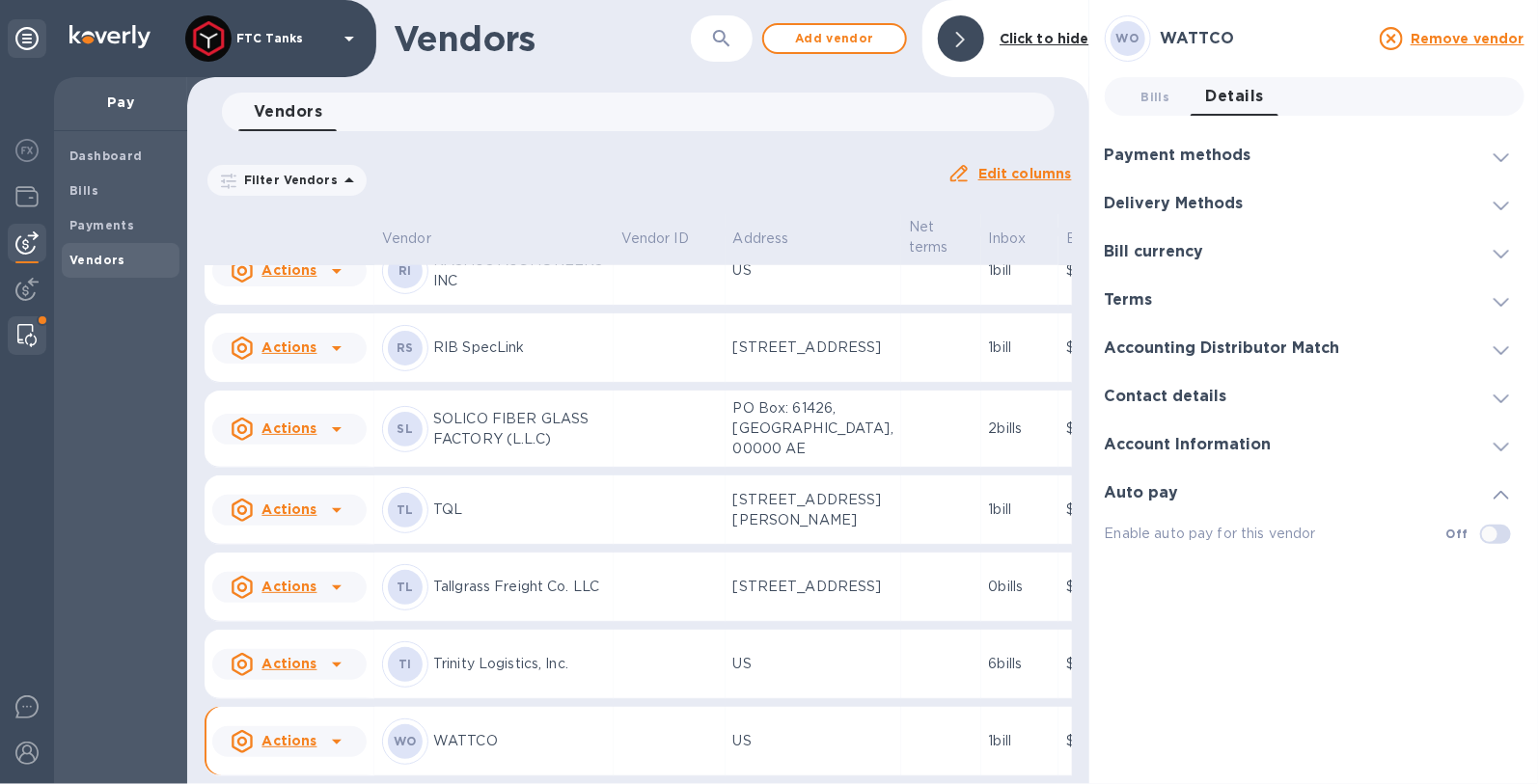
click at [18, 339] on img at bounding box center [28, 335] width 20 height 23
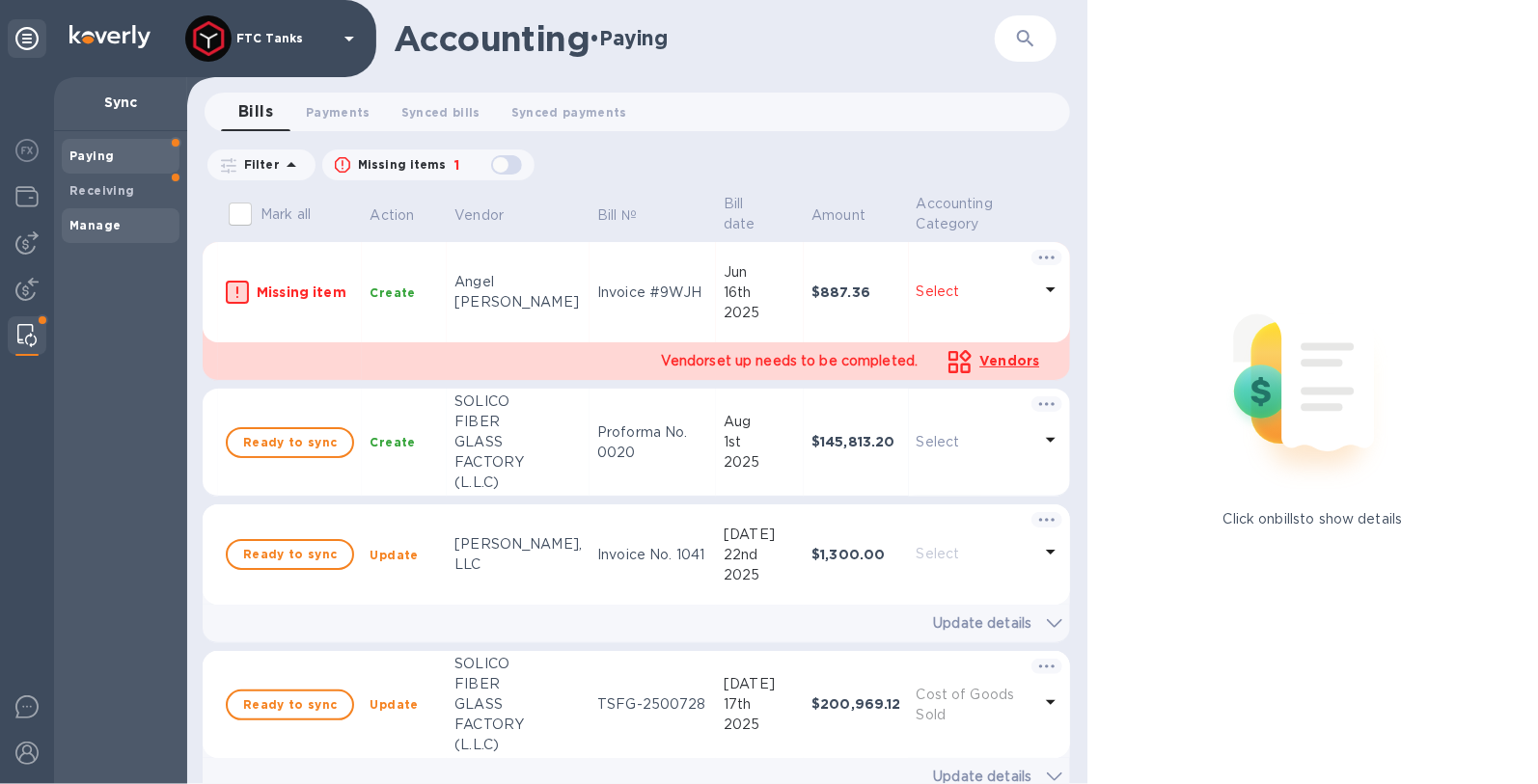
click at [130, 236] on div "Manage" at bounding box center [120, 225] width 117 height 34
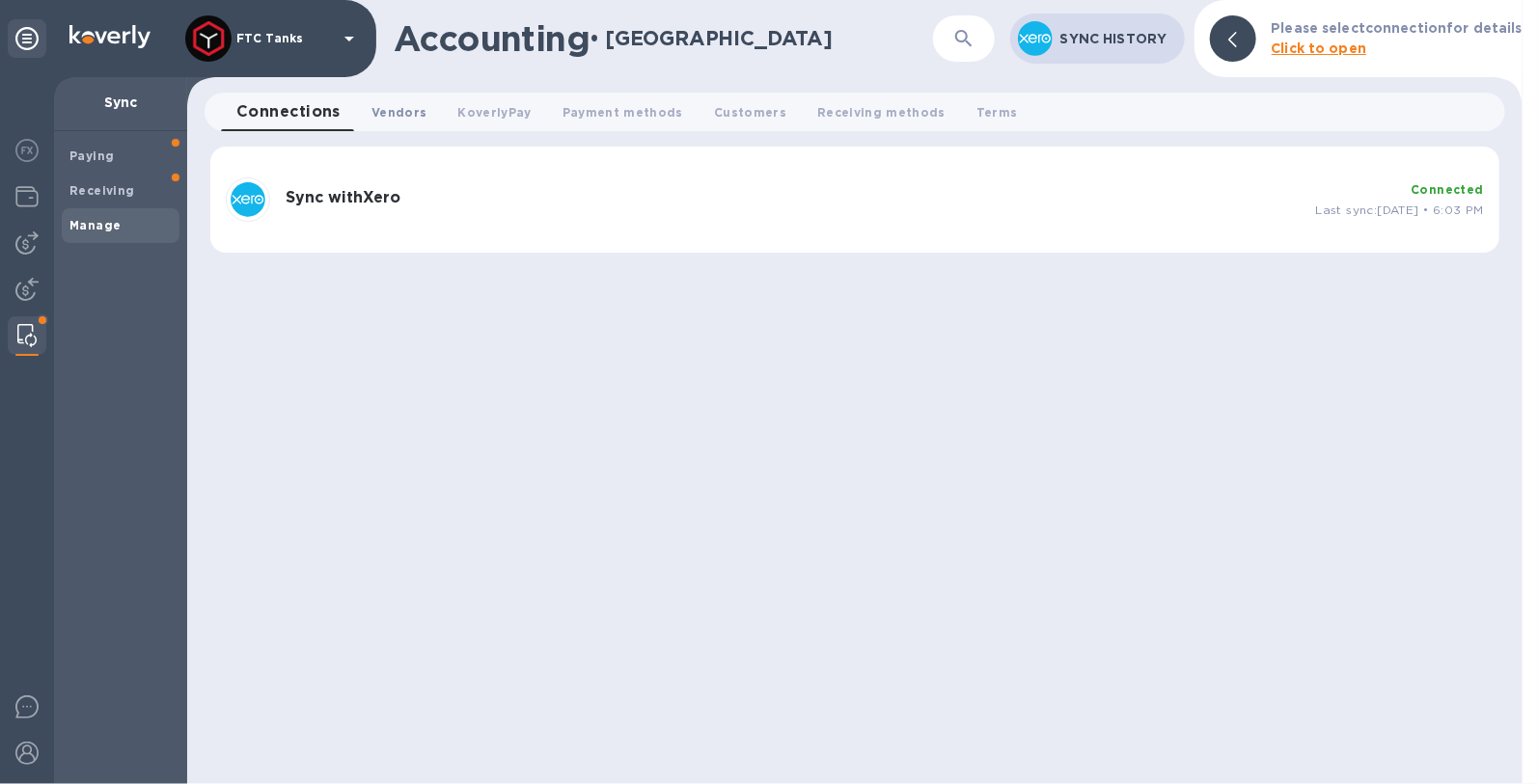
click at [403, 112] on span "Vendors 0" at bounding box center [399, 112] width 55 height 21
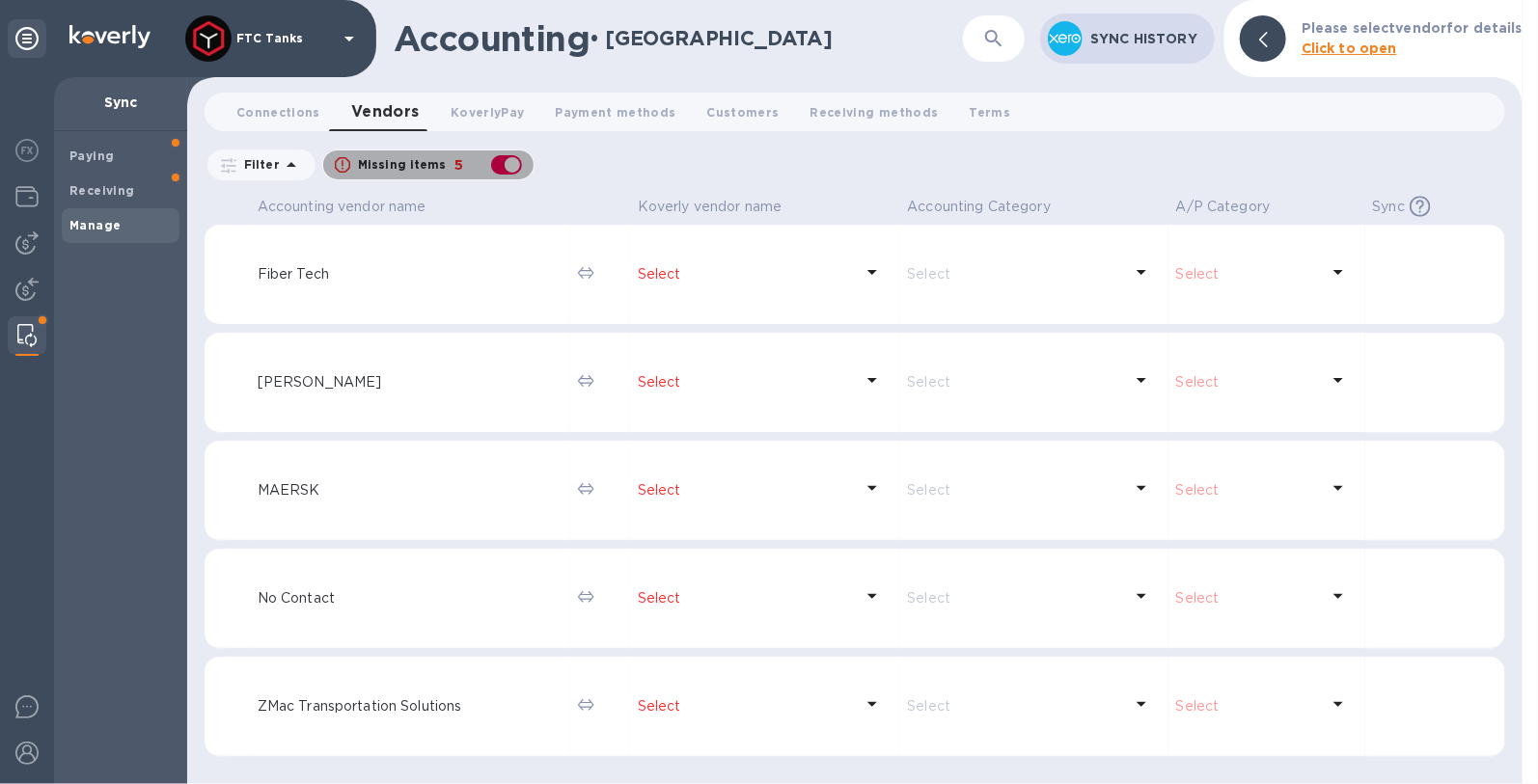
click at [506, 167] on div "button" at bounding box center [505, 164] width 38 height 27
checkbox input "false"
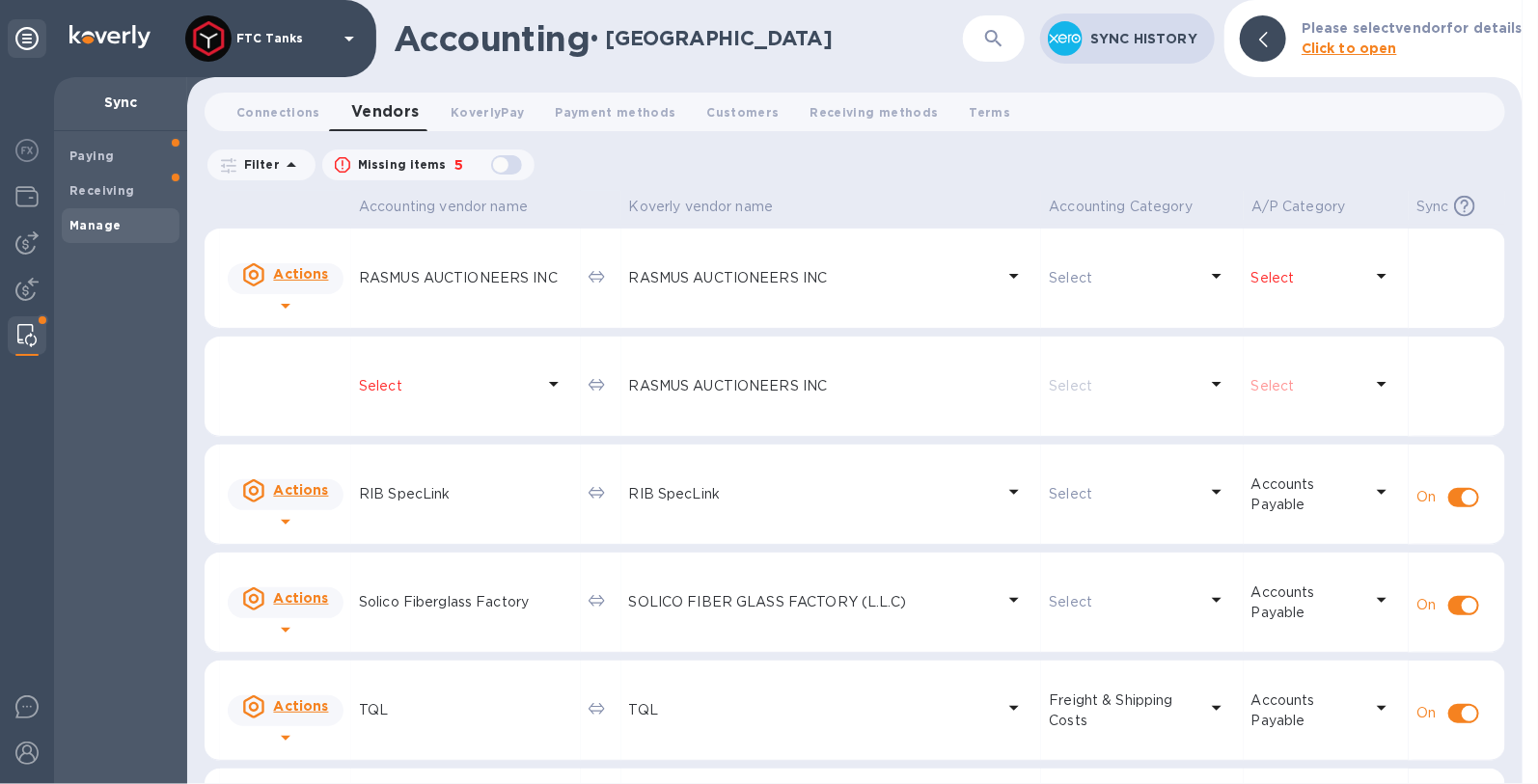
scroll to position [1600, 0]
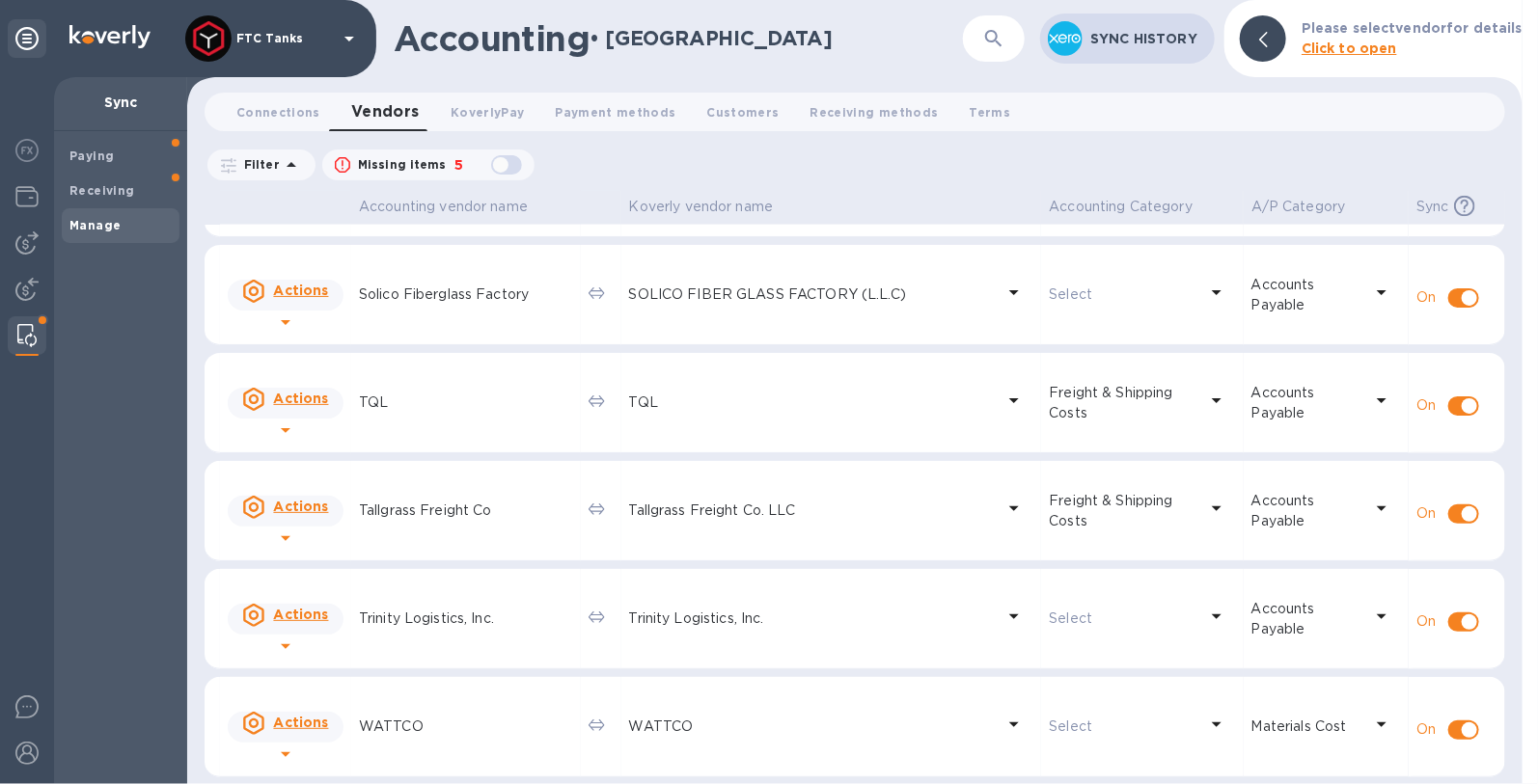
click at [297, 725] on u "Actions" at bounding box center [301, 723] width 55 height 16
click at [486, 720] on div at bounding box center [769, 392] width 1538 height 784
click at [422, 725] on p "WATTCO" at bounding box center [465, 726] width 214 height 21
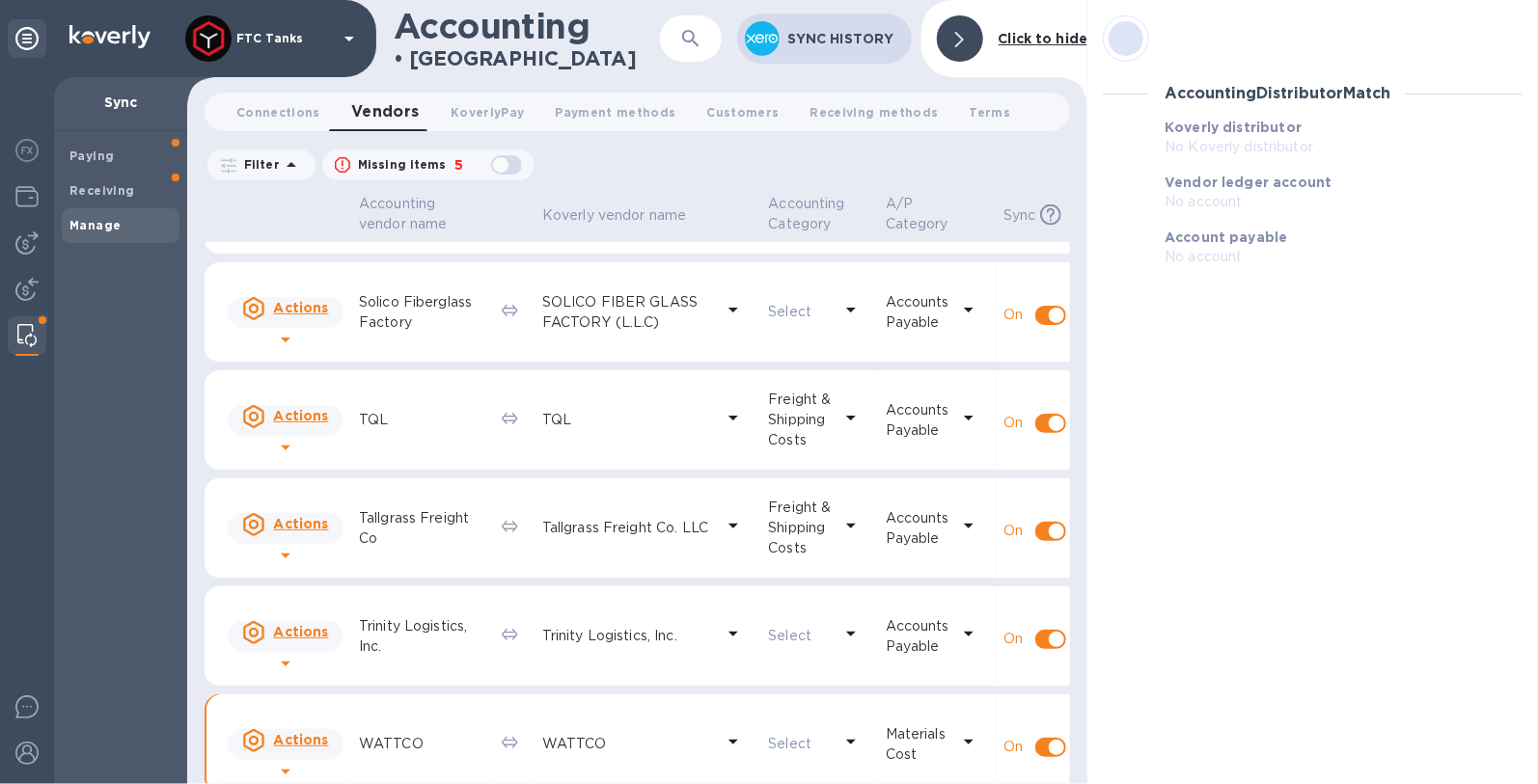
scroll to position [1617, 0]
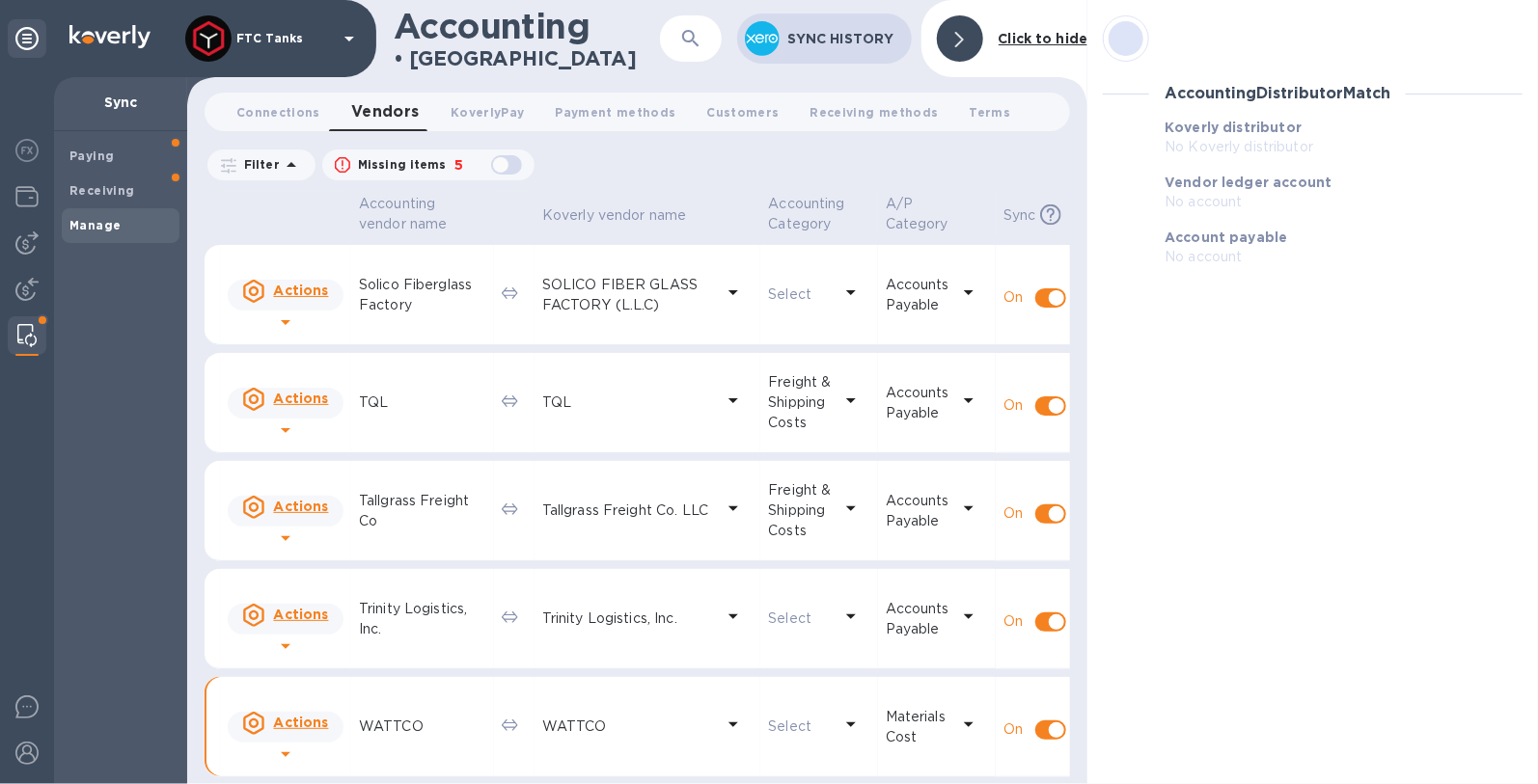
click at [1251, 102] on div "Accounting Distributor Match" at bounding box center [1312, 93] width 435 height 48
drag, startPoint x: 1243, startPoint y: 154, endPoint x: 1236, endPoint y: 236, distance: 82.3
click at [1243, 155] on p "No Koverly distributor" at bounding box center [1343, 147] width 358 height 21
click at [1236, 238] on b "Account payable" at bounding box center [1226, 237] width 122 height 16
click at [1234, 137] on p "No Koverly distributor" at bounding box center [1343, 147] width 358 height 21
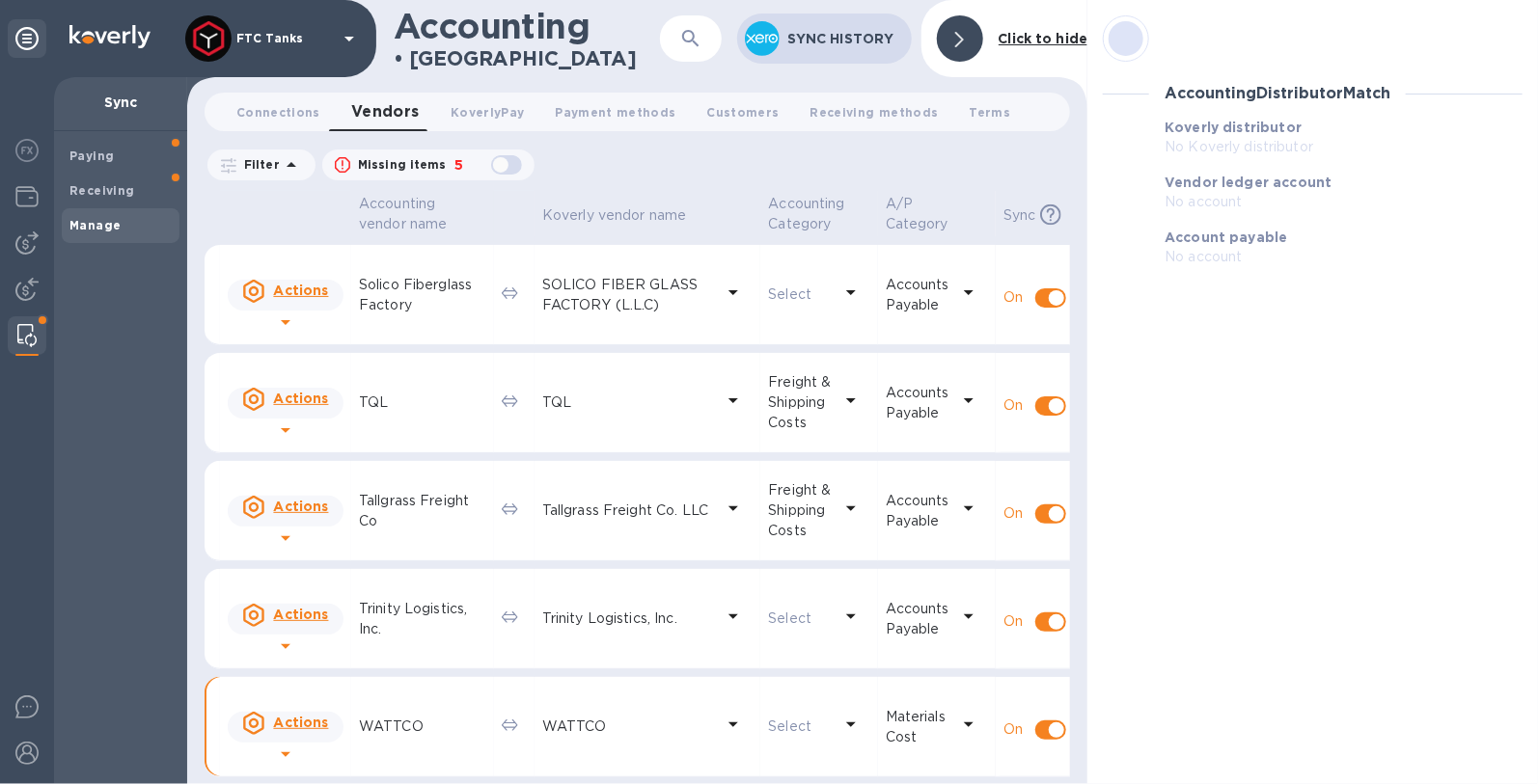
click at [1229, 205] on p "No account" at bounding box center [1343, 202] width 358 height 21
click at [1234, 254] on p "No account" at bounding box center [1343, 257] width 358 height 21
click at [1123, 38] on div at bounding box center [1125, 38] width 34 height 34
click at [1129, 41] on div at bounding box center [1125, 38] width 34 height 34
click at [1043, 40] on b "Click to hide" at bounding box center [1042, 38] width 90 height 16
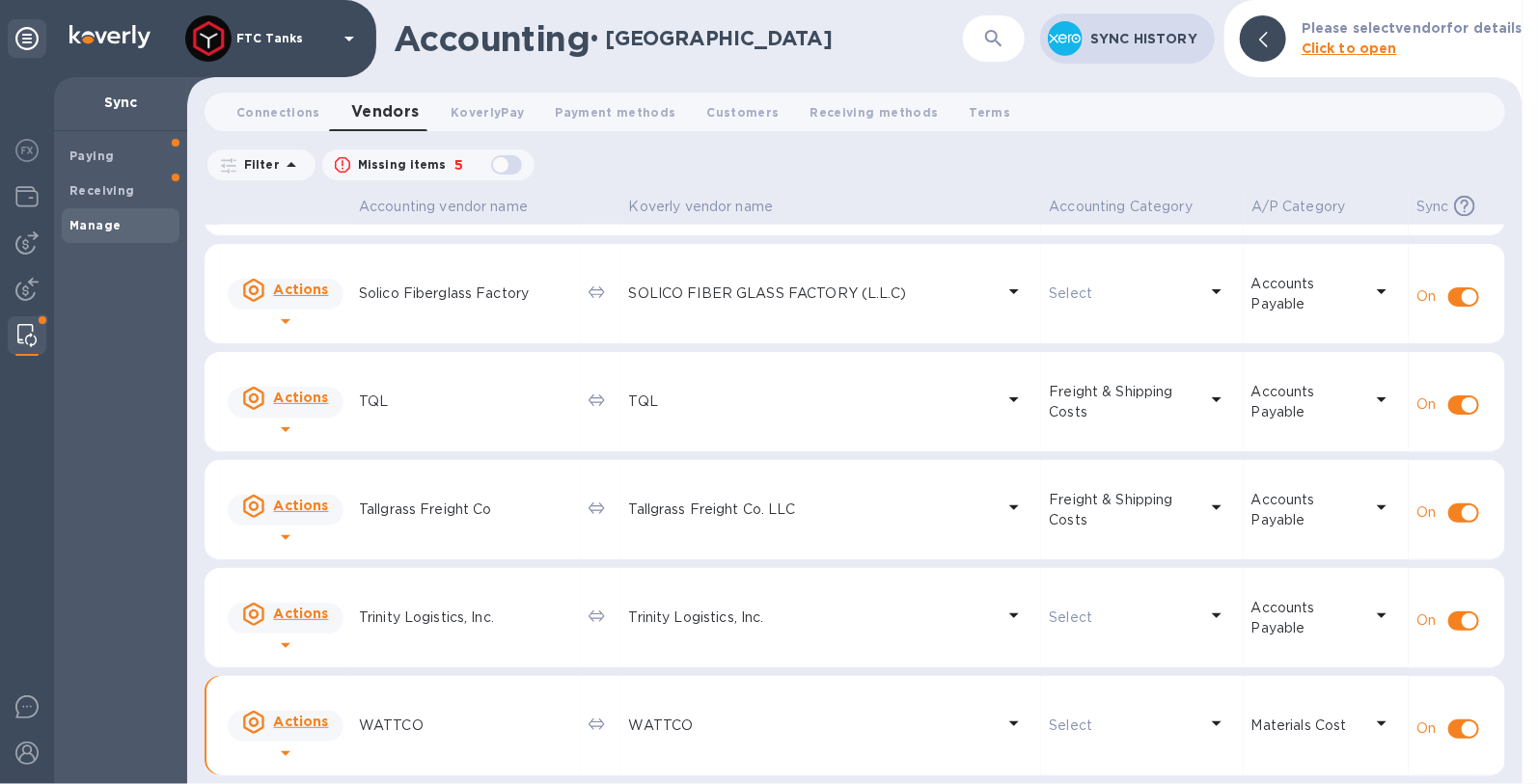
scroll to position [1600, 0]
click at [393, 721] on p "WATTCO" at bounding box center [465, 726] width 214 height 21
click at [1288, 731] on p "Materials Cost" at bounding box center [1307, 726] width 112 height 21
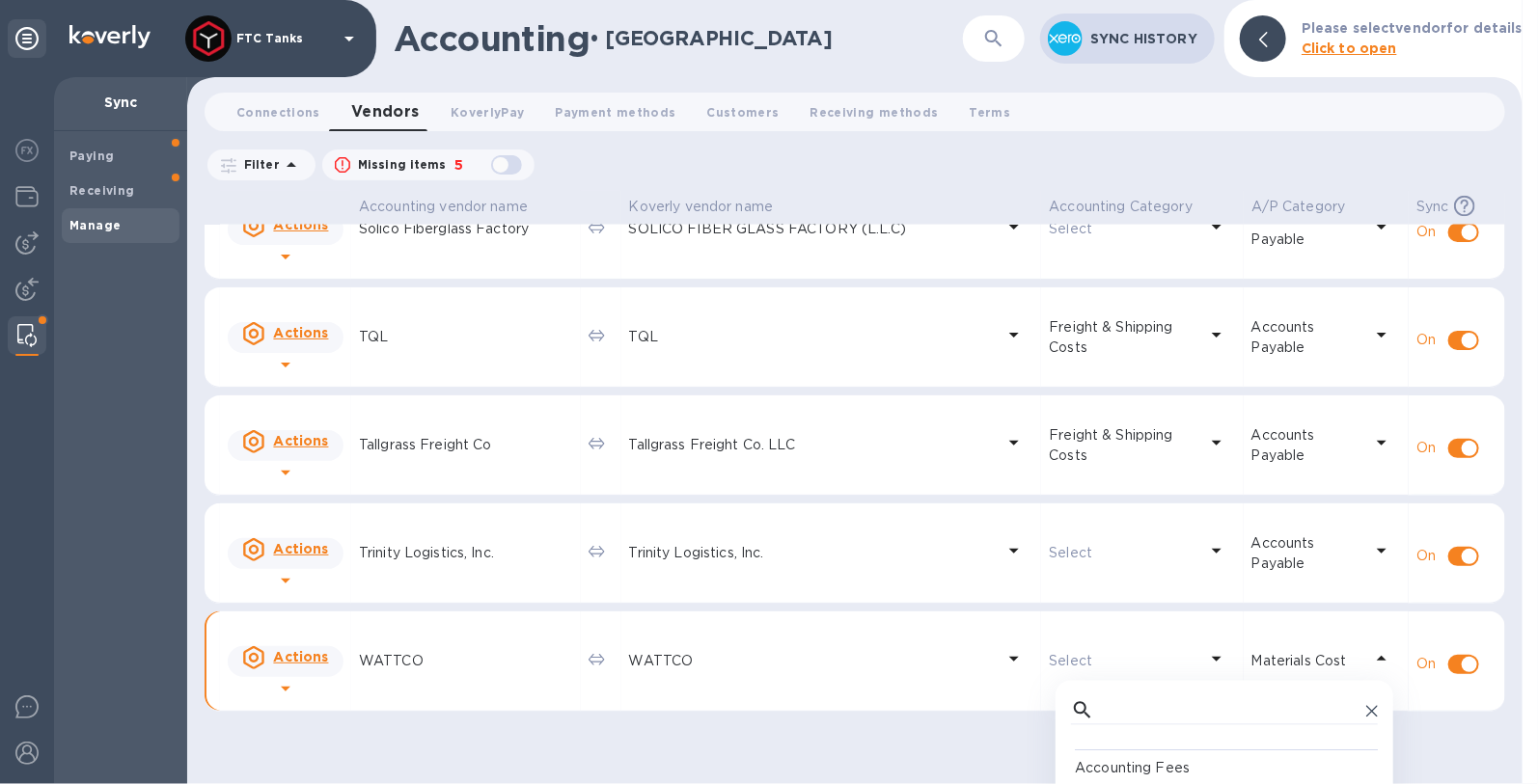
scroll to position [1831, 0]
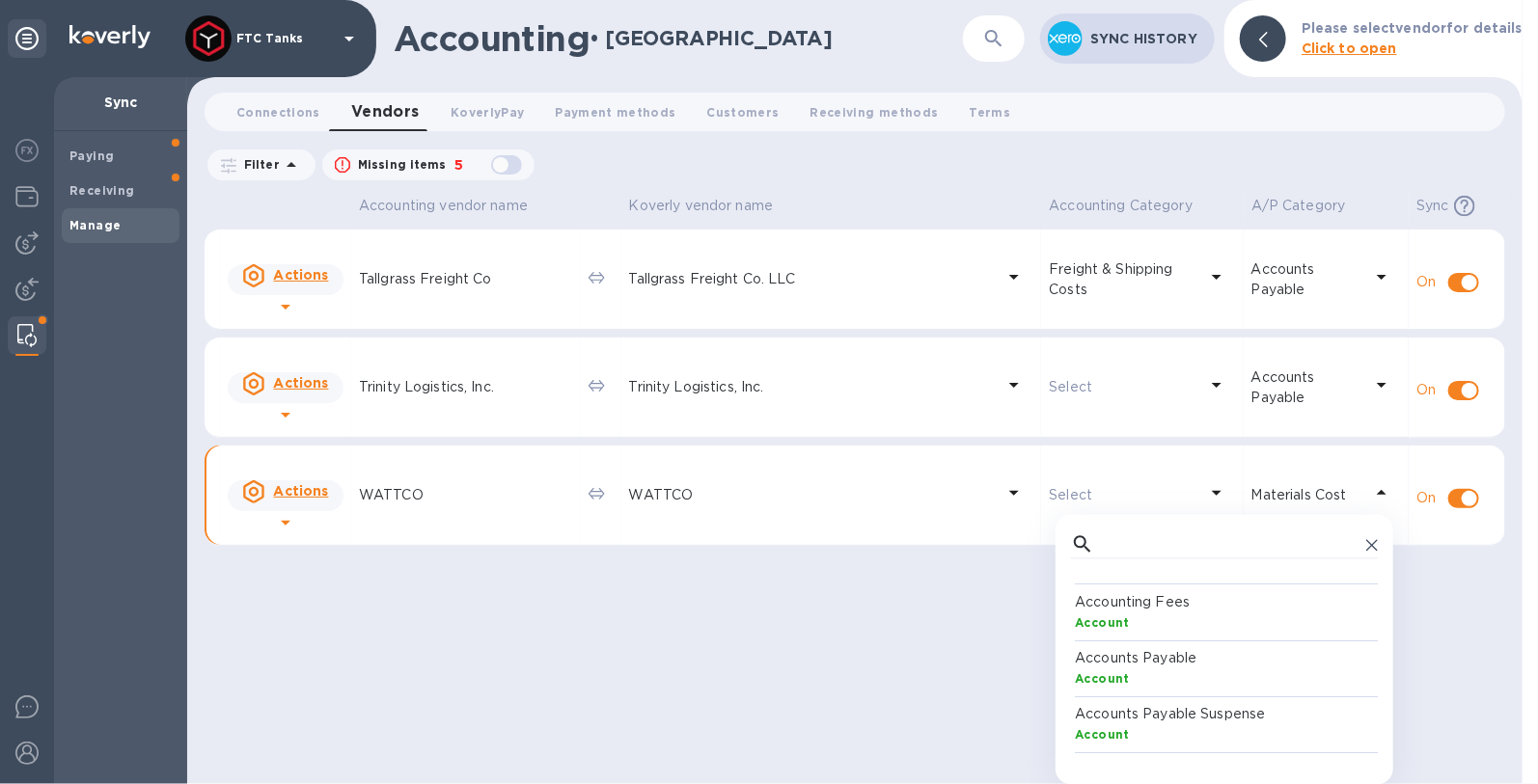
click at [1162, 662] on p "Accounts Payable" at bounding box center [1228, 659] width 306 height 21
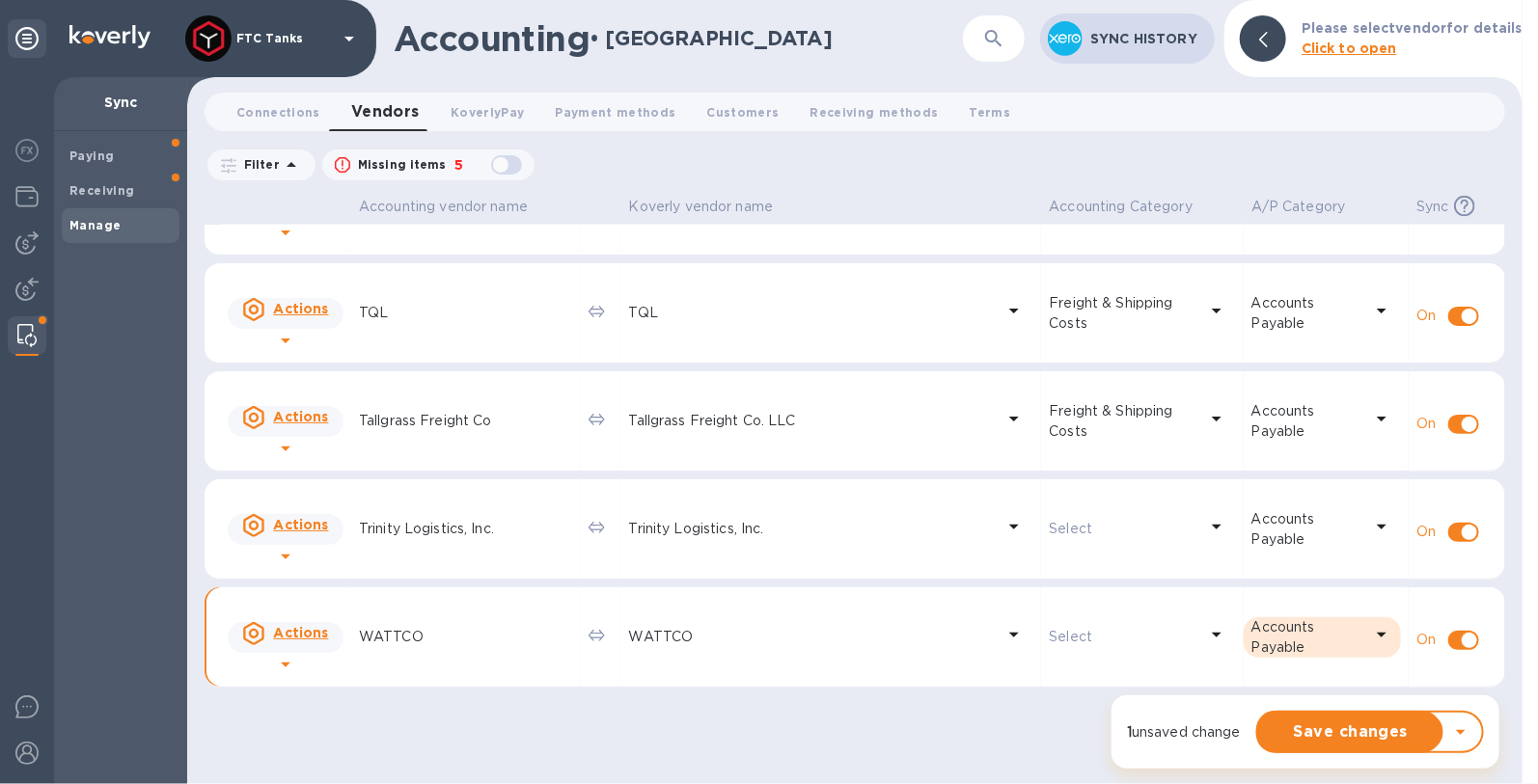
scroll to position [1688, 0]
click at [1356, 733] on span "Save changes" at bounding box center [1350, 731] width 155 height 23
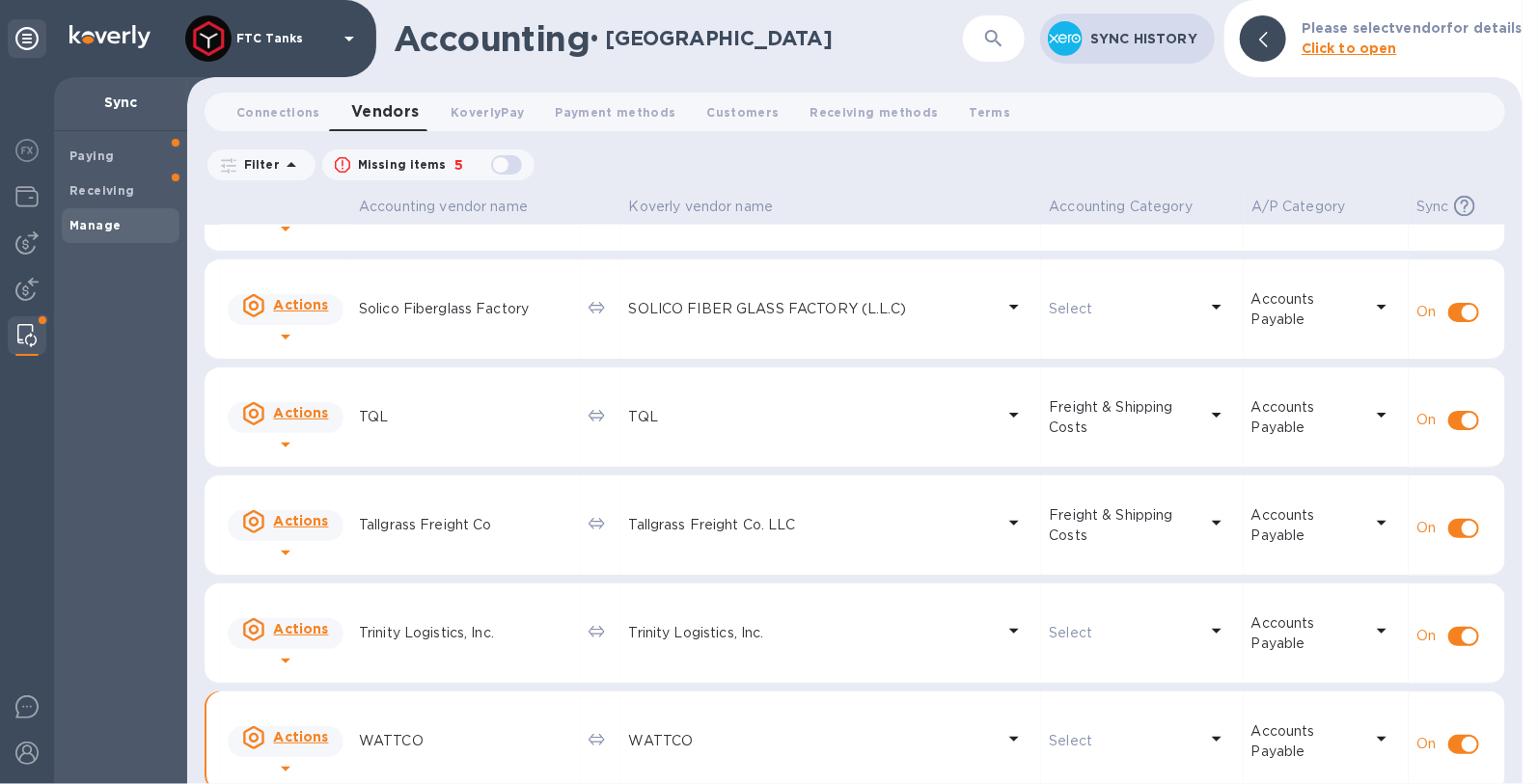
scroll to position [1600, 0]
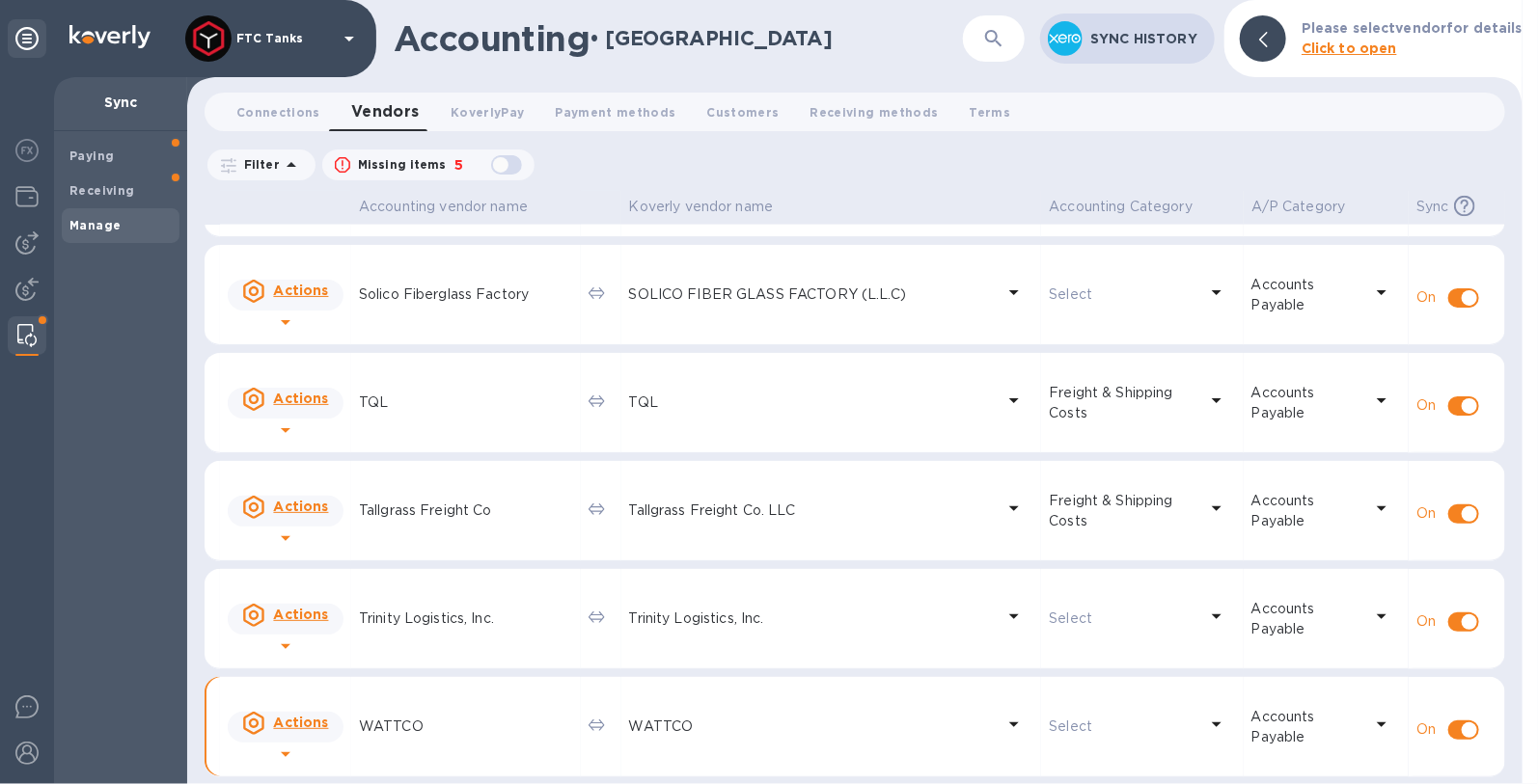
click at [690, 727] on p "WATTCO" at bounding box center [812, 726] width 367 height 21
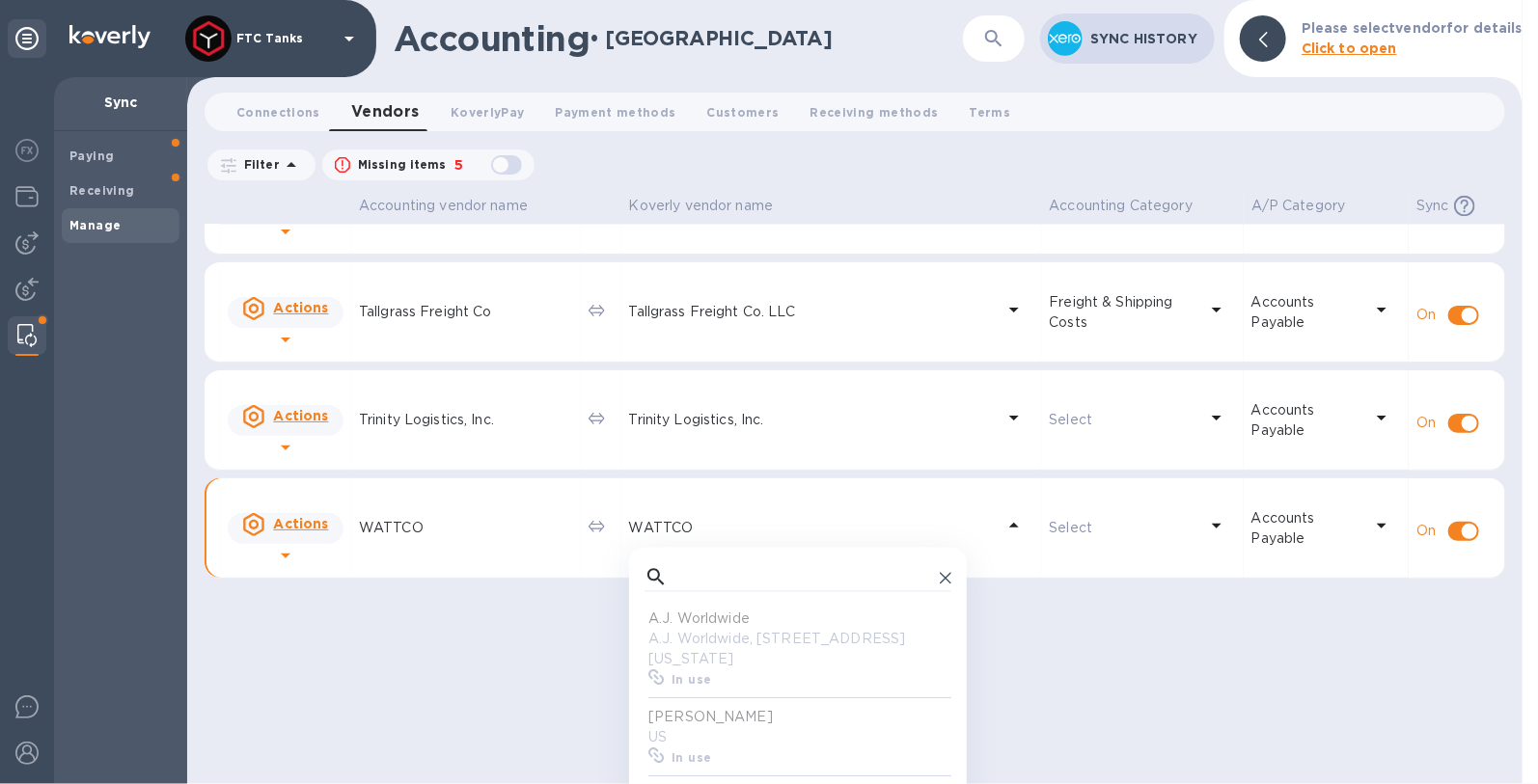
scroll to position [176, 300]
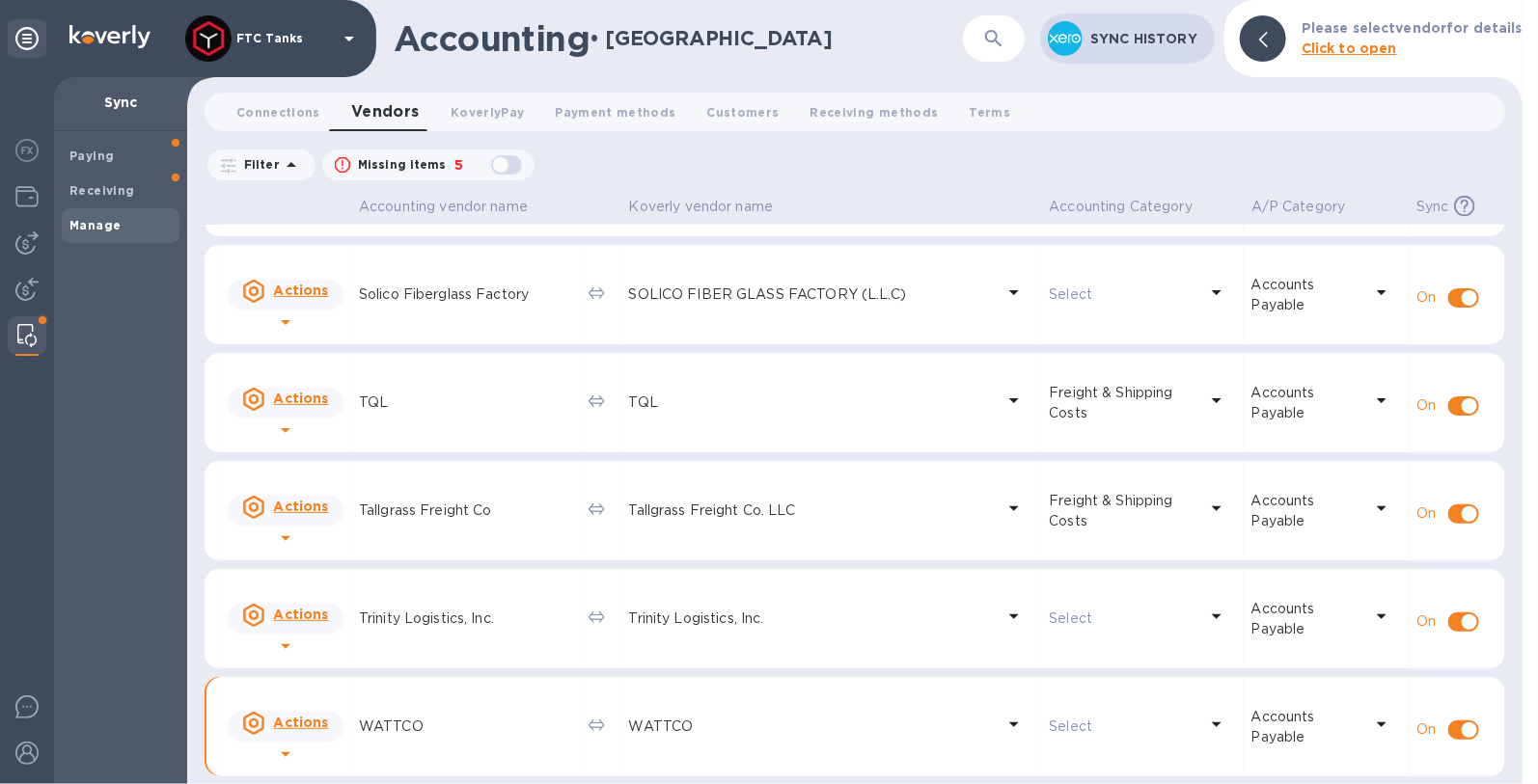
click at [392, 728] on p "WATTCO" at bounding box center [465, 726] width 214 height 21
click at [360, 724] on div "WATTCO" at bounding box center [465, 727] width 222 height 28
click at [301, 739] on div at bounding box center [285, 753] width 31 height 31
click at [439, 734] on div at bounding box center [769, 392] width 1538 height 784
click at [393, 721] on p "WATTCO" at bounding box center [465, 726] width 214 height 21
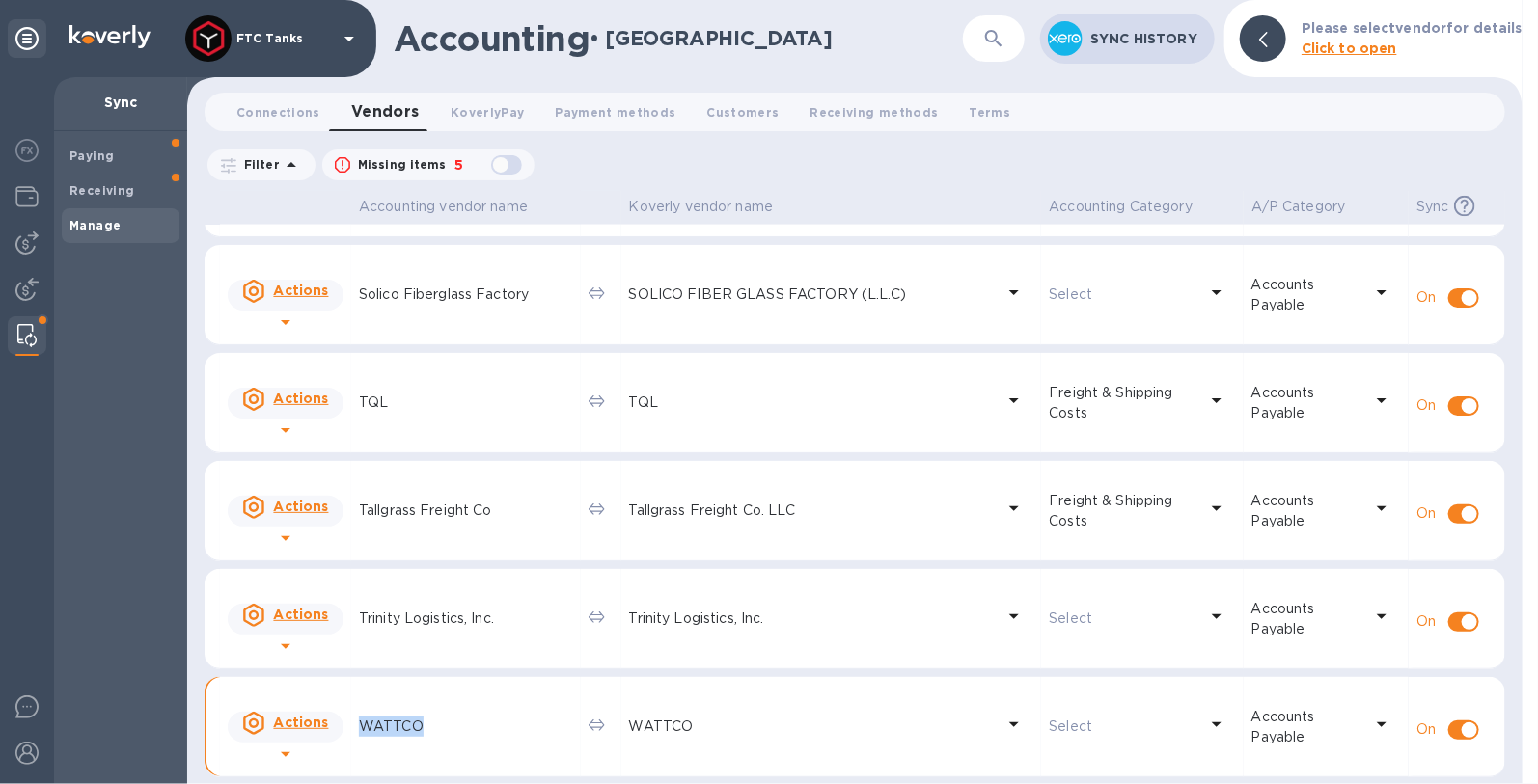
click at [393, 721] on p "WATTCO" at bounding box center [465, 726] width 214 height 21
click at [394, 722] on p "WATTCO" at bounding box center [465, 726] width 214 height 21
click at [30, 245] on img at bounding box center [27, 242] width 23 height 23
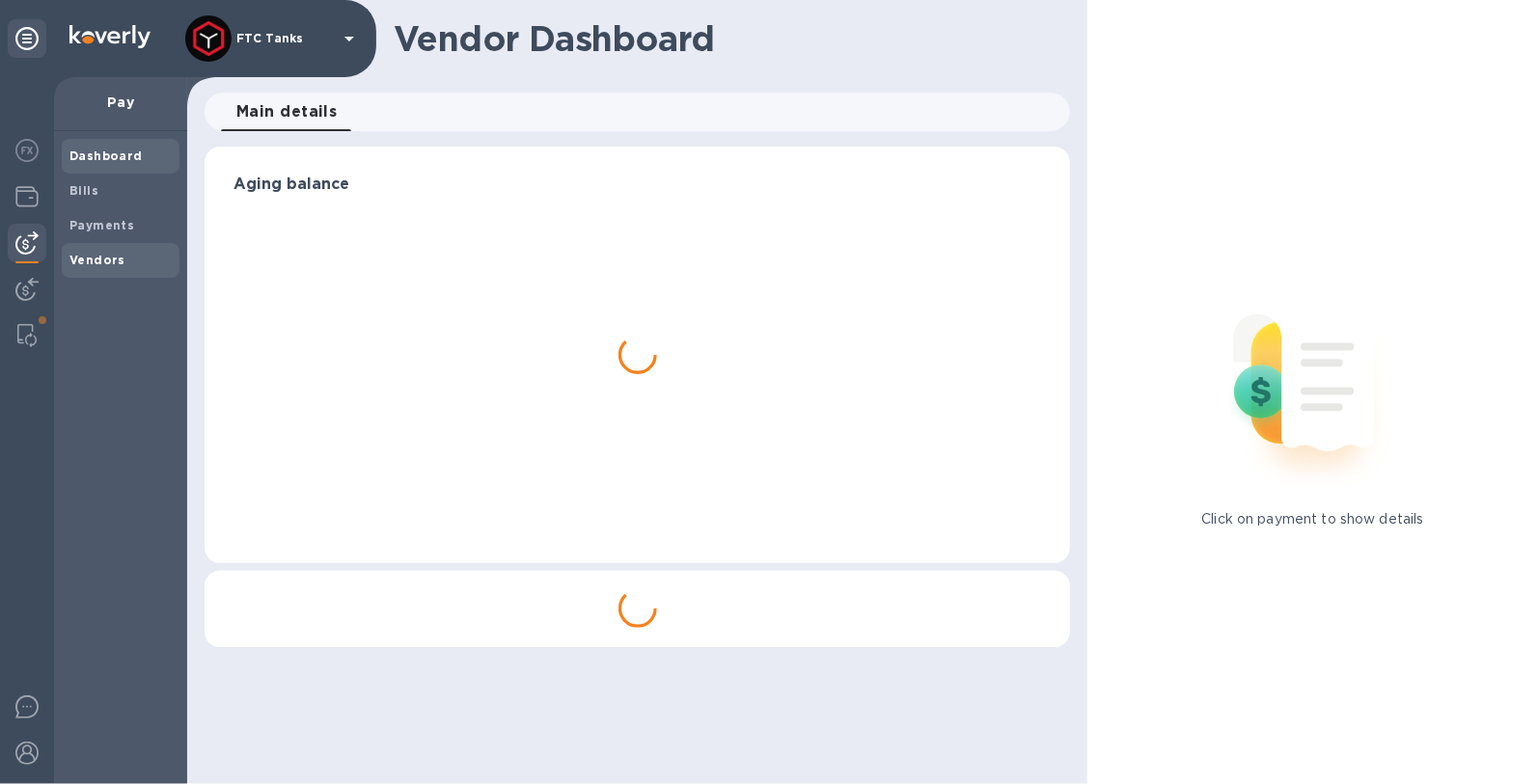
click at [105, 249] on div "Vendors" at bounding box center [120, 260] width 117 height 34
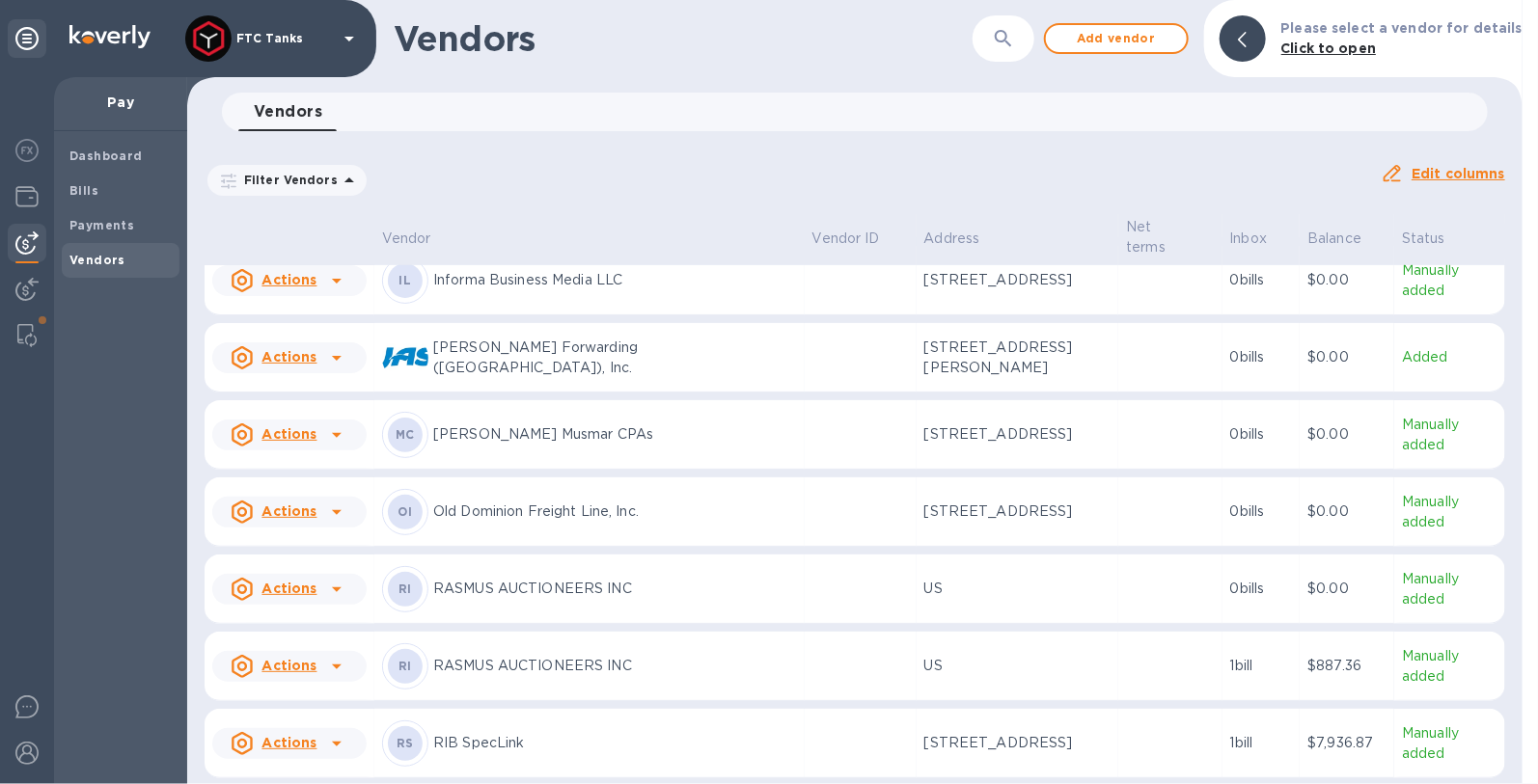
scroll to position [1048, 0]
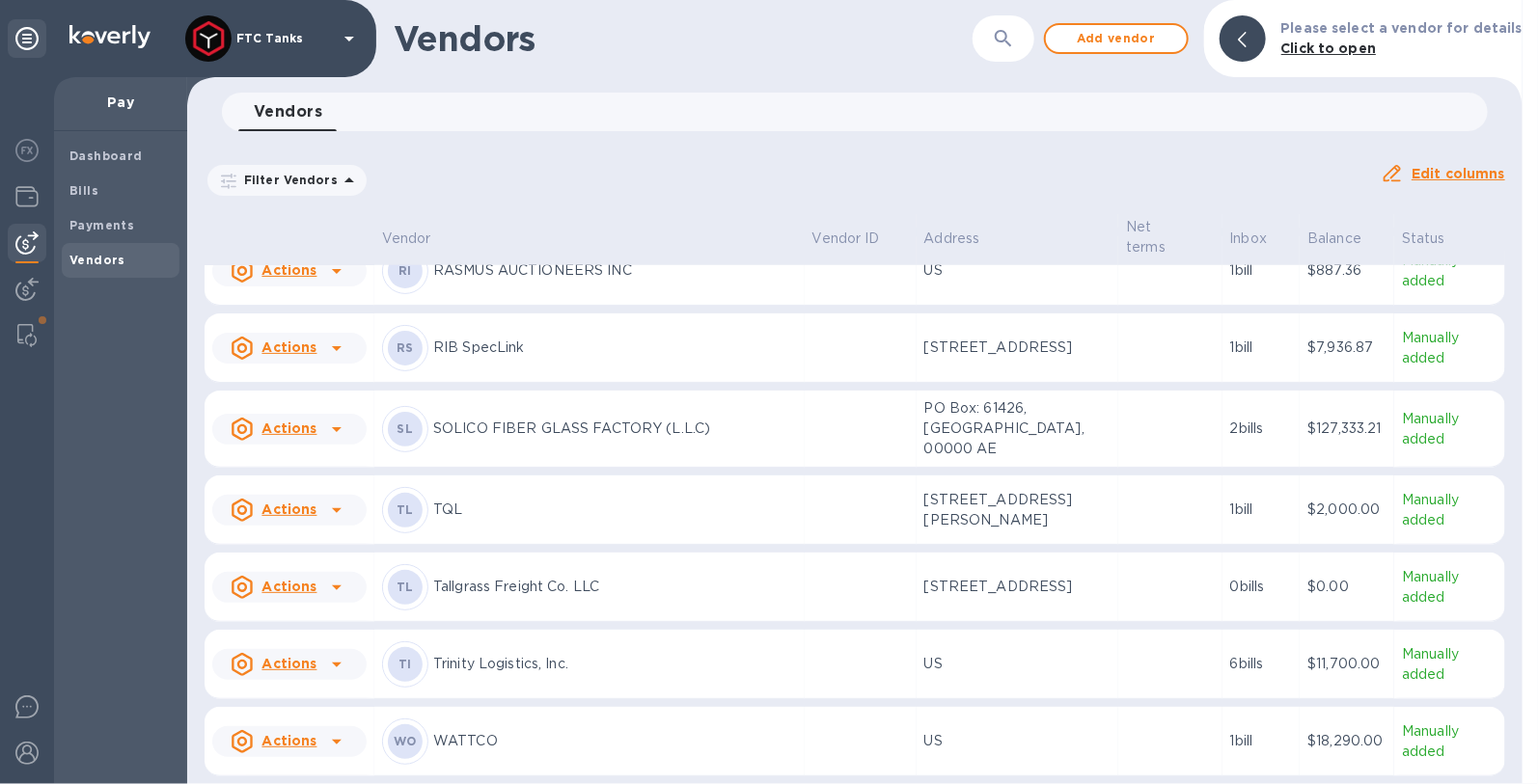
click at [456, 747] on p "WATTCO" at bounding box center [615, 741] width 364 height 21
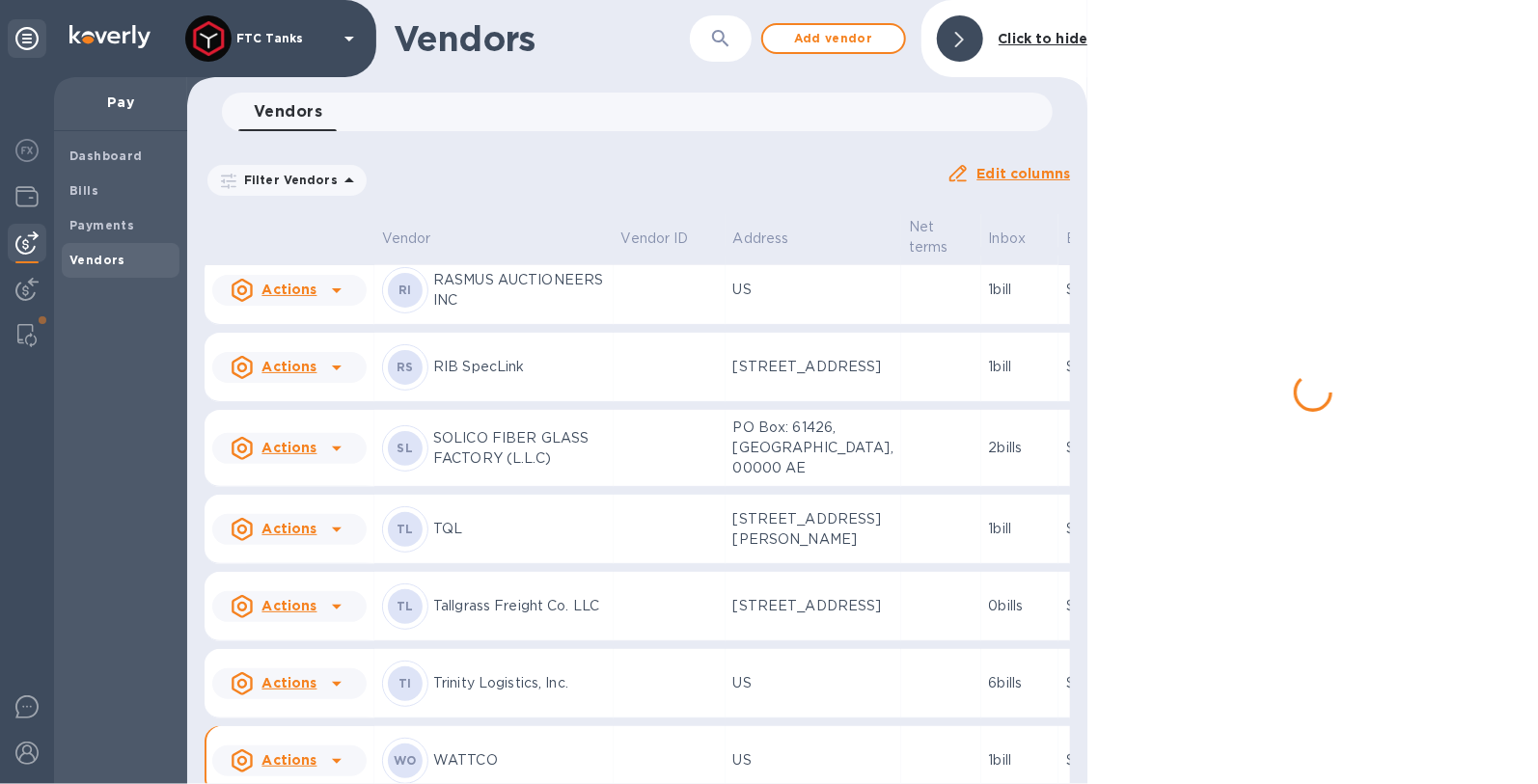
scroll to position [1573, 0]
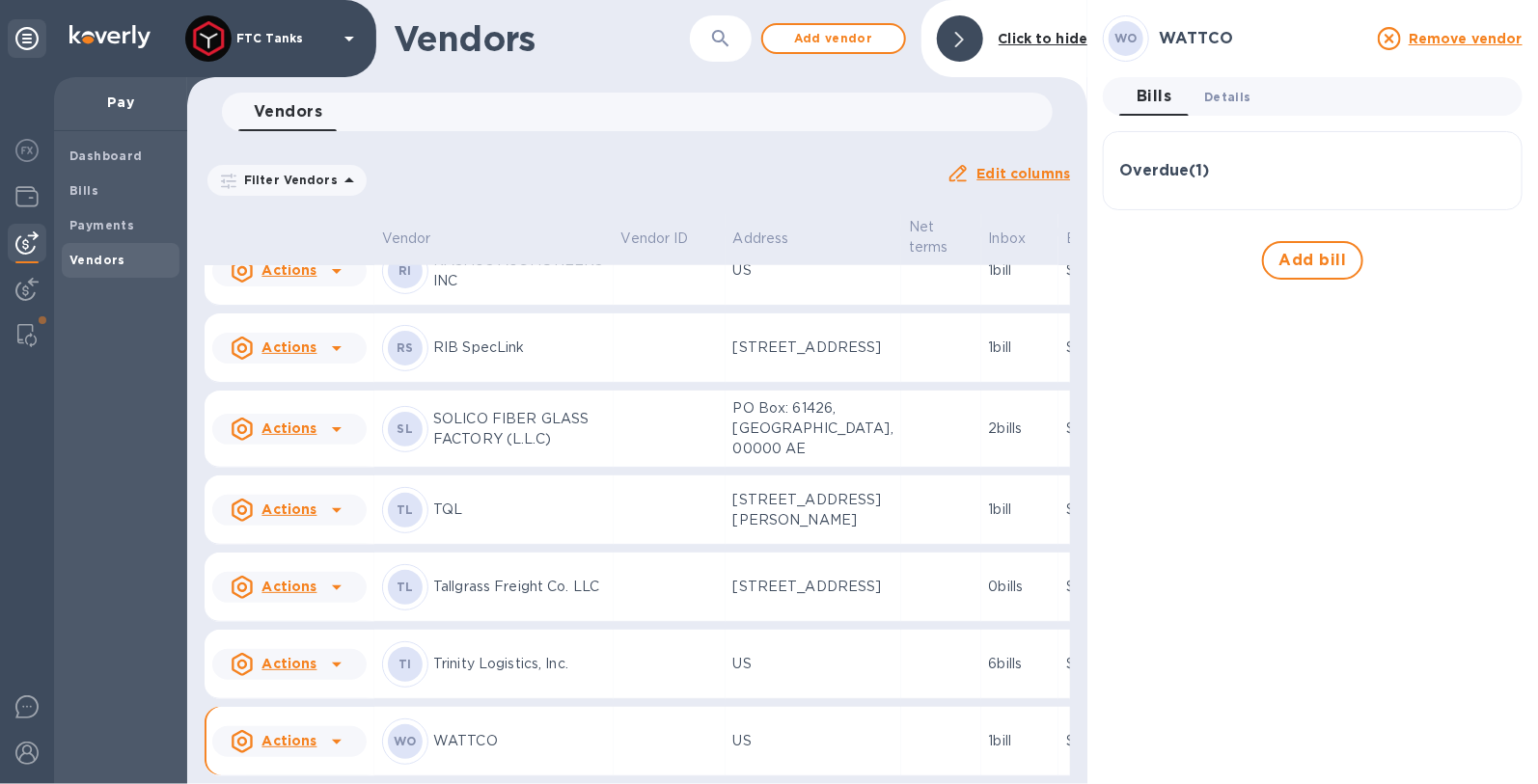
click at [1225, 84] on button "Details 0" at bounding box center [1227, 96] width 77 height 38
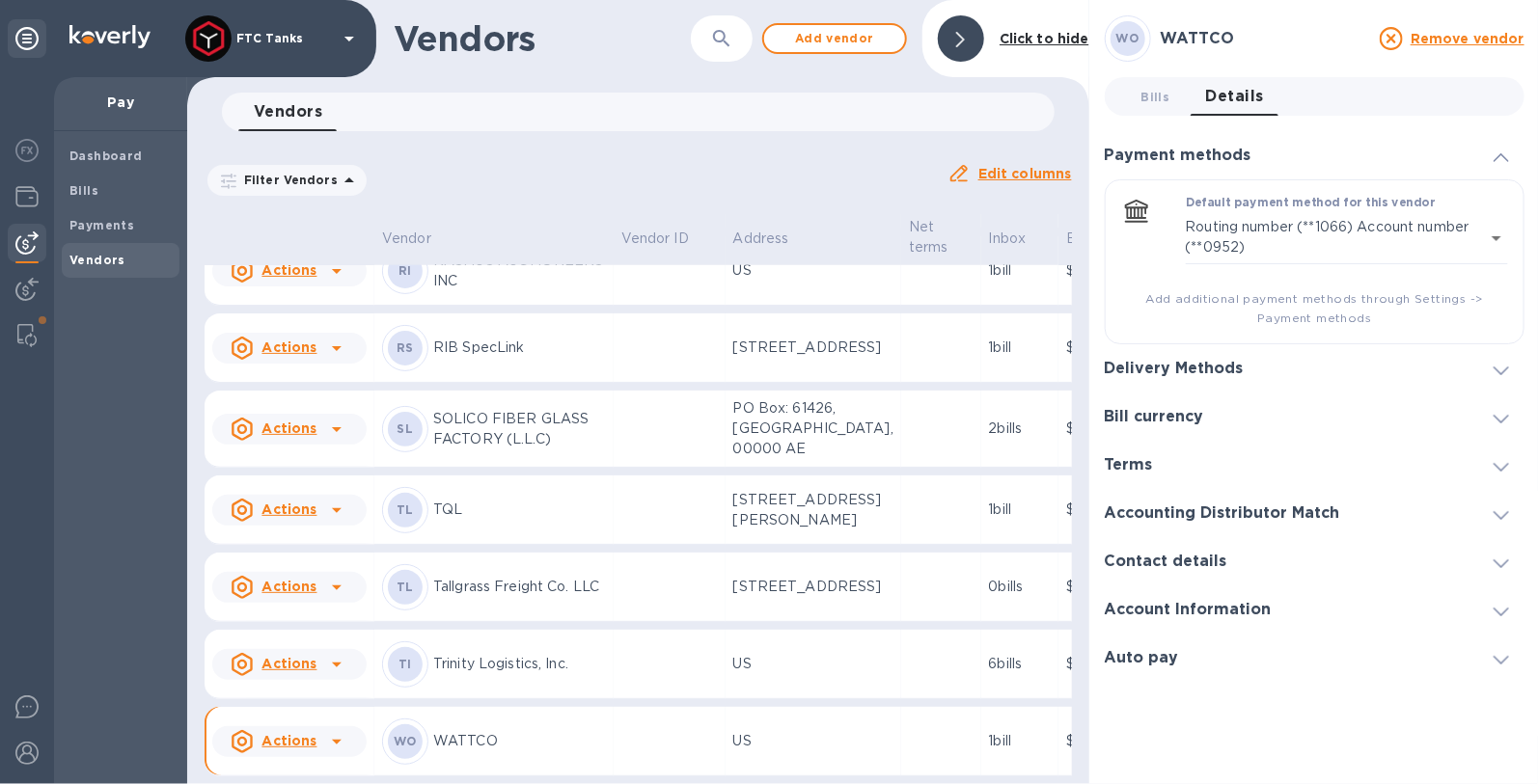
click at [1503, 508] on span at bounding box center [1502, 513] width 16 height 19
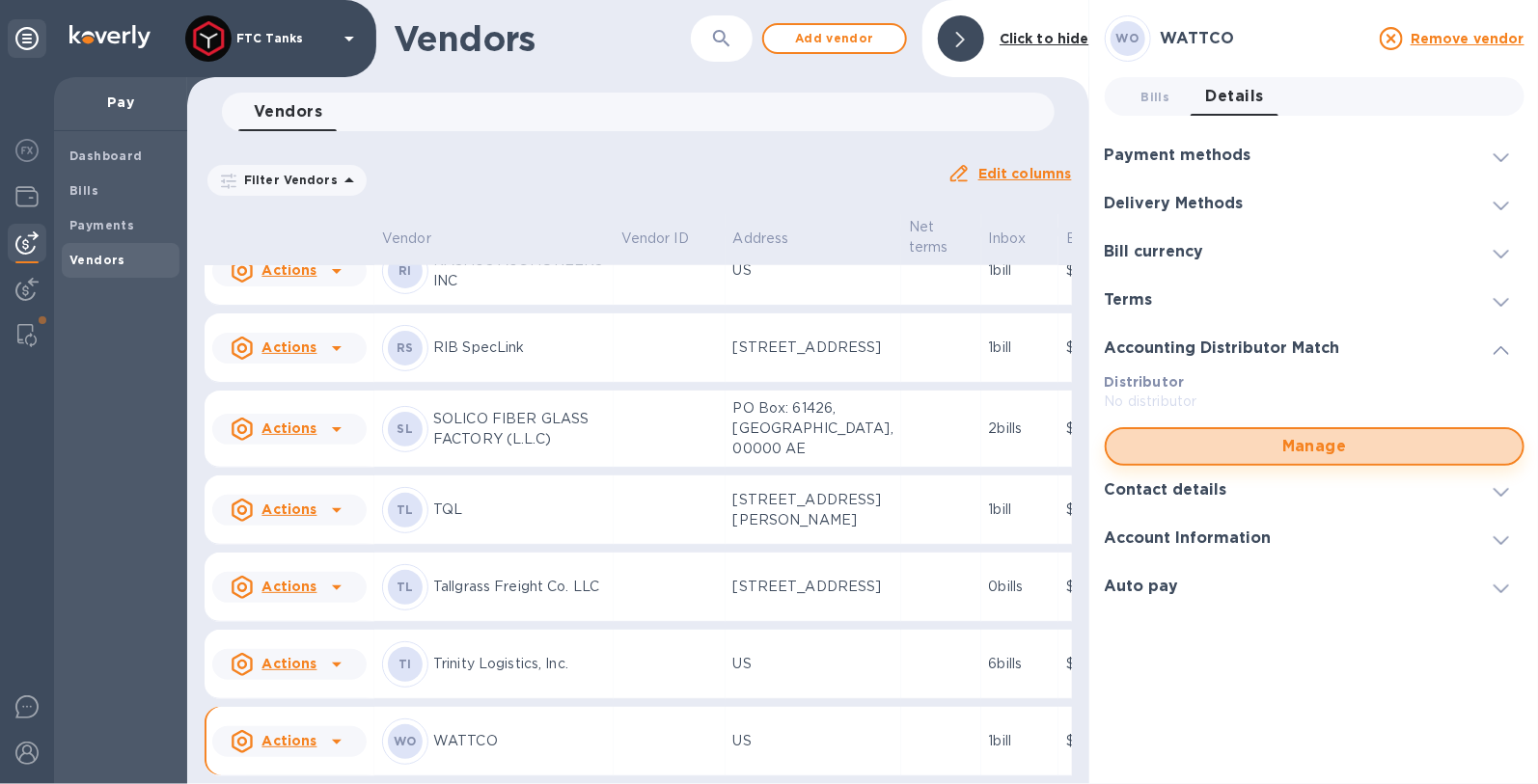
click at [1271, 440] on span "Manage" at bounding box center [1314, 446] width 385 height 23
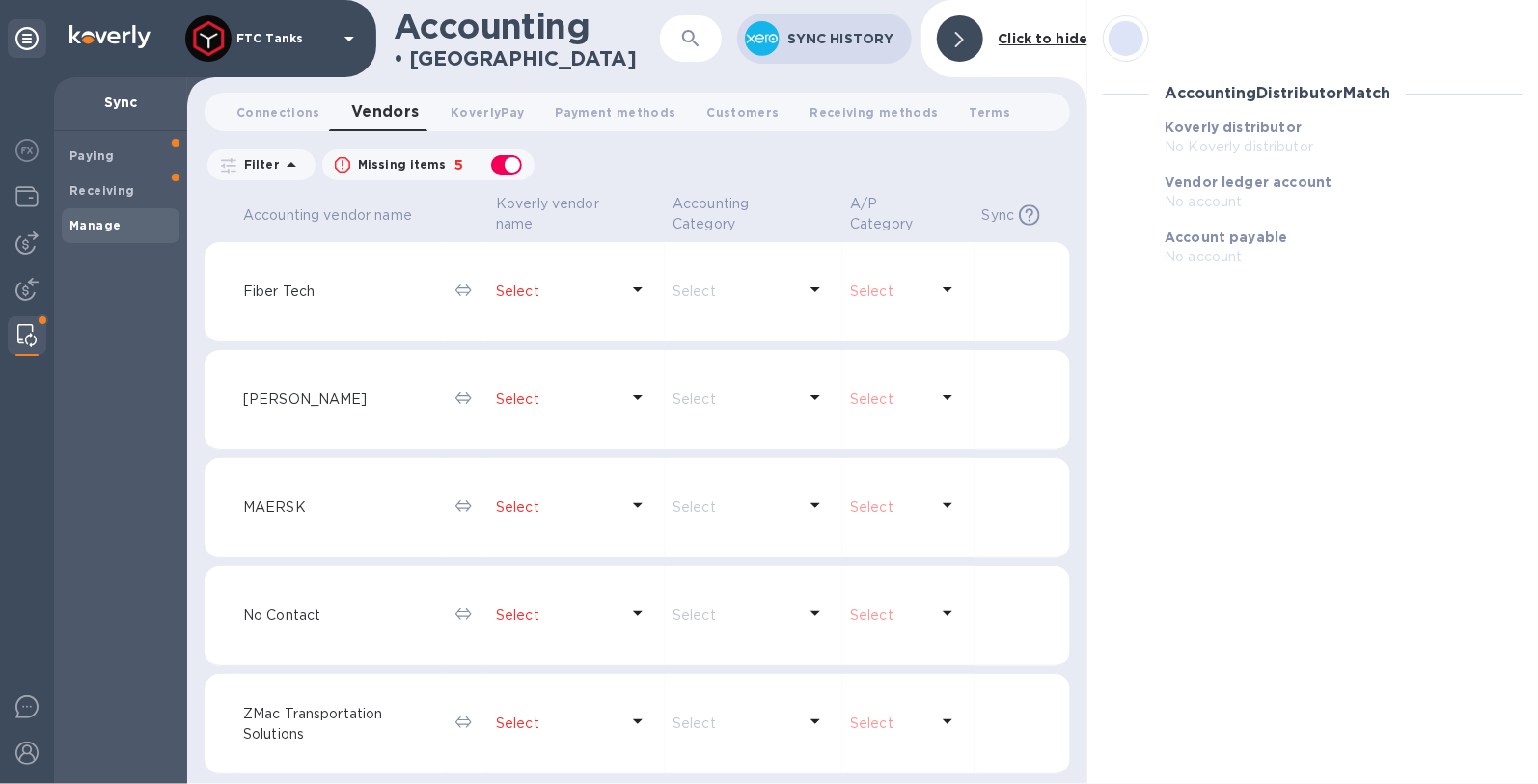
click at [507, 167] on div "button" at bounding box center [505, 164] width 38 height 27
checkbox input "false"
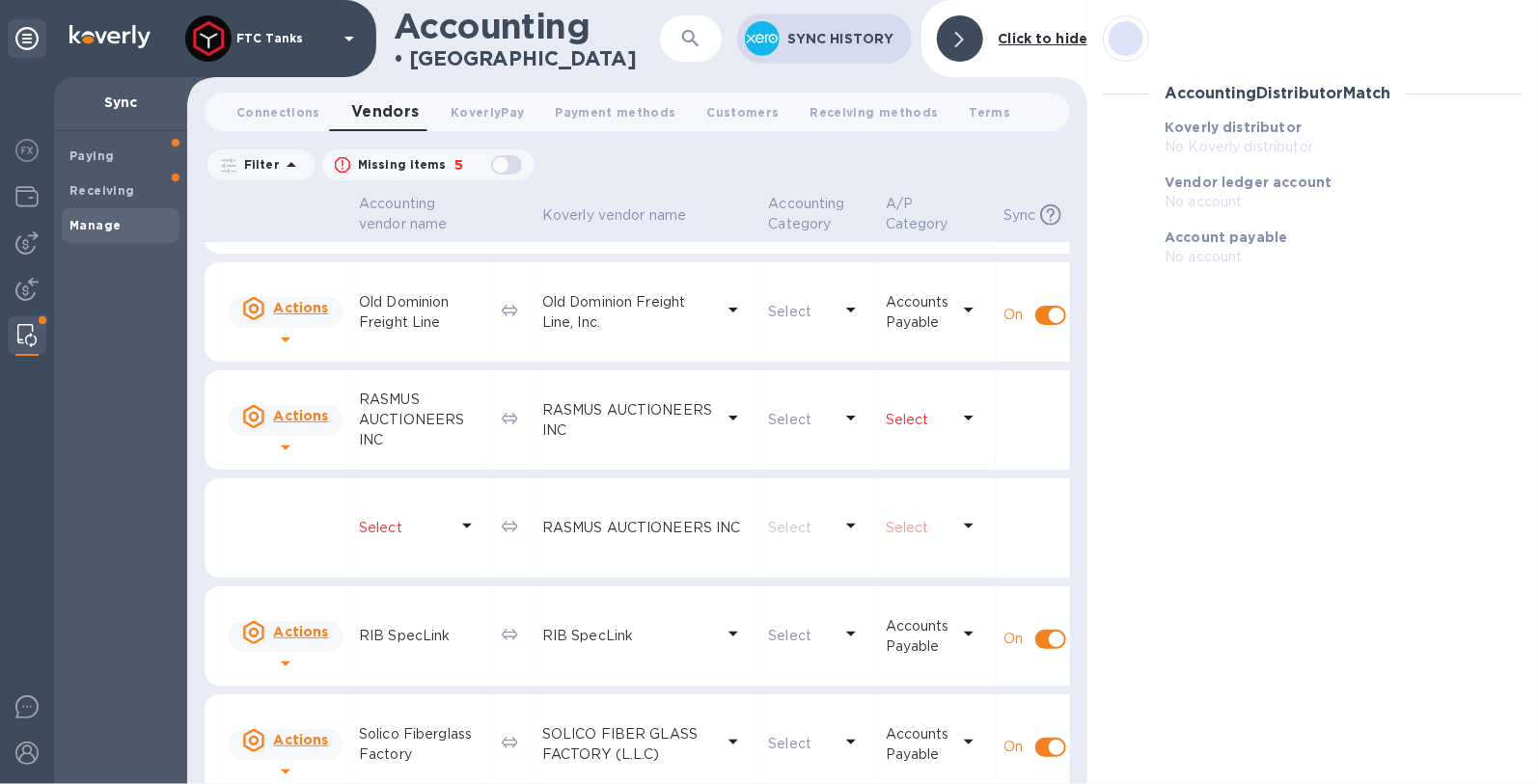
scroll to position [1617, 0]
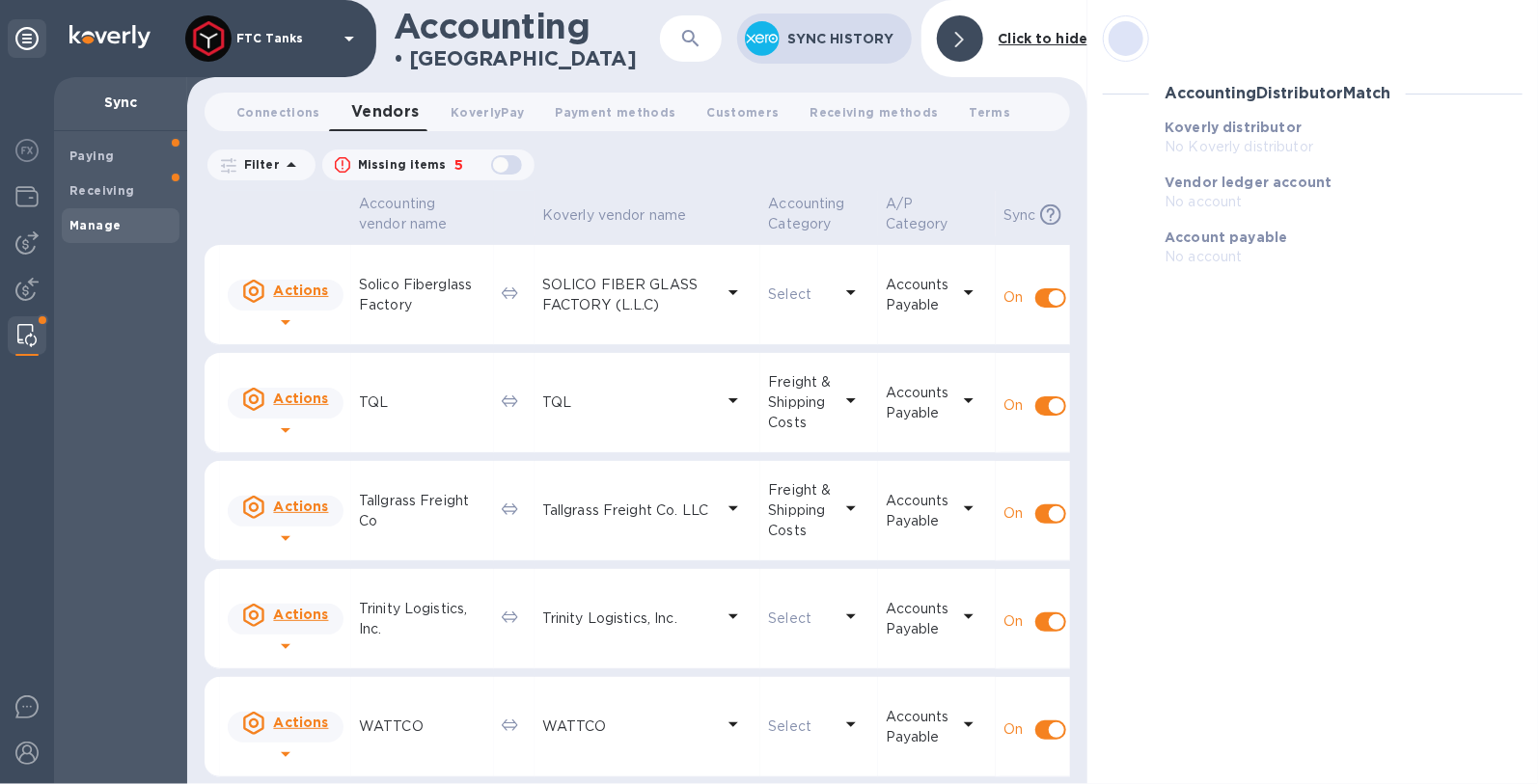
click at [410, 729] on p "WATTCO" at bounding box center [422, 726] width 127 height 21
click at [428, 753] on td "WATTCO" at bounding box center [422, 727] width 143 height 100
click at [963, 46] on icon at bounding box center [959, 39] width 9 height 16
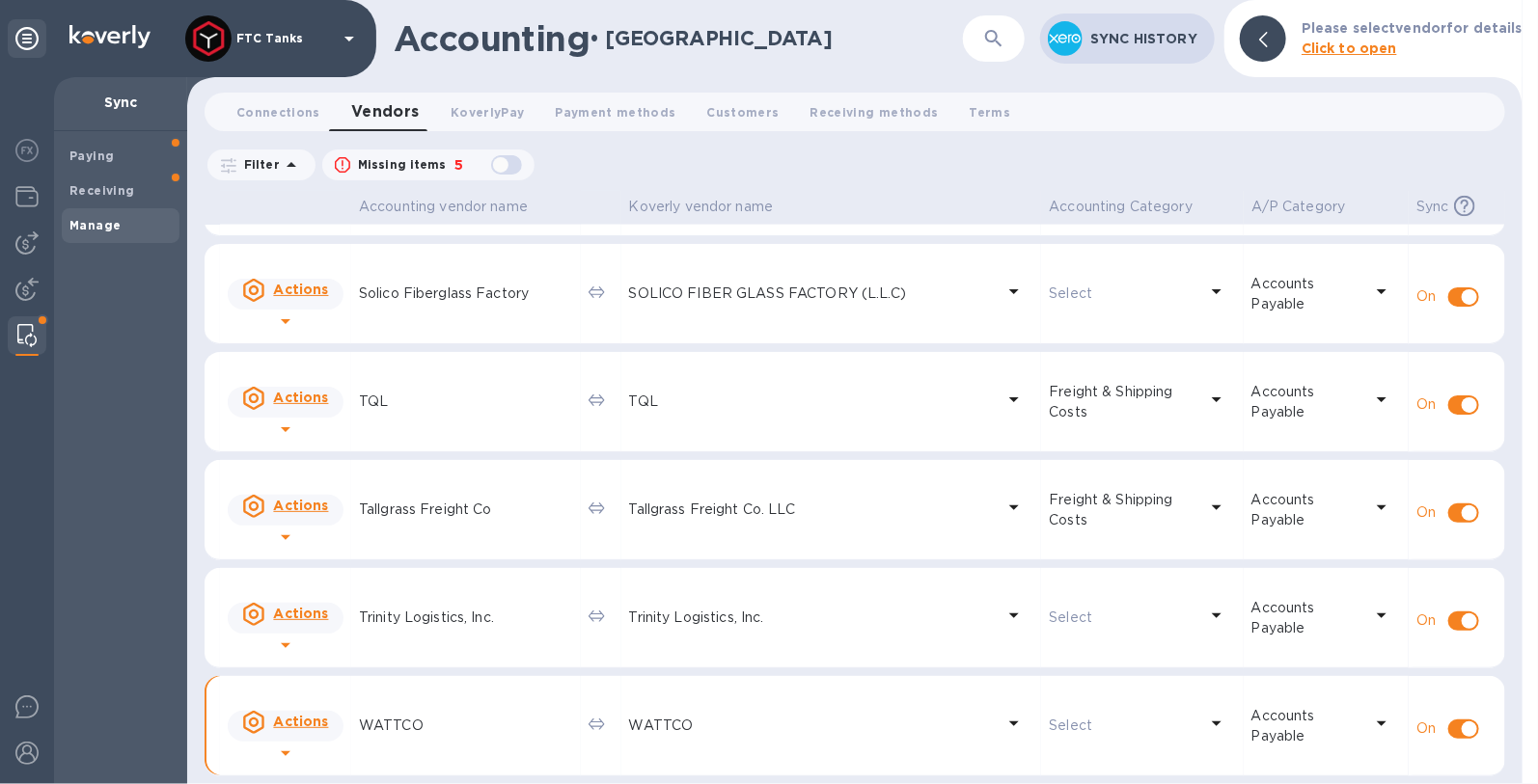
scroll to position [1600, 0]
click at [298, 743] on icon at bounding box center [285, 753] width 23 height 23
click at [509, 725] on div at bounding box center [769, 392] width 1538 height 784
click at [418, 728] on p "WATTCO" at bounding box center [465, 726] width 214 height 21
click at [493, 725] on p "WATTCO" at bounding box center [465, 726] width 214 height 21
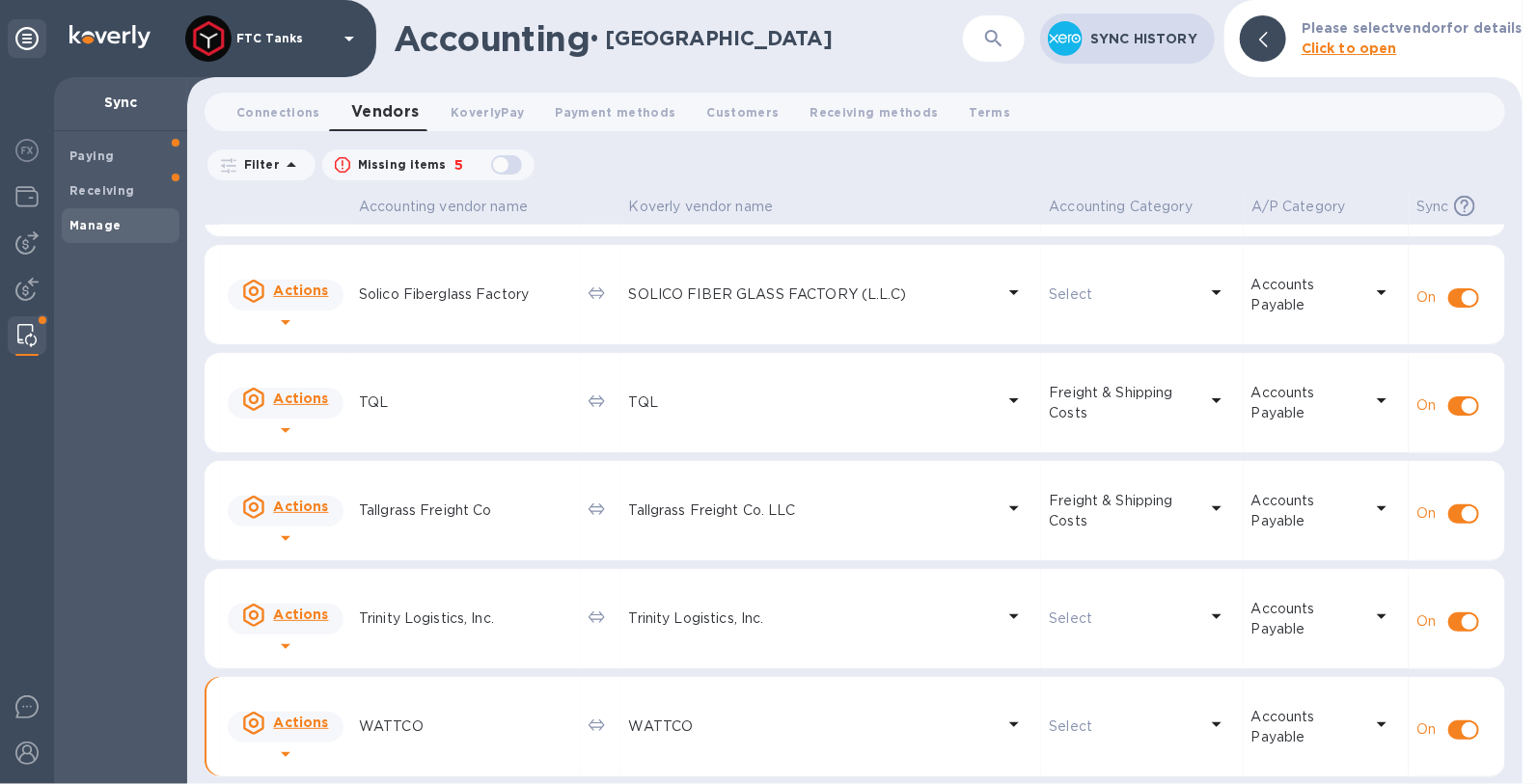
click at [709, 739] on div "WATTCO" at bounding box center [812, 727] width 374 height 28
click at [496, 731] on p "WATTCO" at bounding box center [465, 726] width 214 height 21
click at [389, 728] on p "WATTCO" at bounding box center [465, 726] width 214 height 21
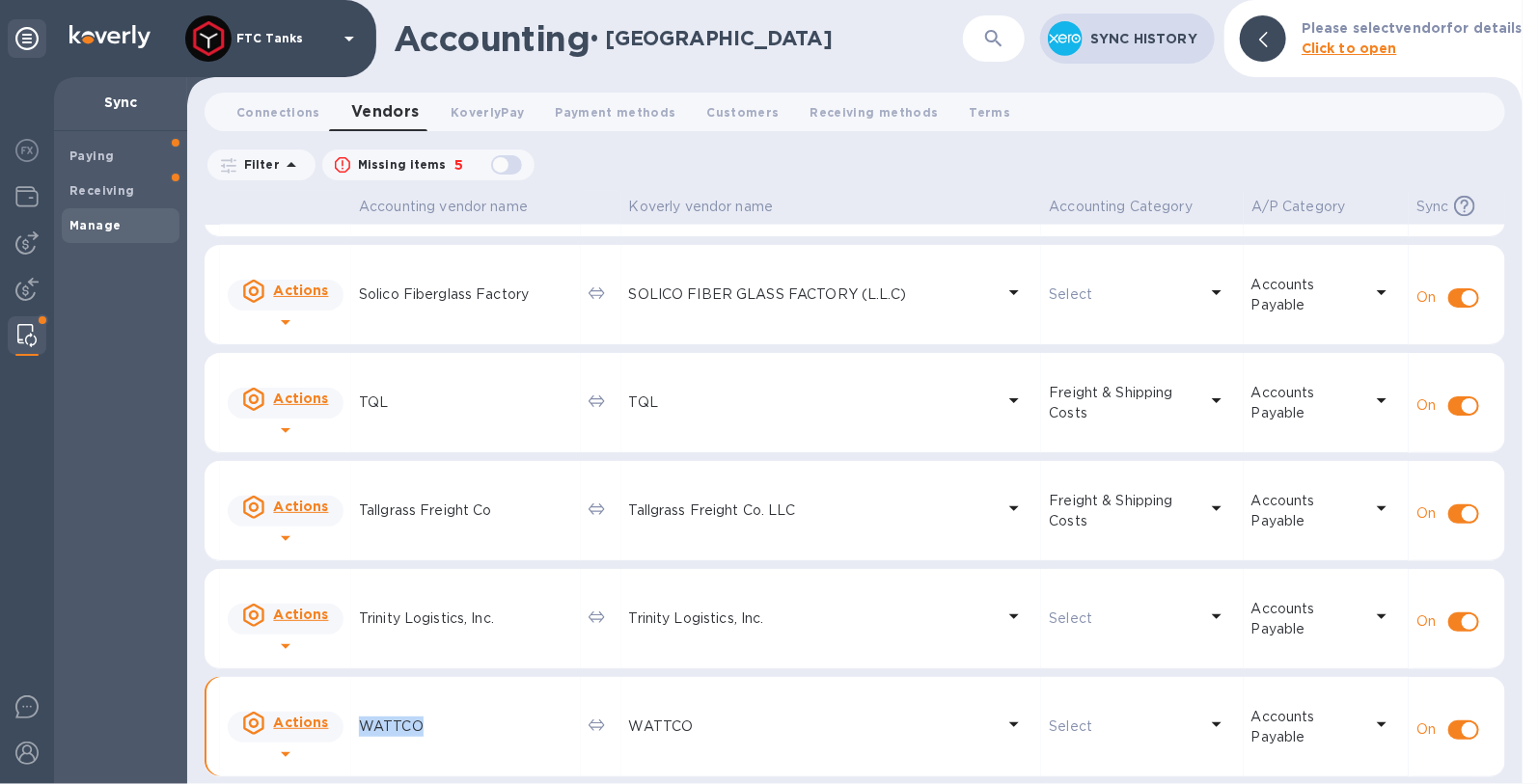
click at [389, 728] on p "WATTCO" at bounding box center [465, 726] width 214 height 21
click at [389, 724] on p "WATTCO" at bounding box center [465, 726] width 214 height 21
click at [380, 729] on p "WATTCO" at bounding box center [465, 726] width 214 height 21
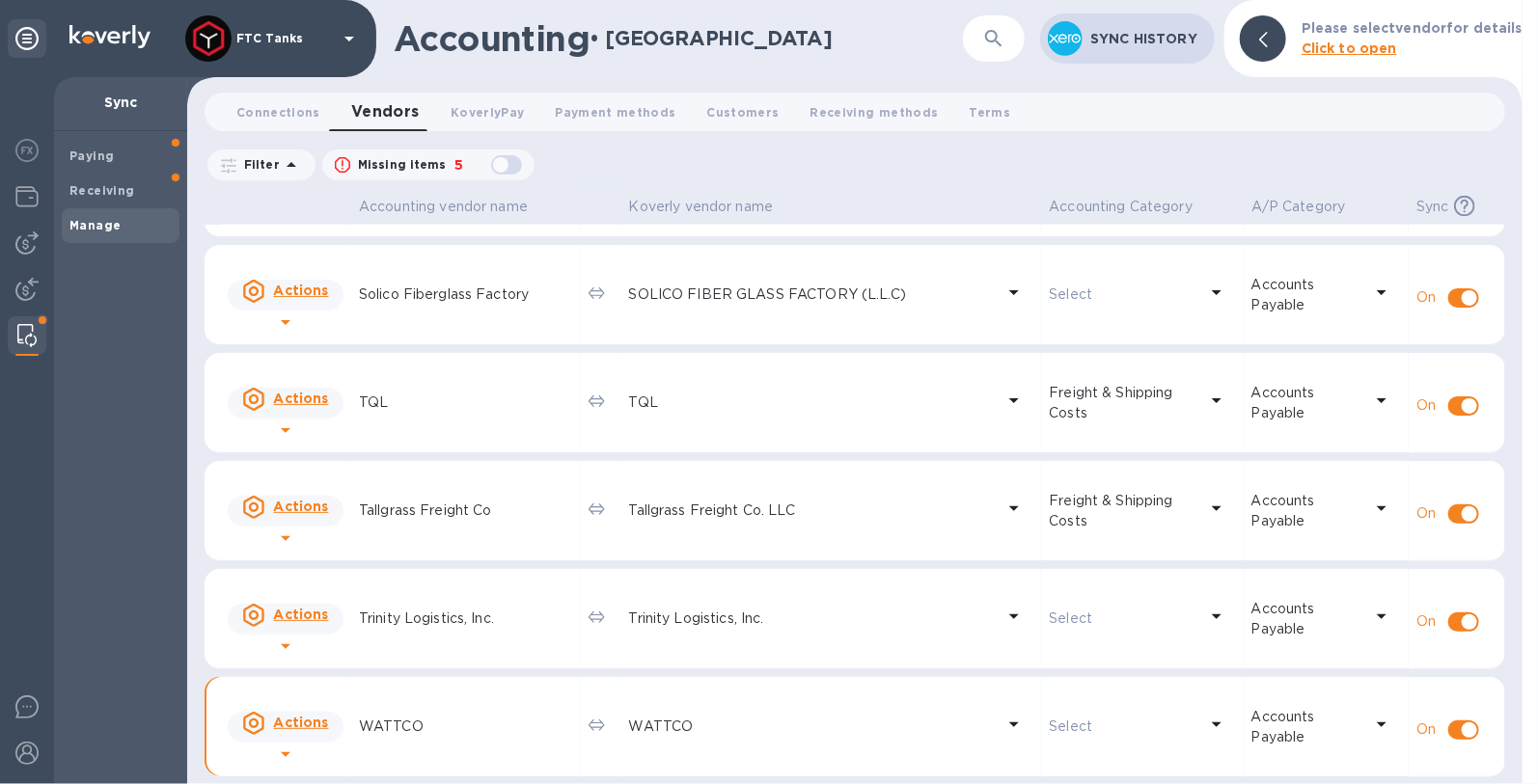
click at [315, 729] on div "Actions" at bounding box center [285, 723] width 94 height 31
click at [445, 727] on div at bounding box center [769, 392] width 1538 height 784
click at [1267, 42] on icon at bounding box center [1263, 39] width 9 height 16
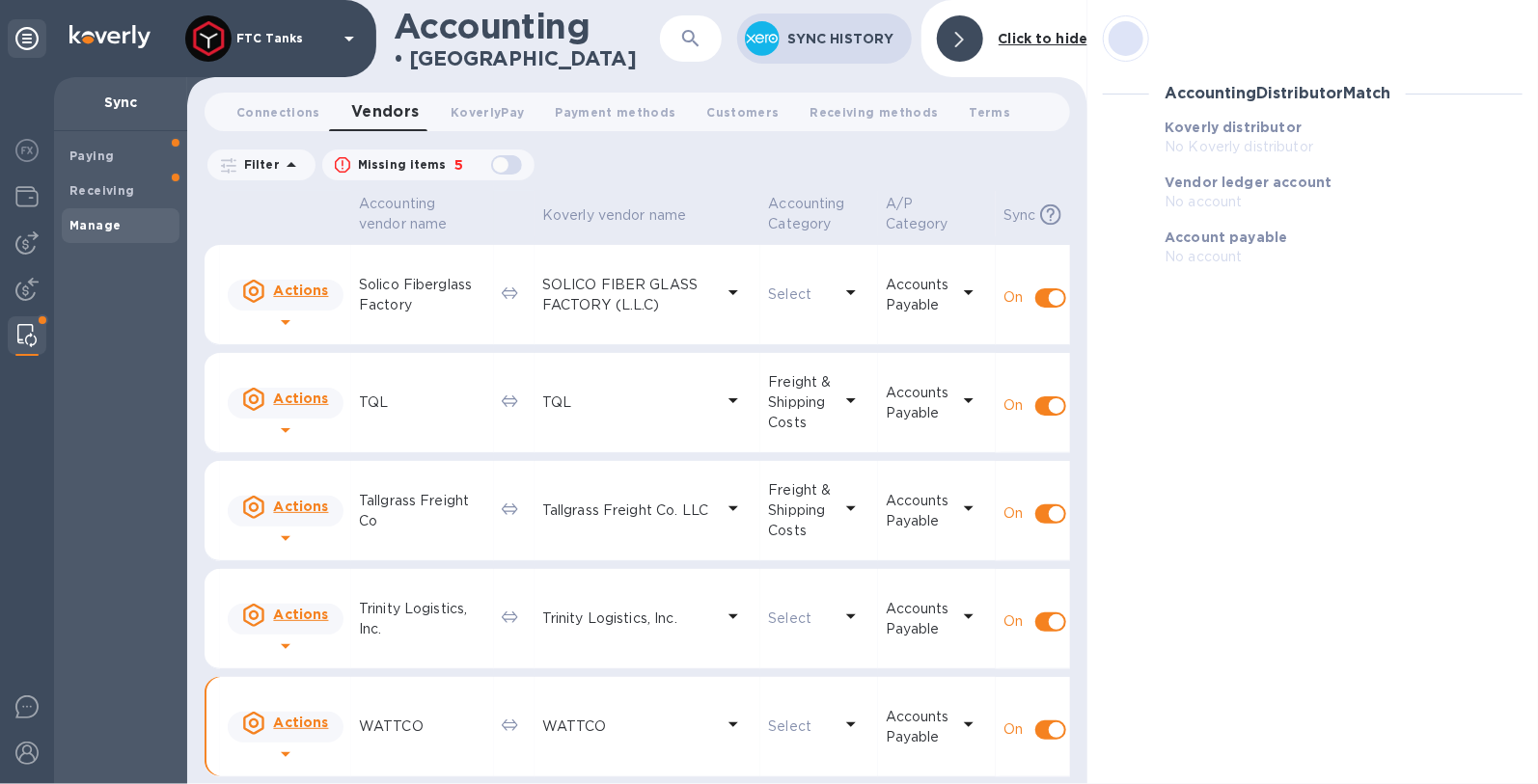
click at [1259, 83] on div "Accounting Distributor Match" at bounding box center [1312, 93] width 435 height 48
click at [1259, 94] on h3 "Accounting Distributor Match" at bounding box center [1277, 94] width 226 height 19
click at [1129, 51] on div at bounding box center [1125, 38] width 34 height 34
click at [1122, 33] on div at bounding box center [1125, 38] width 34 height 34
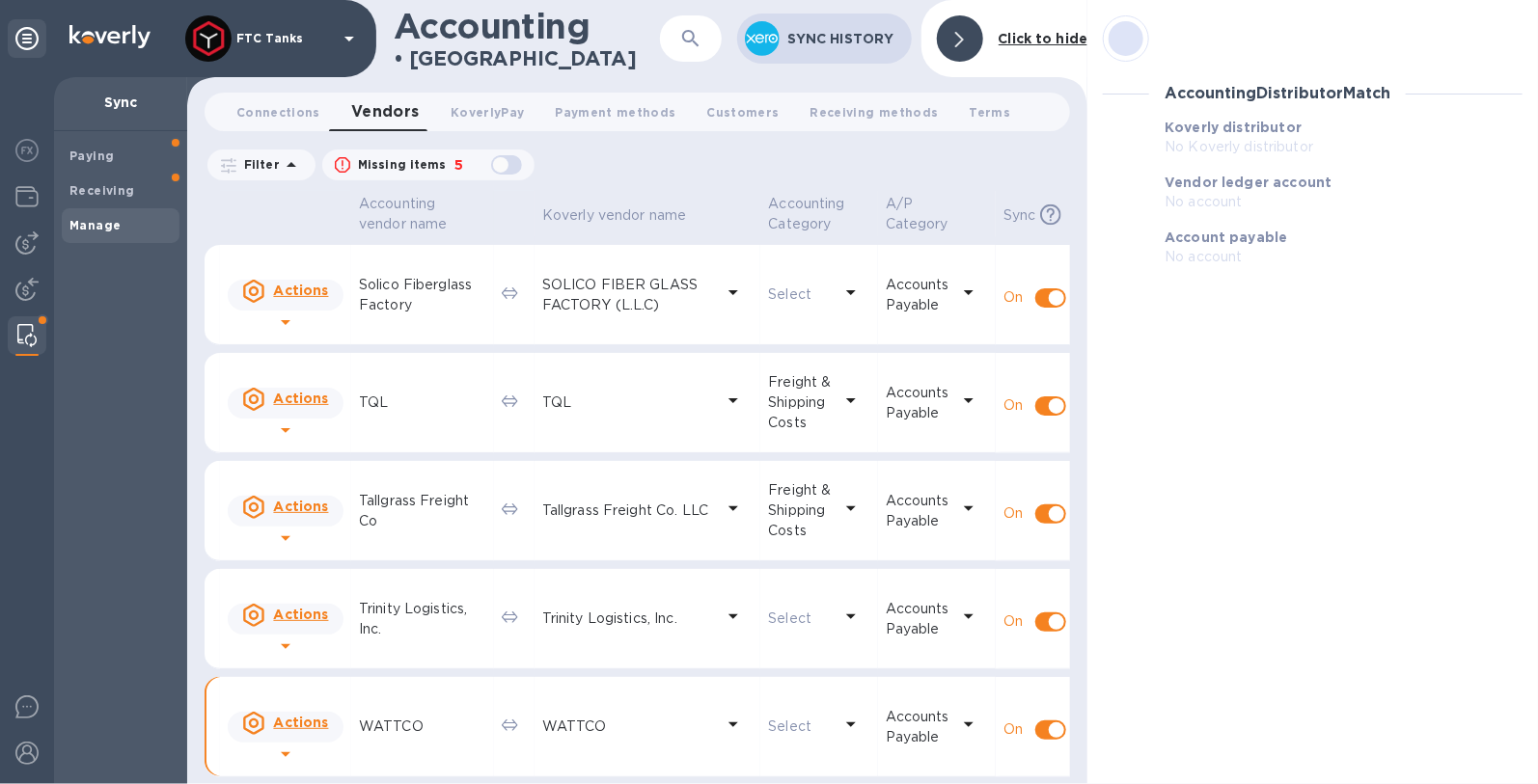
click at [1122, 33] on div at bounding box center [1125, 38] width 34 height 34
click at [1078, 33] on b "Click to hide" at bounding box center [1042, 38] width 90 height 16
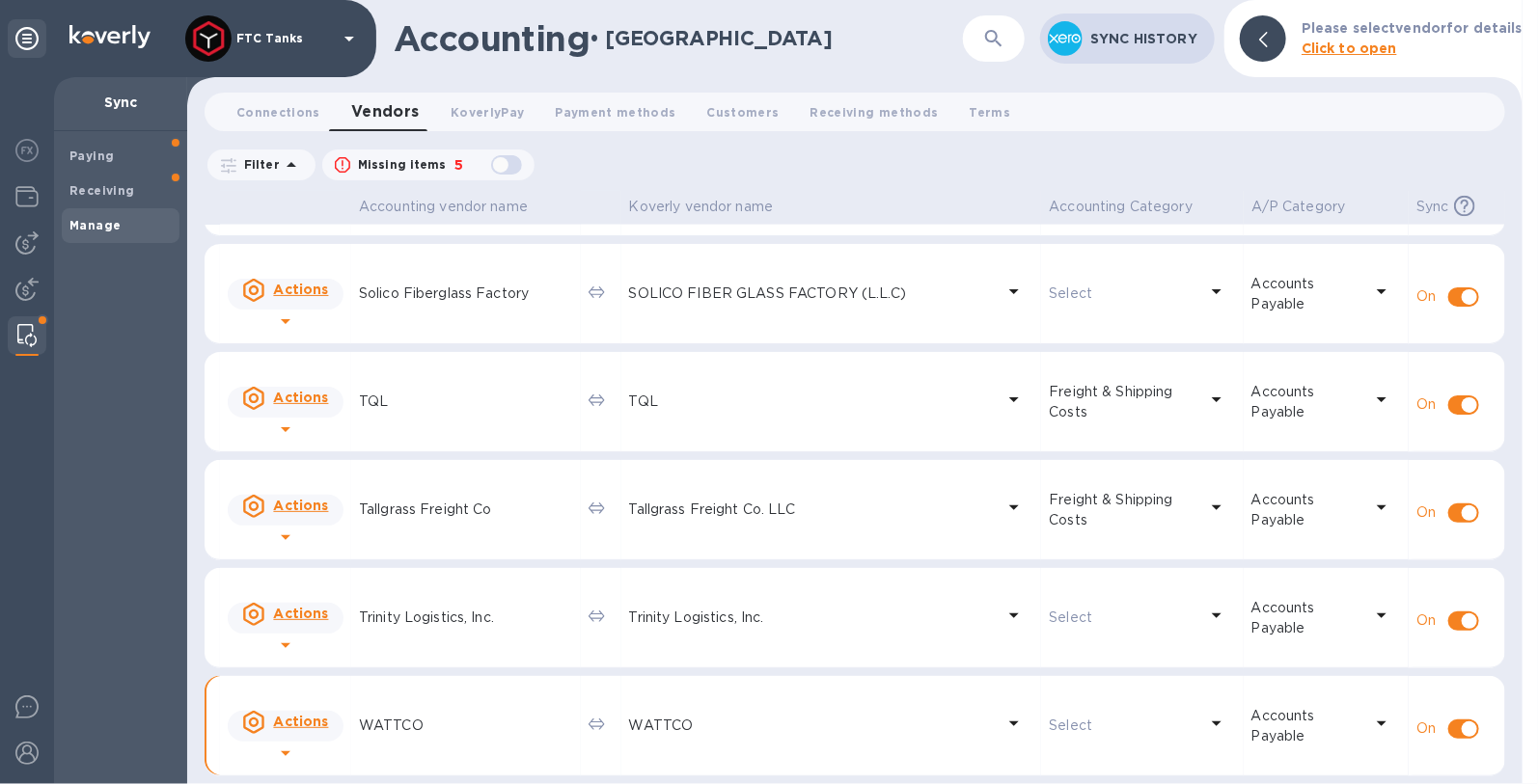
scroll to position [1600, 0]
click at [385, 723] on p "WATTCO" at bounding box center [465, 726] width 214 height 21
click at [387, 722] on p "WATTCO" at bounding box center [465, 726] width 214 height 21
click at [388, 723] on p "WATTCO" at bounding box center [465, 726] width 214 height 21
click at [395, 723] on p "WATTCO" at bounding box center [465, 726] width 214 height 21
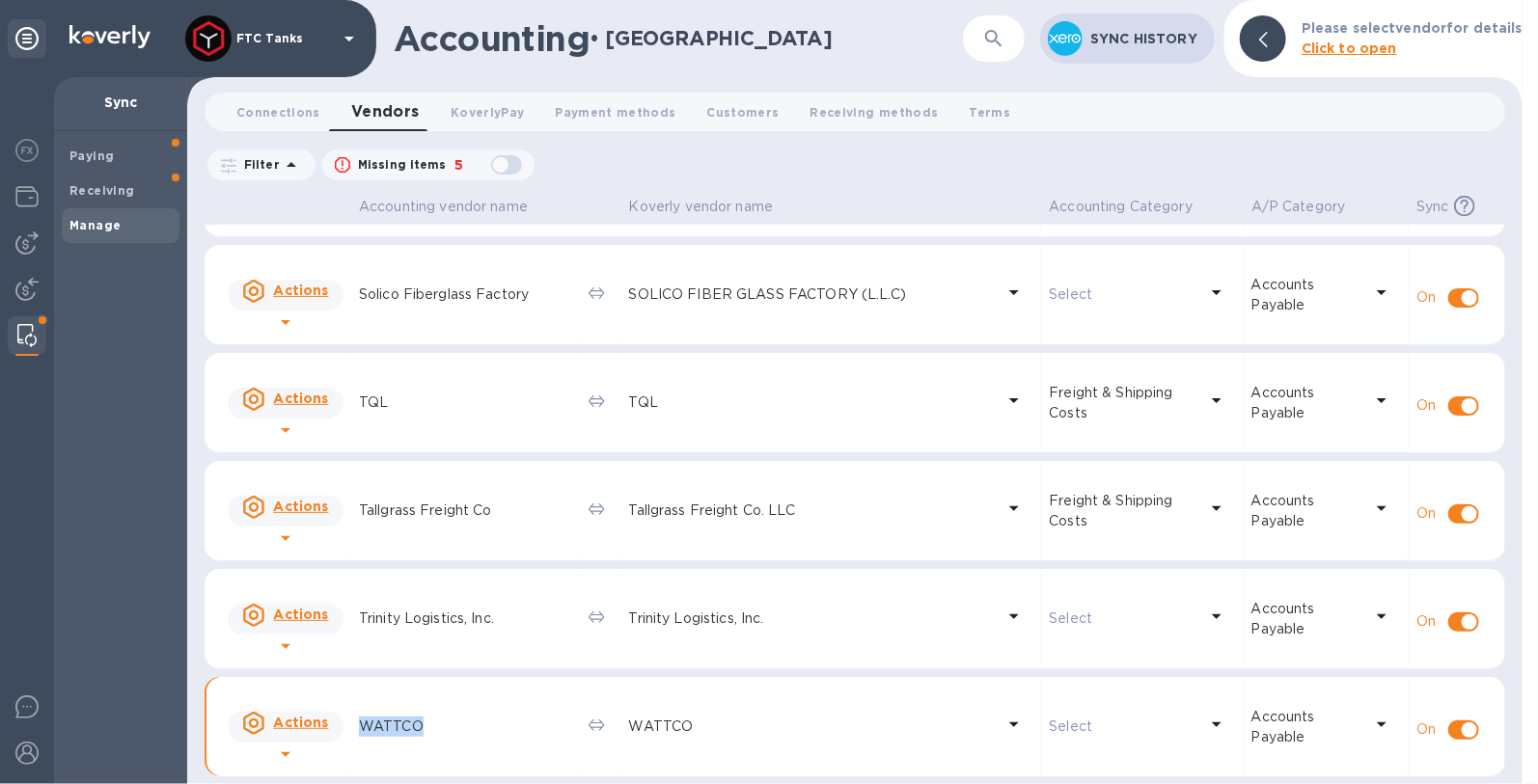
click at [395, 723] on p "WATTCO" at bounding box center [465, 726] width 214 height 21
click at [372, 119] on span "Vendors 0" at bounding box center [385, 111] width 69 height 27
click at [377, 115] on span "Vendors 0" at bounding box center [385, 111] width 69 height 27
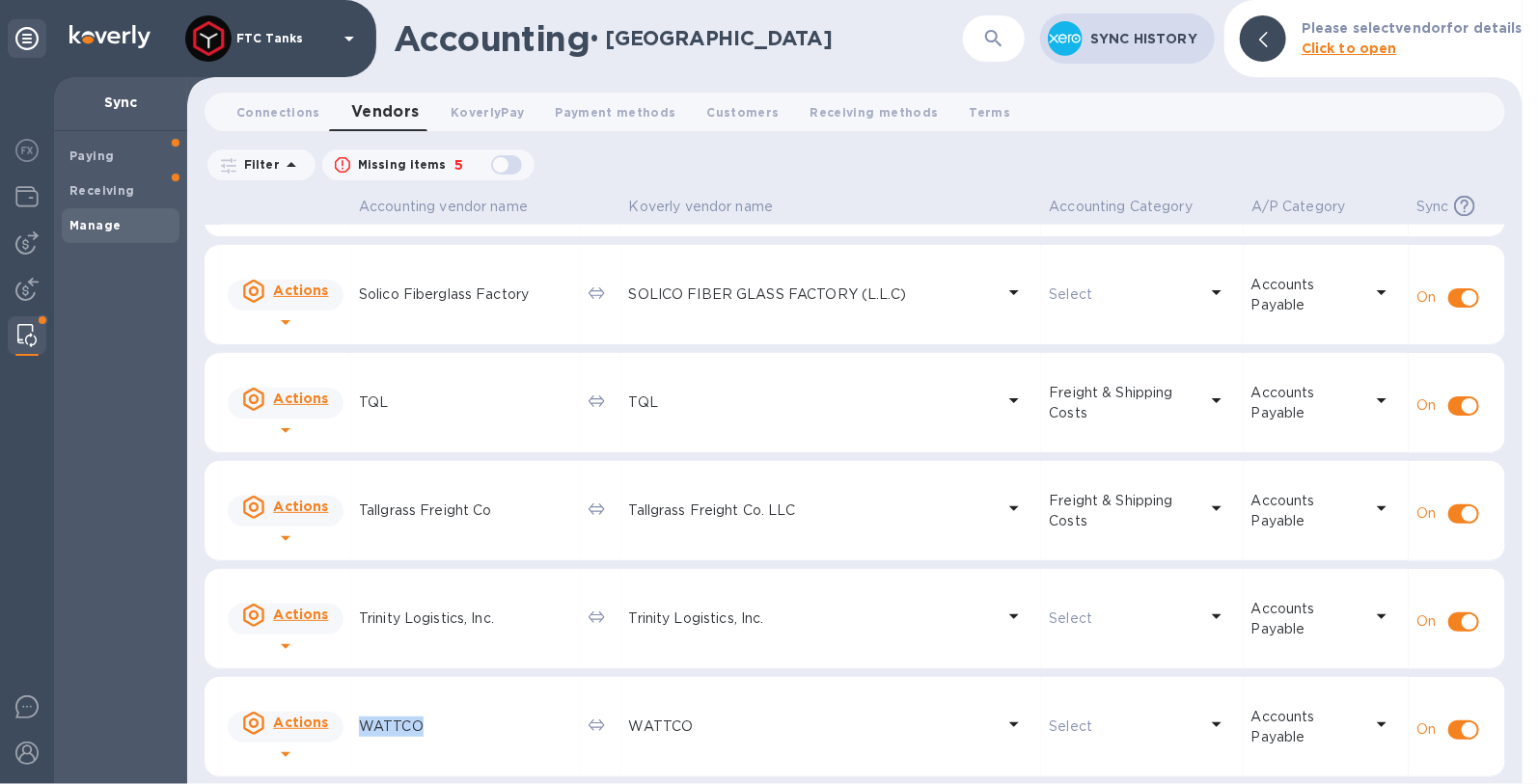
click at [29, 327] on img at bounding box center [28, 335] width 20 height 23
click at [403, 115] on span "Vendors 0" at bounding box center [385, 111] width 69 height 27
click at [393, 731] on p "WATTCO" at bounding box center [465, 726] width 214 height 21
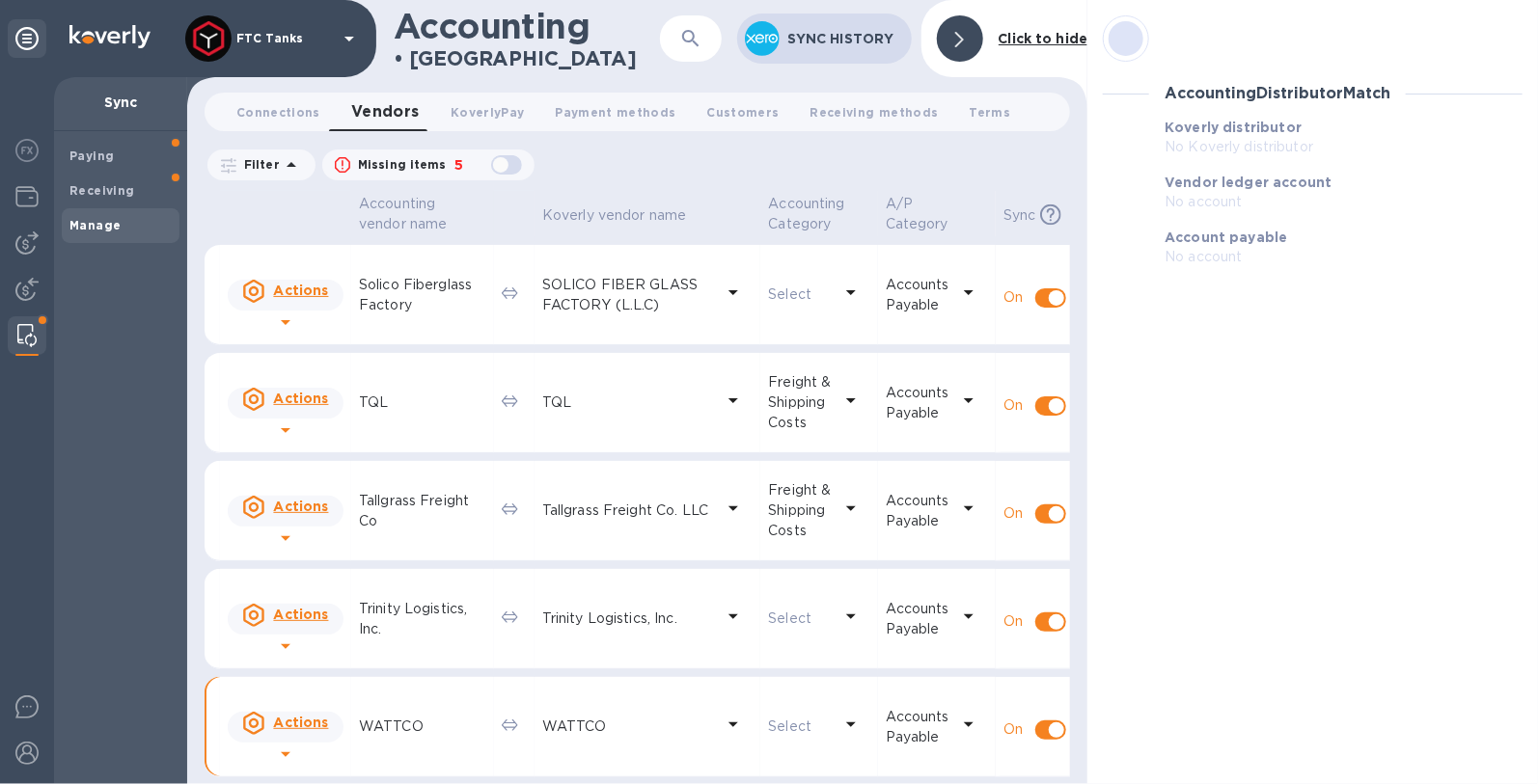
click at [1042, 35] on b "Click to hide" at bounding box center [1042, 38] width 90 height 16
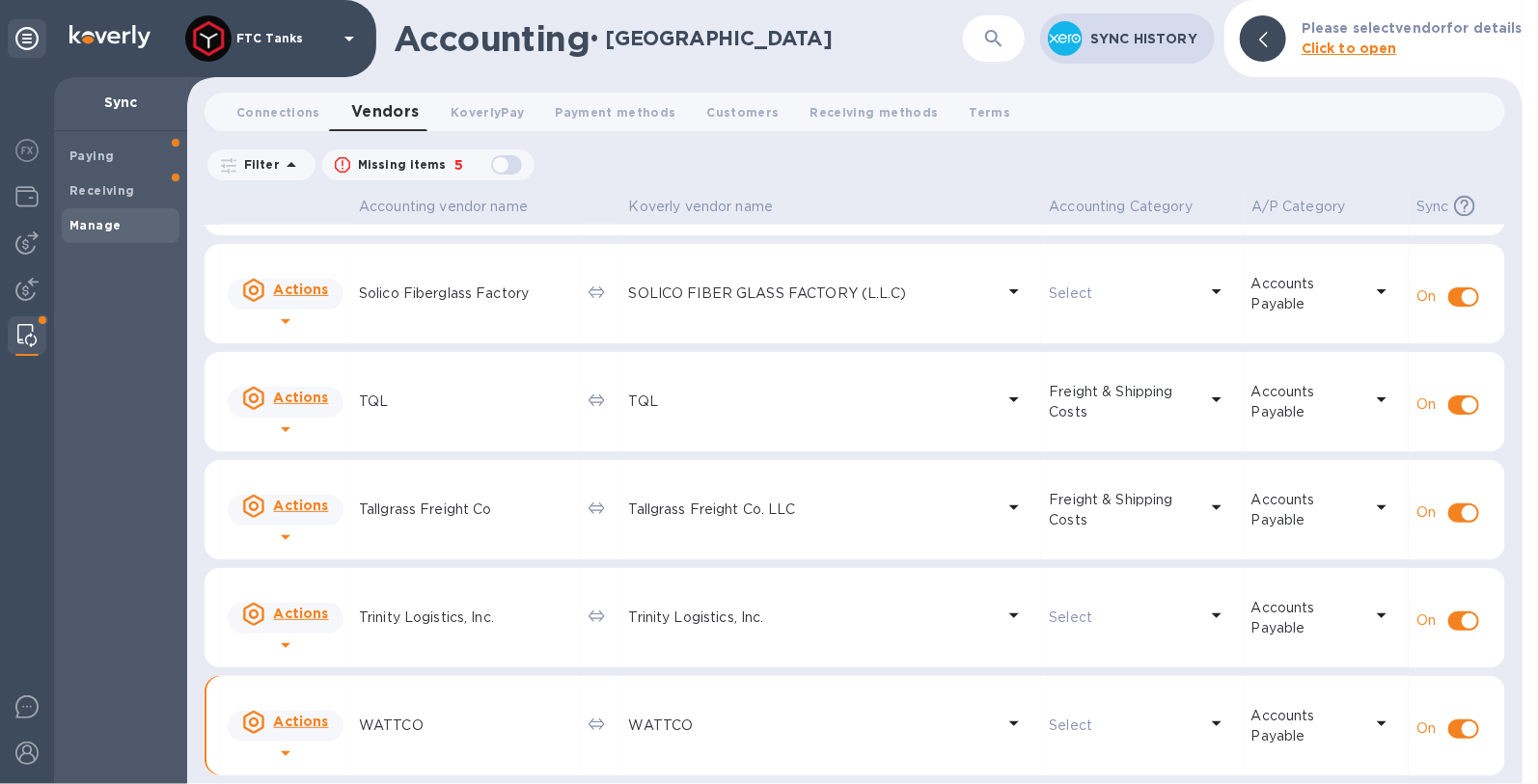
scroll to position [1600, 0]
click at [1319, 54] on b "Click to open" at bounding box center [1349, 48] width 96 height 16
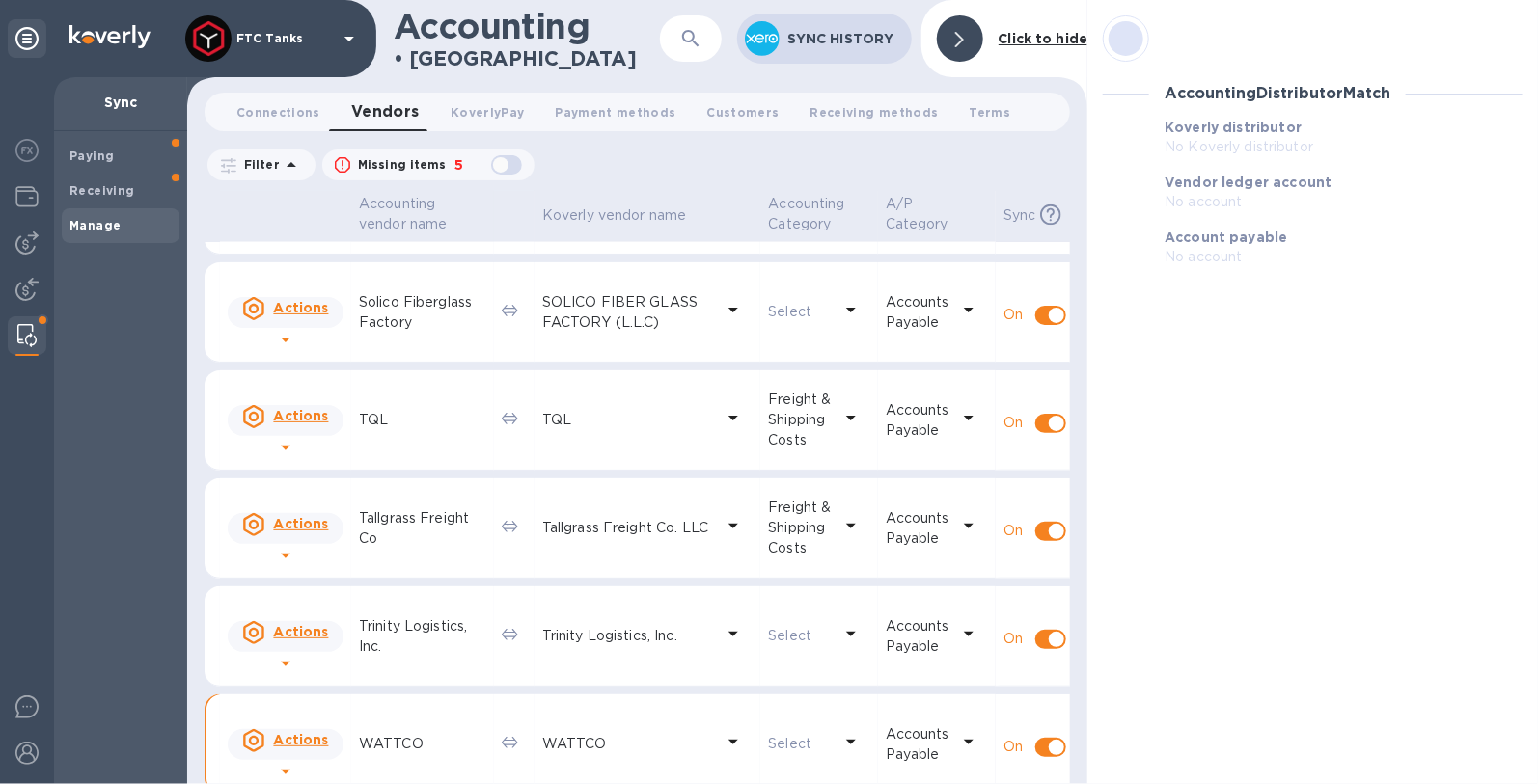
scroll to position [1617, 0]
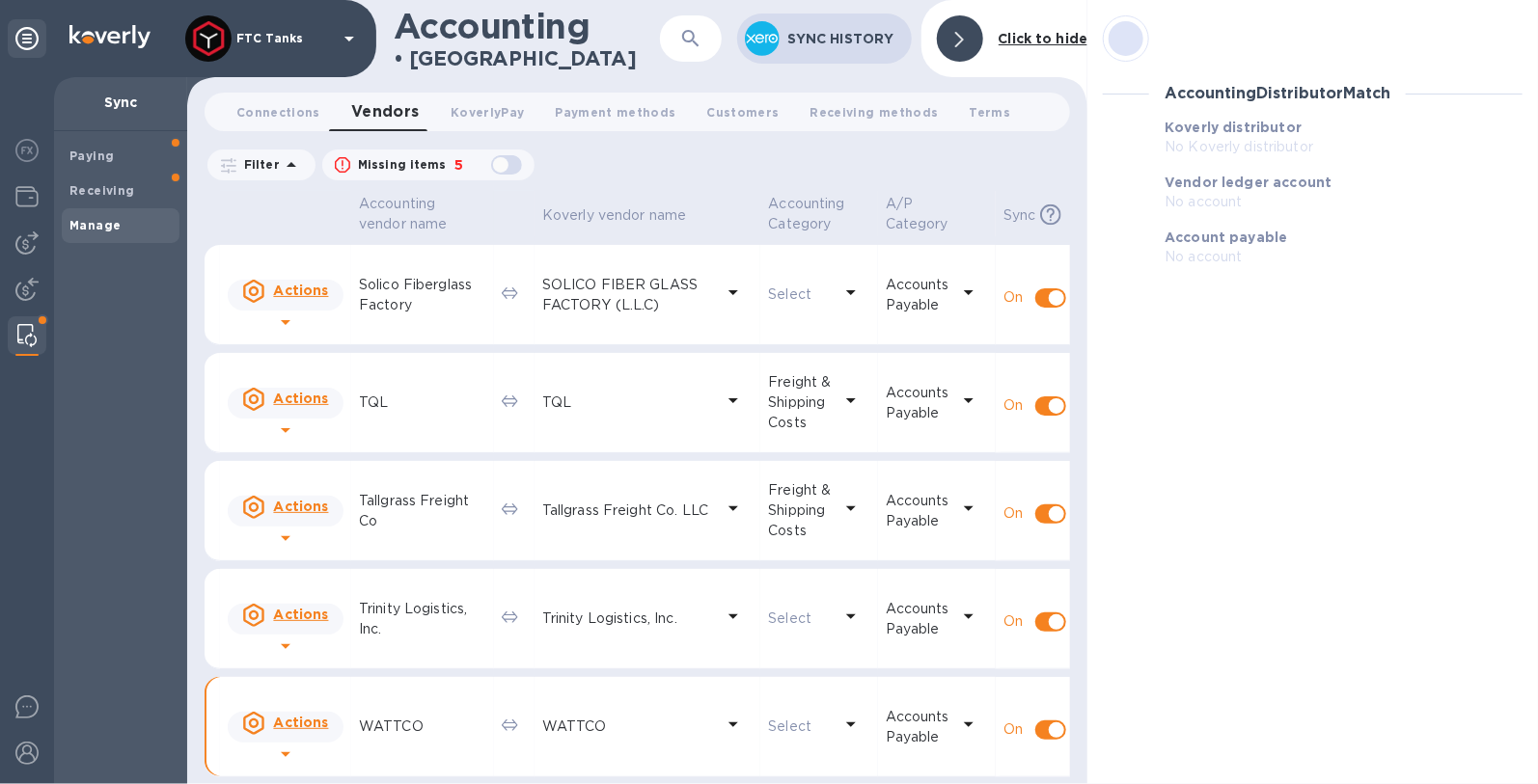
click at [1273, 229] on b "Account payable" at bounding box center [1226, 237] width 122 height 16
drag, startPoint x: 1252, startPoint y: 267, endPoint x: 1181, endPoint y: 74, distance: 205.6
click at [1252, 267] on div "Account payable No account" at bounding box center [1343, 247] width 373 height 55
click at [1133, 31] on div at bounding box center [1125, 38] width 34 height 34
click at [1133, 32] on div at bounding box center [1125, 38] width 34 height 34
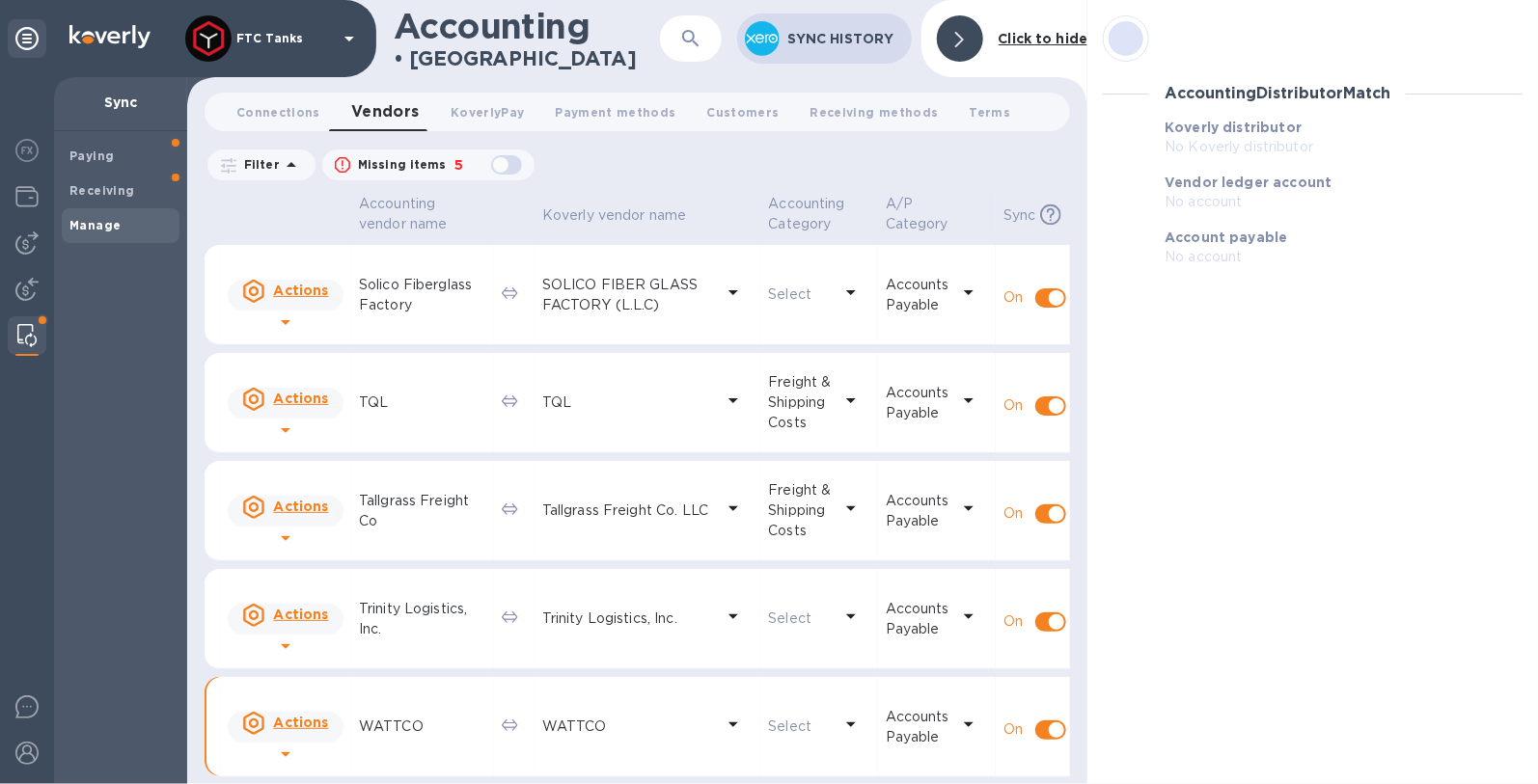
click at [1133, 32] on div at bounding box center [1125, 38] width 34 height 34
click at [105, 160] on b "Paying" at bounding box center [91, 156] width 44 height 15
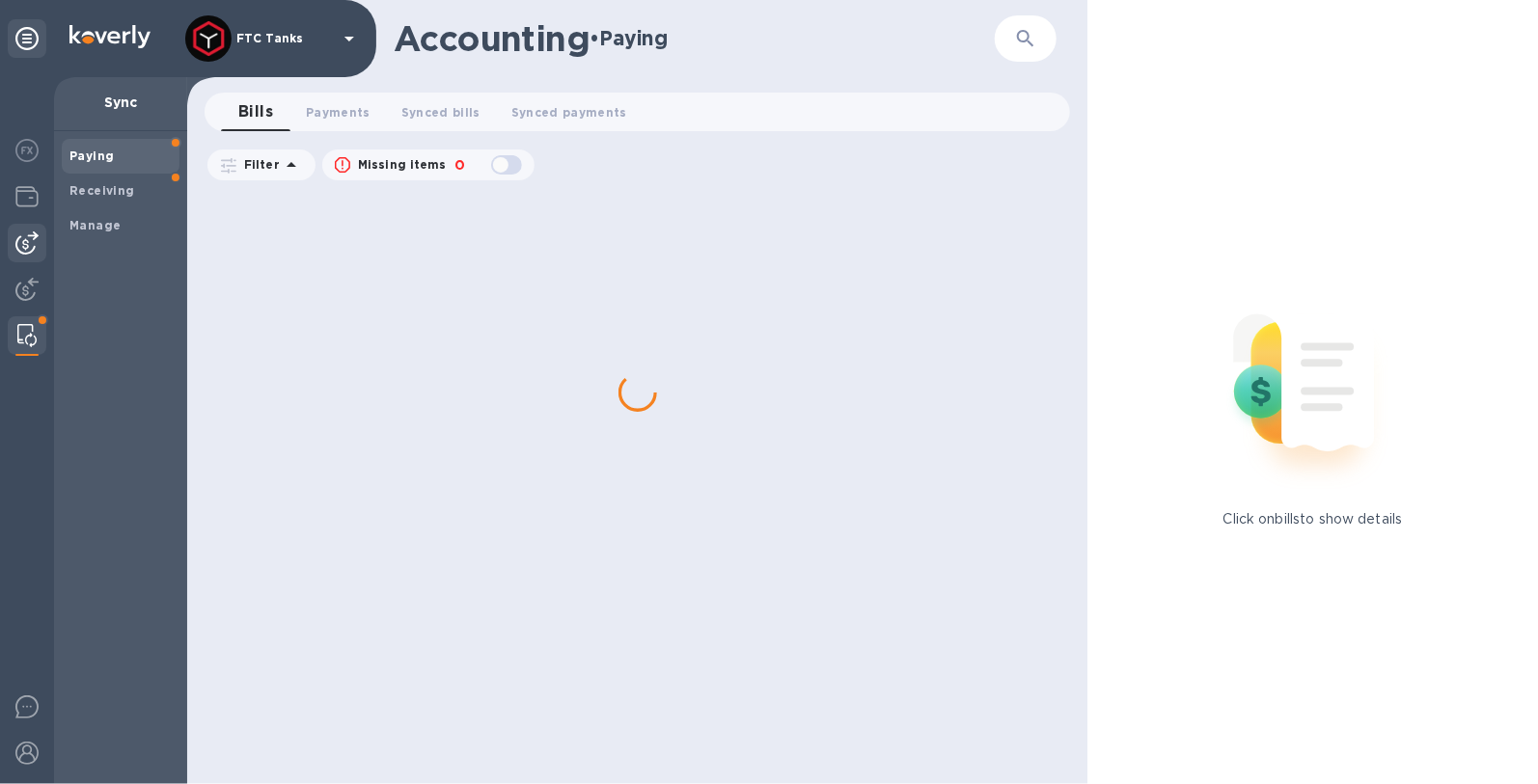
click at [20, 233] on img at bounding box center [27, 242] width 23 height 23
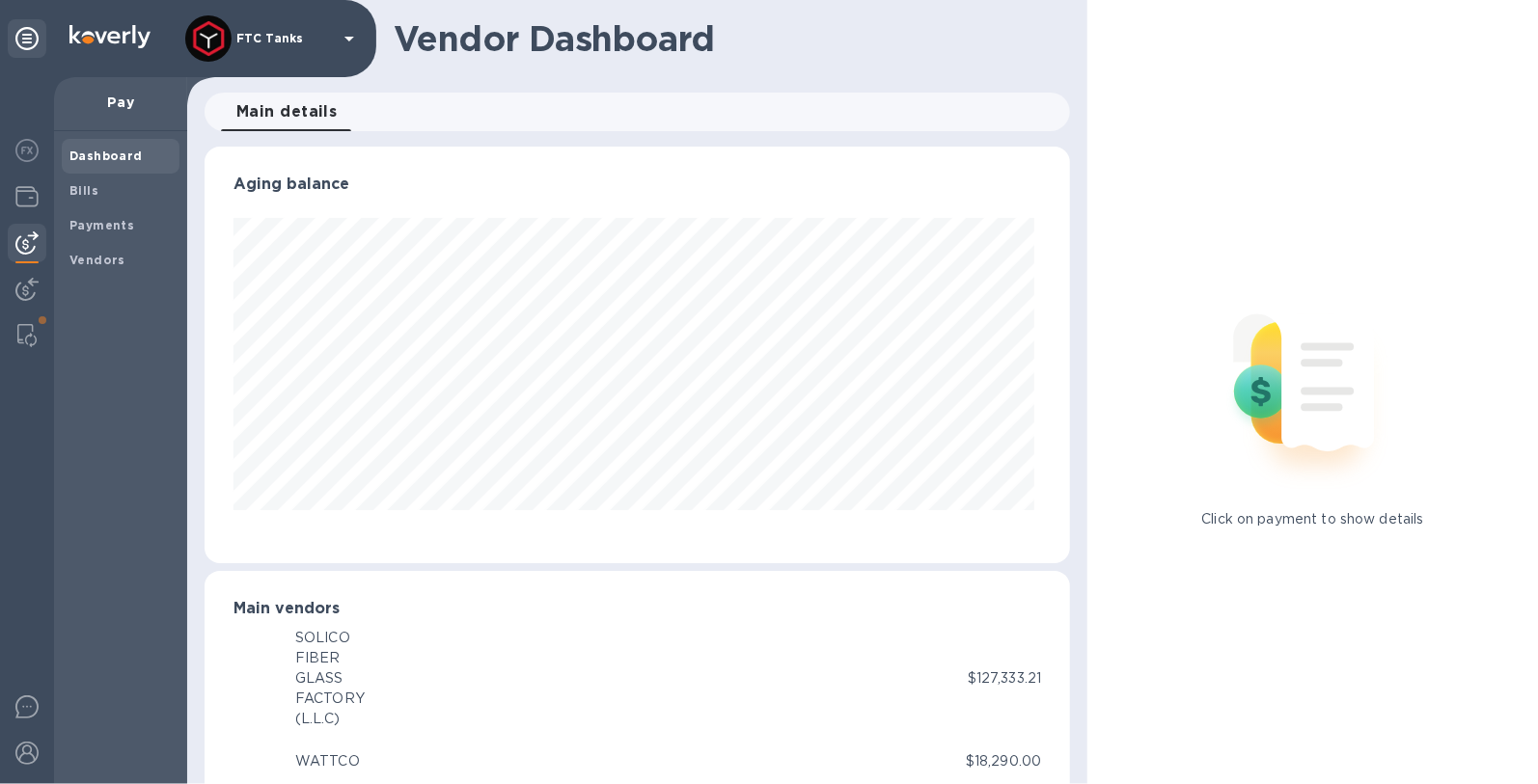
scroll to position [416, 858]
click at [34, 201] on img at bounding box center [27, 196] width 23 height 23
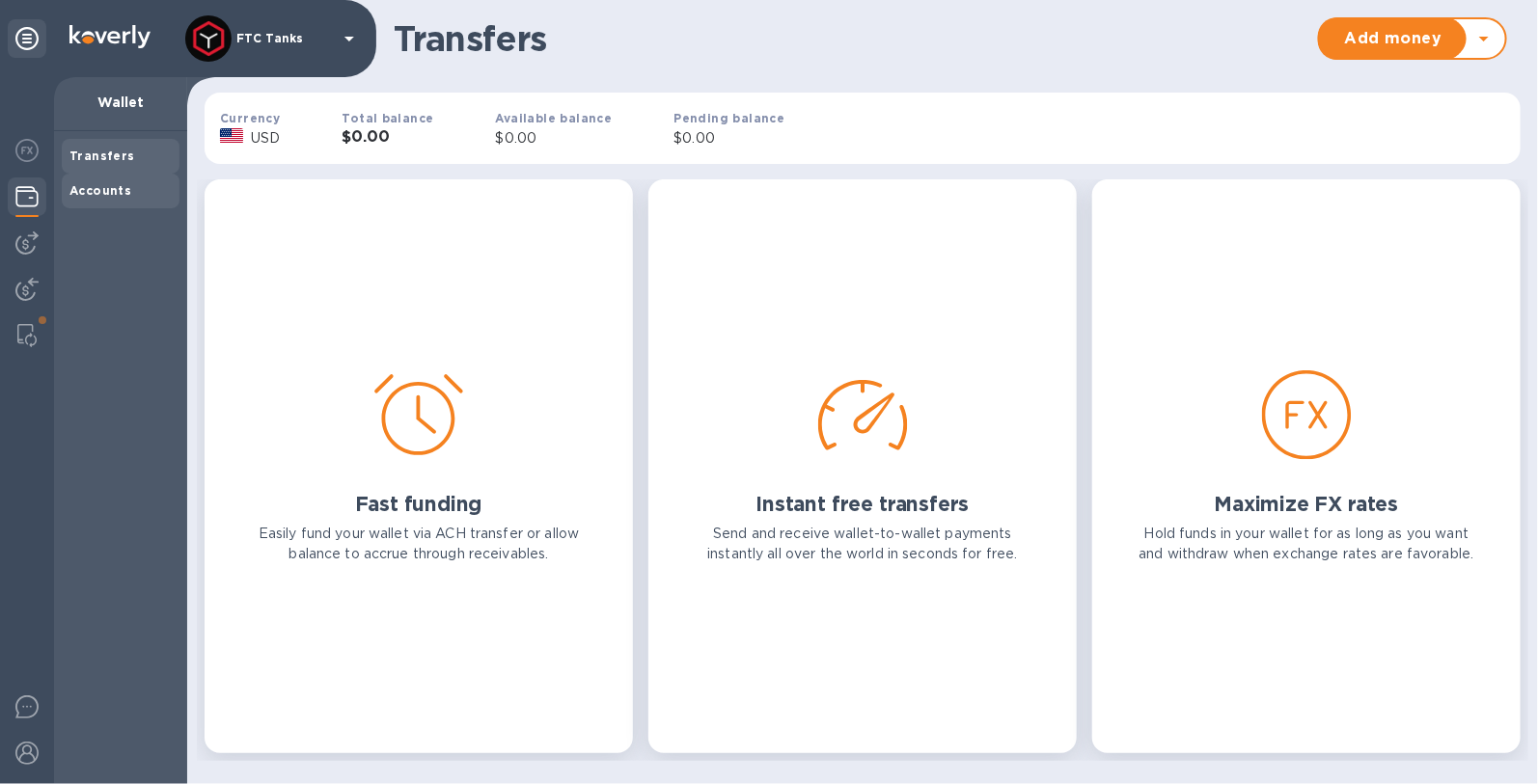
click at [87, 191] on b "Accounts" at bounding box center [100, 190] width 62 height 15
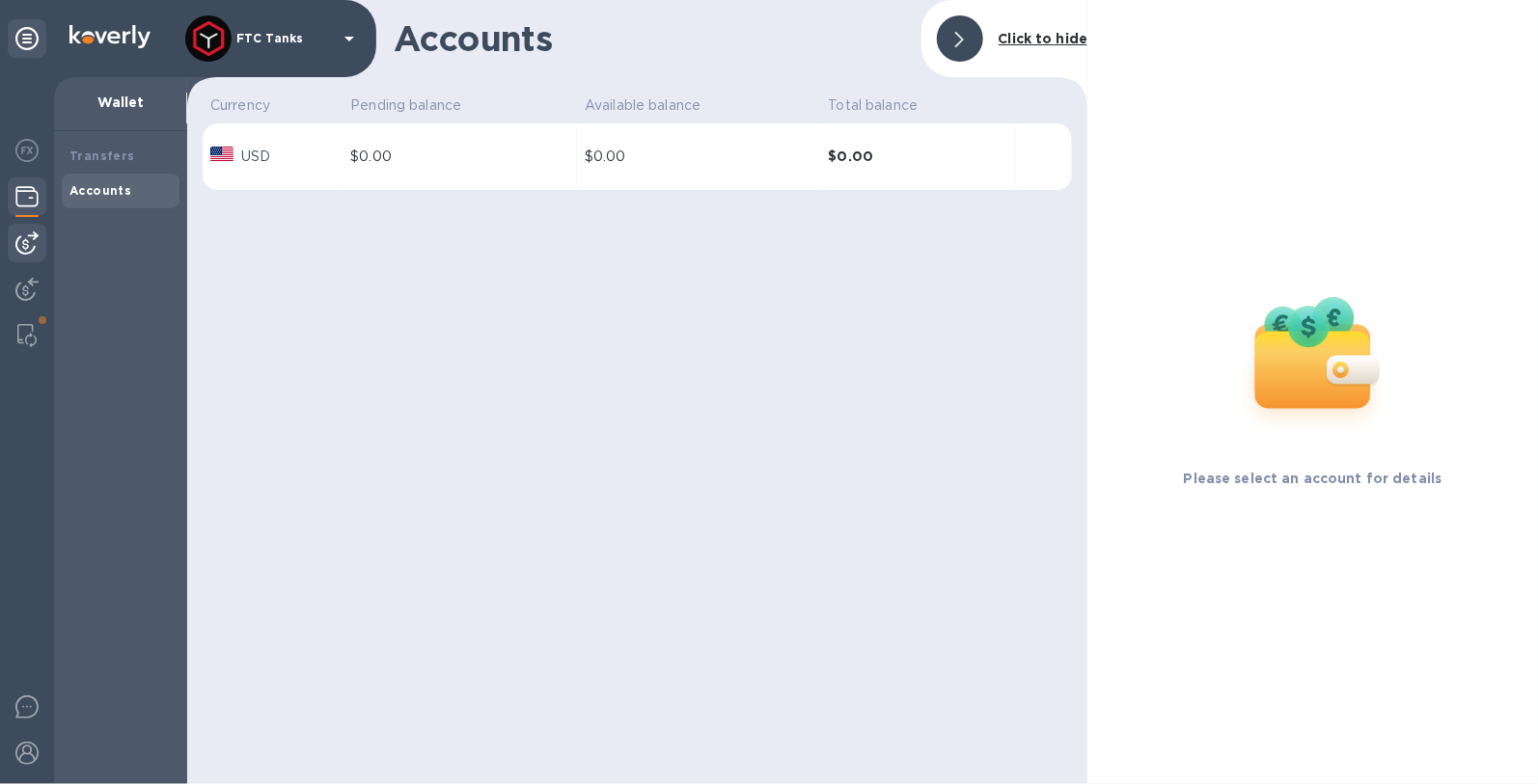
click at [28, 242] on img at bounding box center [27, 242] width 23 height 23
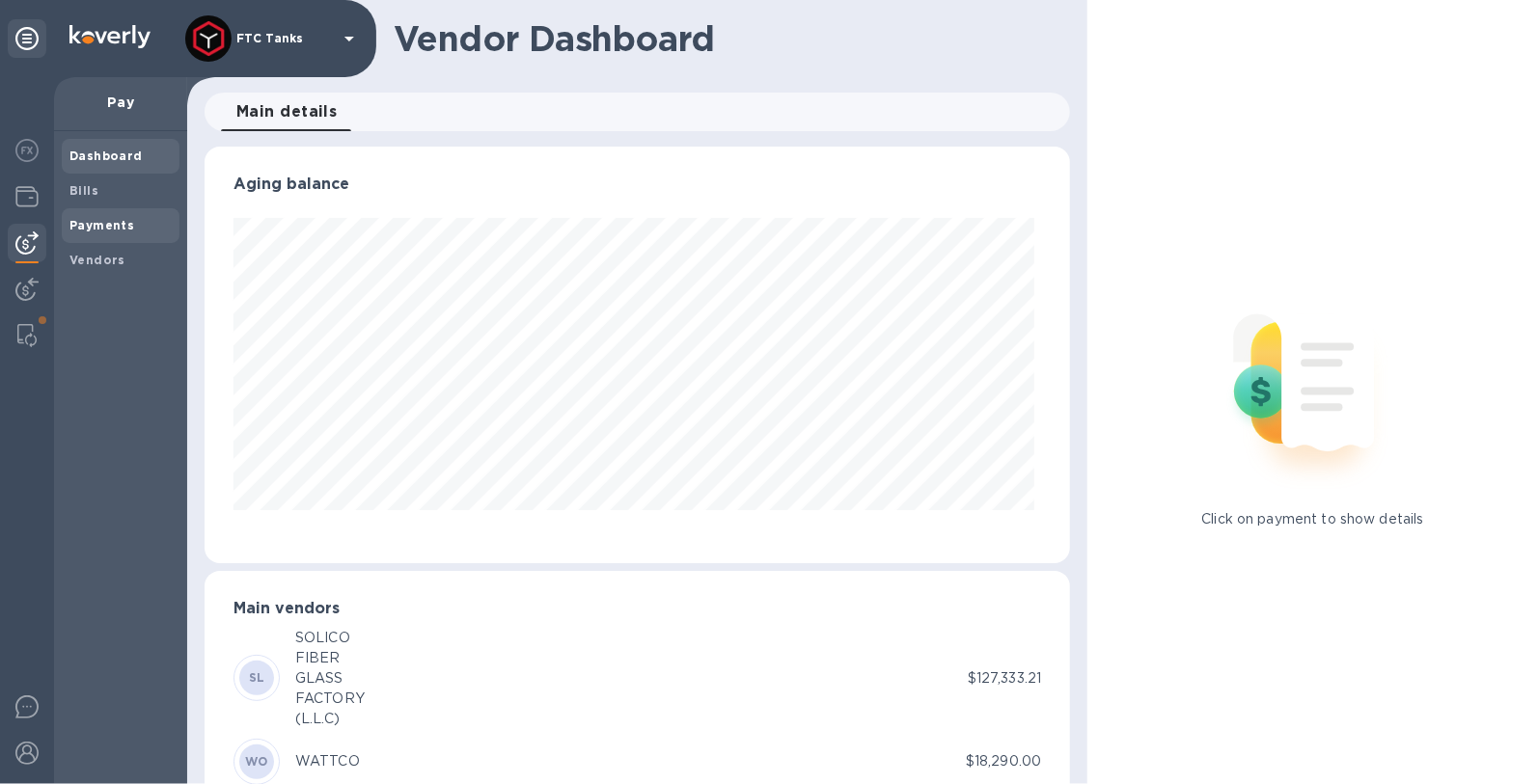
scroll to position [416, 858]
click at [96, 256] on b "Vendors" at bounding box center [97, 260] width 56 height 15
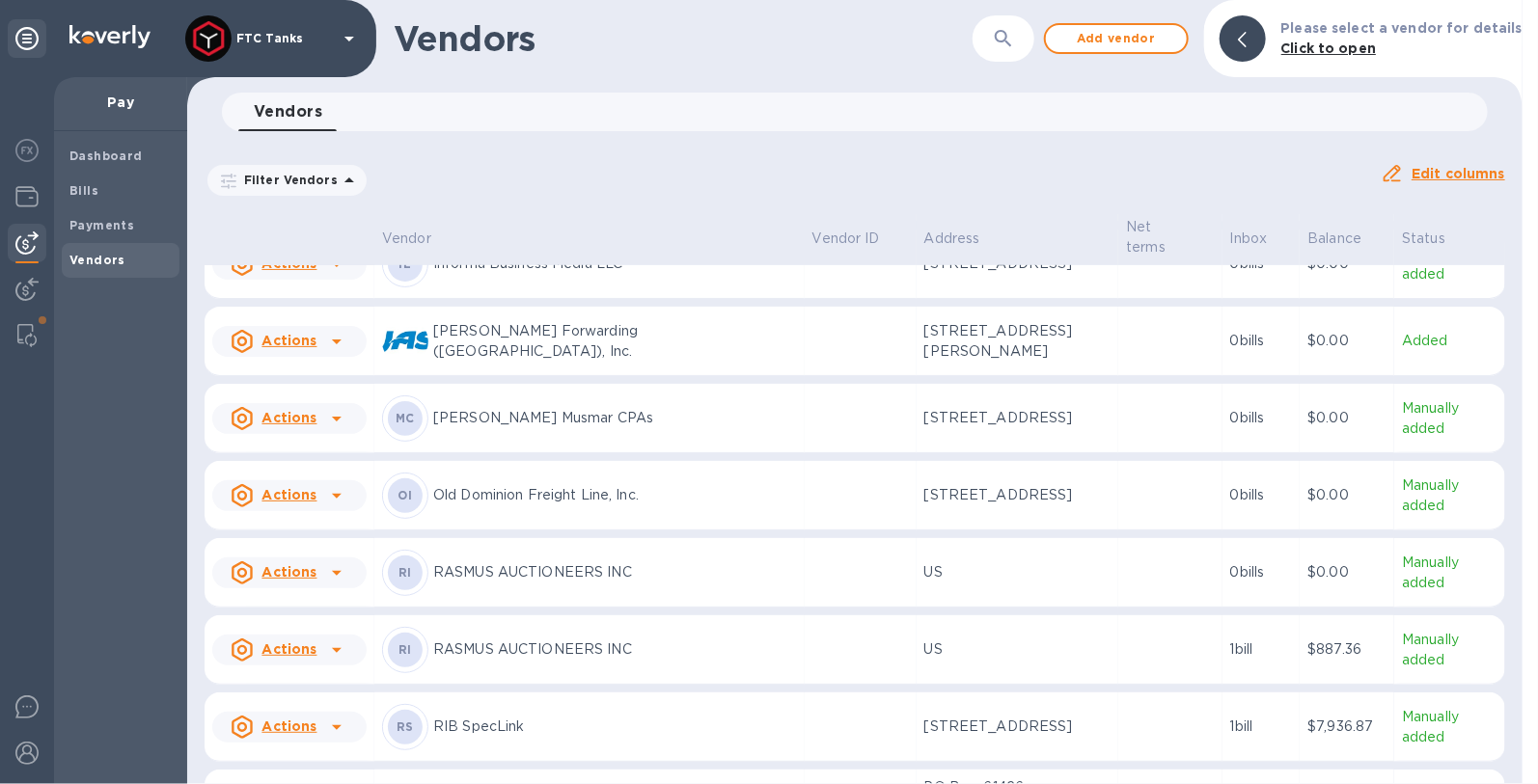
scroll to position [1048, 0]
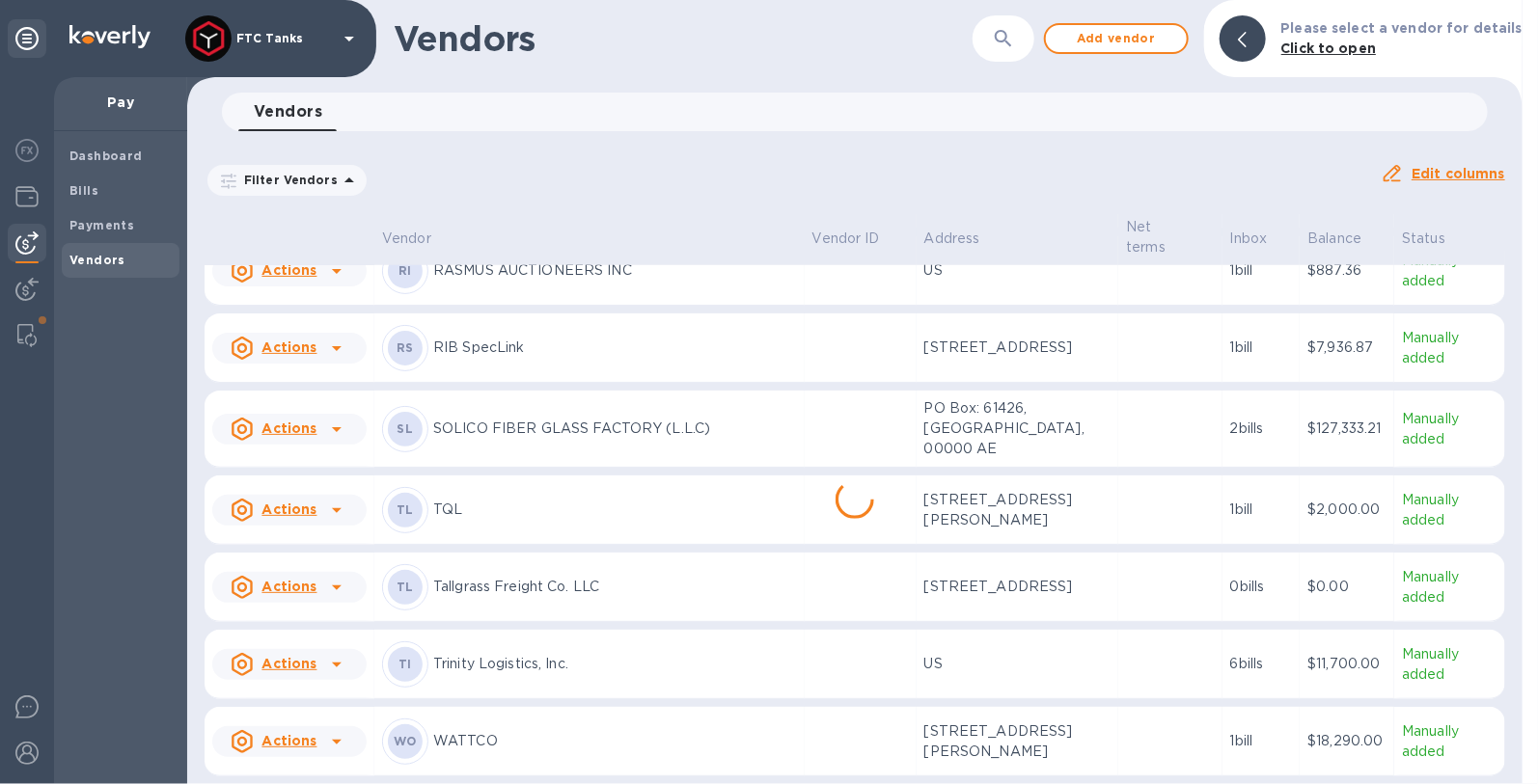
click at [489, 738] on p "WATTCO" at bounding box center [615, 741] width 364 height 21
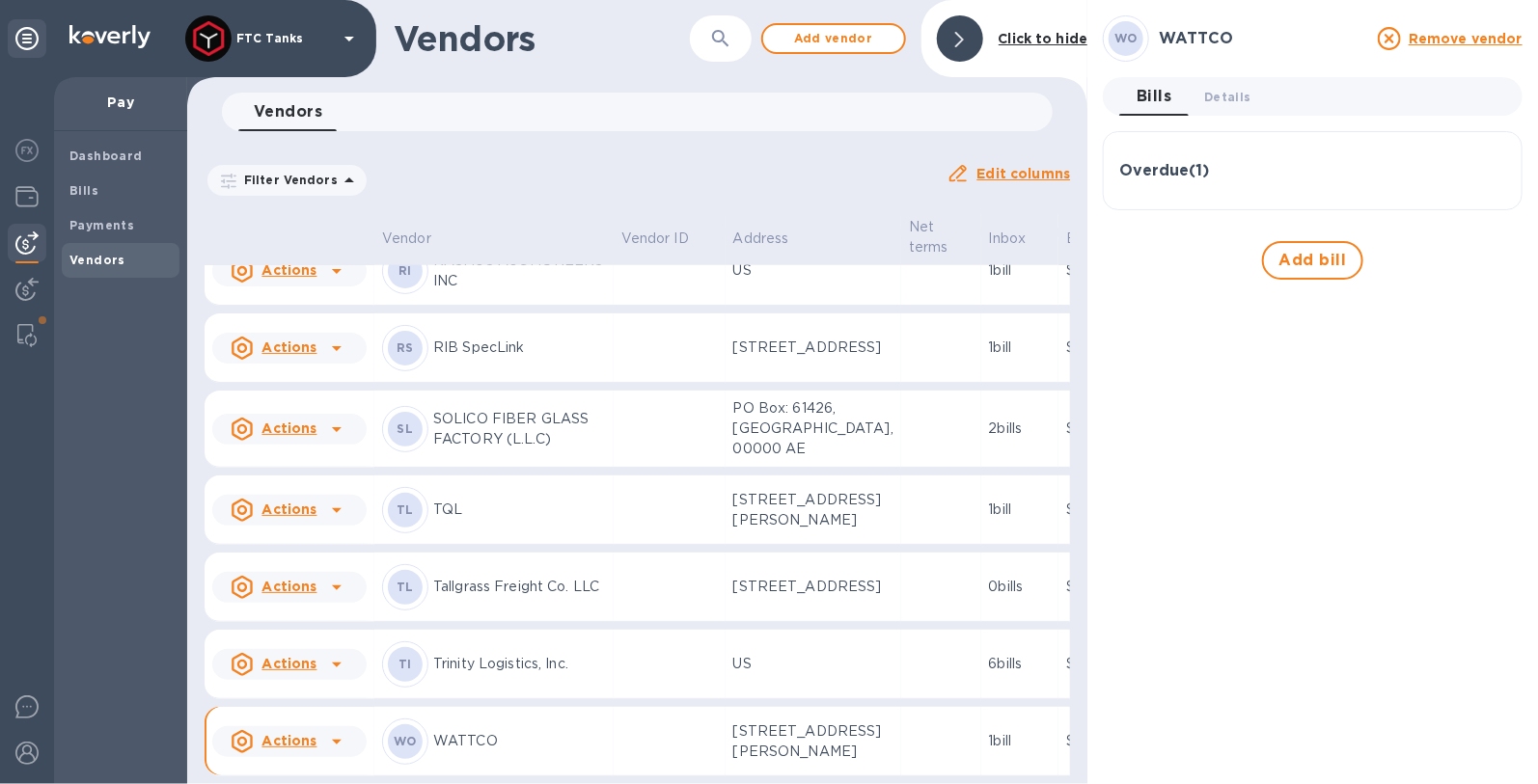
scroll to position [1798, 32]
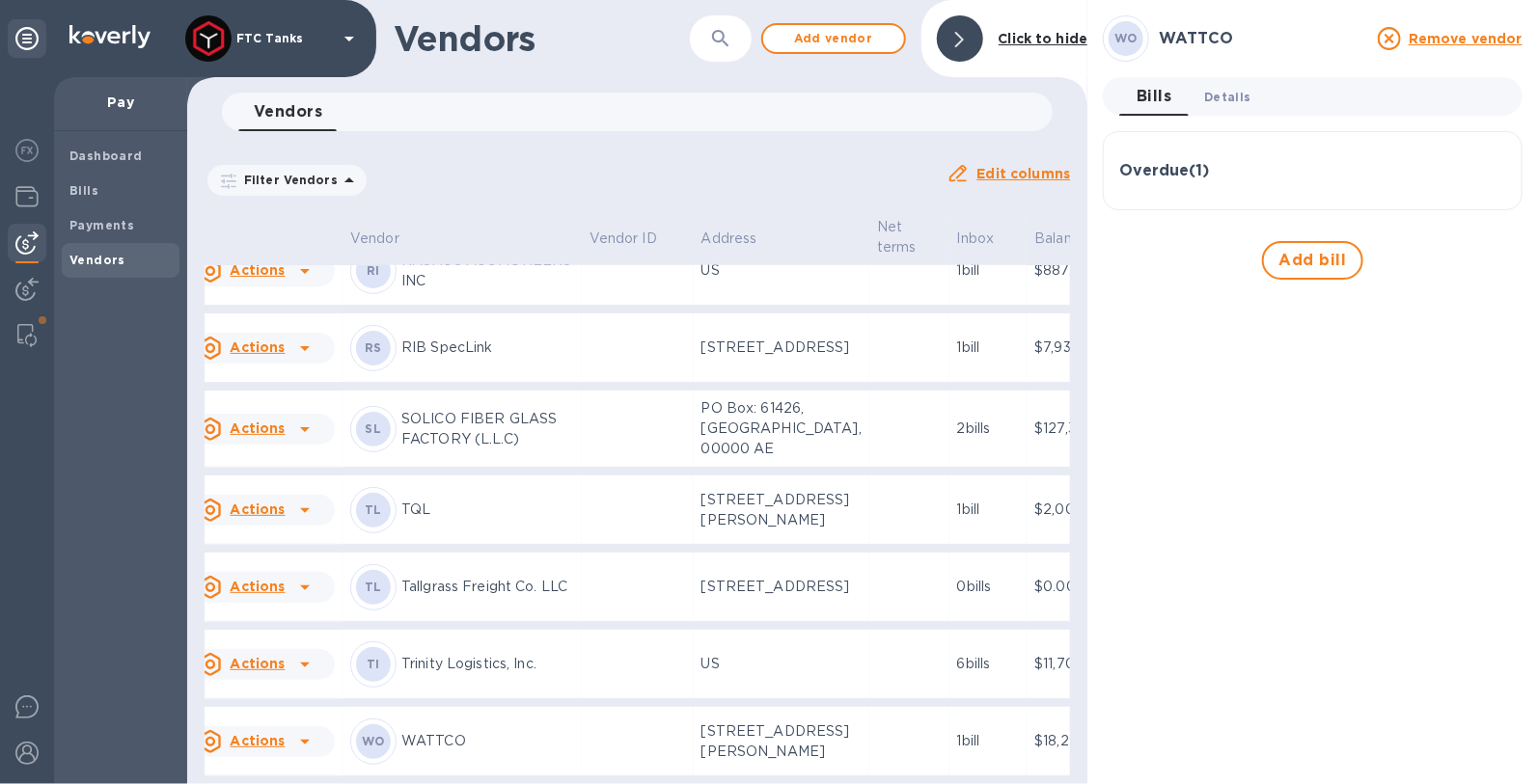
click at [1224, 82] on button "Details 0" at bounding box center [1227, 96] width 77 height 38
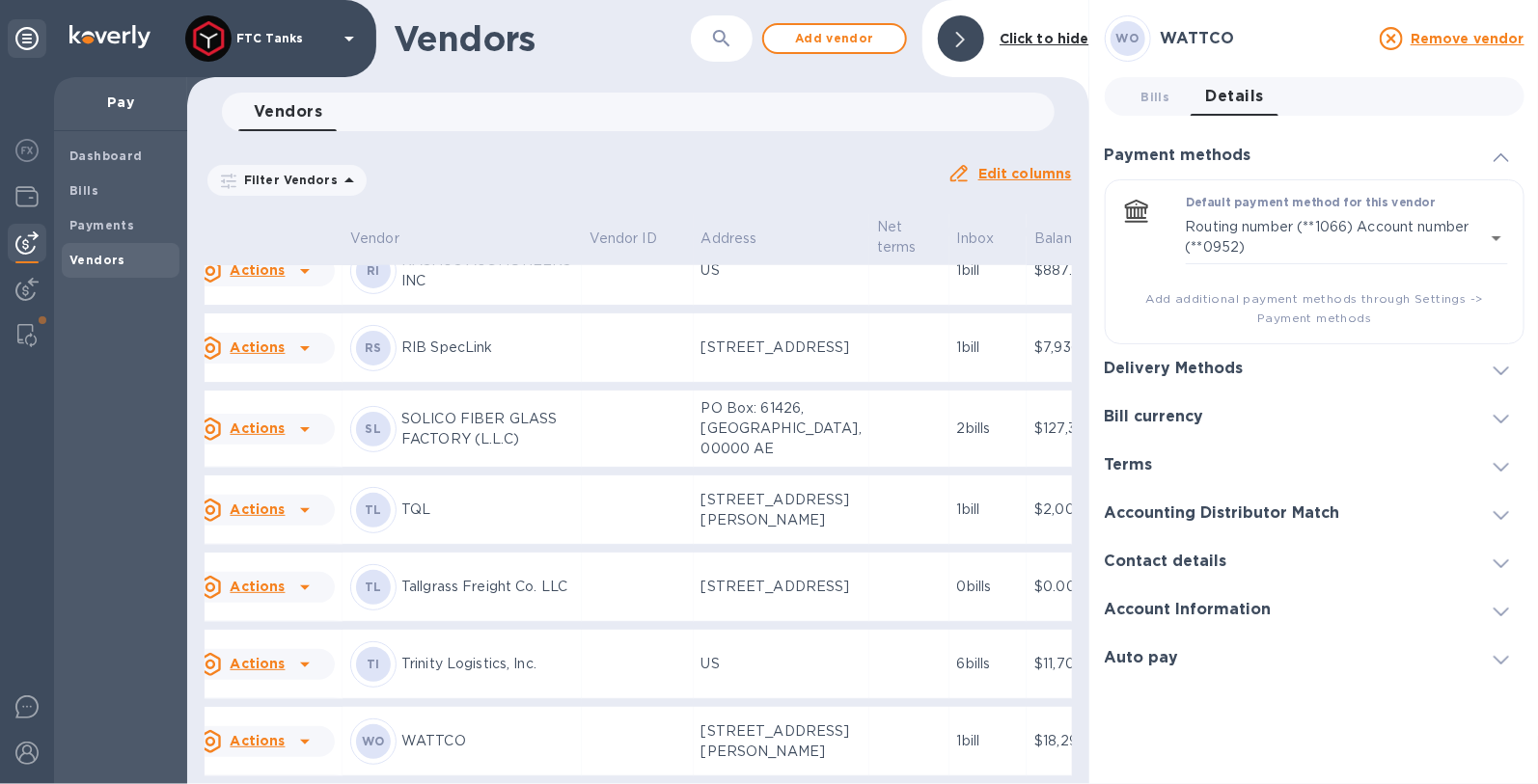
click at [1495, 379] on div "Delivery Methods" at bounding box center [1314, 368] width 420 height 48
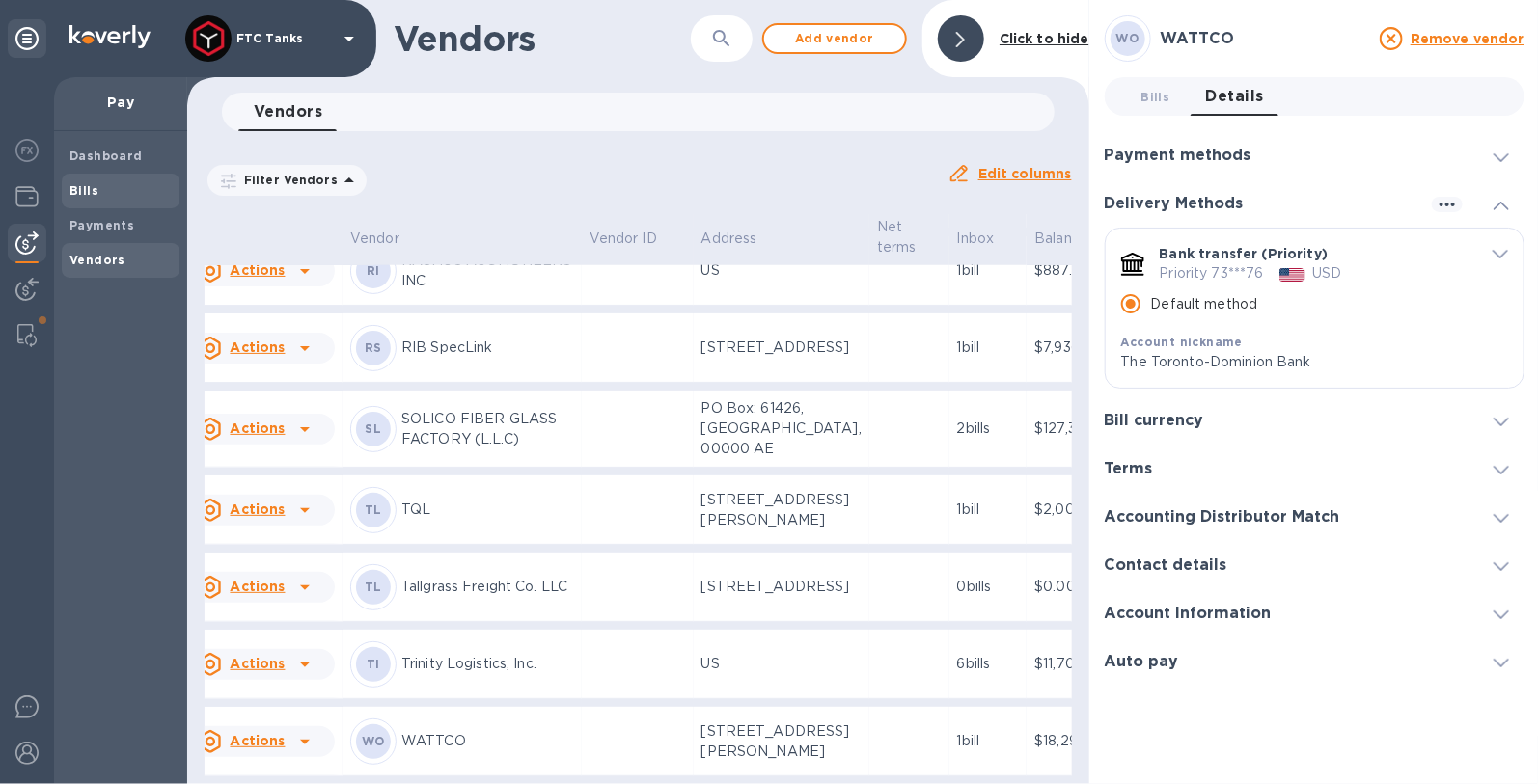
click at [90, 193] on b "Bills" at bounding box center [83, 190] width 29 height 15
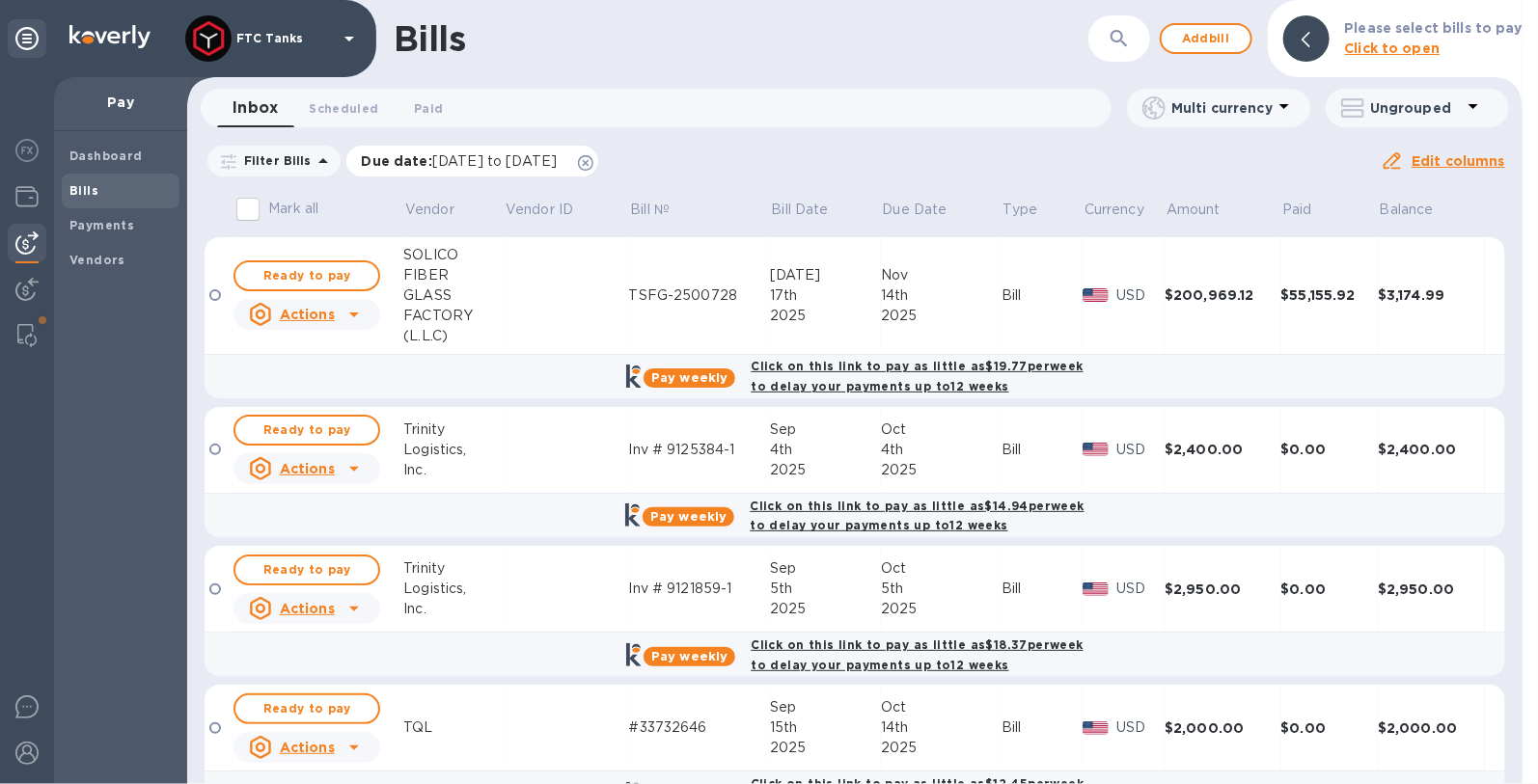
click at [593, 162] on icon at bounding box center [585, 163] width 16 height 16
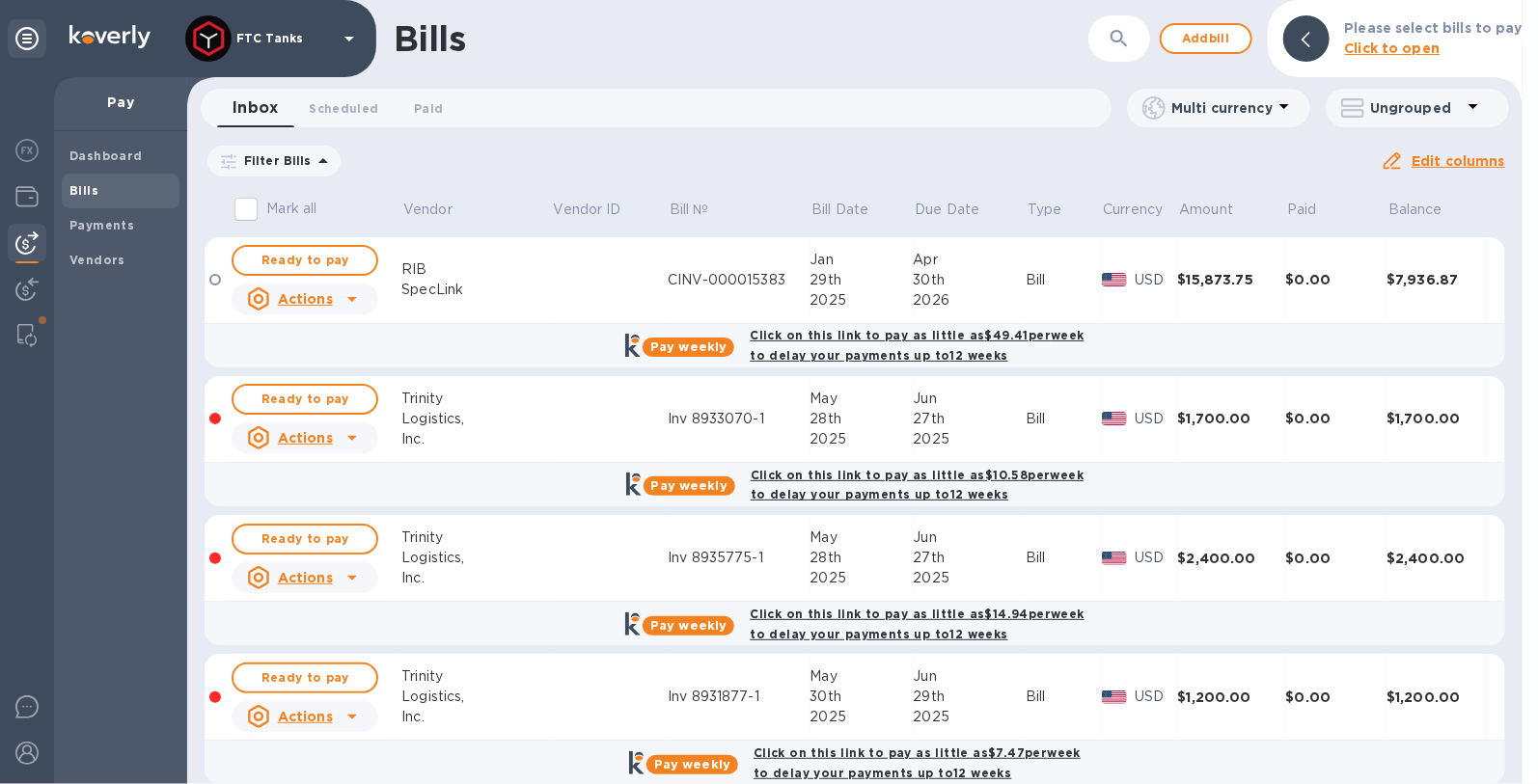
click at [315, 163] on icon at bounding box center [322, 161] width 23 height 23
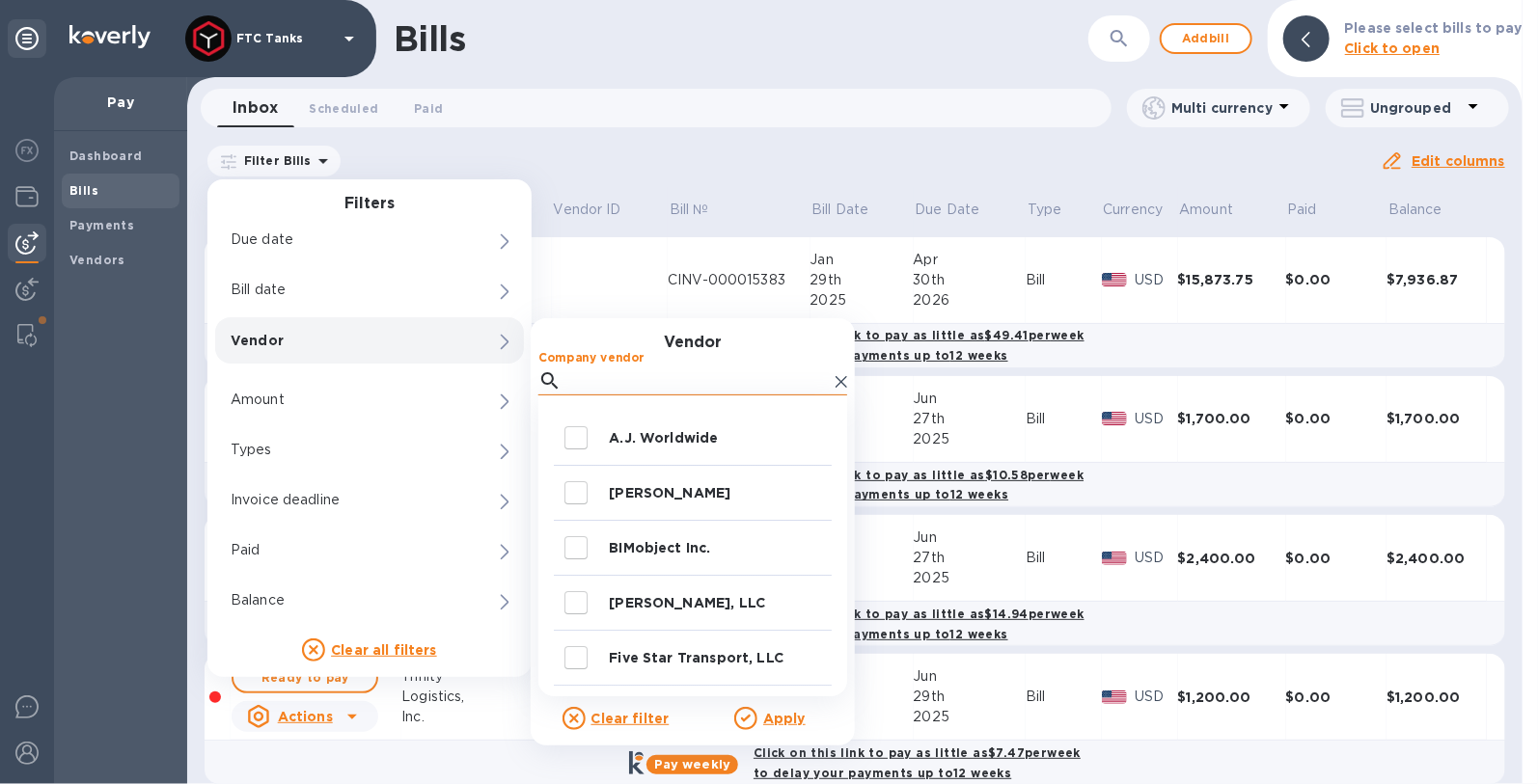
click at [621, 384] on input "Company vendor" at bounding box center [699, 380] width 258 height 29
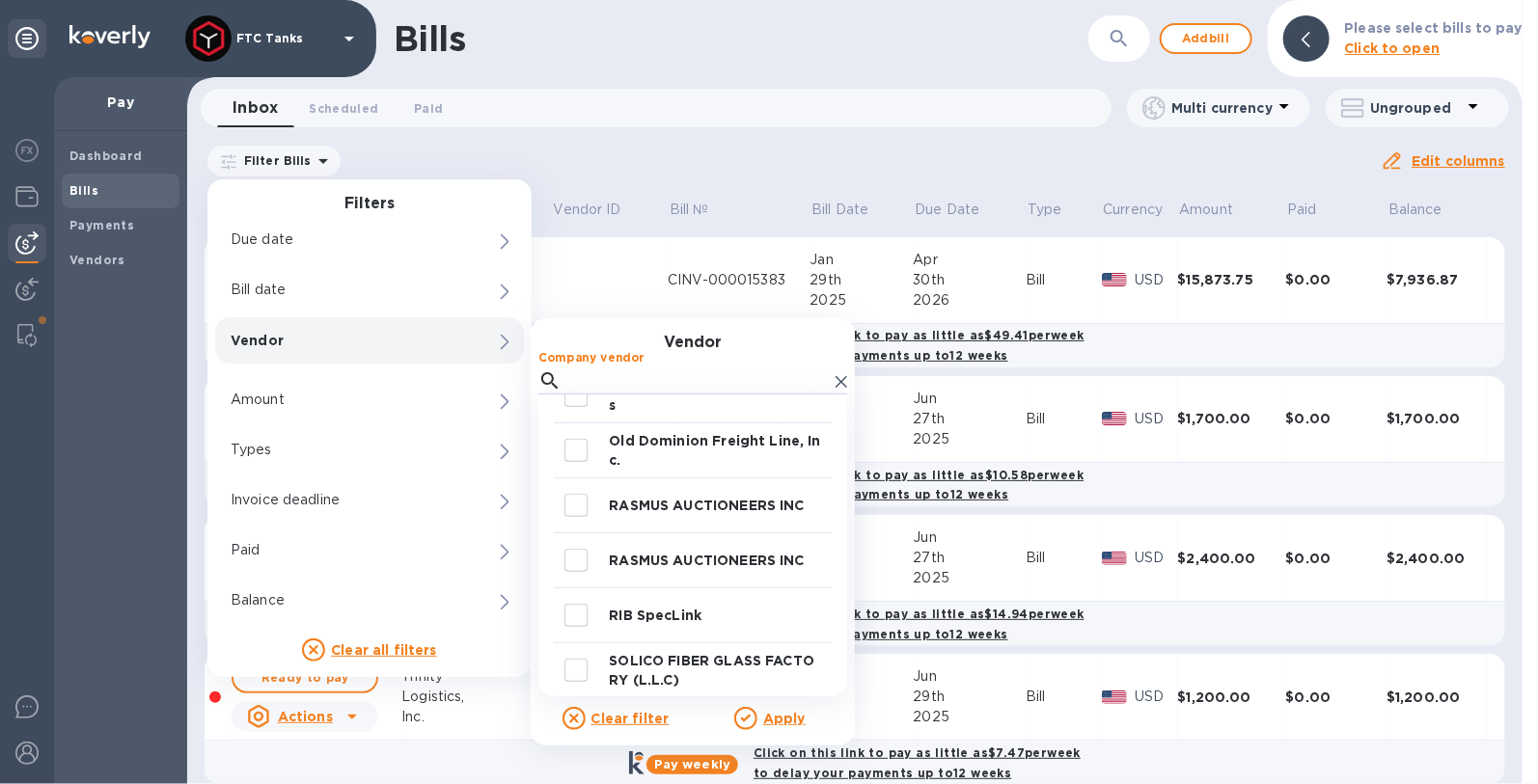
scroll to position [828, 0]
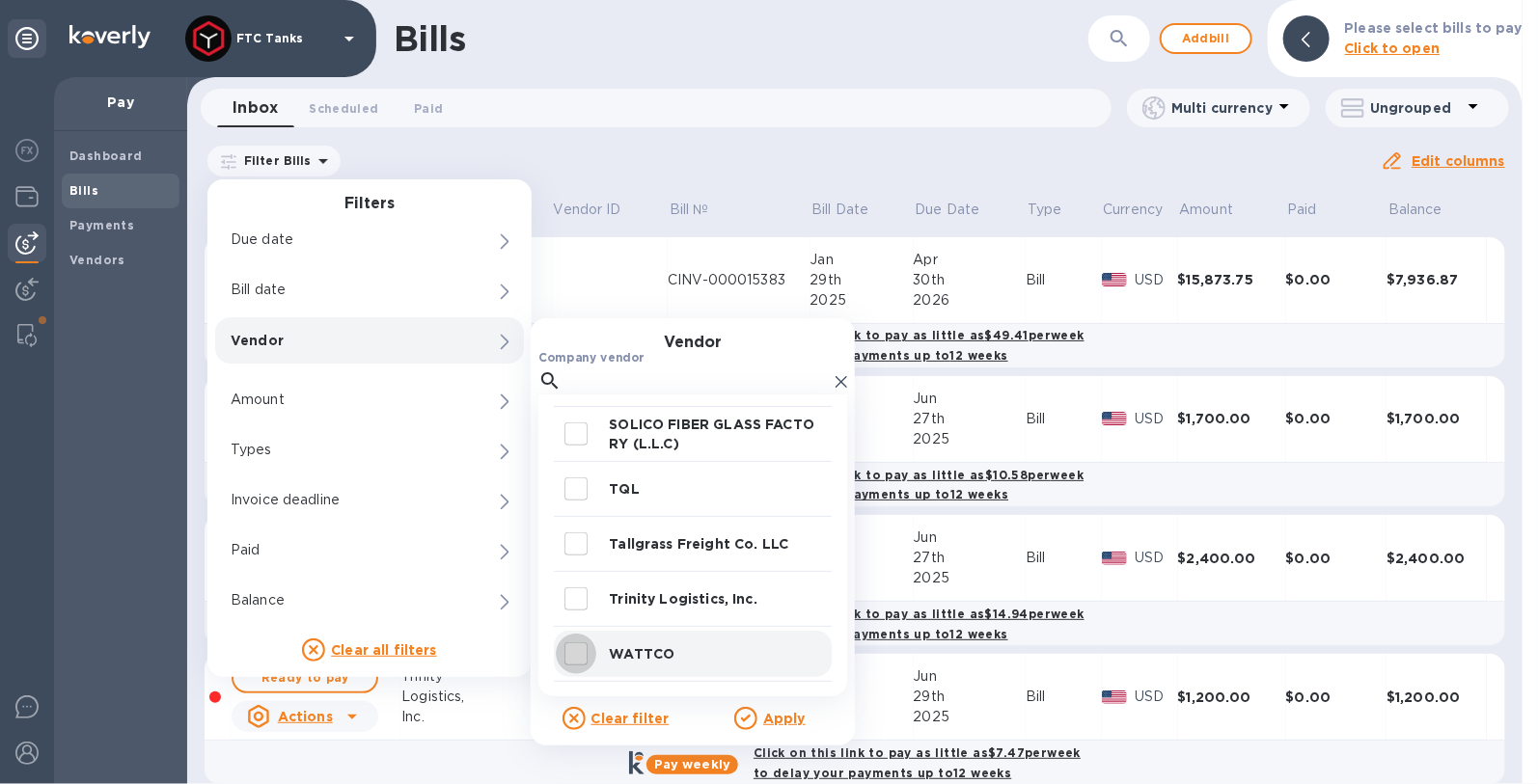
drag, startPoint x: 579, startPoint y: 658, endPoint x: 595, endPoint y: 662, distance: 16.5
click at [580, 658] on input "decorative checkbox" at bounding box center [575, 653] width 40 height 40
checkbox input "true"
click at [763, 717] on u "Apply" at bounding box center [783, 719] width 42 height 16
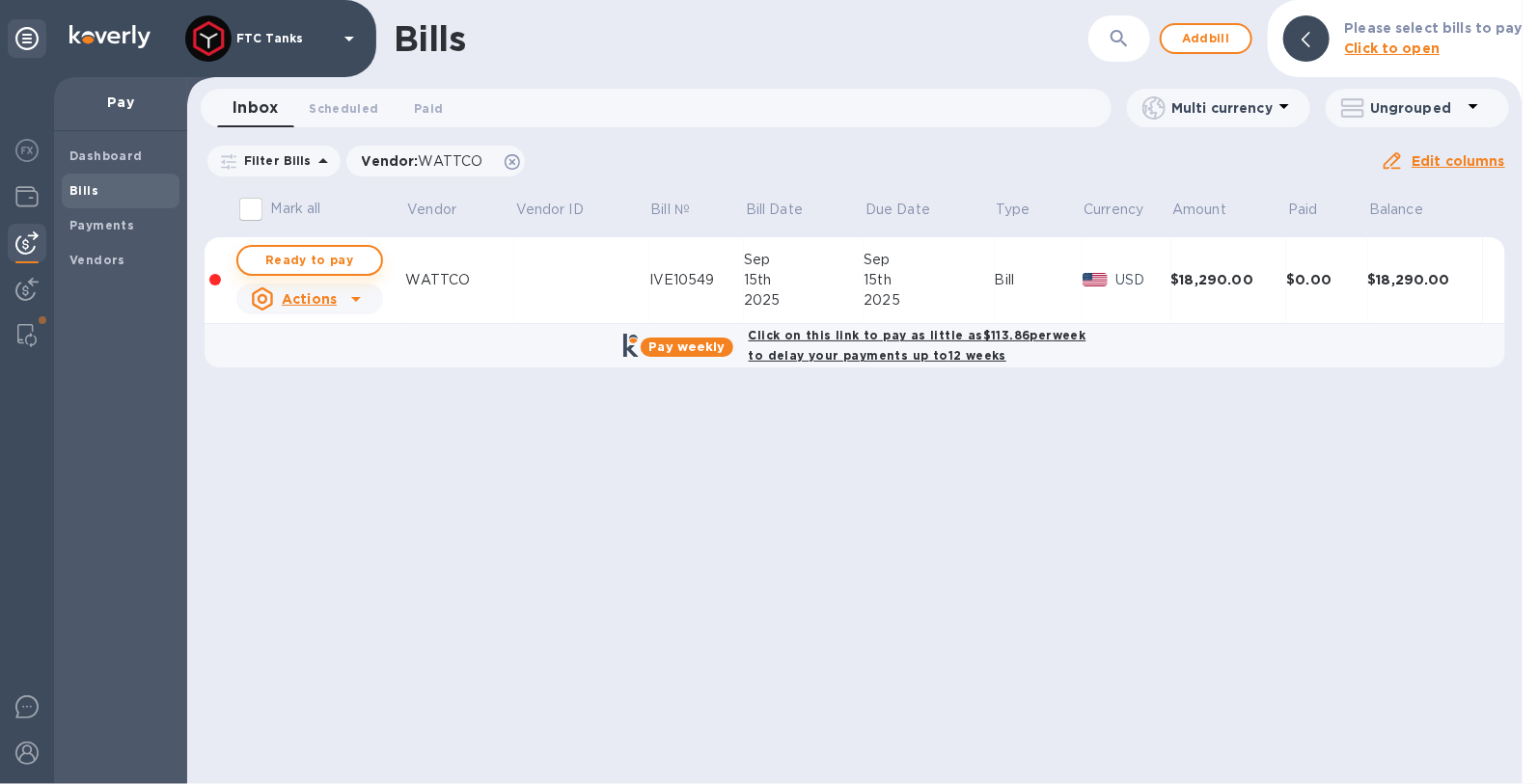
click at [282, 264] on span "Ready to pay" at bounding box center [310, 260] width 112 height 23
checkbox input "true"
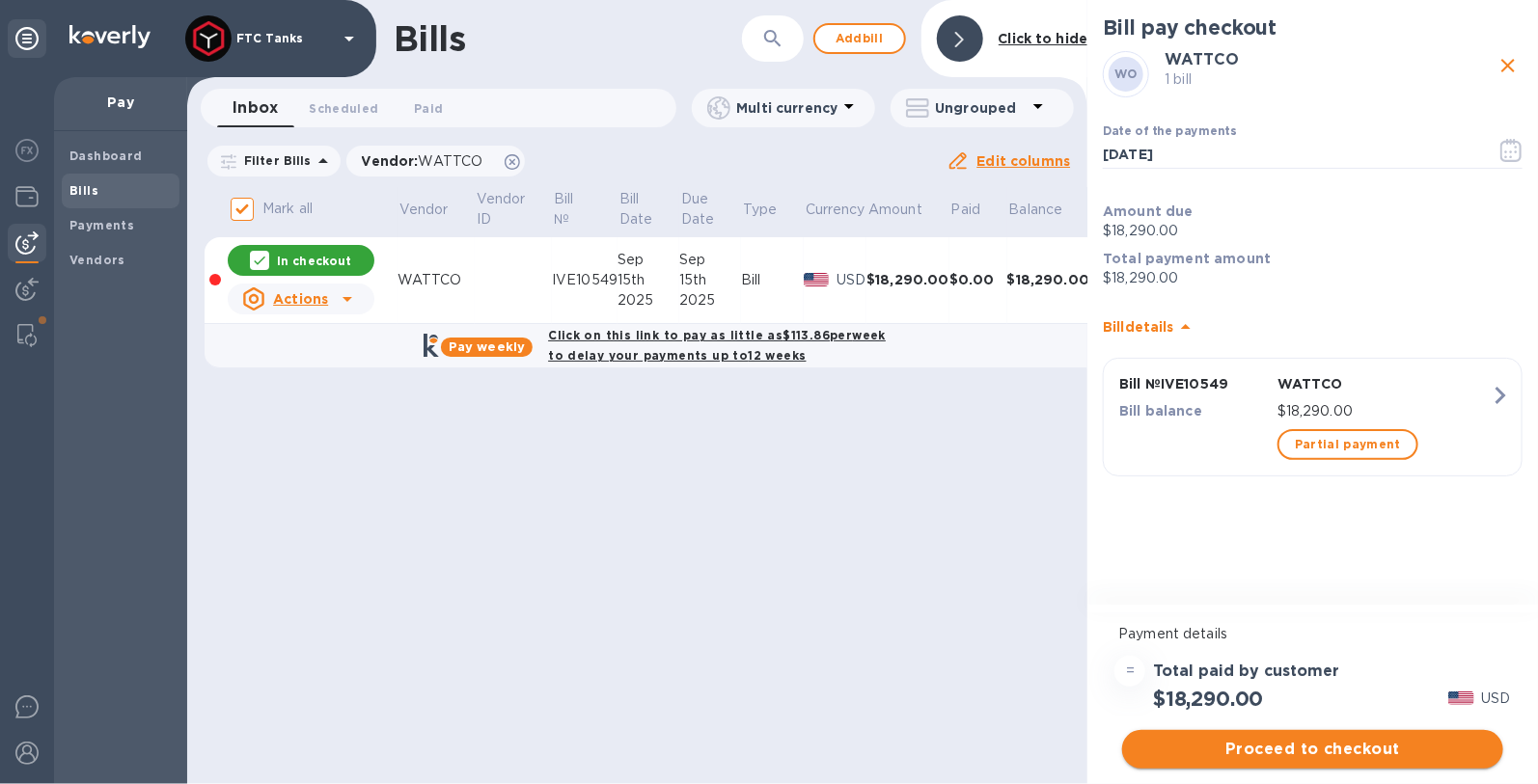
click at [1319, 751] on span "Proceed to checkout" at bounding box center [1311, 749] width 350 height 23
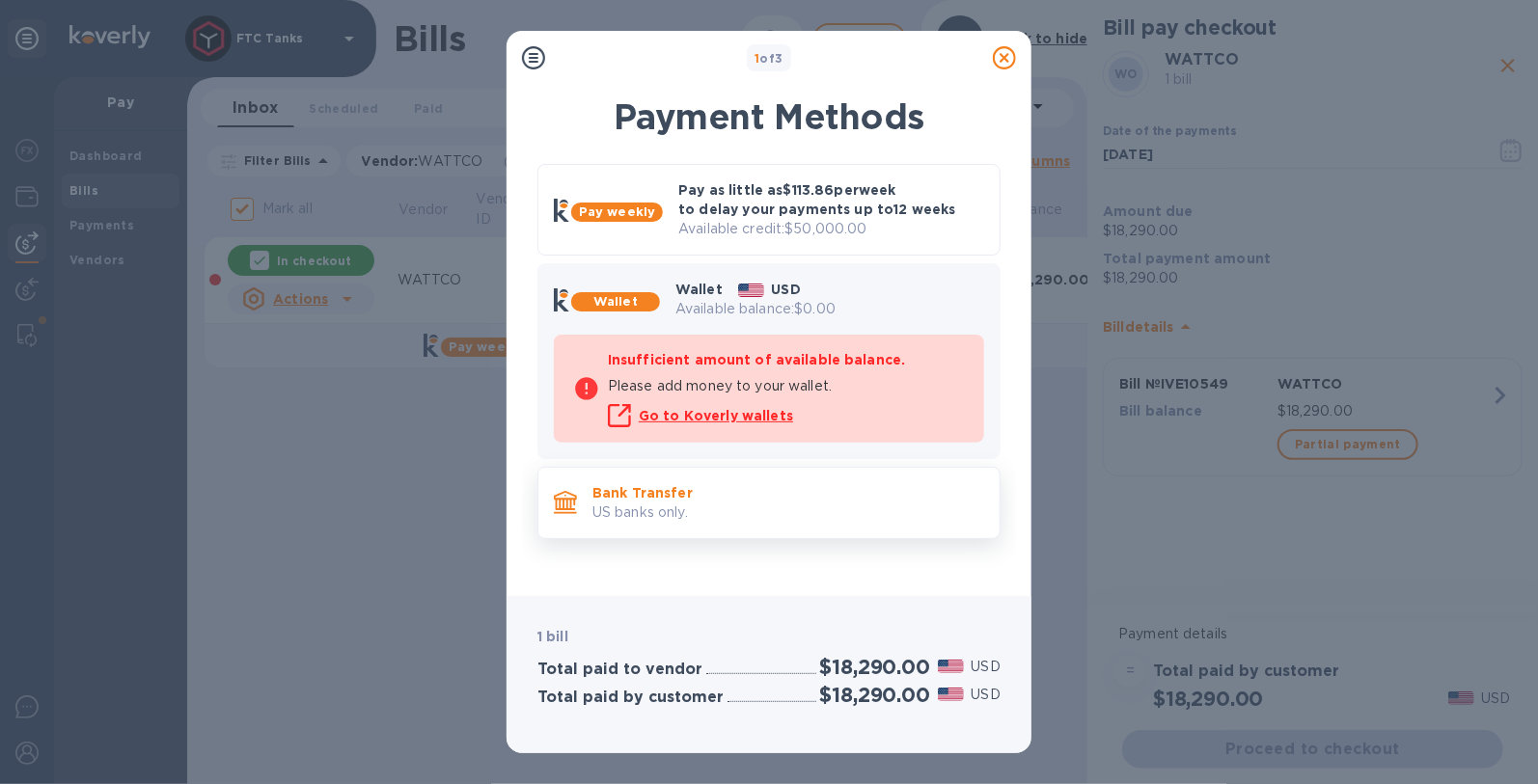
click at [681, 485] on p "Bank Transfer" at bounding box center [788, 493] width 392 height 20
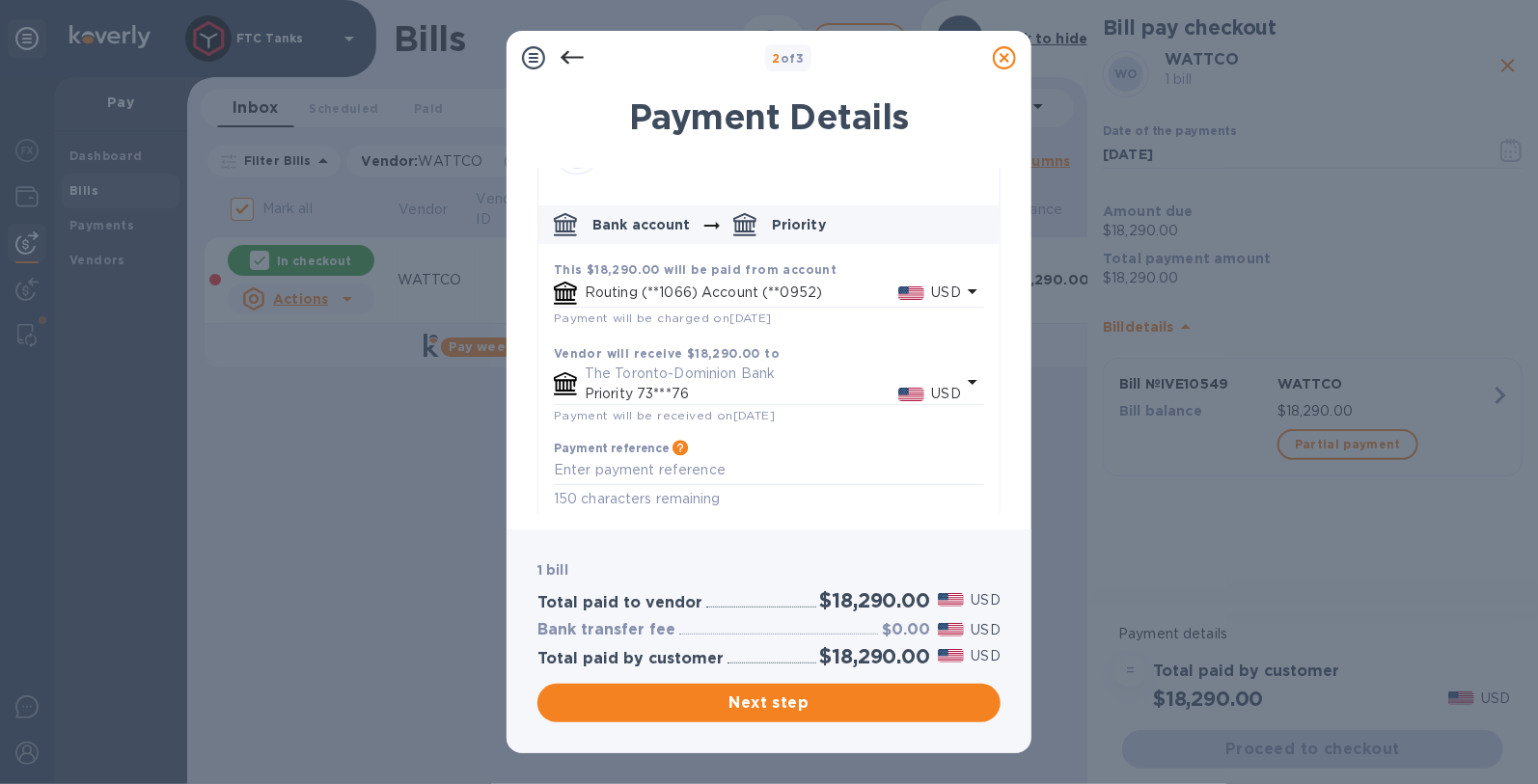
scroll to position [69, 0]
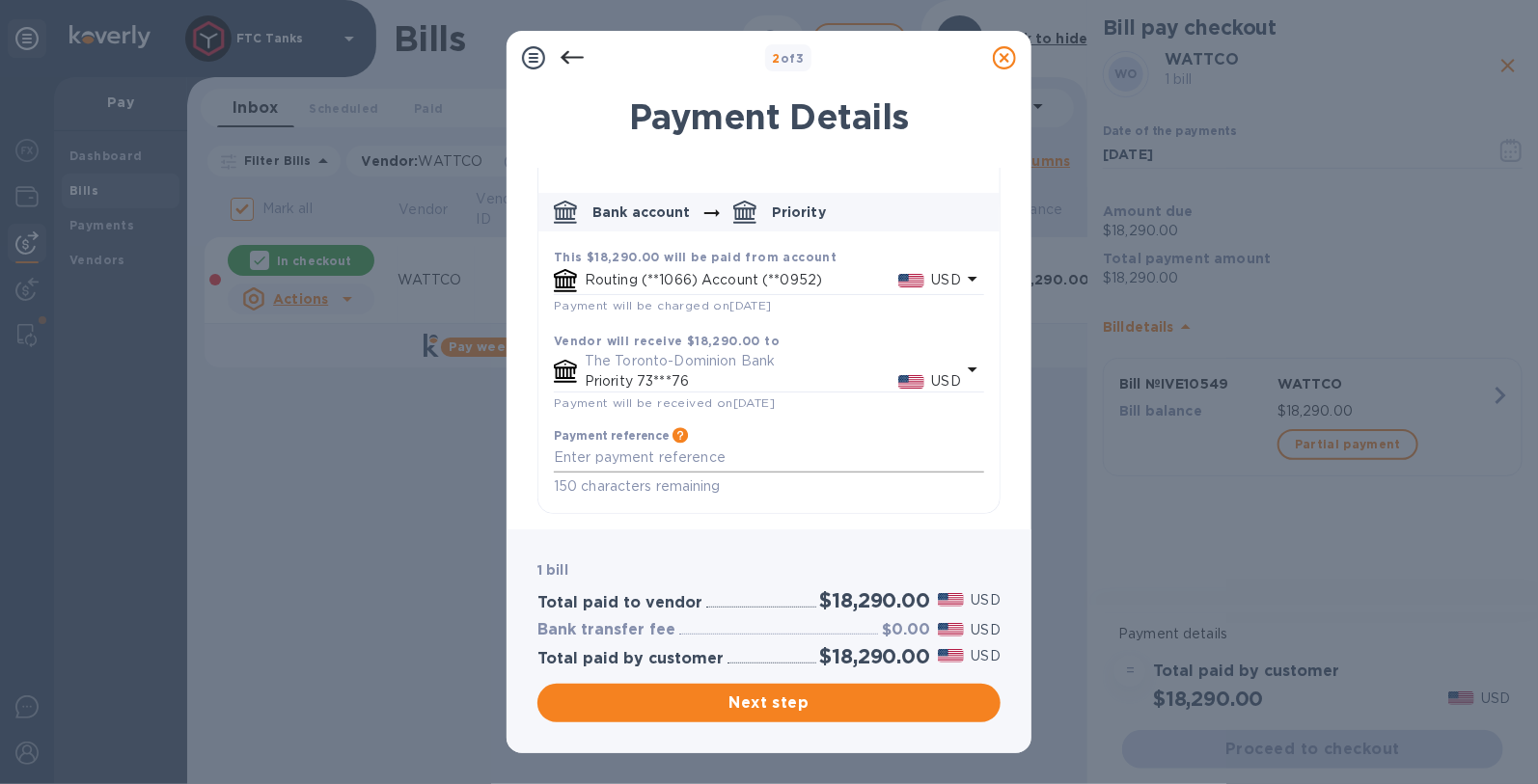
click at [633, 456] on textarea "default-method" at bounding box center [769, 457] width 431 height 17
paste textarea "􏰀􏰂􏰅􏰒􏰓􏰔􏰕􏰖"
drag, startPoint x: 620, startPoint y: 455, endPoint x: 511, endPoint y: 448, distance: 109.2
click at [511, 448] on div "Payment Details WO WATTCO 1 bill Bank account Priority This $18,290.00 will be …" at bounding box center [769, 300] width 525 height 456
type textarea "IVE10549"
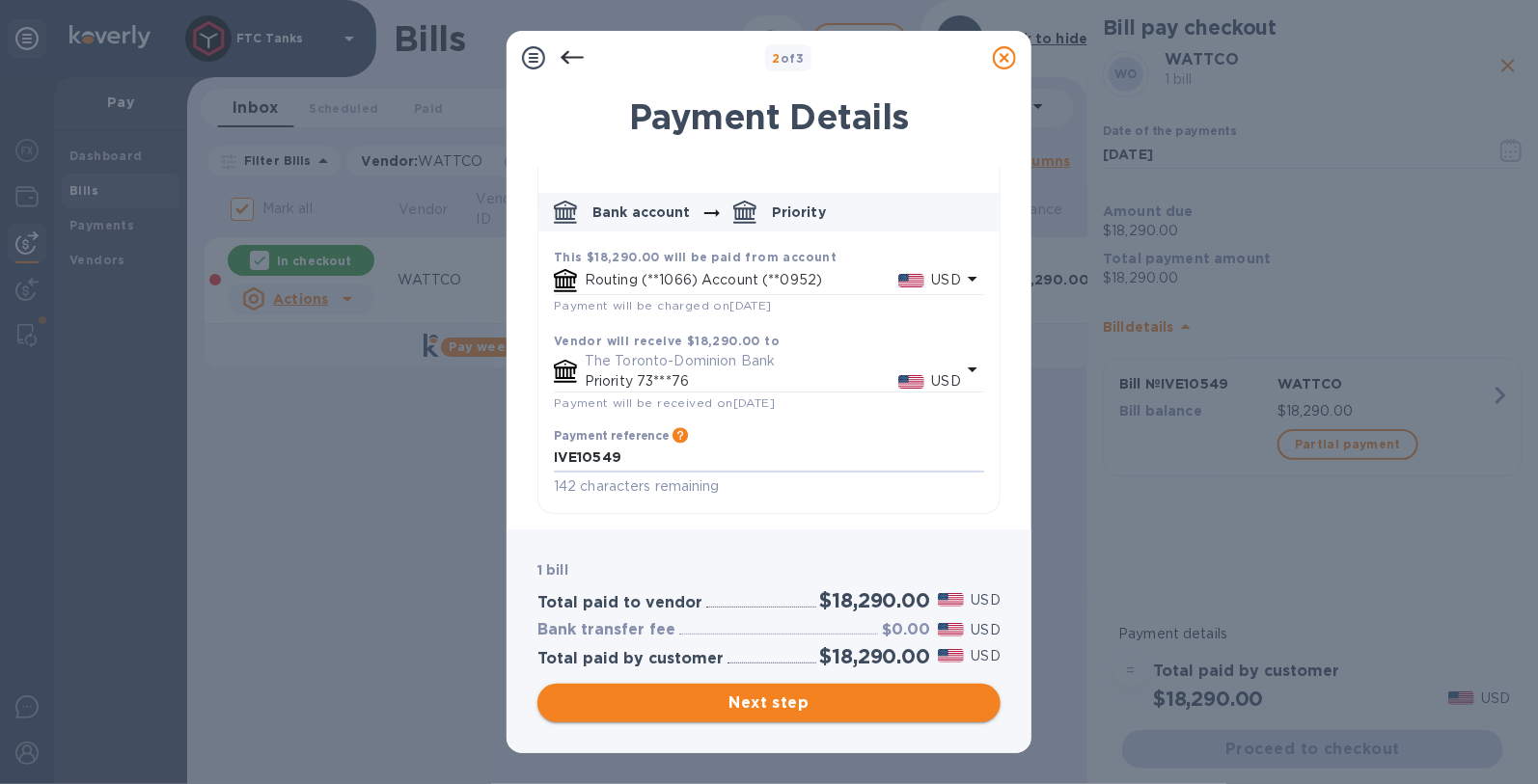
click at [802, 698] on span "Next step" at bounding box center [769, 702] width 433 height 23
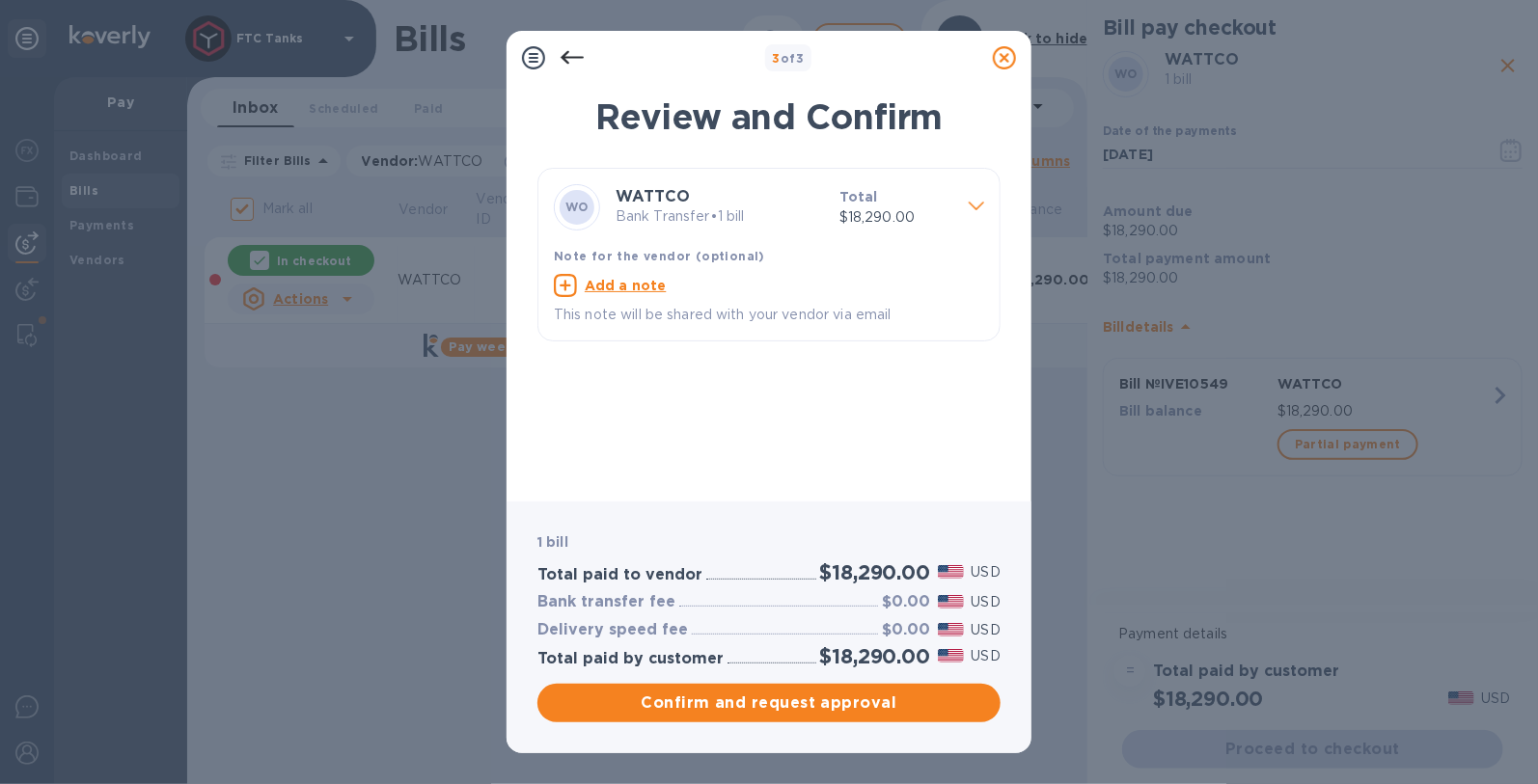
click at [589, 293] on u "Add a note" at bounding box center [625, 286] width 82 height 16
click at [629, 292] on textarea at bounding box center [753, 288] width 399 height 17
paste textarea "􏰀􏰂􏰅􏰒􏰓􏰔􏰕􏰖"
drag, startPoint x: 627, startPoint y: 292, endPoint x: 523, endPoint y: 280, distance: 104.7
click at [523, 280] on div "Review and Confirm WO WATTCO Bank Transfer • 1 bill Total $18,290.00 Note for t…" at bounding box center [769, 287] width 525 height 428
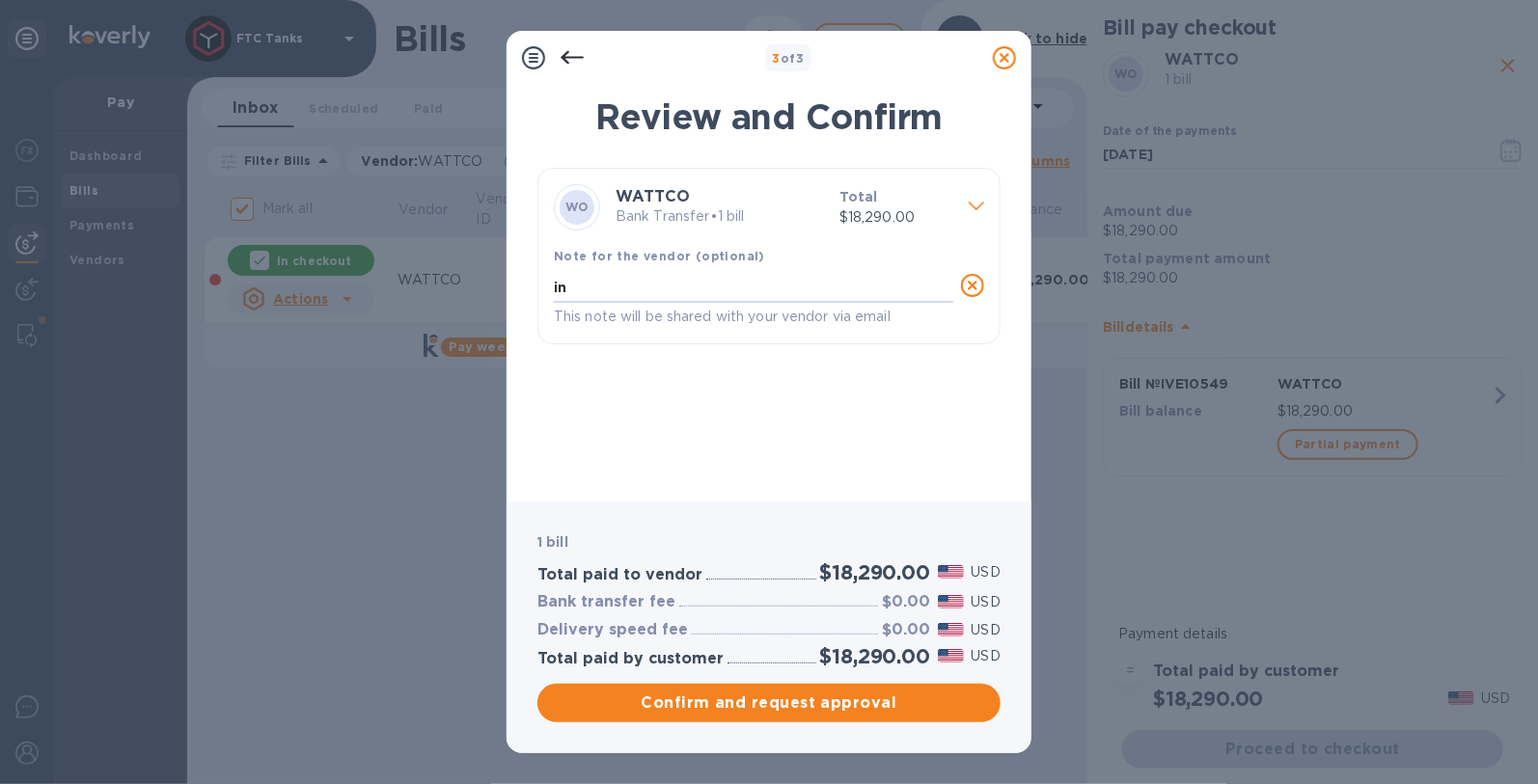
type textarea "i"
type textarea "IVE10549"
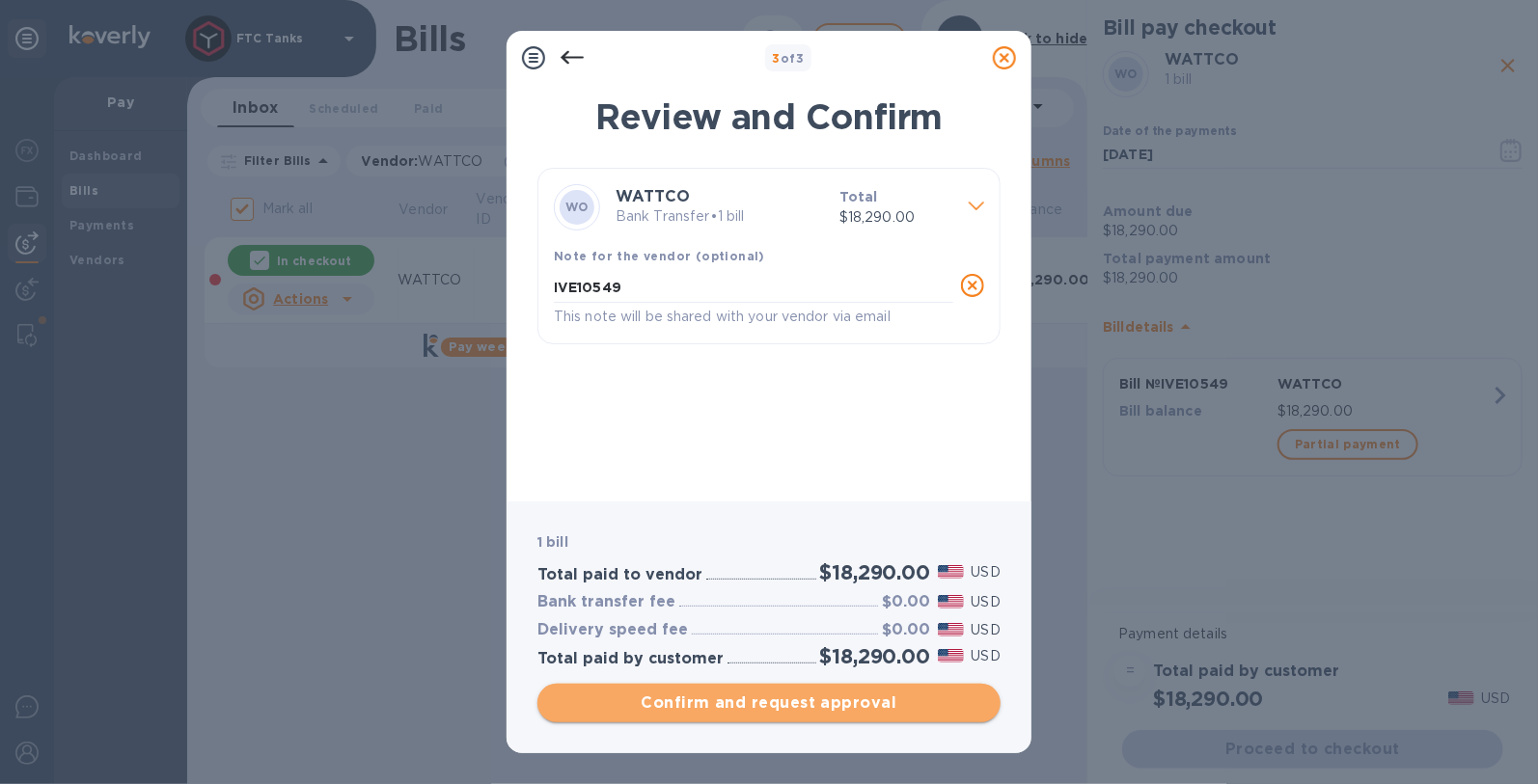
click at [772, 707] on span "Confirm and request approval" at bounding box center [769, 702] width 433 height 23
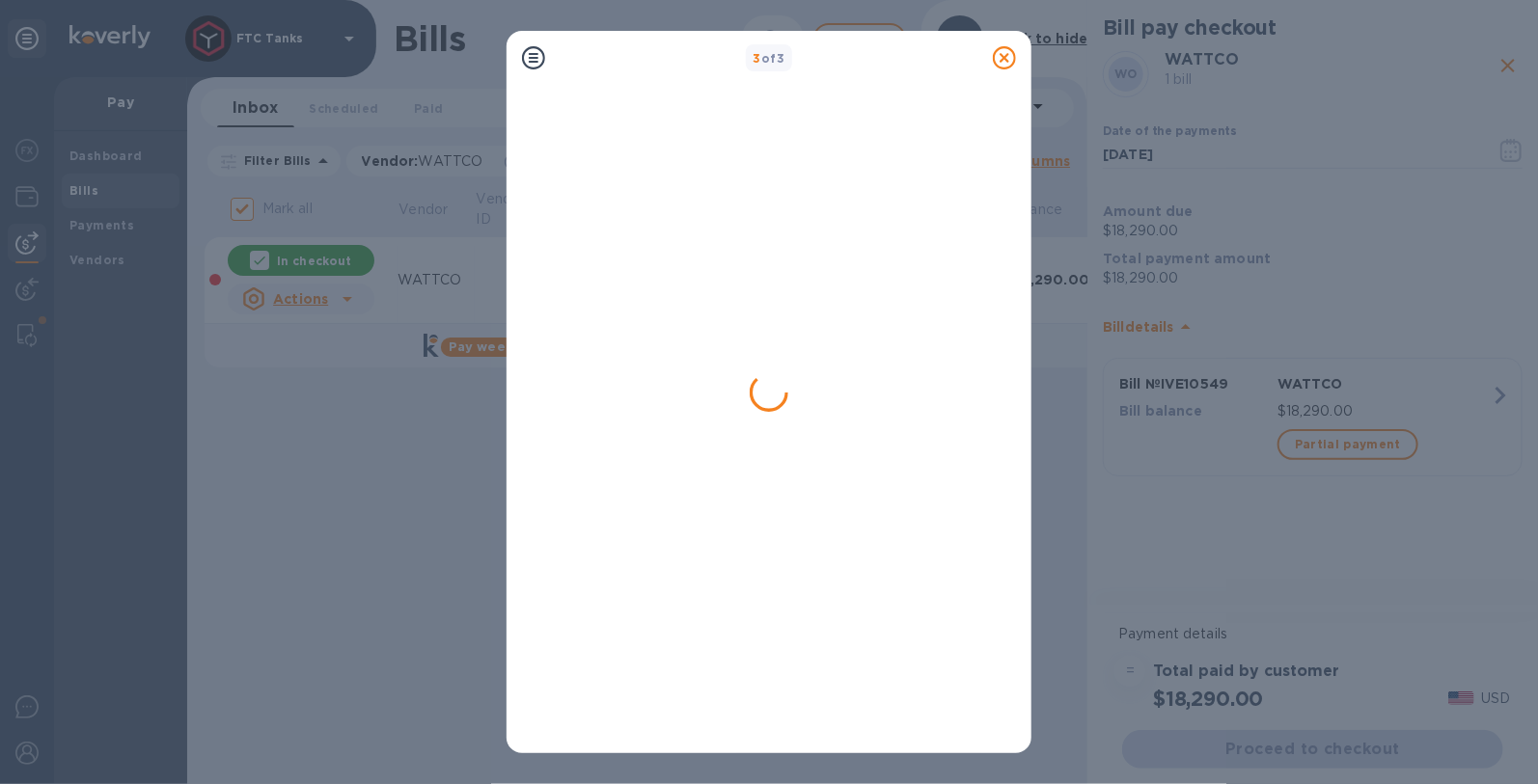
checkbox input "false"
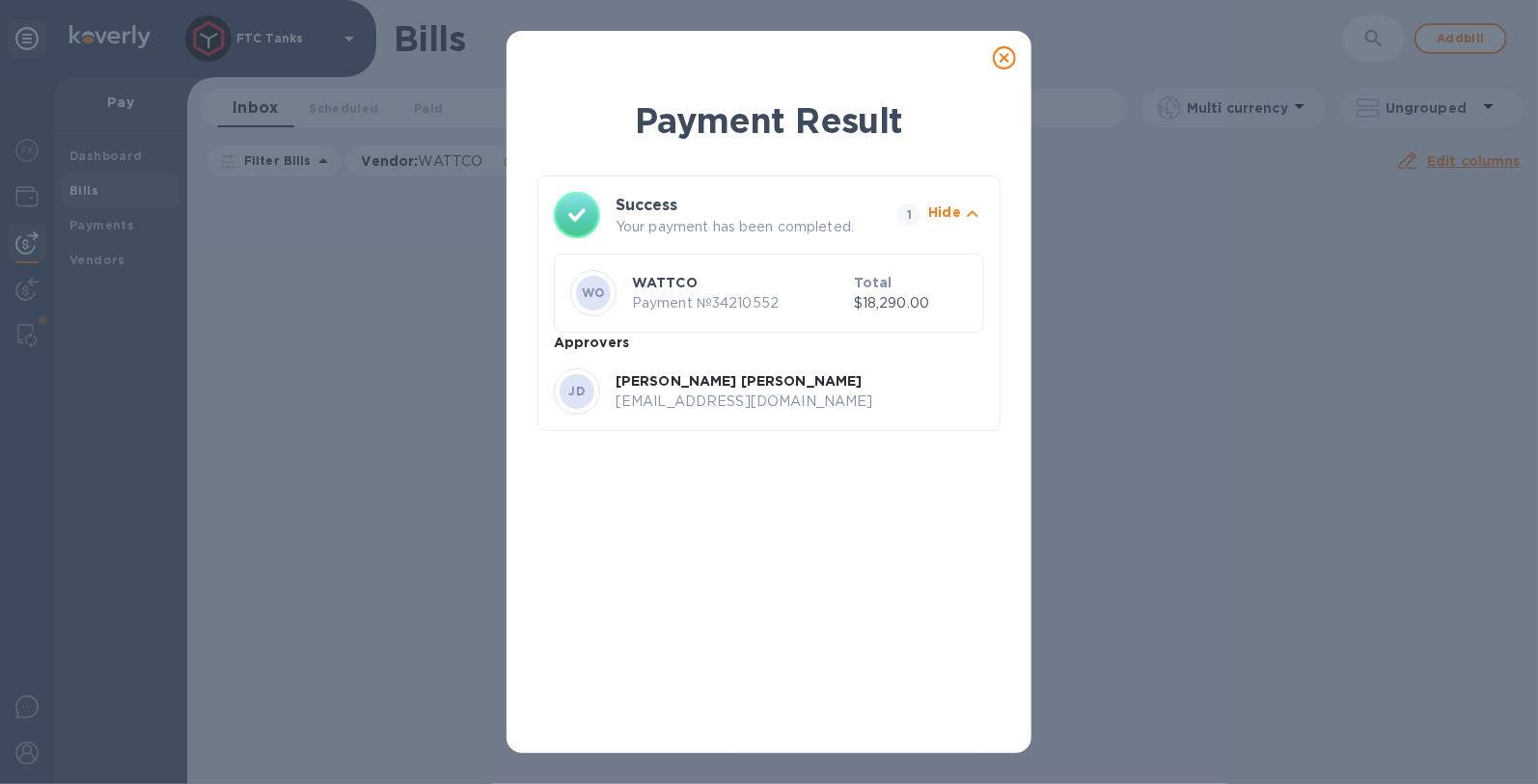
click at [1008, 59] on icon at bounding box center [1004, 57] width 23 height 23
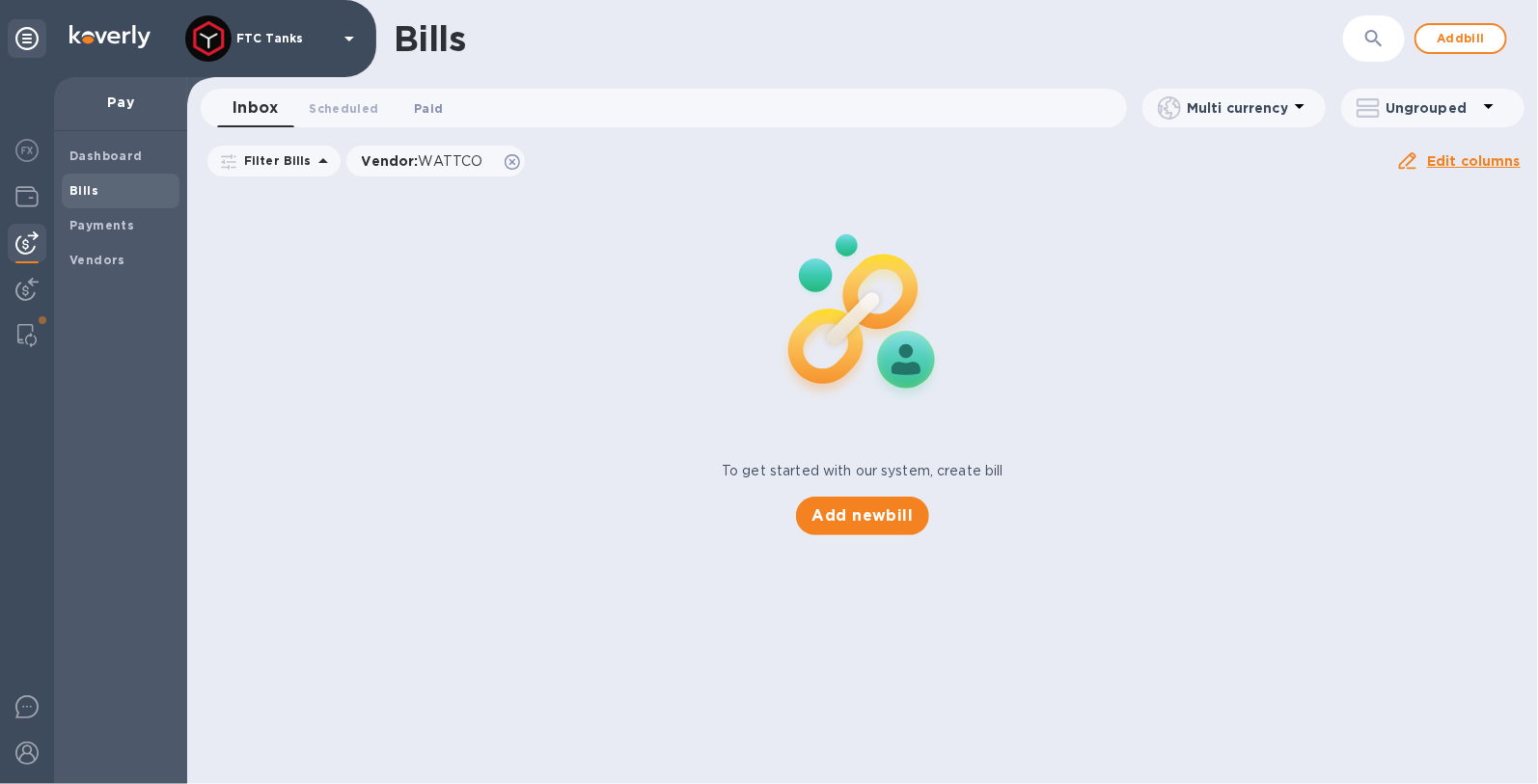
click at [438, 115] on span "Paid 0" at bounding box center [428, 108] width 38 height 21
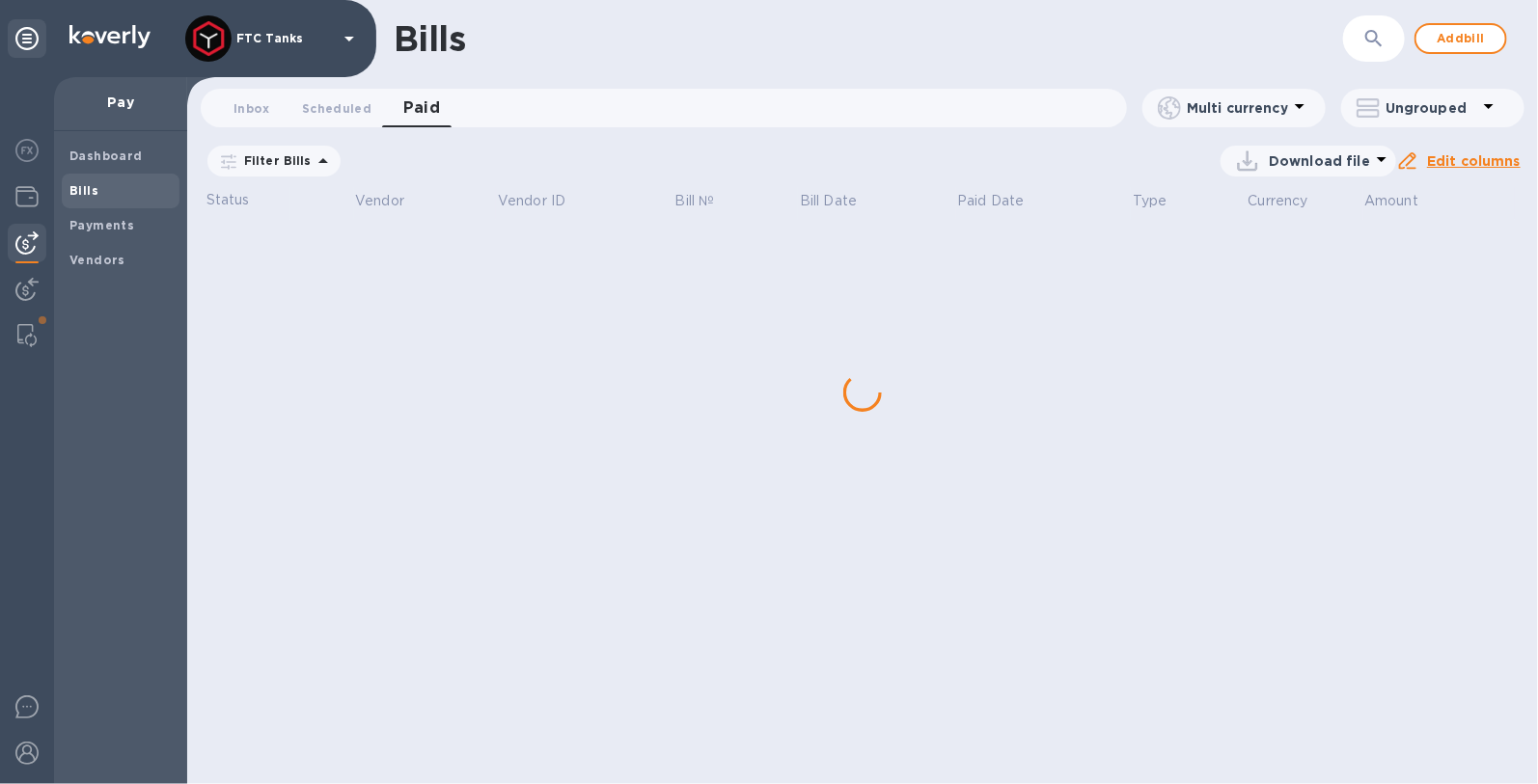
click at [0, 0] on icon at bounding box center [0, 0] width 0 height 0
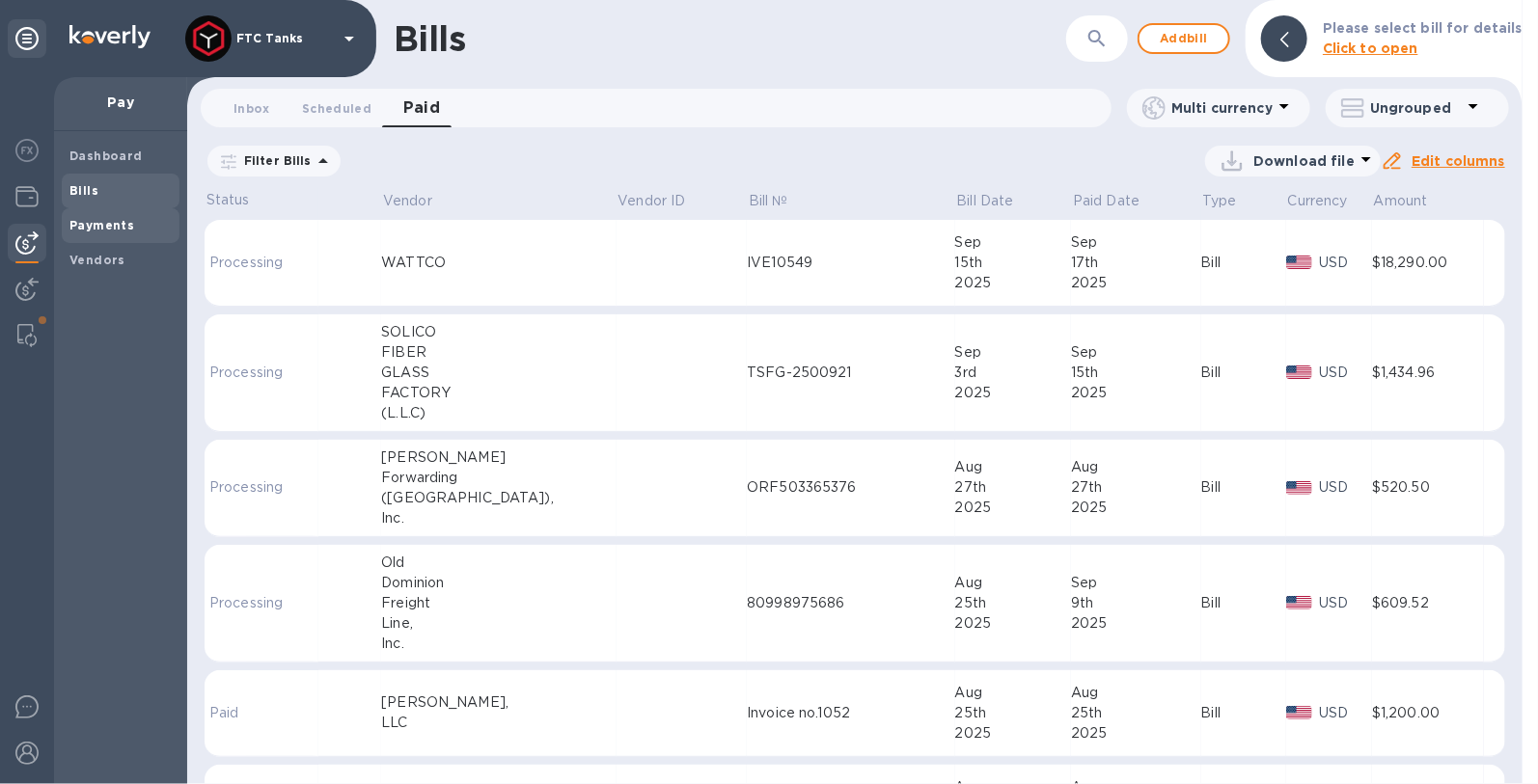
click at [78, 220] on b "Payments" at bounding box center [101, 225] width 65 height 15
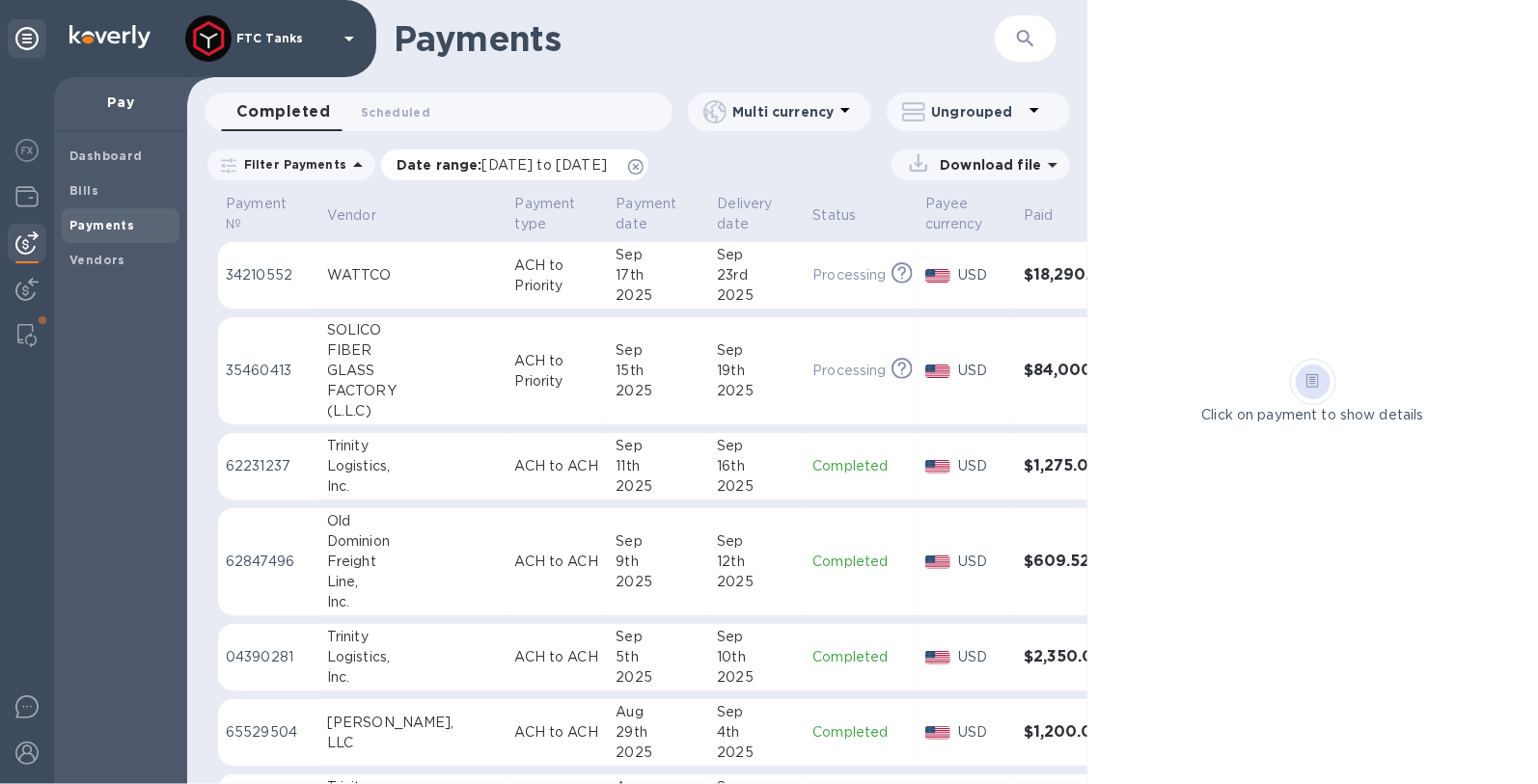
click at [643, 164] on icon at bounding box center [635, 167] width 16 height 16
